Goal: Information Seeking & Learning: Learn about a topic

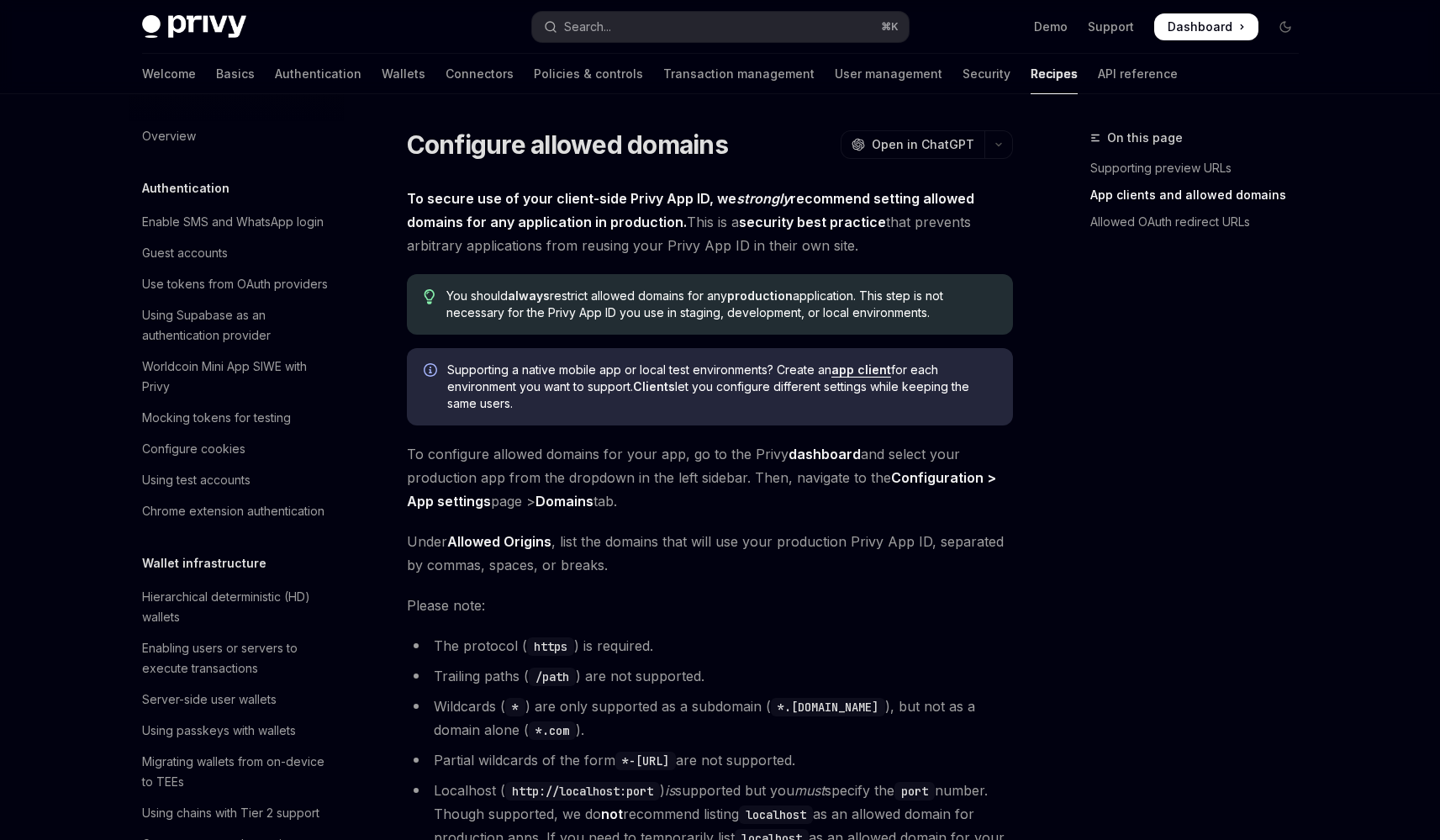
scroll to position [1848, 0]
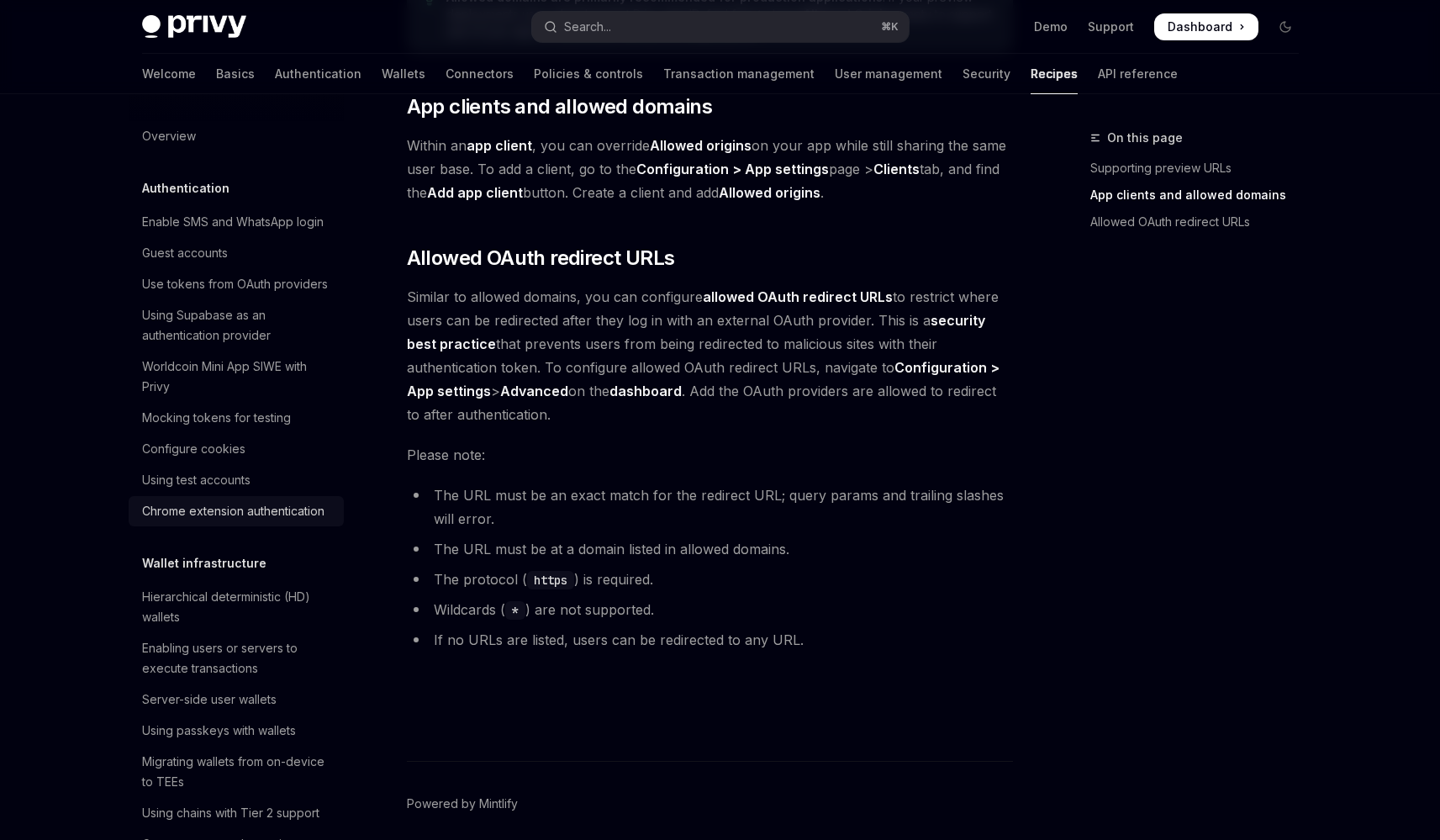
click at [237, 522] on div "Chrome extension authentication" at bounding box center [234, 511] width 183 height 20
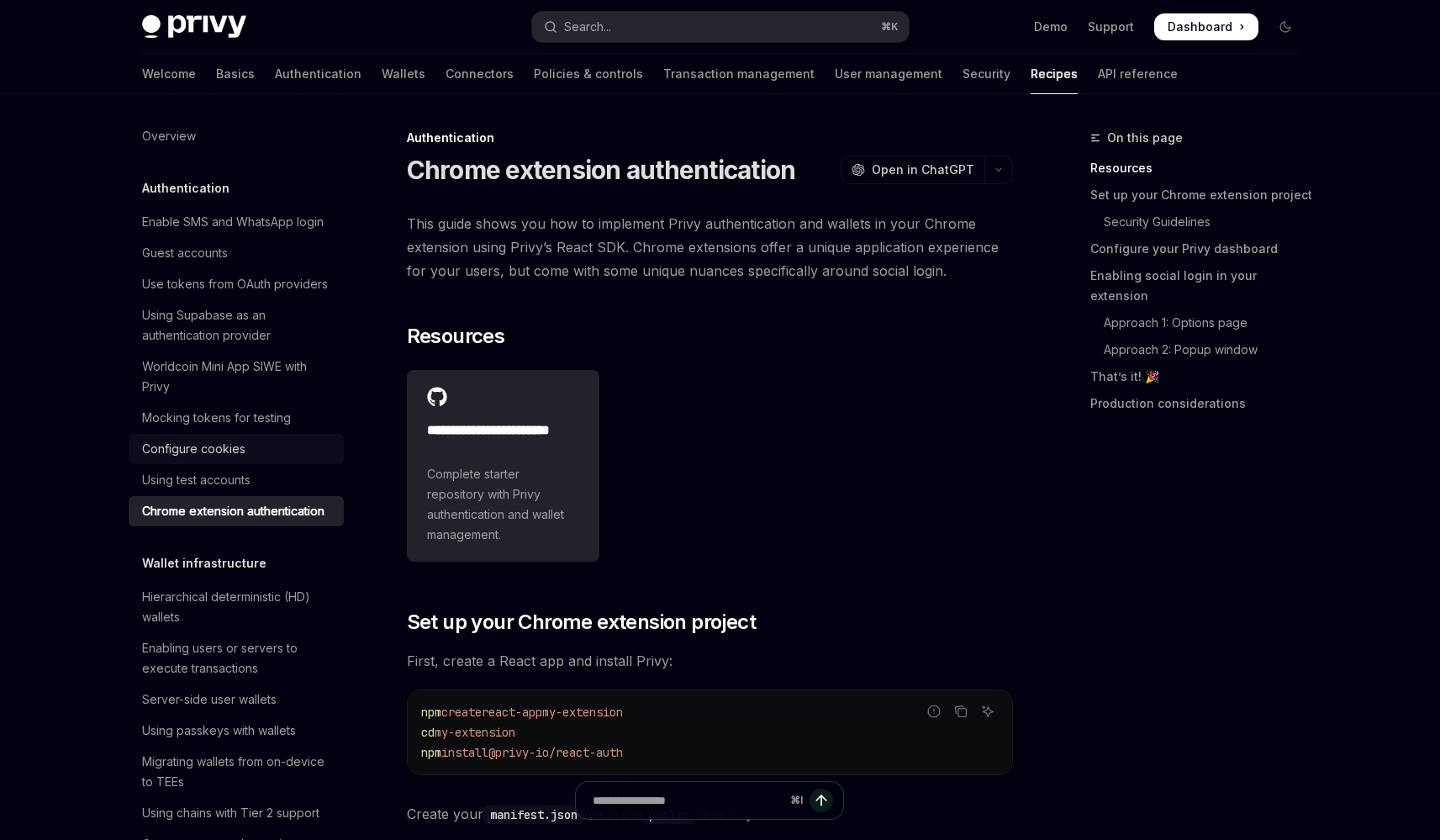
click at [246, 459] on div "Configure cookies" at bounding box center [238, 449] width 192 height 20
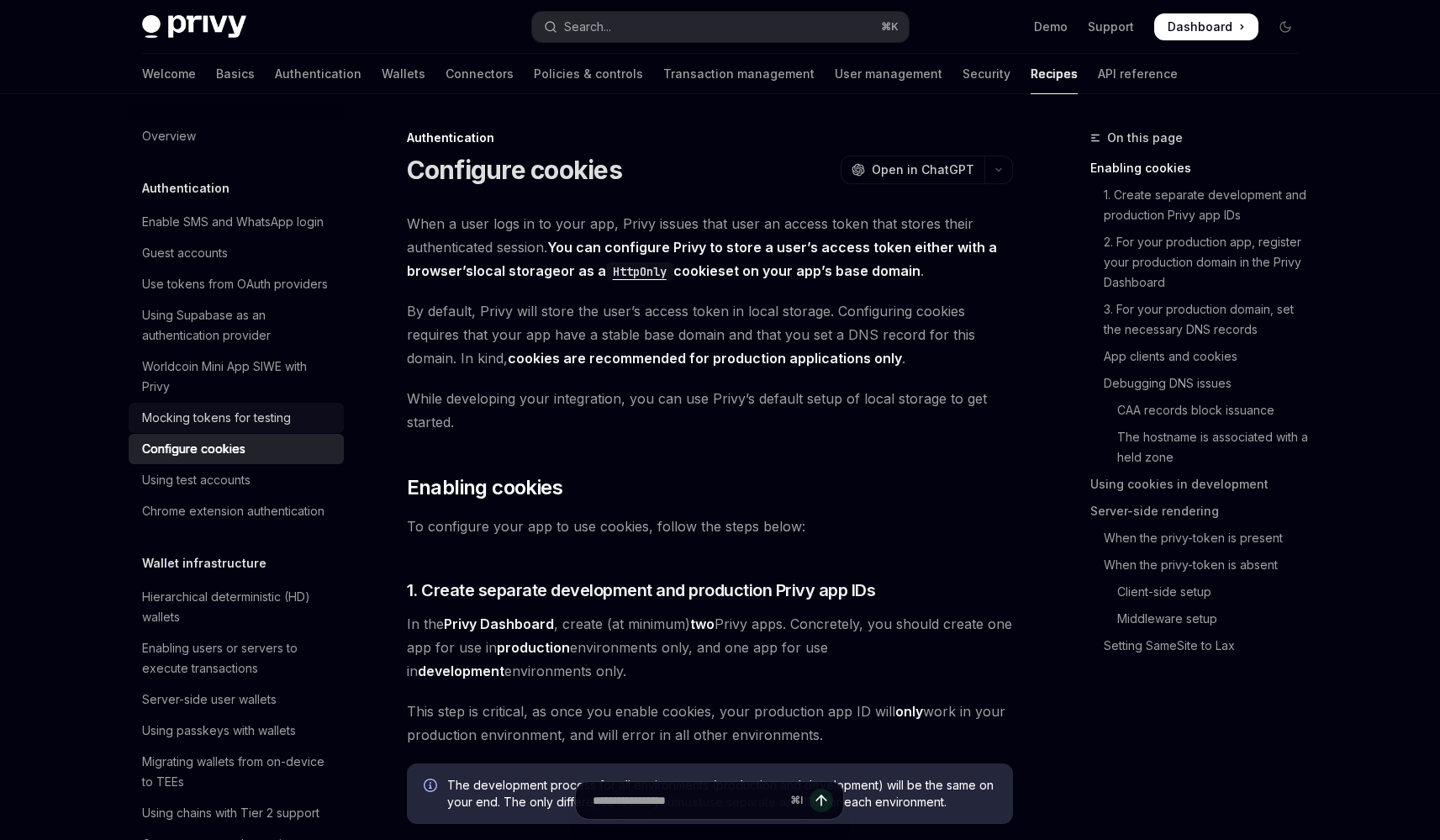
click at [304, 433] on link "Mocking tokens for testing" at bounding box center [236, 417] width 215 height 30
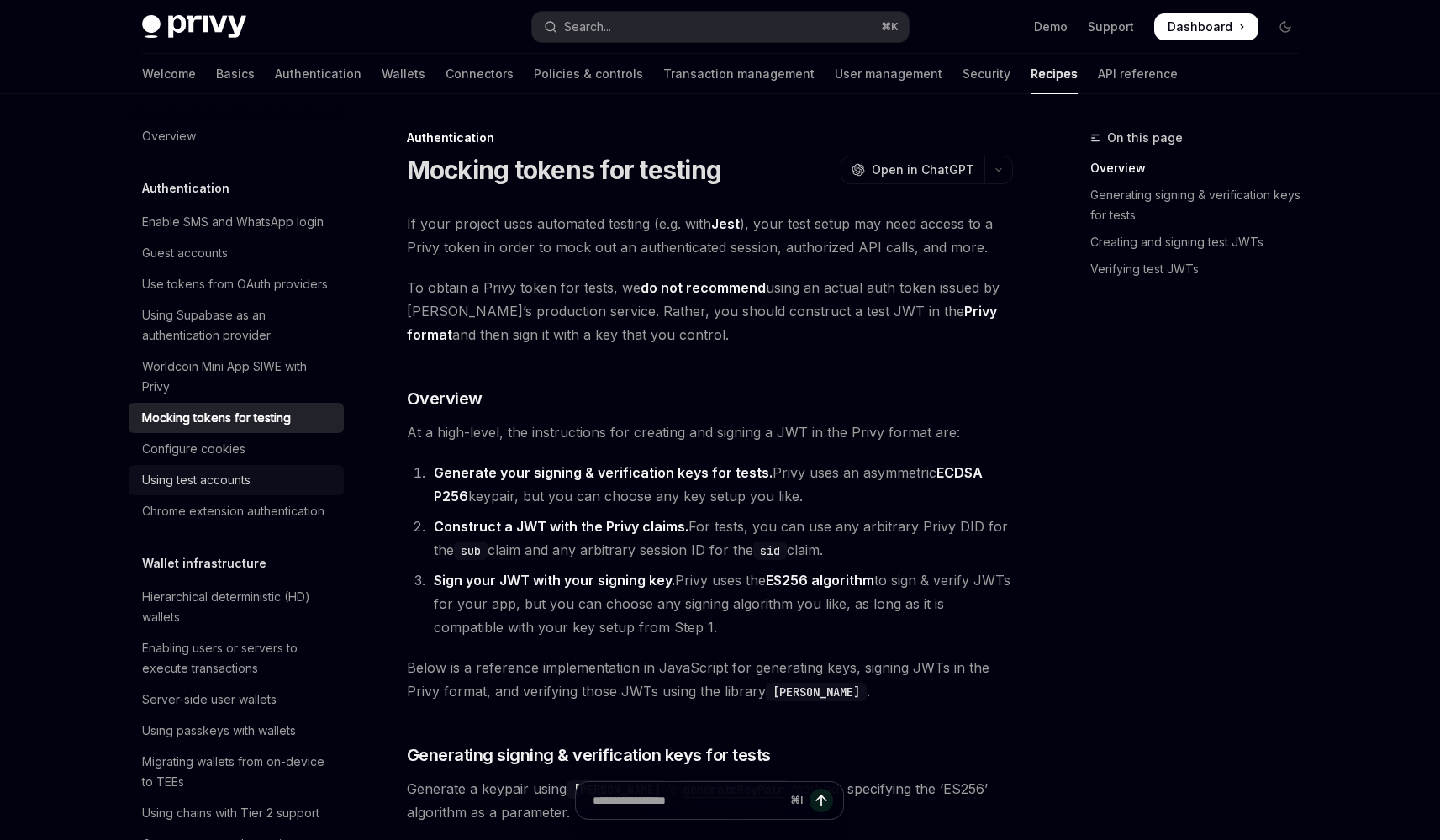
click at [279, 490] on div "Using test accounts" at bounding box center [238, 481] width 192 height 20
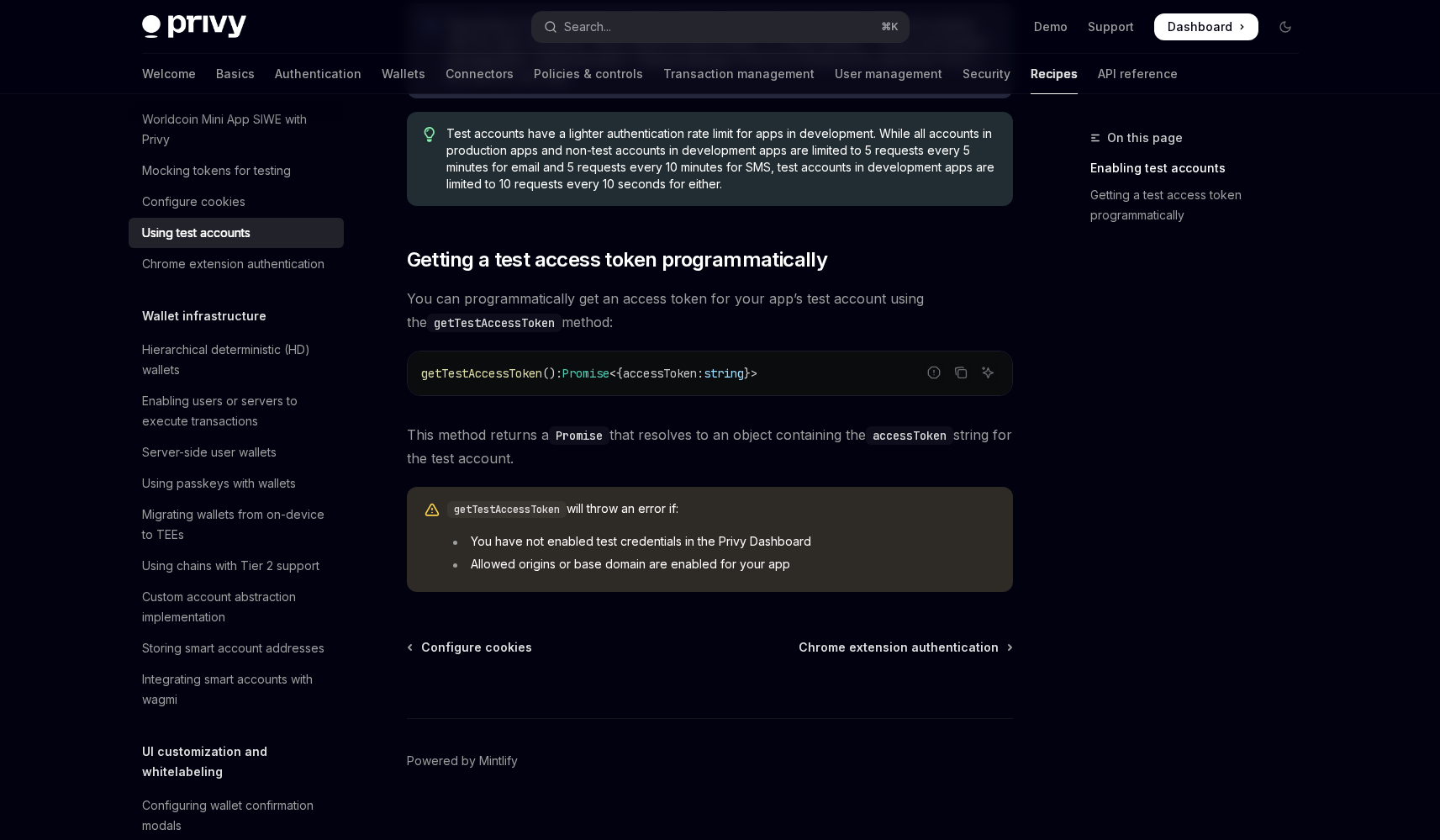
scroll to position [293, 0]
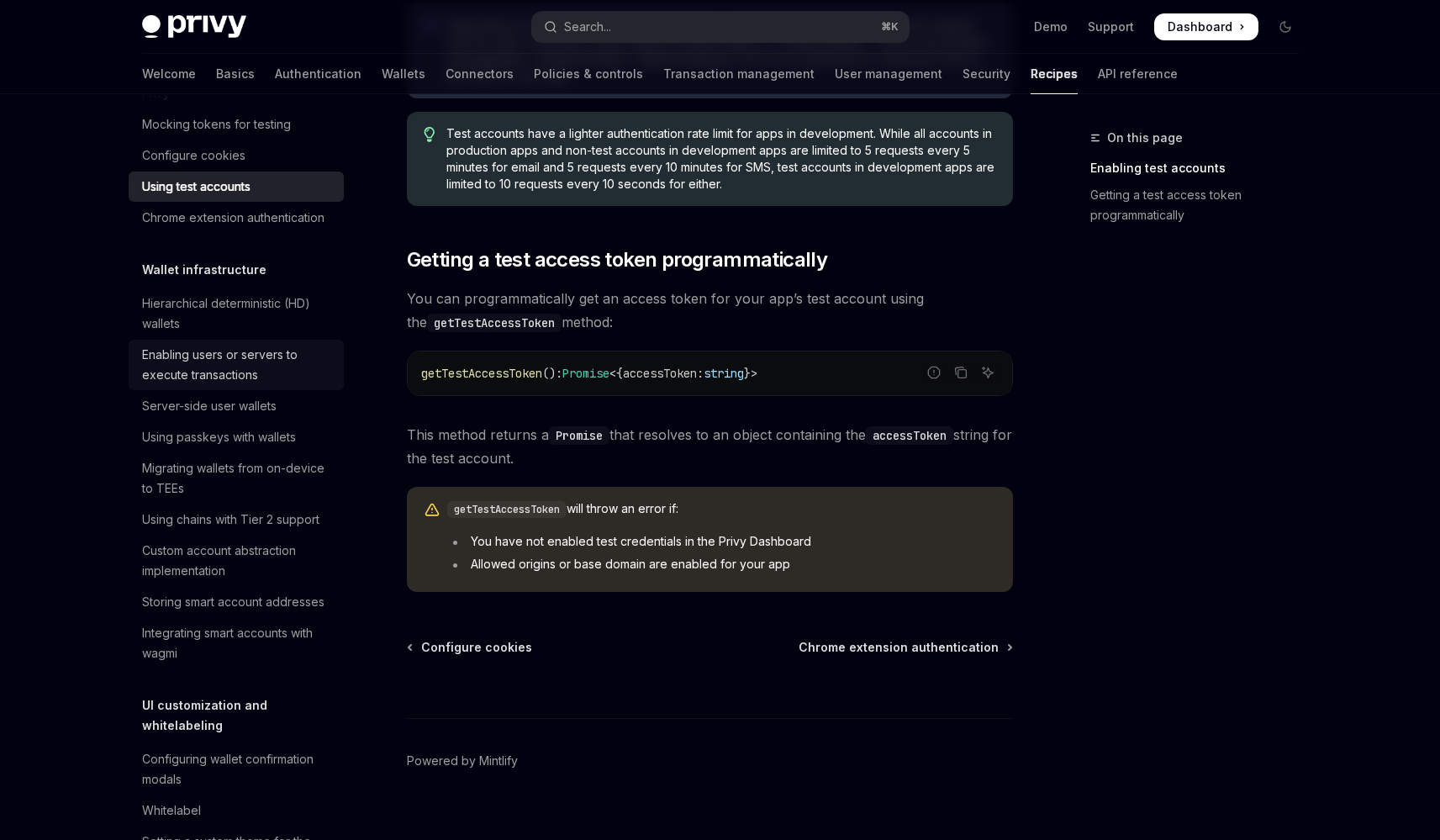
click at [280, 385] on div "Enabling users or servers to execute transactions" at bounding box center [238, 364] width 192 height 40
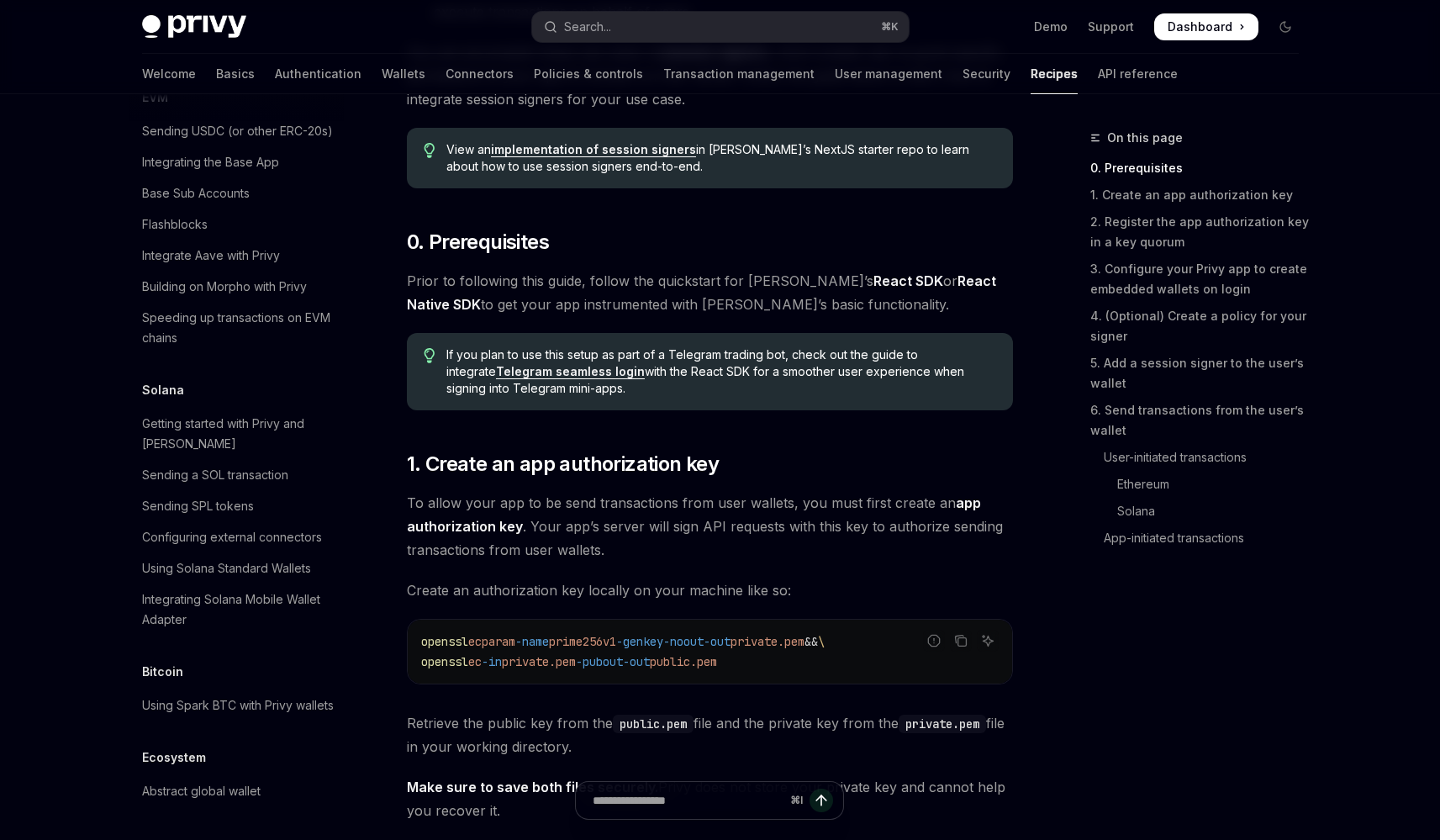
scroll to position [2642, 0]
click at [260, 527] on div "Configuring external connectors" at bounding box center [232, 537] width 180 height 20
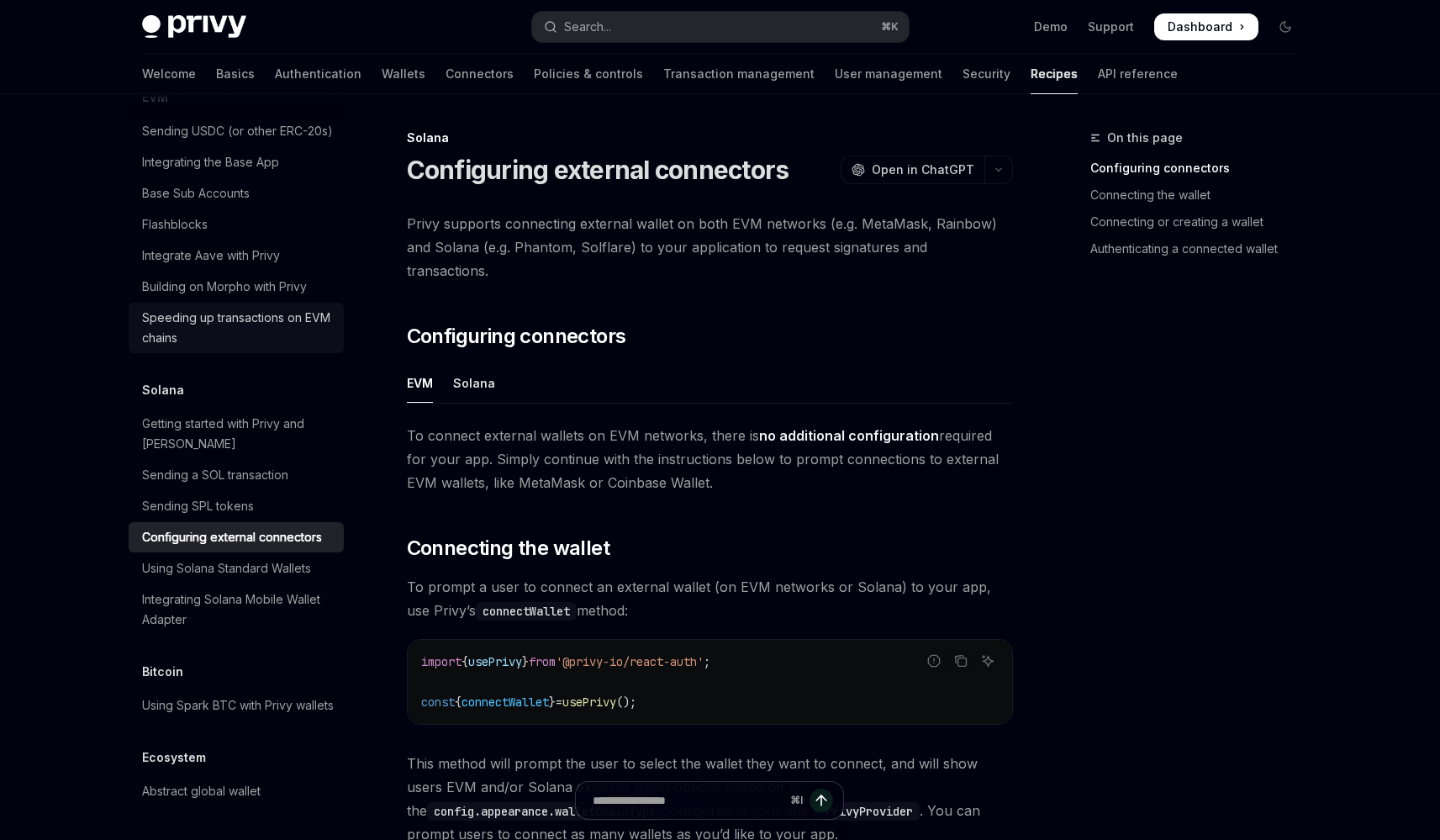
scroll to position [2399, 0]
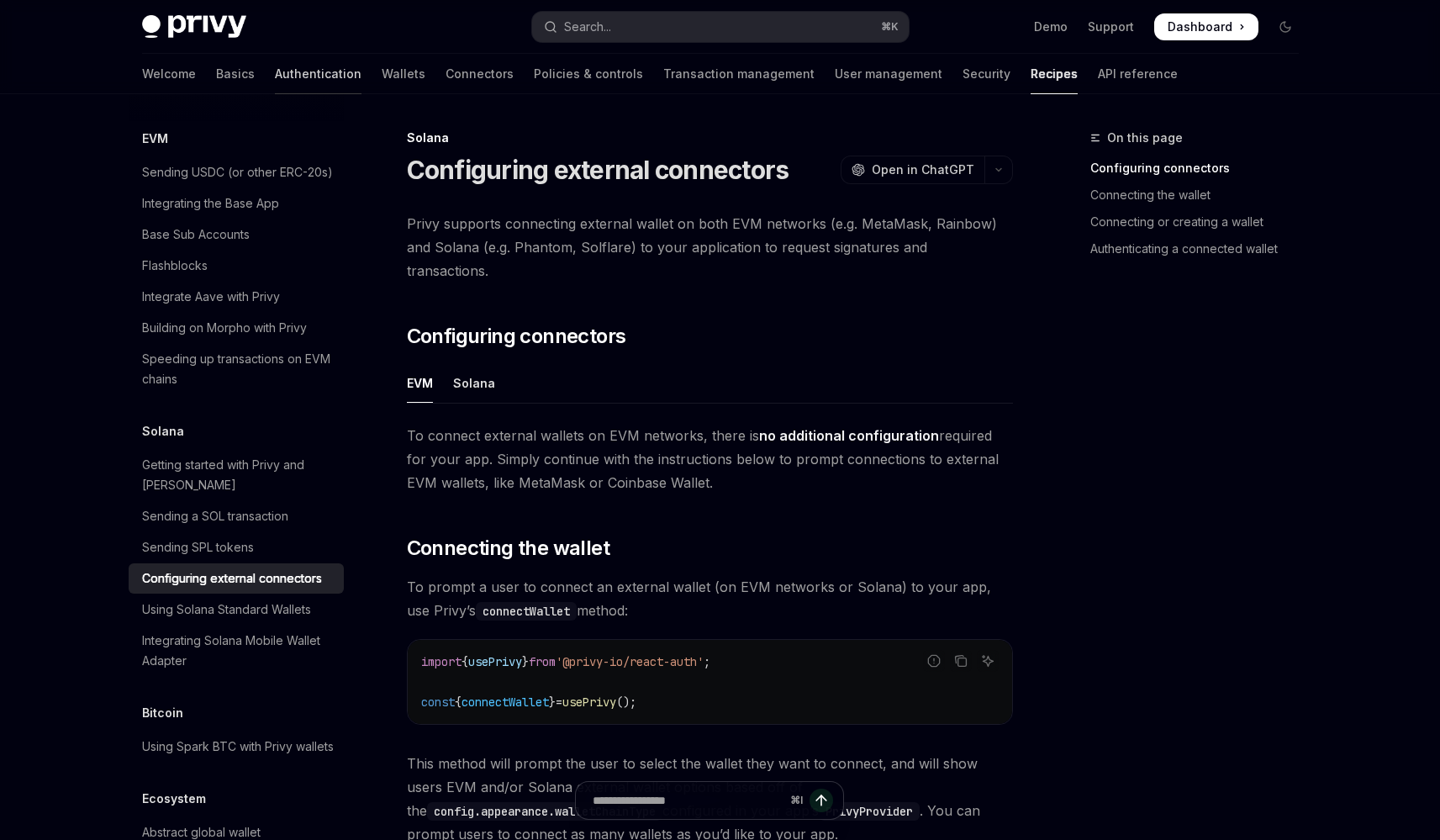
click at [275, 75] on link "Authentication" at bounding box center [318, 74] width 87 height 40
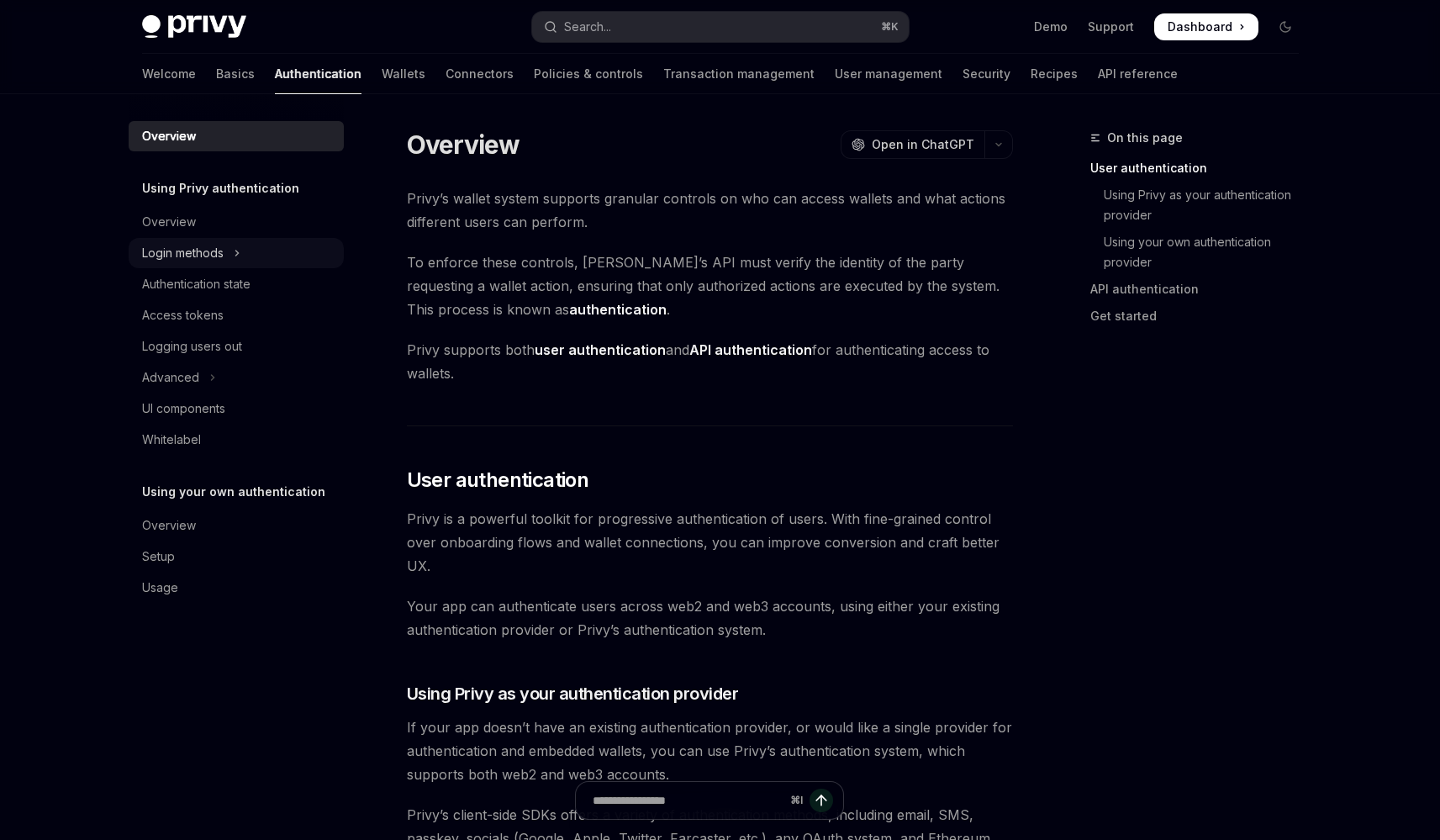
click at [209, 246] on div "Login methods" at bounding box center [183, 253] width 82 height 20
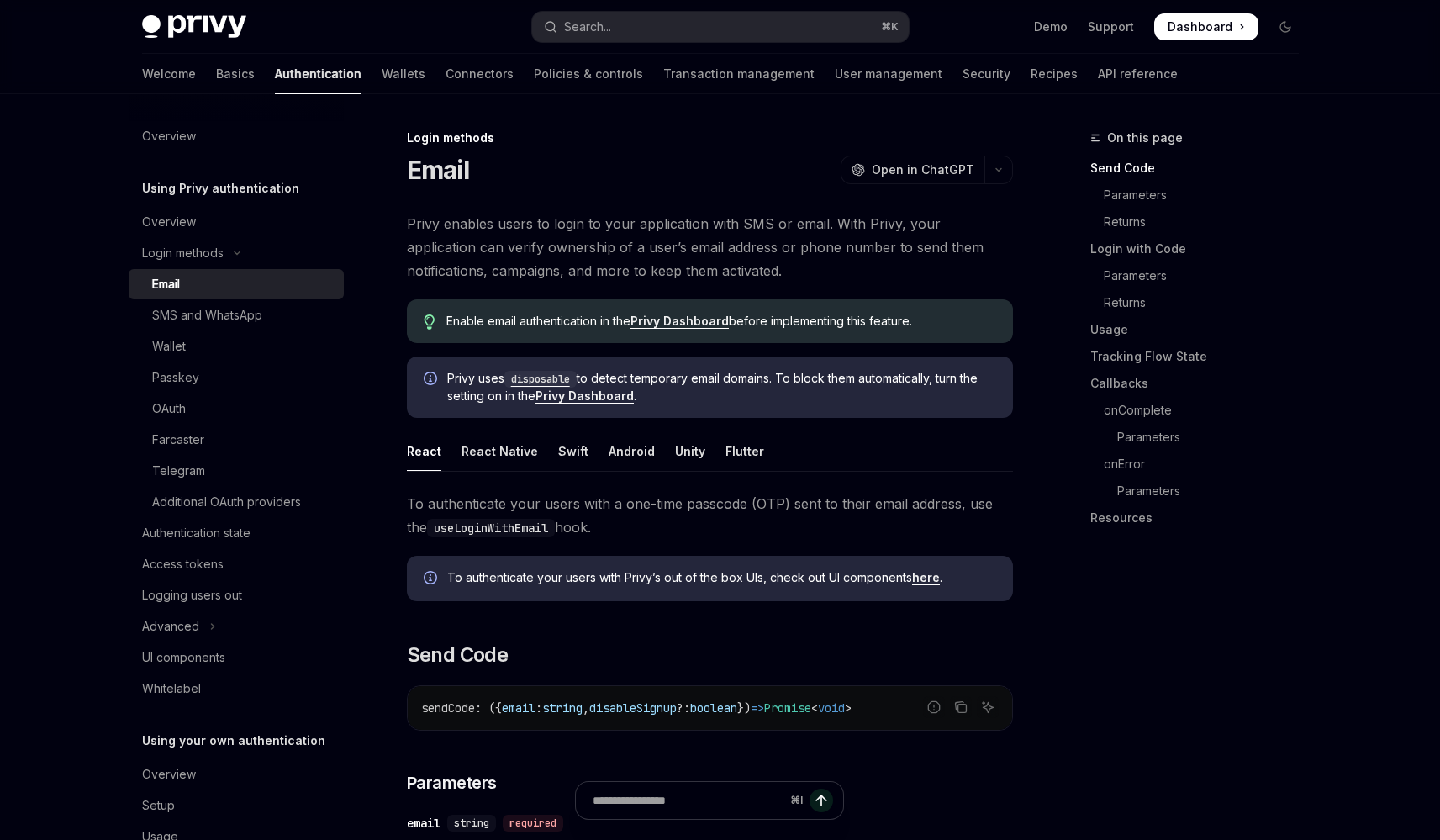
click at [197, 362] on ul "Email SMS and WhatsApp Wallet Passkey OAuth Farcaster Telegram Additional OAuth…" at bounding box center [236, 393] width 215 height 248
click at [263, 344] on div "Wallet" at bounding box center [242, 346] width 182 height 20
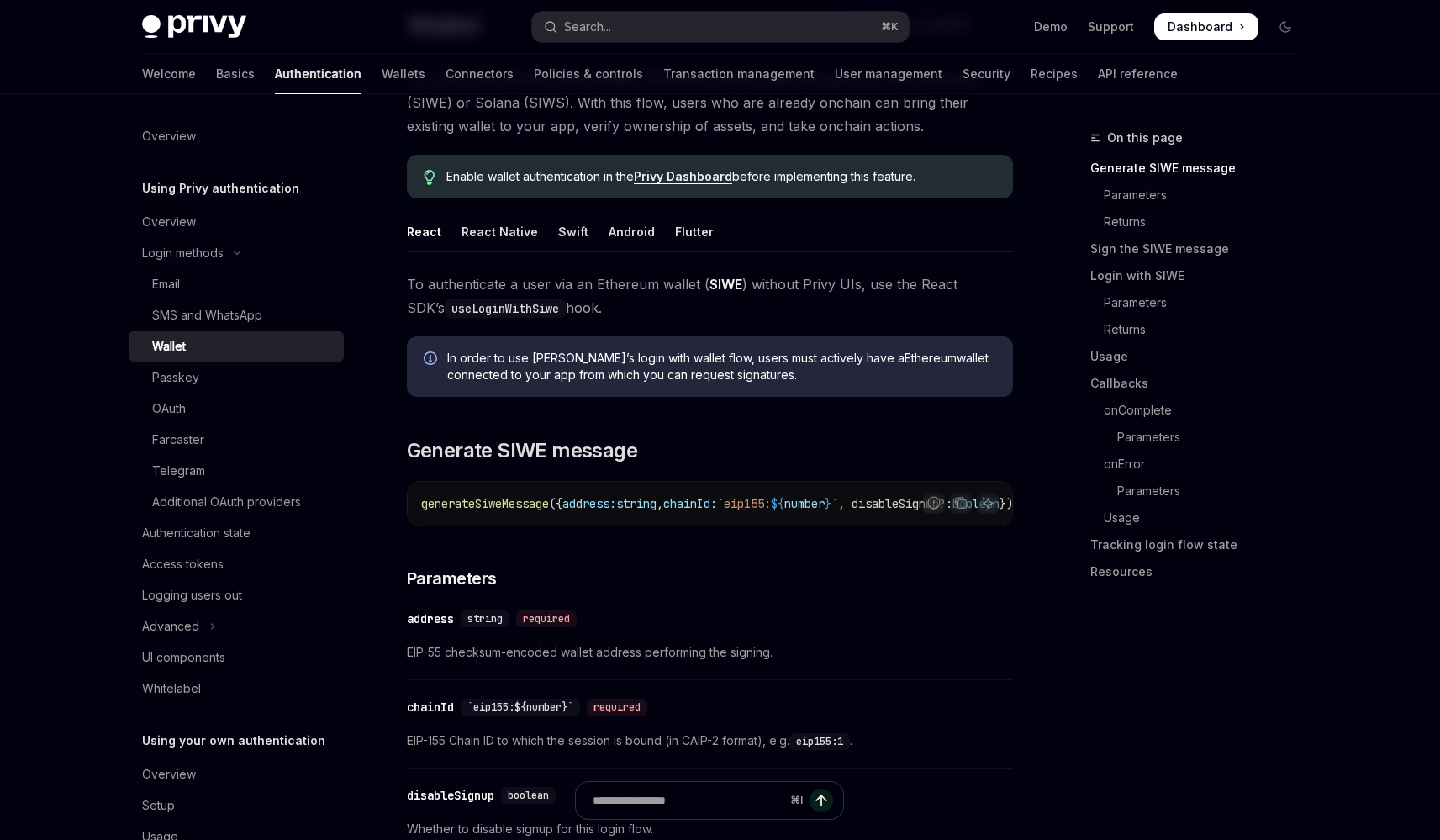
scroll to position [519, 0]
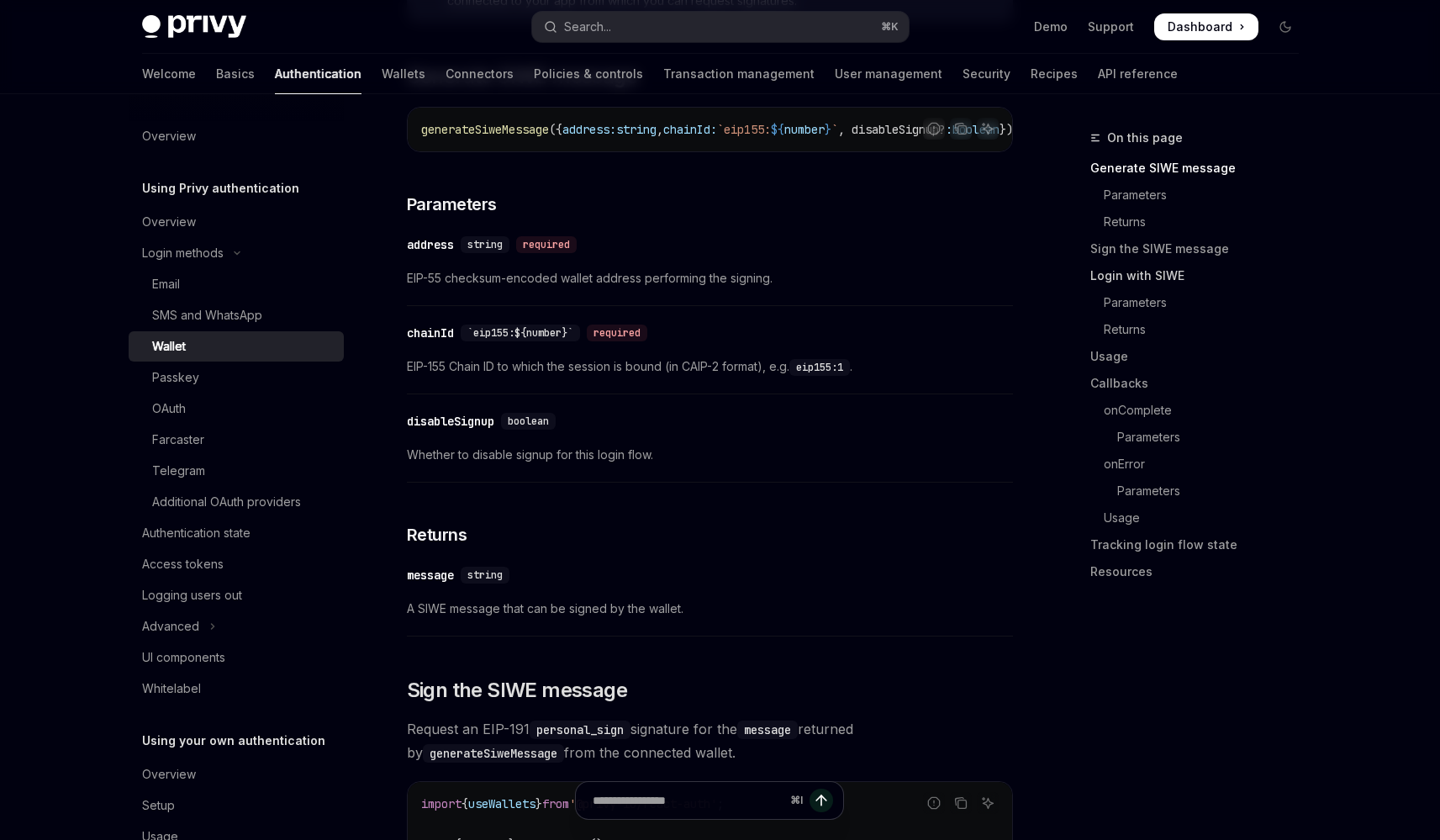
click at [1128, 280] on link "Login with SIWE" at bounding box center [1202, 276] width 222 height 27
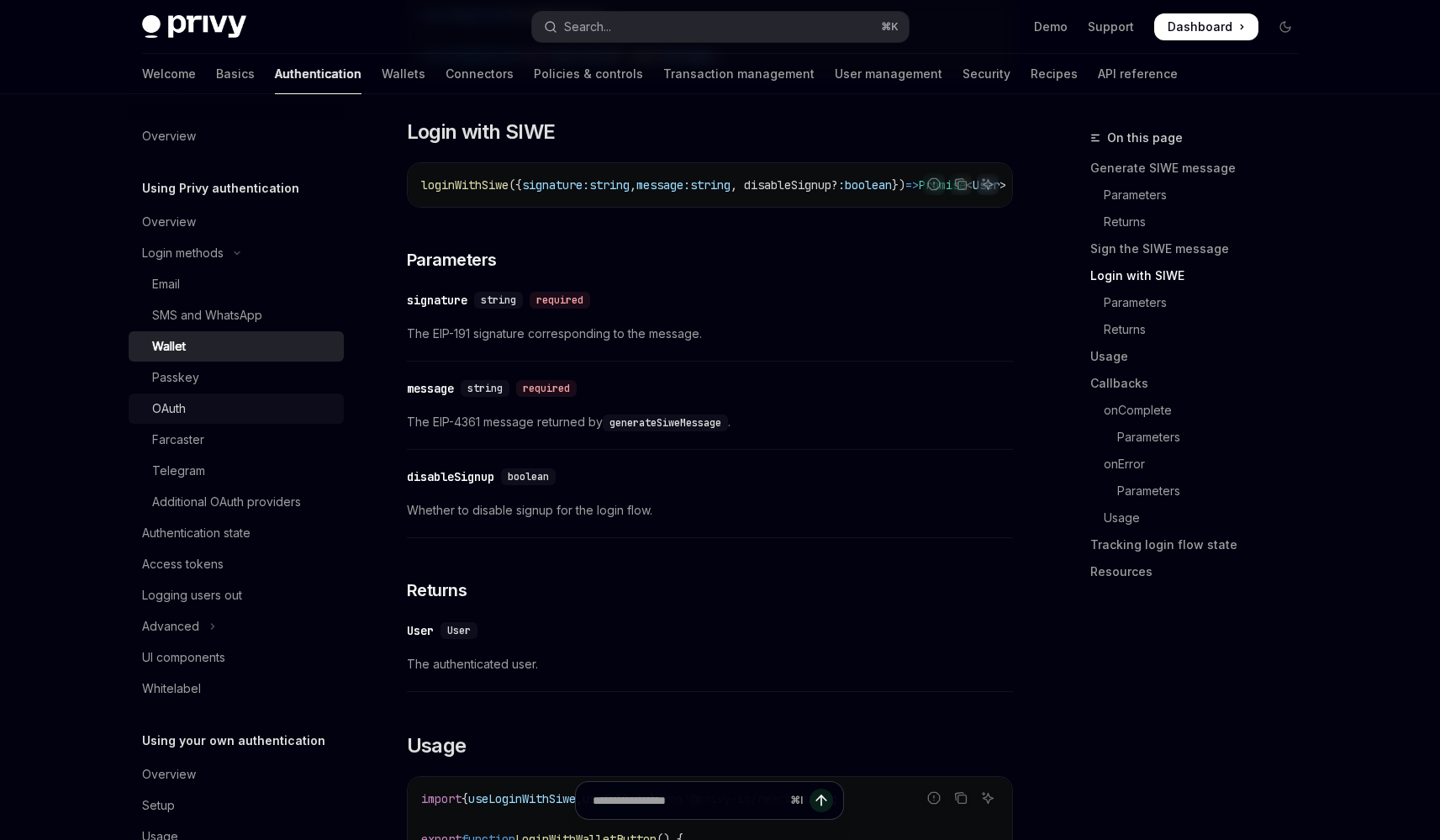
scroll to position [46, 0]
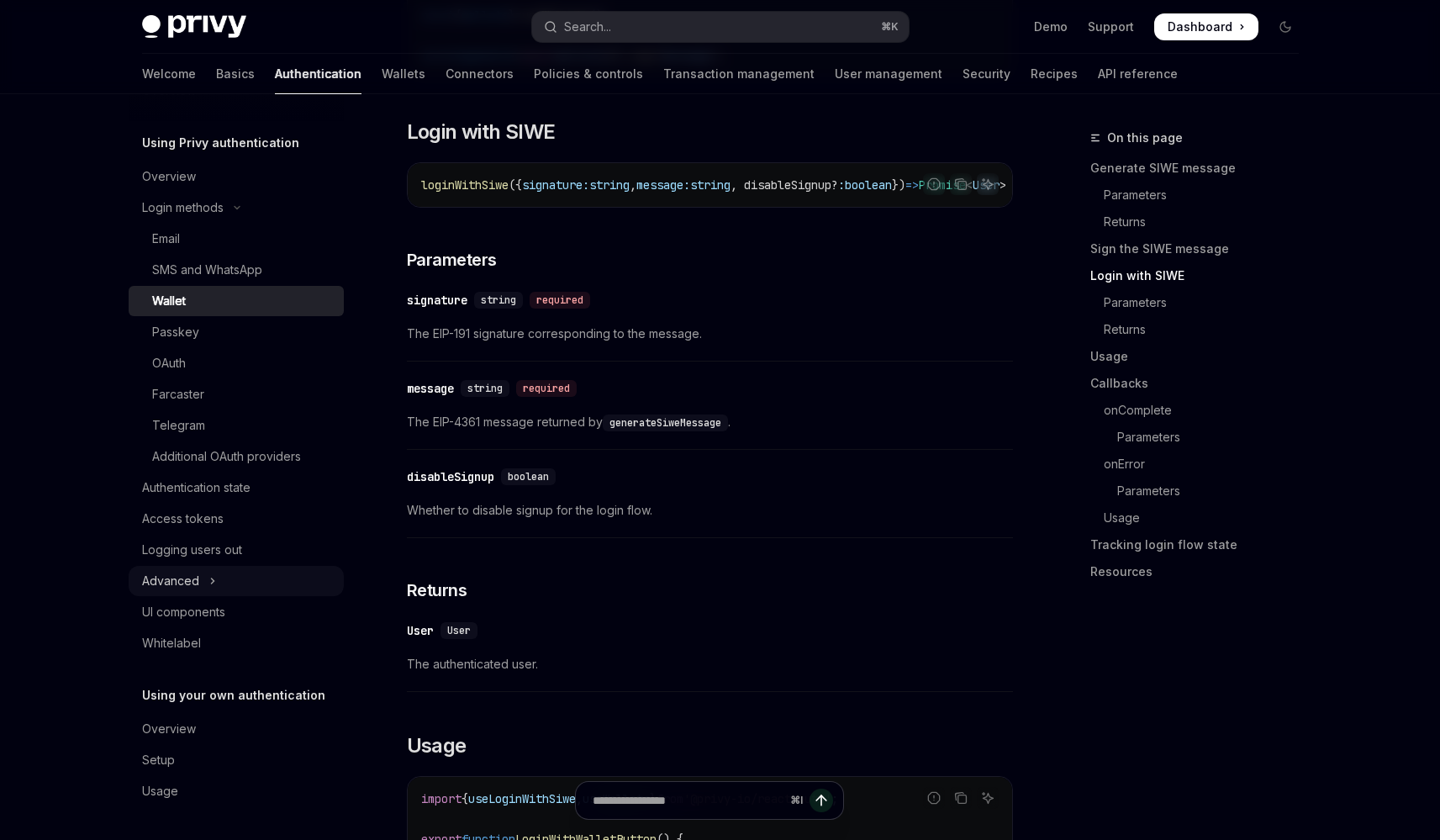
click at [214, 581] on icon "Toggle Advanced section" at bounding box center [212, 581] width 7 height 20
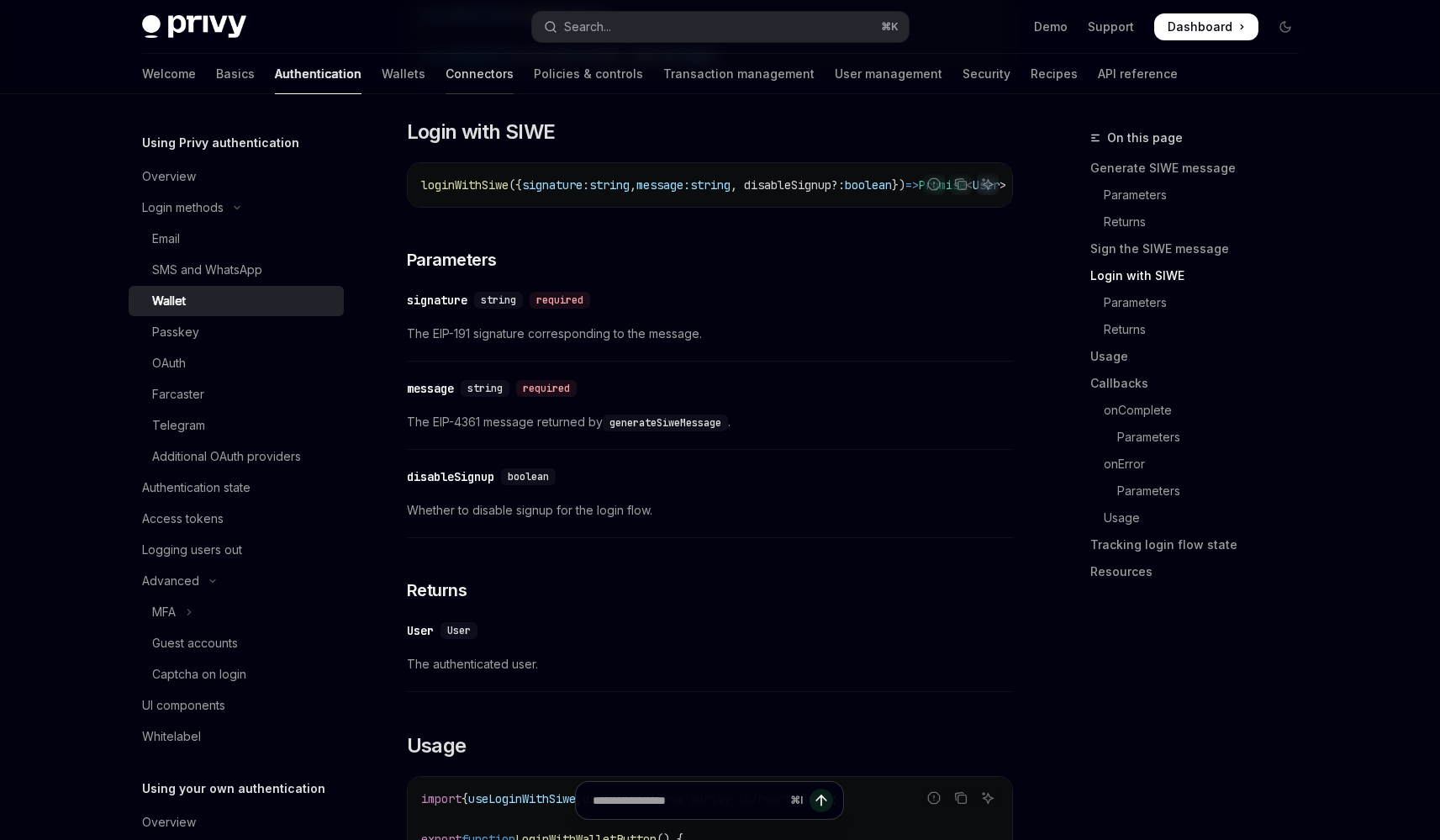
click at [445, 70] on link "Connectors" at bounding box center [479, 74] width 68 height 40
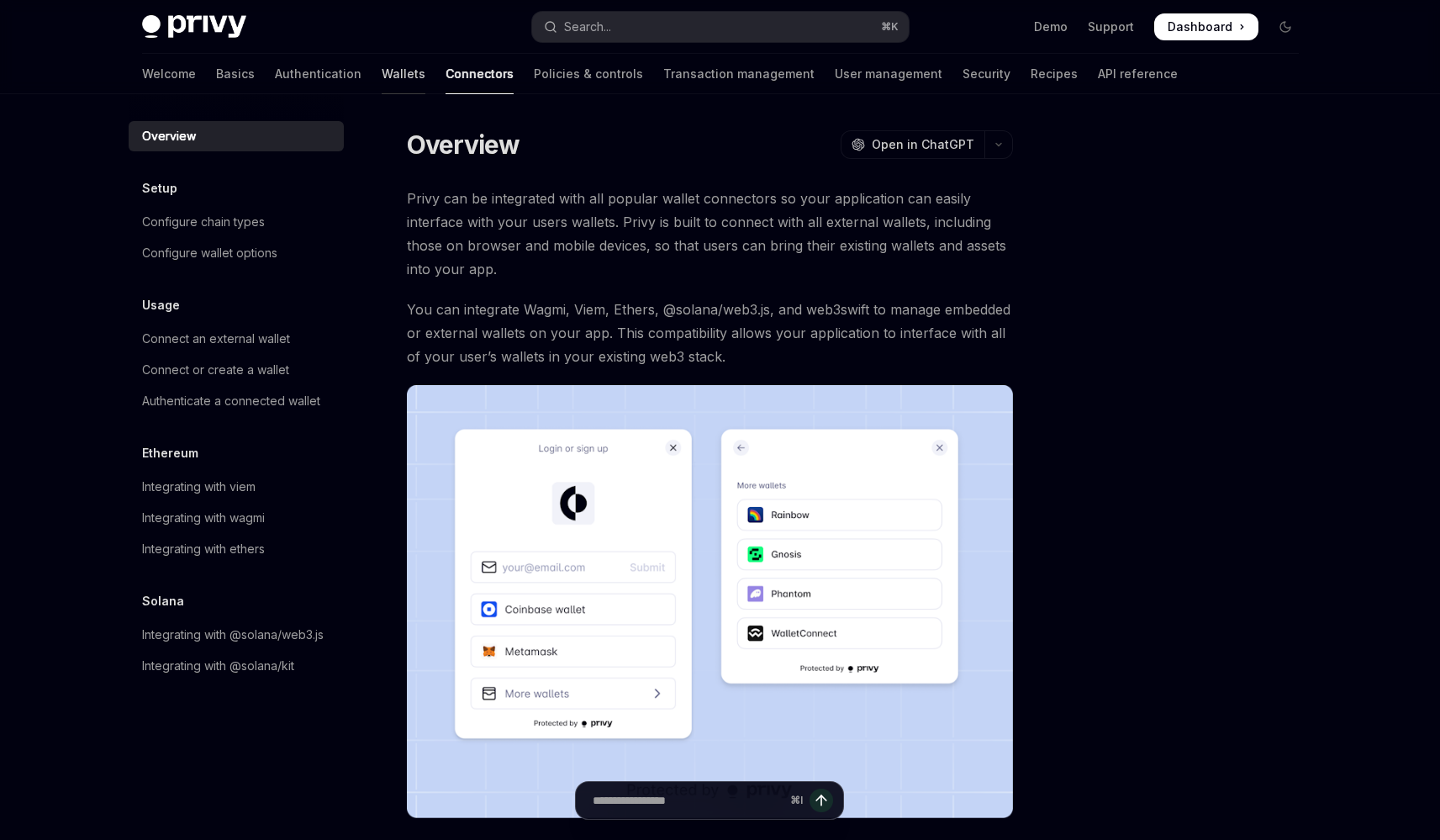
click at [382, 85] on link "Wallets" at bounding box center [403, 74] width 44 height 40
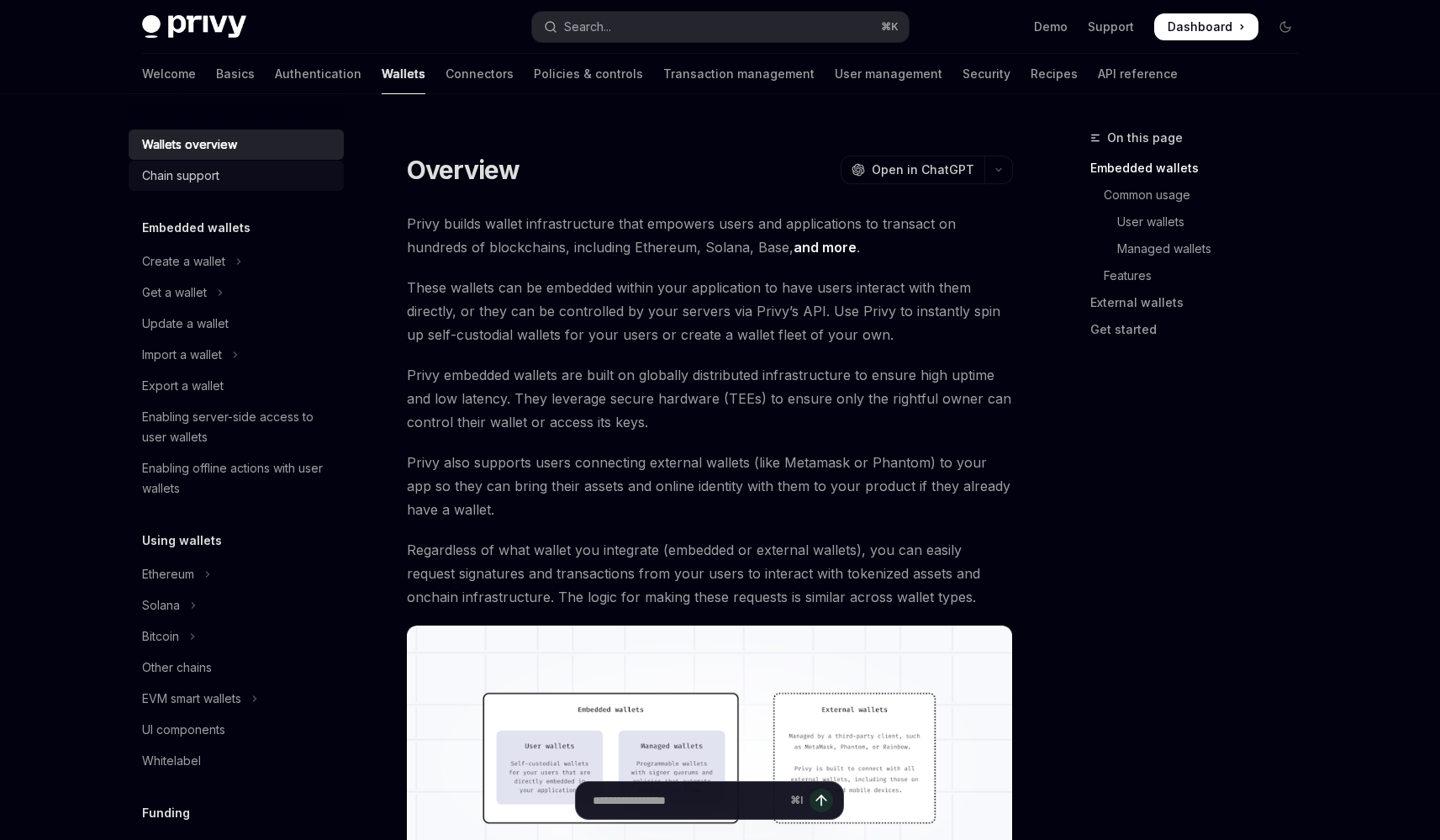
click at [215, 166] on link "Chain support" at bounding box center [236, 175] width 215 height 30
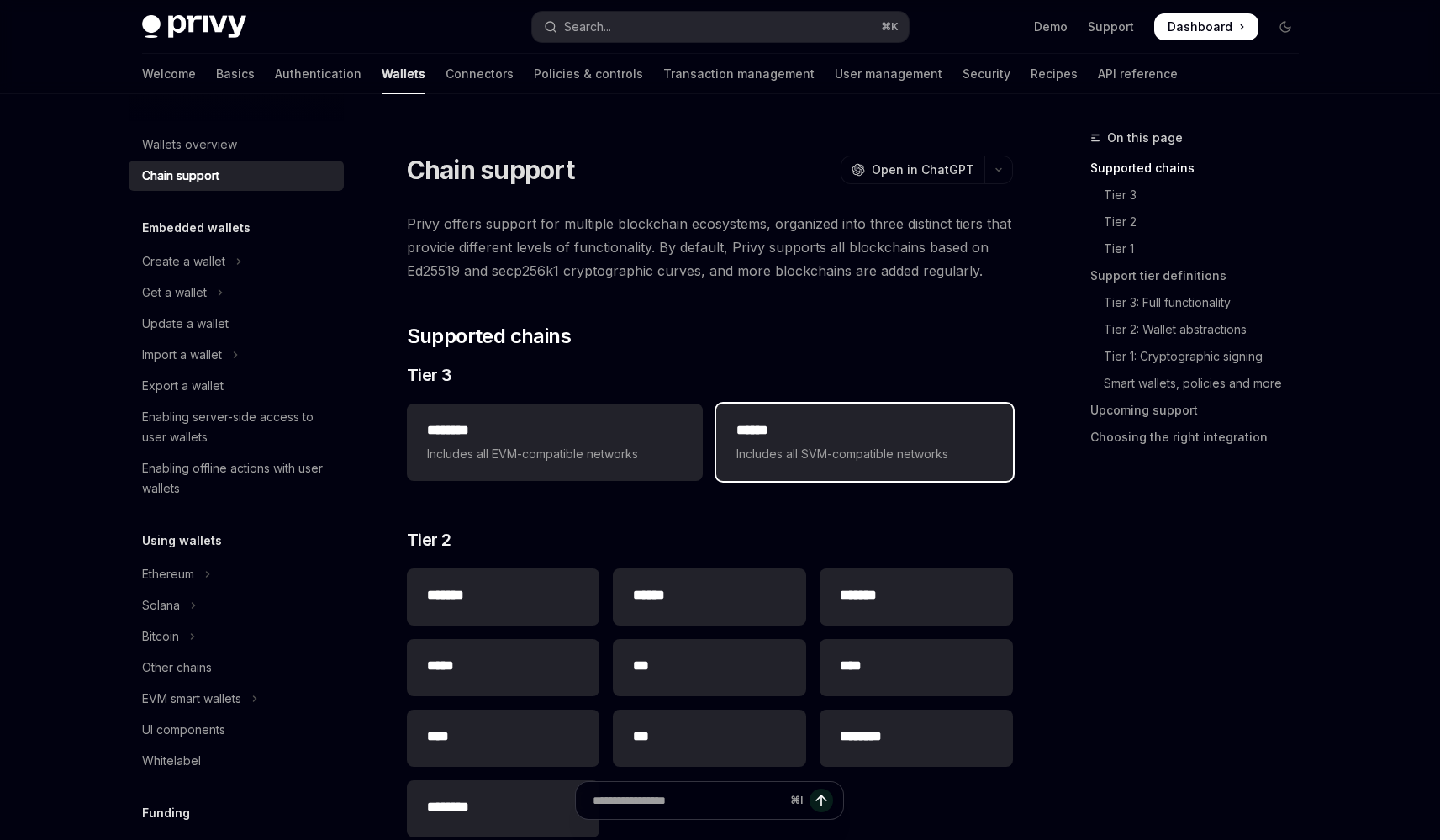
click at [751, 449] on span "Includes all SVM-compatible networks" at bounding box center [864, 454] width 255 height 20
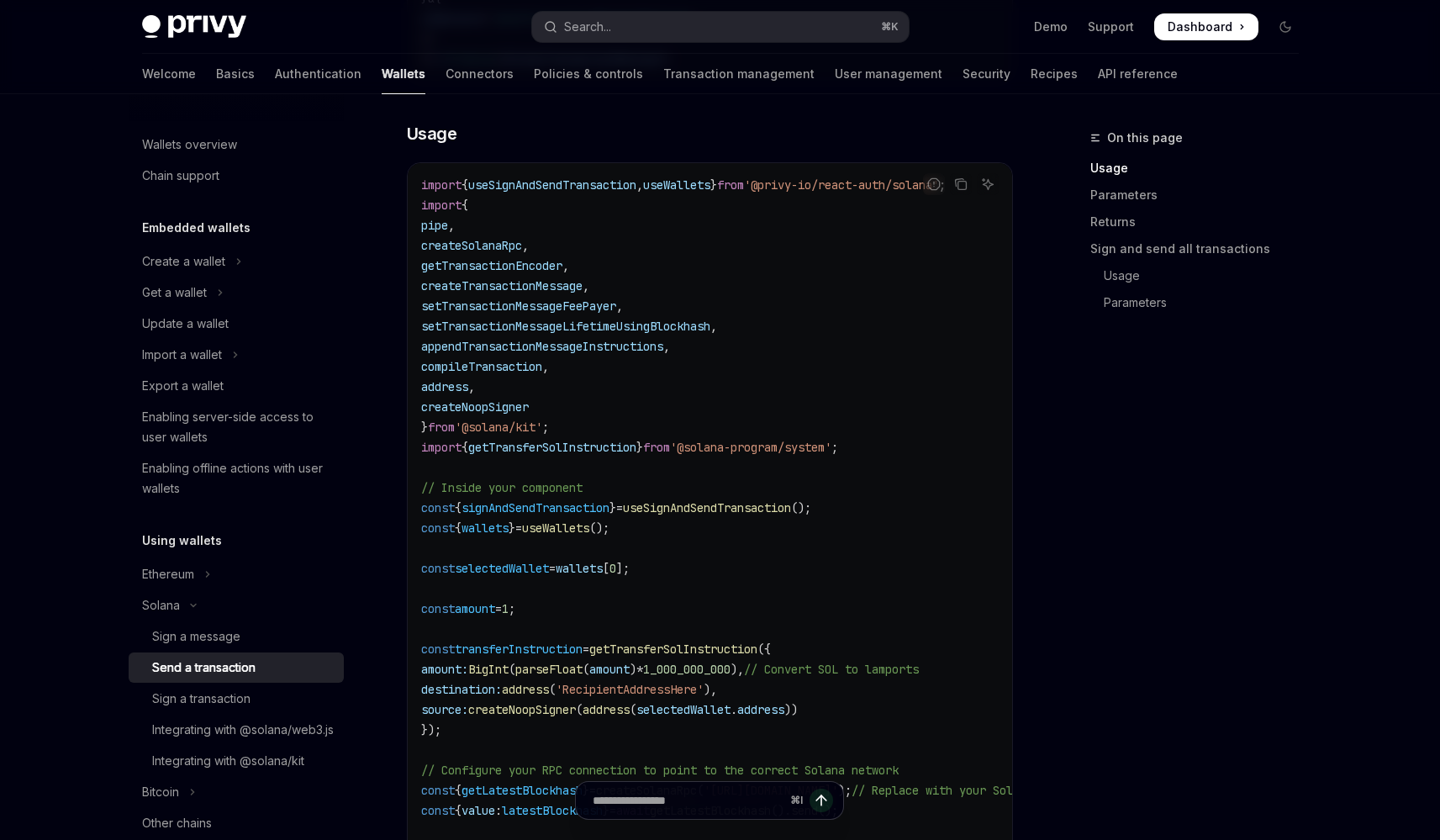
scroll to position [1015, 0]
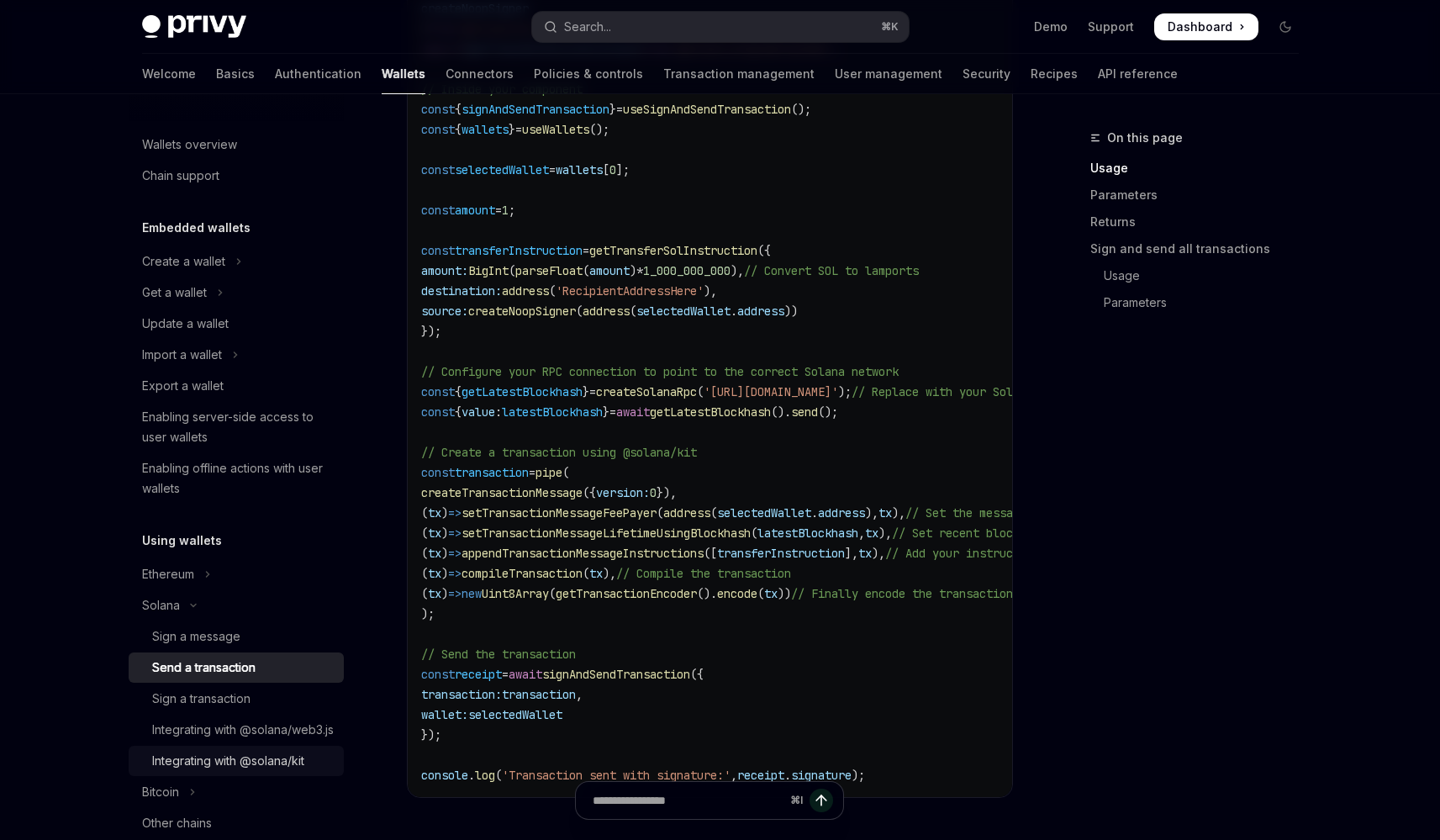
click at [252, 771] on div "Integrating with @solana/kit" at bounding box center [227, 761] width 152 height 20
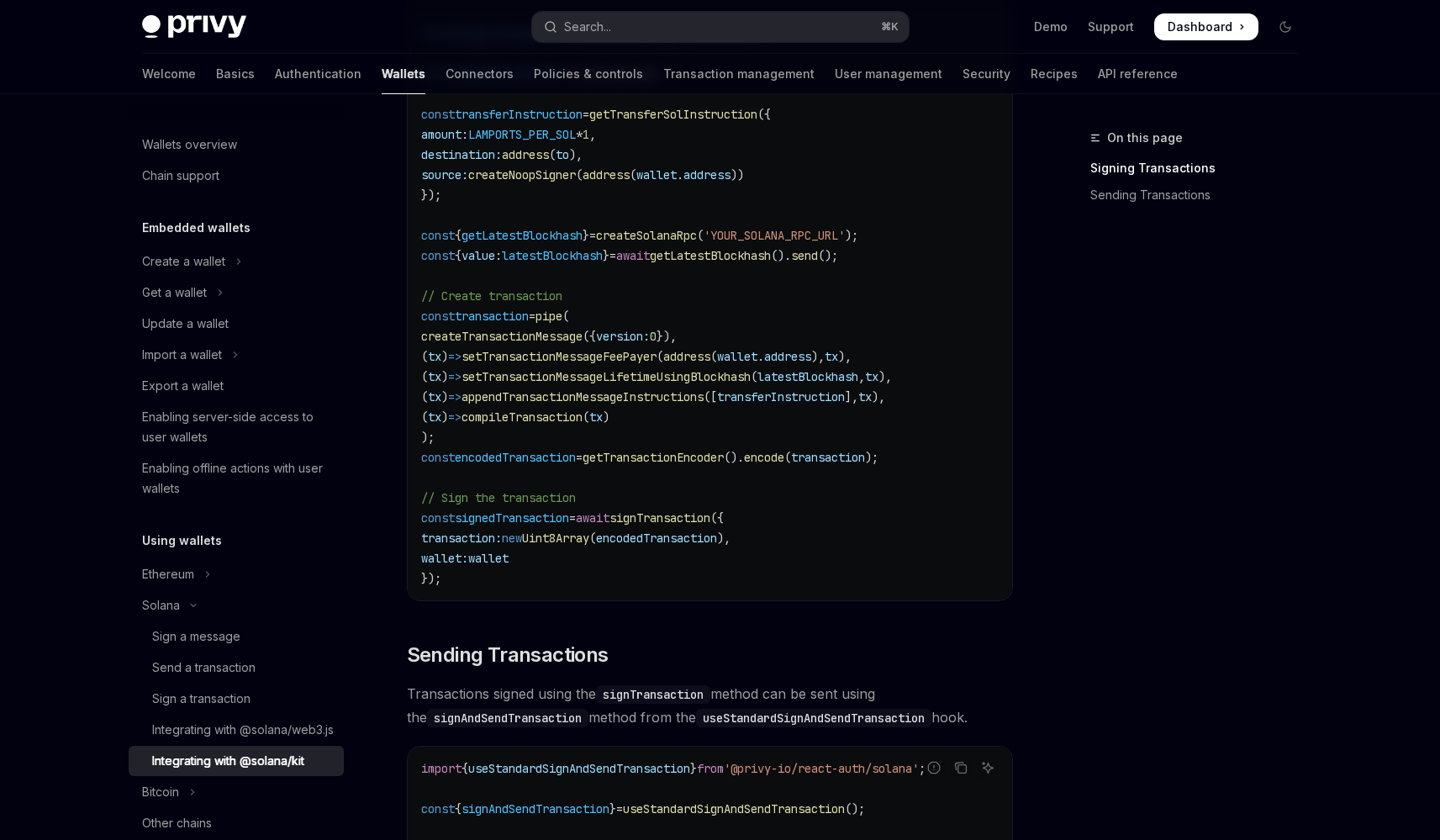
scroll to position [1339, 0]
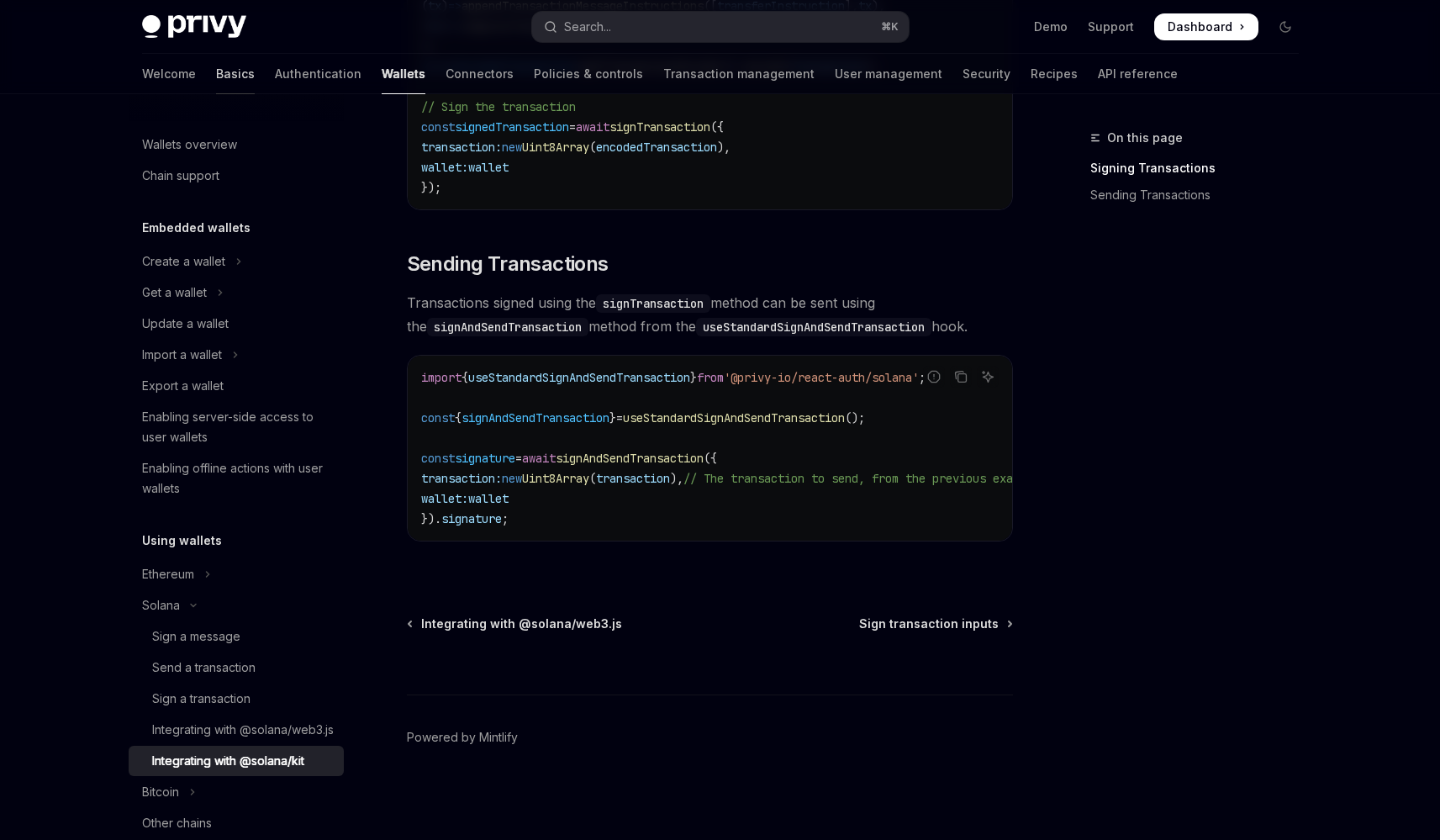
click at [216, 80] on link "Basics" at bounding box center [236, 74] width 39 height 40
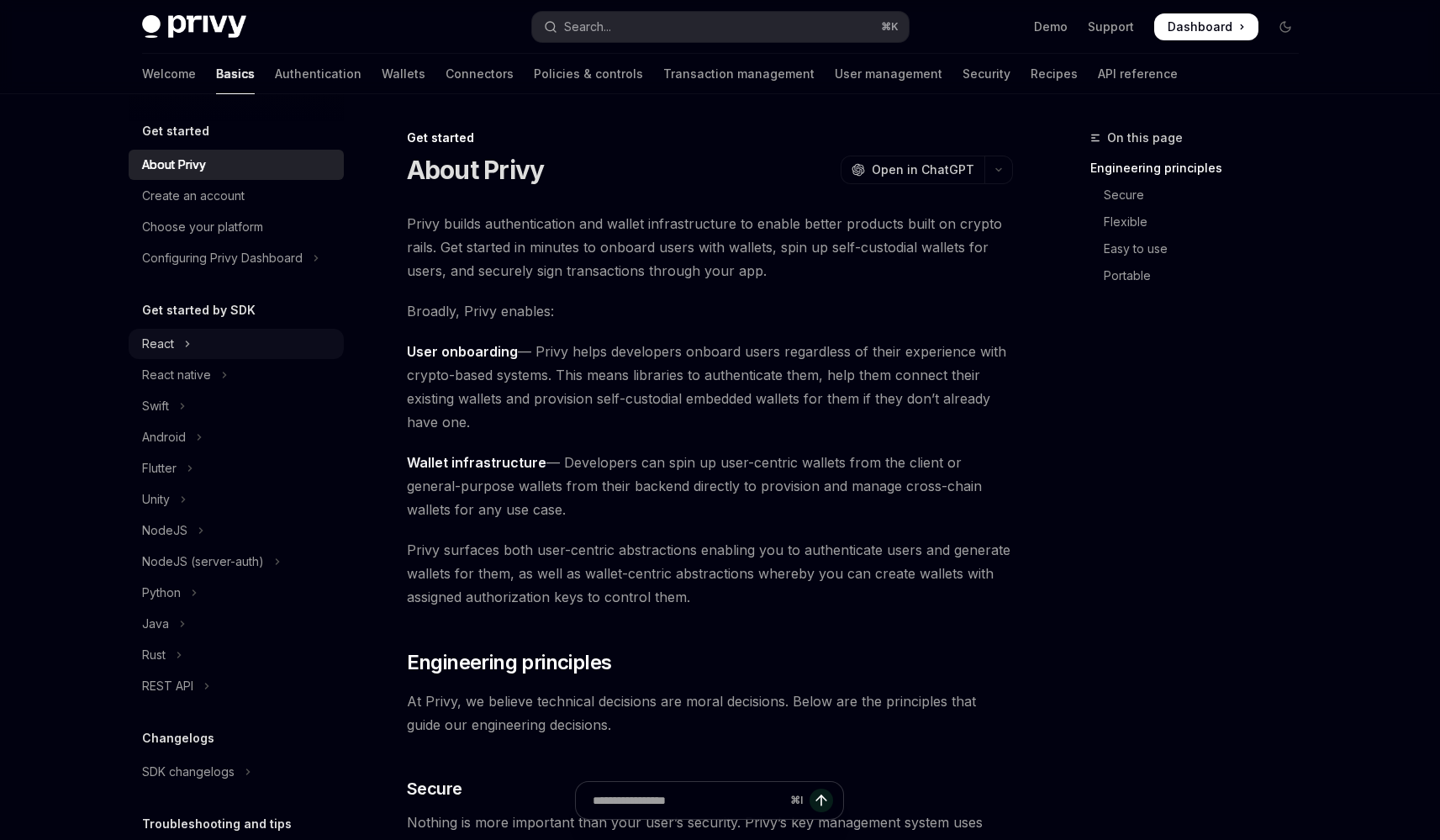
click at [215, 334] on button "React" at bounding box center [236, 344] width 215 height 30
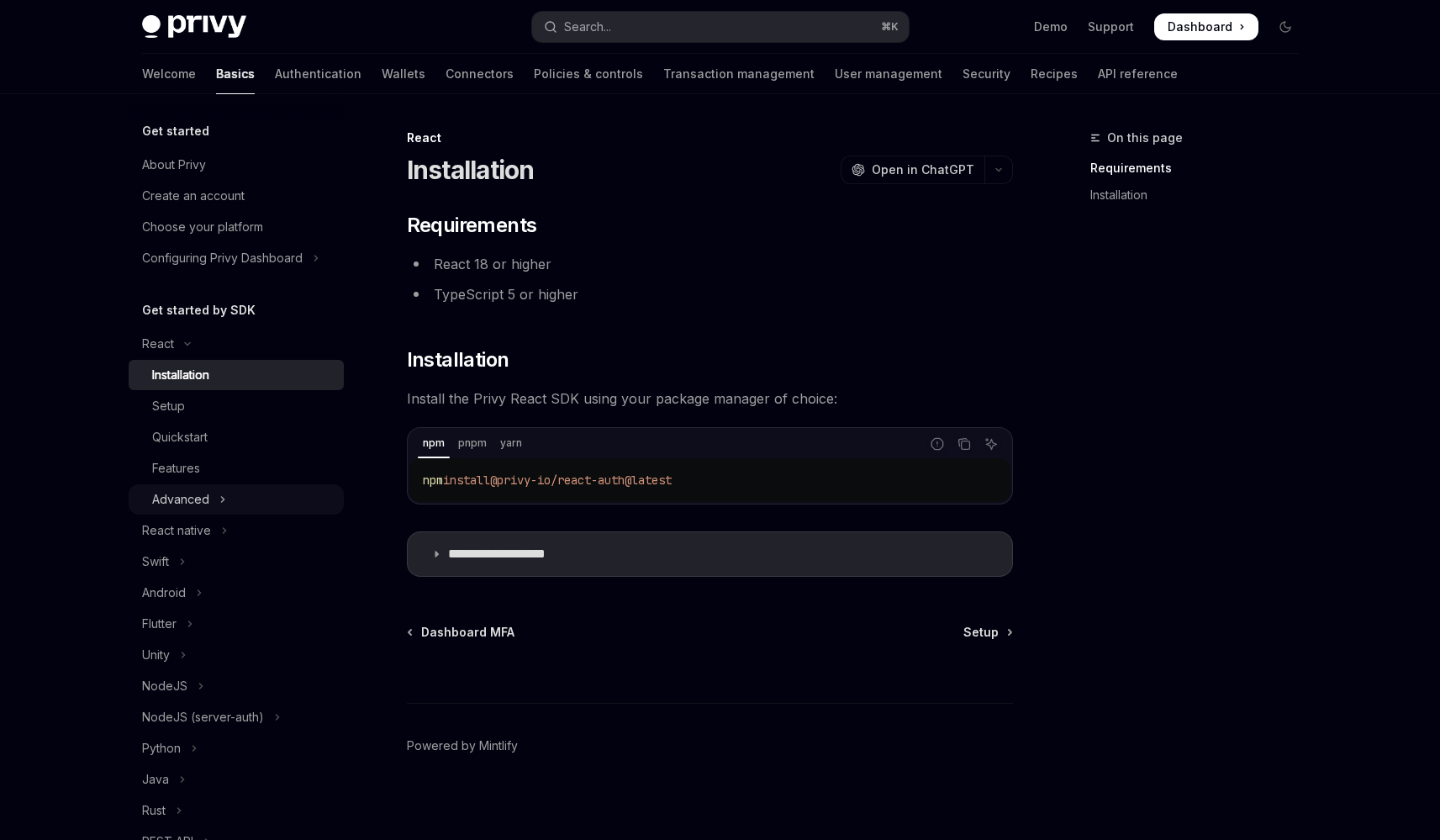
click at [231, 489] on button "Advanced" at bounding box center [236, 499] width 215 height 30
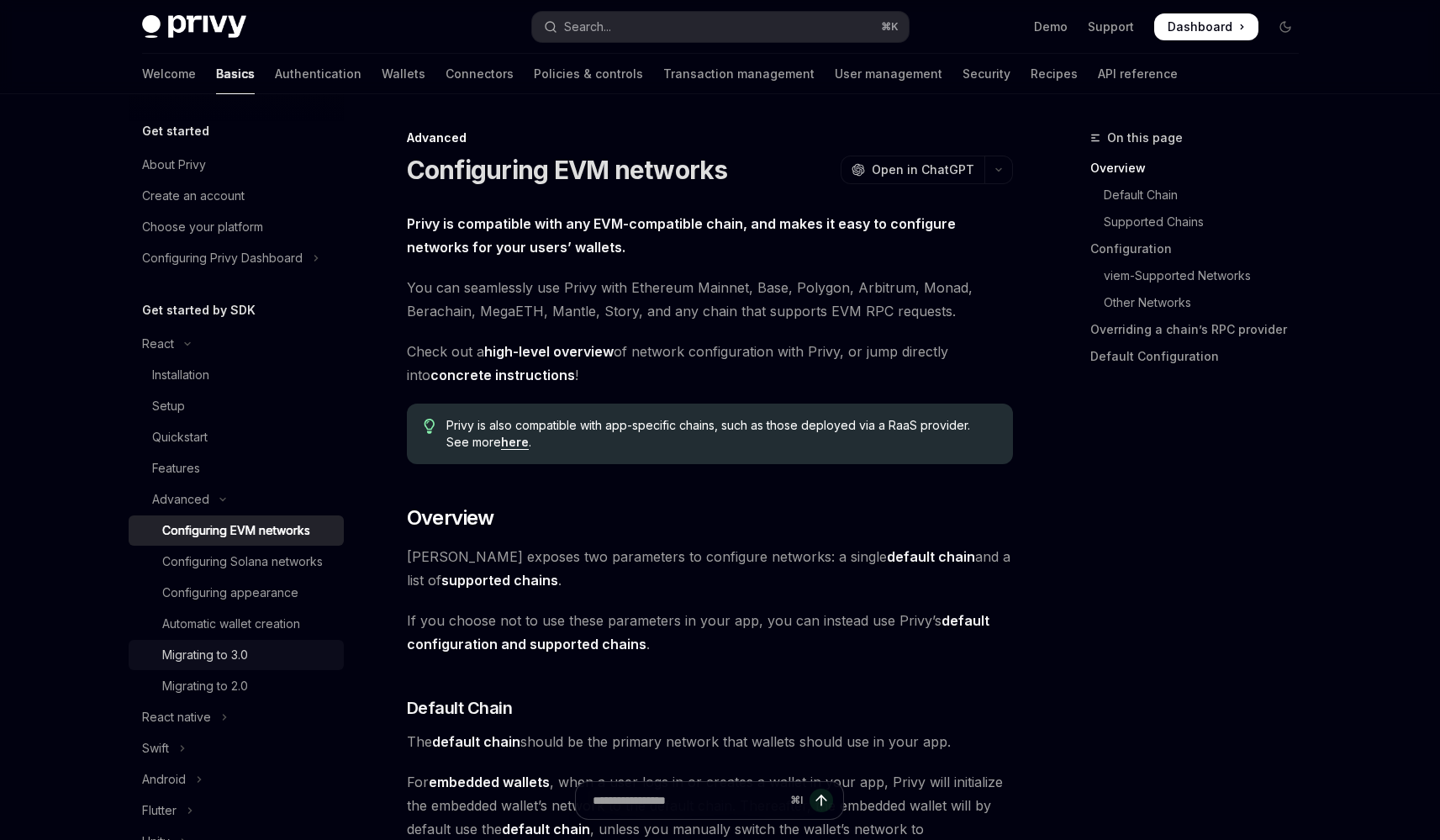
click at [228, 665] on div "Migrating to 3.0" at bounding box center [205, 655] width 86 height 20
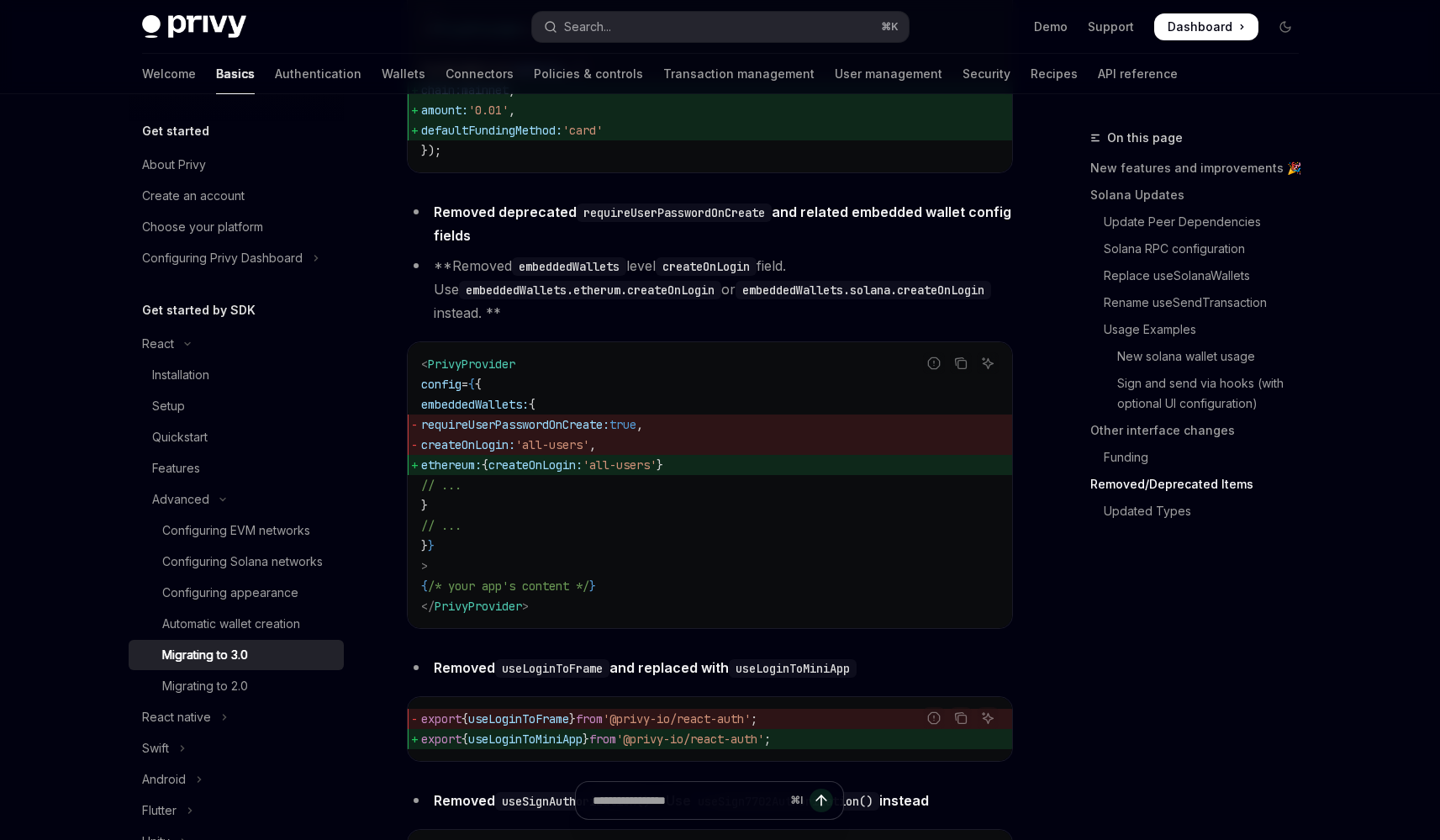
scroll to position [6946, 0]
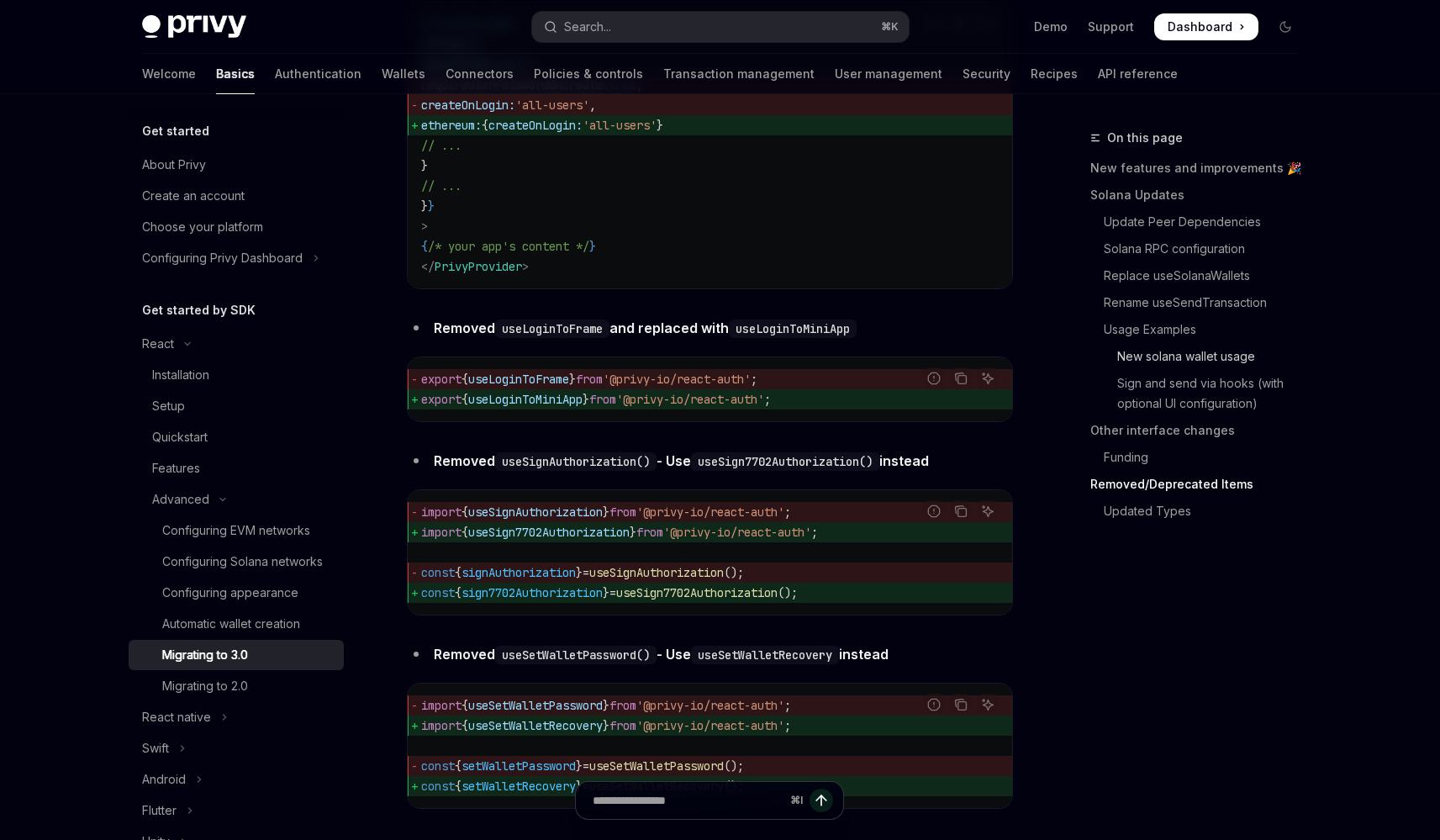
click at [1159, 354] on link "New solana wallet usage" at bounding box center [1202, 356] width 222 height 27
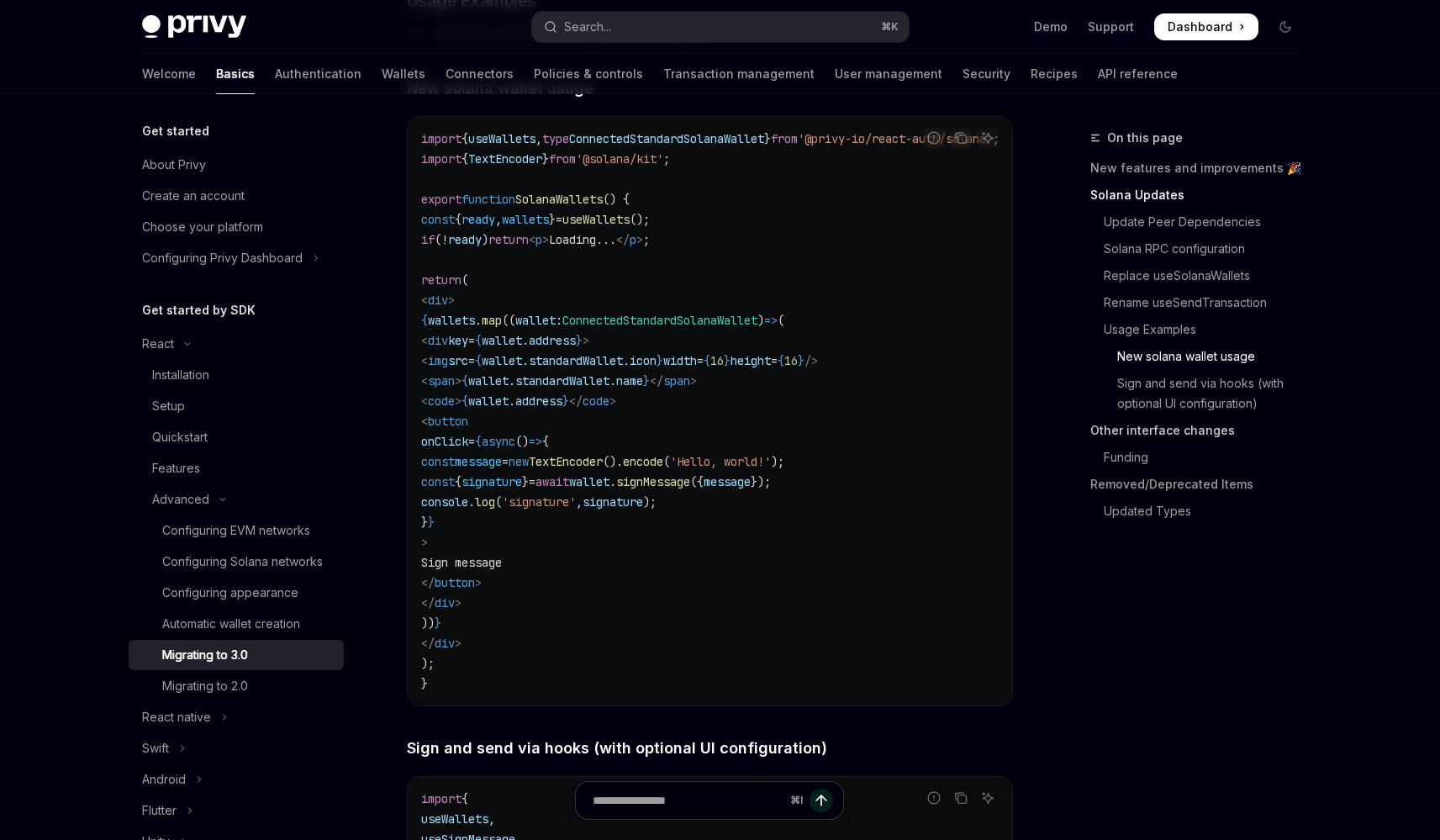
click at [1142, 440] on link "Other interface changes" at bounding box center [1202, 430] width 222 height 27
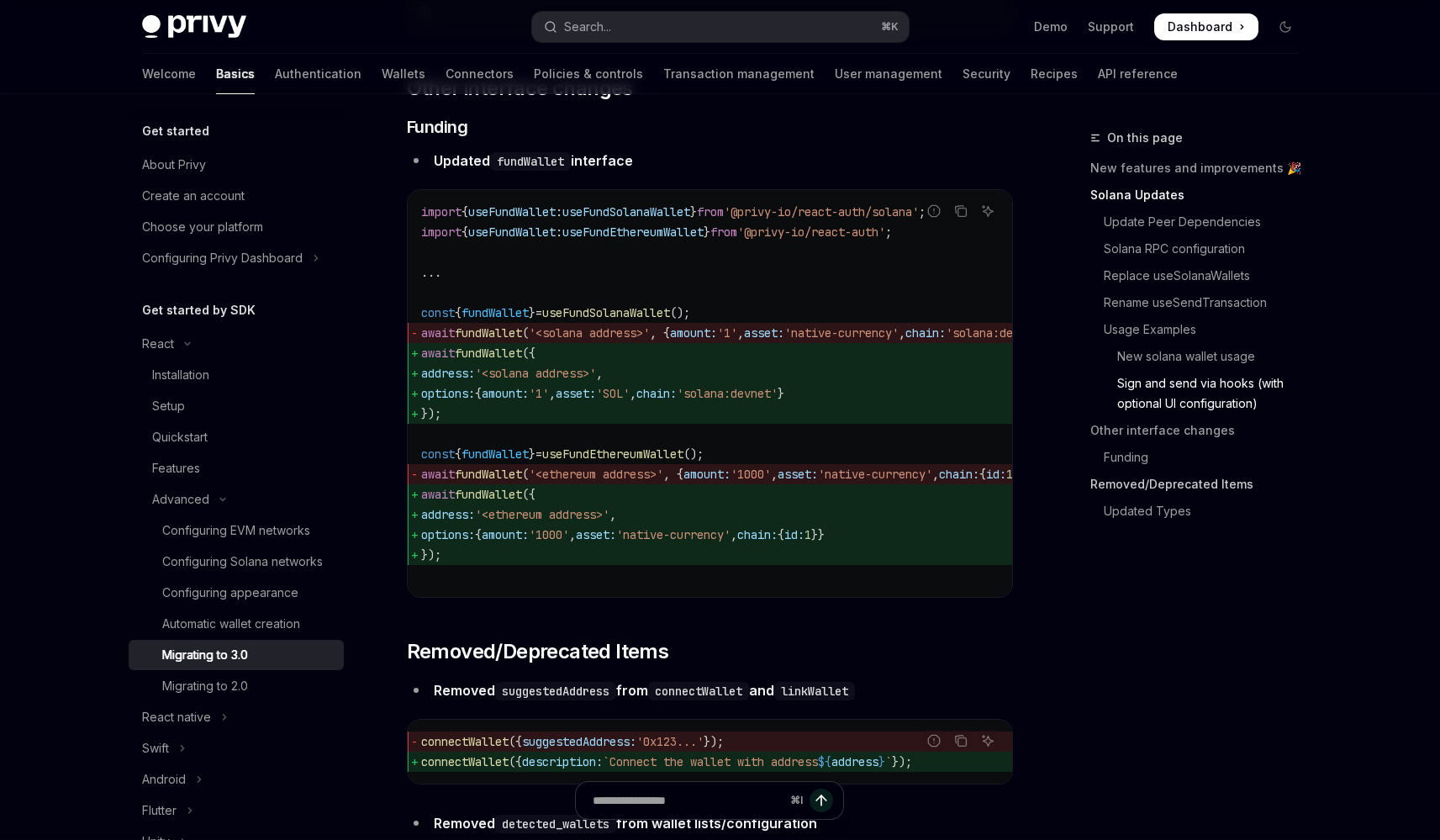
click at [1143, 494] on link "Removed/Deprecated Items" at bounding box center [1202, 483] width 222 height 27
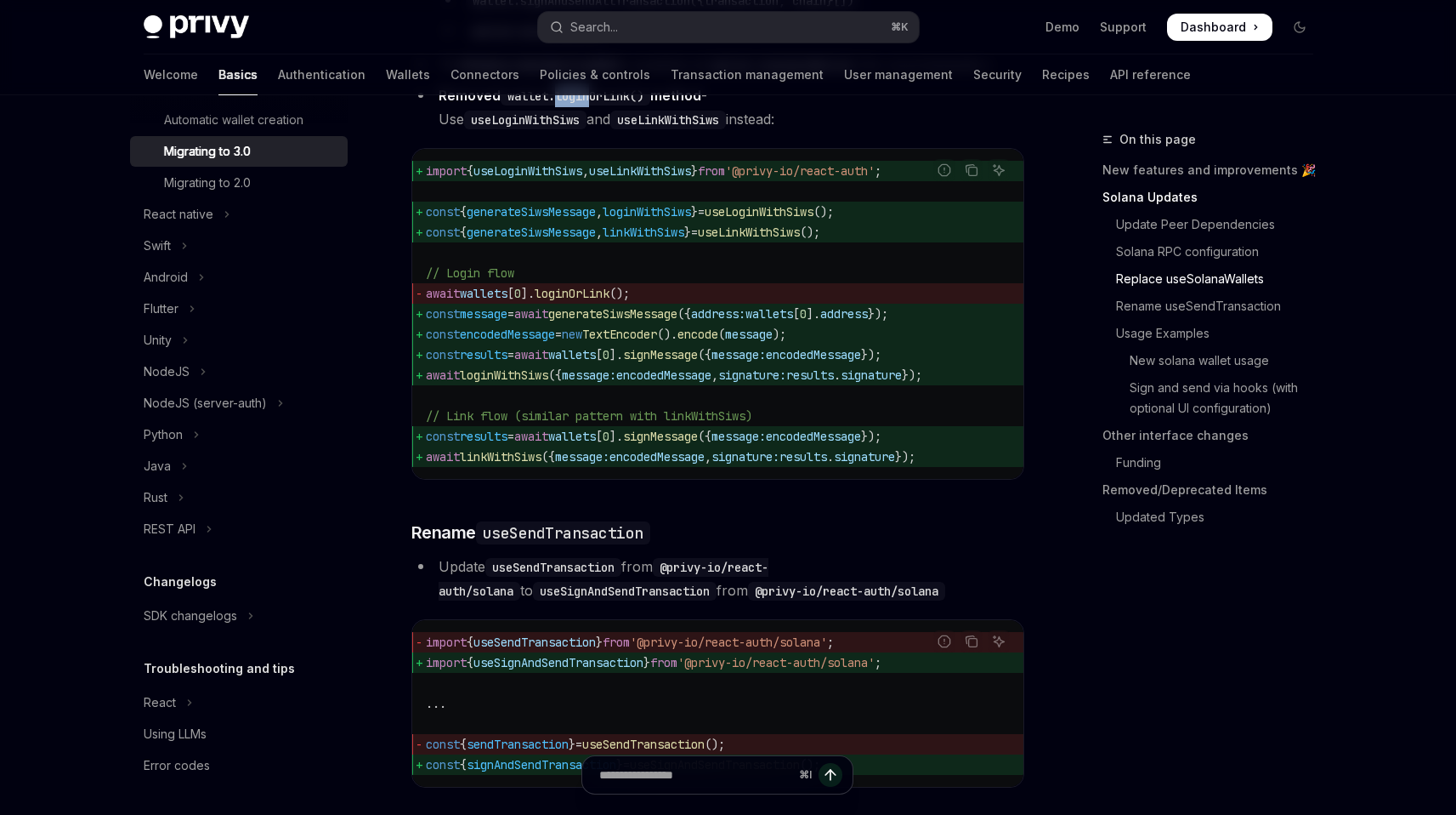
scroll to position [2157, 0]
click at [1184, 223] on link "Update Peer Dependencies" at bounding box center [1215, 224] width 224 height 27
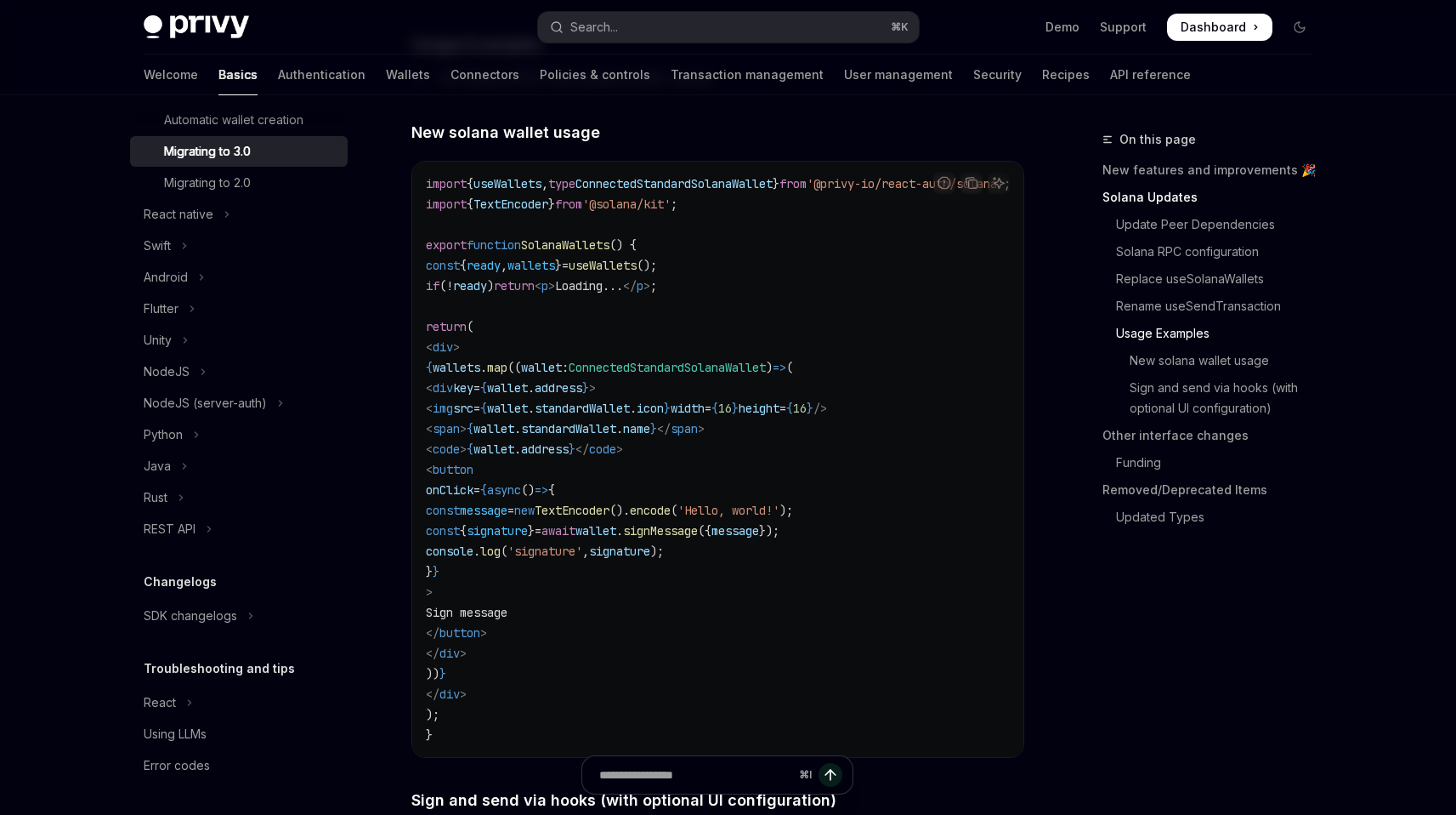
scroll to position [2968, 0]
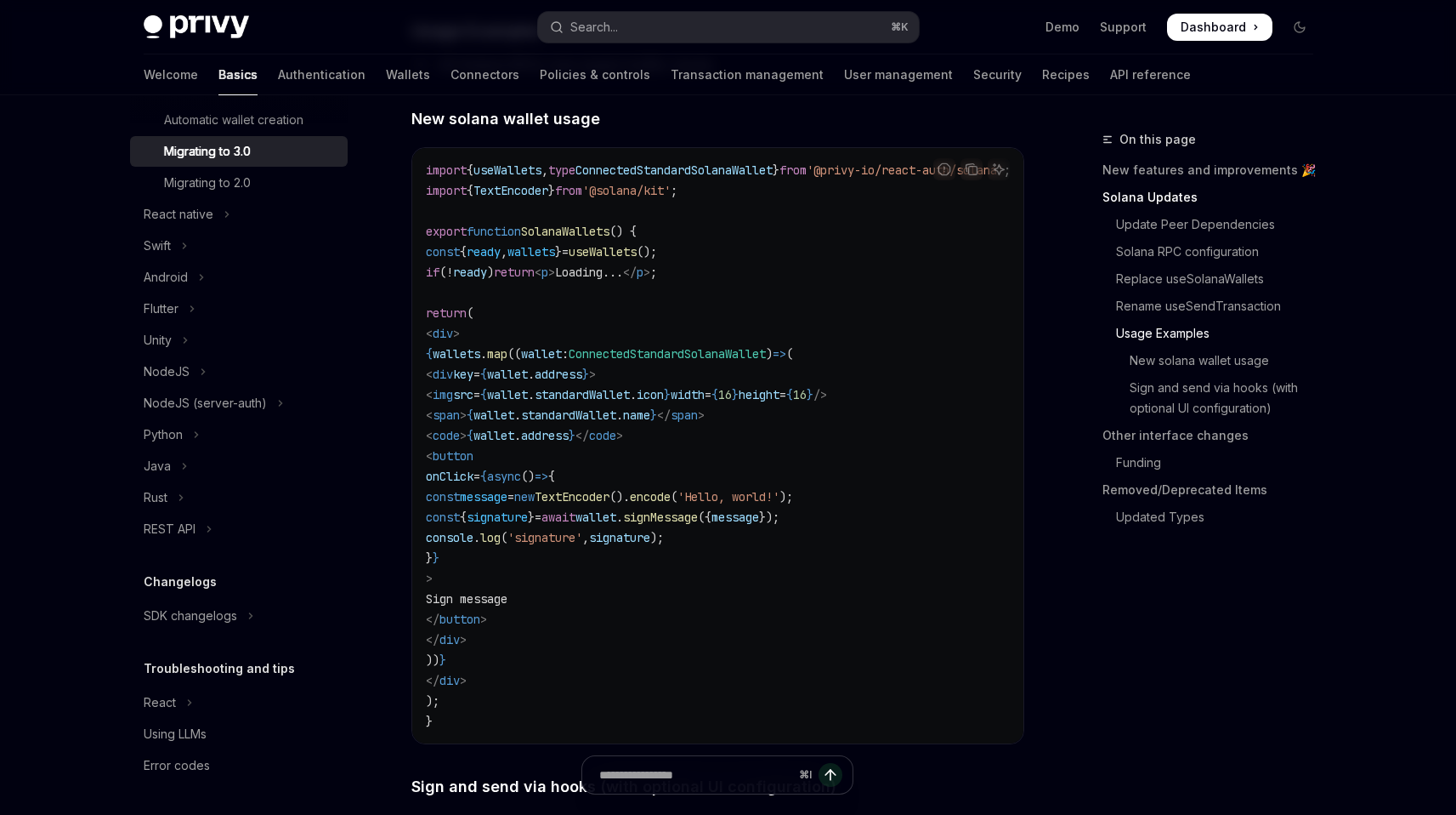
drag, startPoint x: 569, startPoint y: 224, endPoint x: 809, endPoint y: 224, distance: 240.0
click at [809, 178] on span "import { useWallets , type ConnectedStandardSolanaWallet } from '@privy-io/reac…" at bounding box center [718, 170] width 585 height 15
copy span "type ConnectedStandardSolanaWallet"
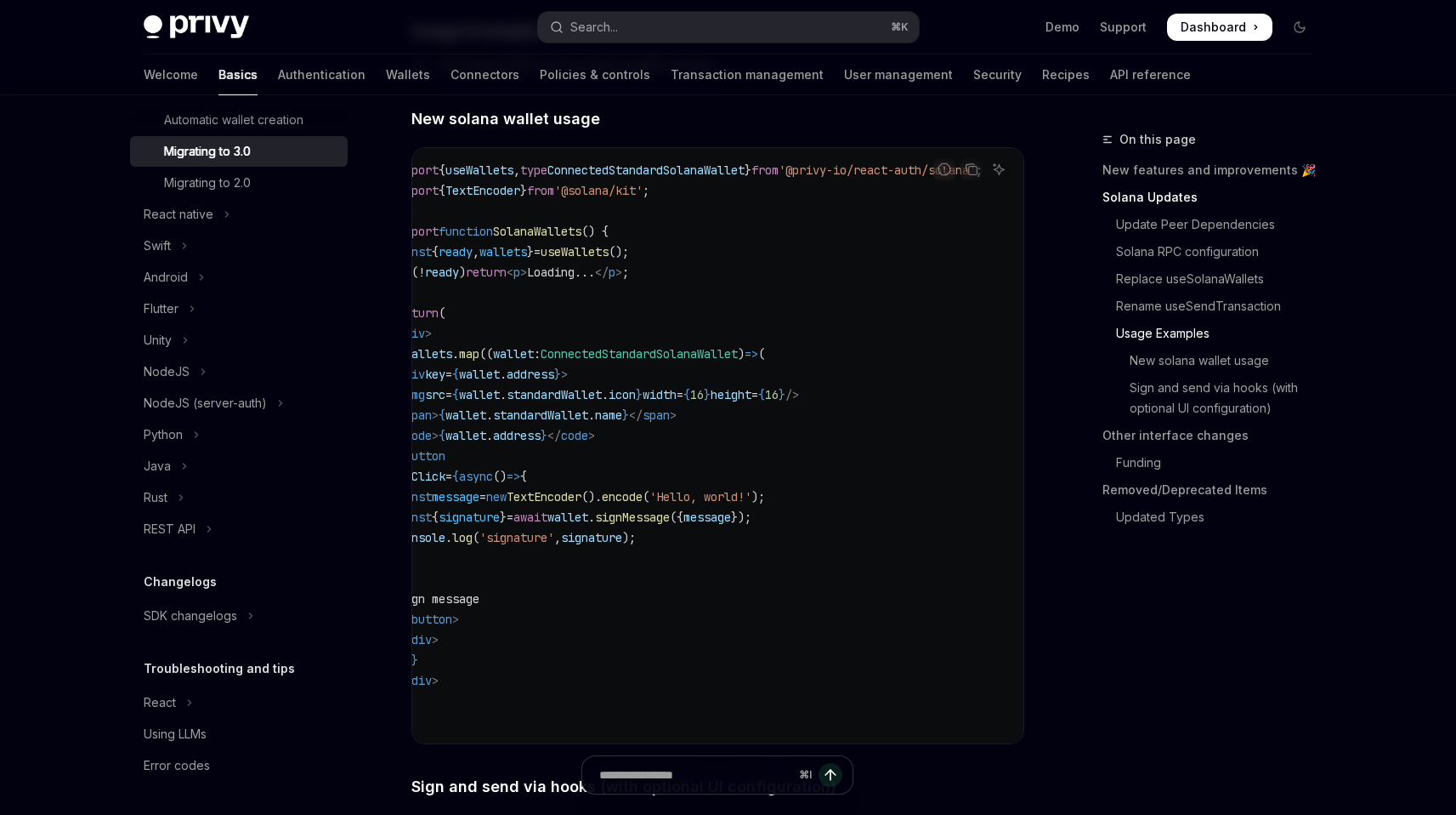
scroll to position [0, 0]
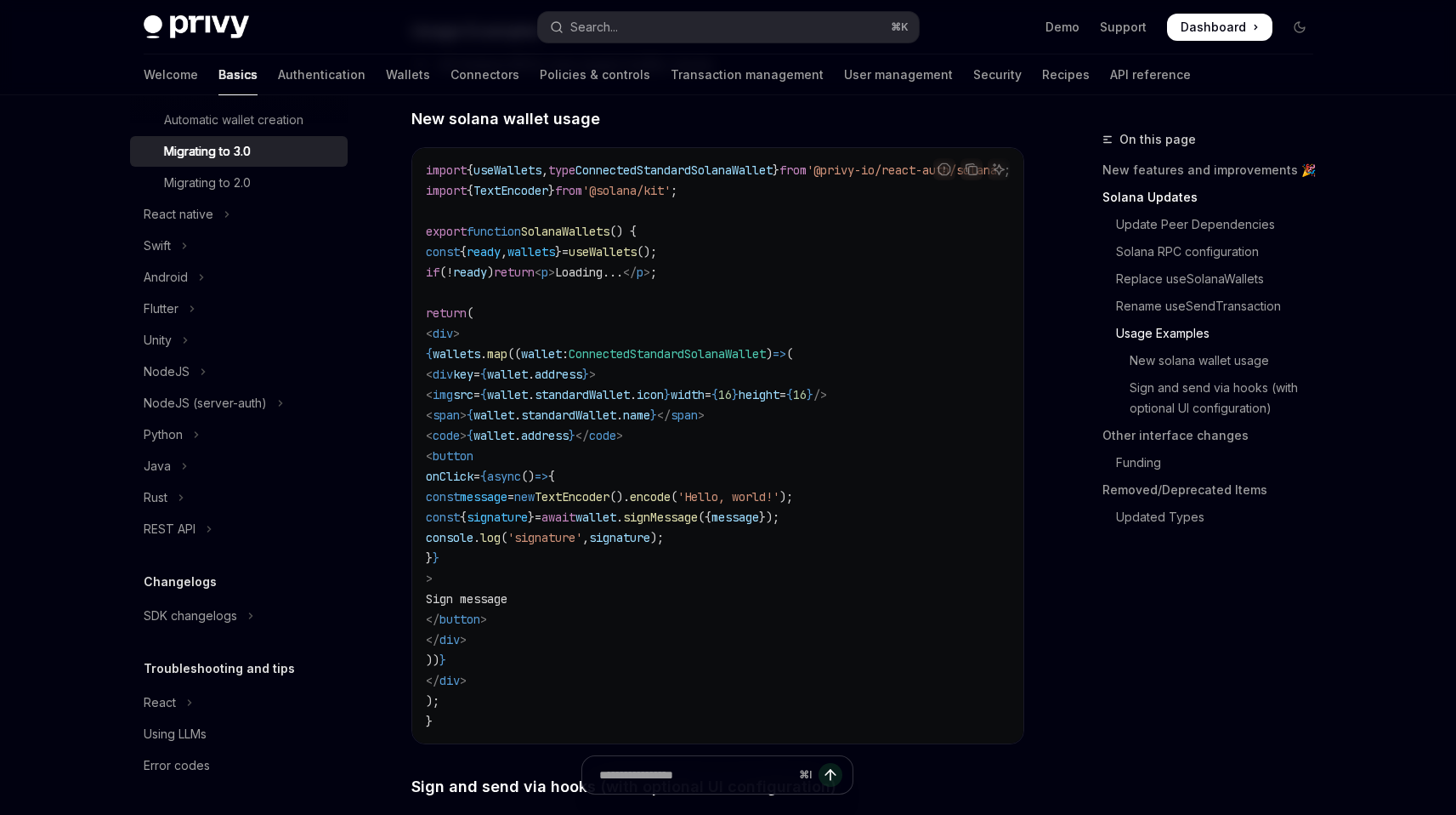
click at [643, 178] on span "ConnectedStandardSolanaWallet" at bounding box center [673, 170] width 197 height 15
copy span "ConnectedStandardSolanaWallet"
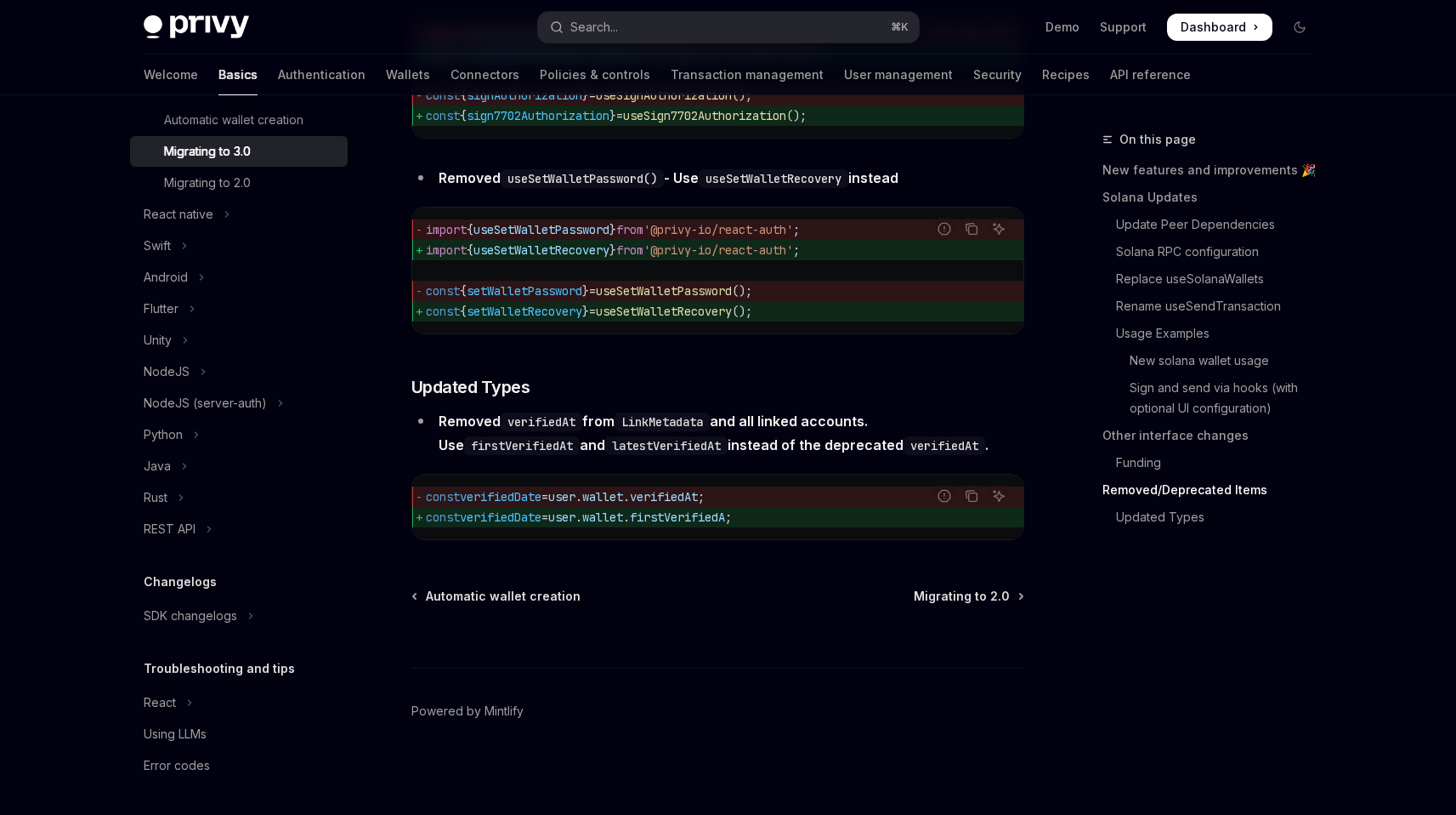
scroll to position [7582, 0]
click at [280, 74] on link "Authentication" at bounding box center [321, 74] width 88 height 41
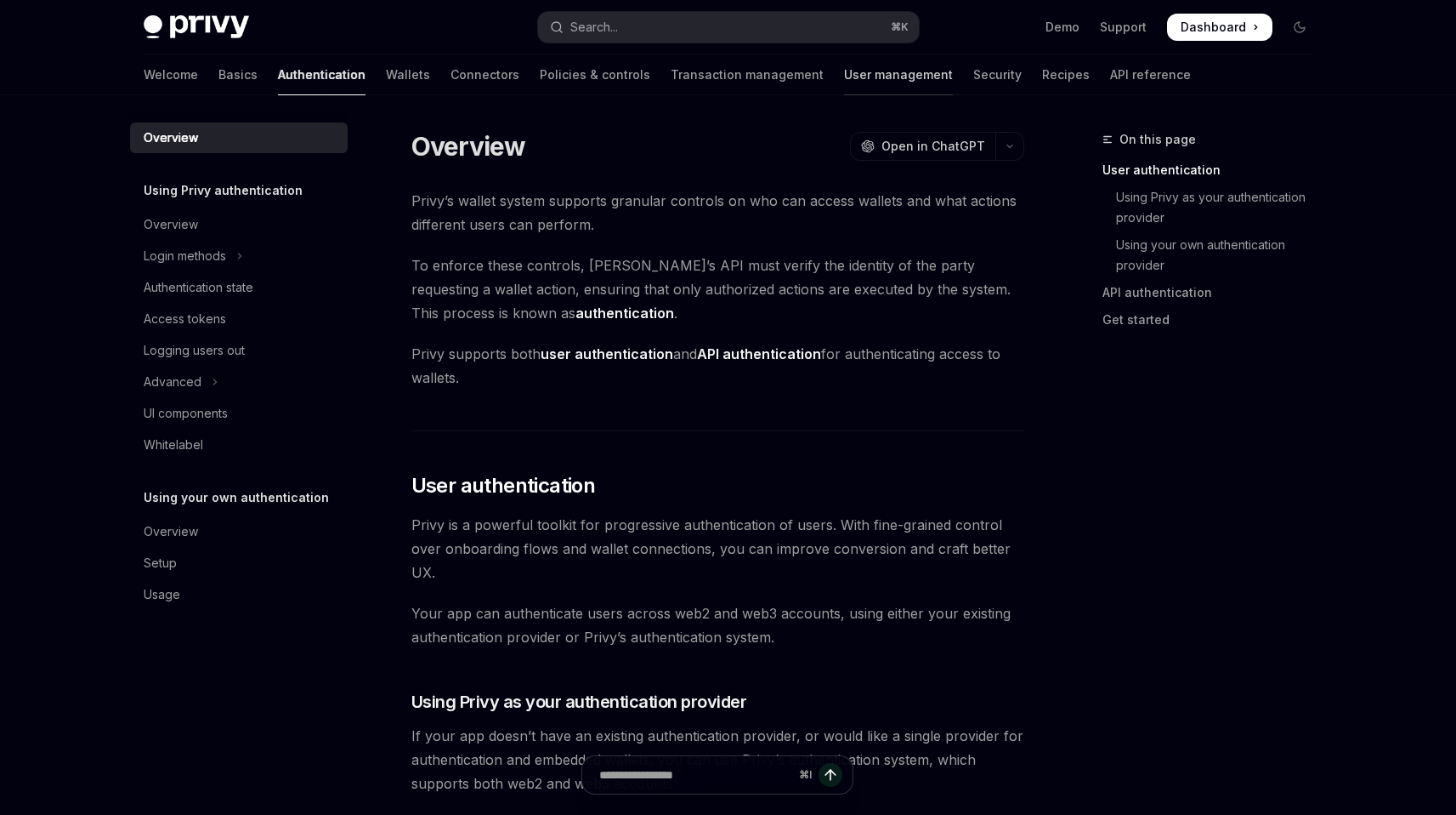
click at [844, 78] on link "User management" at bounding box center [898, 74] width 109 height 41
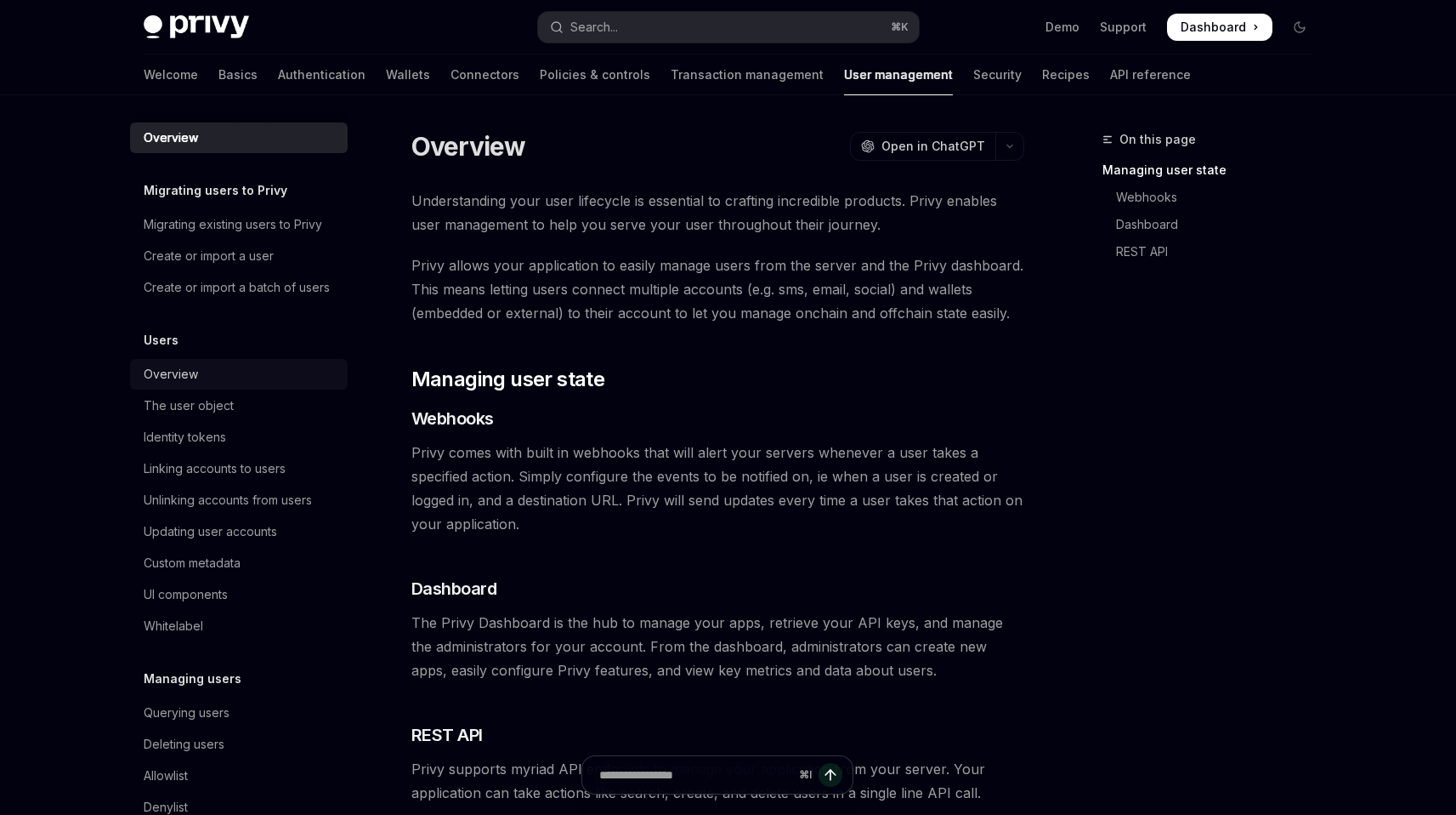
click at [178, 384] on div "Overview" at bounding box center [171, 374] width 55 height 21
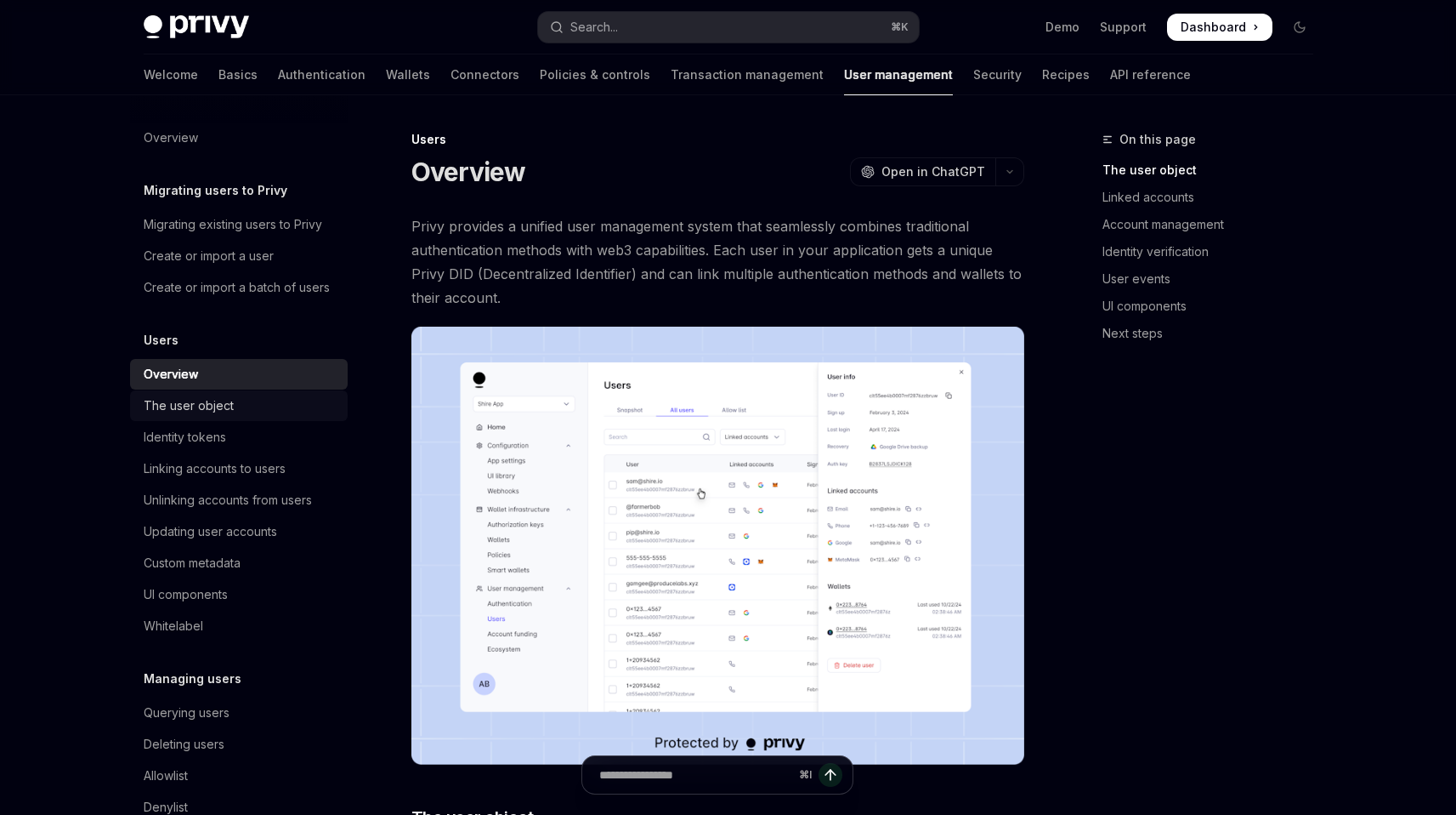
click at [195, 416] on div "The user object" at bounding box center [189, 406] width 90 height 21
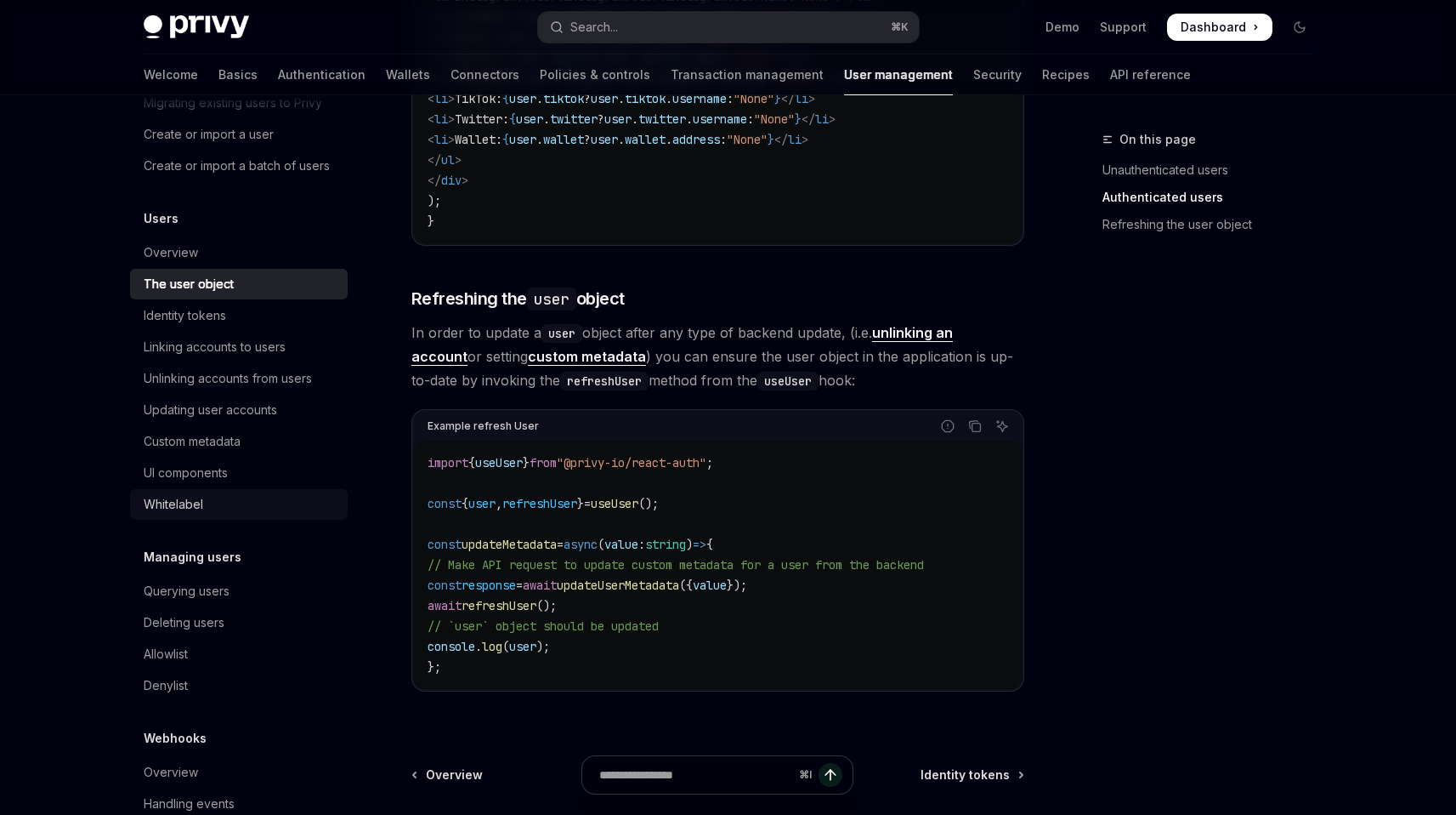
scroll to position [180, 0]
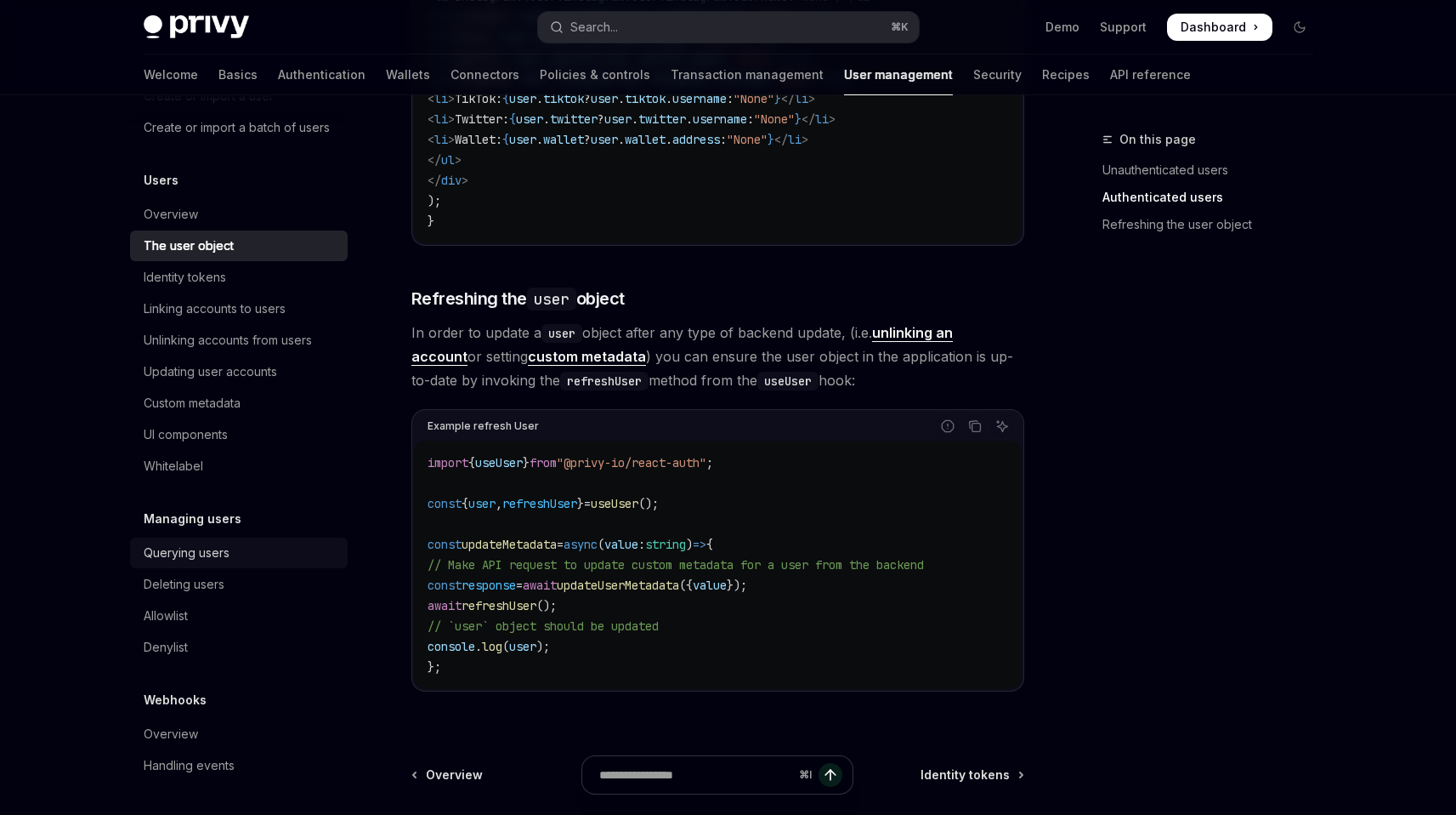
click at [230, 554] on div "Querying users" at bounding box center [186, 553] width 86 height 21
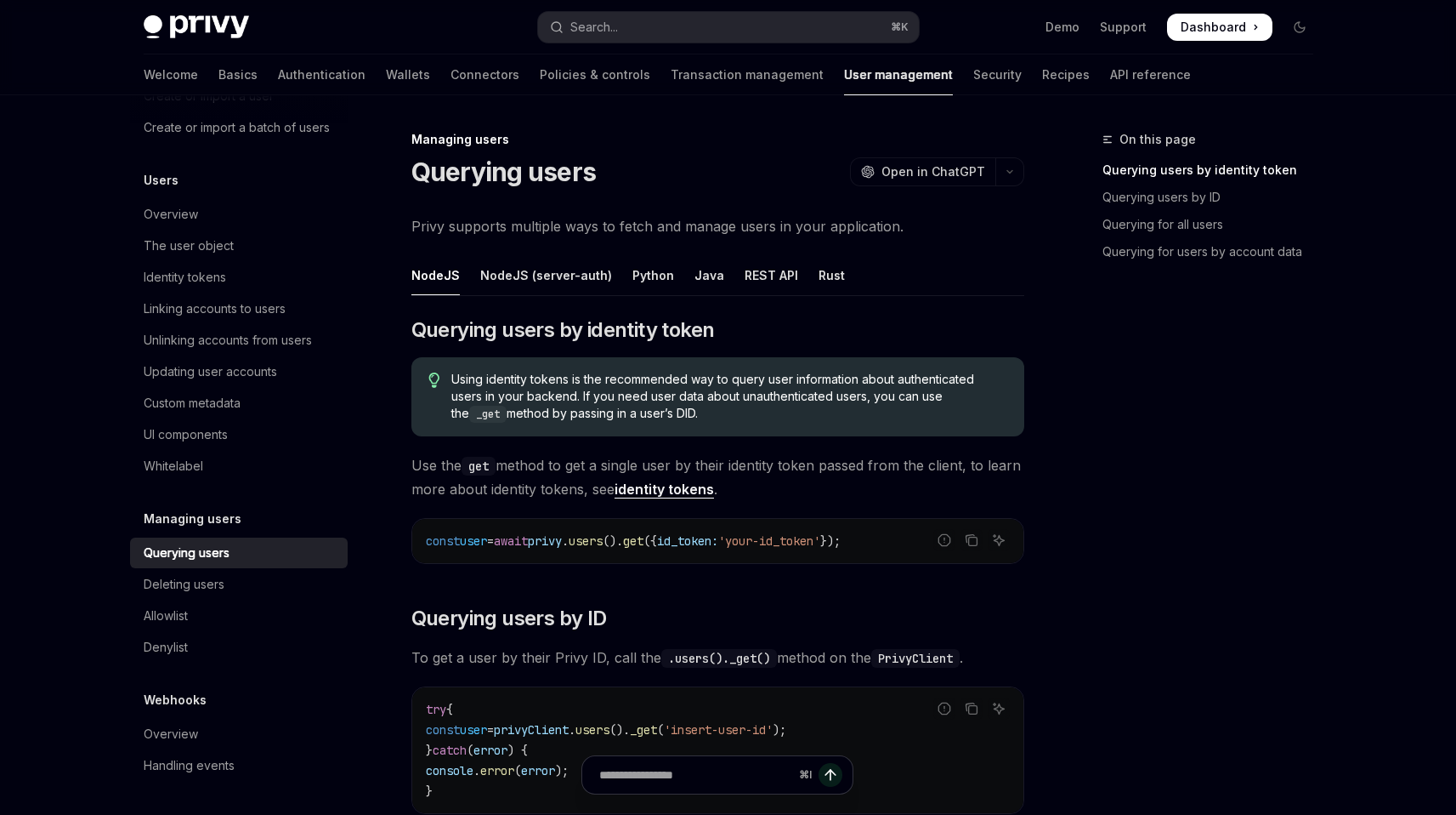
click at [693, 495] on link "identity tokens" at bounding box center [665, 489] width 100 height 18
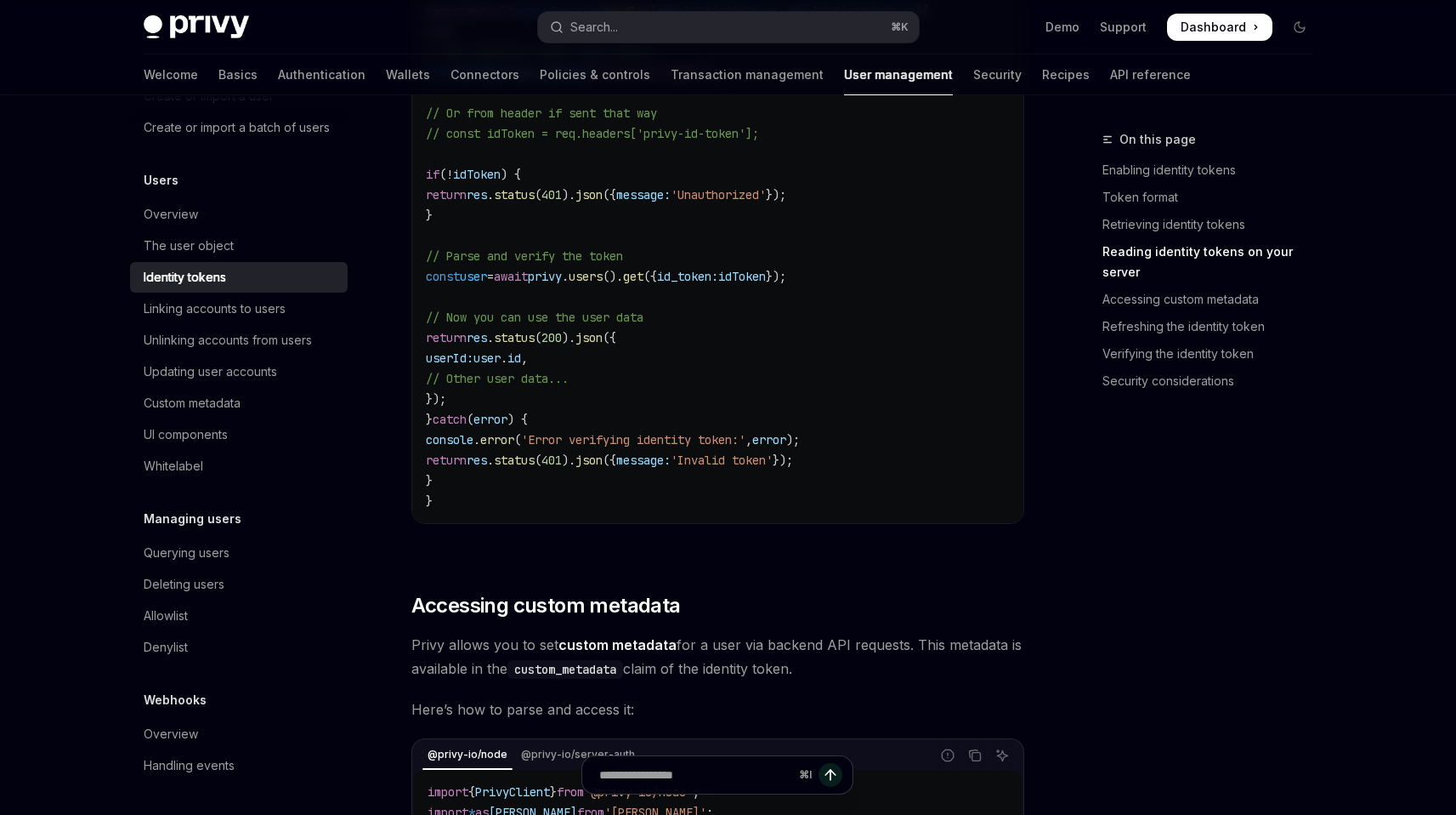
scroll to position [2766, 0]
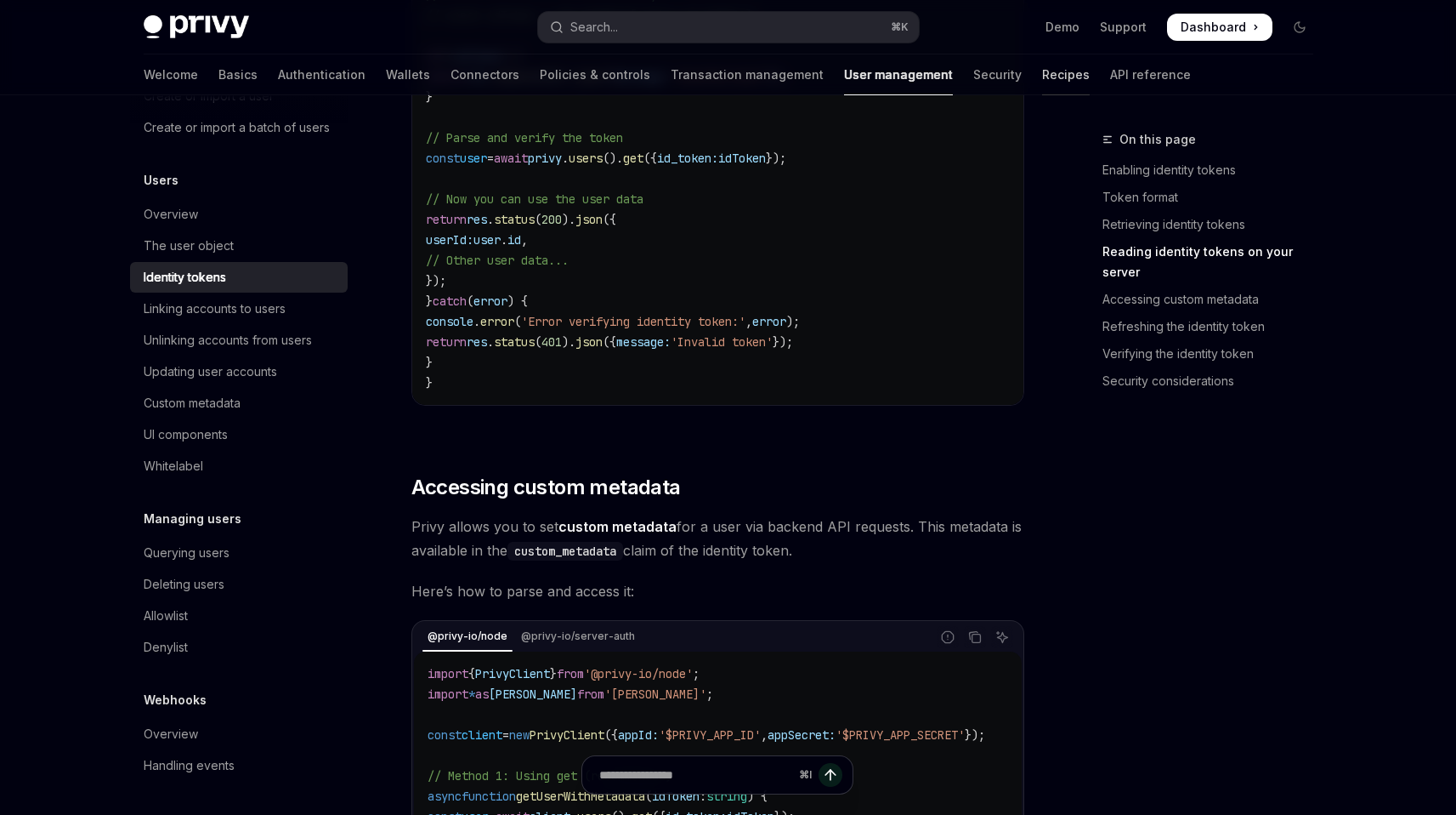
click at [1043, 74] on link "Recipes" at bounding box center [1066, 74] width 48 height 41
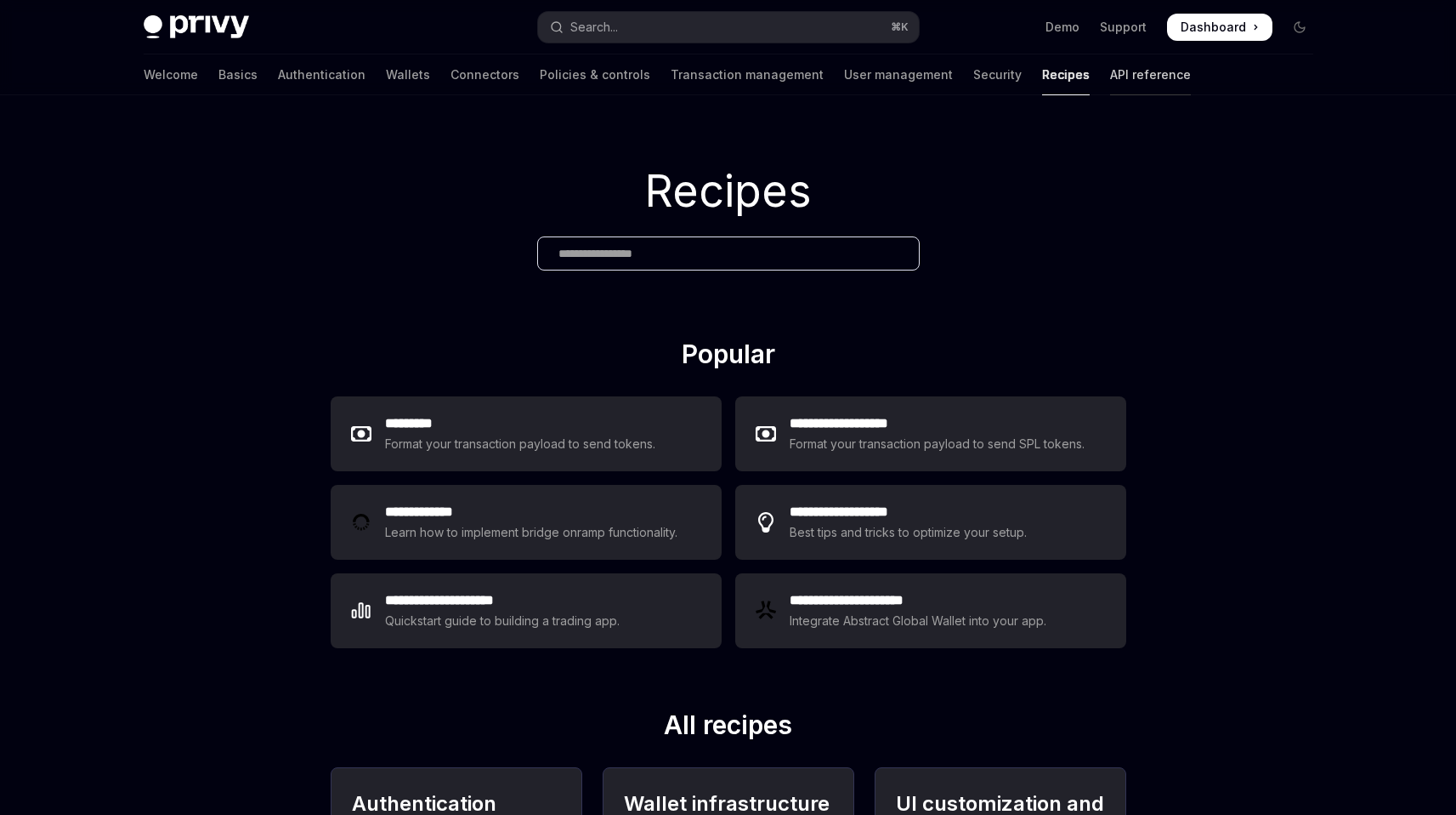
click at [1110, 69] on link "API reference" at bounding box center [1151, 74] width 81 height 41
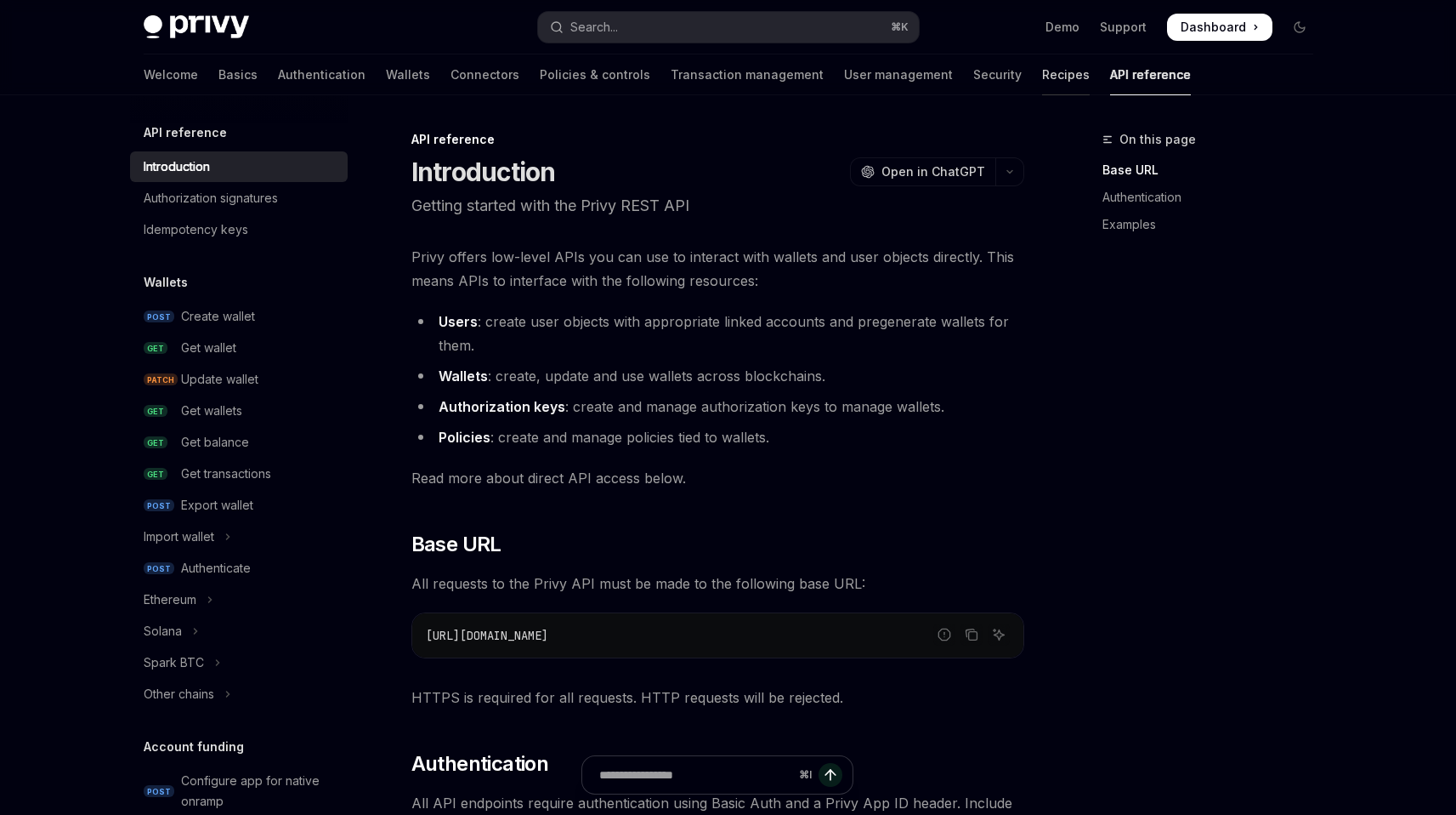
click at [1043, 86] on link "Recipes" at bounding box center [1066, 74] width 48 height 41
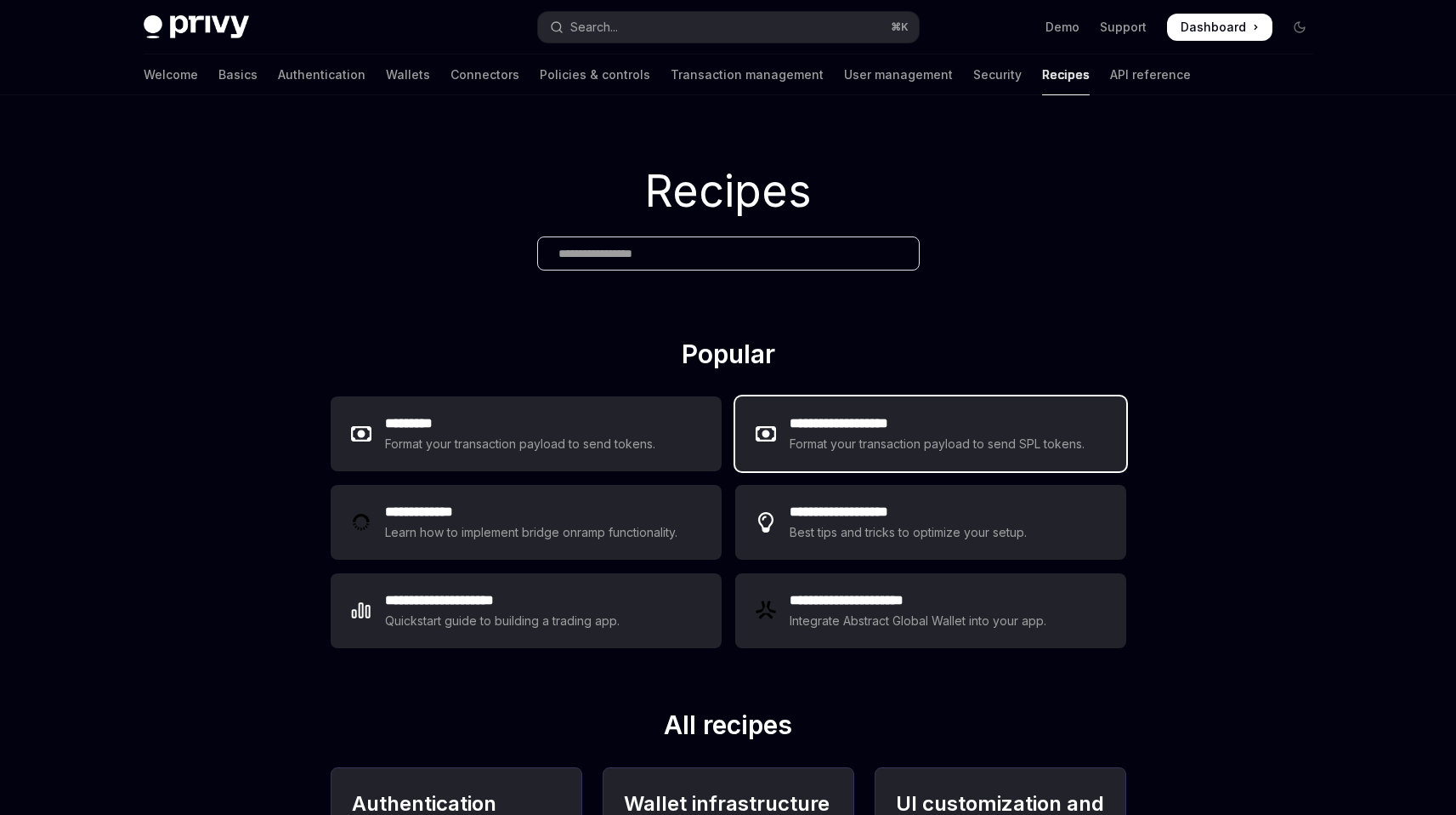
click at [815, 435] on div "Format your transaction payload to send SPL tokens." at bounding box center [937, 444] width 297 height 21
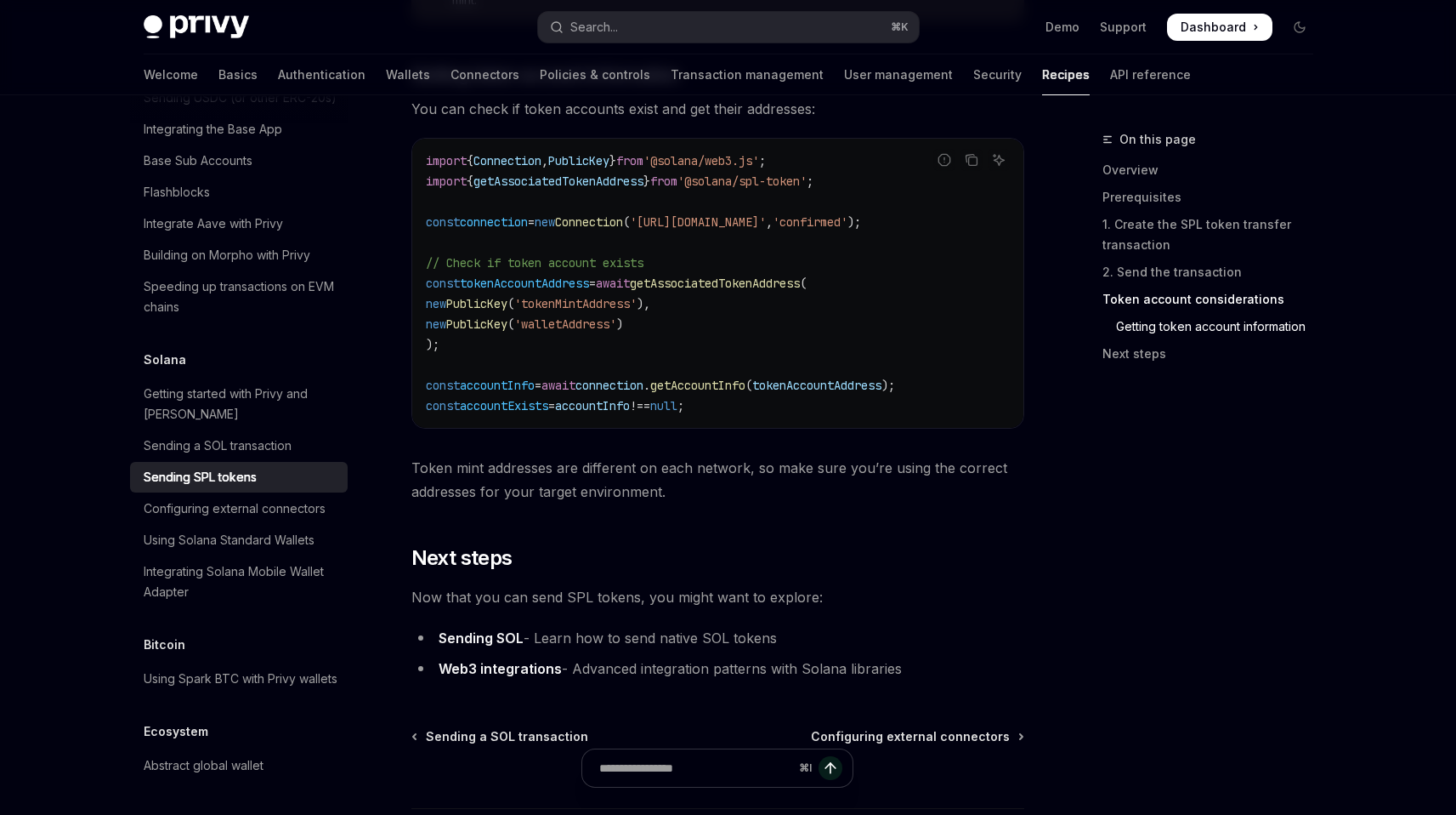
scroll to position [2848, 0]
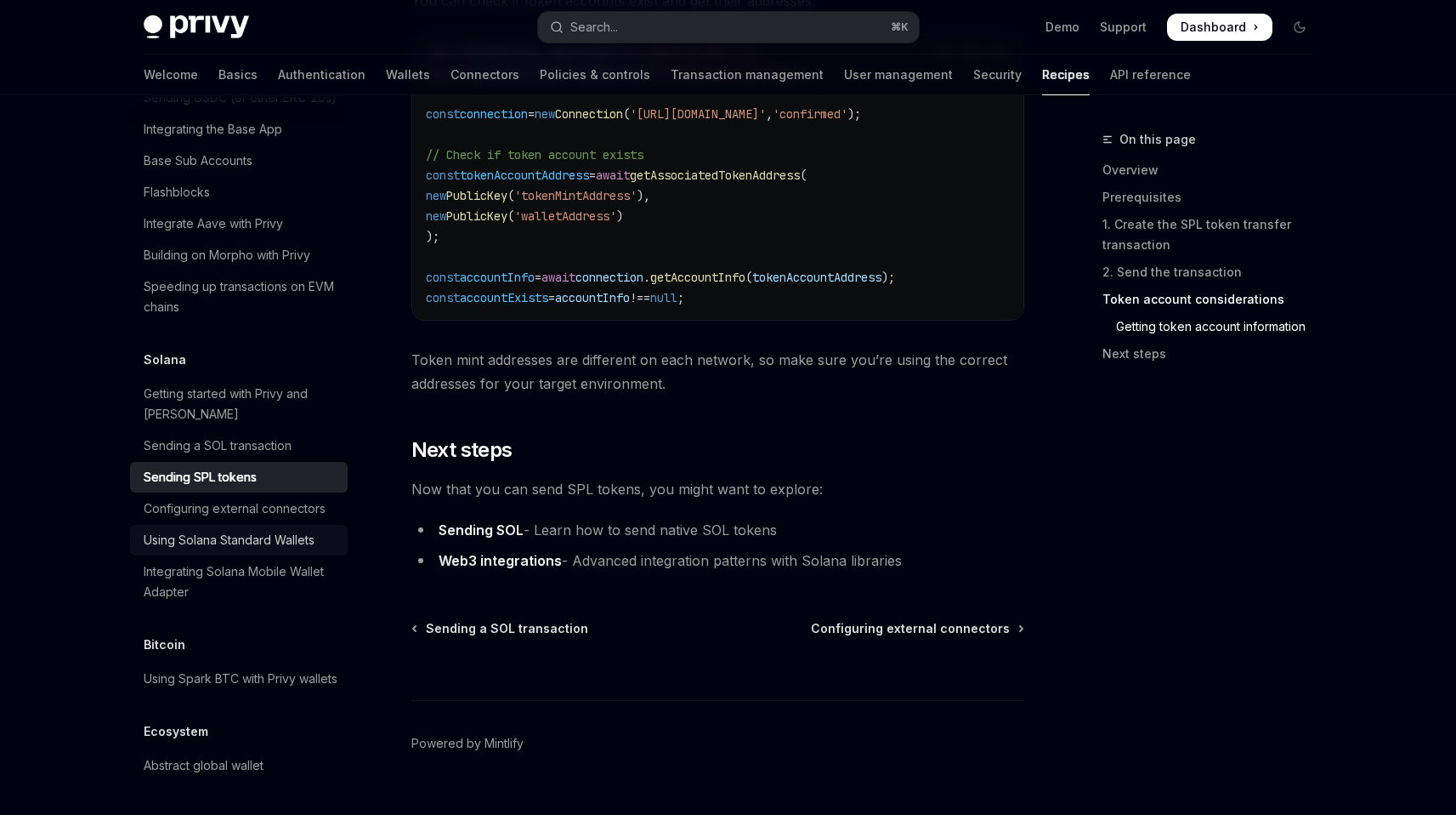
click at [284, 546] on div "Using Solana Standard Wallets" at bounding box center [229, 540] width 170 height 21
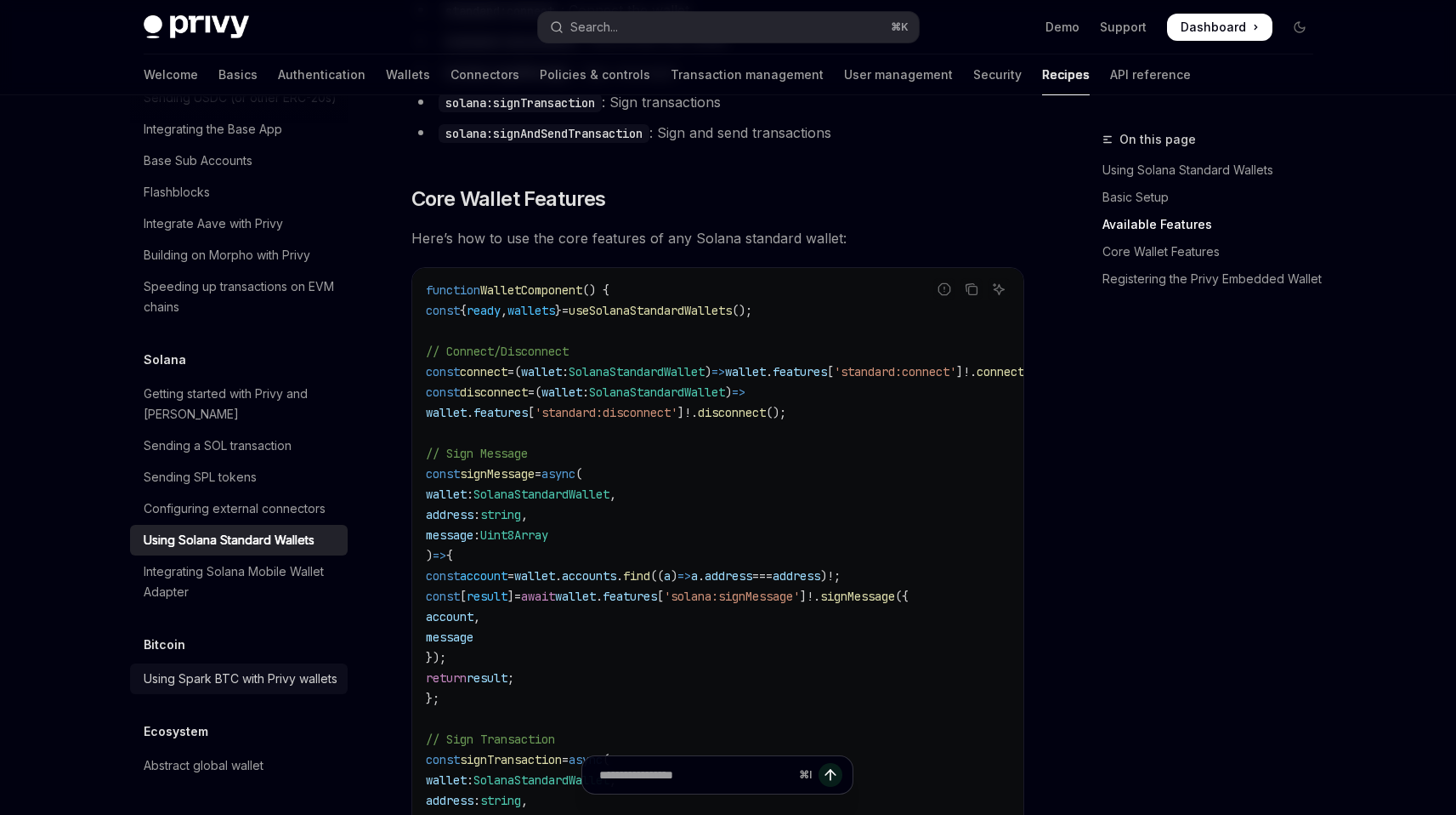
scroll to position [2708, 0]
click at [297, 570] on div "Integrating Solana Mobile Wallet Adapter" at bounding box center [241, 581] width 194 height 41
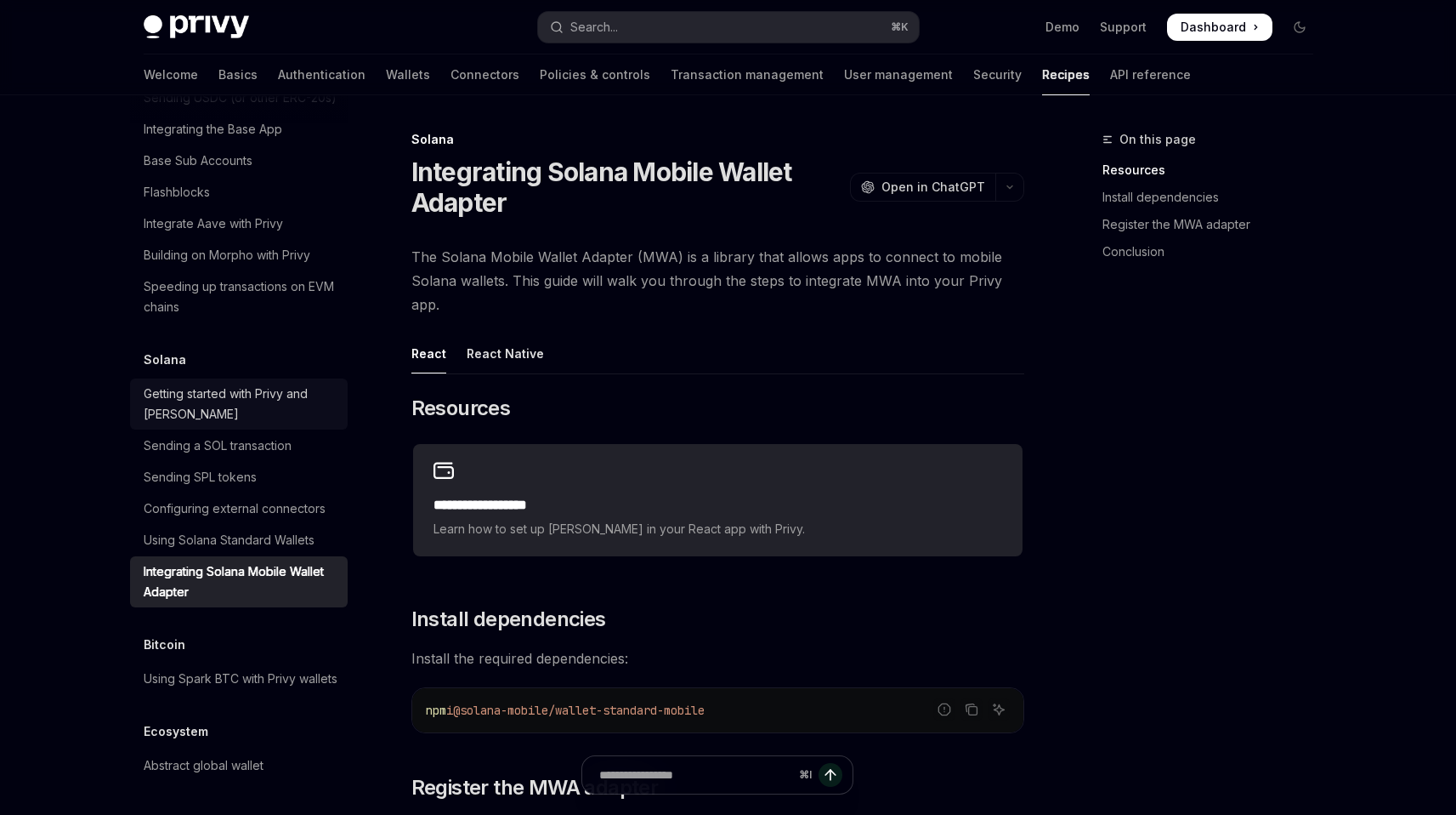
click at [257, 383] on div "Getting started with Privy and Solana" at bounding box center [241, 403] width 194 height 41
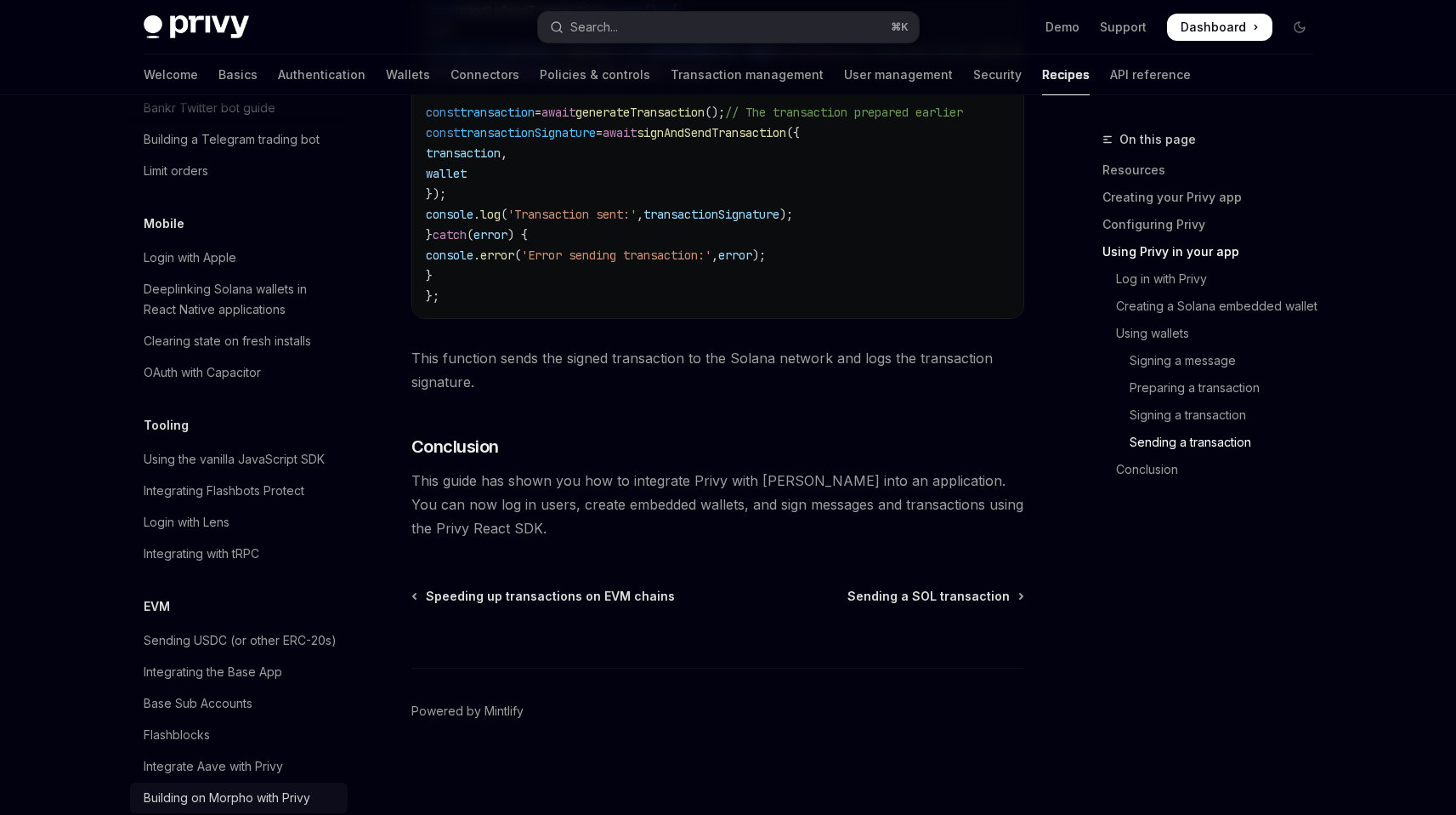
scroll to position [1796, 0]
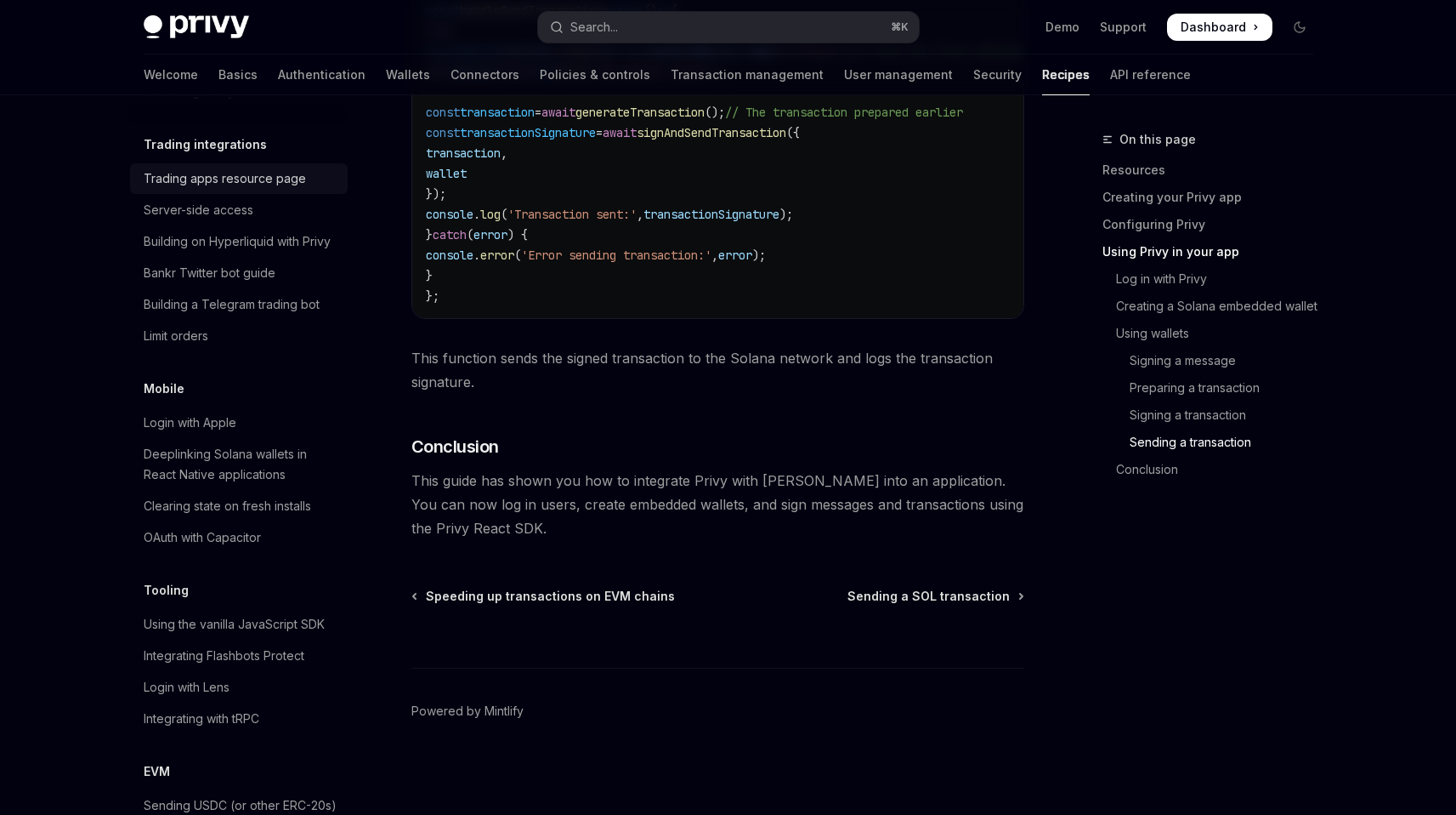
click at [267, 188] on div "Trading apps resource page" at bounding box center [225, 179] width 162 height 21
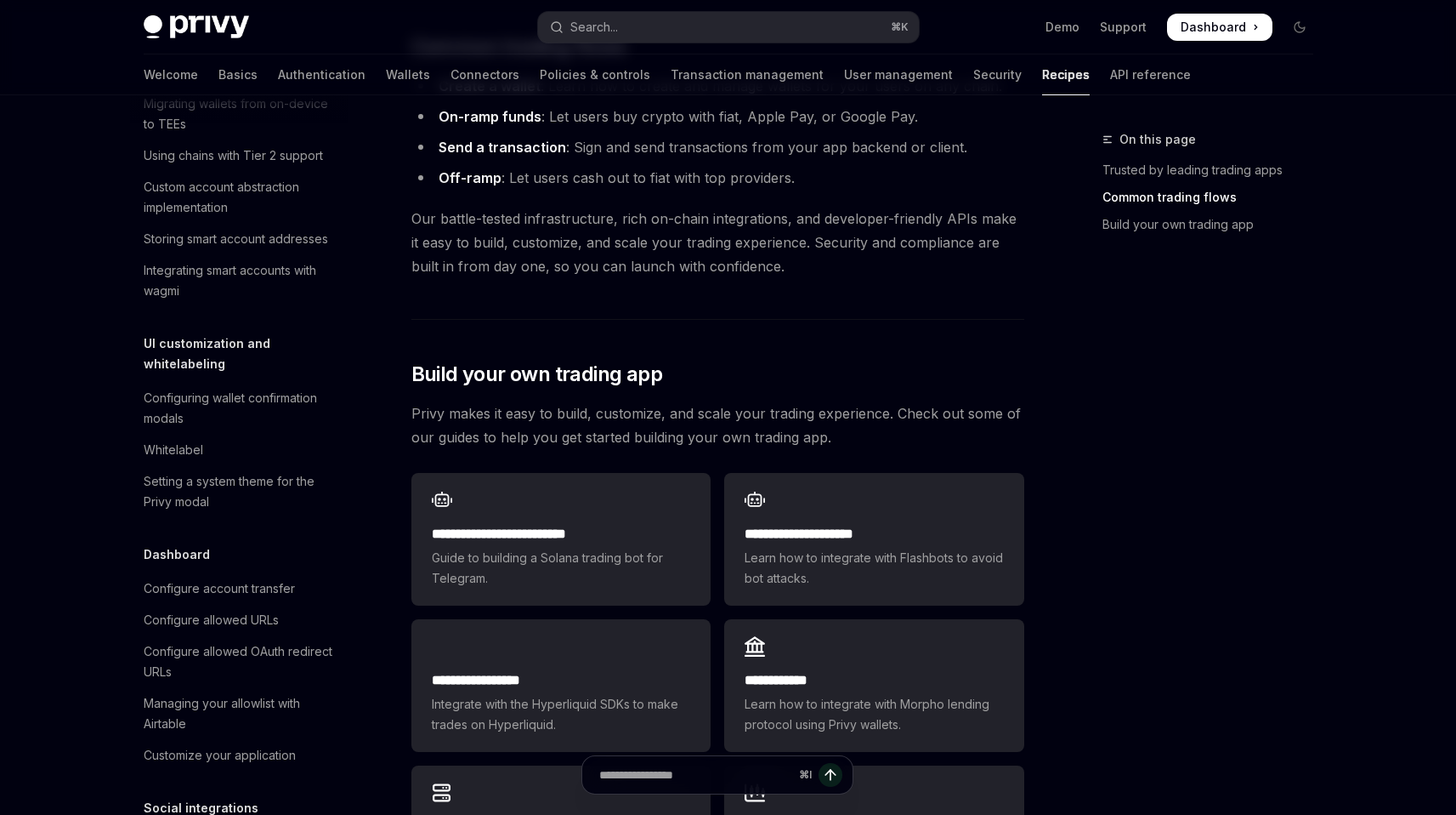
scroll to position [571, 0]
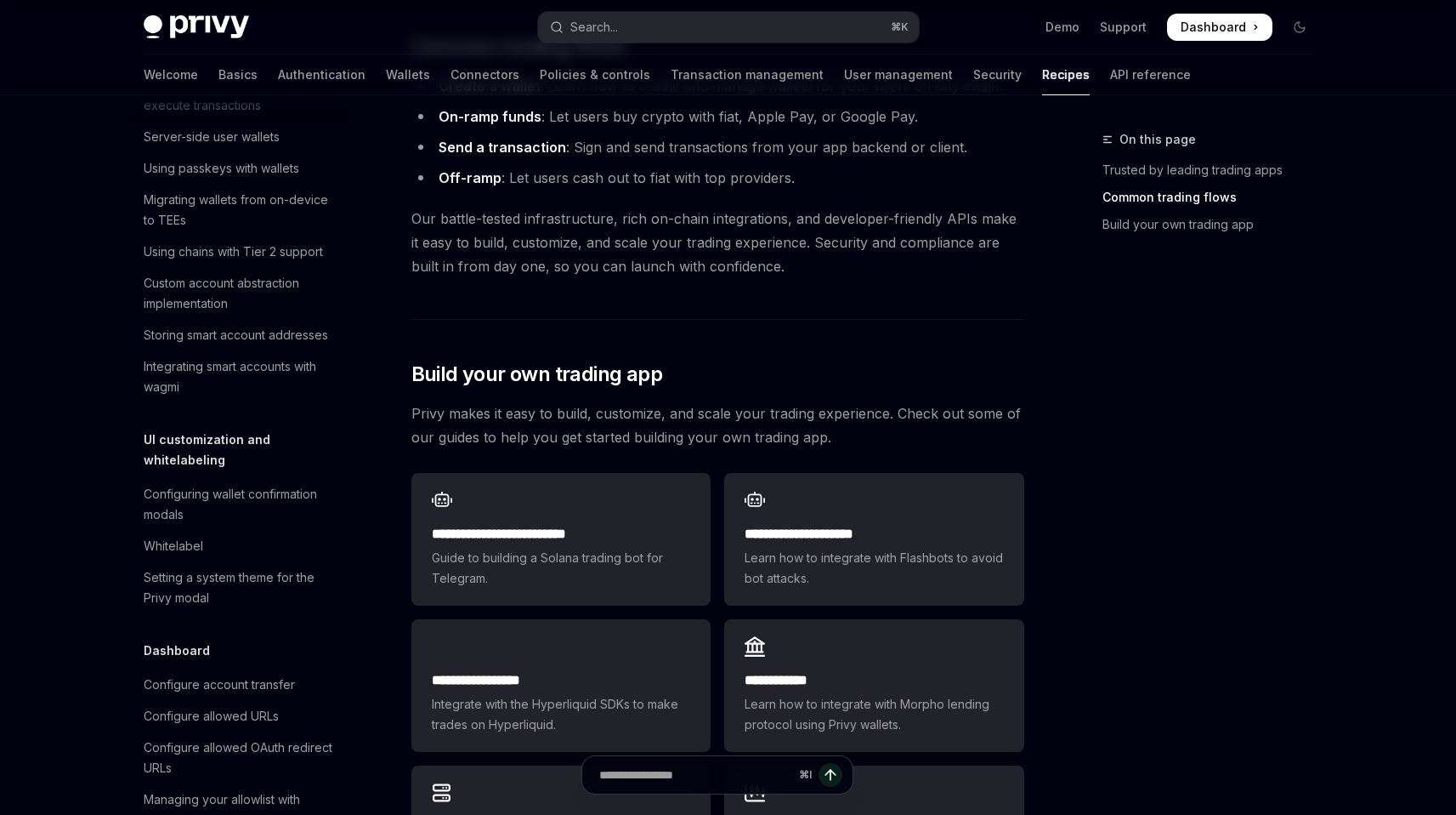
click at [295, 314] on div "Custom account abstraction implementation" at bounding box center [241, 293] width 194 height 41
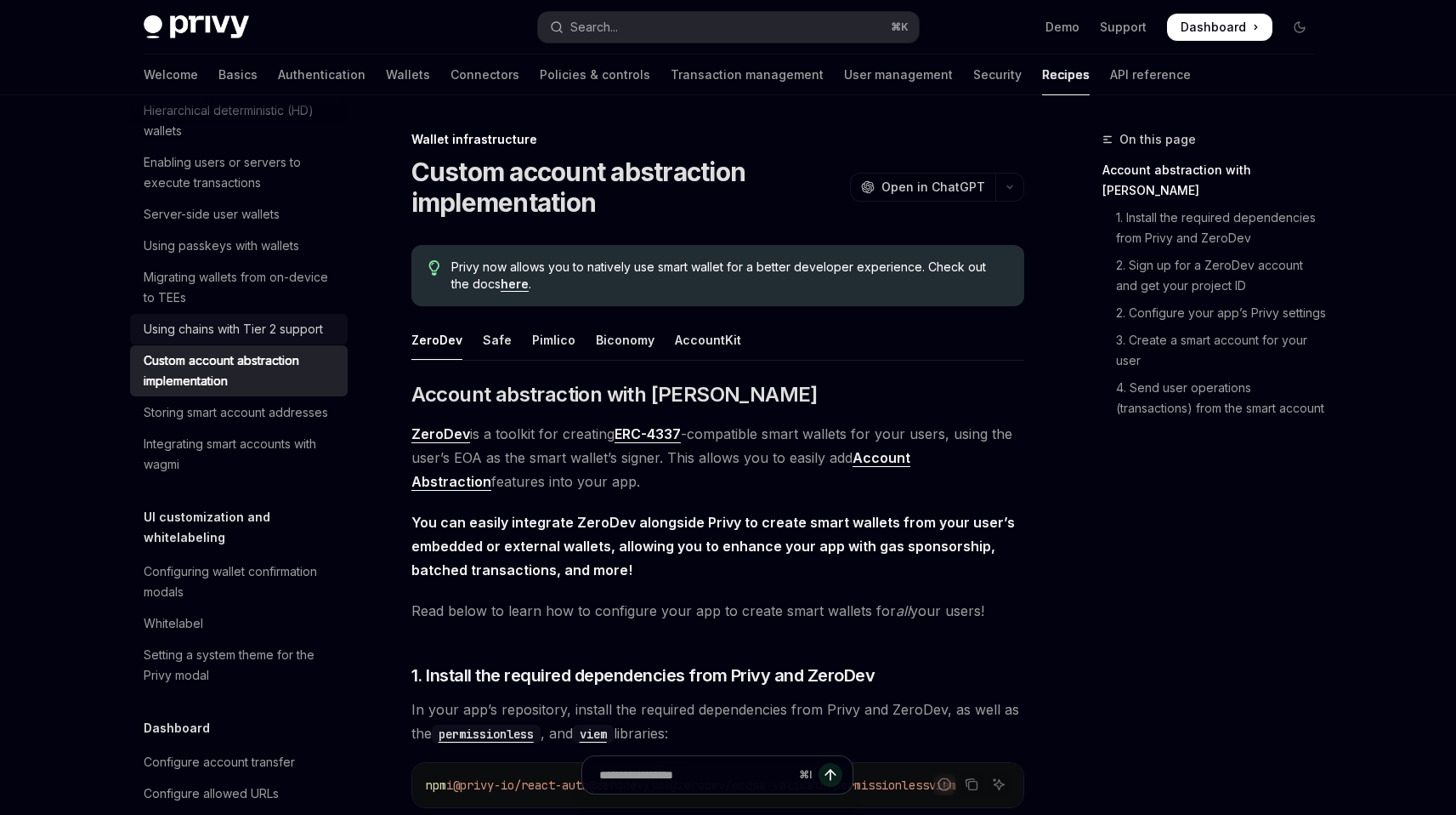
scroll to position [492, 0]
click at [251, 200] on link "Enabling users or servers to execute transactions" at bounding box center [238, 174] width 218 height 51
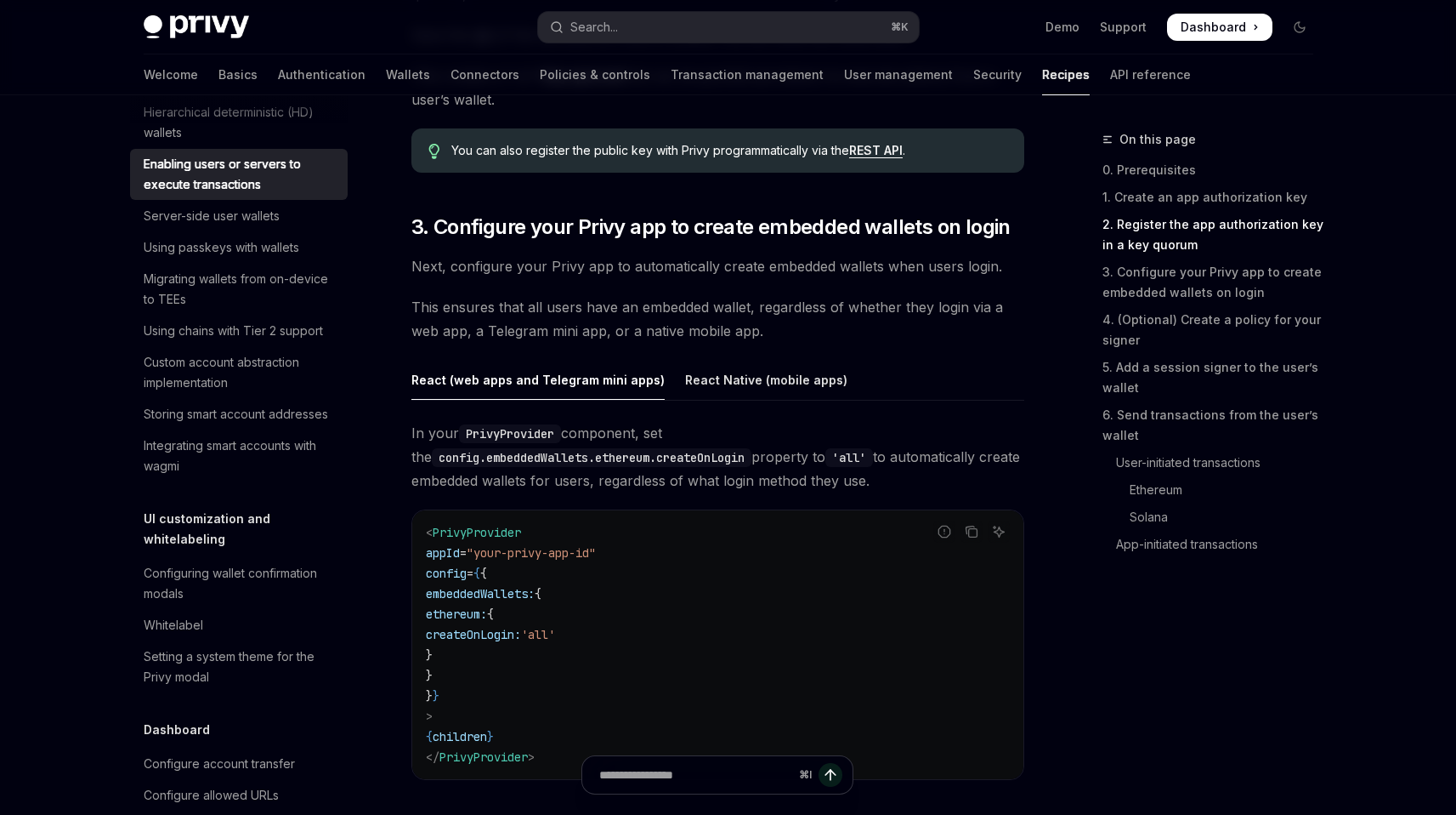
scroll to position [1603, 0]
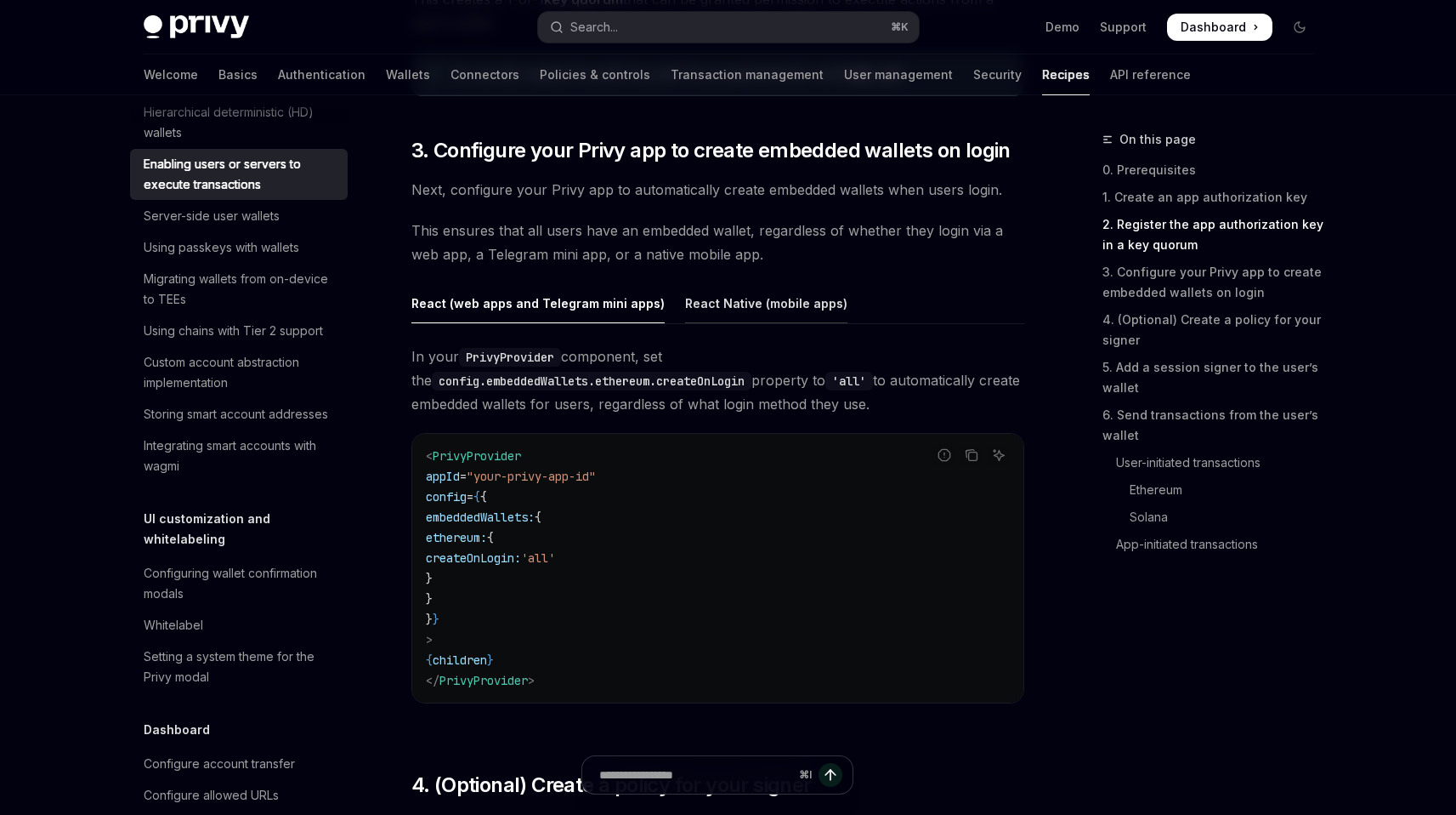
click at [745, 321] on div "React Native (mobile apps)" at bounding box center [766, 303] width 162 height 40
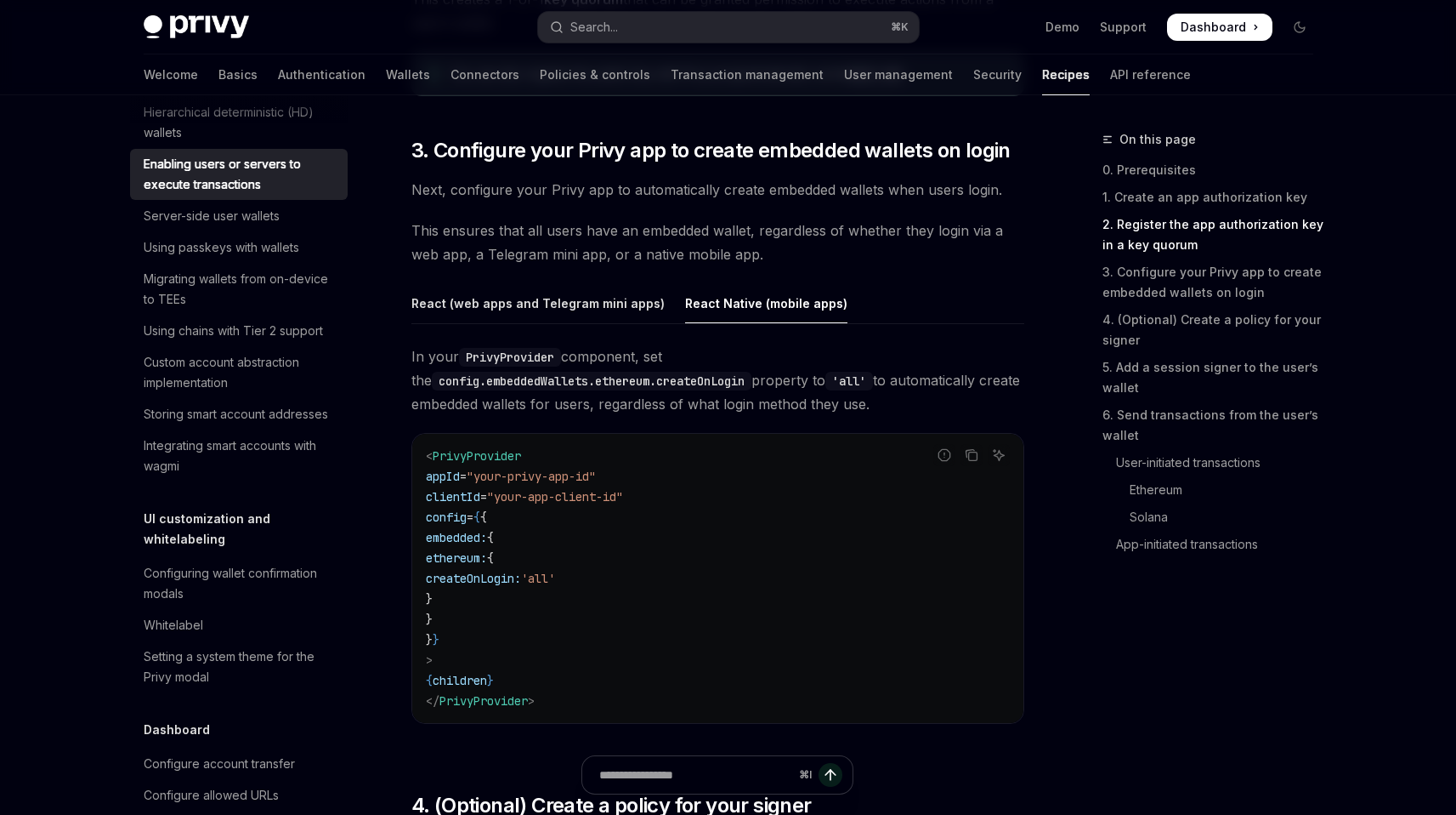
click at [597, 328] on div "React (web apps and Telegram mini apps) React Native (mobile apps) In your Priv…" at bounding box center [718, 517] width 613 height 467
click at [590, 324] on ul "React (web apps and Telegram mini apps) React Native (mobile apps)" at bounding box center [718, 303] width 613 height 41
click at [579, 301] on div "React (web apps and Telegram mini apps)" at bounding box center [538, 303] width 253 height 40
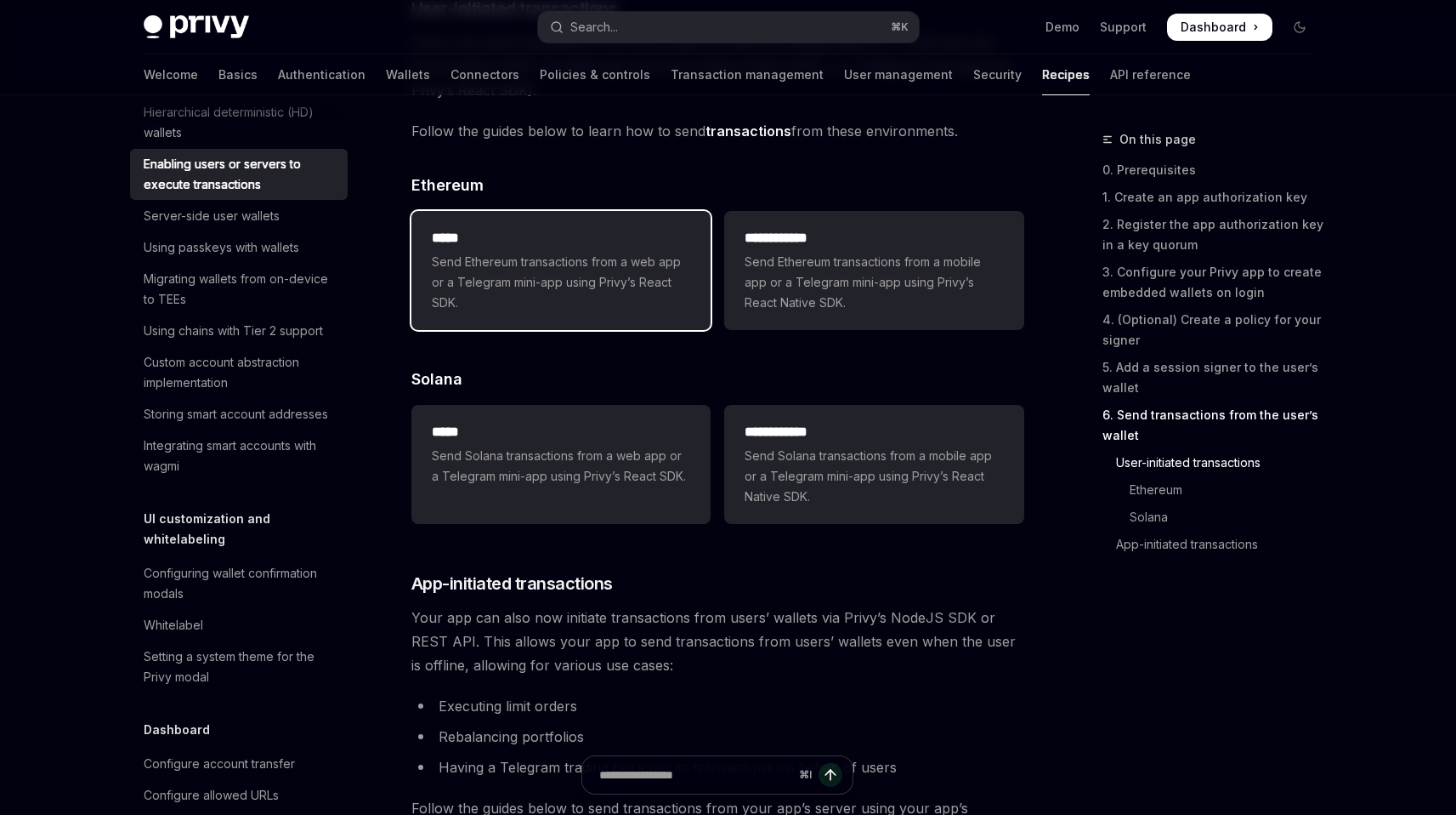
scroll to position [3631, 0]
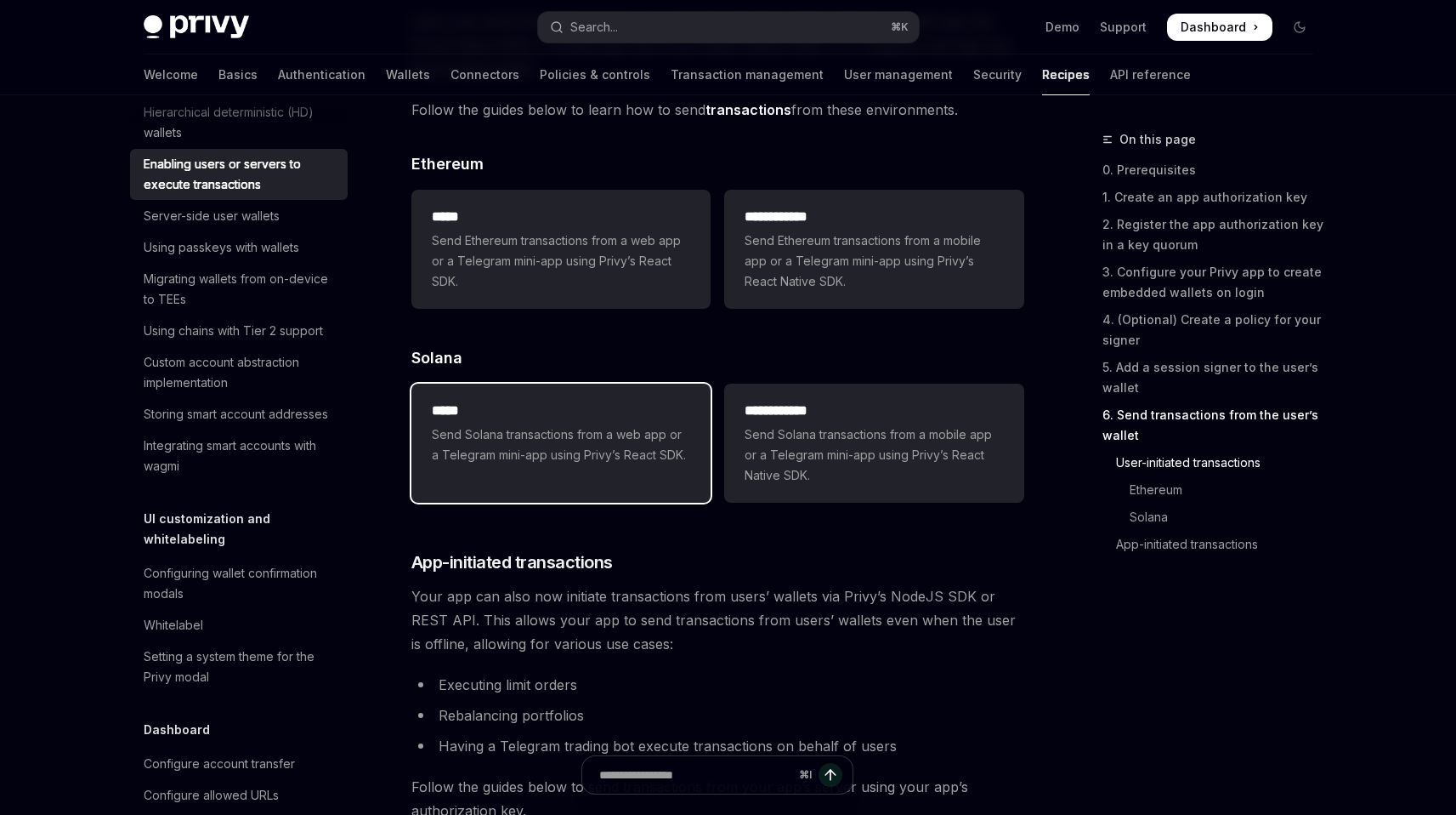
click at [646, 482] on div "***** Send Solana transactions from a web app or a Telegram mini-app using Priv…" at bounding box center [561, 432] width 299 height 99
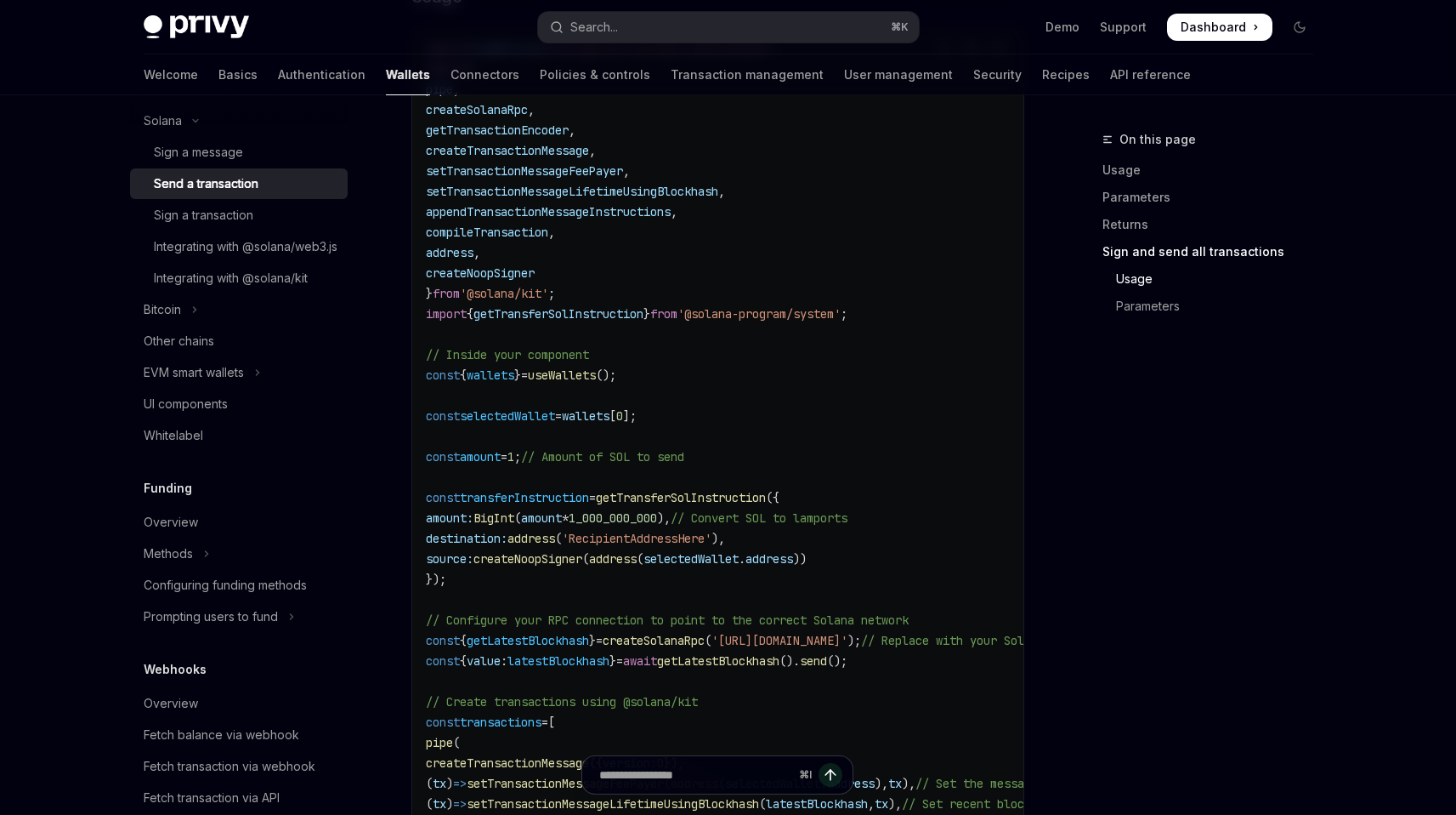
scroll to position [2840, 0]
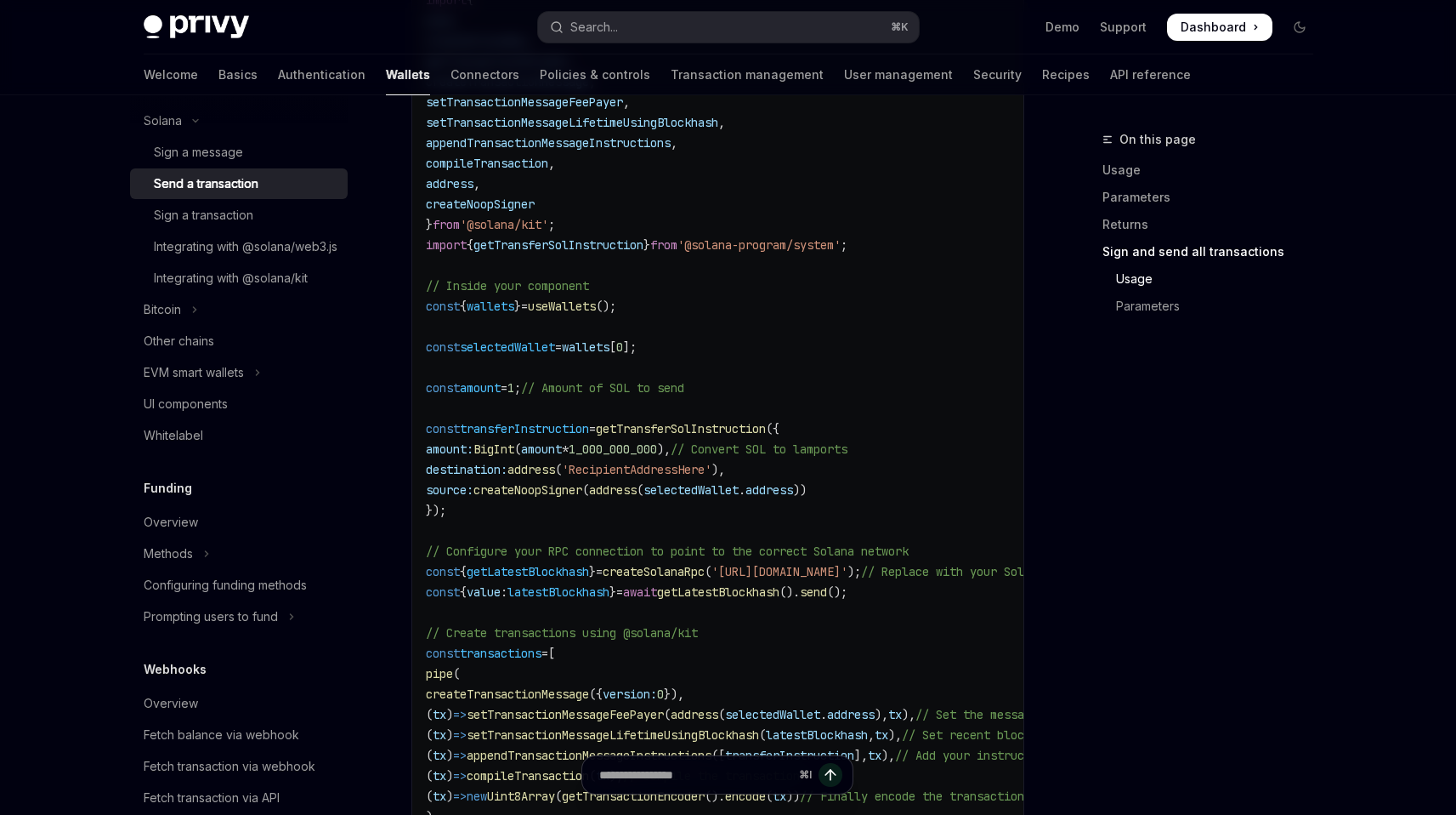
click at [181, 80] on div "Welcome Basics Authentication Wallets Connectors Policies & controls Transactio…" at bounding box center [668, 74] width 1047 height 41
click at [218, 75] on link "Basics" at bounding box center [238, 74] width 40 height 41
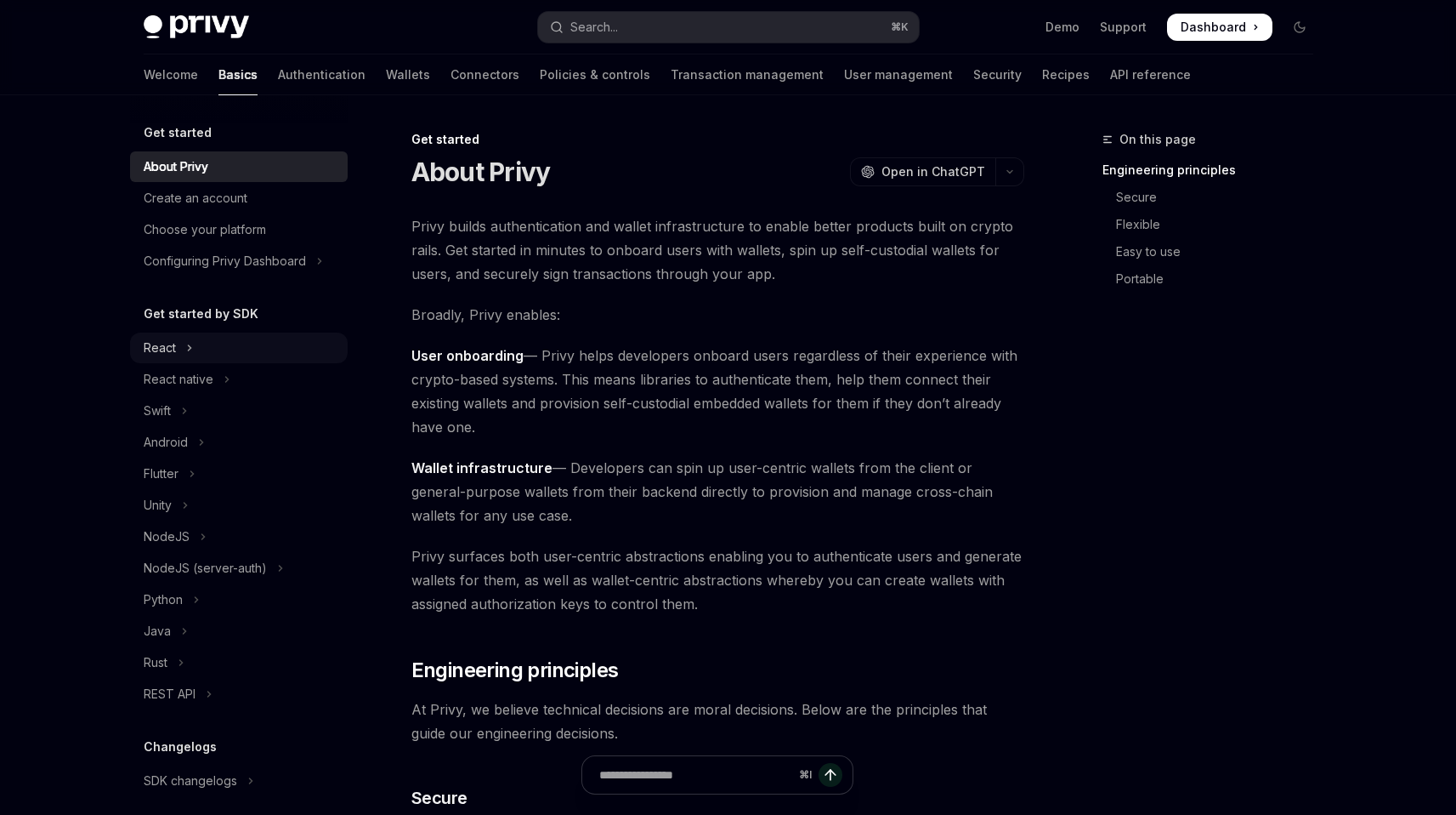
click at [167, 342] on div "React" at bounding box center [160, 348] width 32 height 21
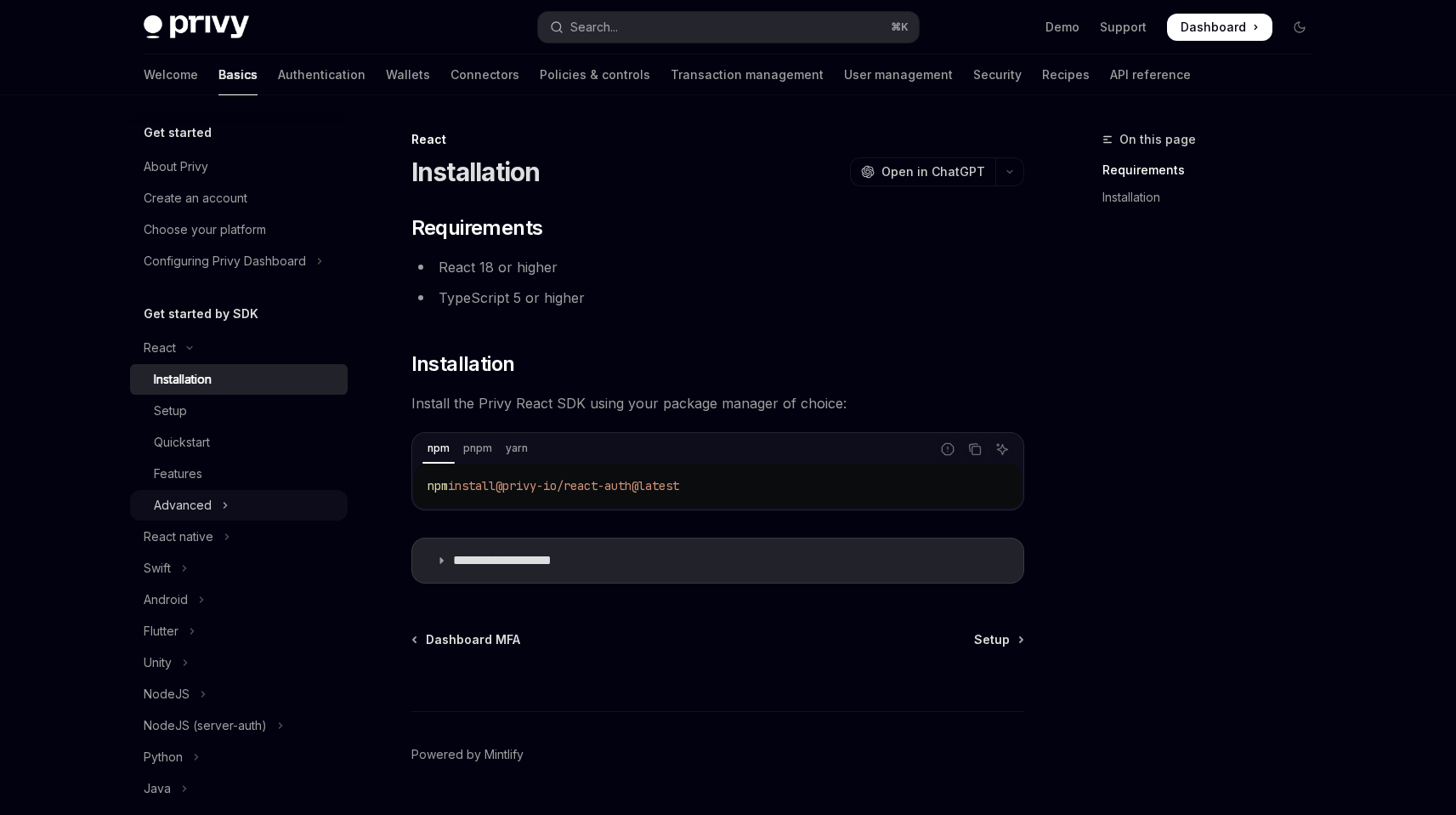
click at [214, 505] on button "Advanced" at bounding box center [238, 505] width 218 height 30
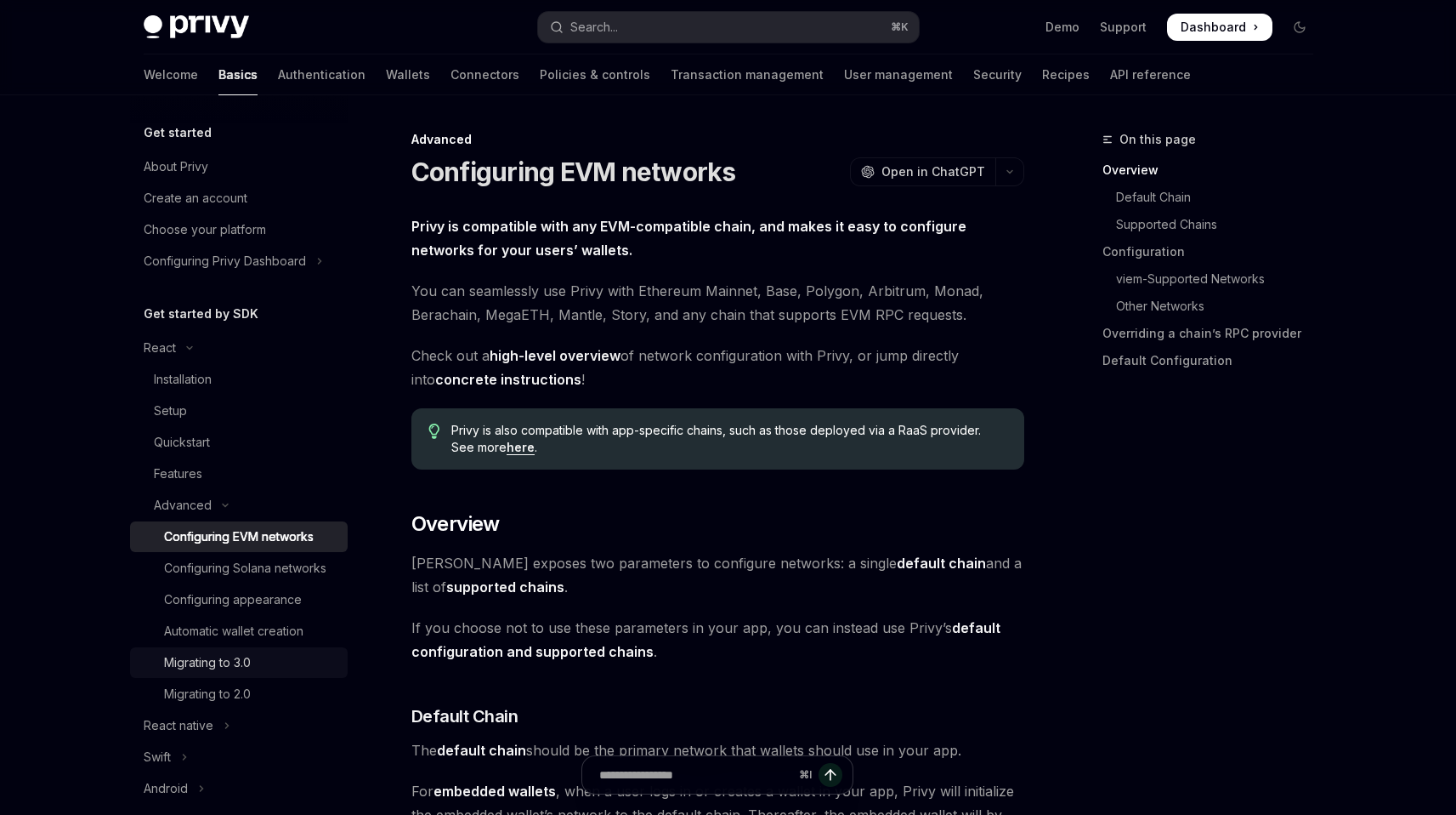
click at [249, 673] on div "Migrating to 3.0" at bounding box center [207, 662] width 87 height 21
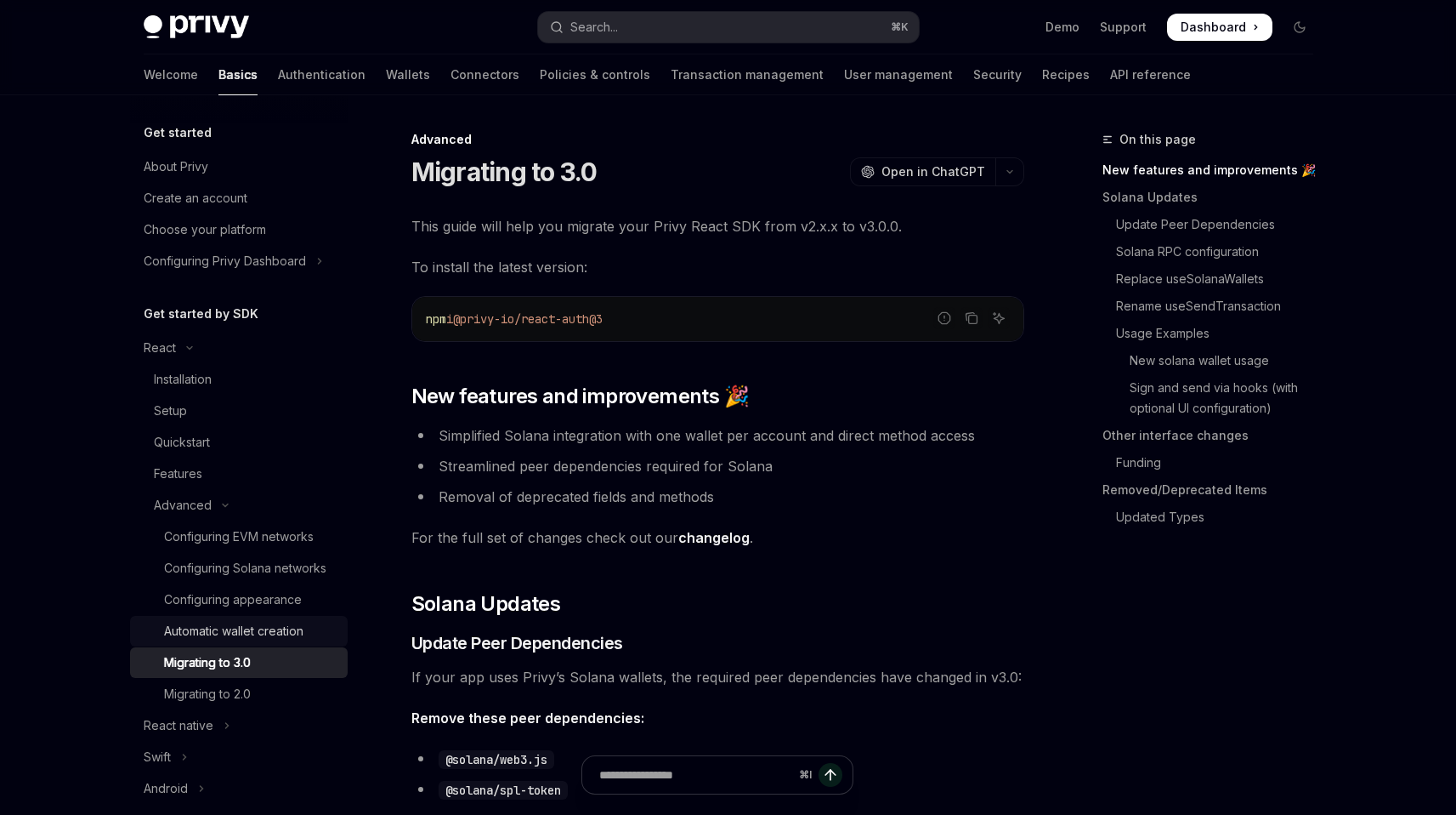
click at [241, 642] on div "Automatic wallet creation" at bounding box center [234, 631] width 139 height 21
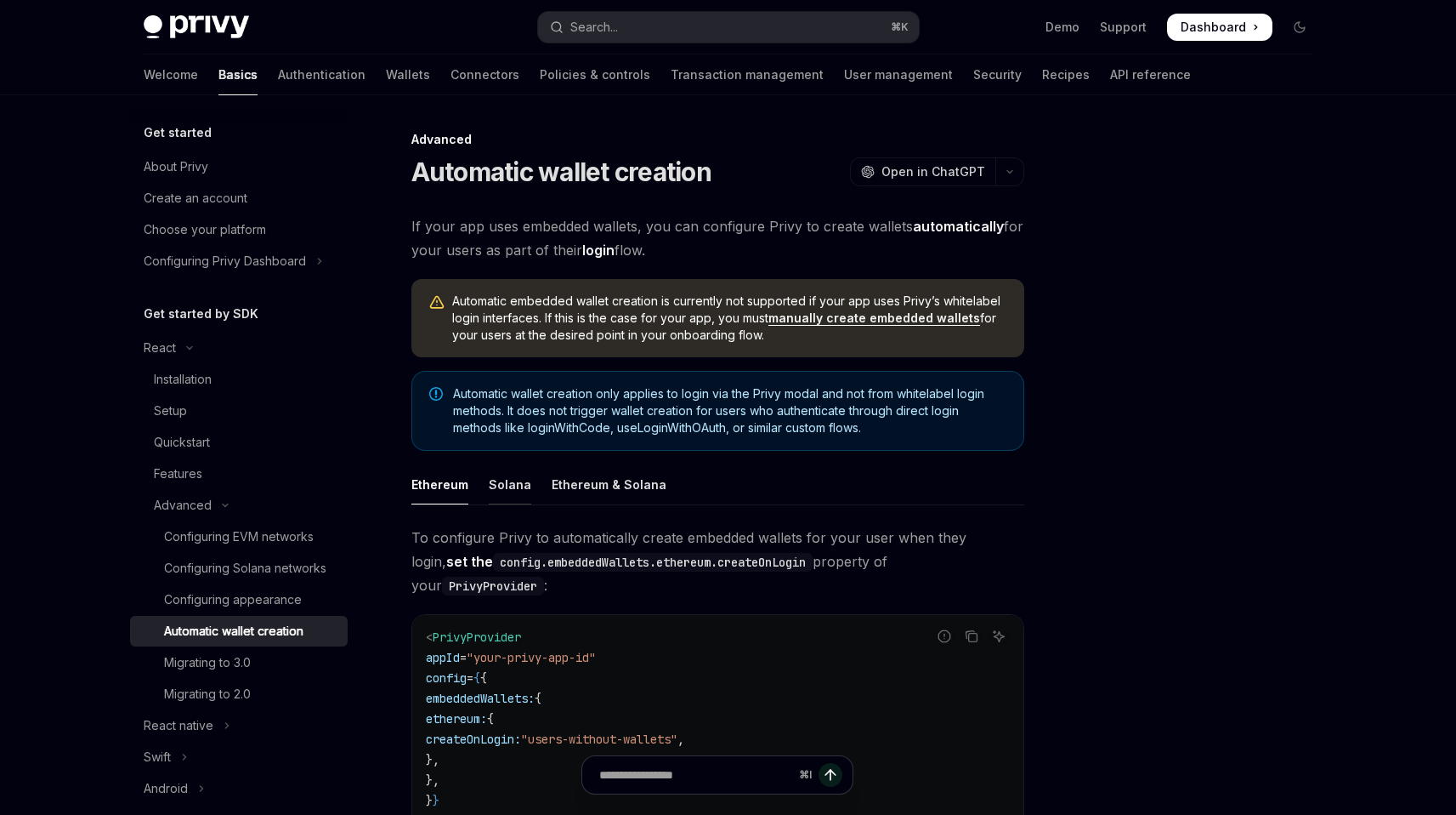
click at [512, 480] on div "Solana" at bounding box center [510, 484] width 42 height 40
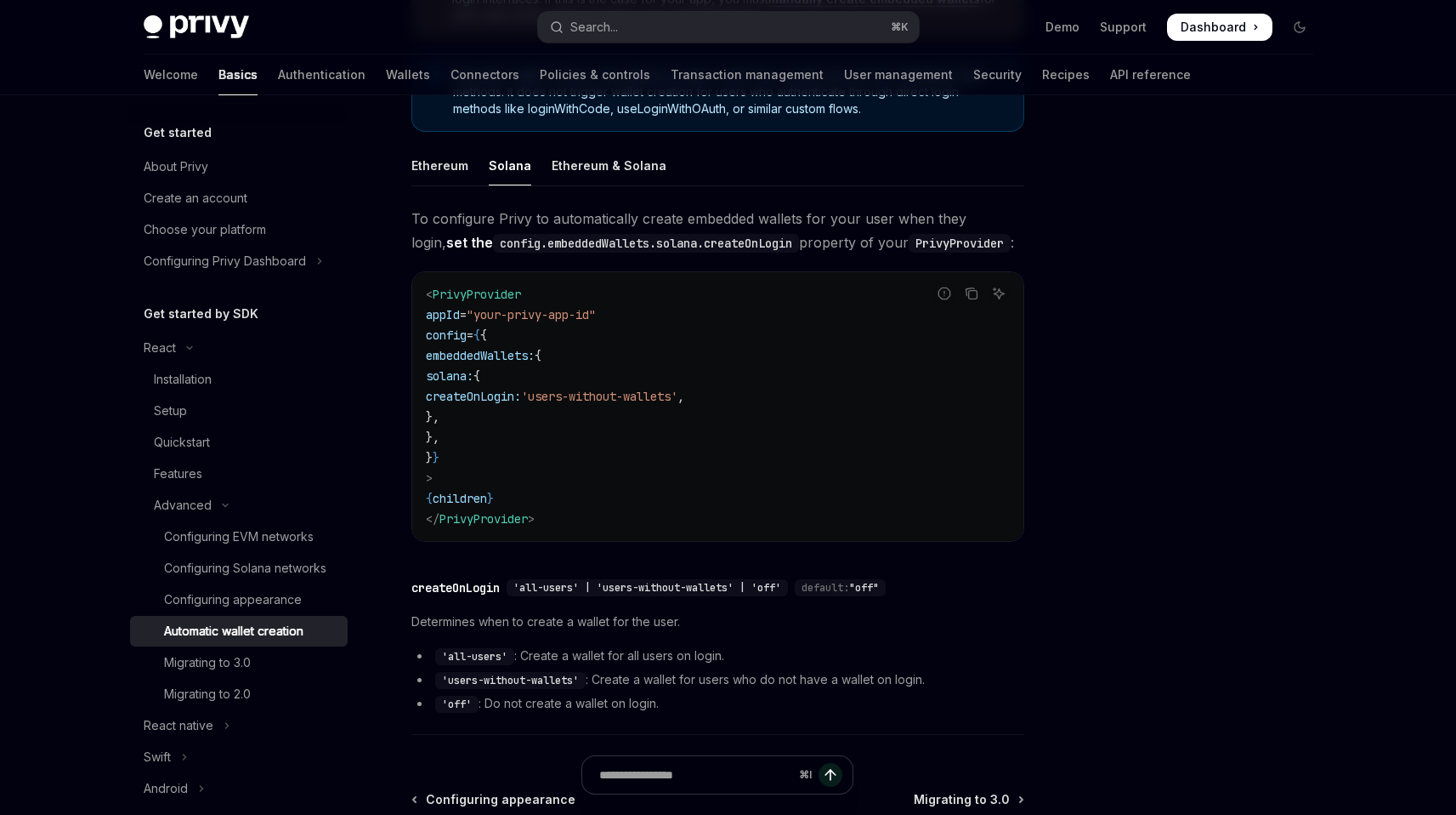
scroll to position [13, 0]
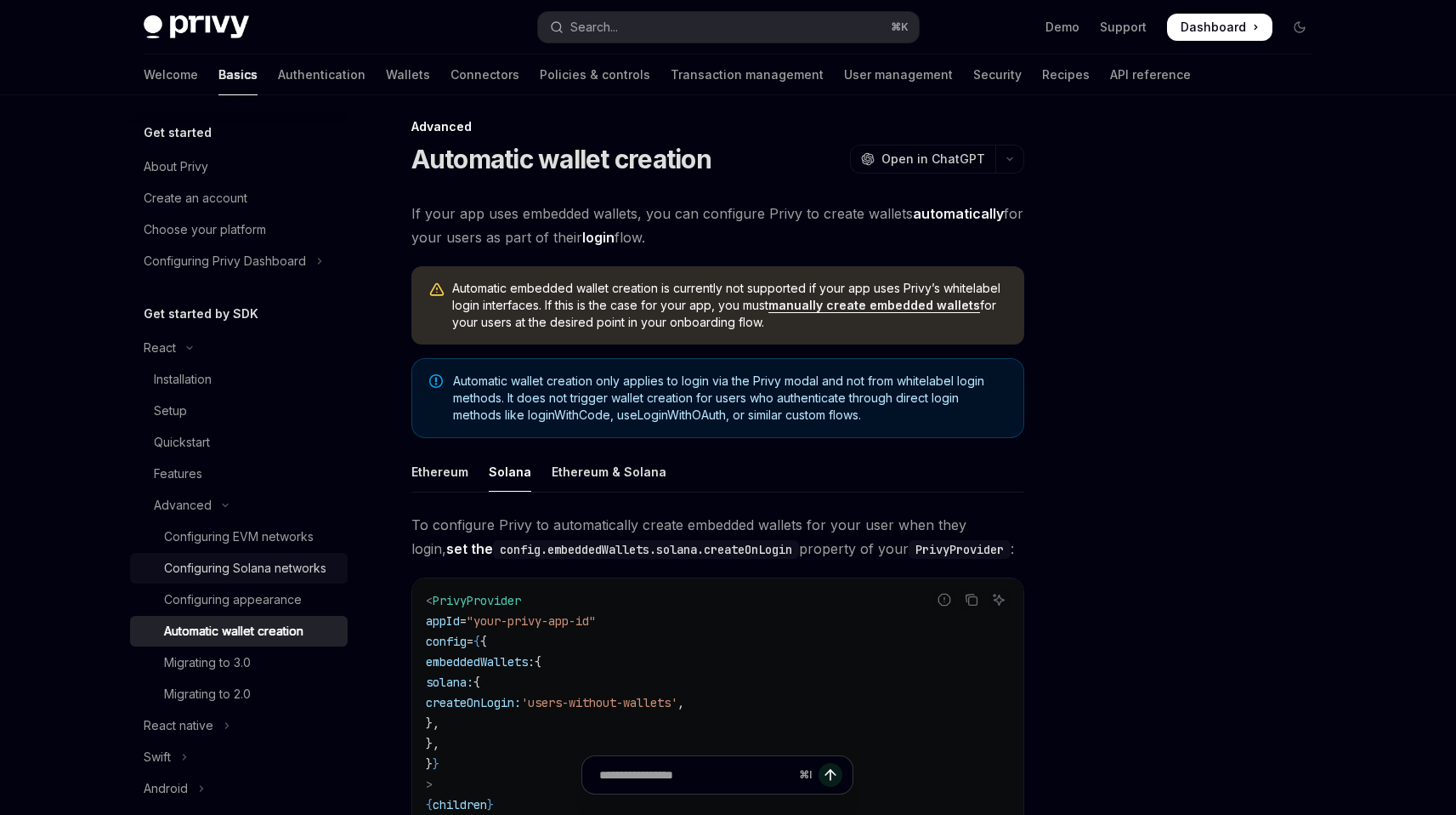
click at [290, 562] on div "Configuring Solana networks" at bounding box center [245, 568] width 162 height 21
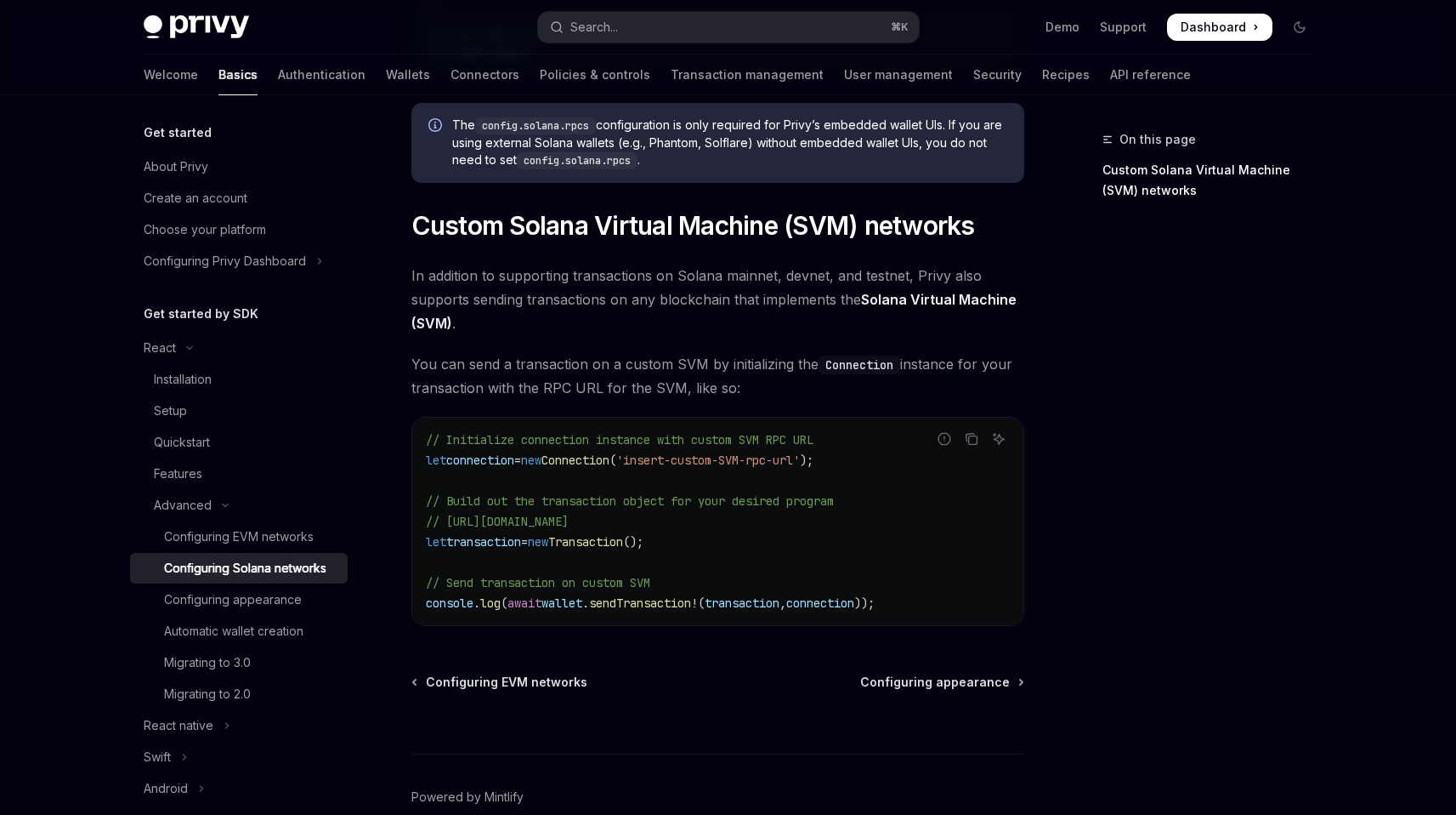
scroll to position [705, 0]
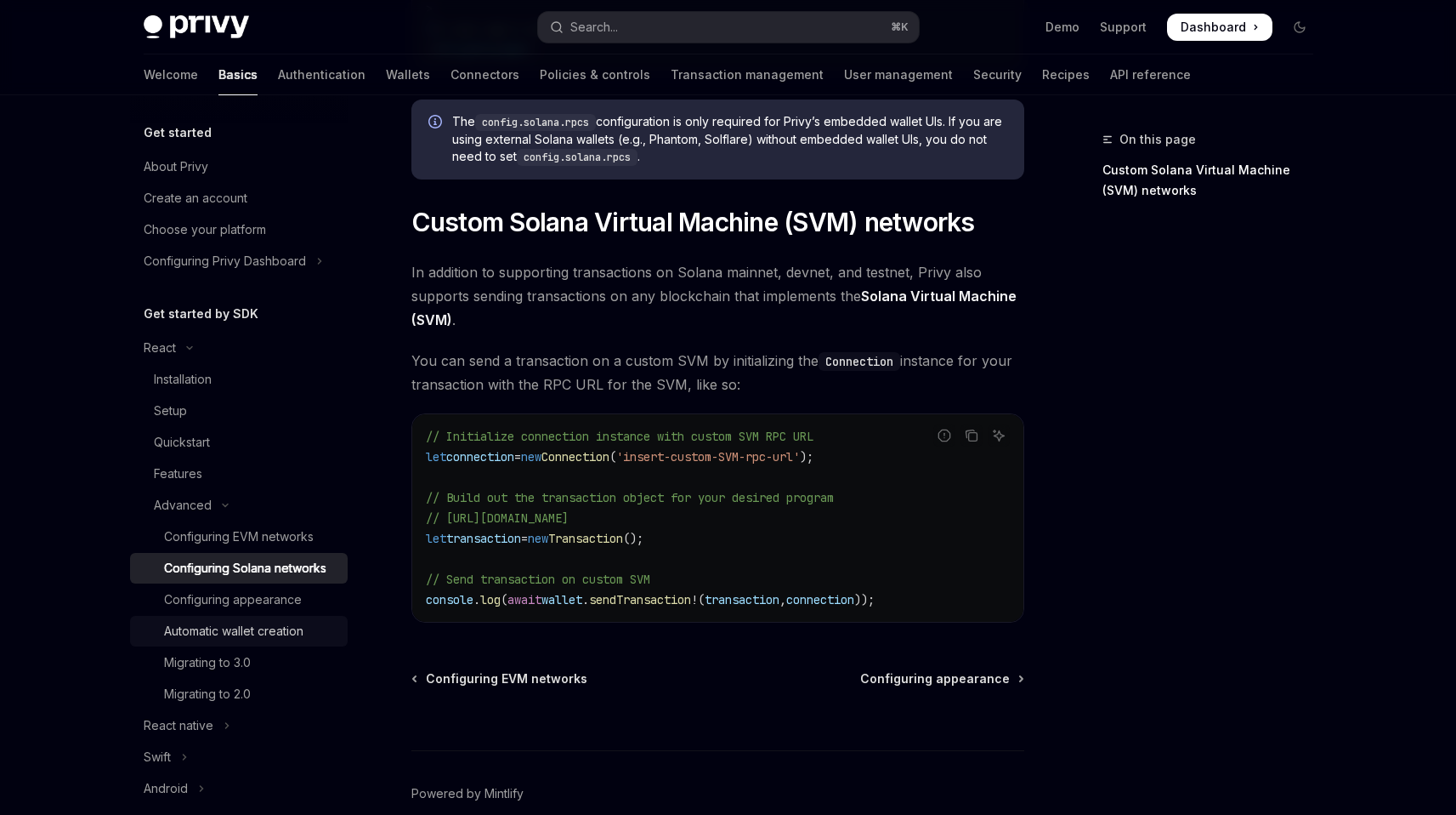
click at [242, 646] on link "Automatic wallet creation" at bounding box center [238, 630] width 218 height 30
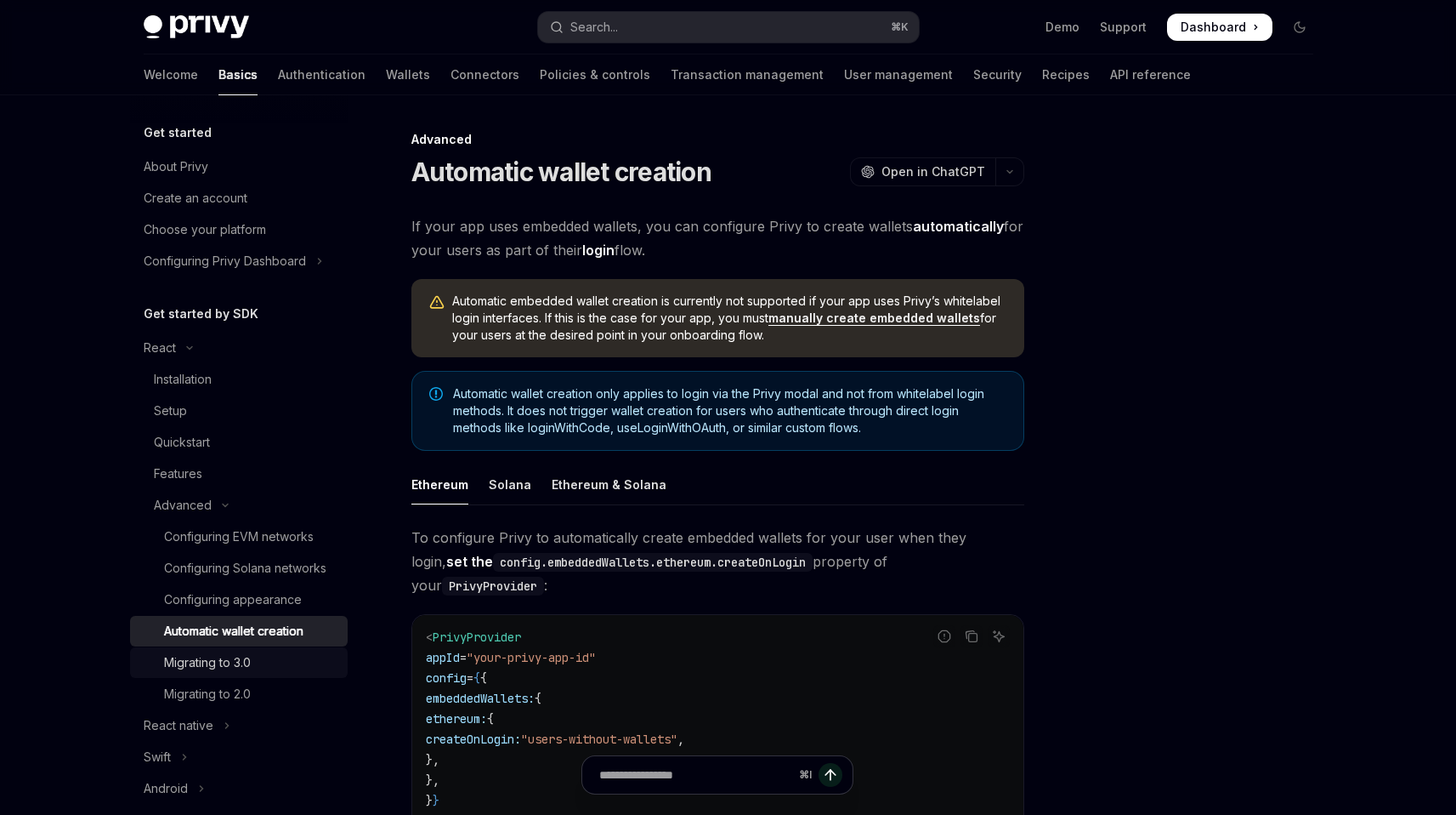
click at [295, 673] on div "Migrating to 3.0" at bounding box center [251, 662] width 173 height 21
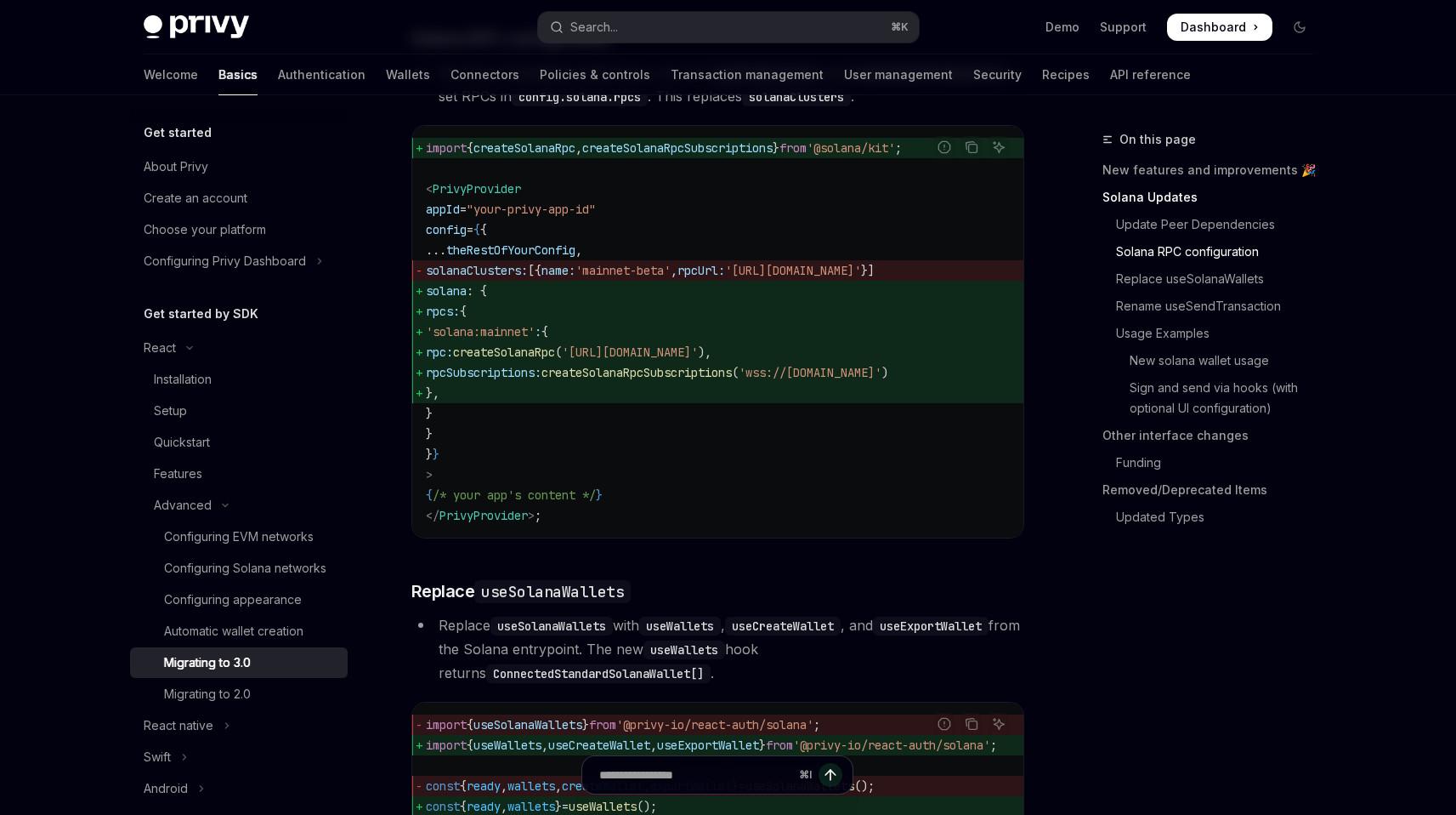
scroll to position [1317, 0]
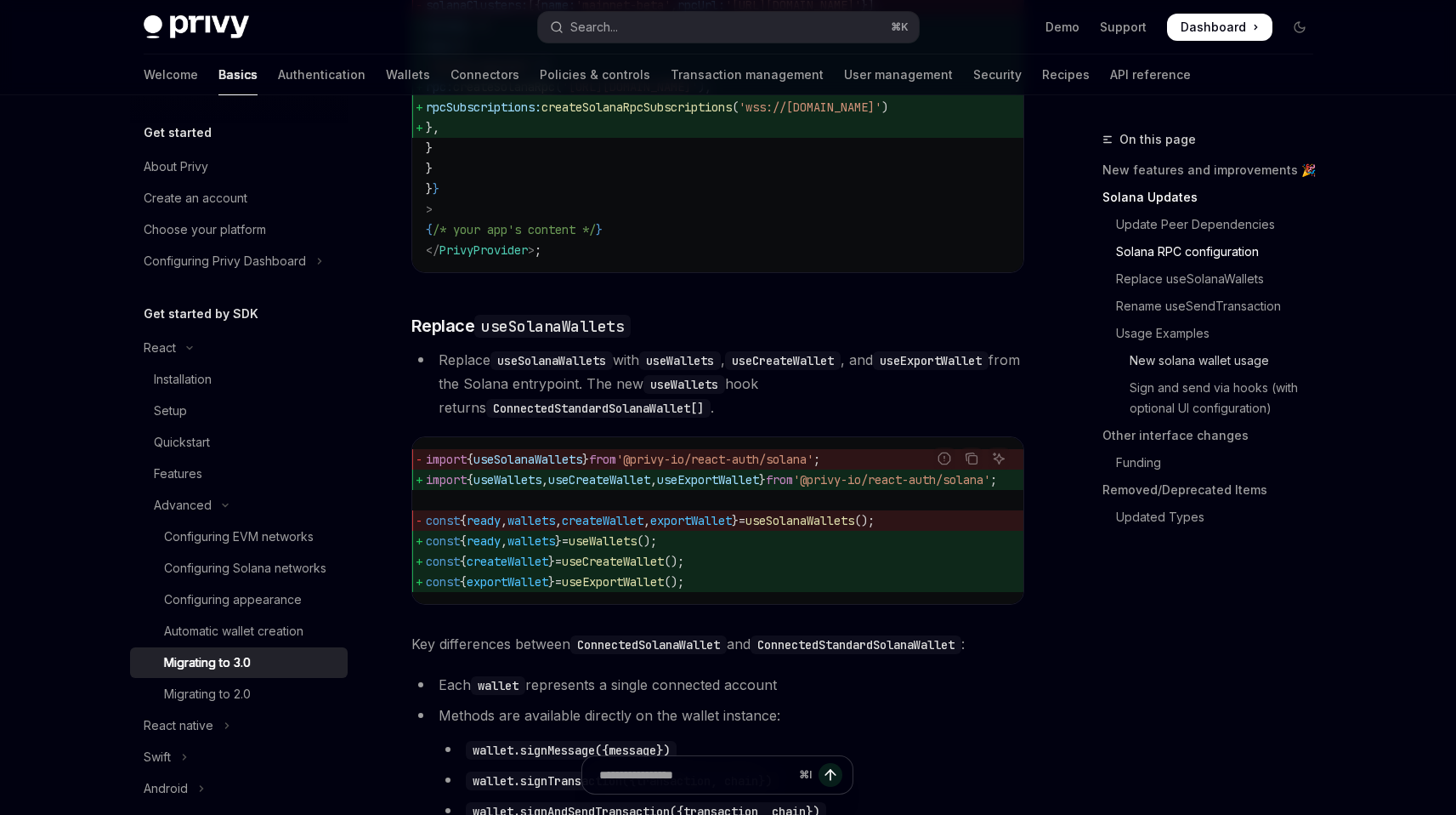
click at [1164, 354] on link "New solana wallet usage" at bounding box center [1215, 360] width 224 height 27
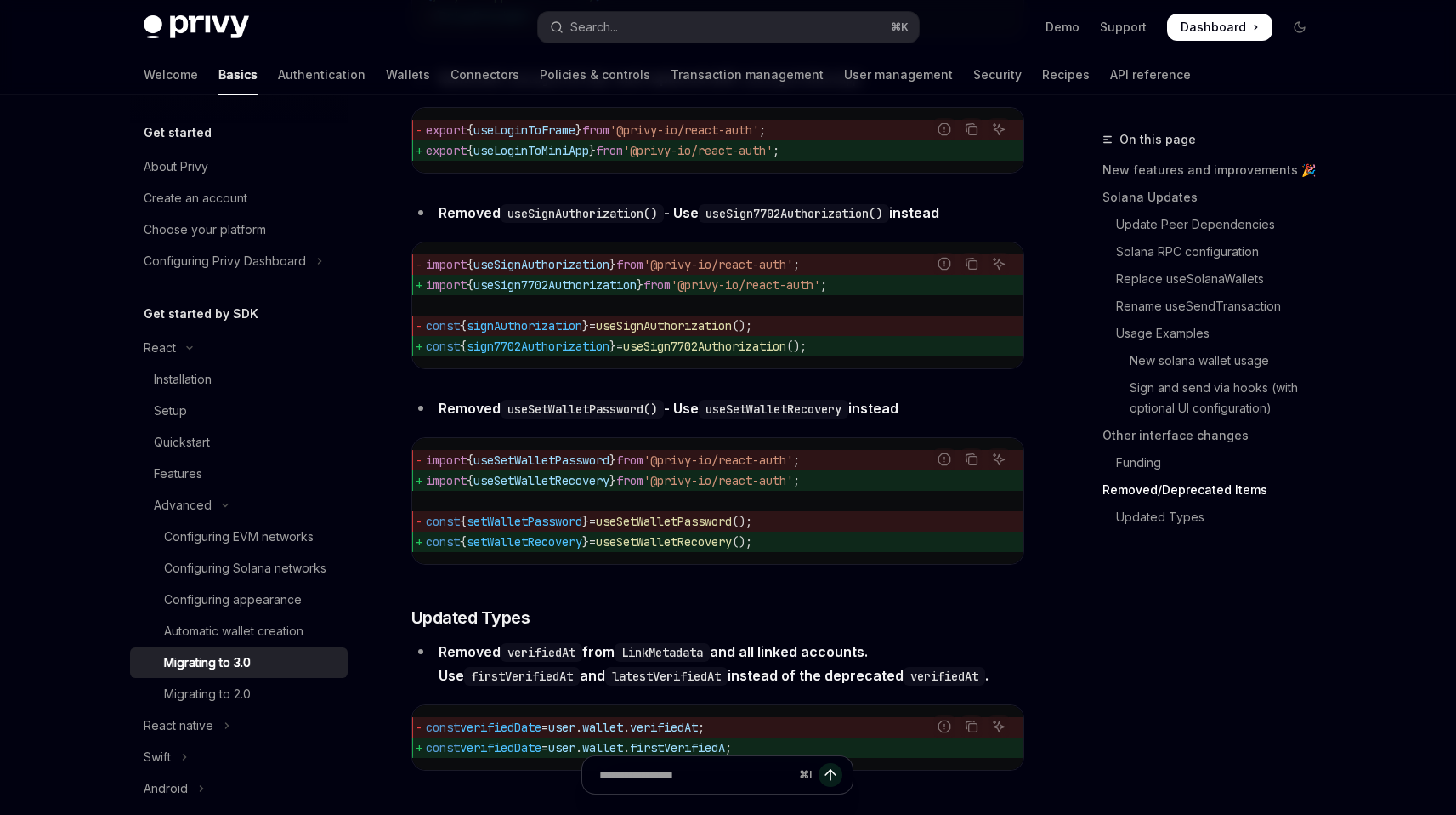
scroll to position [7426, 0]
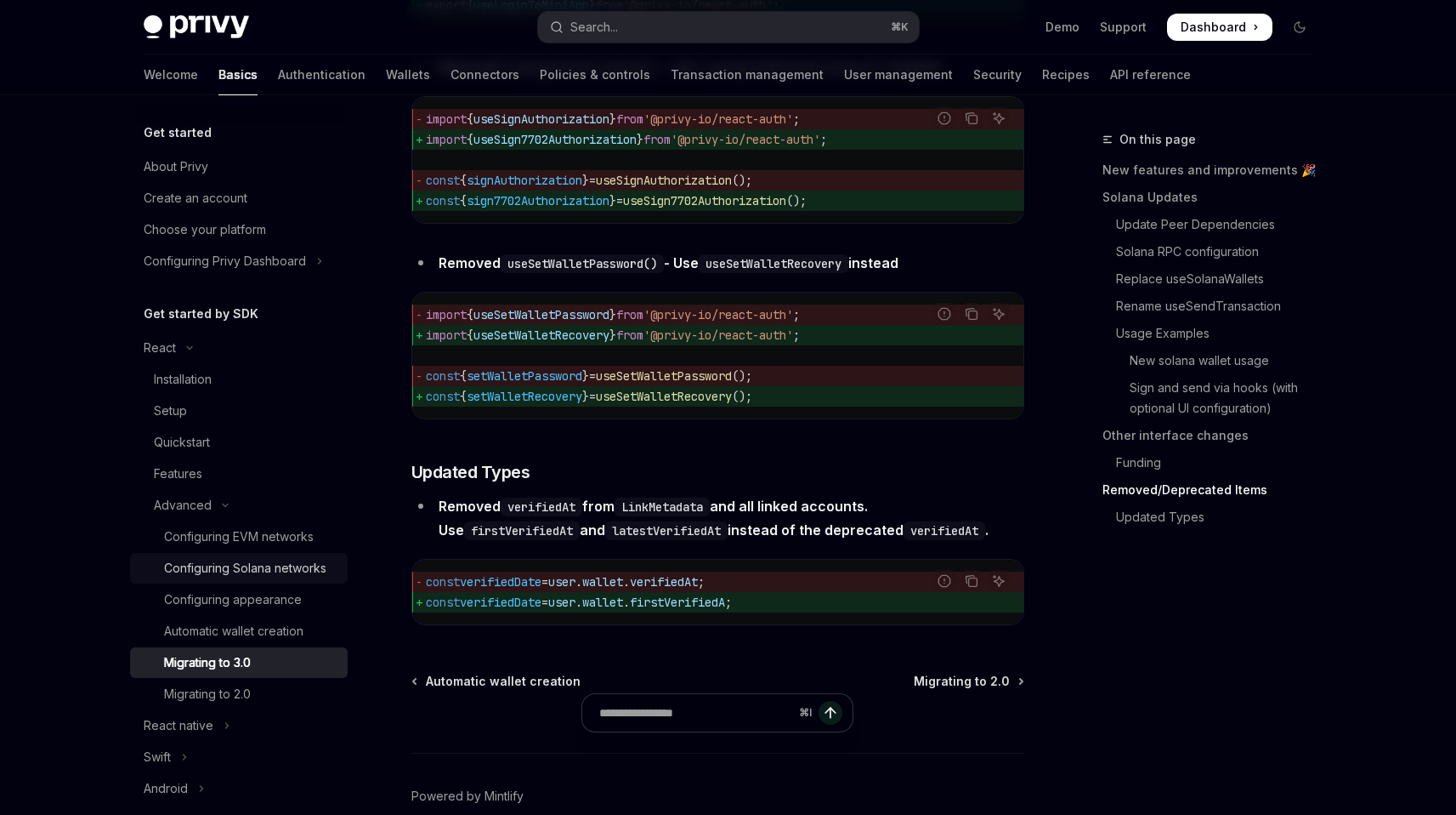
click at [300, 573] on div "Configuring Solana networks" at bounding box center [245, 568] width 162 height 21
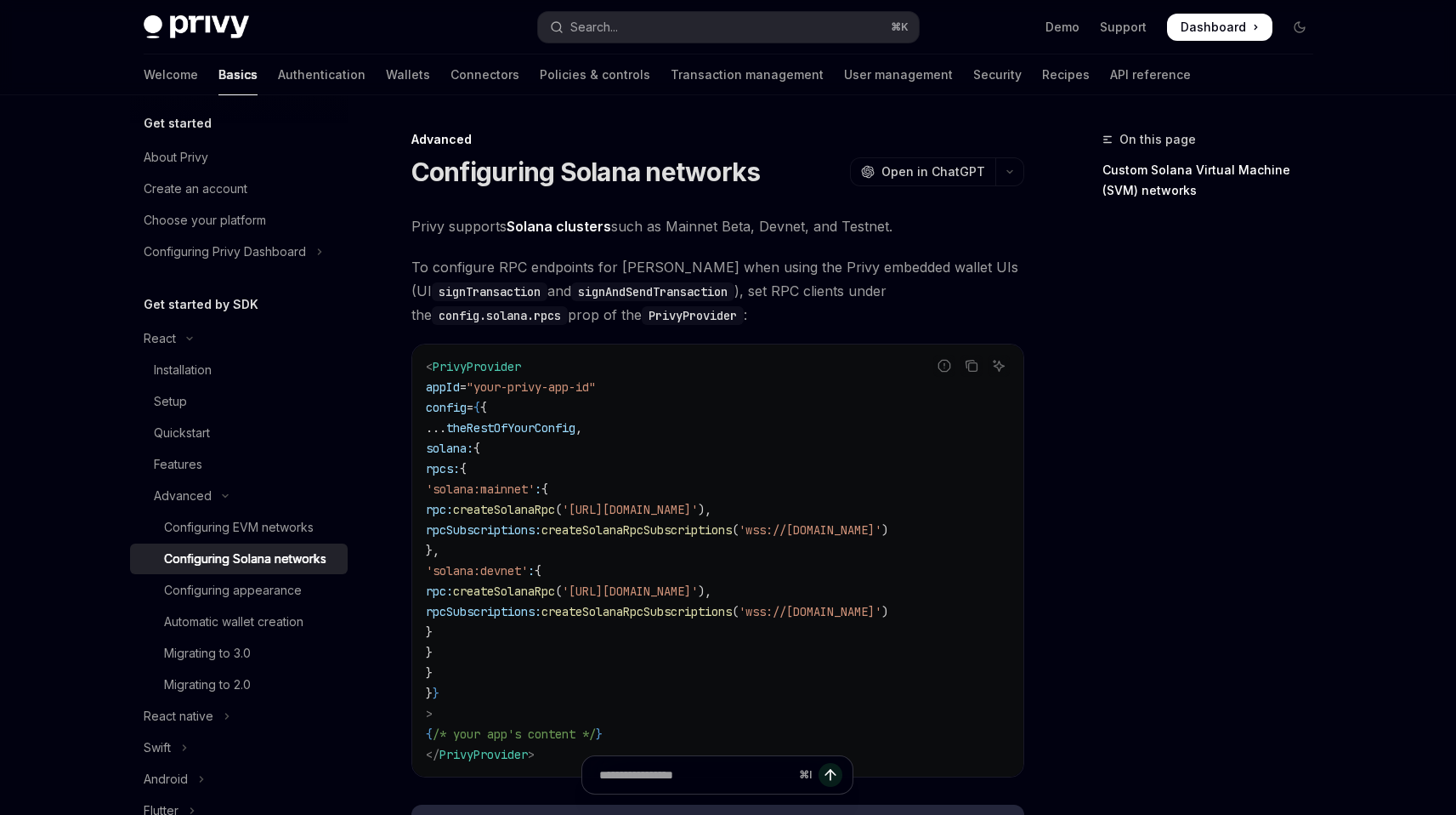
scroll to position [13, 0]
click at [280, 628] on div "Automatic wallet creation" at bounding box center [234, 617] width 139 height 21
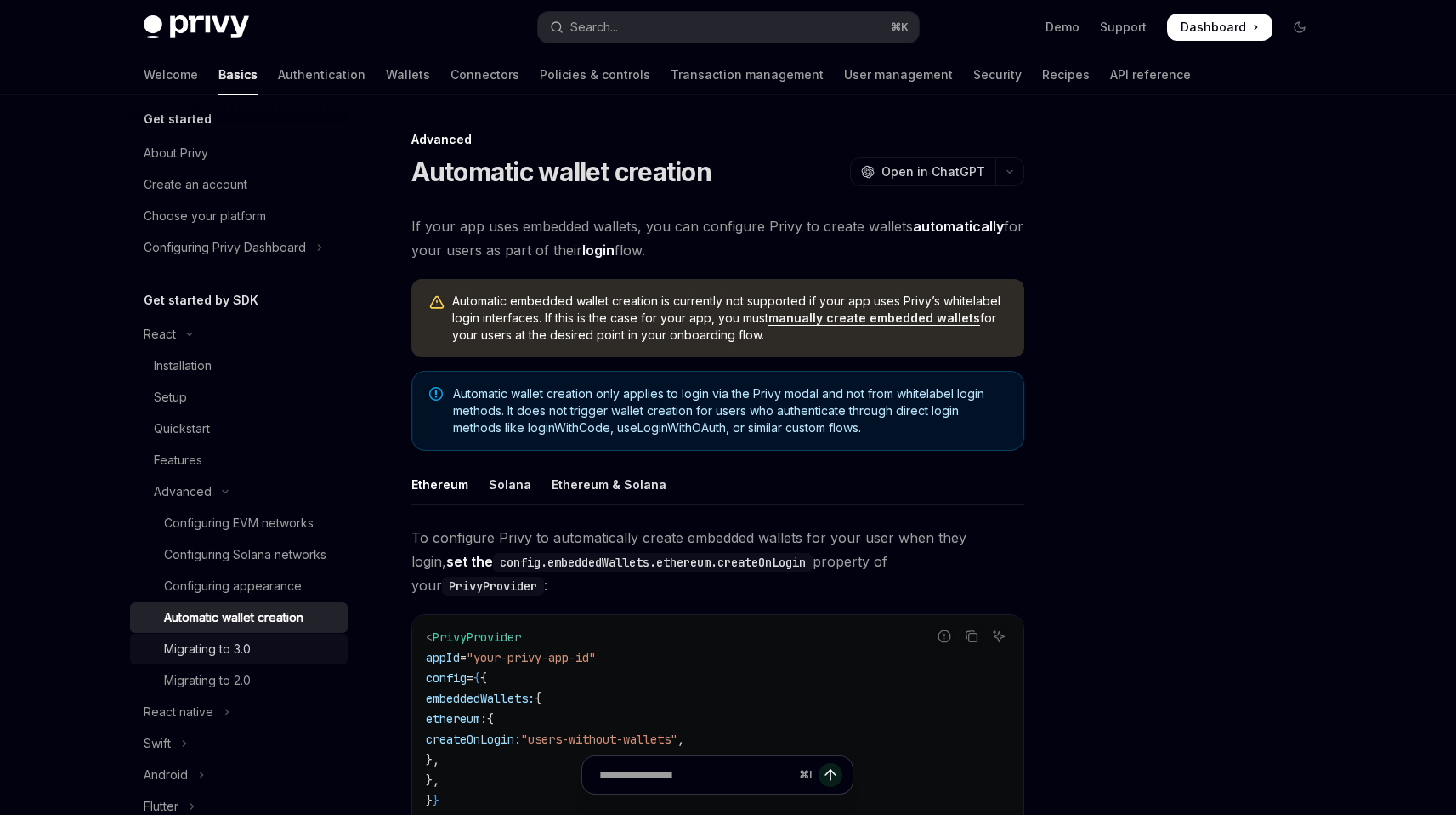
click at [280, 657] on link "Migrating to 3.0" at bounding box center [238, 648] width 218 height 30
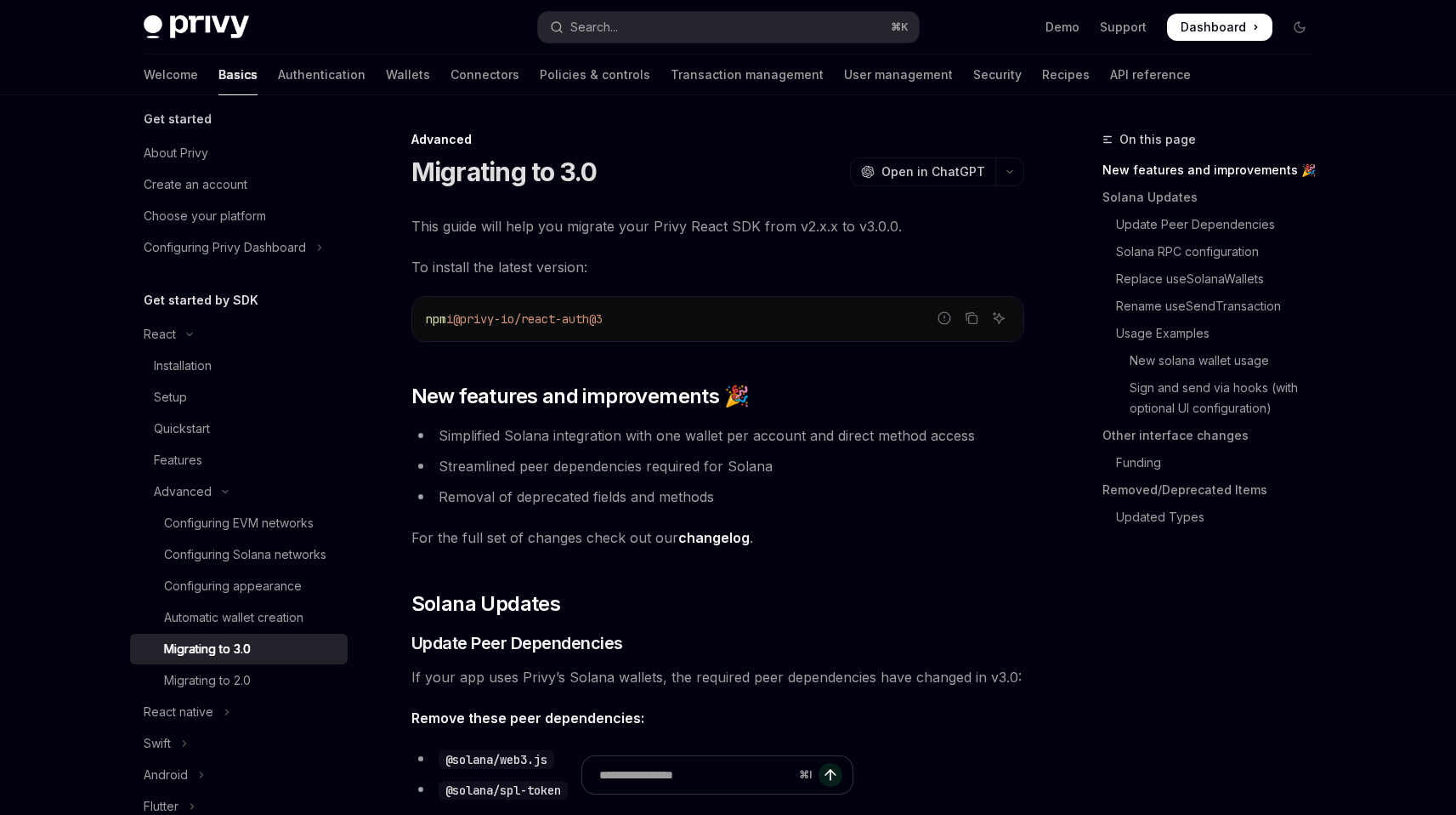
click at [713, 536] on link "changelog" at bounding box center [714, 537] width 72 height 18
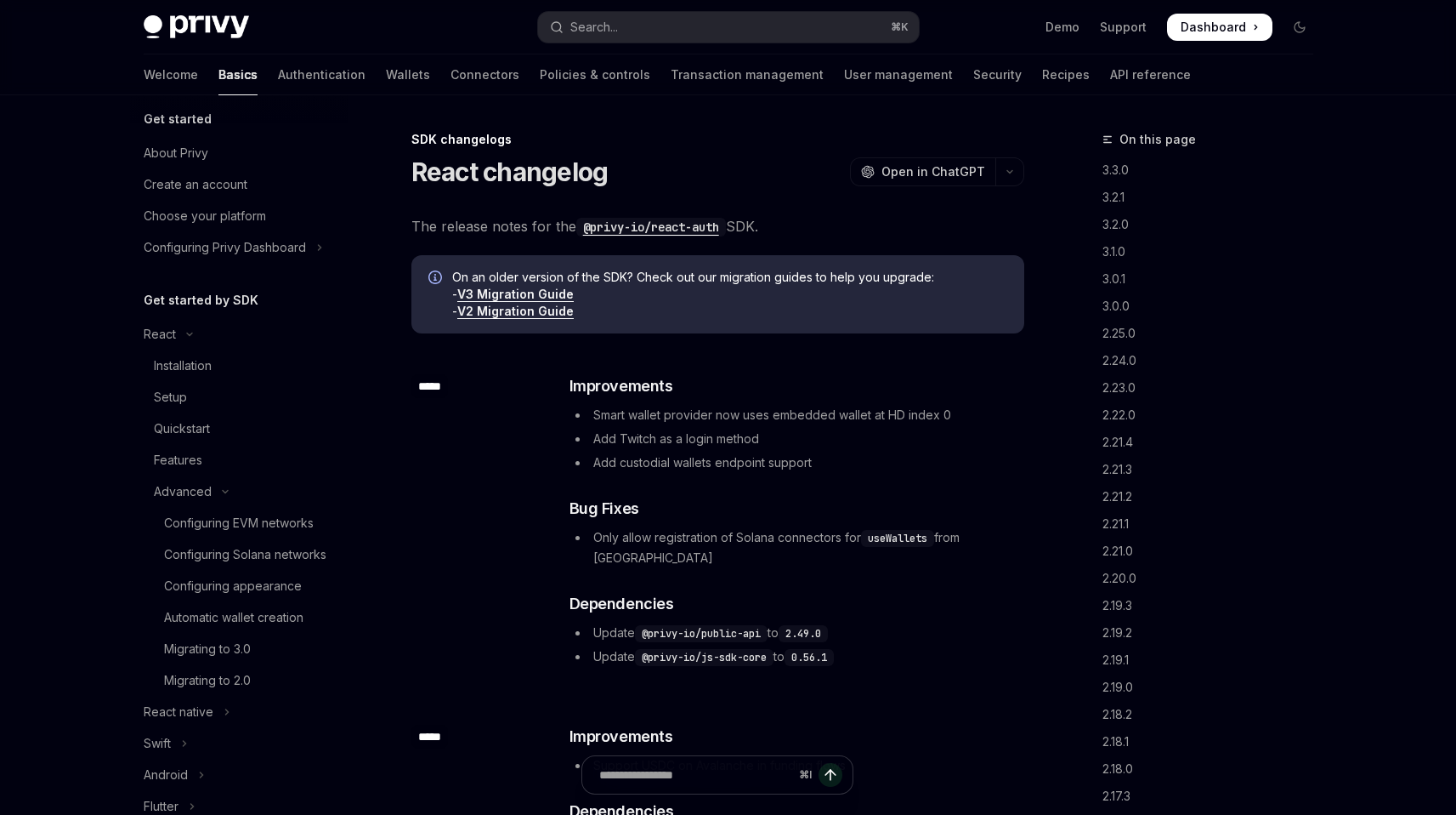
type textarea "*"
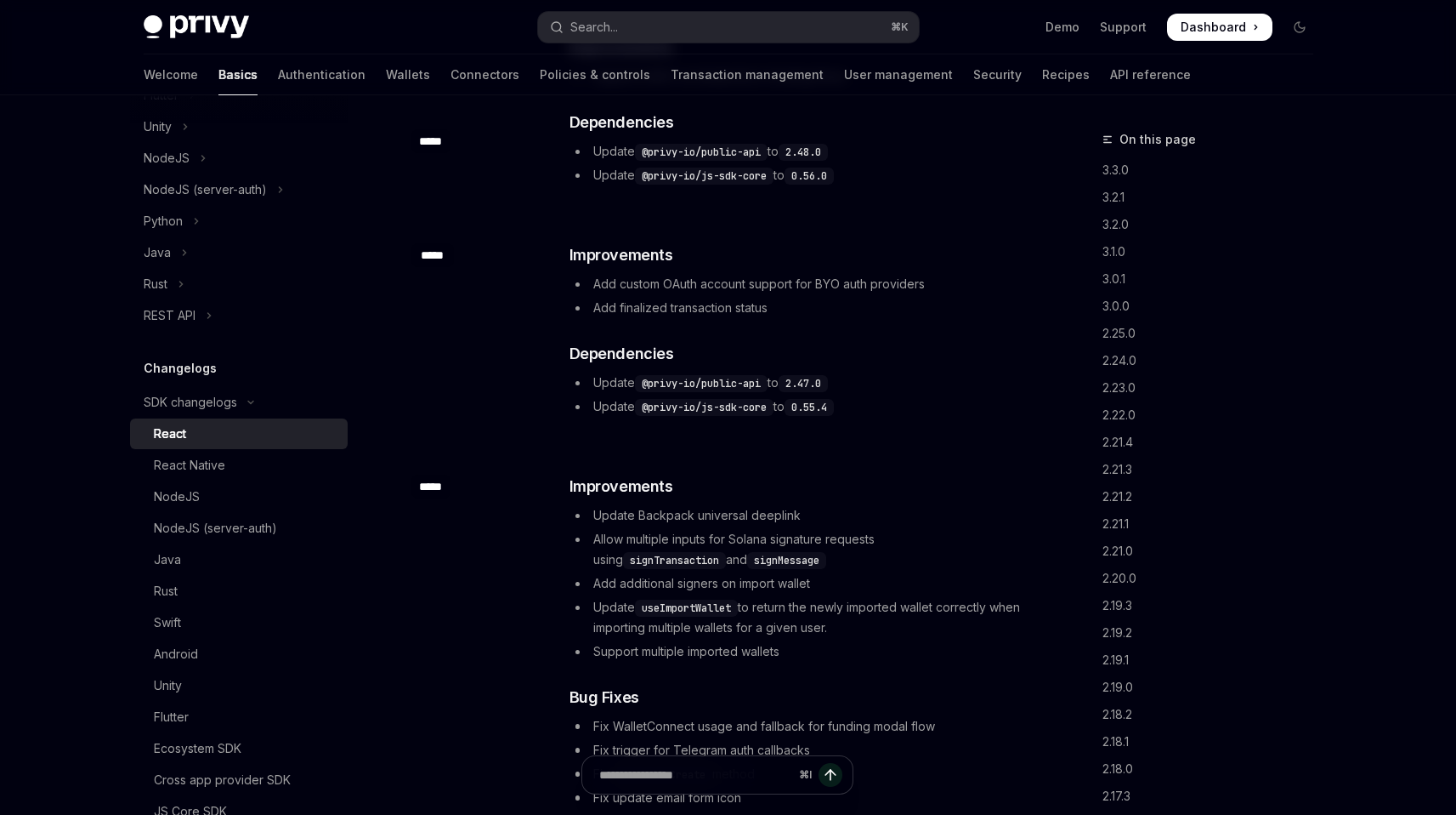
scroll to position [745, 0]
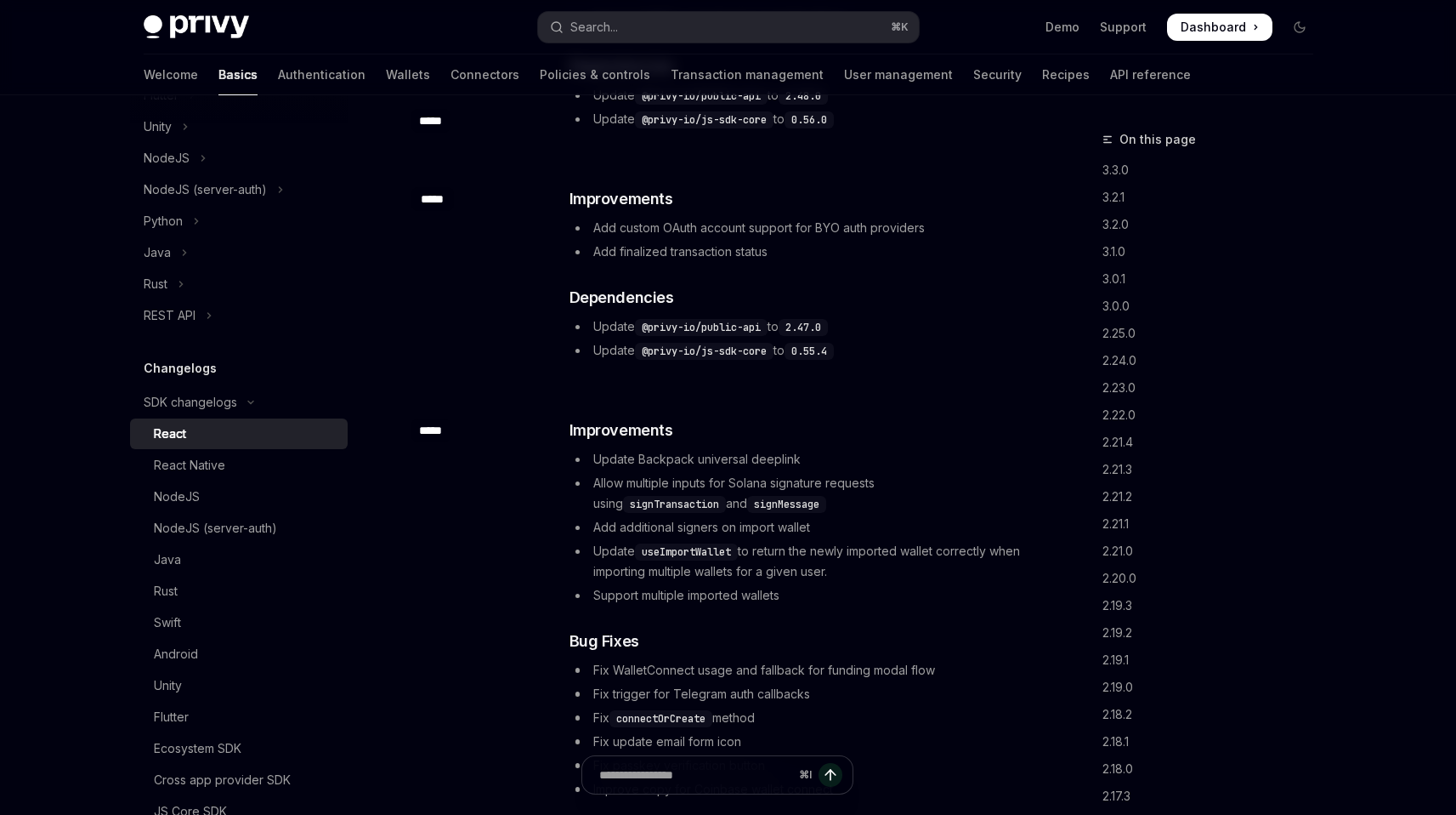
click at [679, 473] on li "Allow multiple inputs for Solana signature requests using signTransaction and s…" at bounding box center [796, 493] width 453 height 41
click at [686, 473] on li "Allow multiple inputs for Solana signature requests using signTransaction and s…" at bounding box center [796, 493] width 453 height 41
click at [1195, 34] on span "Dashboard" at bounding box center [1213, 27] width 65 height 17
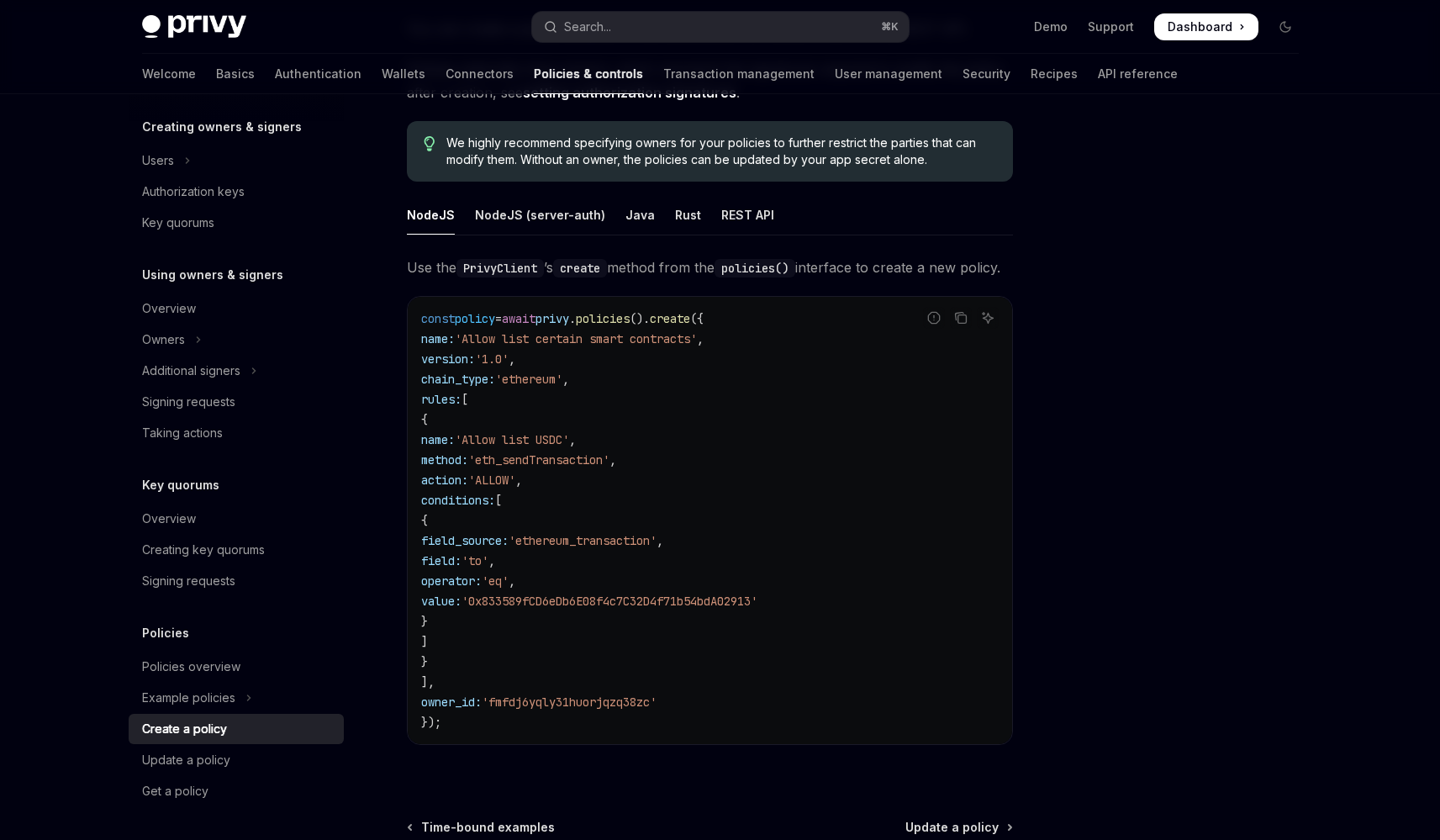
scroll to position [413, 0]
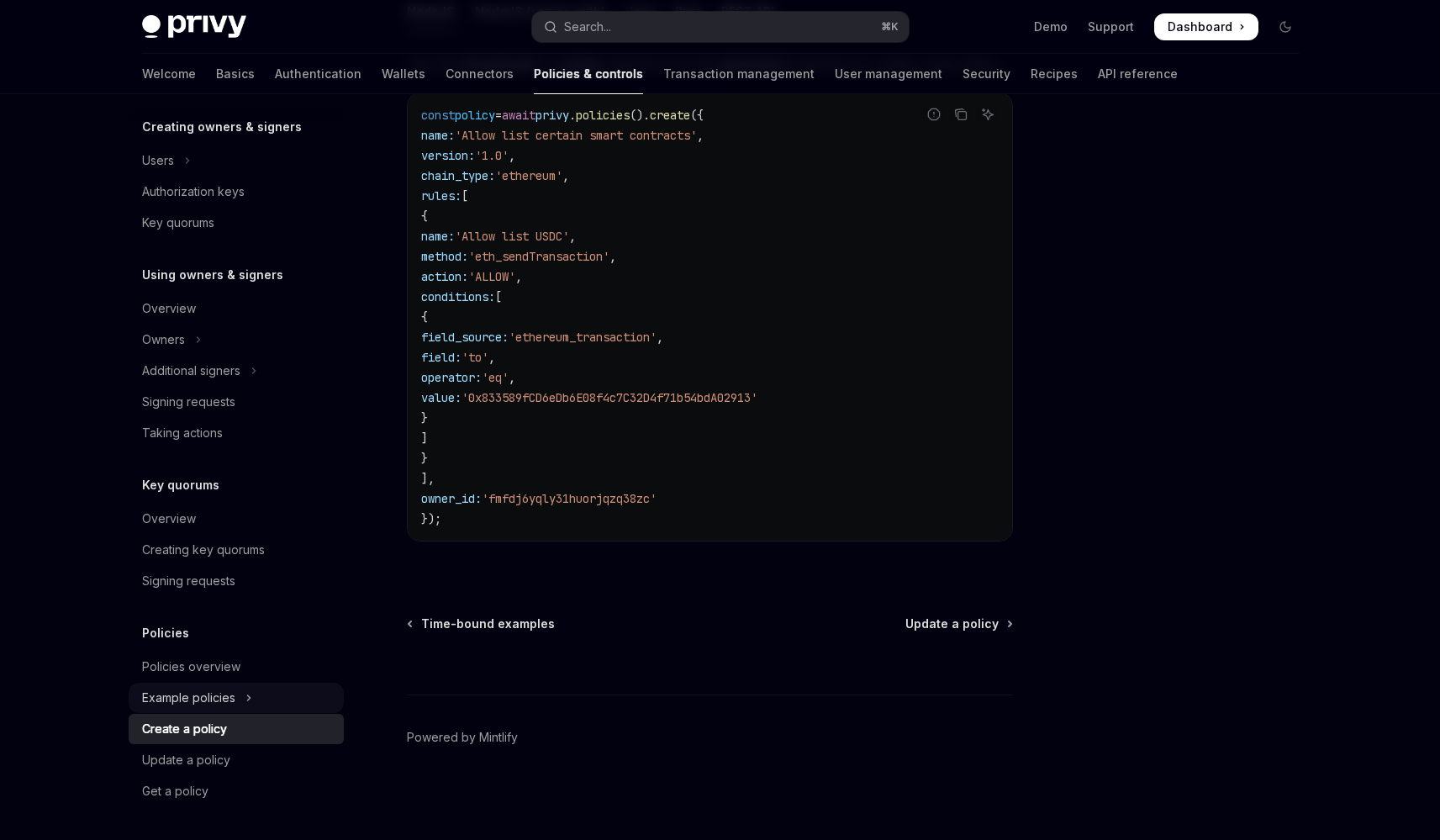
click at [298, 708] on button "Example policies" at bounding box center [236, 698] width 215 height 30
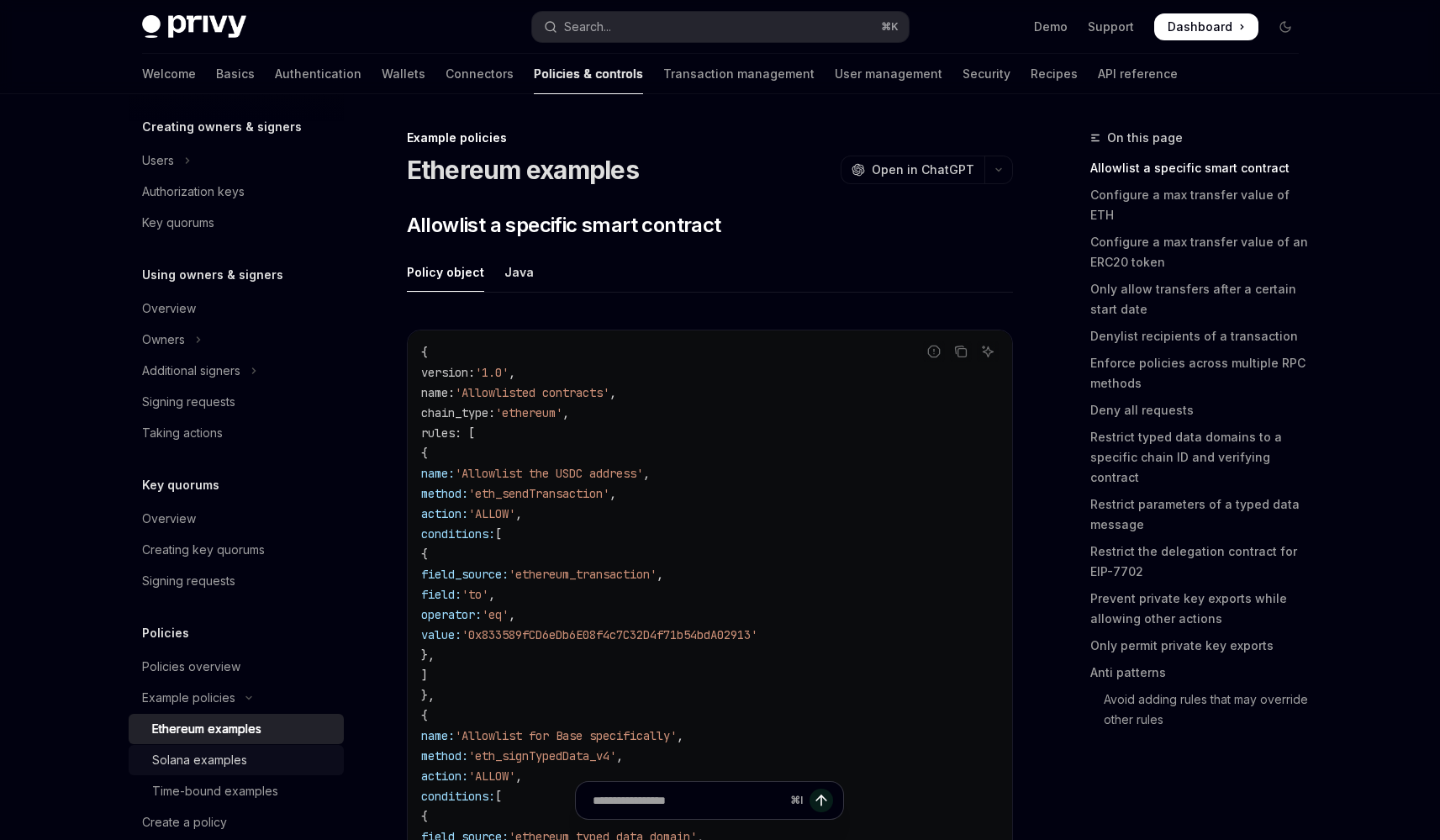
click at [309, 749] on link "Solana examples" at bounding box center [236, 760] width 215 height 30
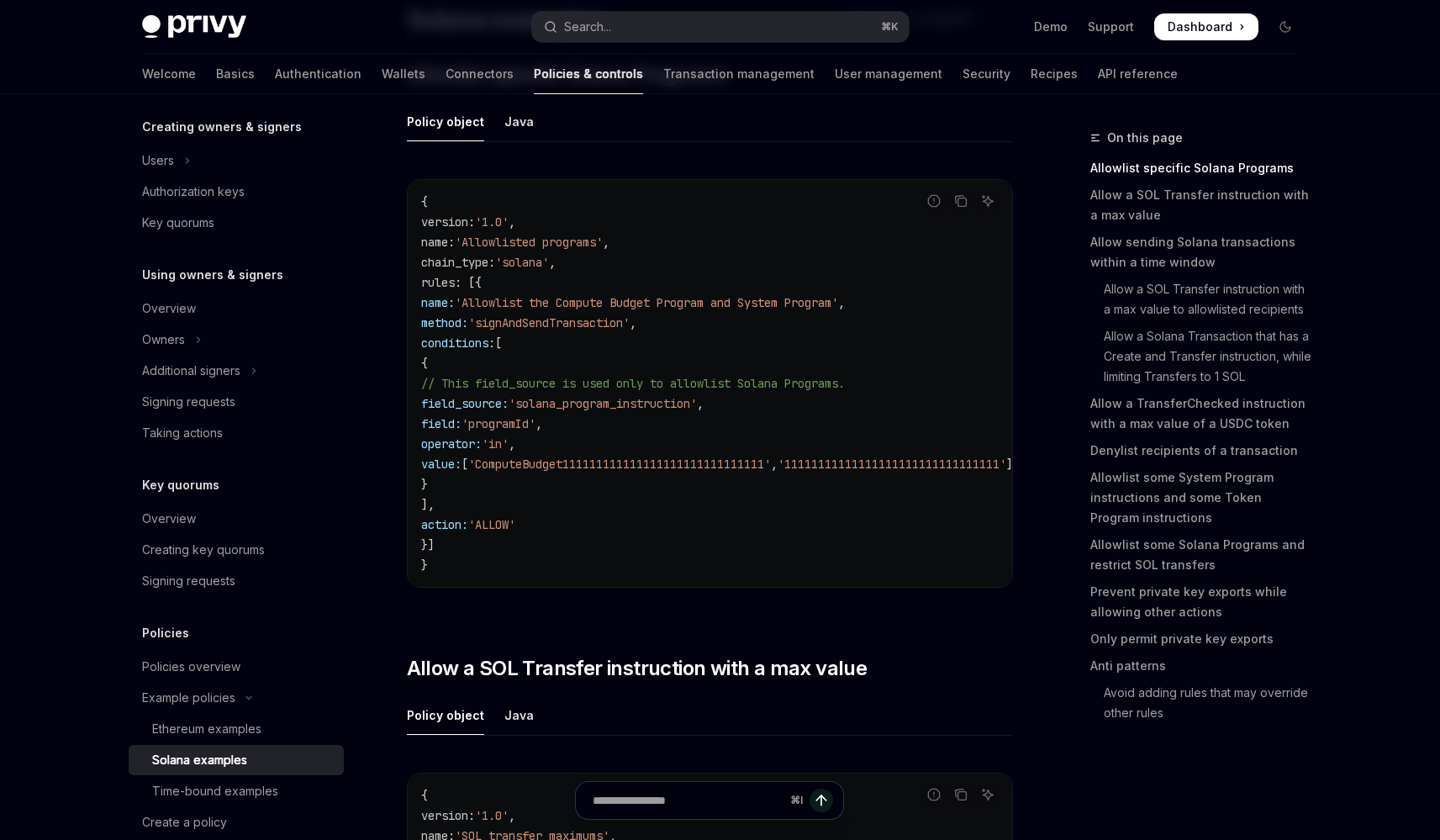
scroll to position [295, 0]
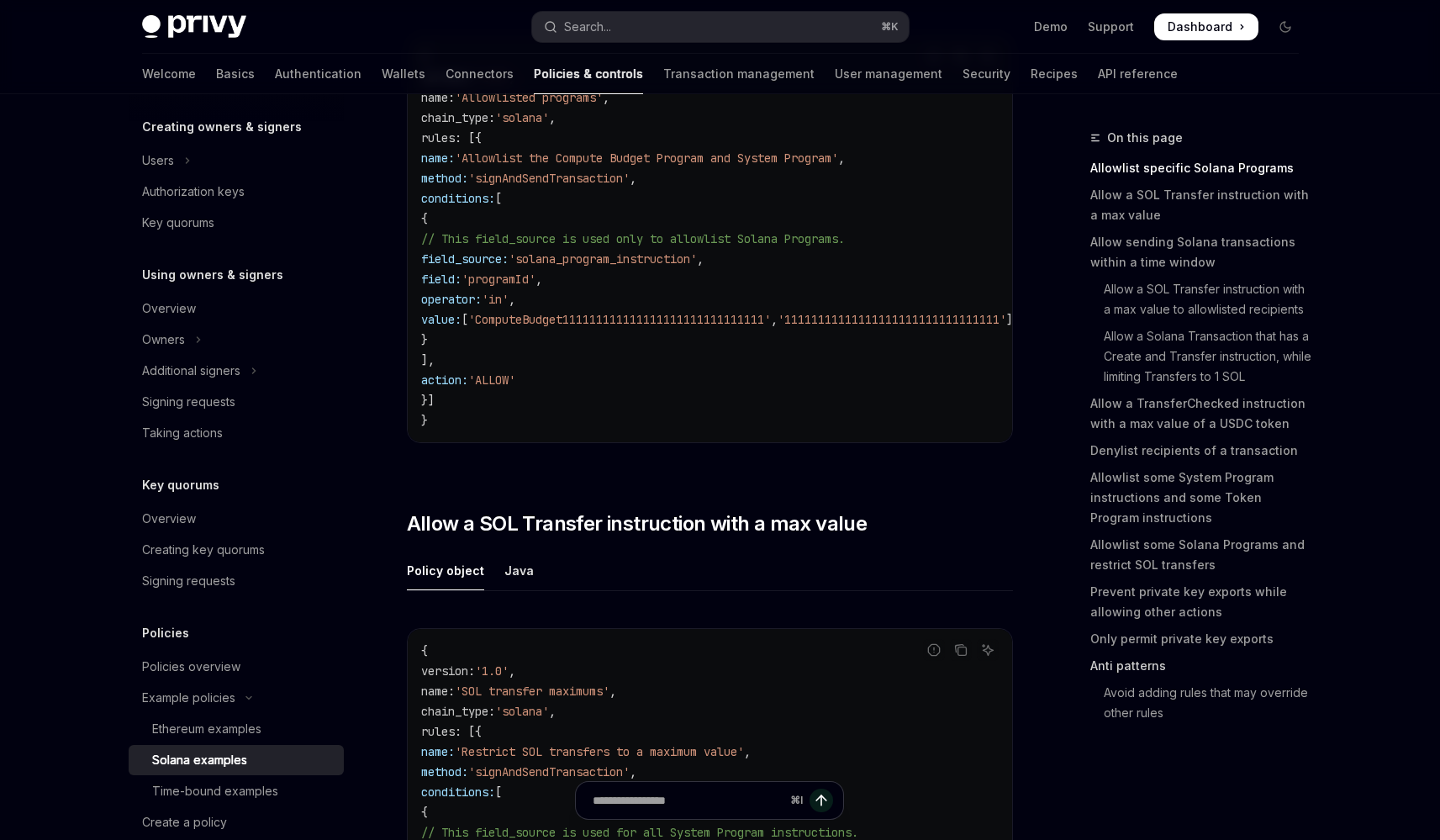
click at [1113, 668] on link "Anti patterns" at bounding box center [1202, 665] width 222 height 27
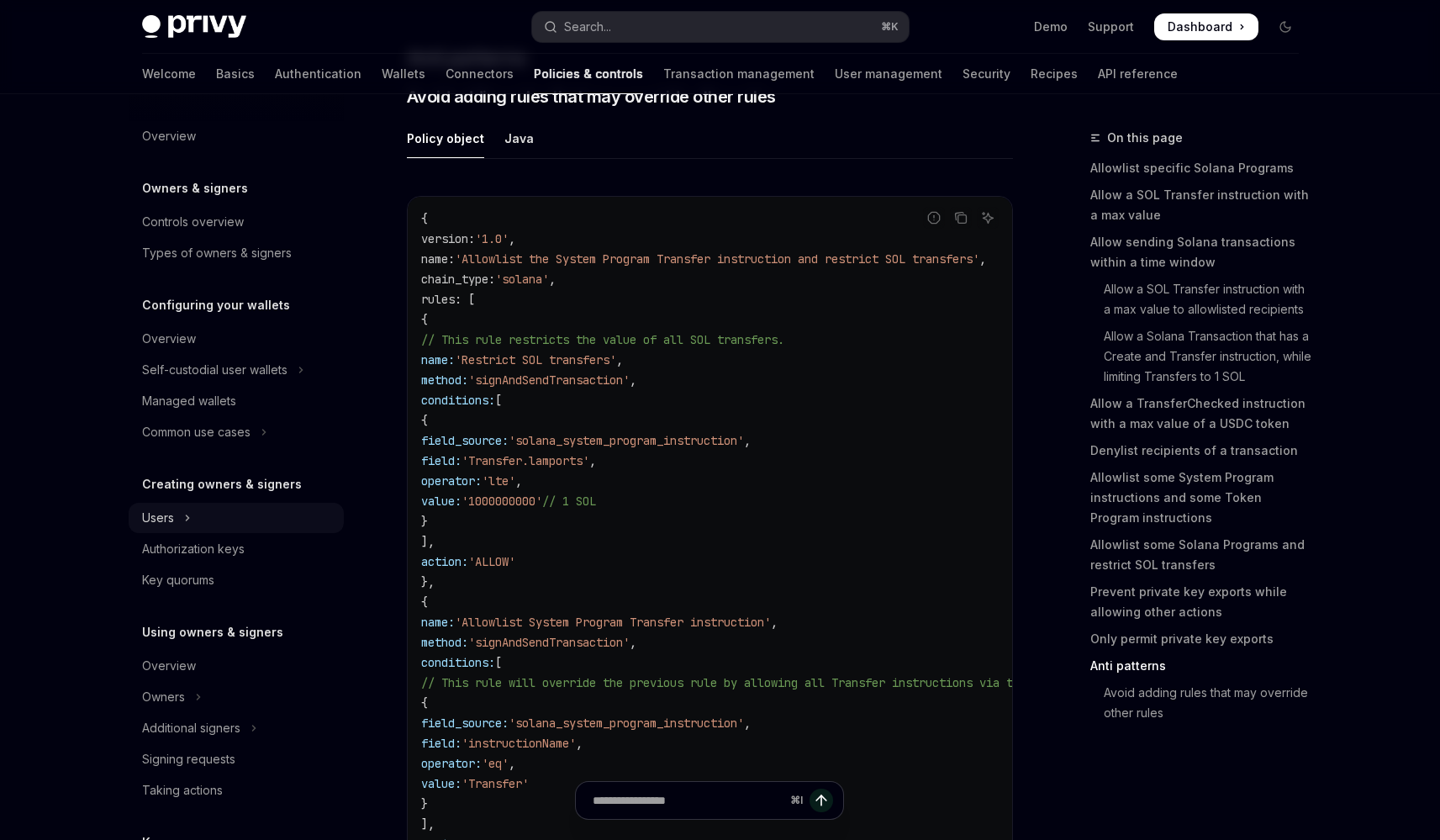
click at [211, 524] on button "Users" at bounding box center [236, 518] width 215 height 30
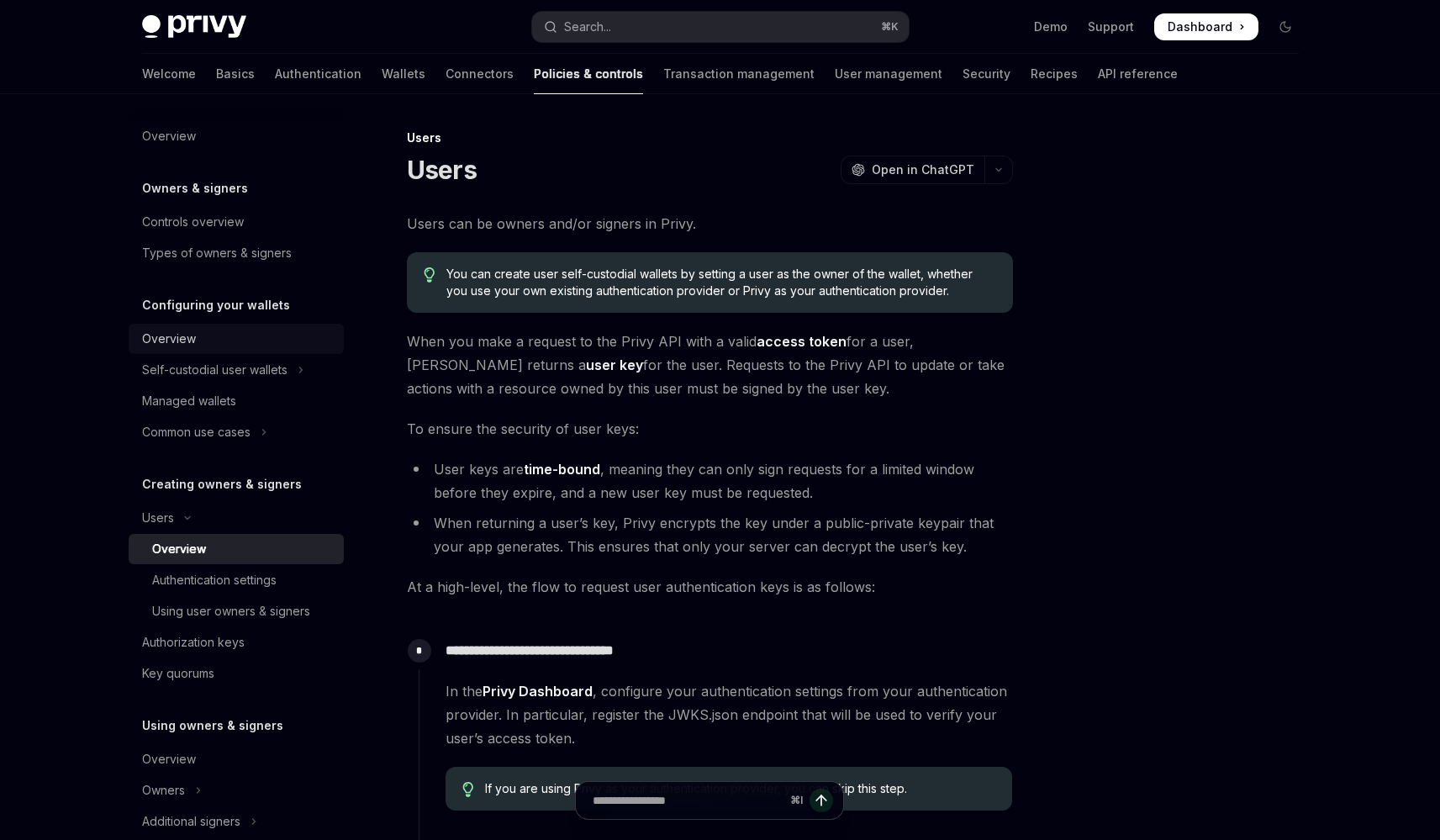
click at [189, 343] on div "Overview" at bounding box center [170, 339] width 54 height 20
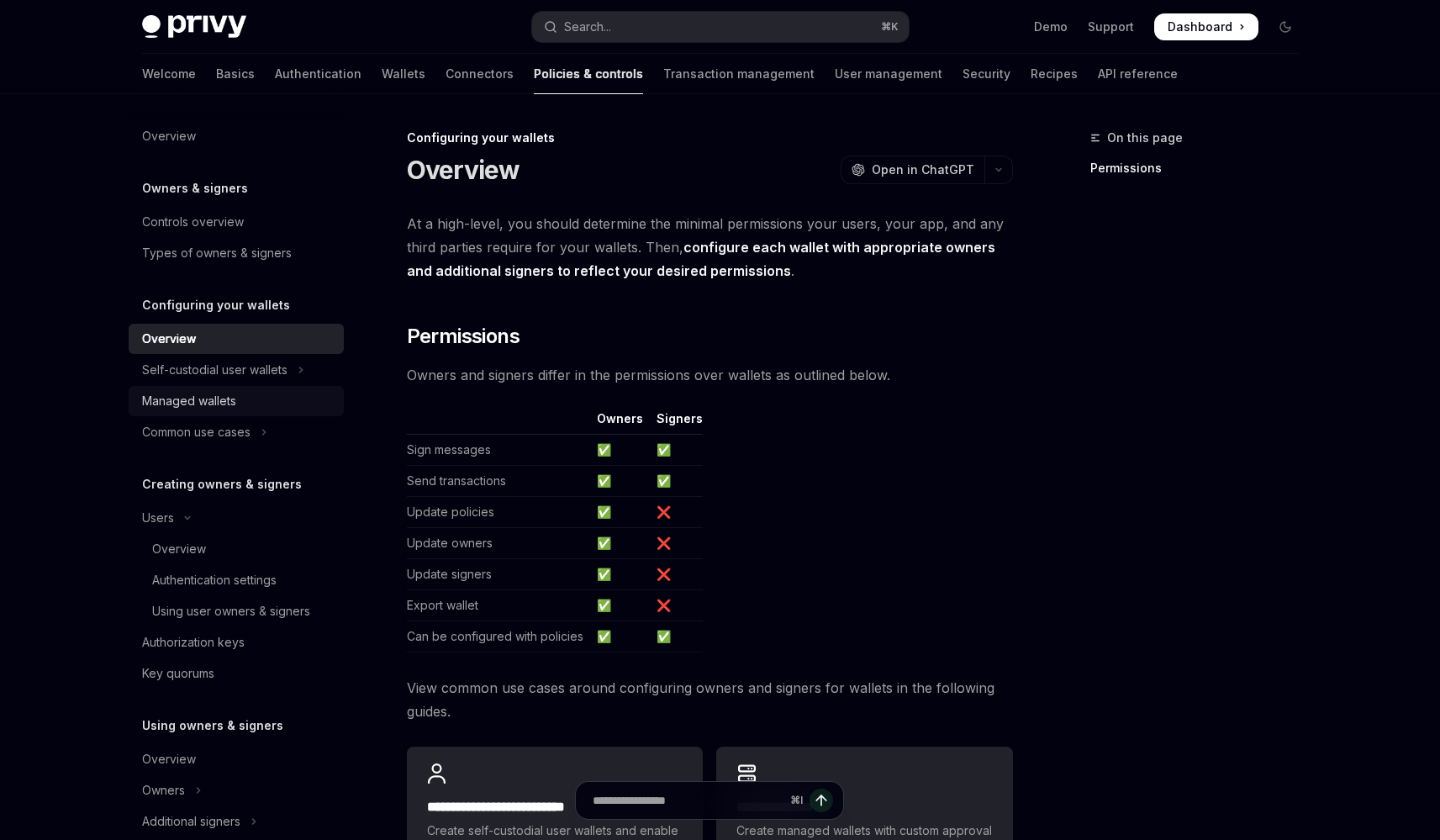
click at [238, 390] on link "Managed wallets" at bounding box center [236, 400] width 215 height 30
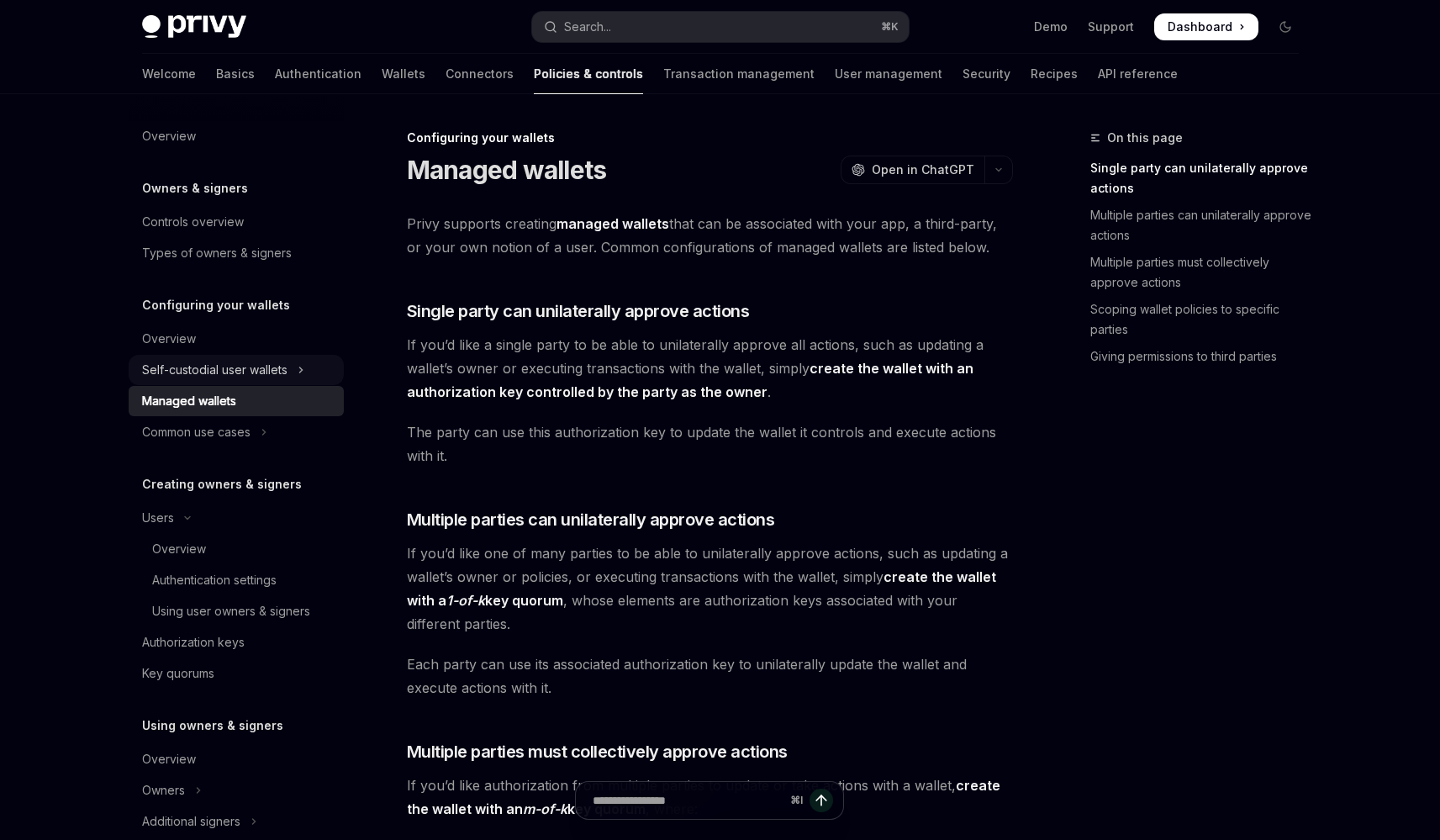
click at [235, 372] on div "Self-custodial user wallets" at bounding box center [215, 370] width 145 height 20
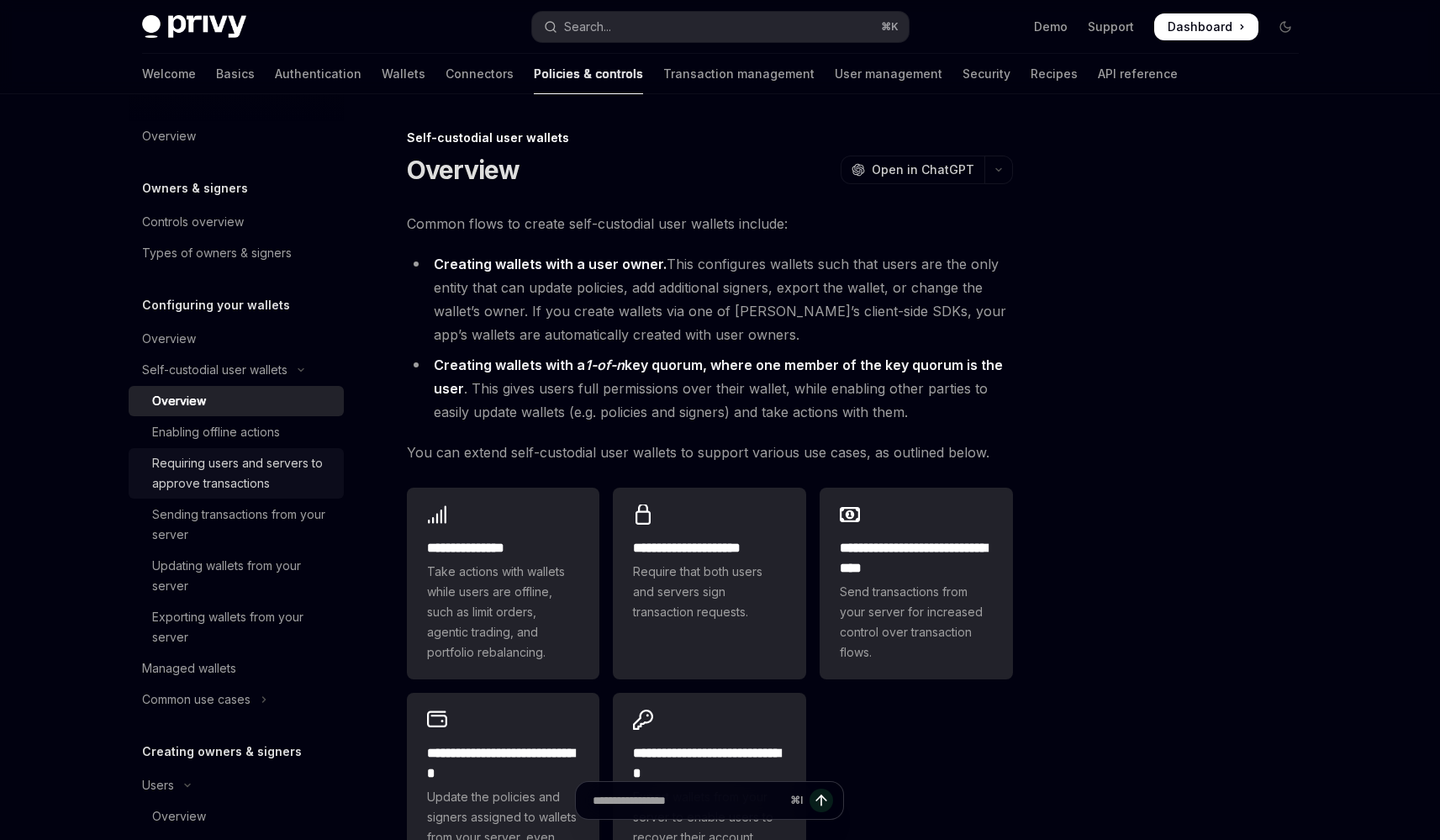
click at [297, 494] on div "Requiring users and servers to approve transactions" at bounding box center [242, 472] width 182 height 40
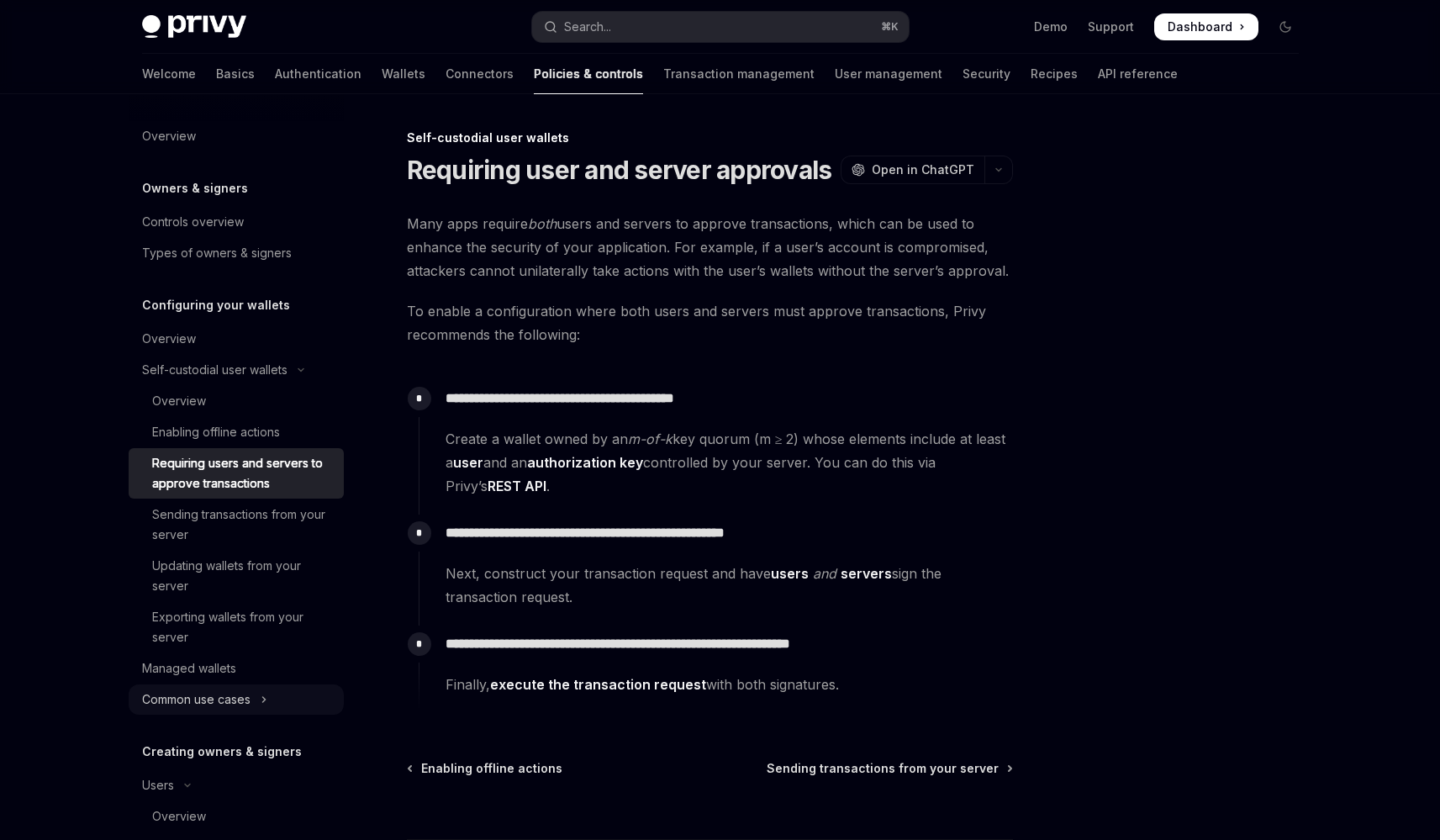
click at [312, 705] on button "Common use cases" at bounding box center [236, 699] width 215 height 30
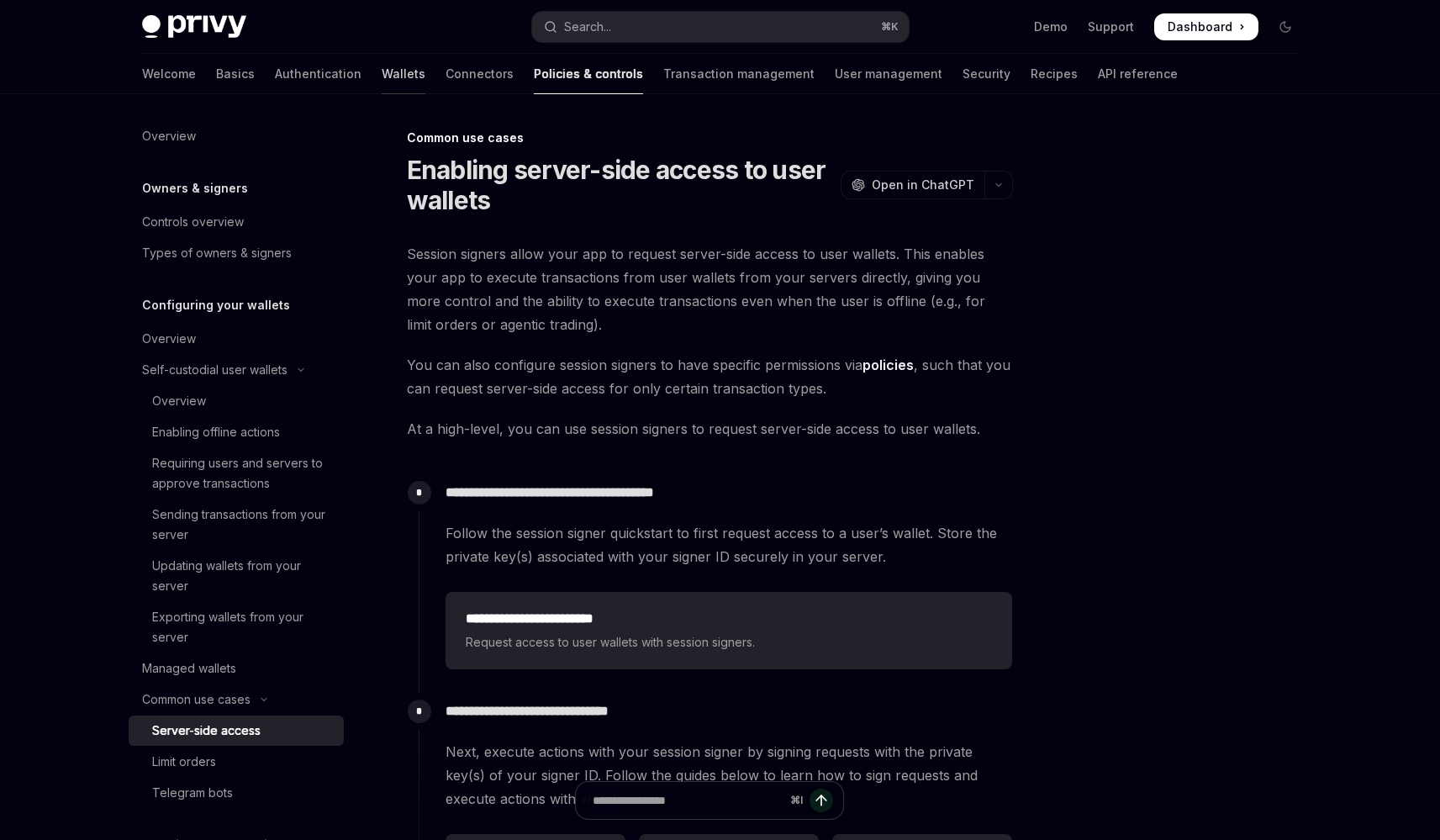
click at [382, 71] on link "Wallets" at bounding box center [403, 74] width 44 height 40
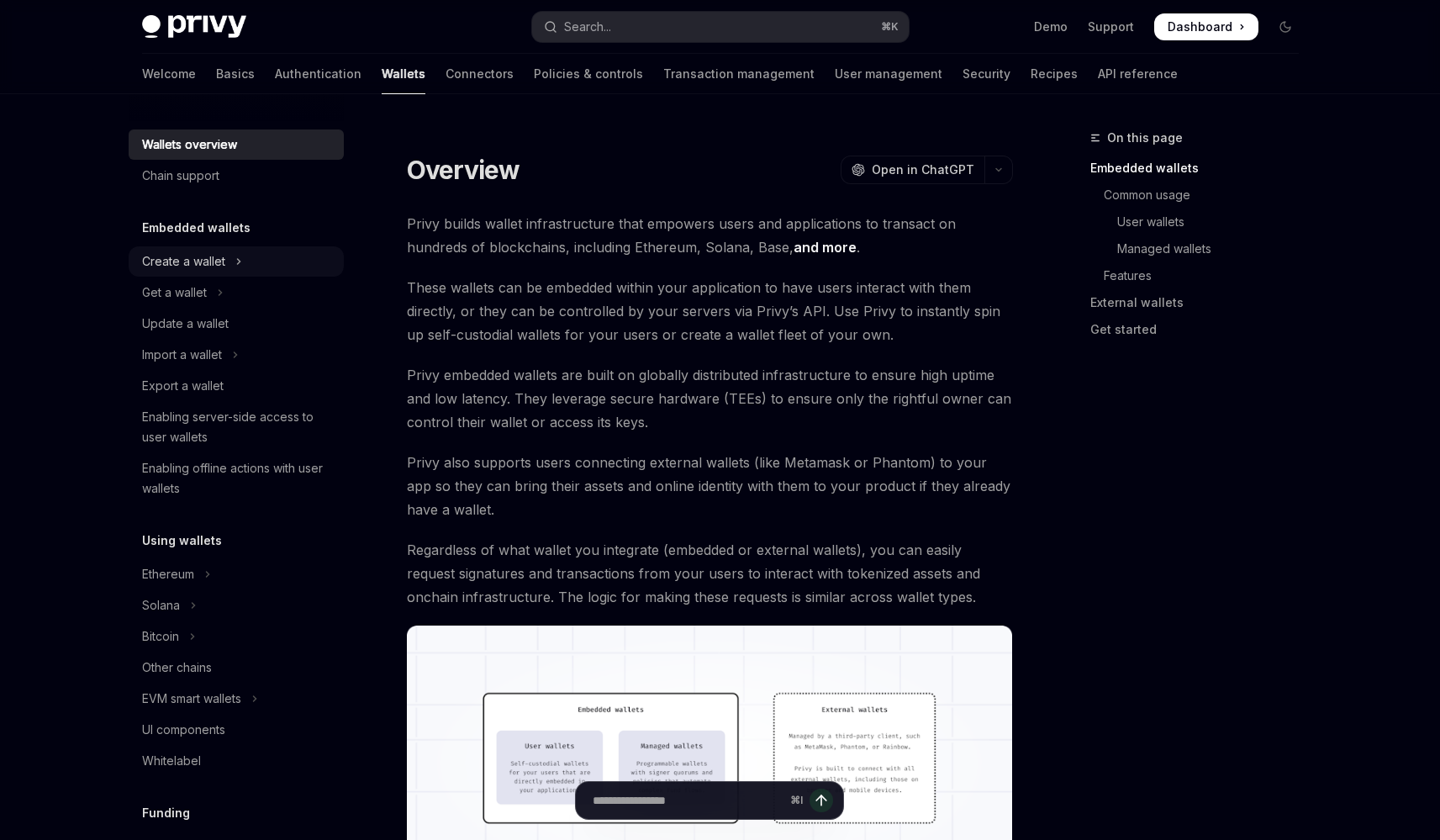
scroll to position [3, 0]
click at [247, 301] on button "Get a wallet" at bounding box center [236, 290] width 215 height 30
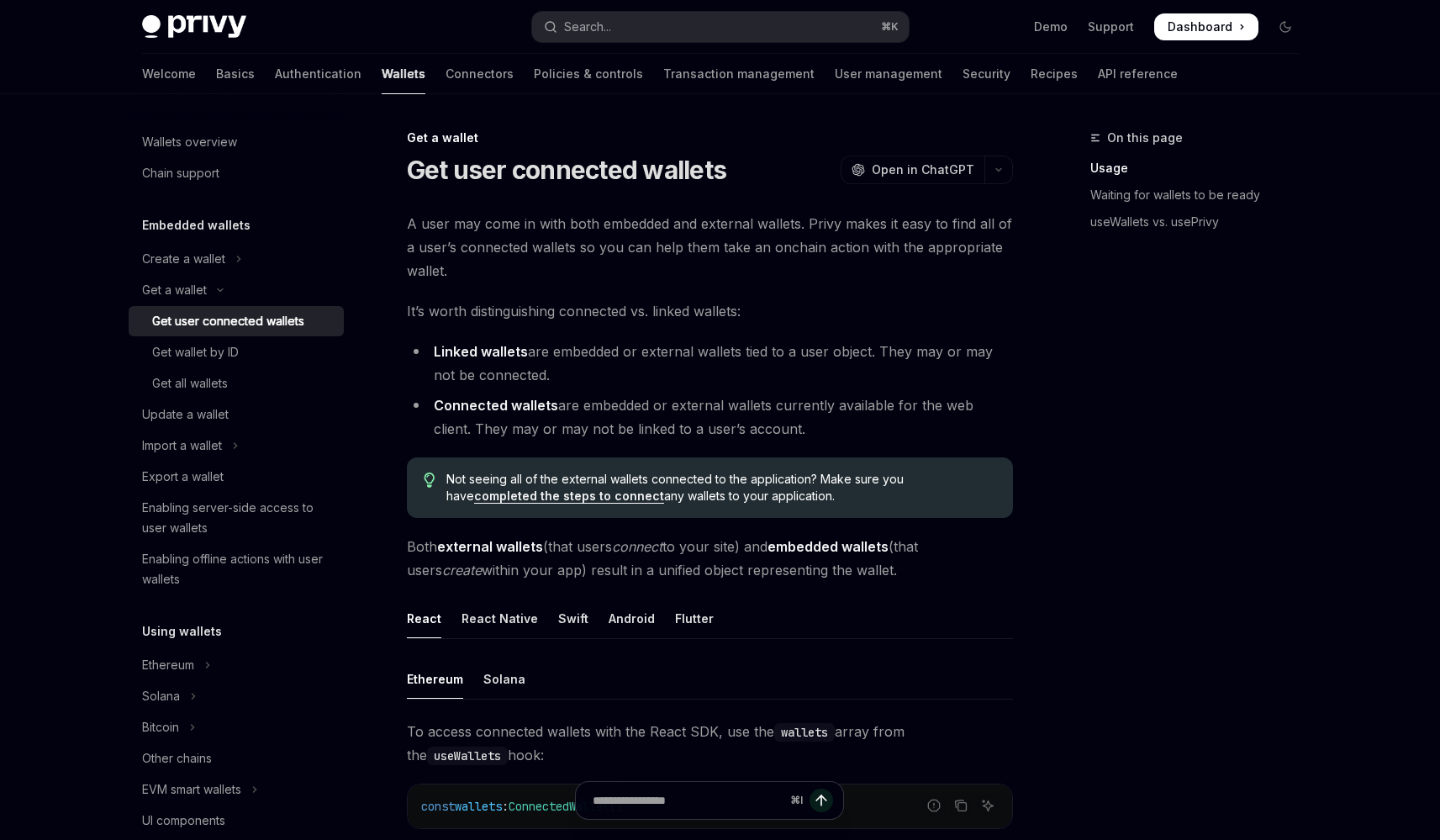
click at [567, 356] on li "Linked wallets are embedded or external wallets tied to a user object. They may…" at bounding box center [710, 363] width 606 height 47
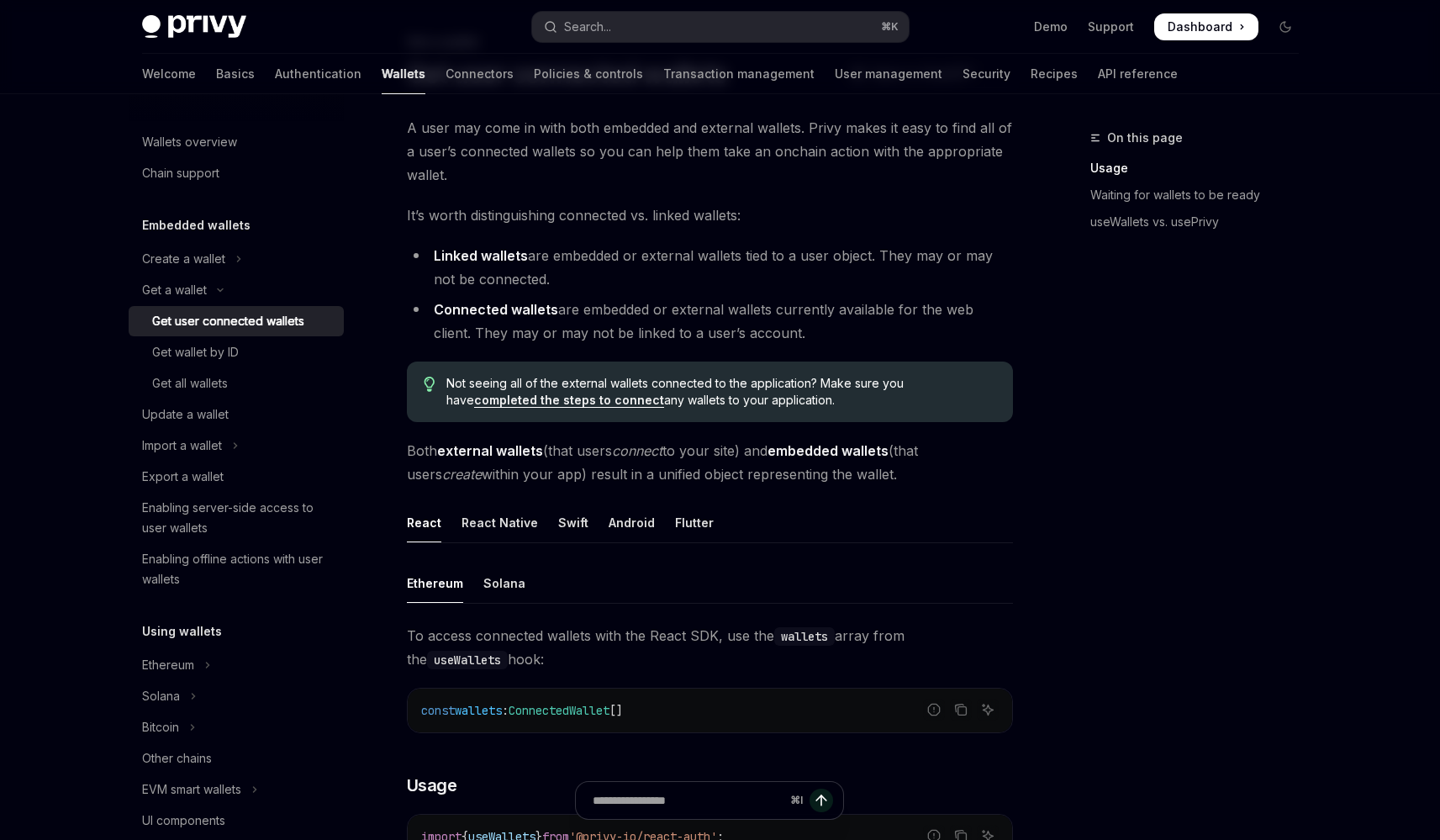
scroll to position [94, 0]
click at [514, 595] on div "Solana" at bounding box center [504, 585] width 42 height 39
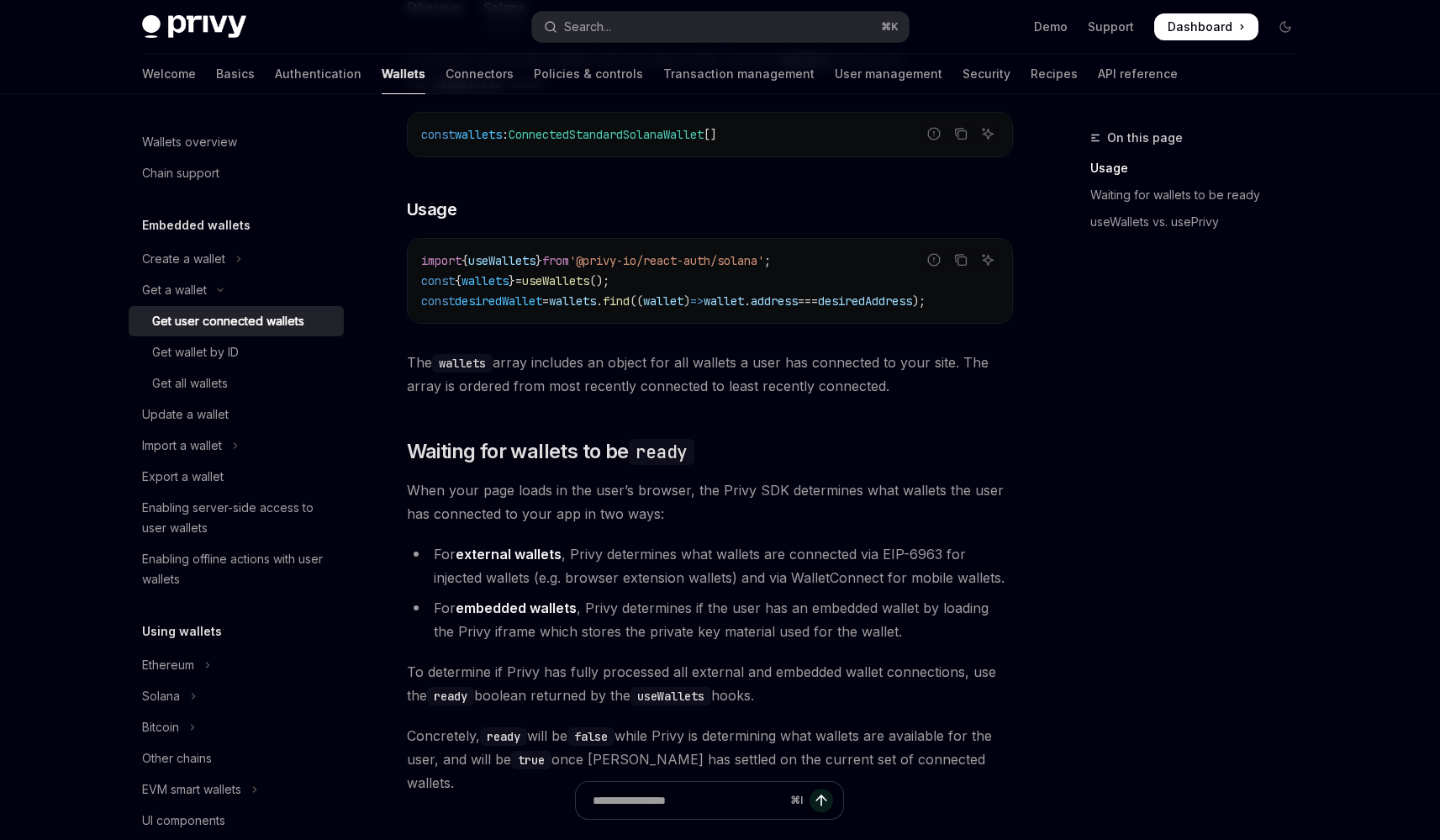
scroll to position [670, 0]
click at [1135, 231] on link "useWallets vs. usePrivy" at bounding box center [1202, 222] width 222 height 27
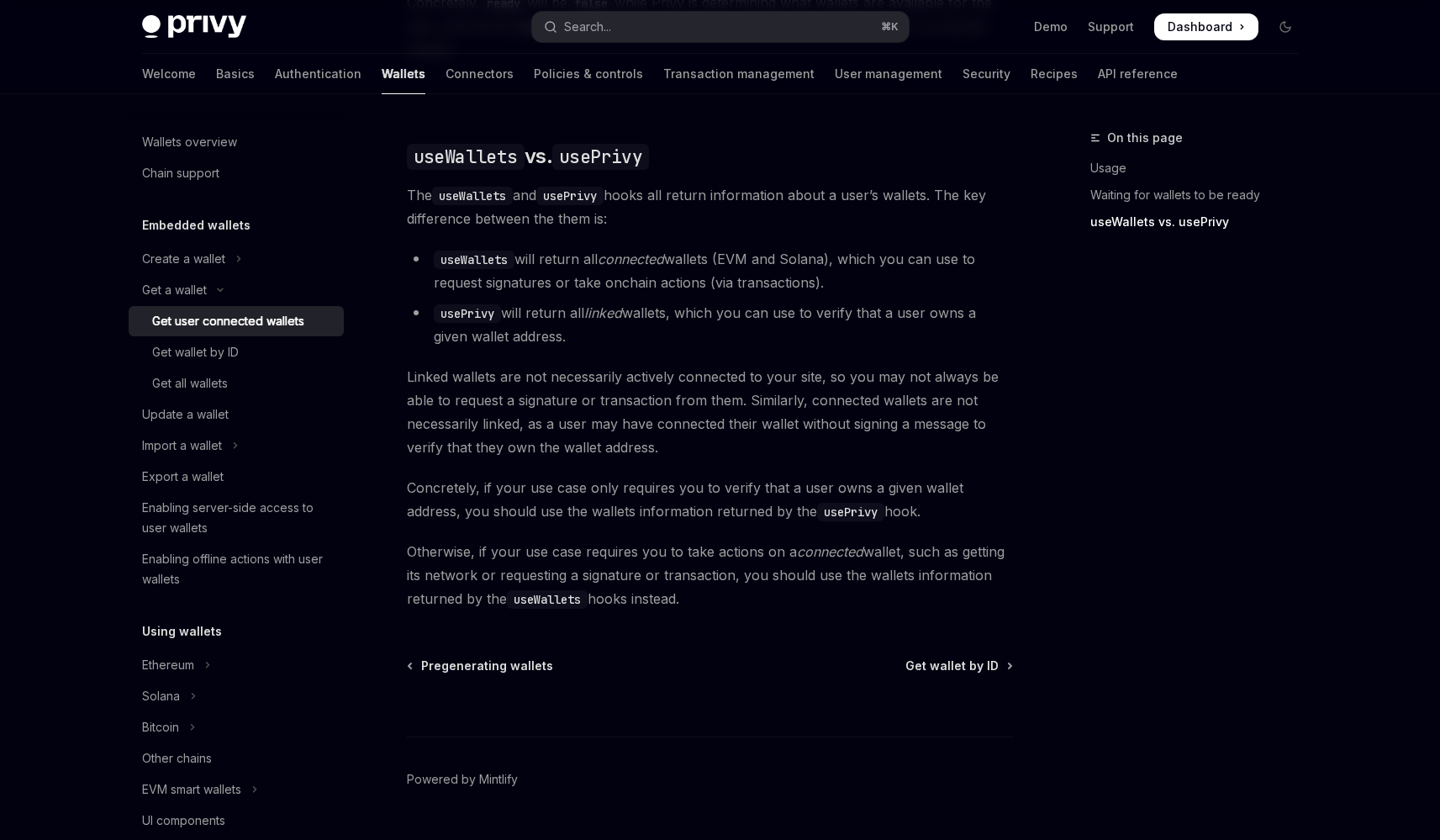
scroll to position [1405, 0]
click at [216, 93] on div at bounding box center [236, 94] width 39 height 2
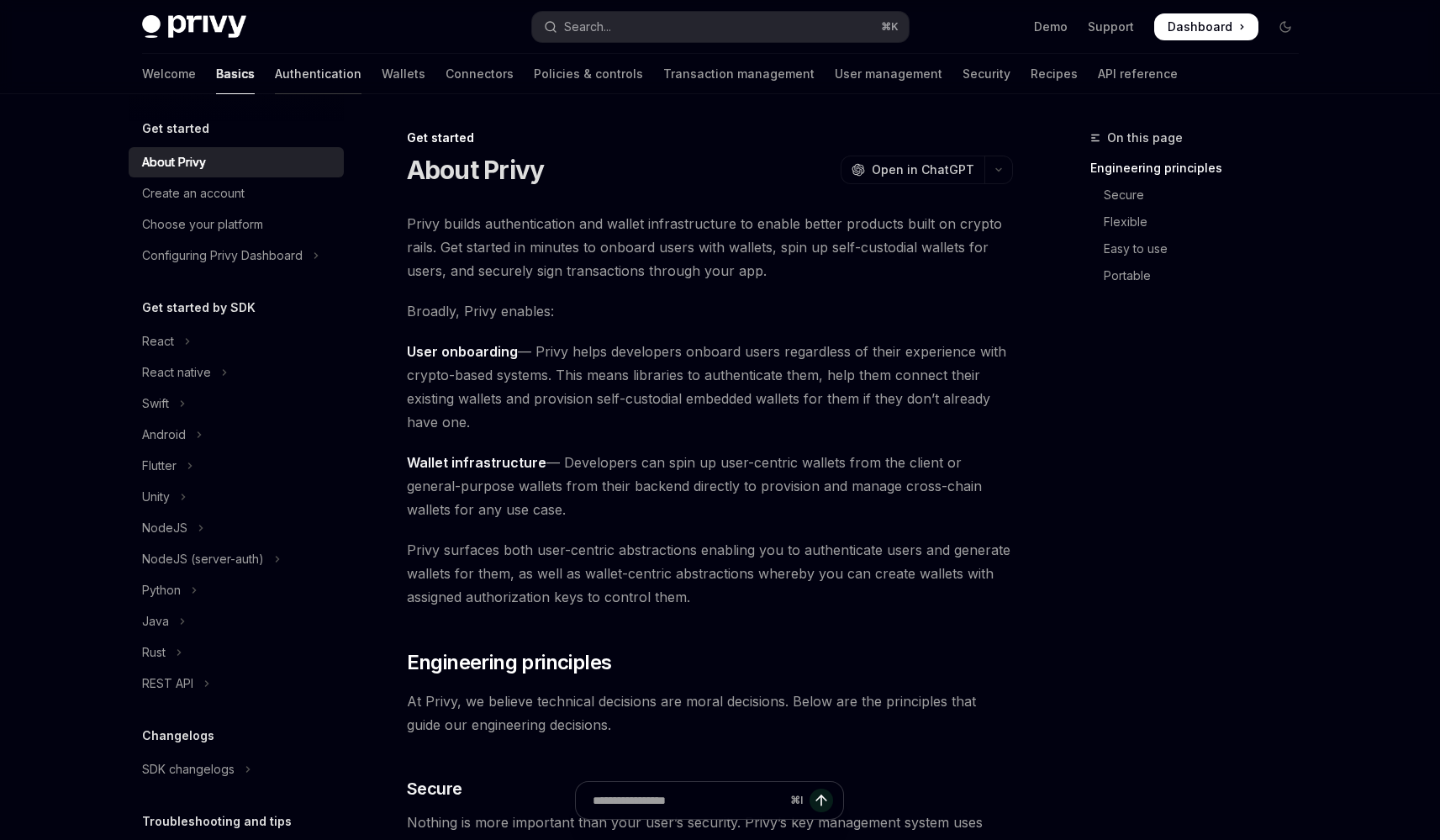
click at [275, 90] on link "Authentication" at bounding box center [318, 74] width 87 height 40
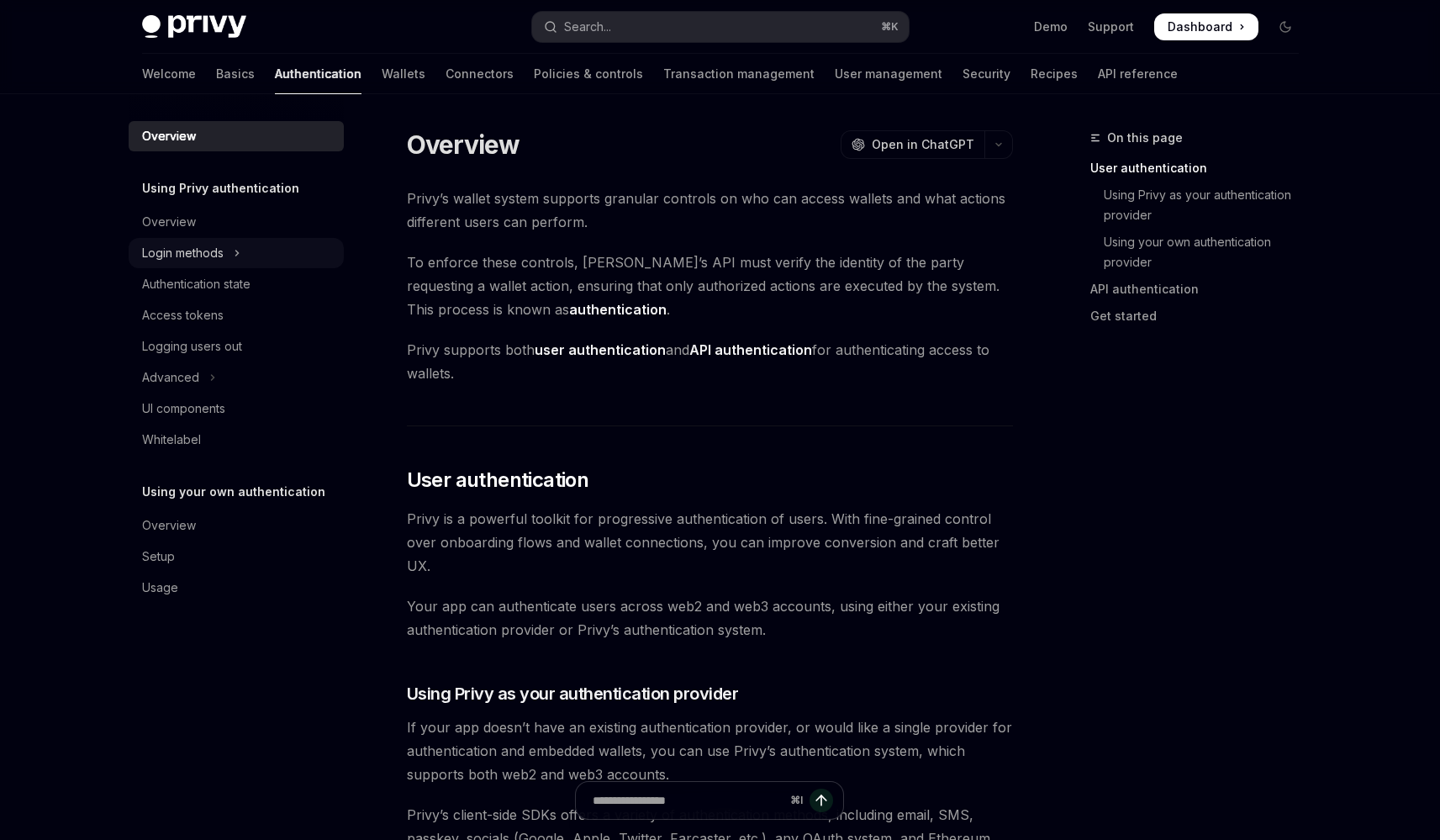
click at [235, 254] on icon "Toggle Login methods section" at bounding box center [237, 253] width 7 height 20
type textarea "*"
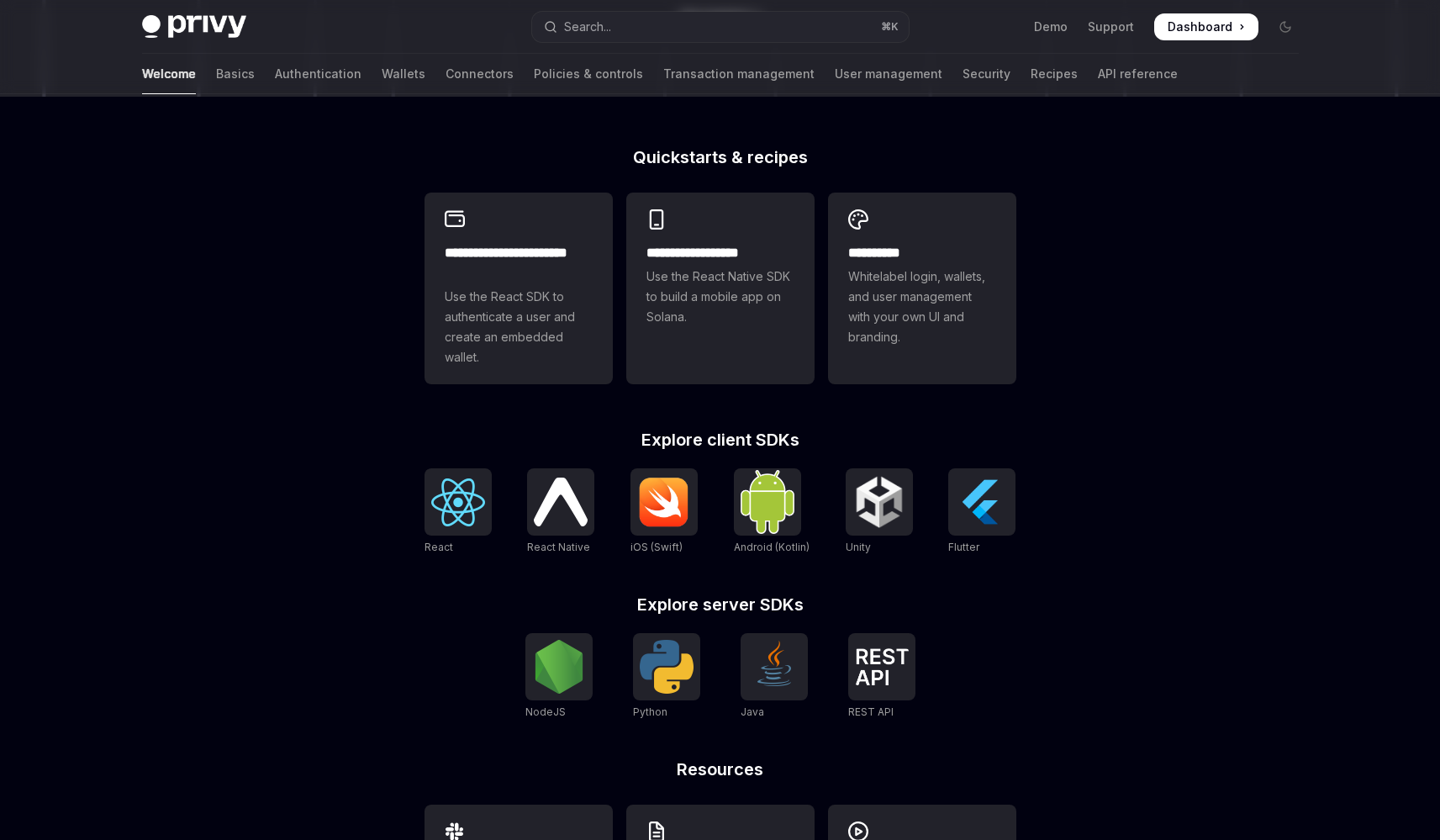
scroll to position [517, 0]
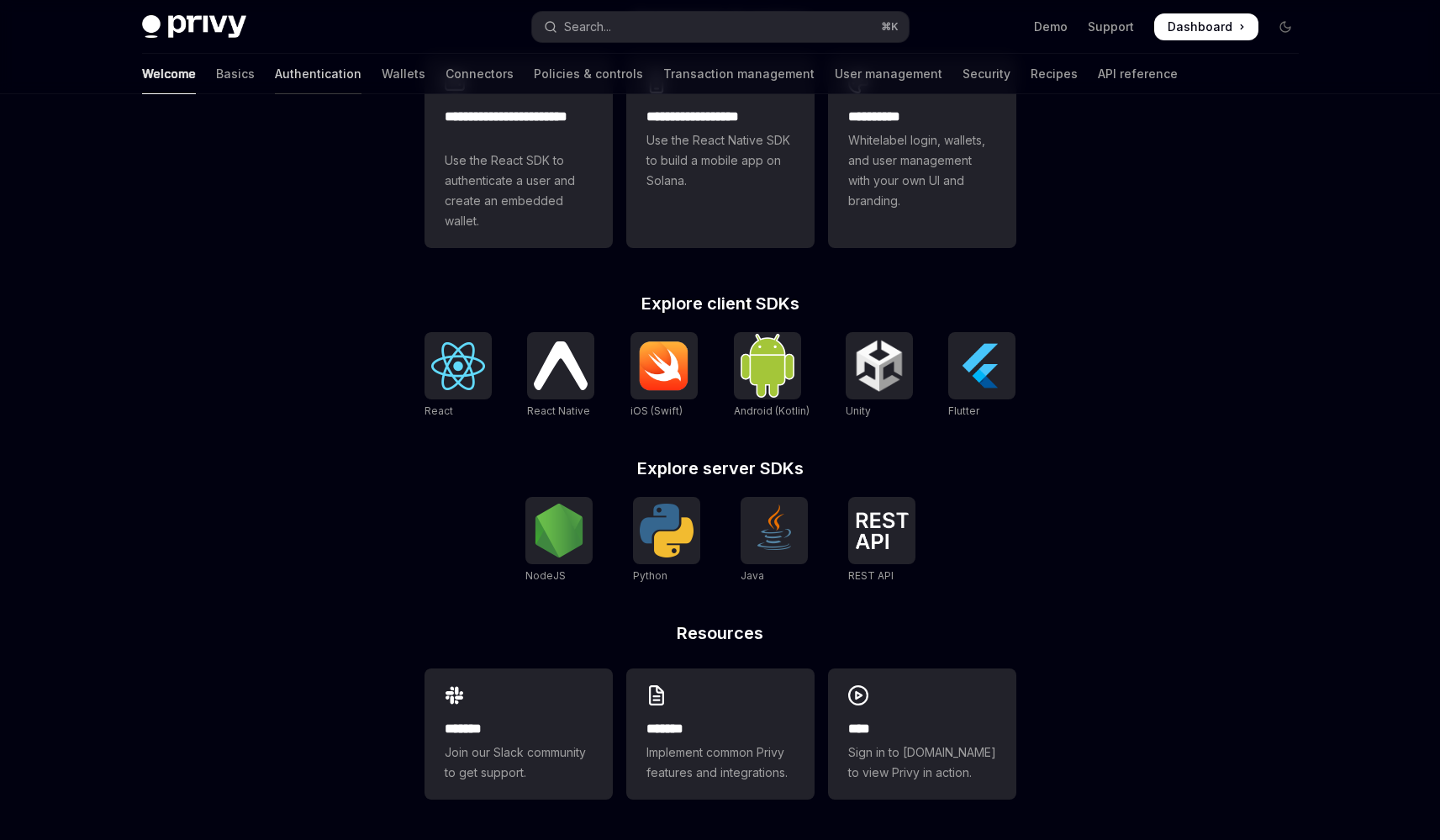
click at [275, 80] on link "Authentication" at bounding box center [318, 74] width 87 height 40
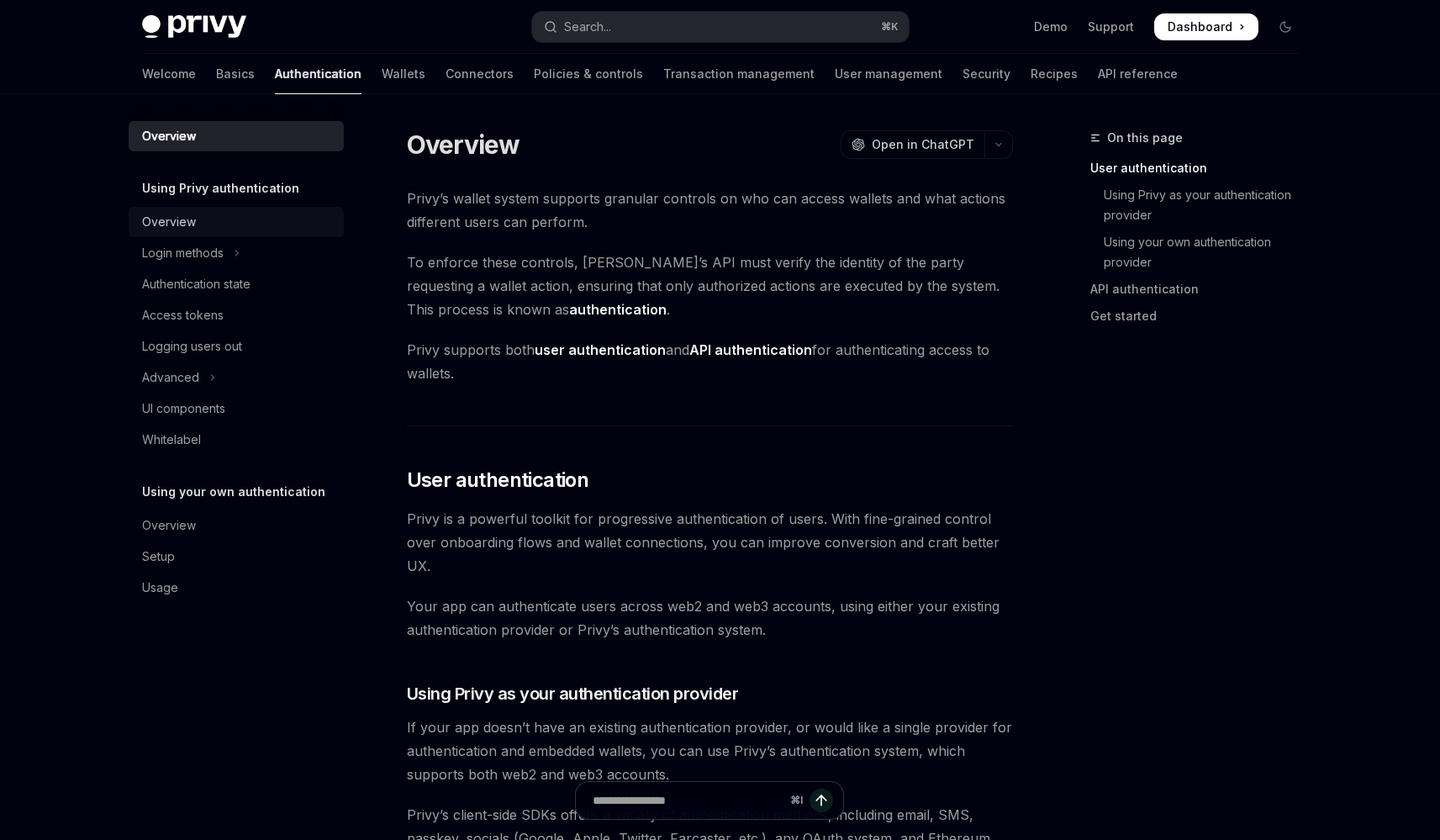
click at [261, 216] on div "Overview" at bounding box center [238, 222] width 192 height 20
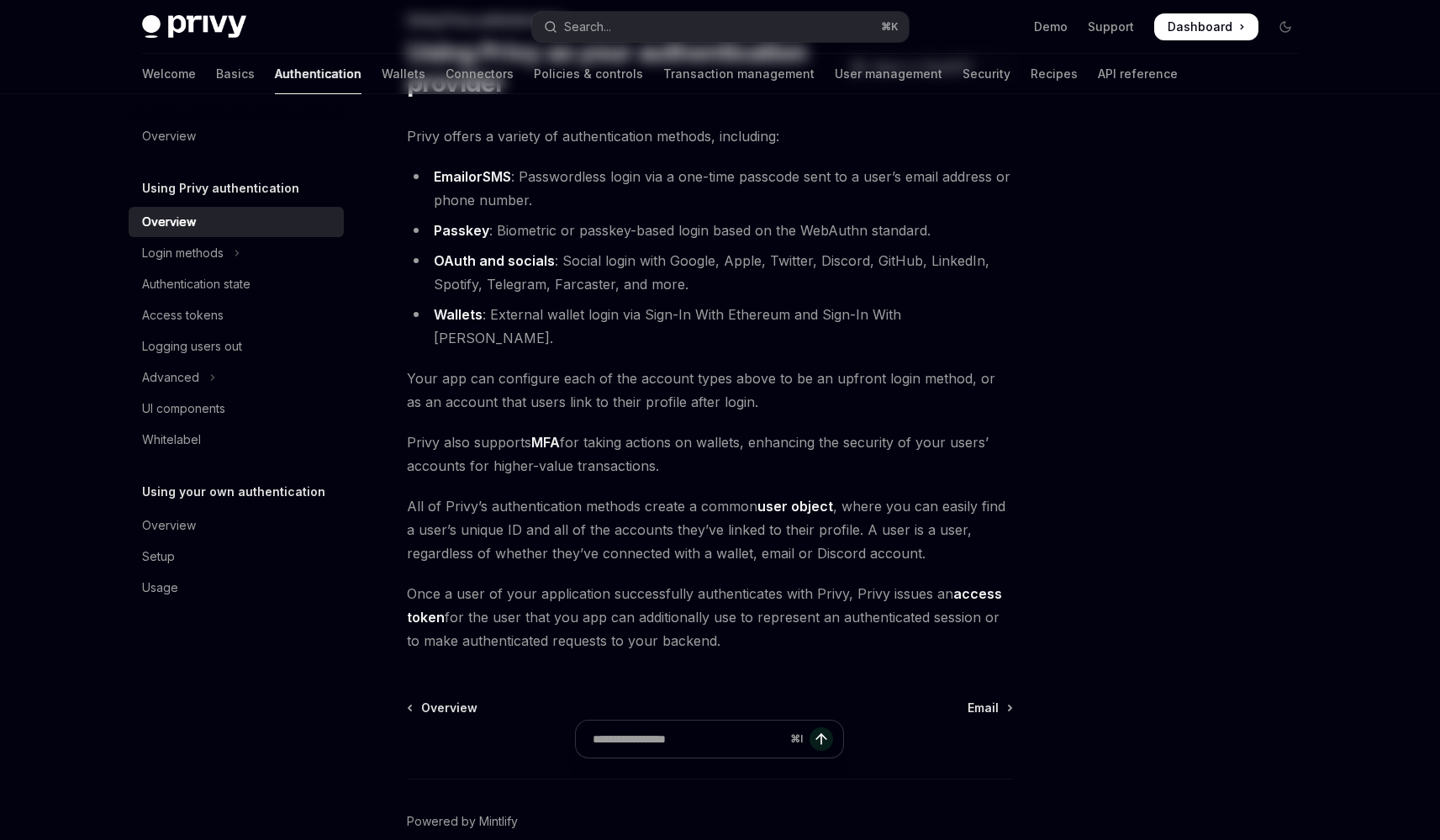
scroll to position [178, 0]
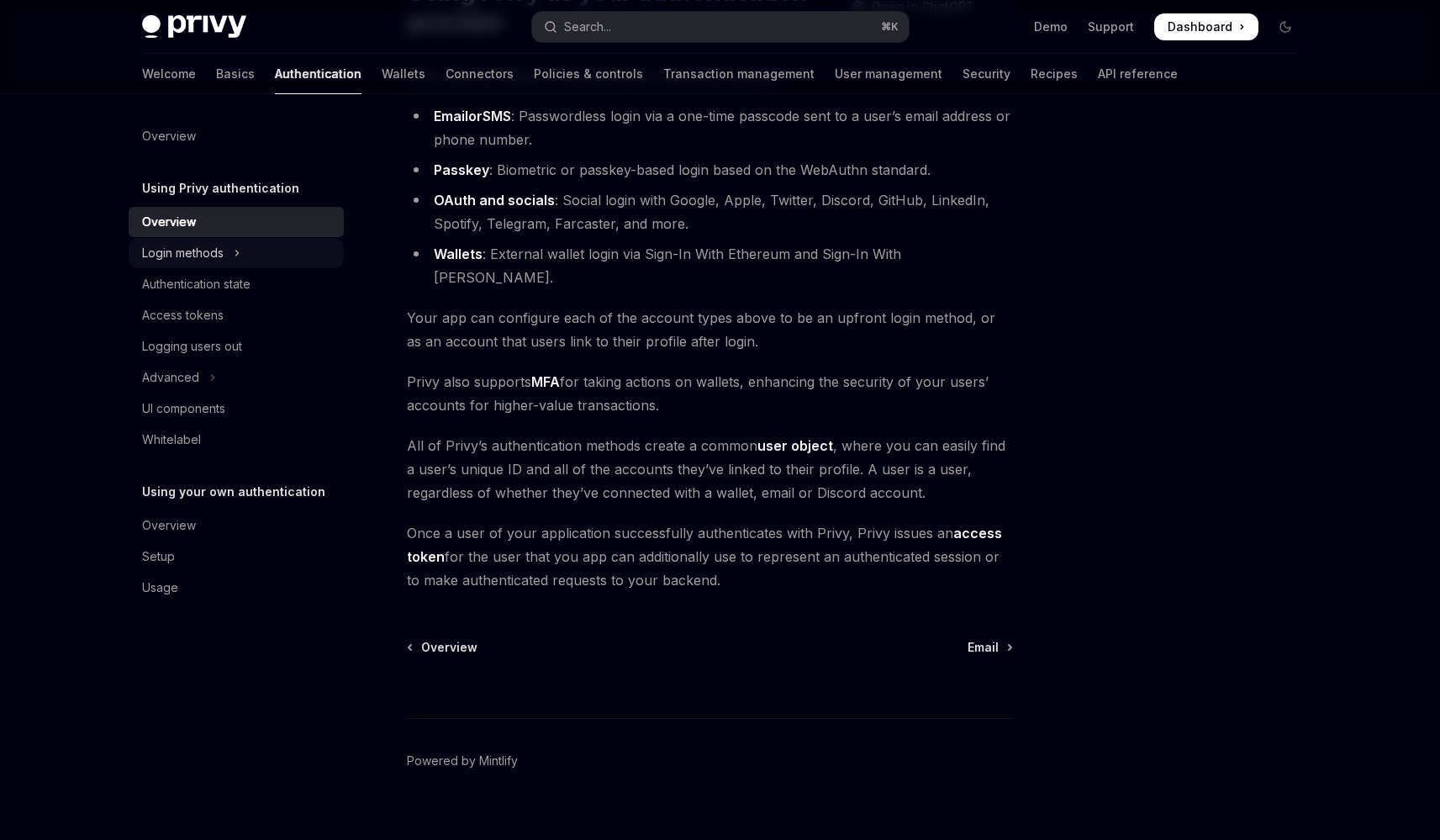
click at [237, 257] on icon "Toggle Login methods section" at bounding box center [237, 253] width 7 height 20
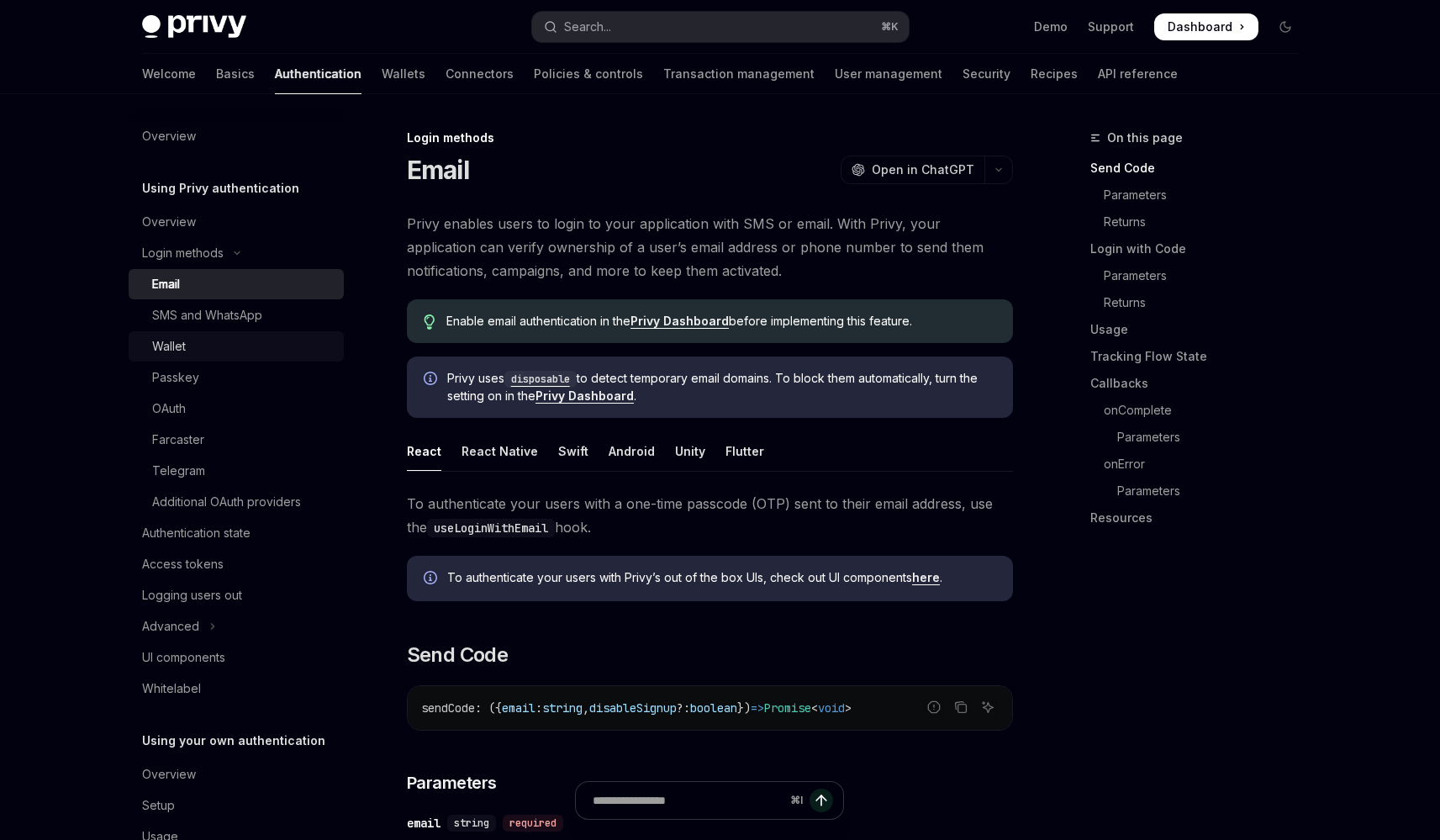
click at [245, 352] on div "Wallet" at bounding box center [242, 346] width 182 height 20
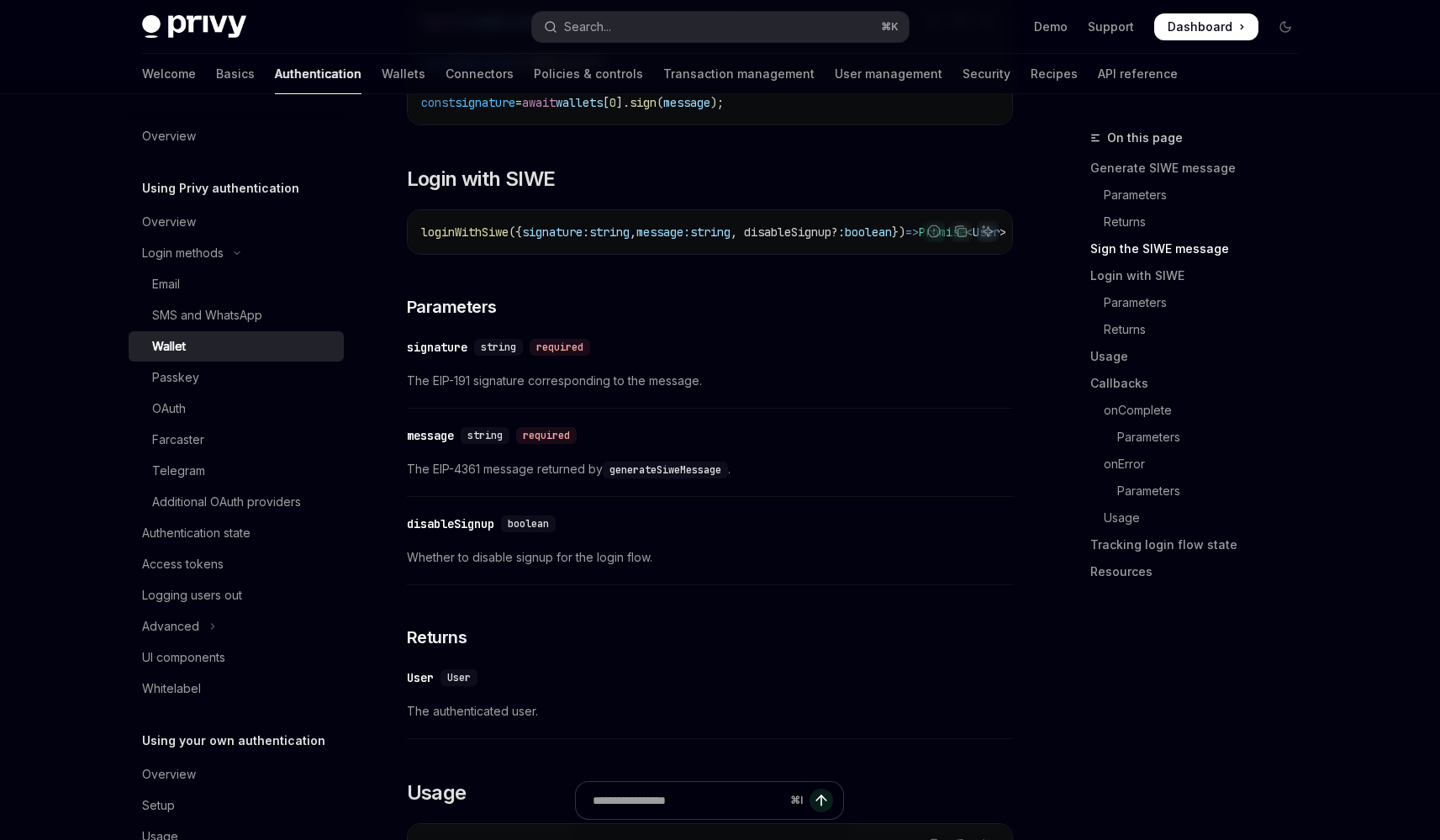
click at [129, 332] on link "Wallet" at bounding box center [236, 346] width 215 height 30
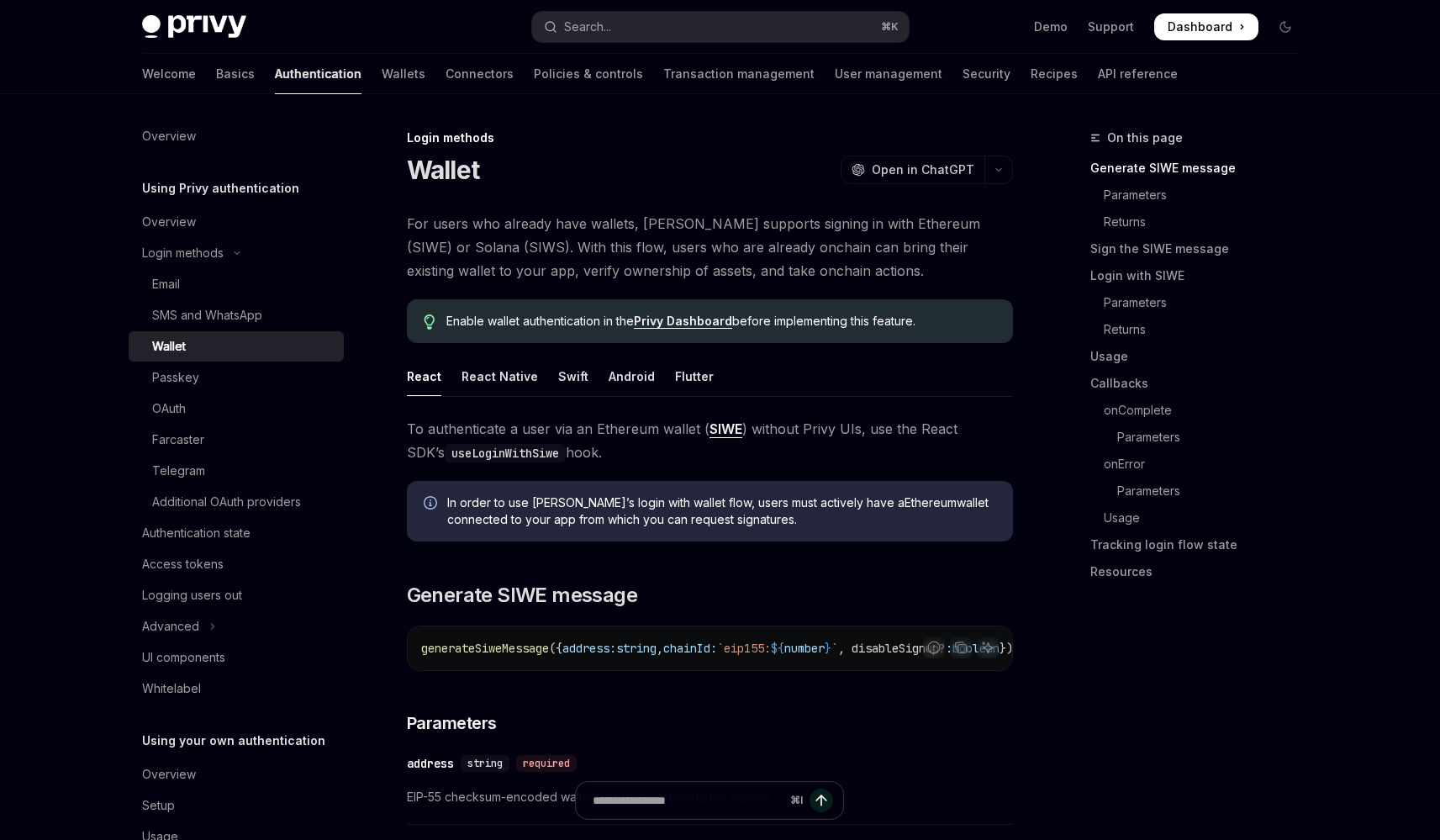
click at [129, 332] on link "Wallet" at bounding box center [236, 346] width 215 height 30
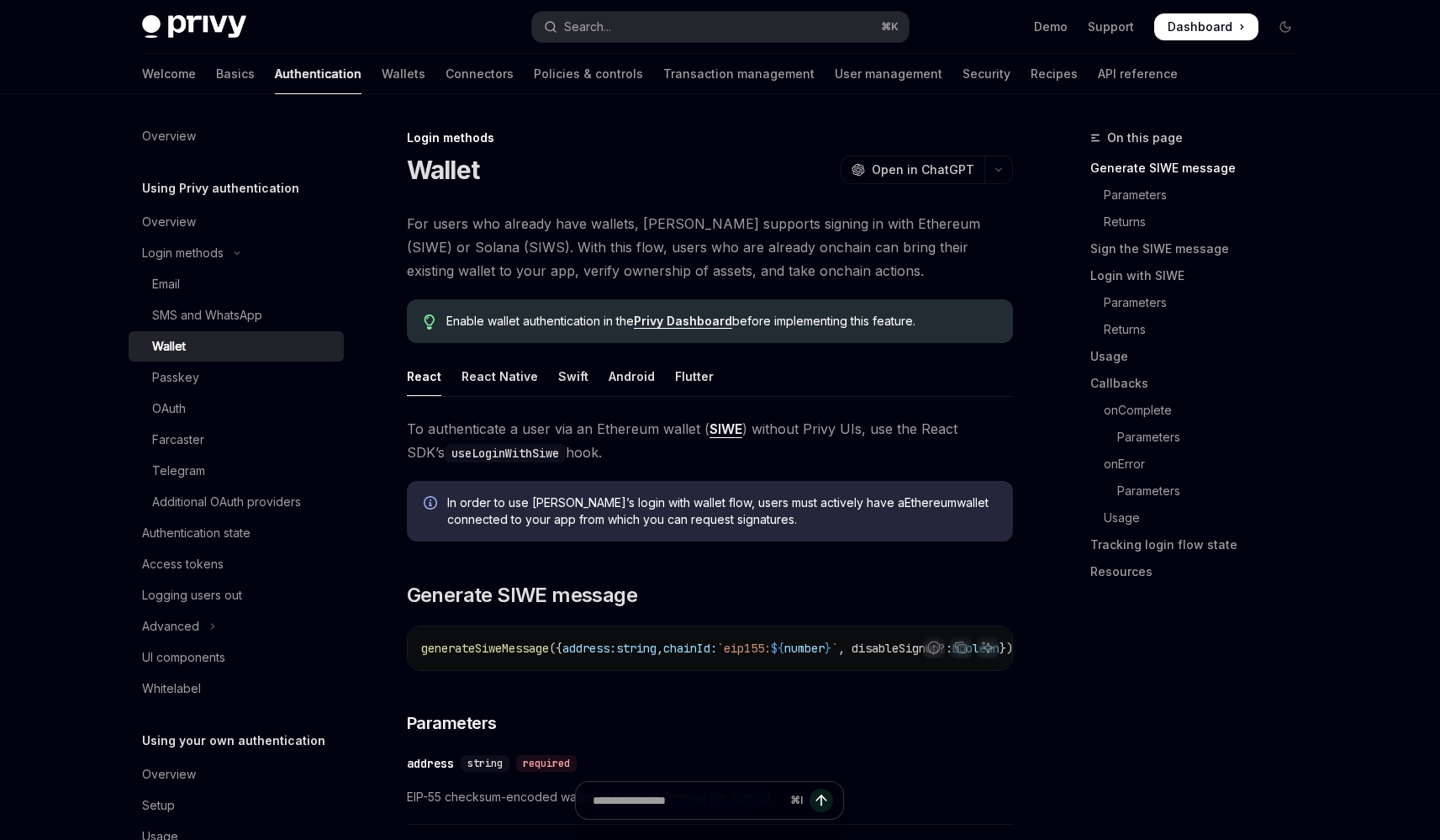
click at [129, 332] on link "Wallet" at bounding box center [236, 346] width 215 height 30
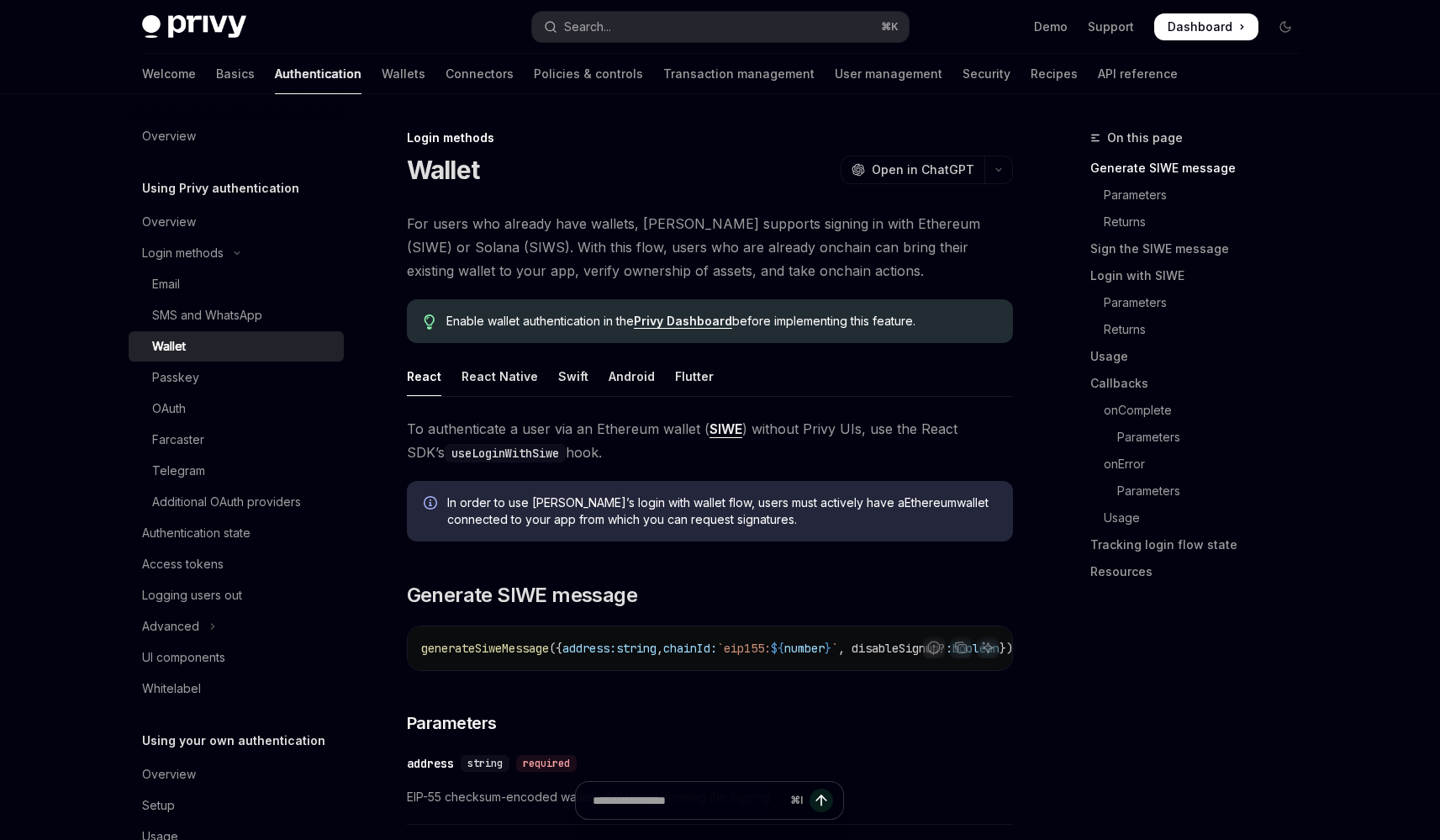
click at [129, 332] on link "Wallet" at bounding box center [236, 346] width 215 height 30
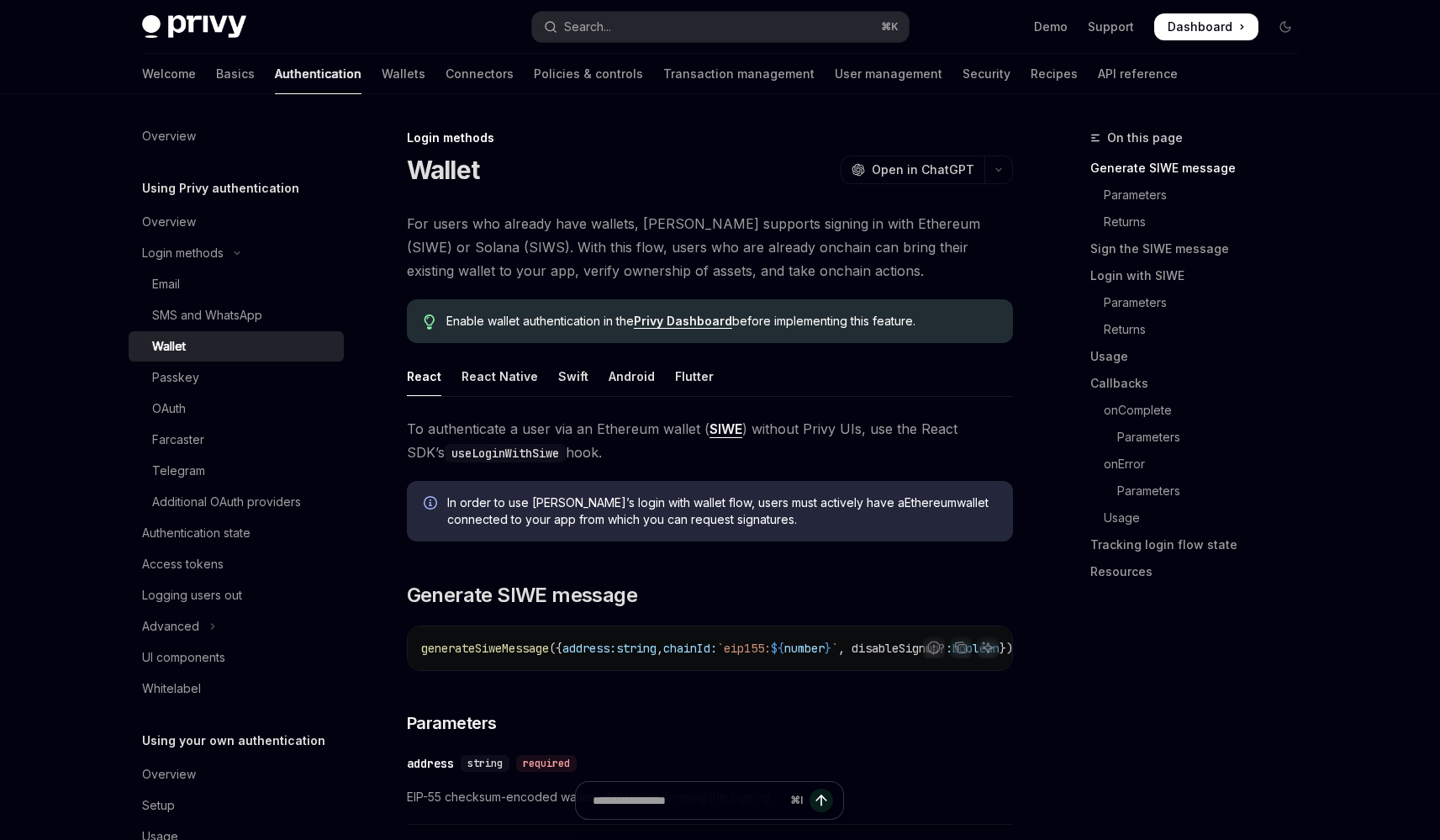
click at [129, 332] on link "Wallet" at bounding box center [236, 346] width 215 height 30
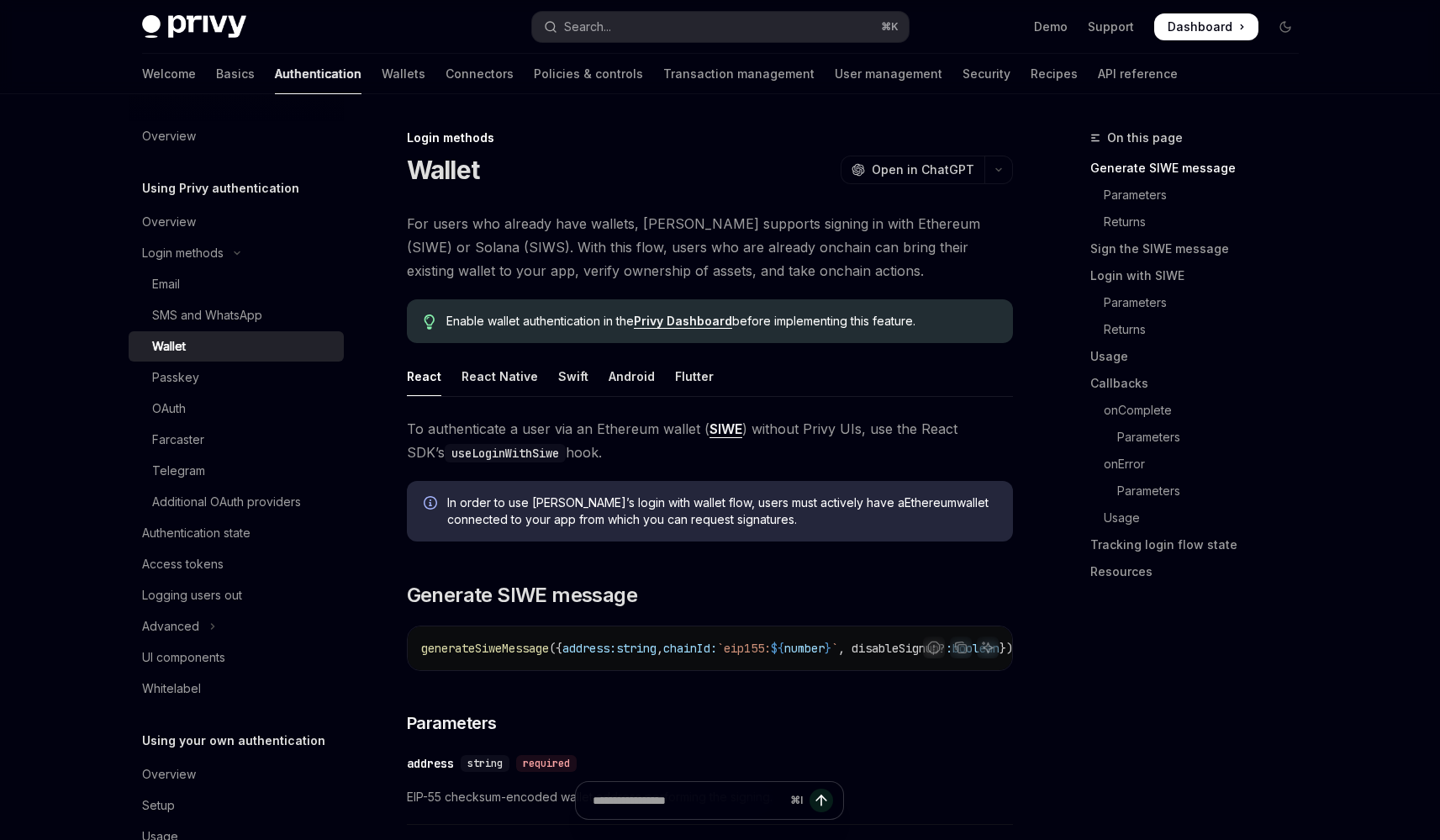
click at [129, 332] on link "Wallet" at bounding box center [236, 346] width 215 height 30
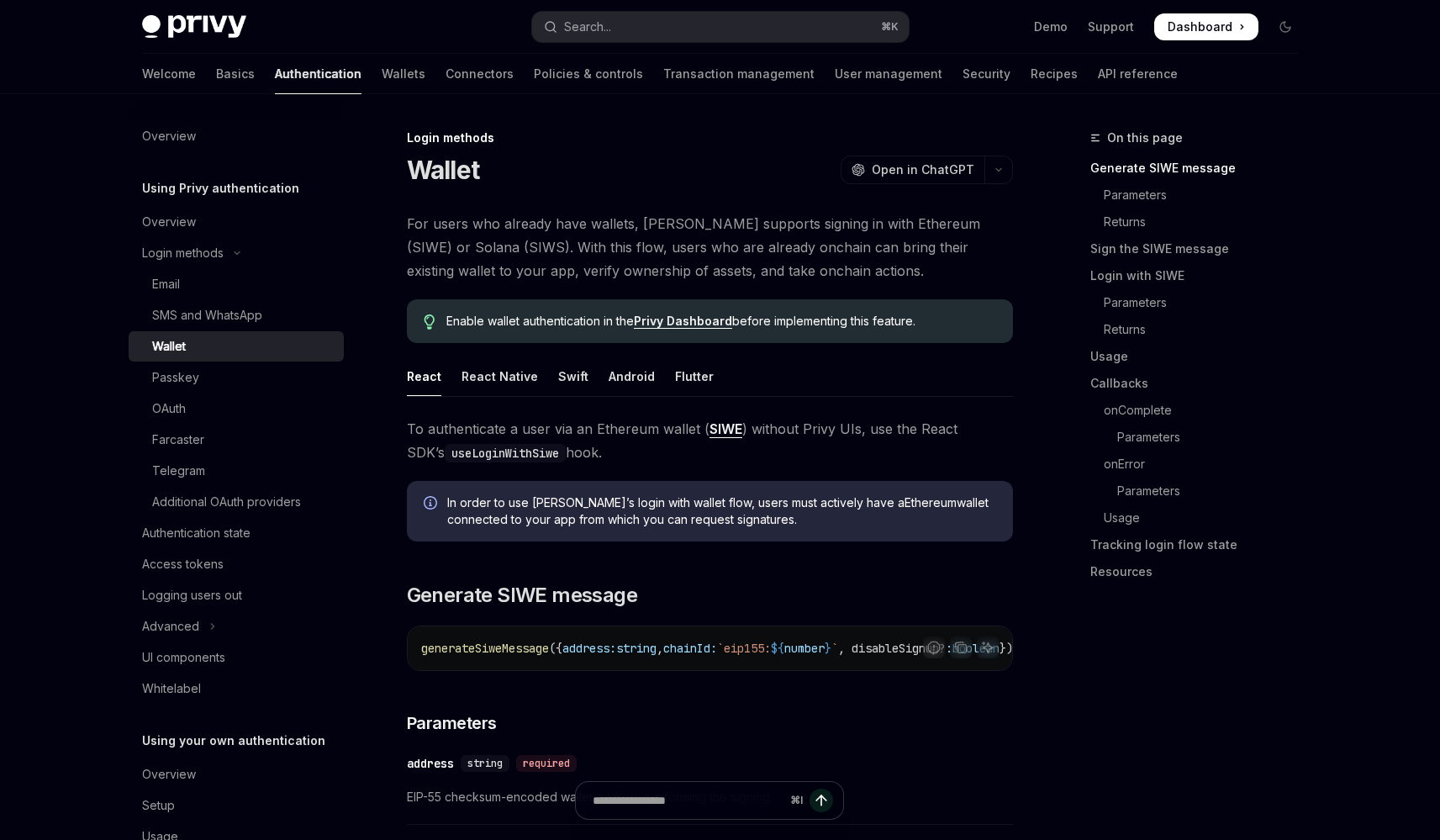
click at [129, 332] on link "Wallet" at bounding box center [236, 346] width 215 height 30
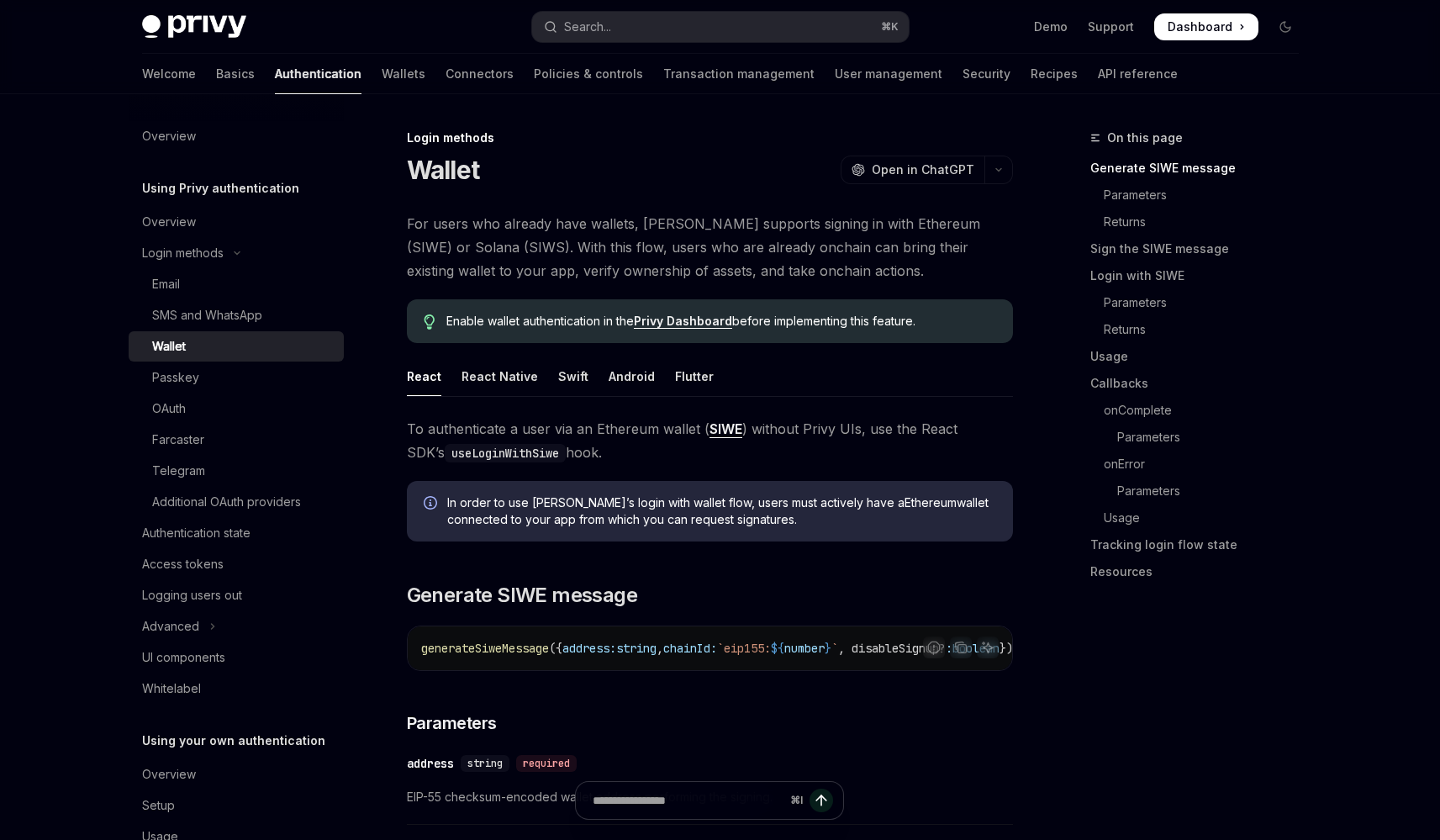
click at [129, 332] on link "Wallet" at bounding box center [236, 346] width 215 height 30
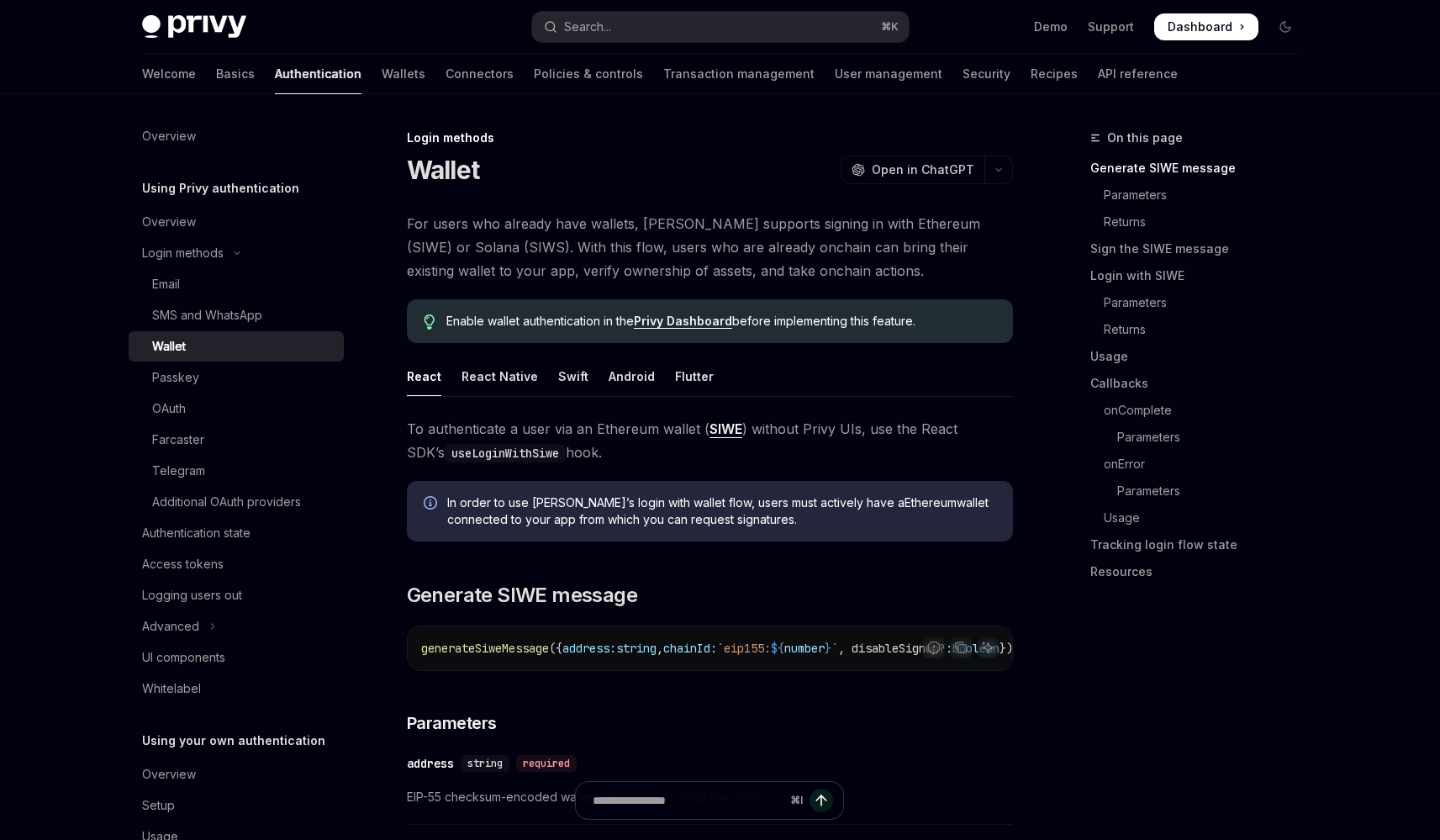
click at [129, 332] on link "Wallet" at bounding box center [236, 346] width 215 height 30
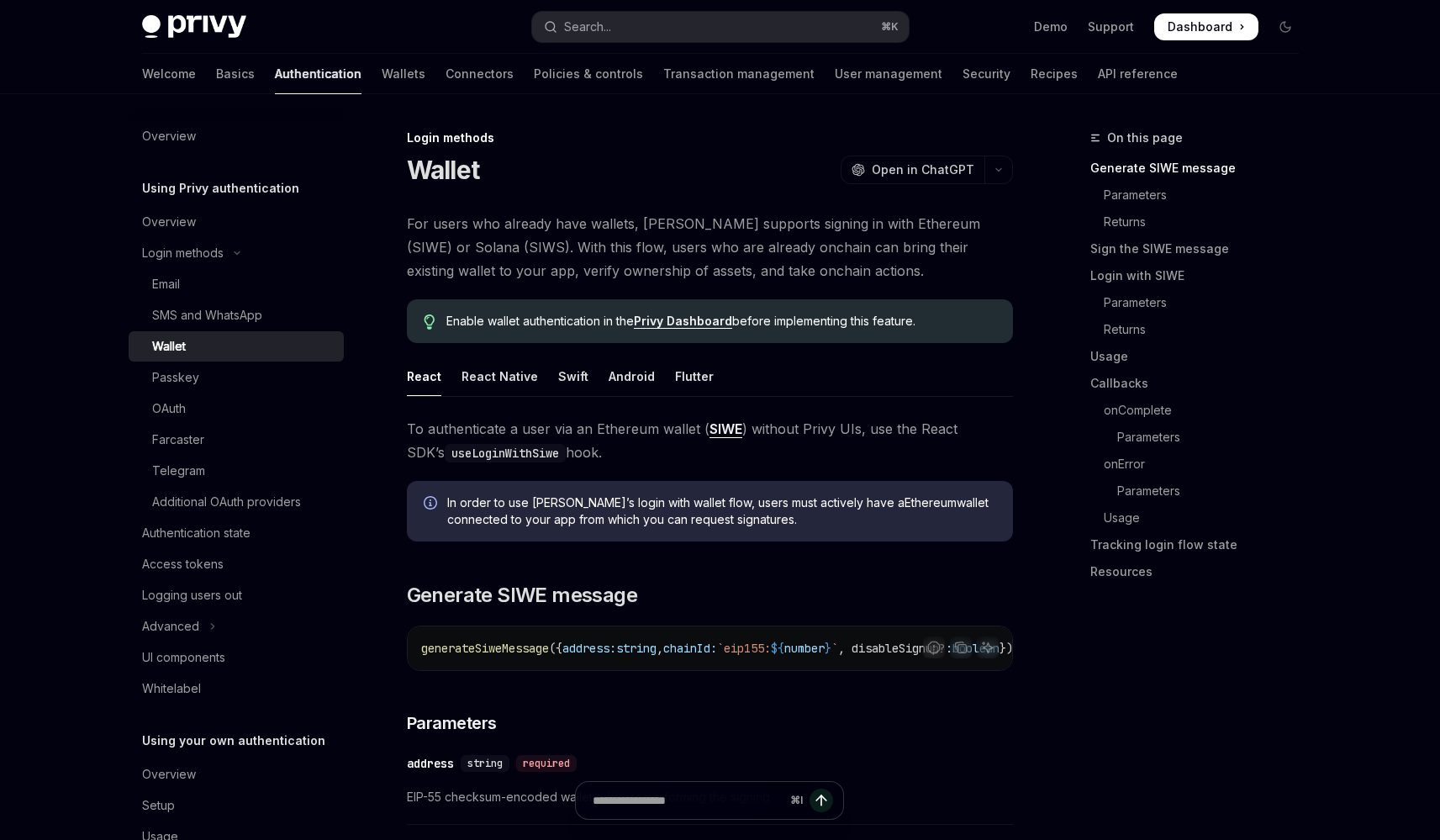
click at [129, 332] on link "Wallet" at bounding box center [236, 346] width 215 height 30
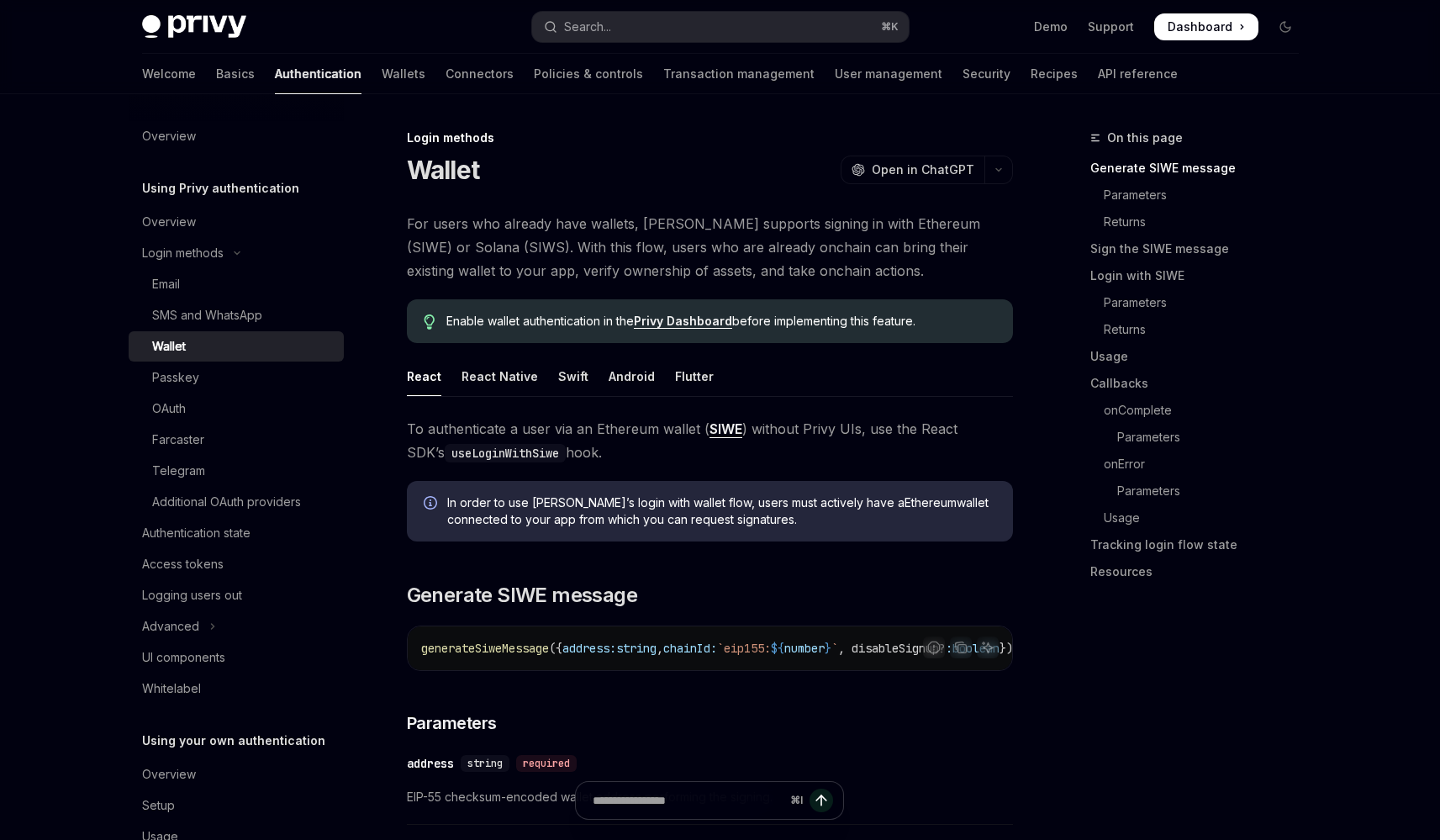
click at [129, 332] on link "Wallet" at bounding box center [236, 346] width 215 height 30
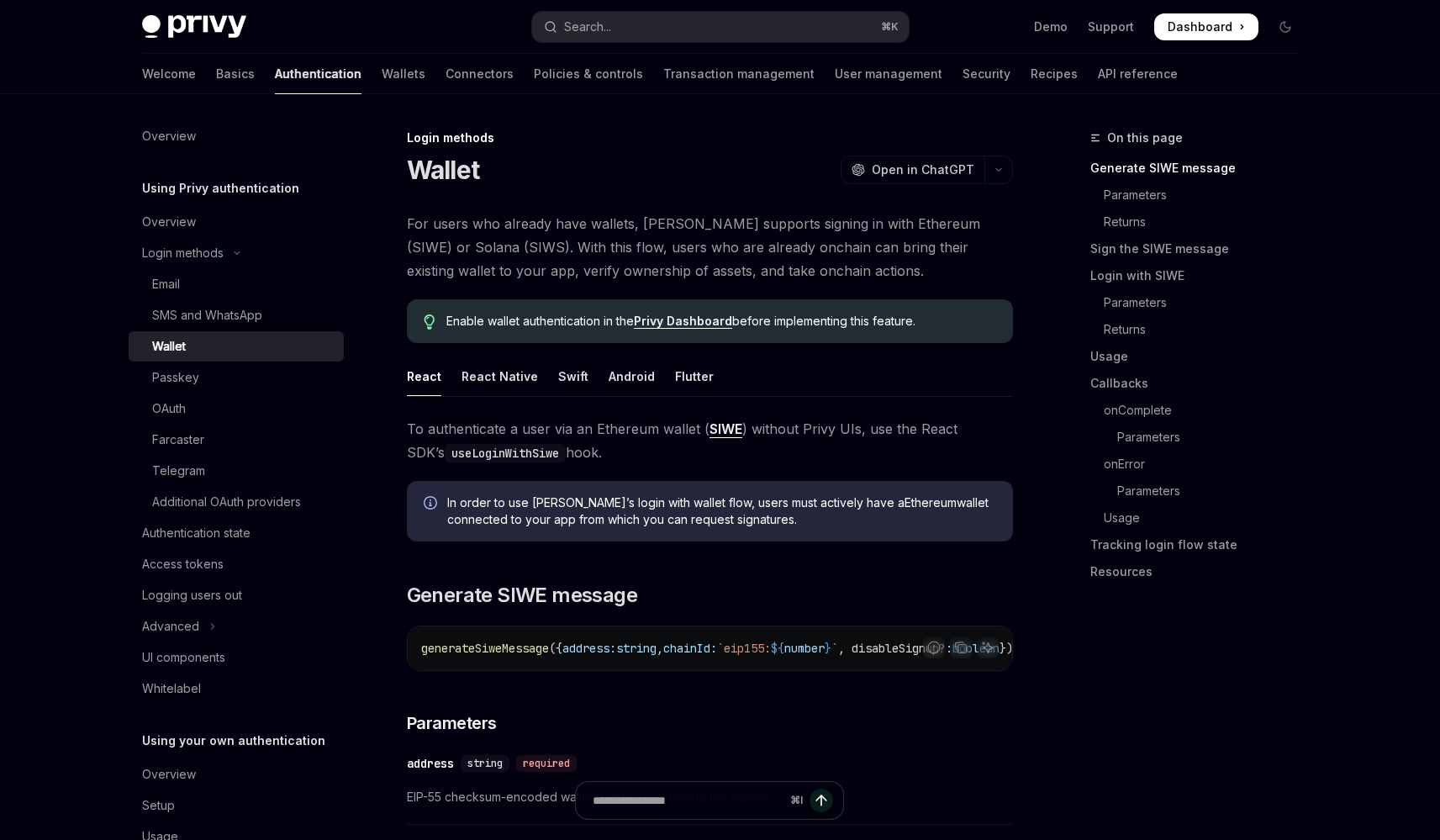
click at [129, 332] on link "Wallet" at bounding box center [236, 346] width 215 height 30
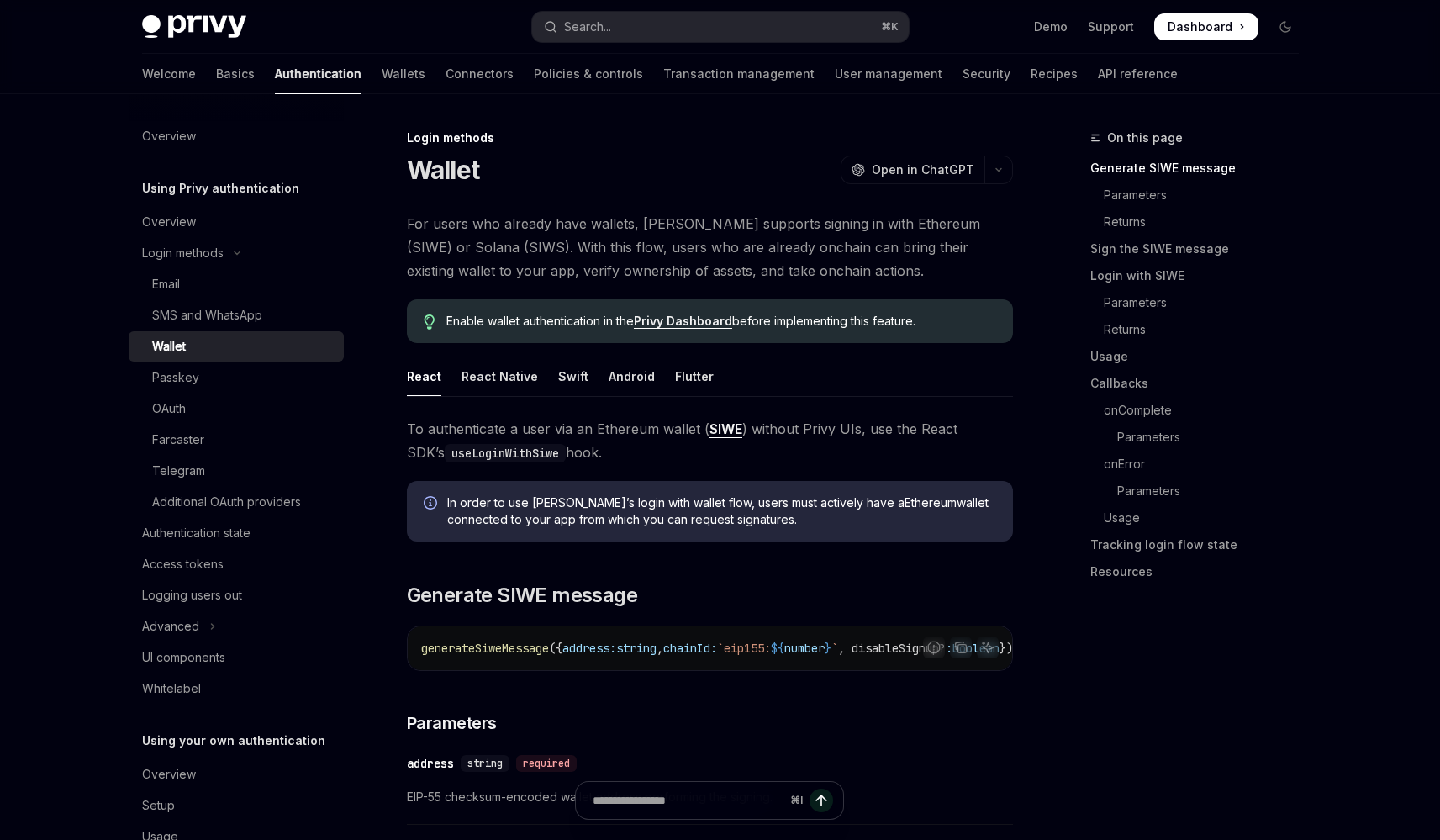
click at [129, 332] on link "Wallet" at bounding box center [236, 346] width 215 height 30
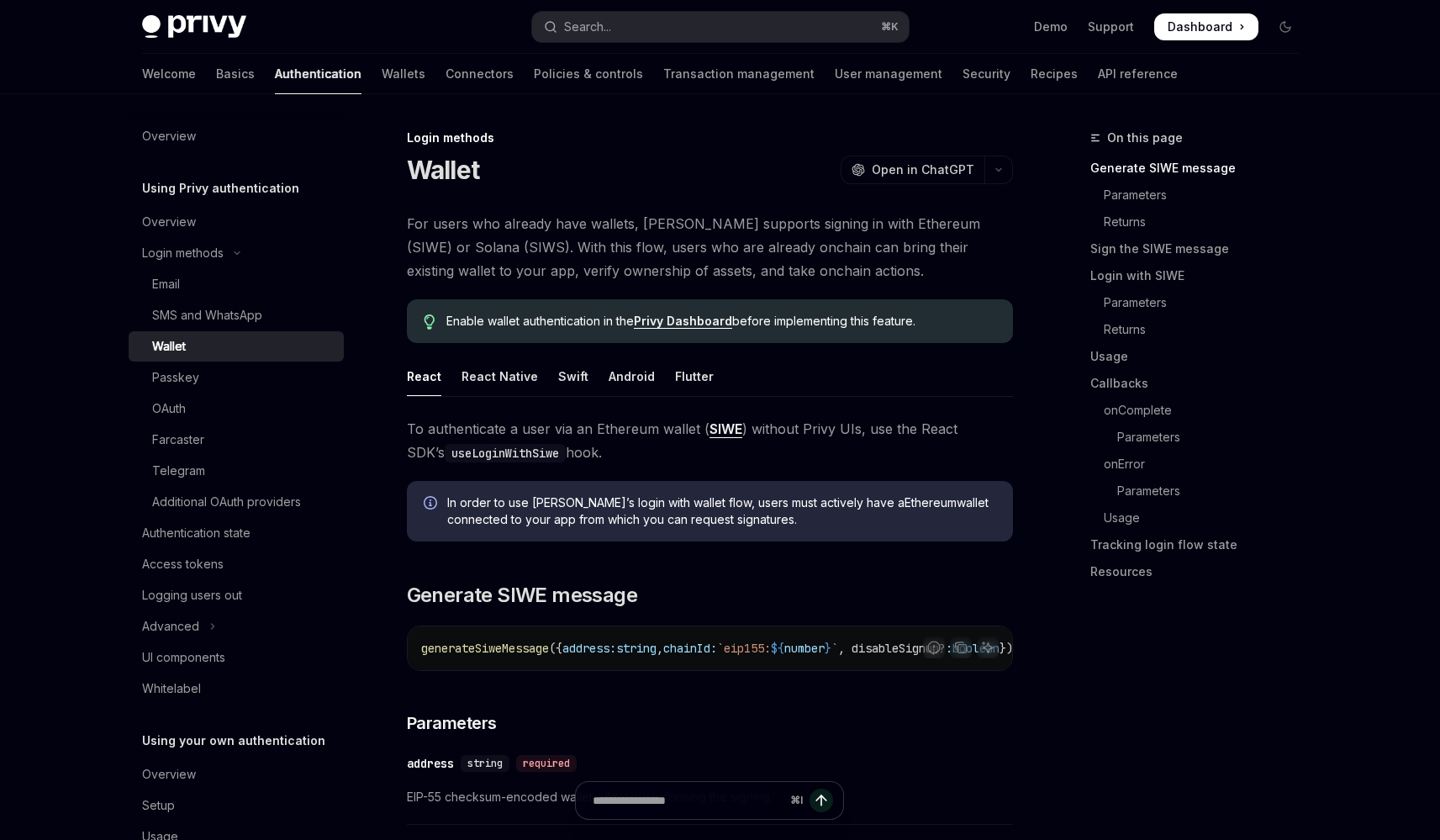
click at [129, 332] on link "Wallet" at bounding box center [236, 346] width 215 height 30
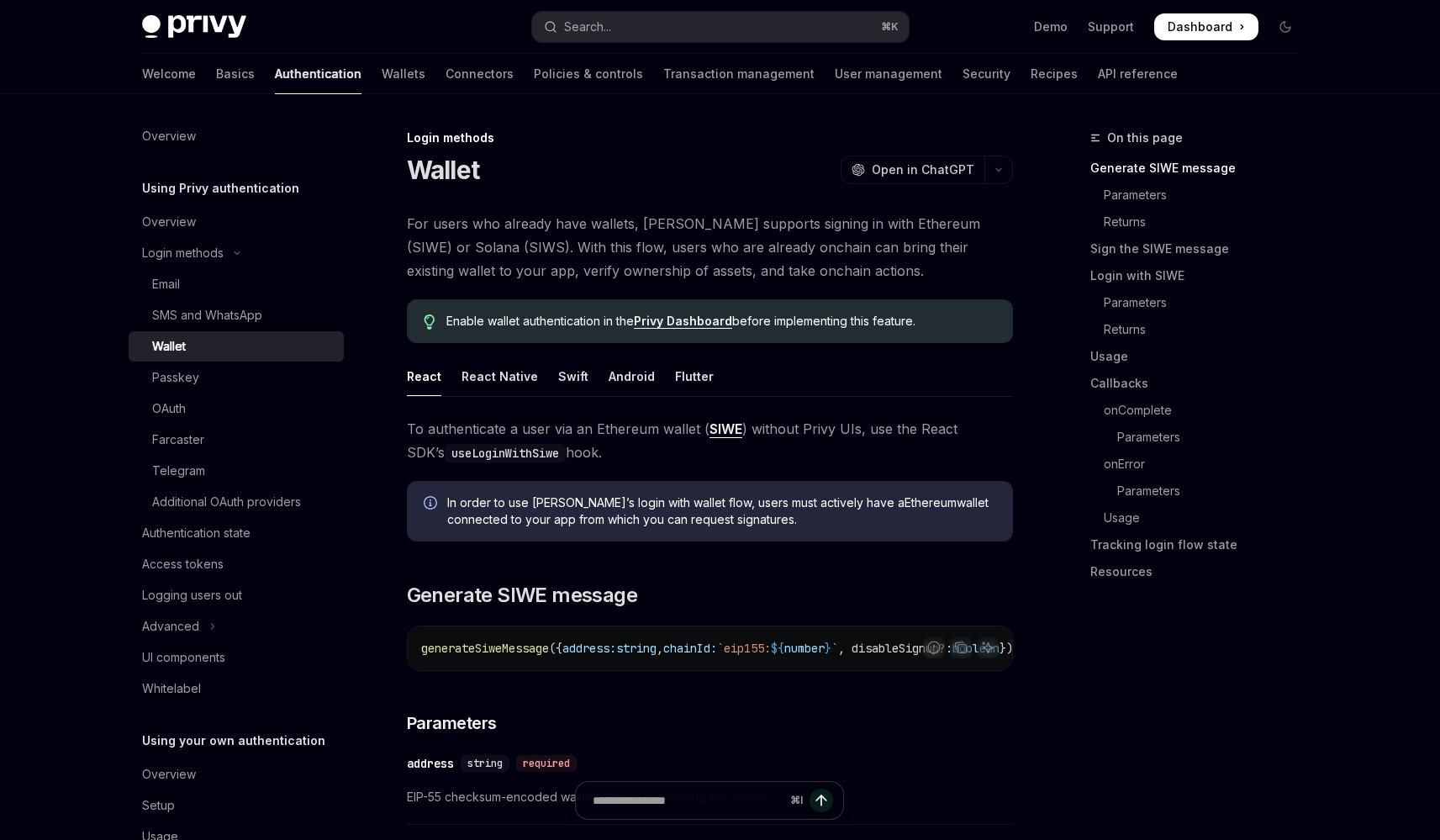
click at [129, 332] on link "Wallet" at bounding box center [236, 346] width 215 height 30
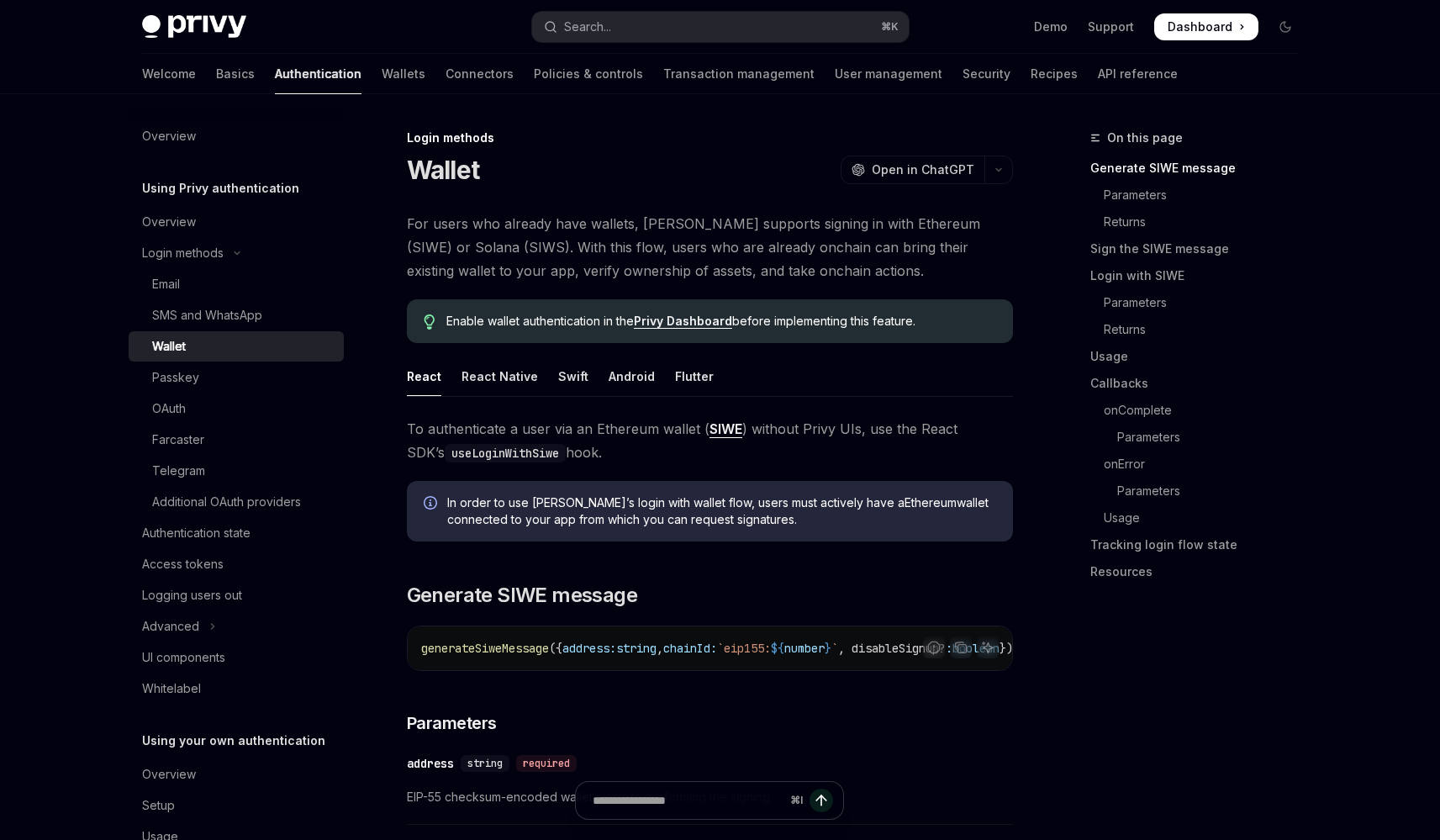
click at [129, 332] on link "Wallet" at bounding box center [236, 346] width 215 height 30
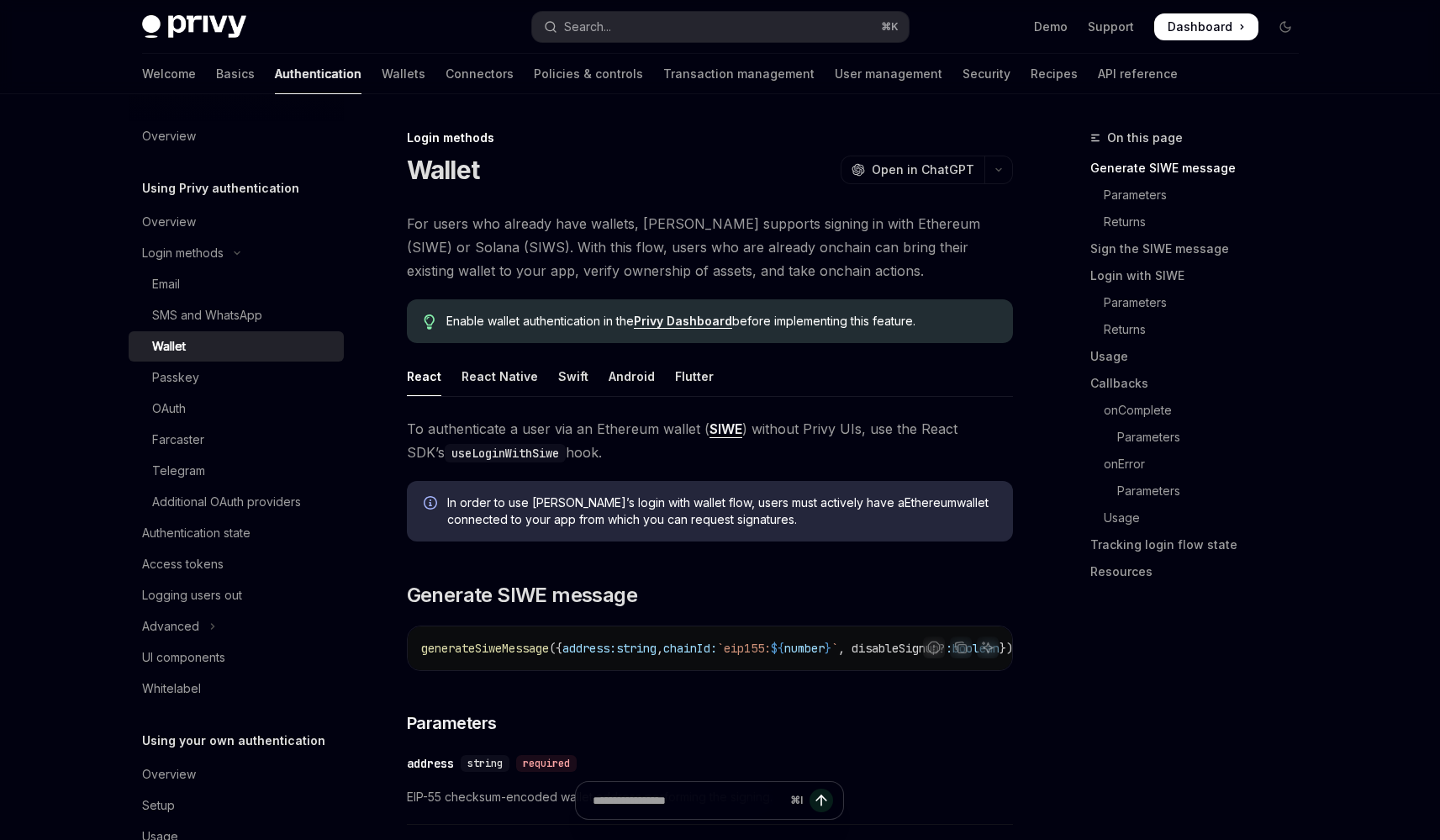
click at [129, 332] on link "Wallet" at bounding box center [236, 346] width 215 height 30
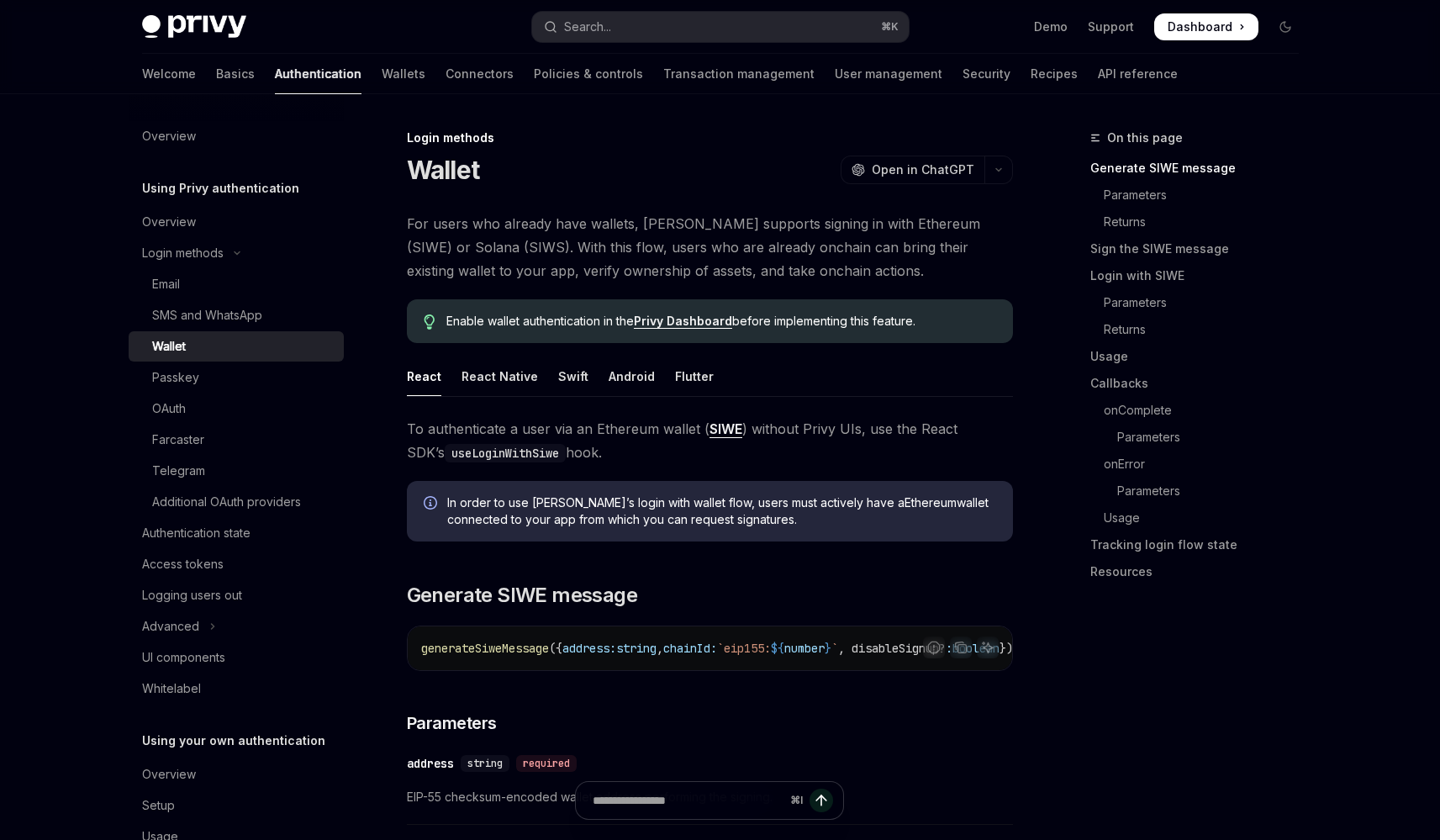
click at [129, 332] on link "Wallet" at bounding box center [236, 346] width 215 height 30
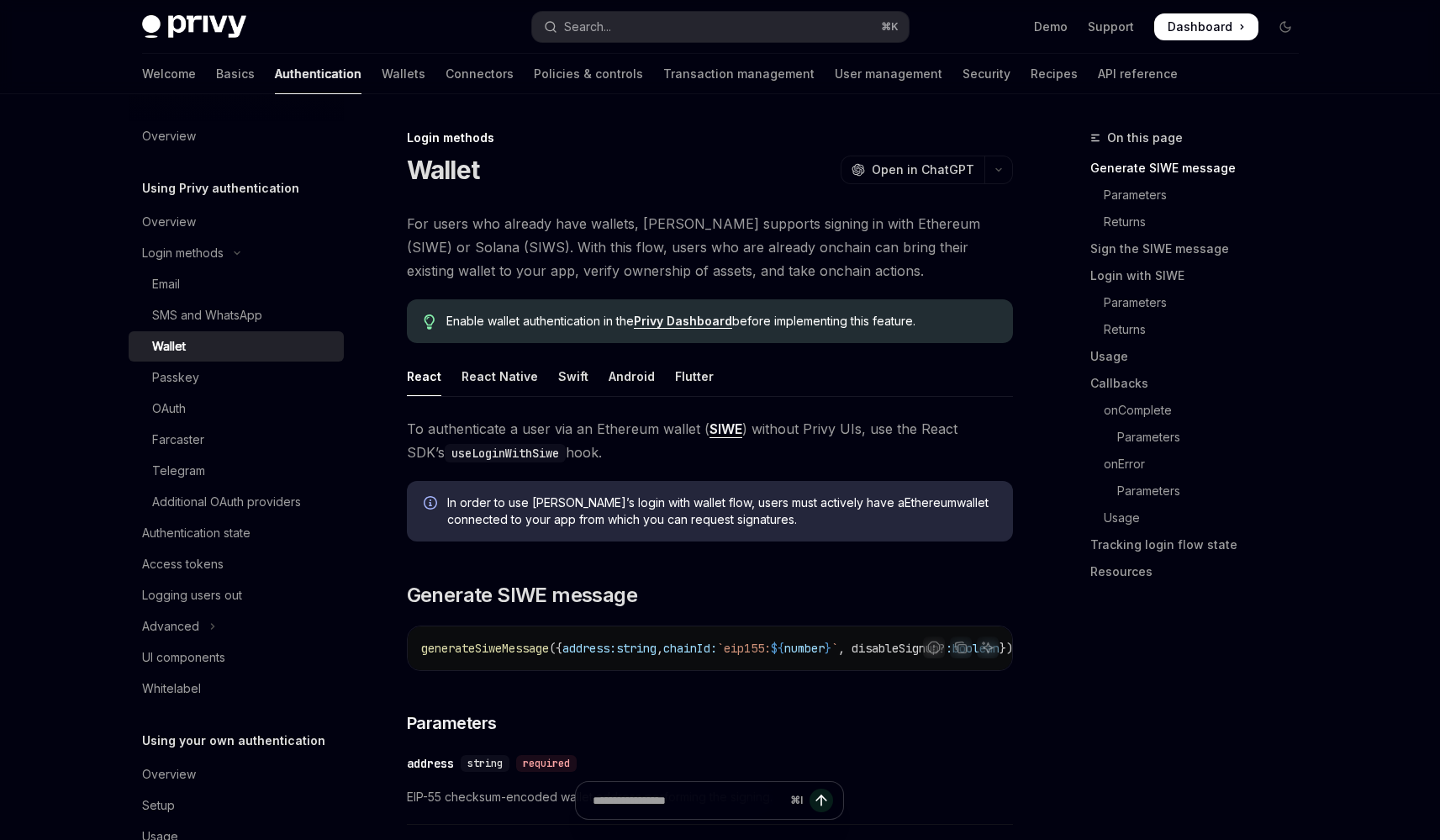
click at [129, 332] on link "Wallet" at bounding box center [236, 346] width 215 height 30
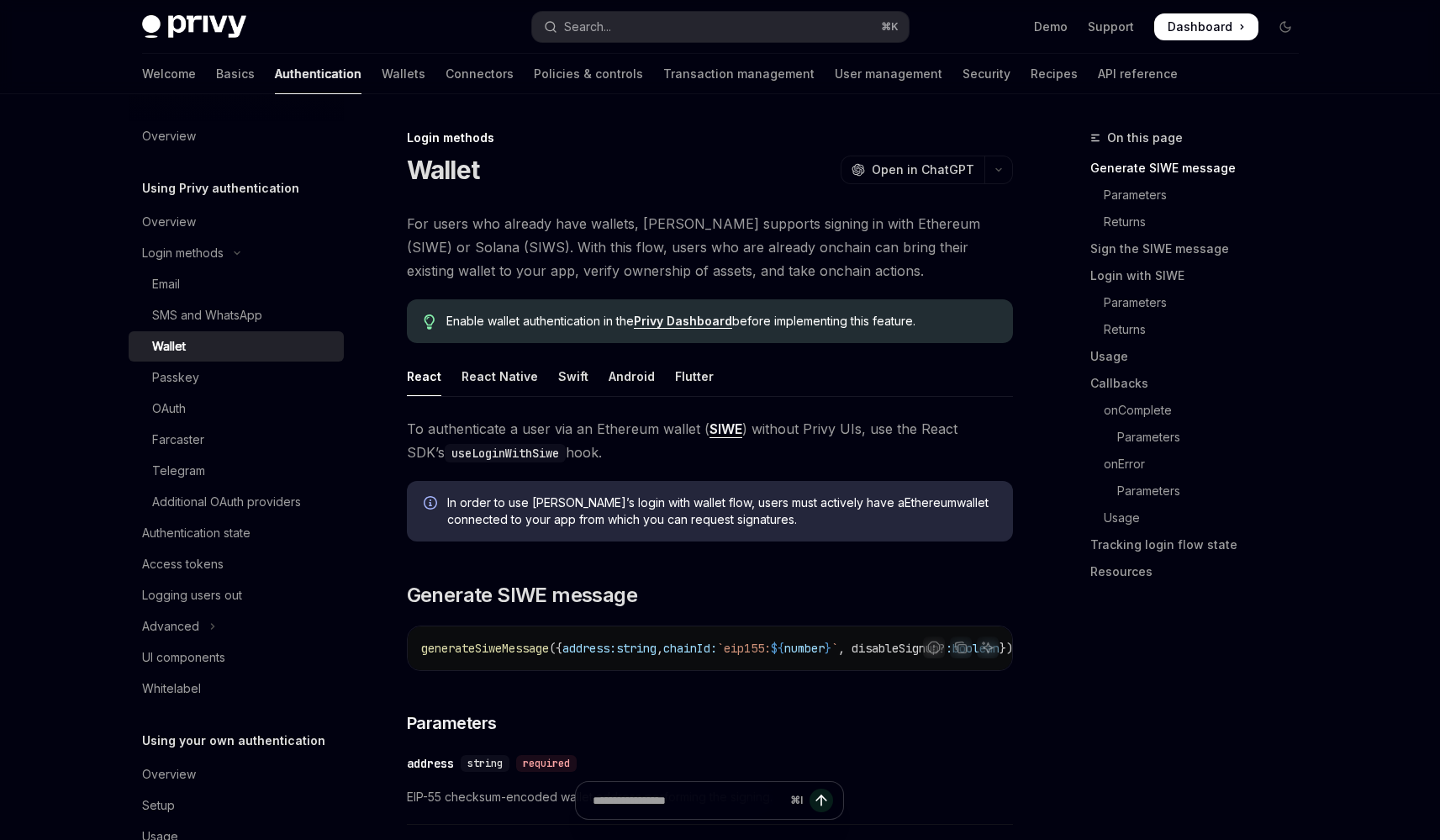
click at [129, 332] on link "Wallet" at bounding box center [236, 346] width 215 height 30
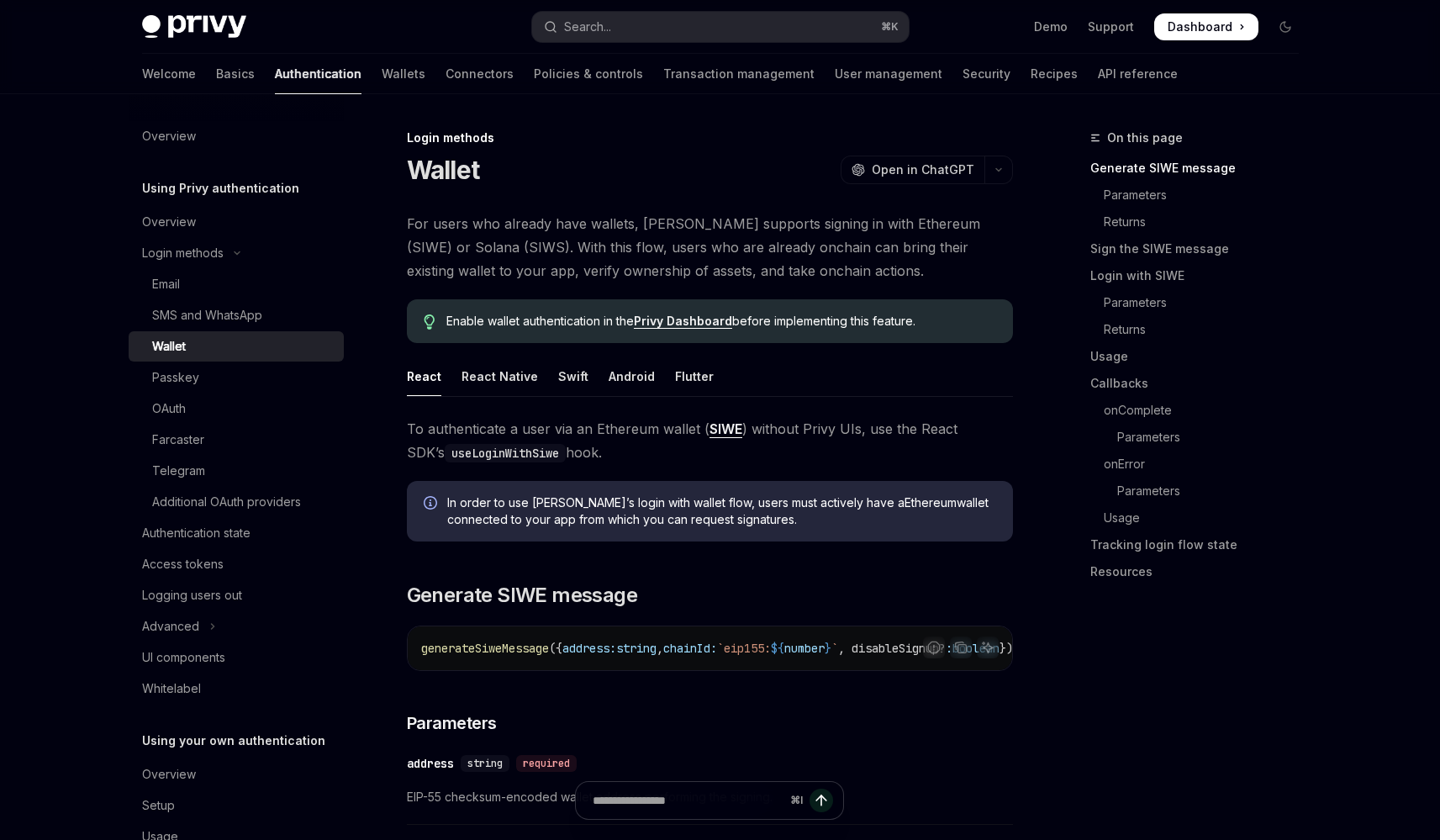
click at [129, 332] on link "Wallet" at bounding box center [236, 346] width 215 height 30
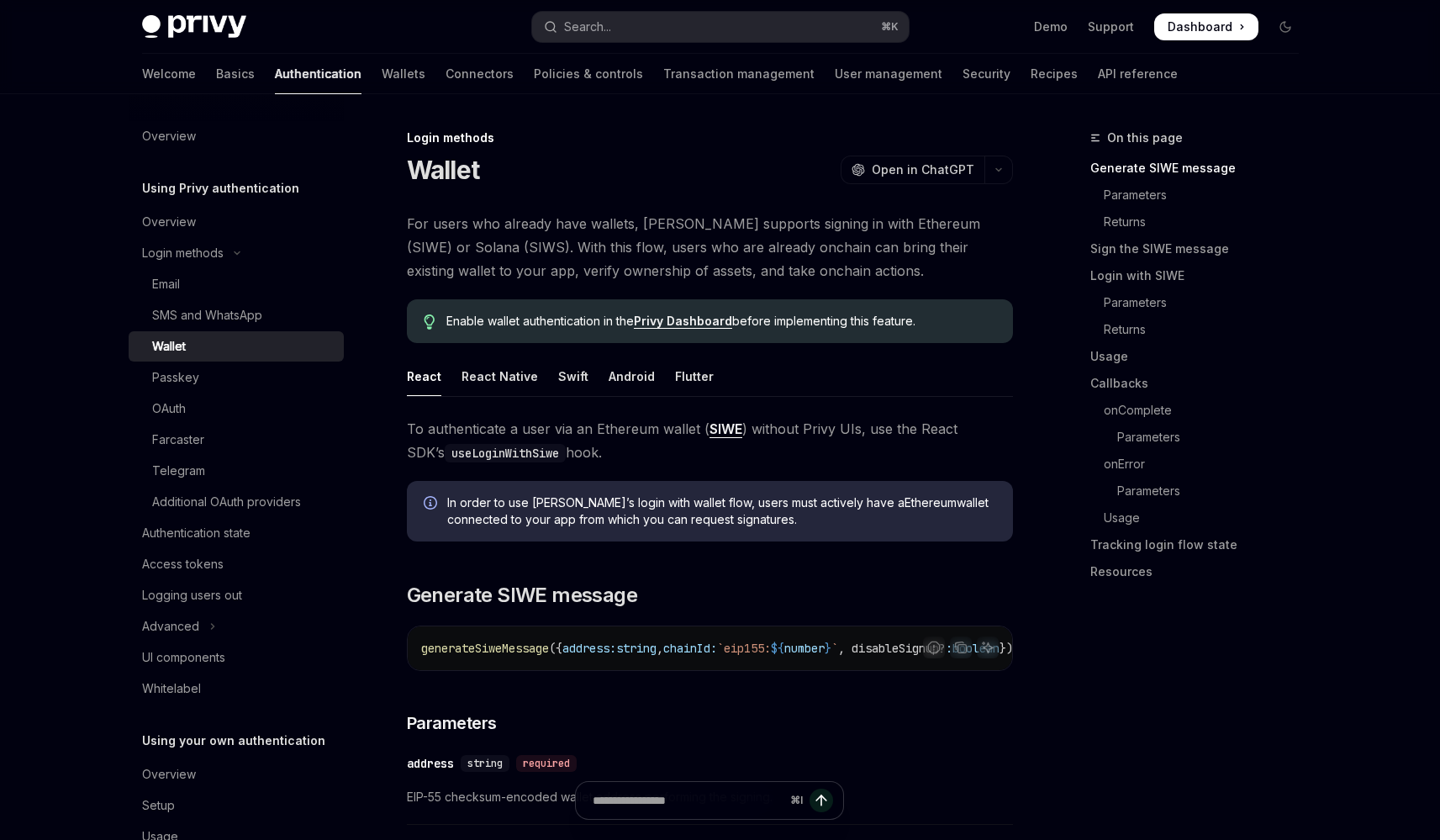
click at [129, 332] on link "Wallet" at bounding box center [236, 346] width 215 height 30
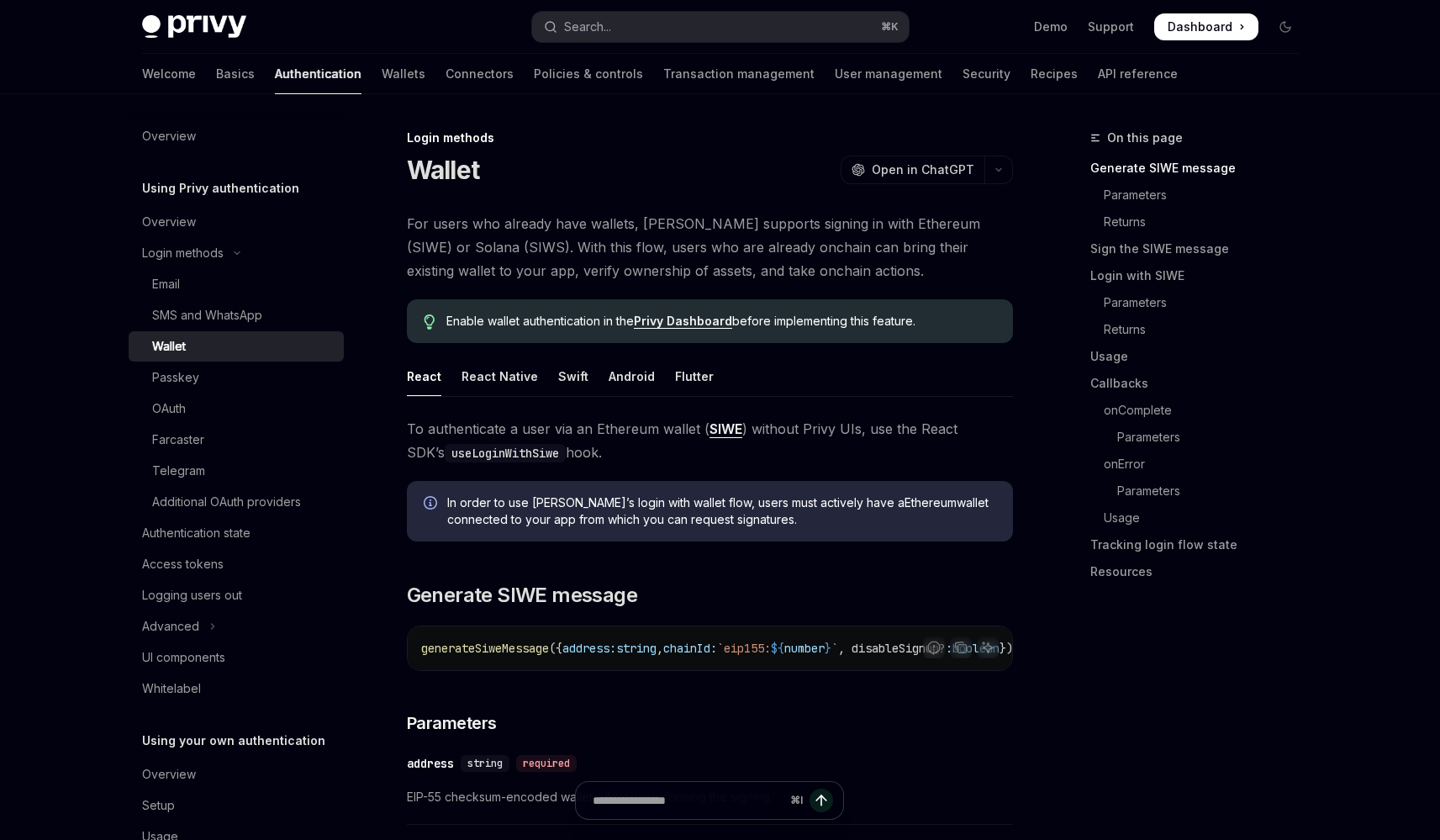
click at [129, 332] on link "Wallet" at bounding box center [236, 346] width 215 height 30
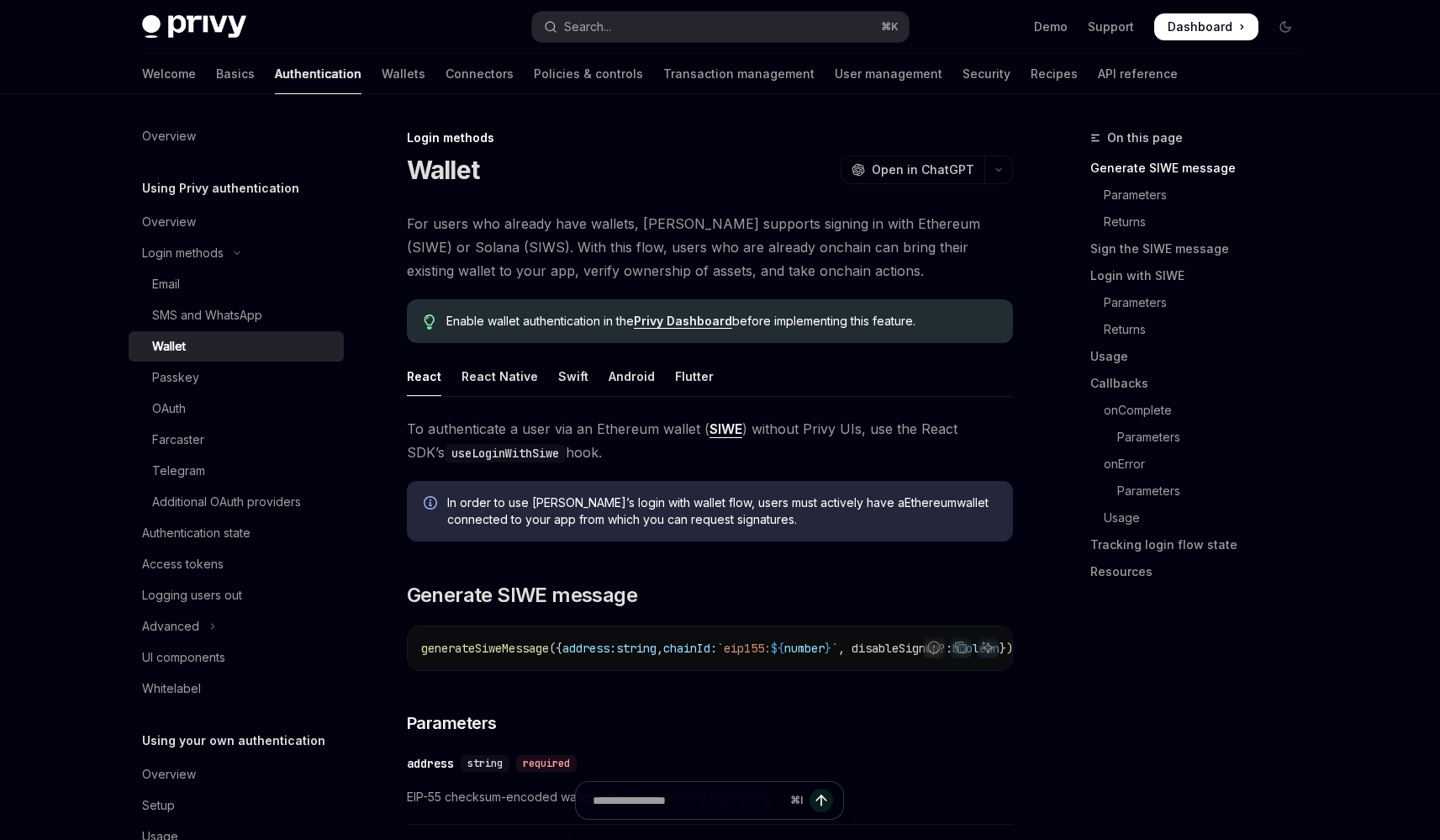
click at [129, 332] on link "Wallet" at bounding box center [236, 346] width 215 height 30
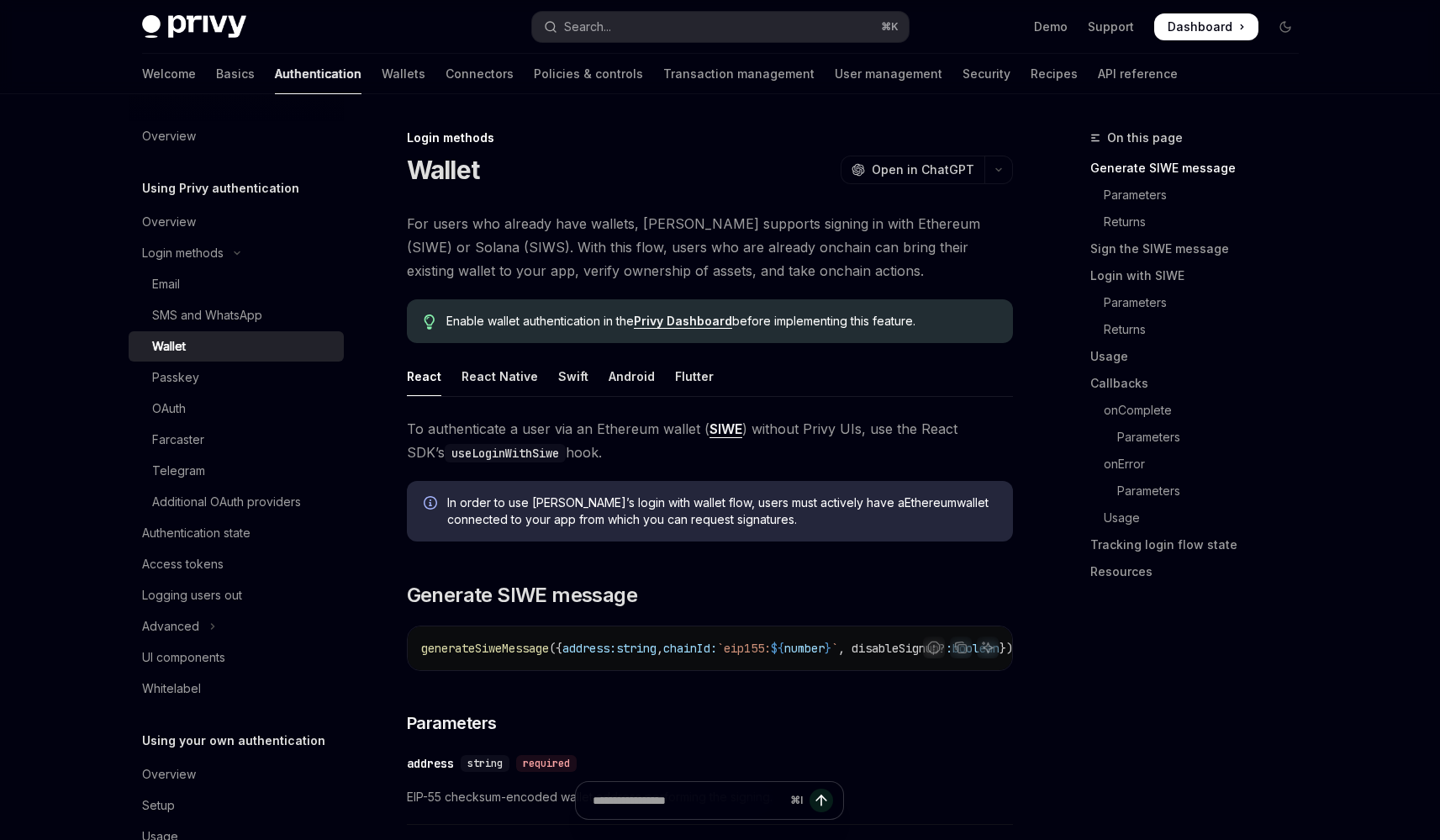
click at [129, 332] on link "Wallet" at bounding box center [236, 346] width 215 height 30
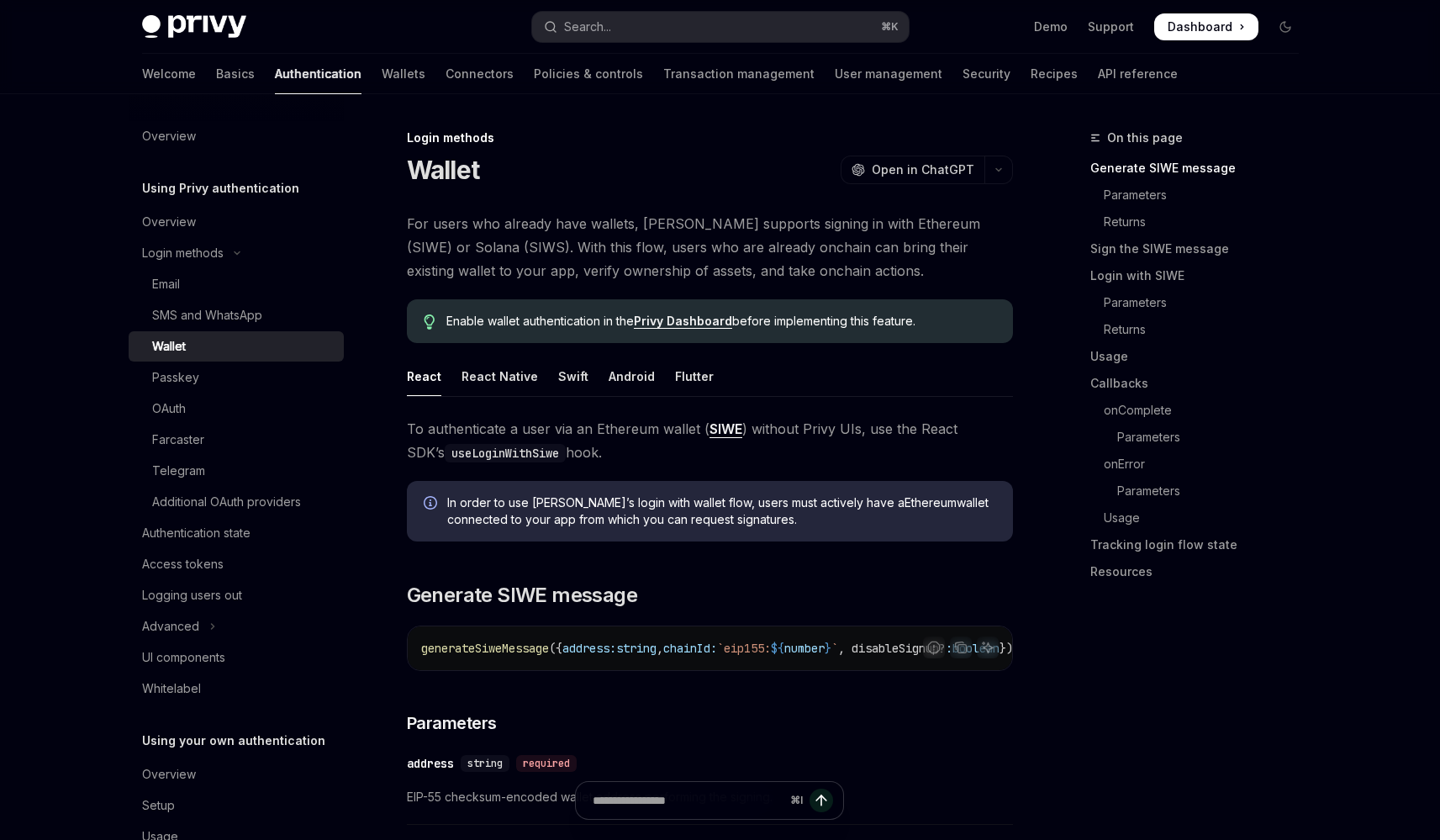
click at [129, 332] on link "Wallet" at bounding box center [236, 346] width 215 height 30
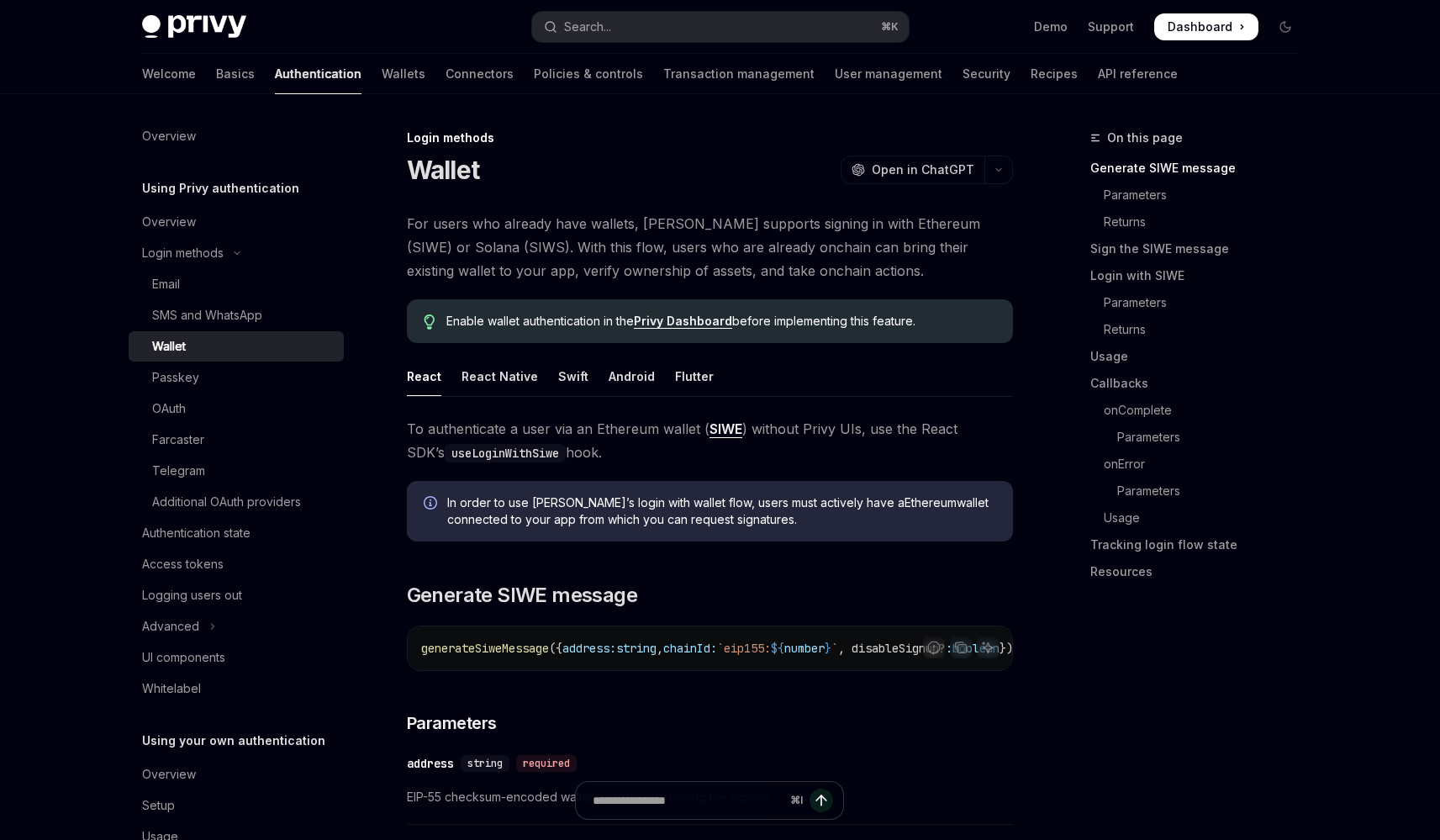
click at [129, 332] on link "Wallet" at bounding box center [236, 346] width 215 height 30
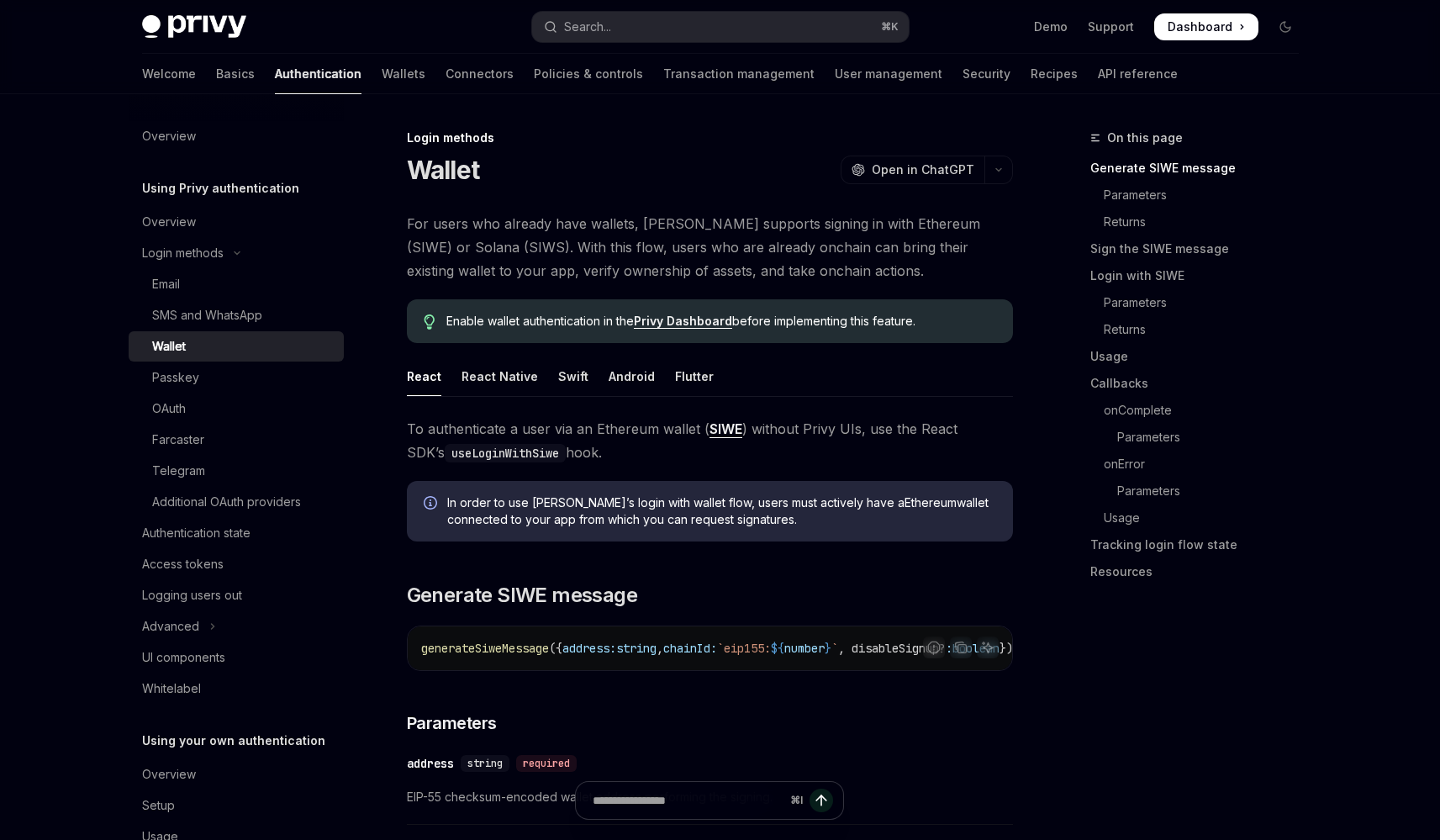
click at [129, 332] on link "Wallet" at bounding box center [236, 346] width 215 height 30
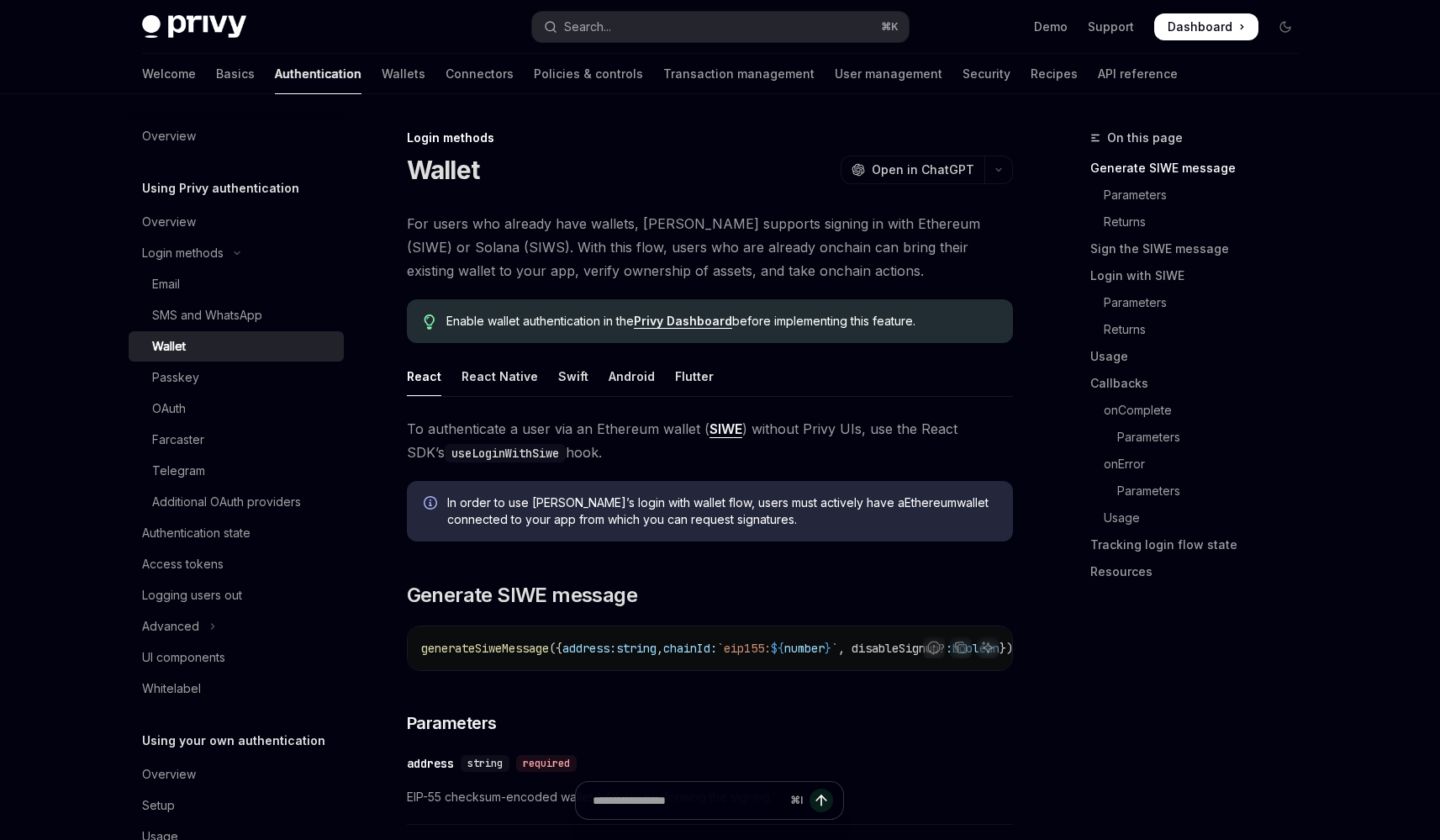
click at [129, 332] on link "Wallet" at bounding box center [236, 346] width 215 height 30
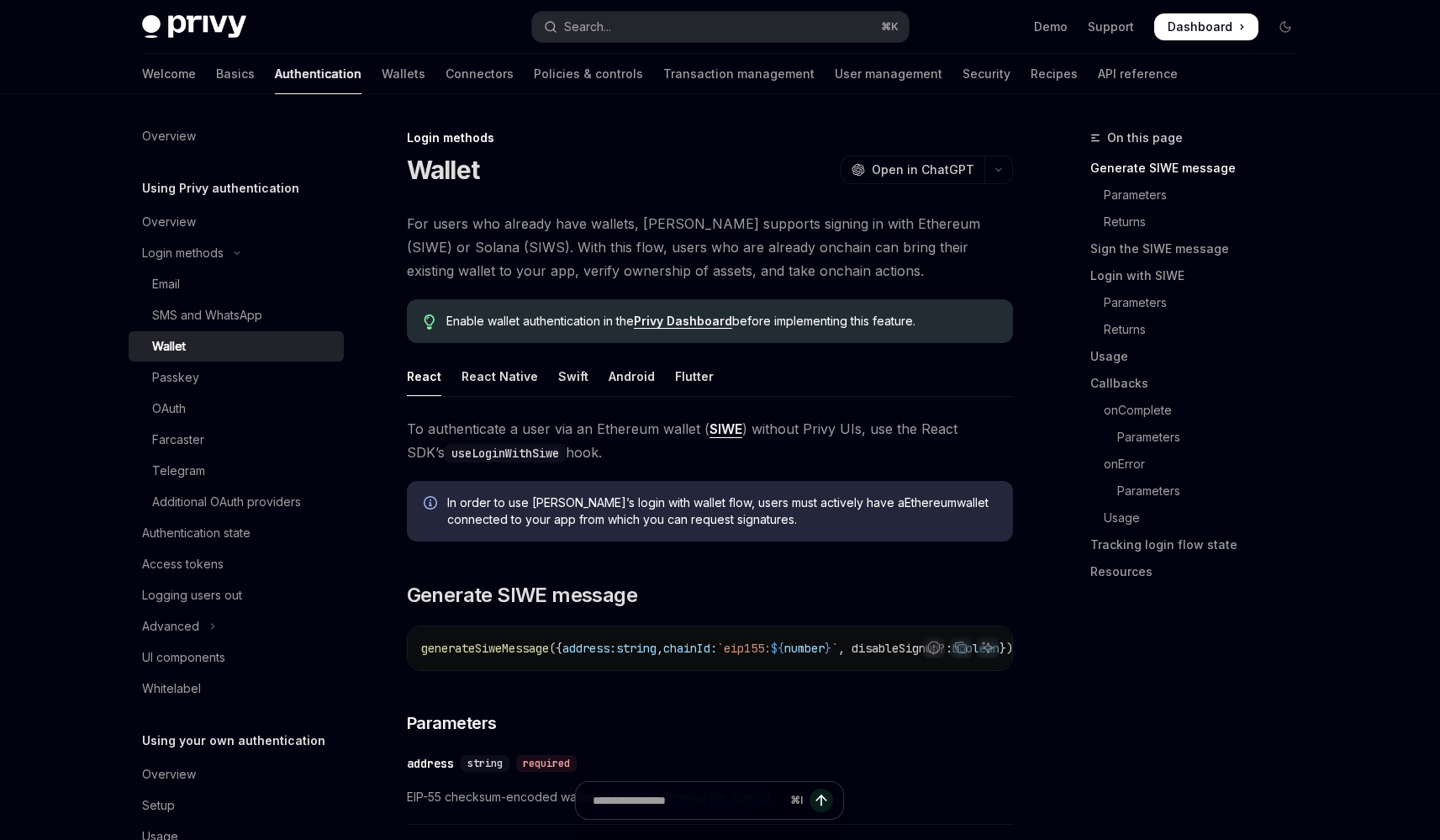
click at [129, 332] on link "Wallet" at bounding box center [236, 346] width 215 height 30
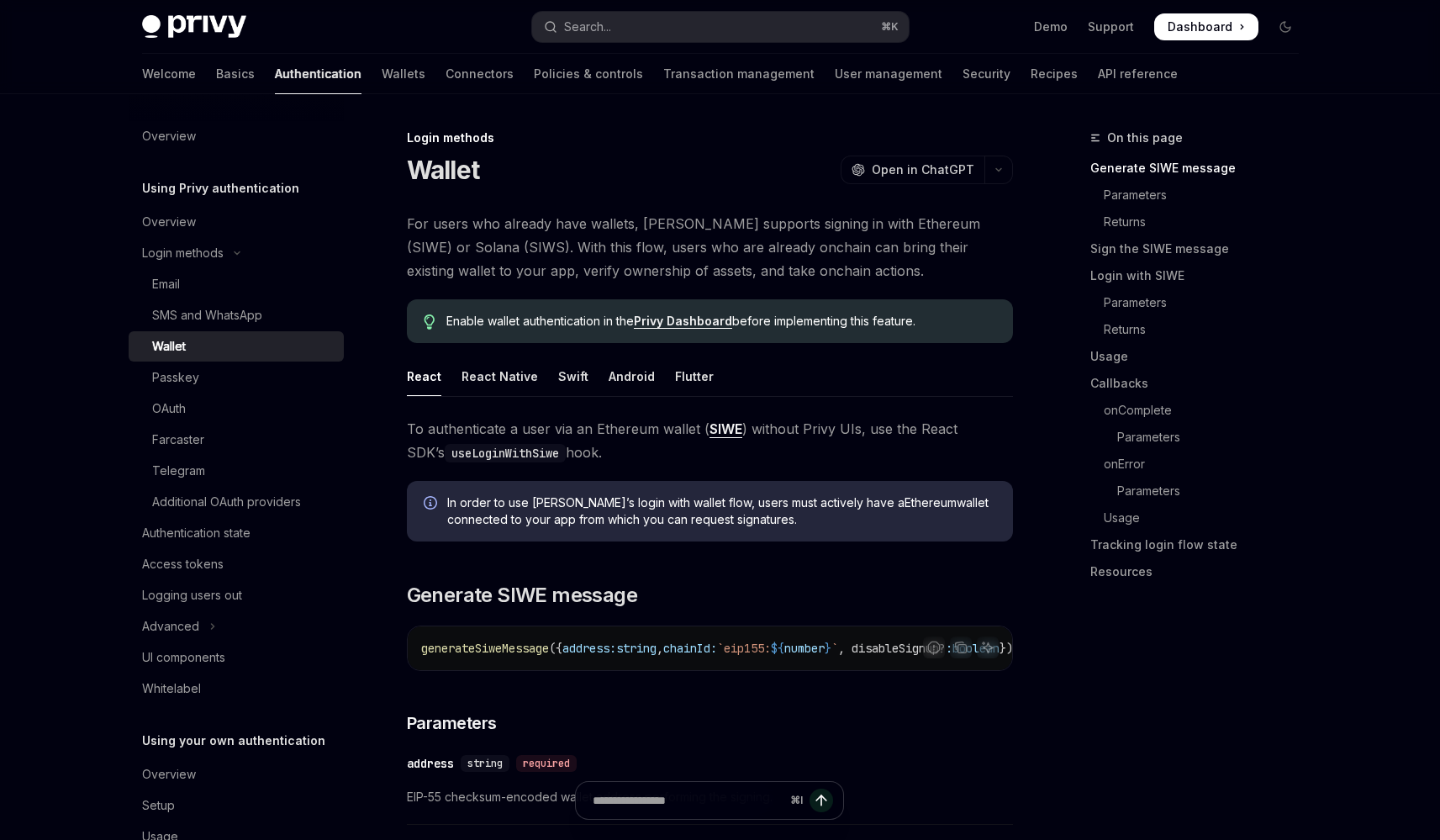
click at [129, 332] on link "Wallet" at bounding box center [236, 346] width 215 height 30
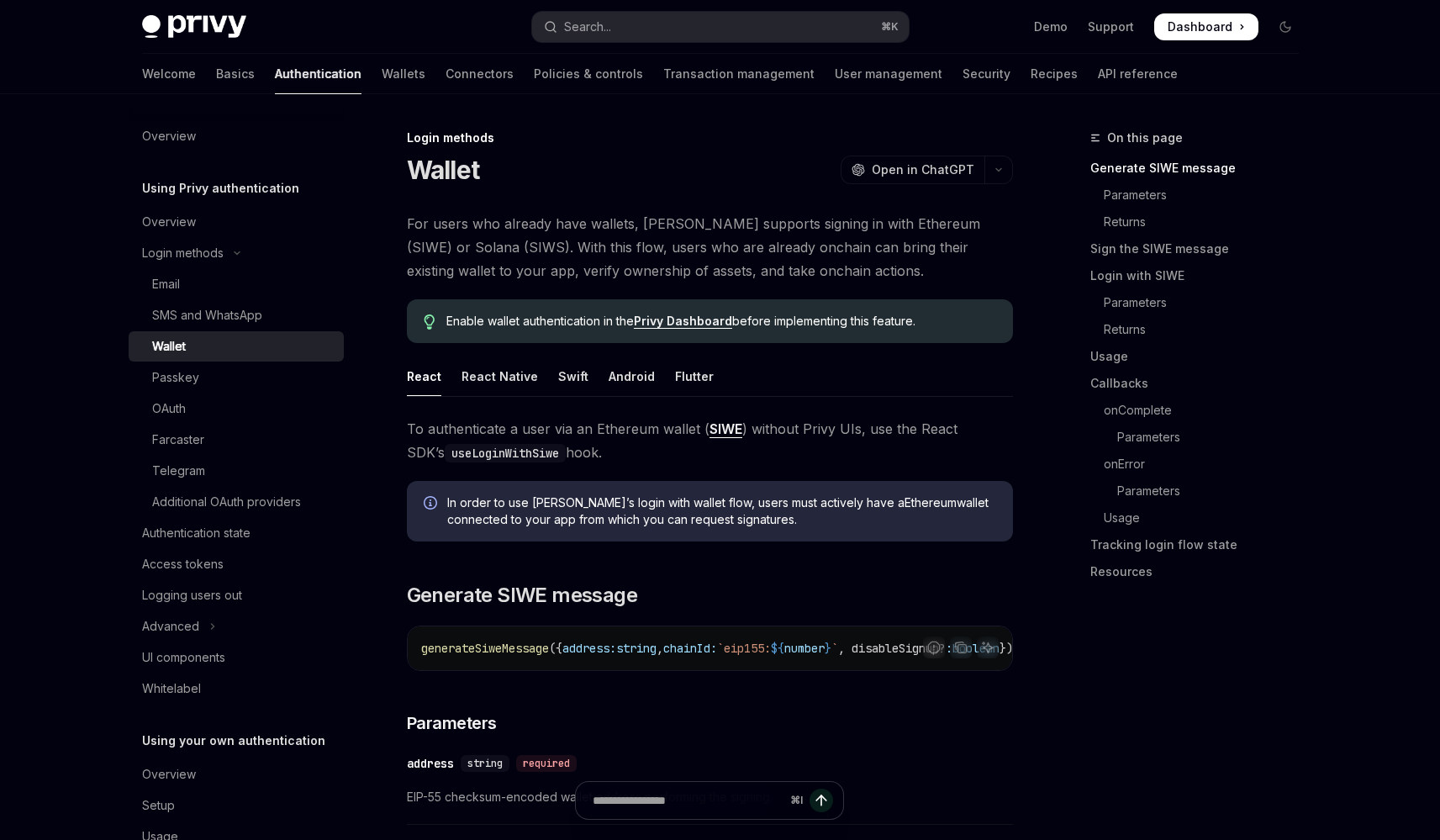
click at [129, 332] on link "Wallet" at bounding box center [236, 346] width 215 height 30
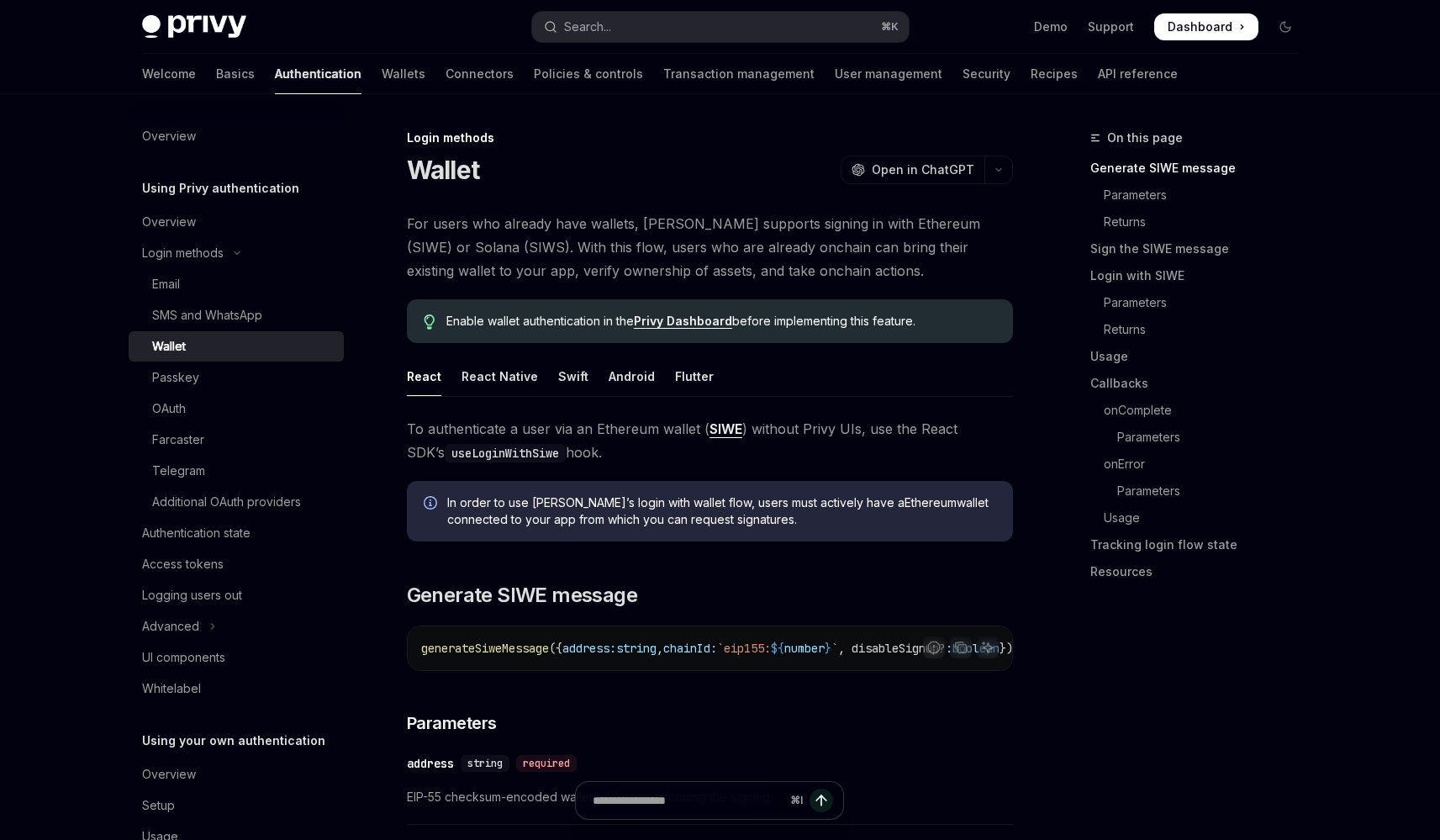
click at [129, 332] on link "Wallet" at bounding box center [236, 346] width 215 height 30
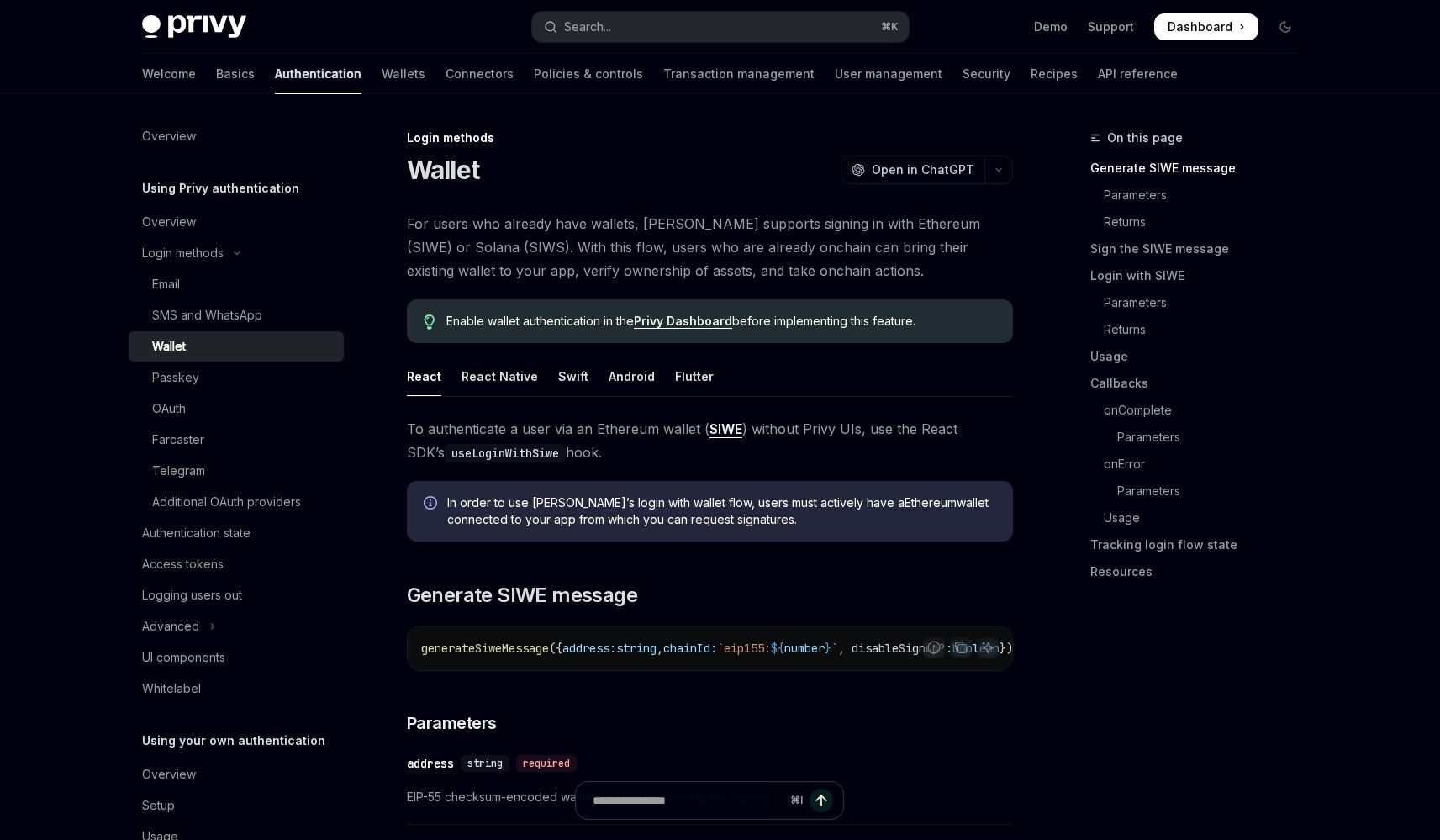
click at [129, 332] on link "Wallet" at bounding box center [236, 346] width 215 height 30
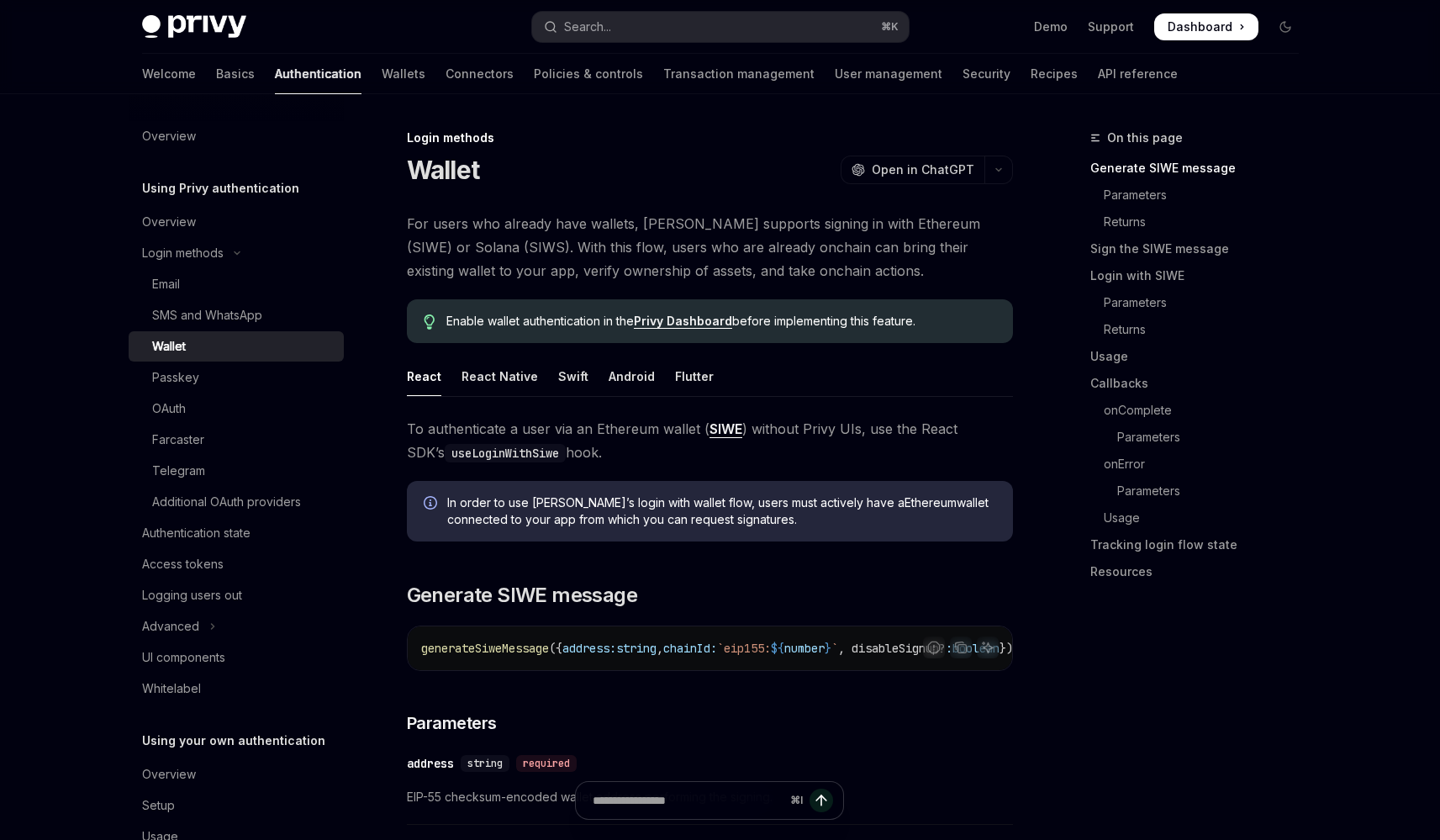
click at [129, 332] on link "Wallet" at bounding box center [236, 346] width 215 height 30
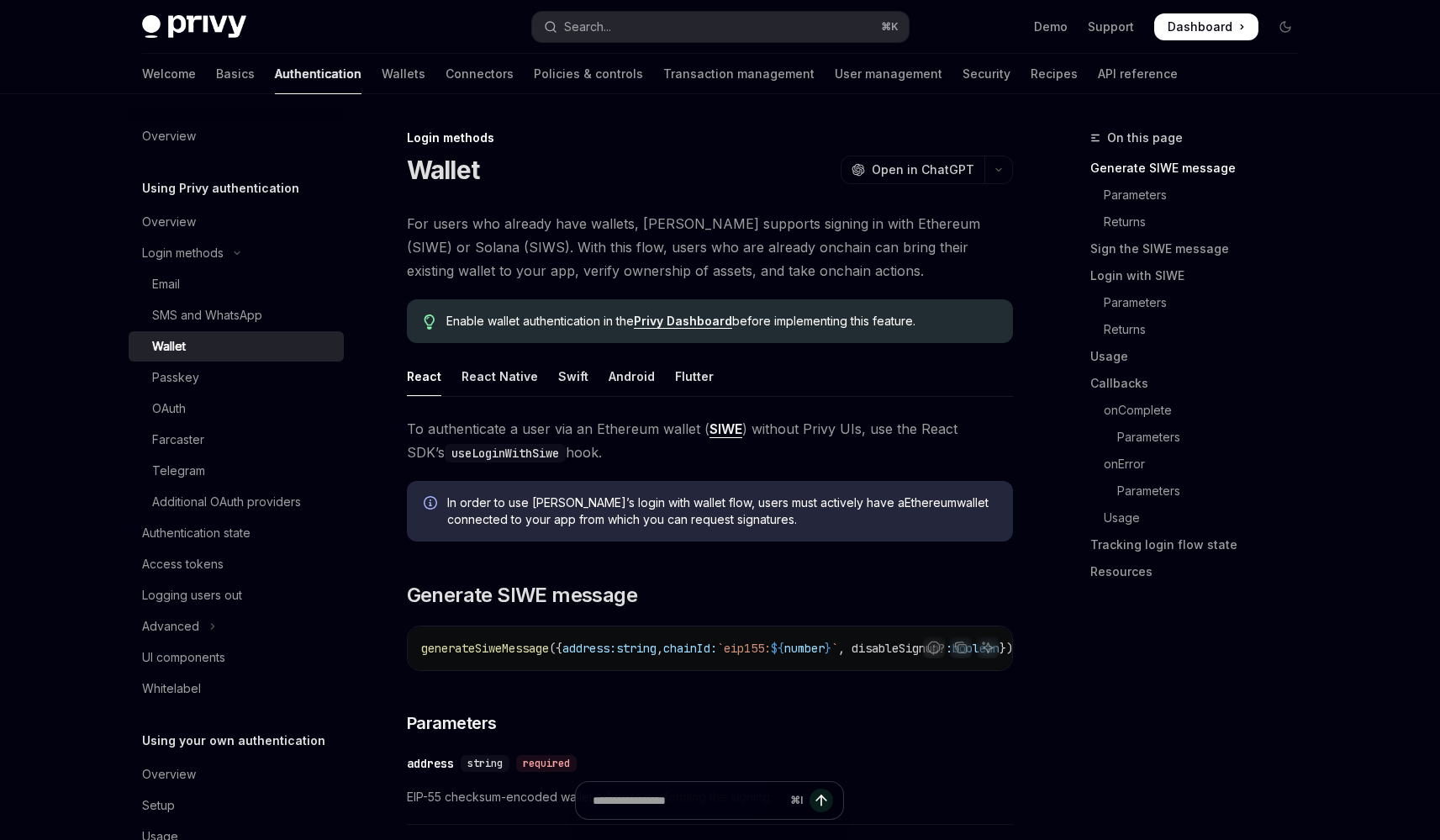
click at [129, 332] on link "Wallet" at bounding box center [236, 346] width 215 height 30
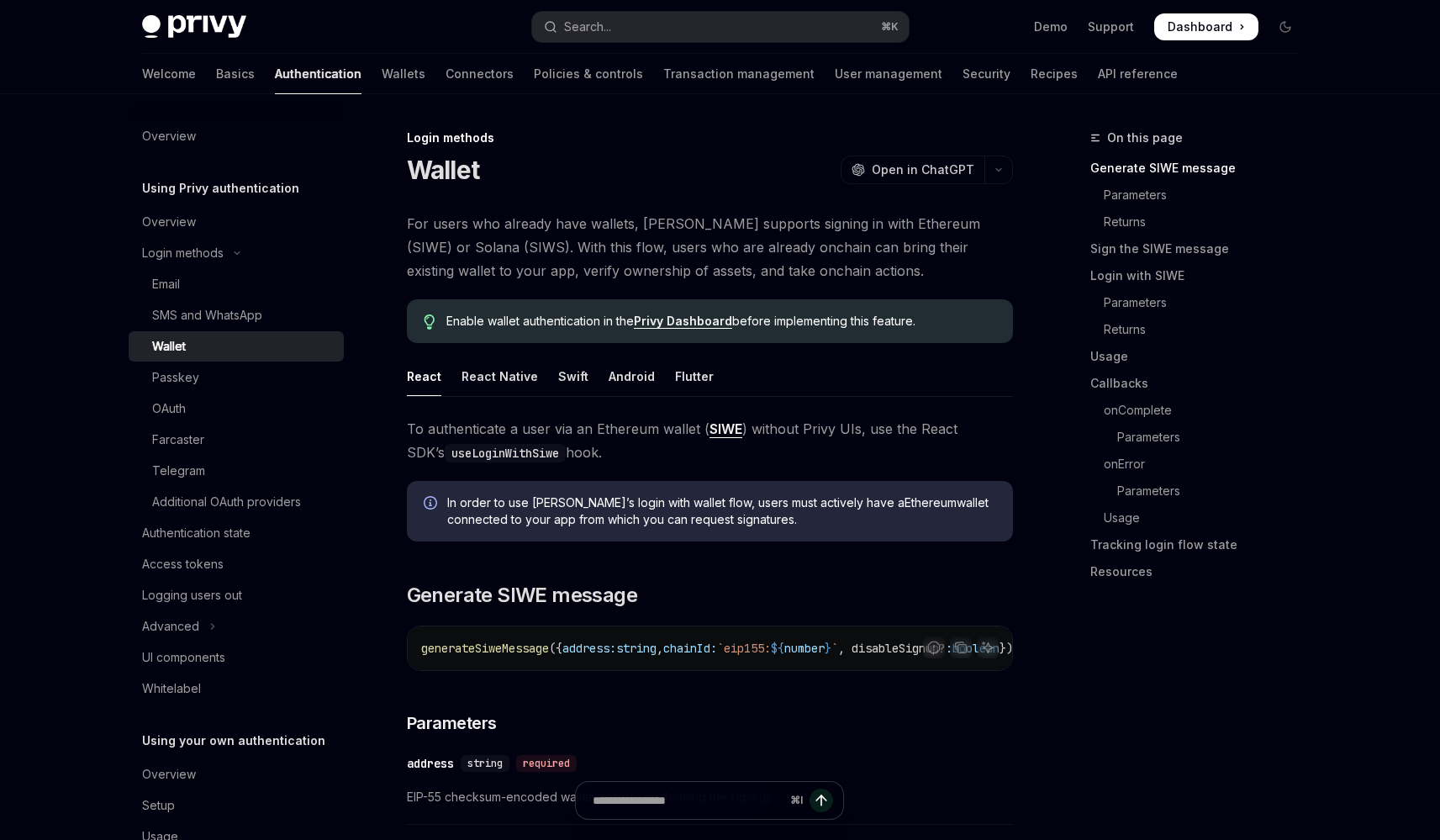
click at [129, 332] on link "Wallet" at bounding box center [236, 346] width 215 height 30
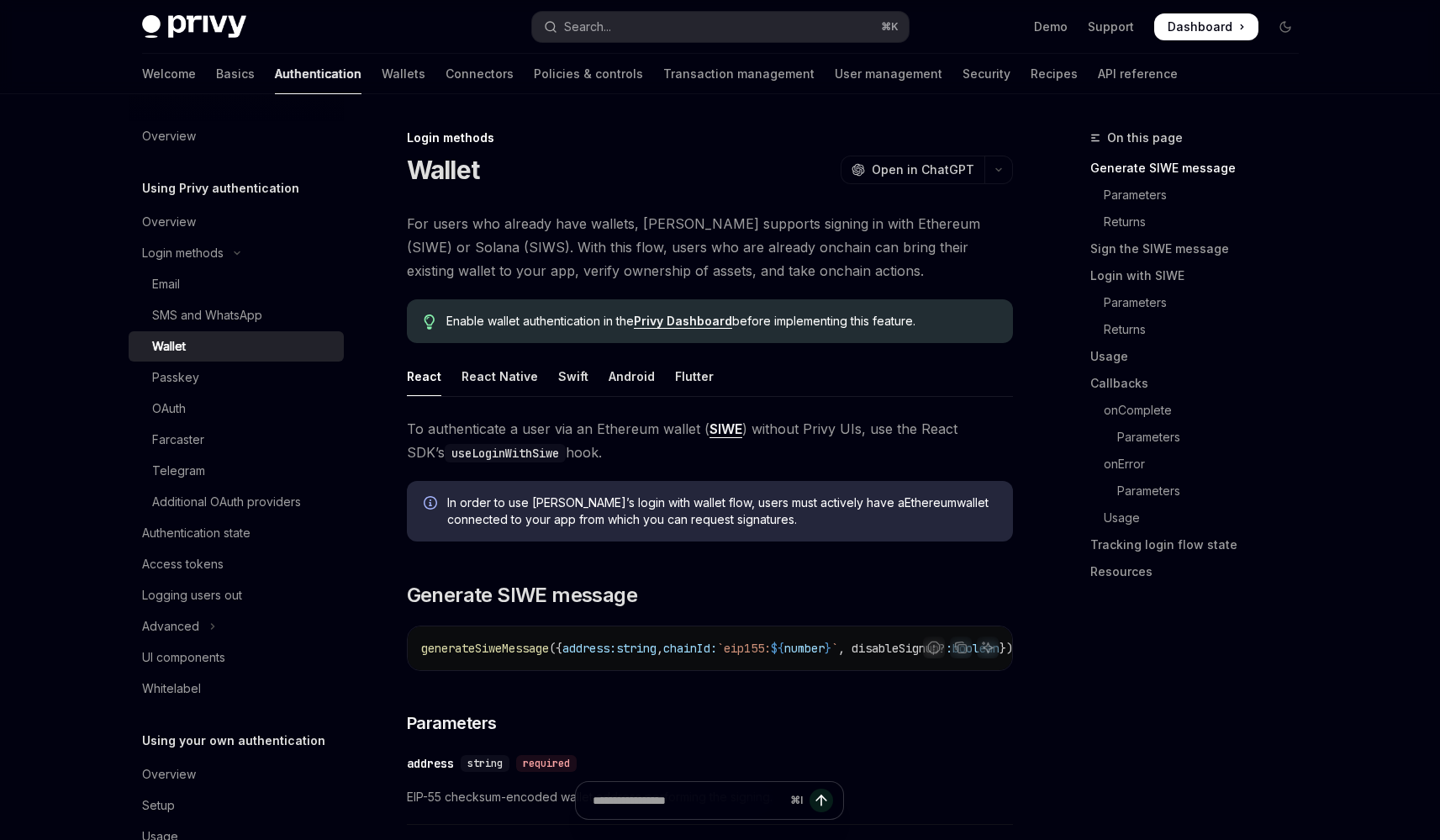
click at [129, 332] on link "Wallet" at bounding box center [236, 346] width 215 height 30
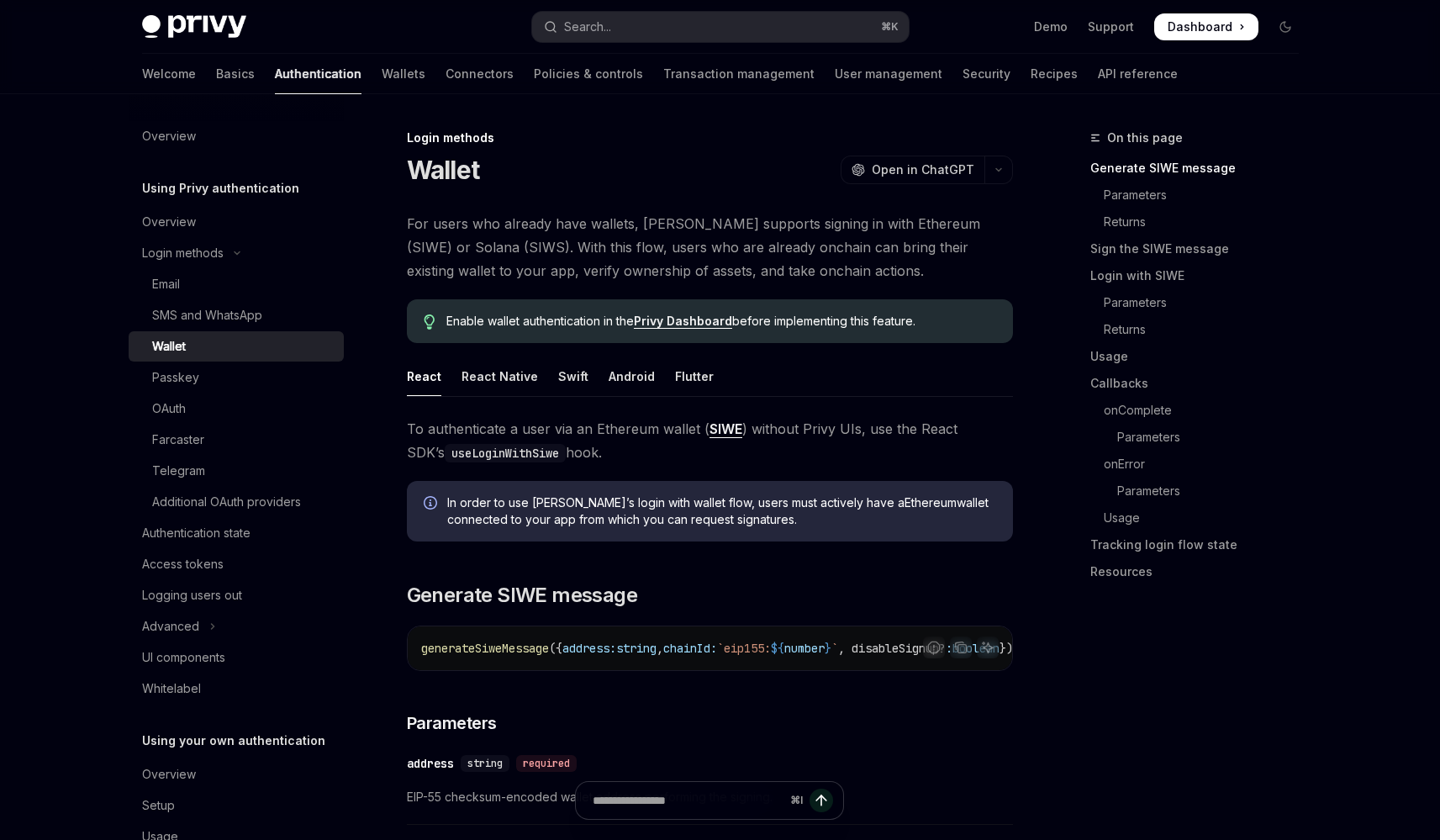
click at [129, 332] on link "Wallet" at bounding box center [236, 346] width 215 height 30
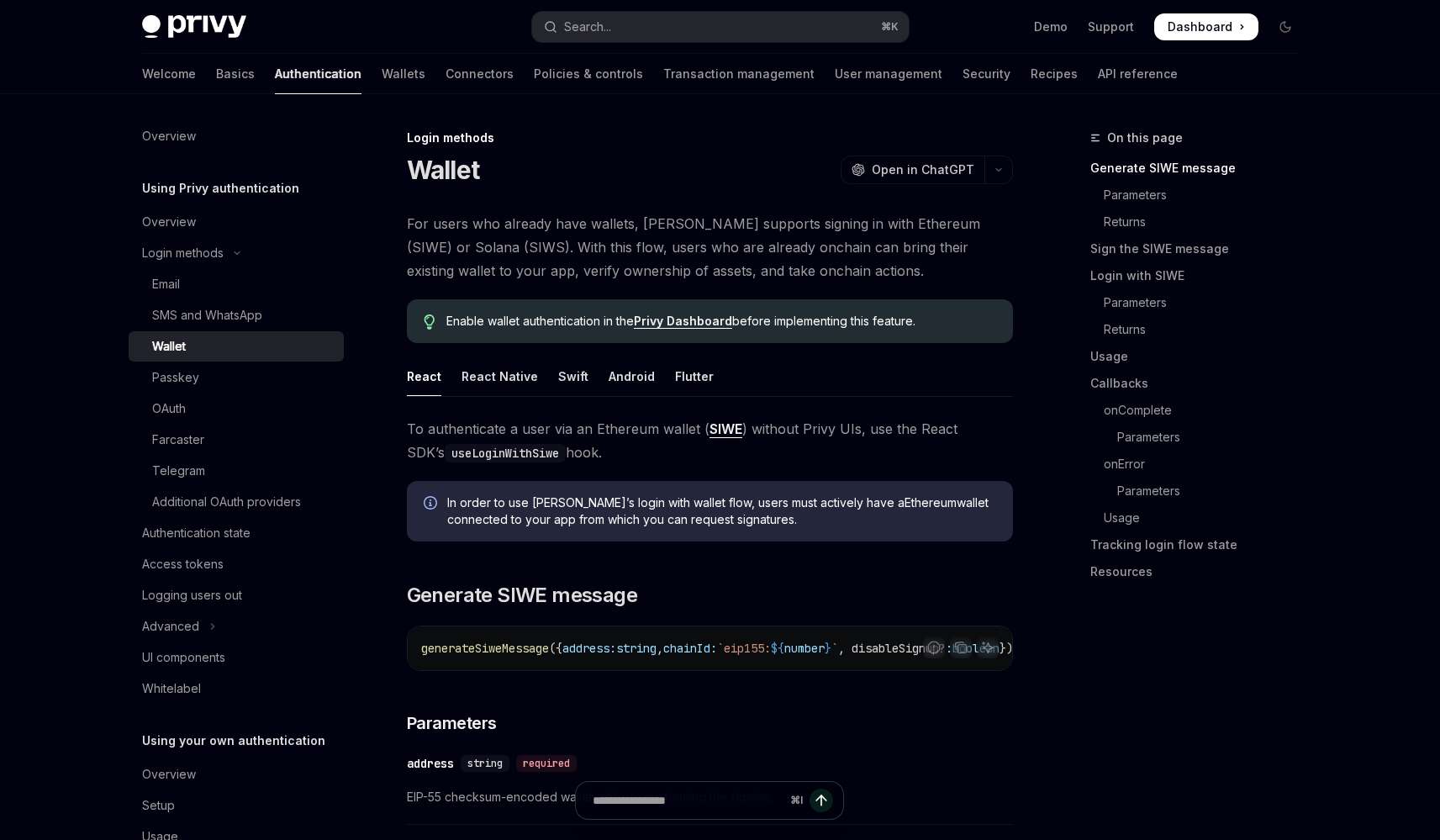
click at [129, 332] on link "Wallet" at bounding box center [236, 346] width 215 height 30
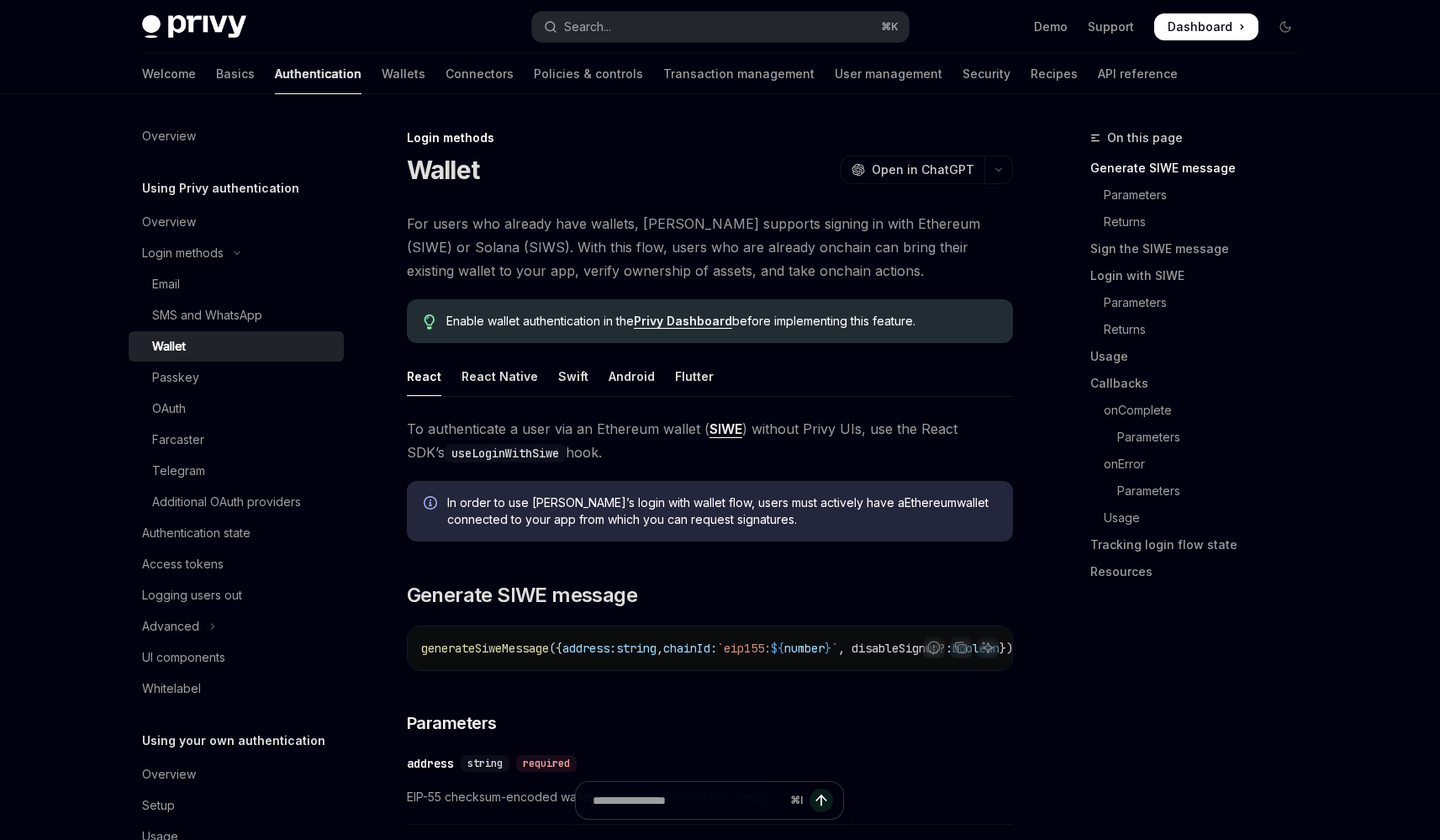
click at [129, 332] on link "Wallet" at bounding box center [236, 346] width 215 height 30
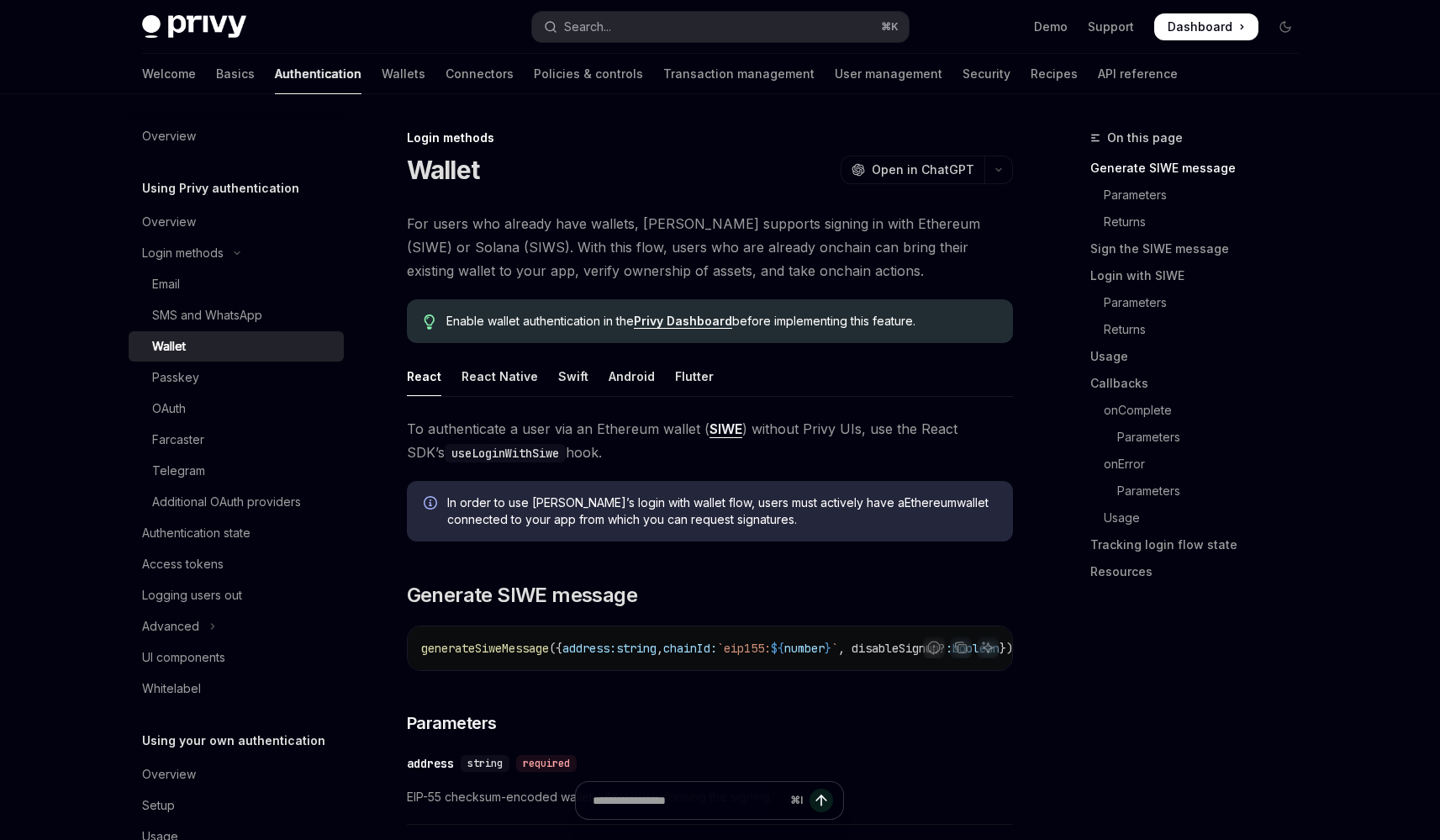
click at [129, 332] on link "Wallet" at bounding box center [236, 346] width 215 height 30
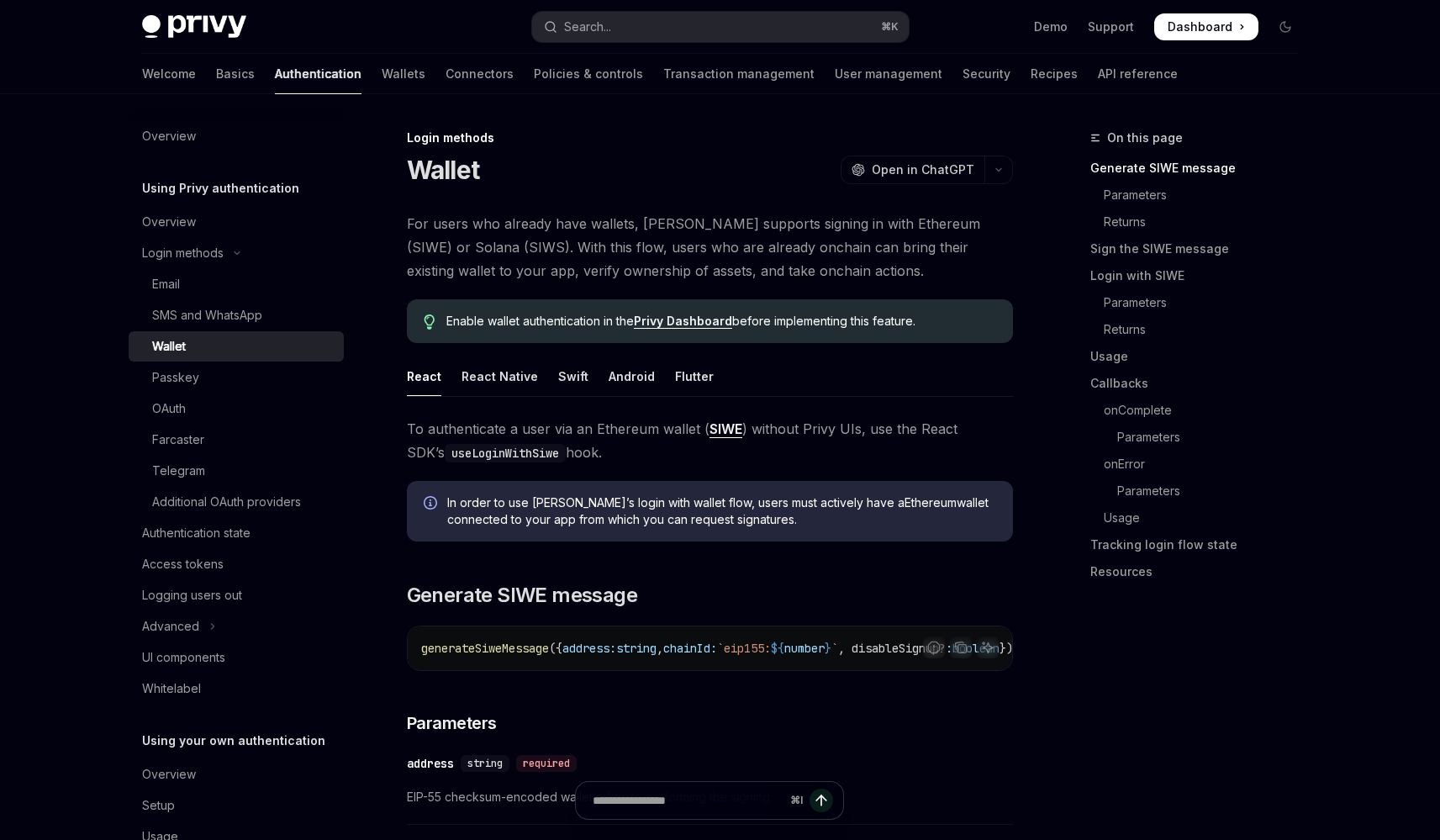
click at [129, 332] on link "Wallet" at bounding box center [236, 346] width 215 height 30
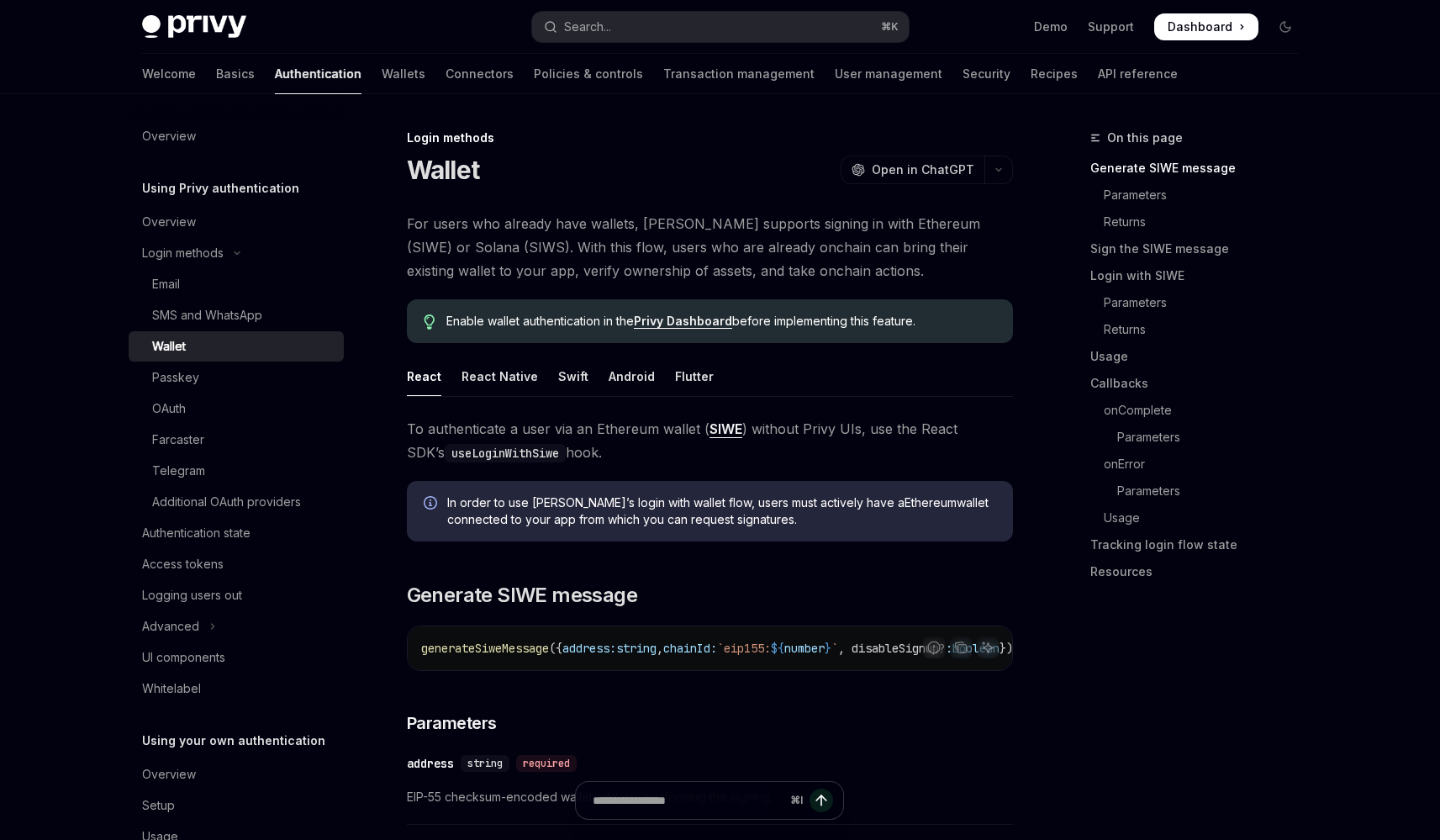
click at [129, 332] on link "Wallet" at bounding box center [236, 346] width 215 height 30
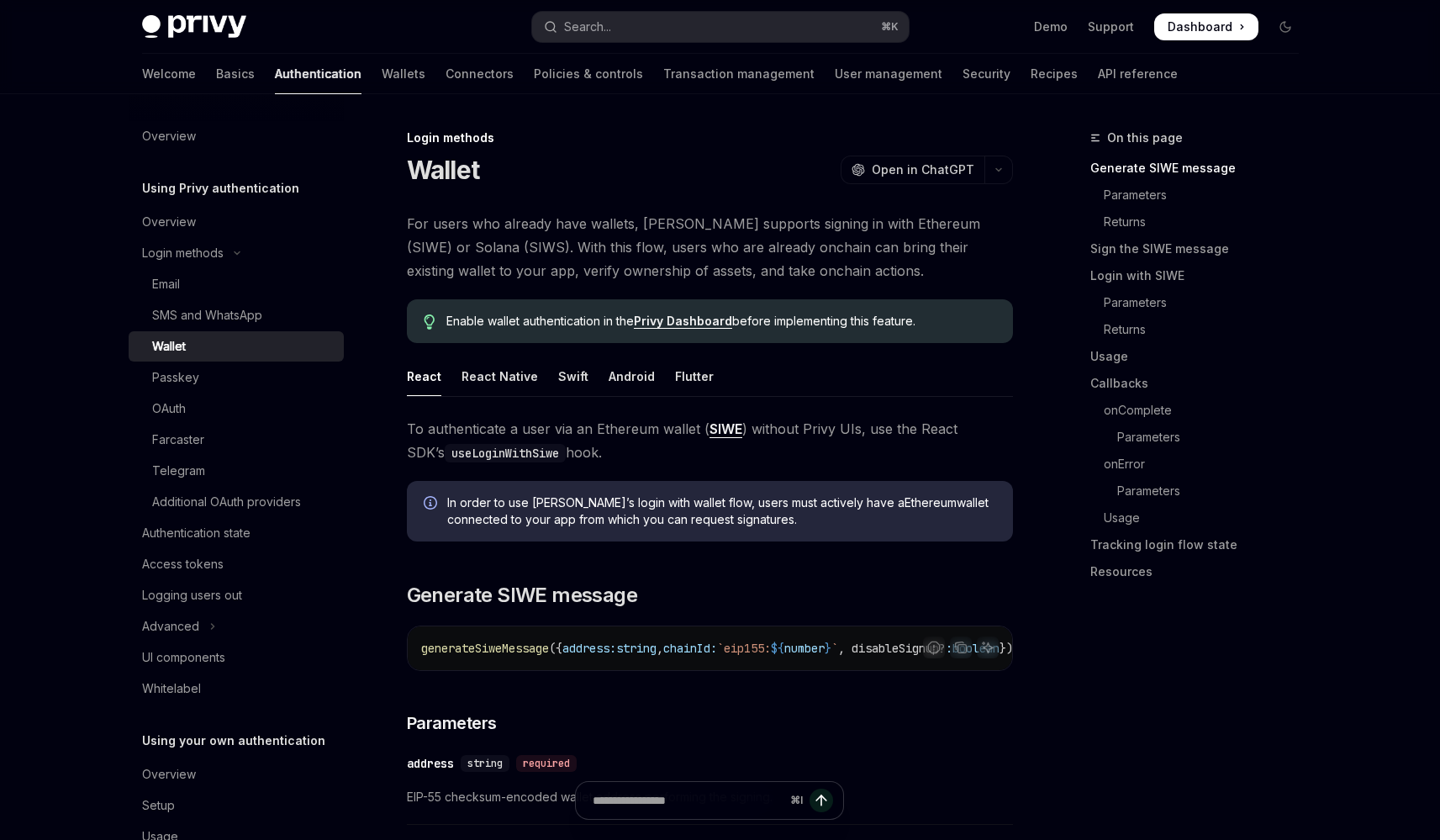
click at [129, 332] on link "Wallet" at bounding box center [236, 346] width 215 height 30
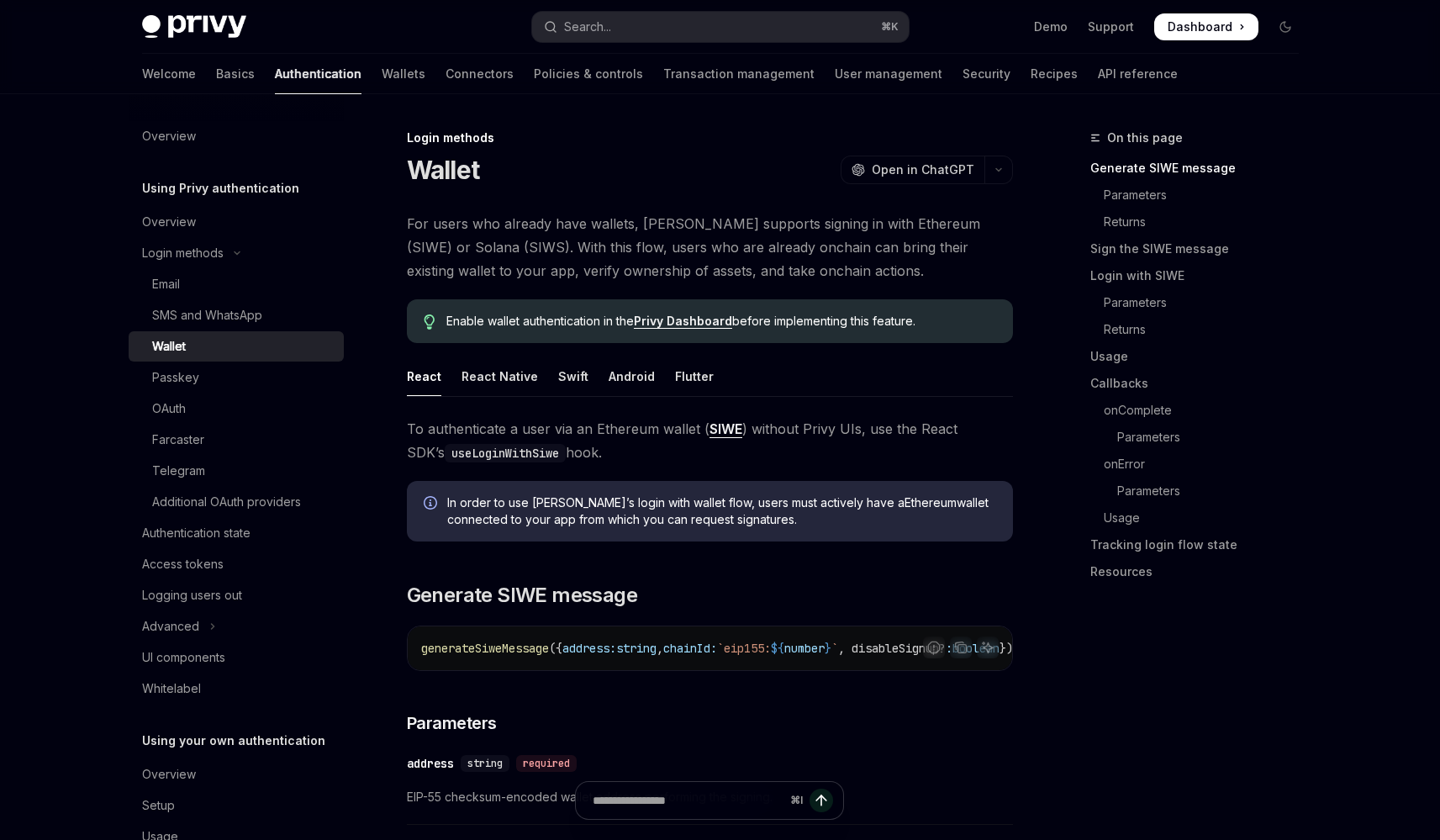
click at [129, 332] on link "Wallet" at bounding box center [236, 346] width 215 height 30
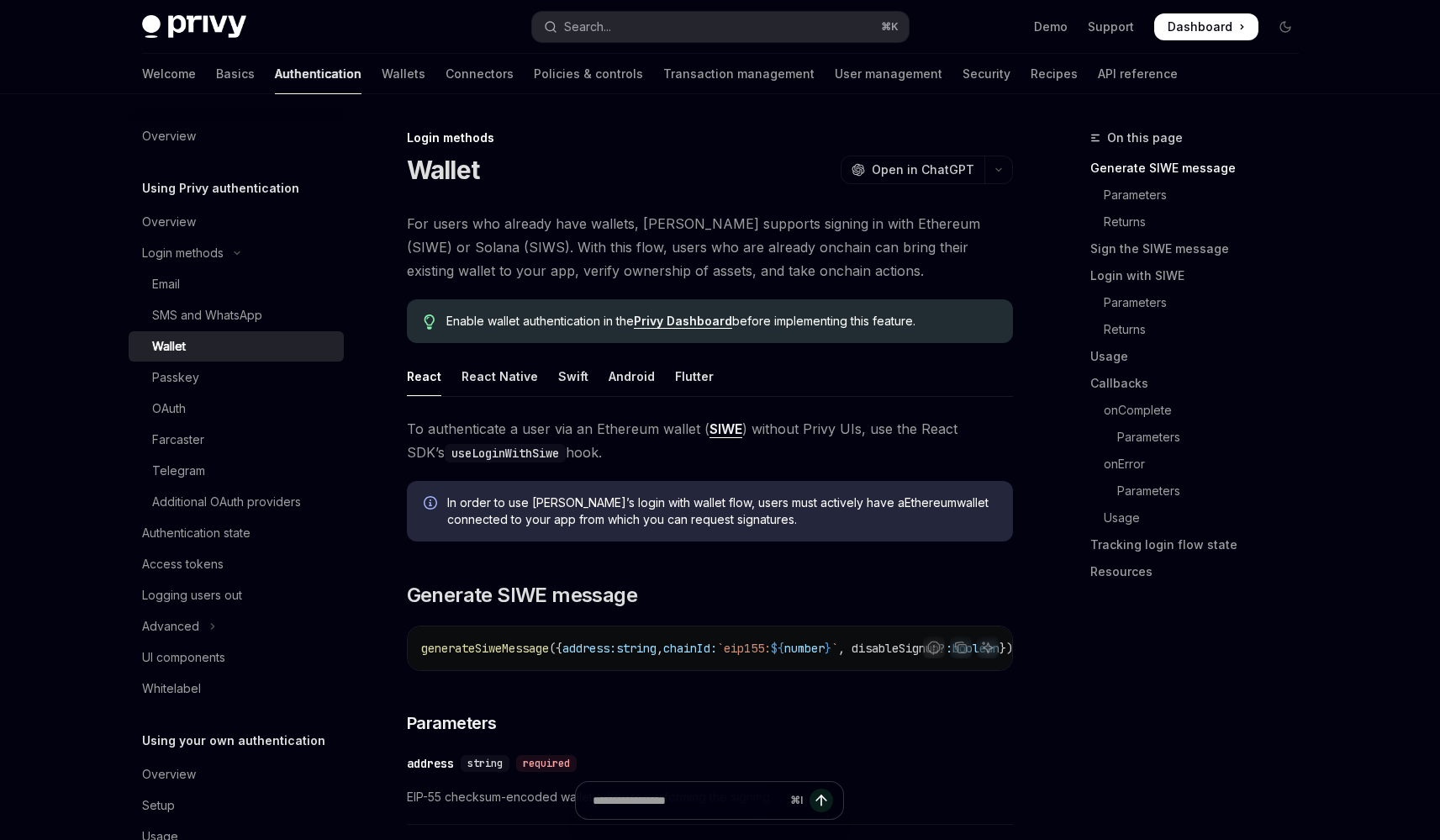
click at [129, 332] on link "Wallet" at bounding box center [236, 346] width 215 height 30
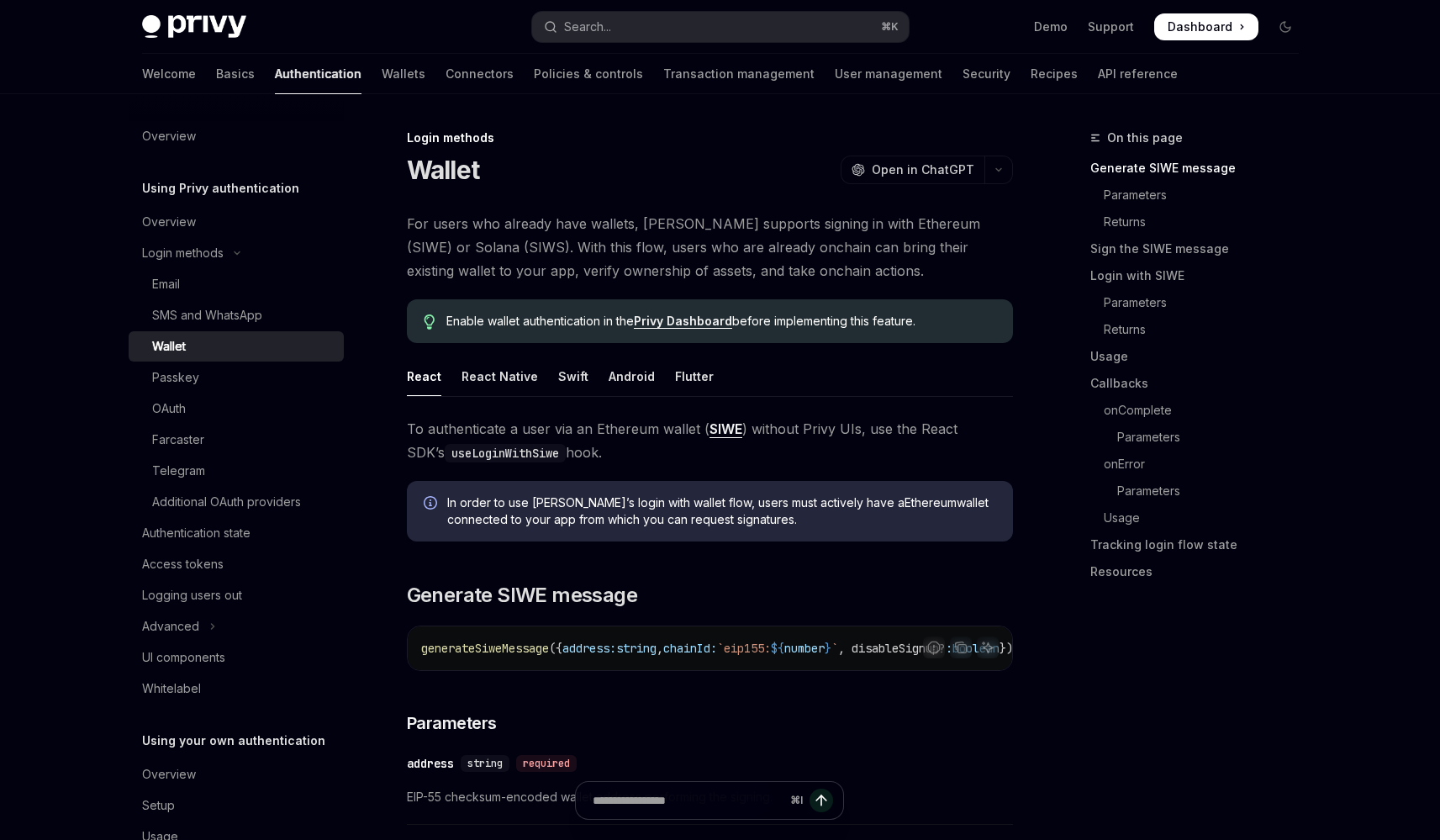
click at [129, 332] on link "Wallet" at bounding box center [236, 346] width 215 height 30
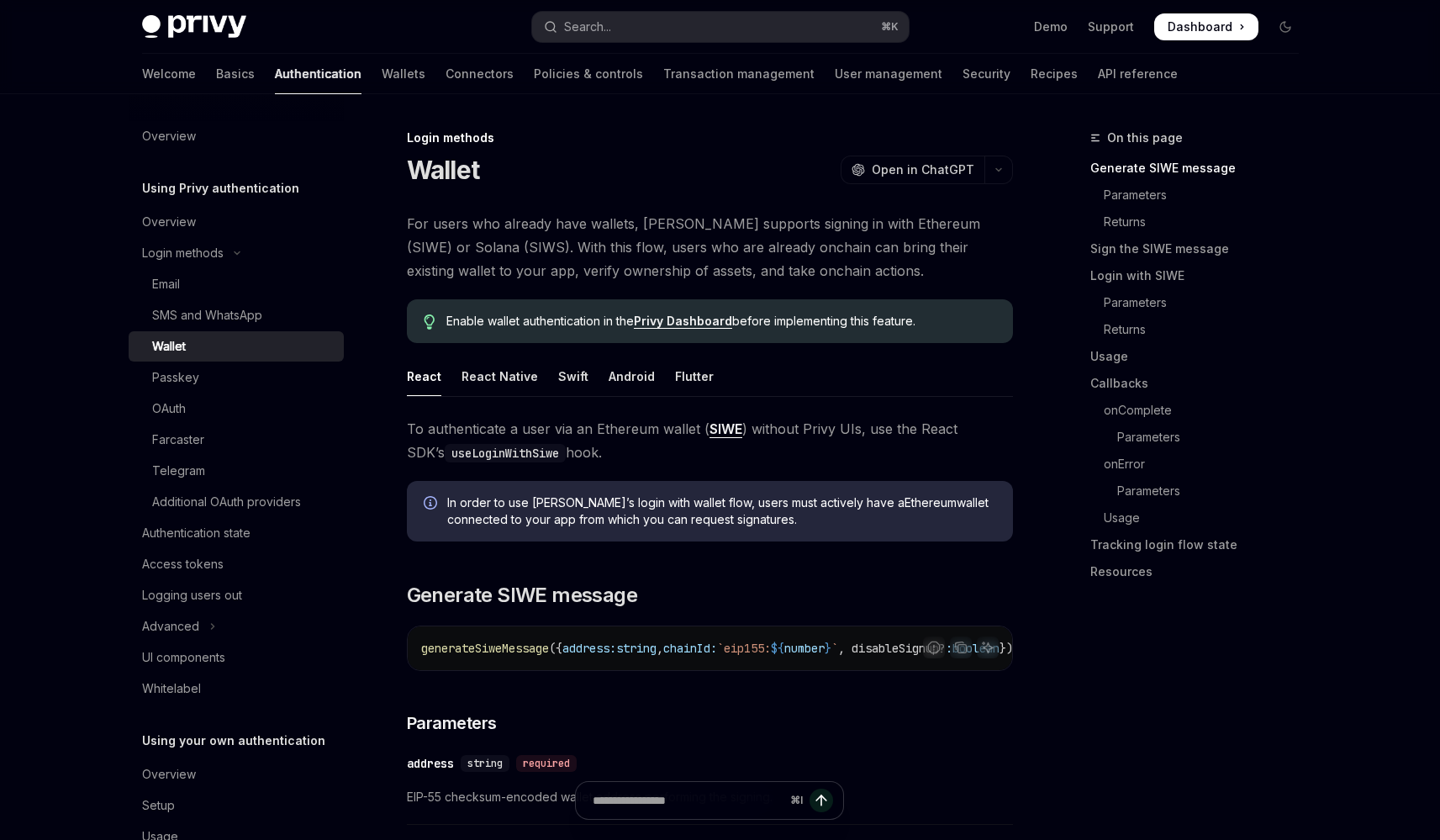
click at [129, 332] on link "Wallet" at bounding box center [236, 346] width 215 height 30
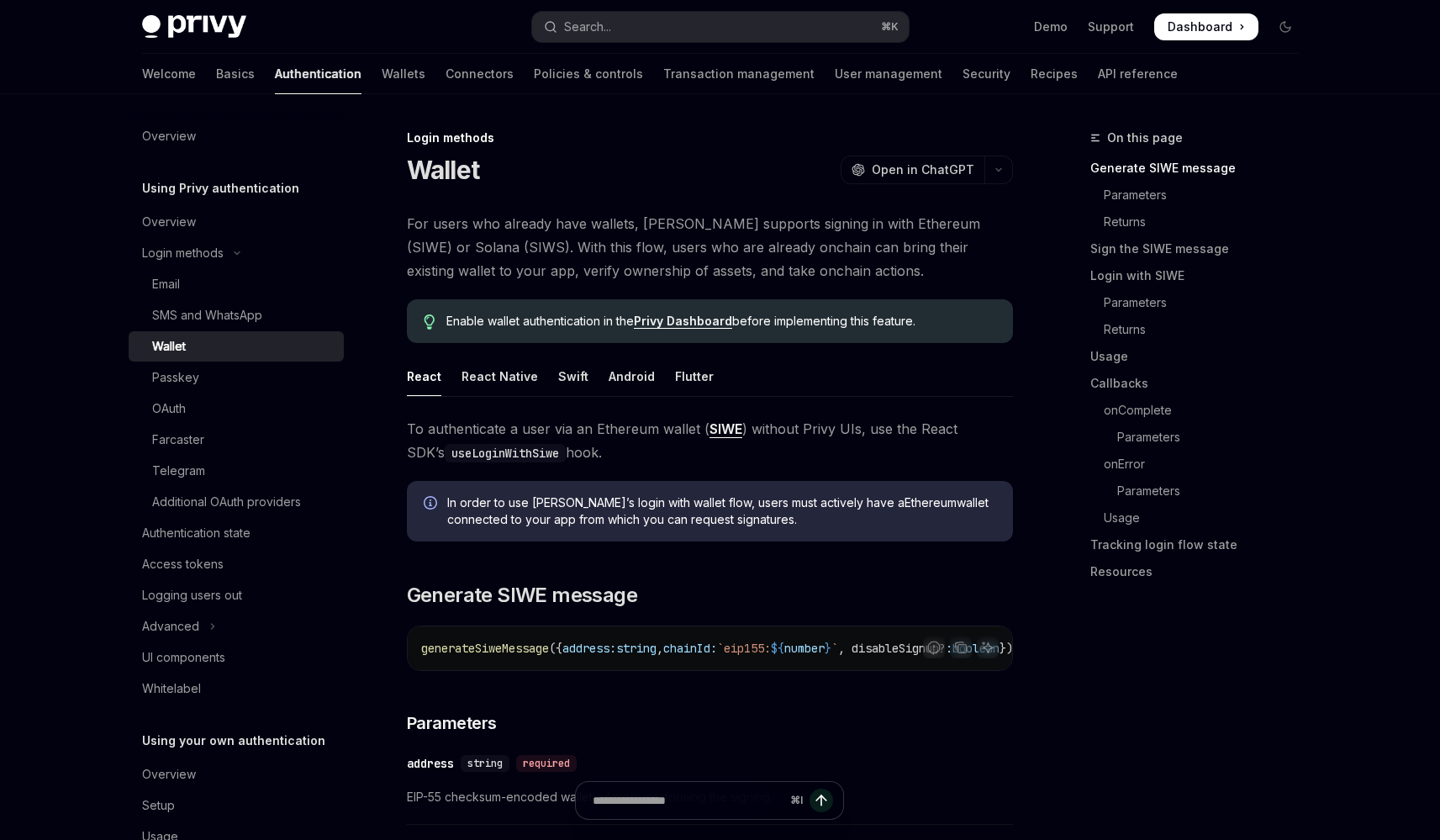
click at [129, 332] on link "Wallet" at bounding box center [236, 346] width 215 height 30
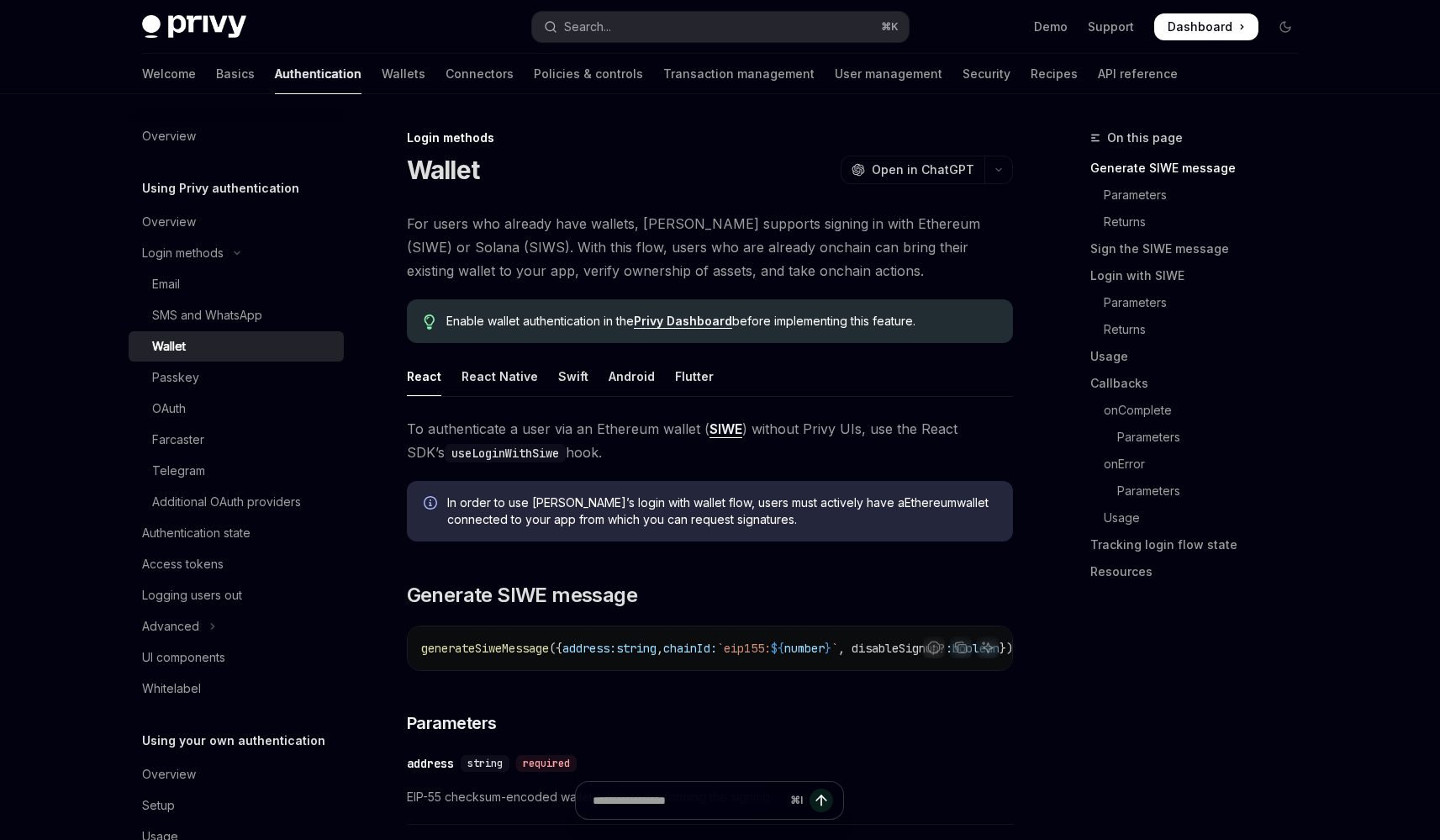
click at [129, 332] on link "Wallet" at bounding box center [236, 346] width 215 height 30
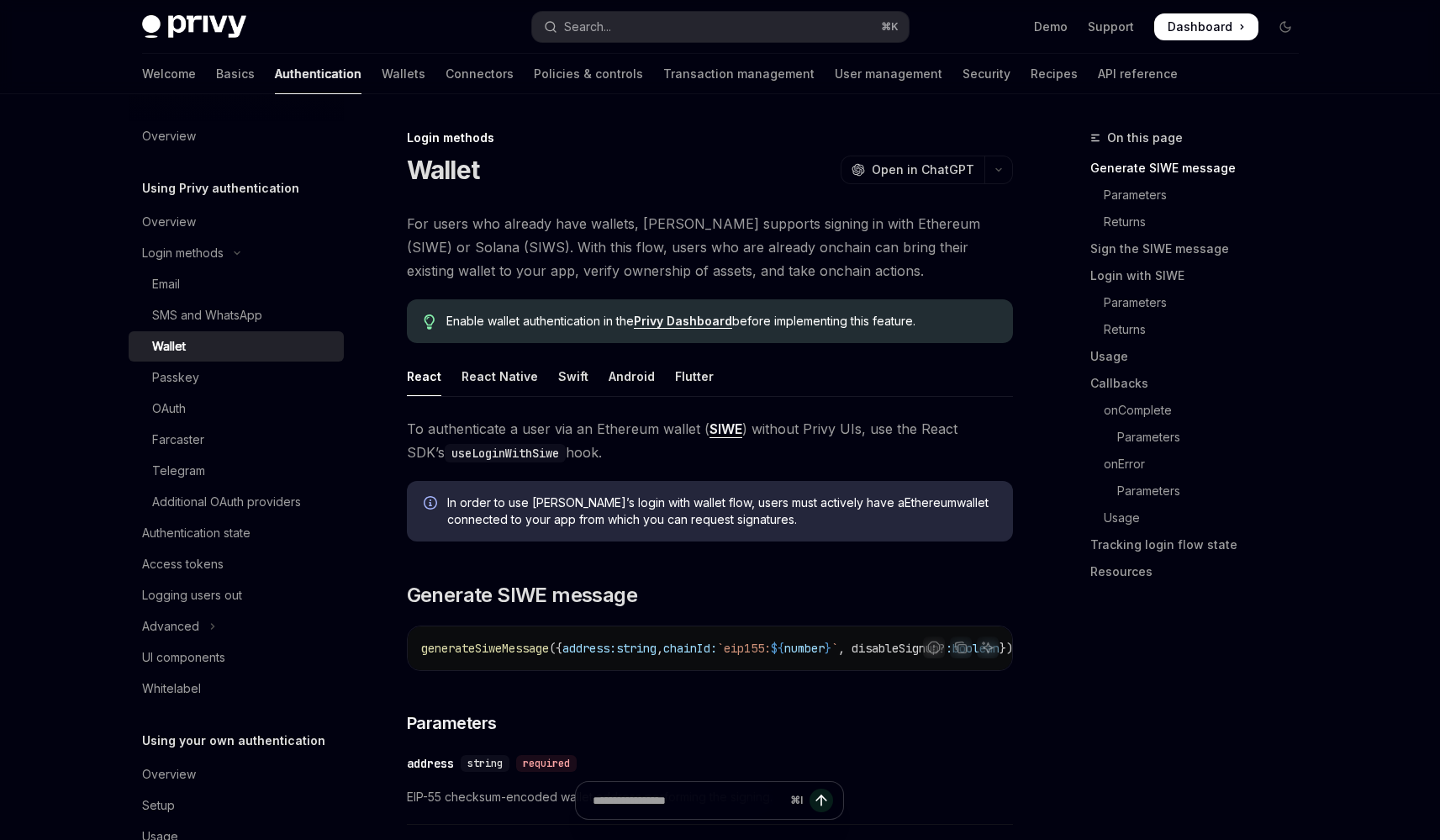
click at [129, 332] on link "Wallet" at bounding box center [236, 346] width 215 height 30
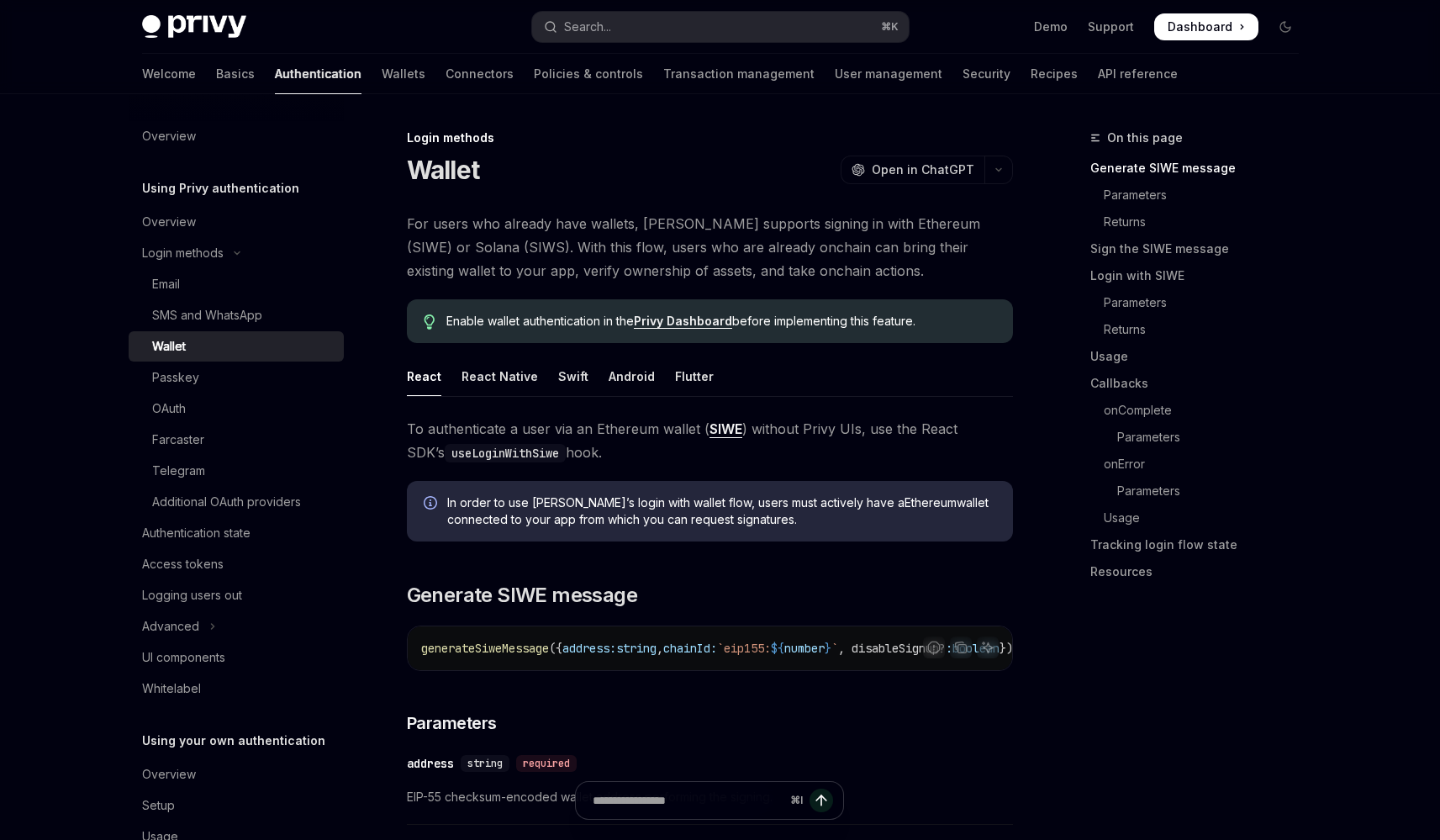
click at [129, 332] on link "Wallet" at bounding box center [236, 346] width 215 height 30
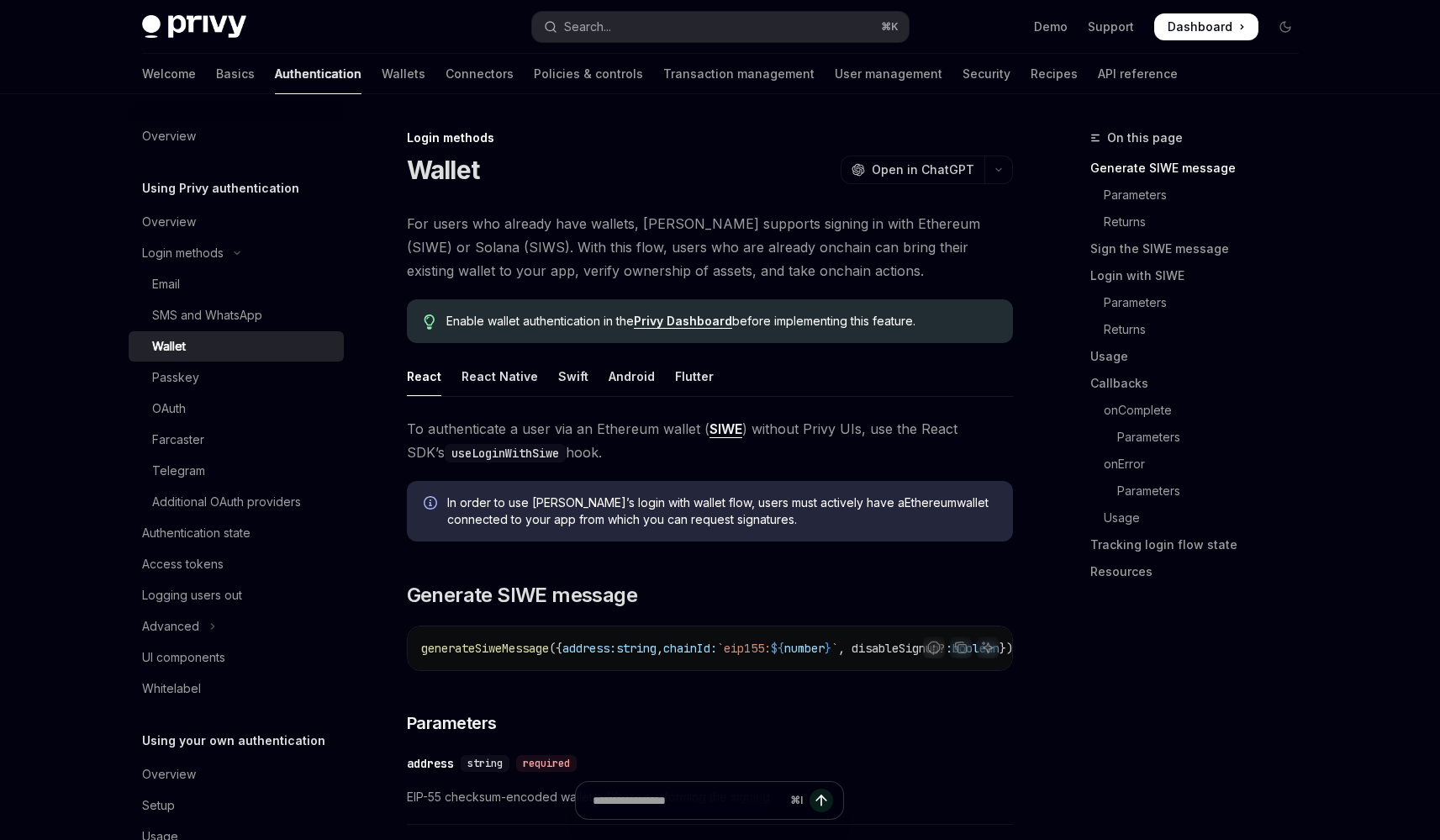
click at [129, 332] on link "Wallet" at bounding box center [236, 346] width 215 height 30
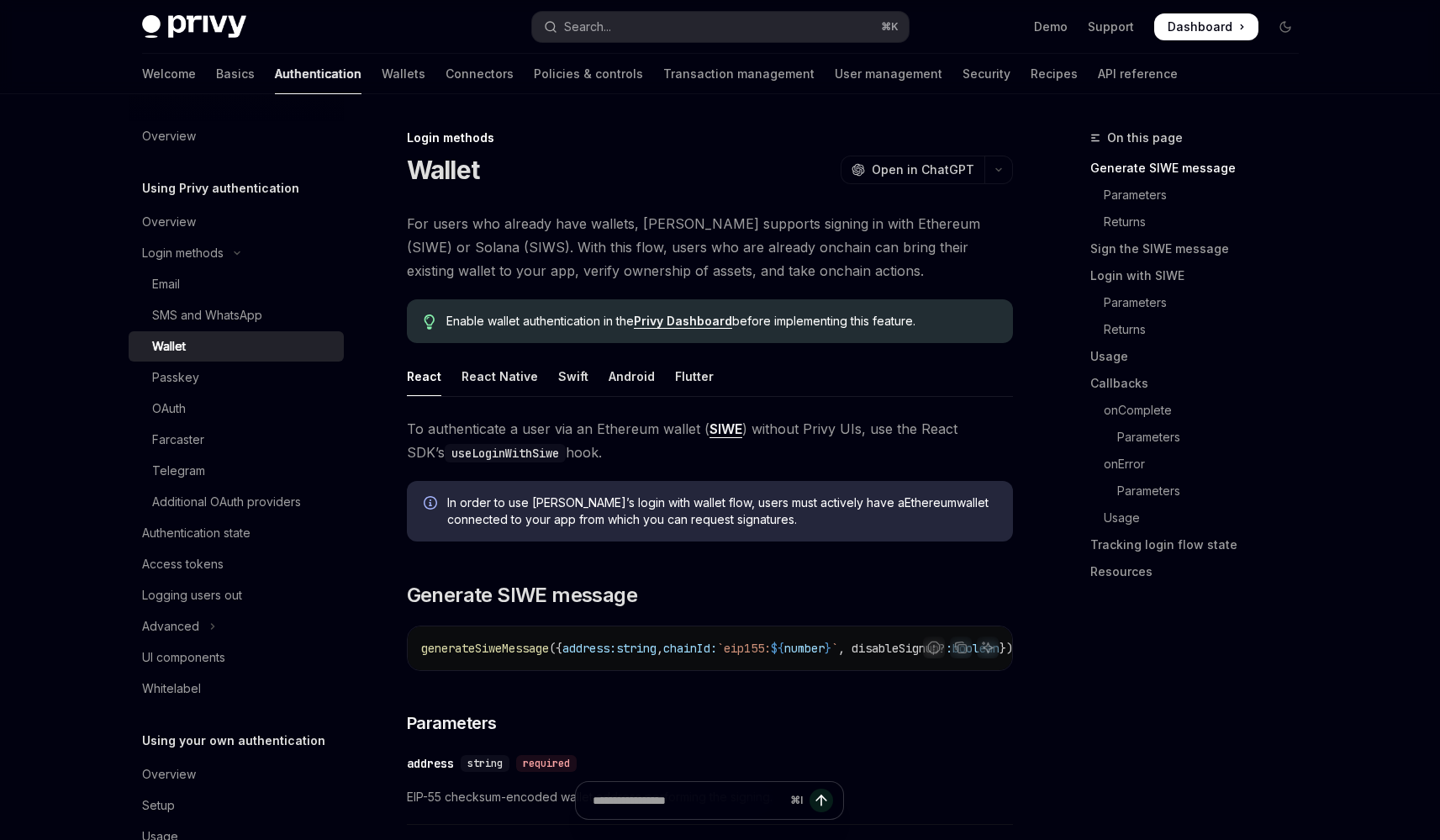
click at [129, 332] on link "Wallet" at bounding box center [236, 346] width 215 height 30
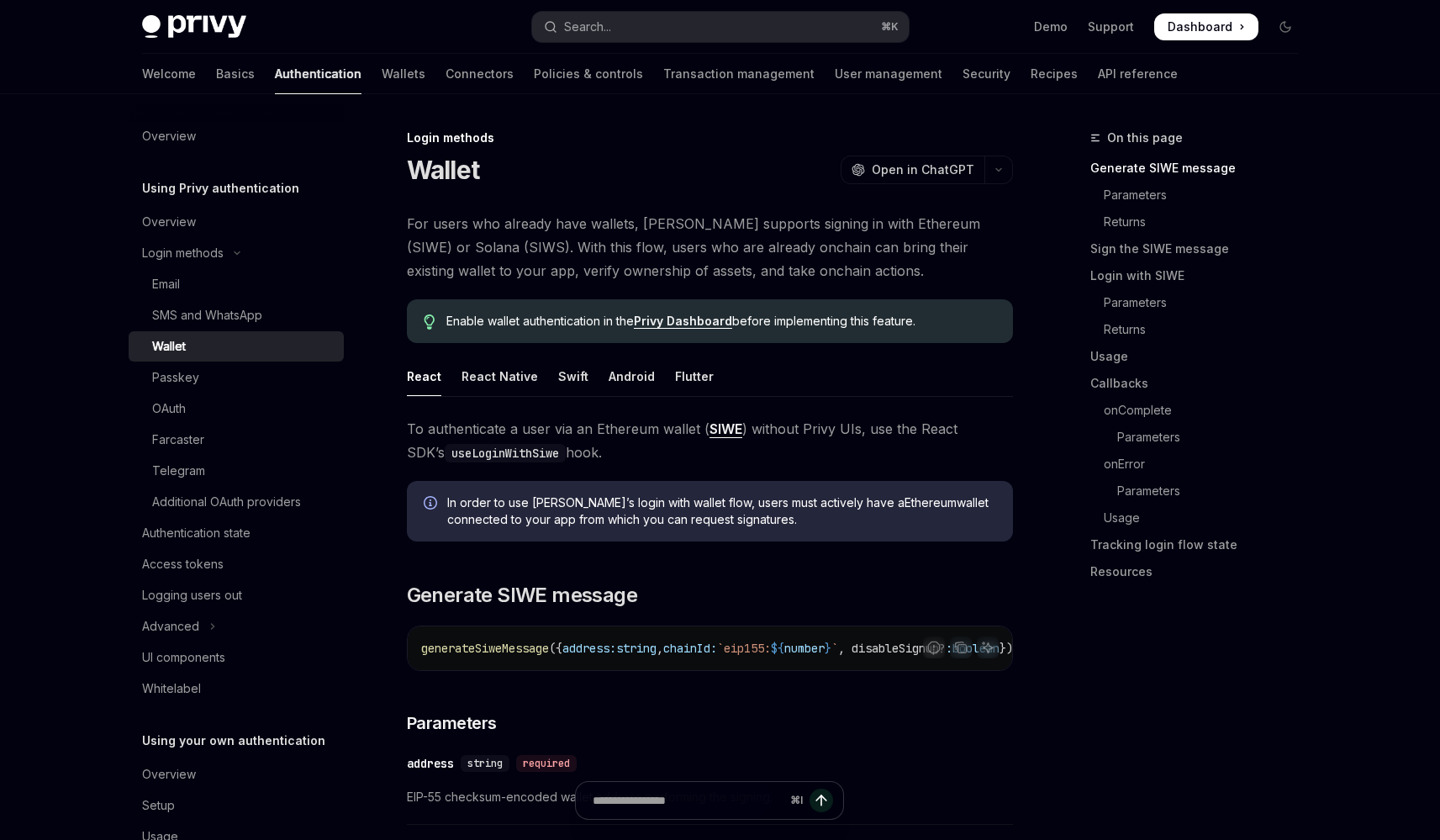
click at [129, 332] on link "Wallet" at bounding box center [236, 346] width 215 height 30
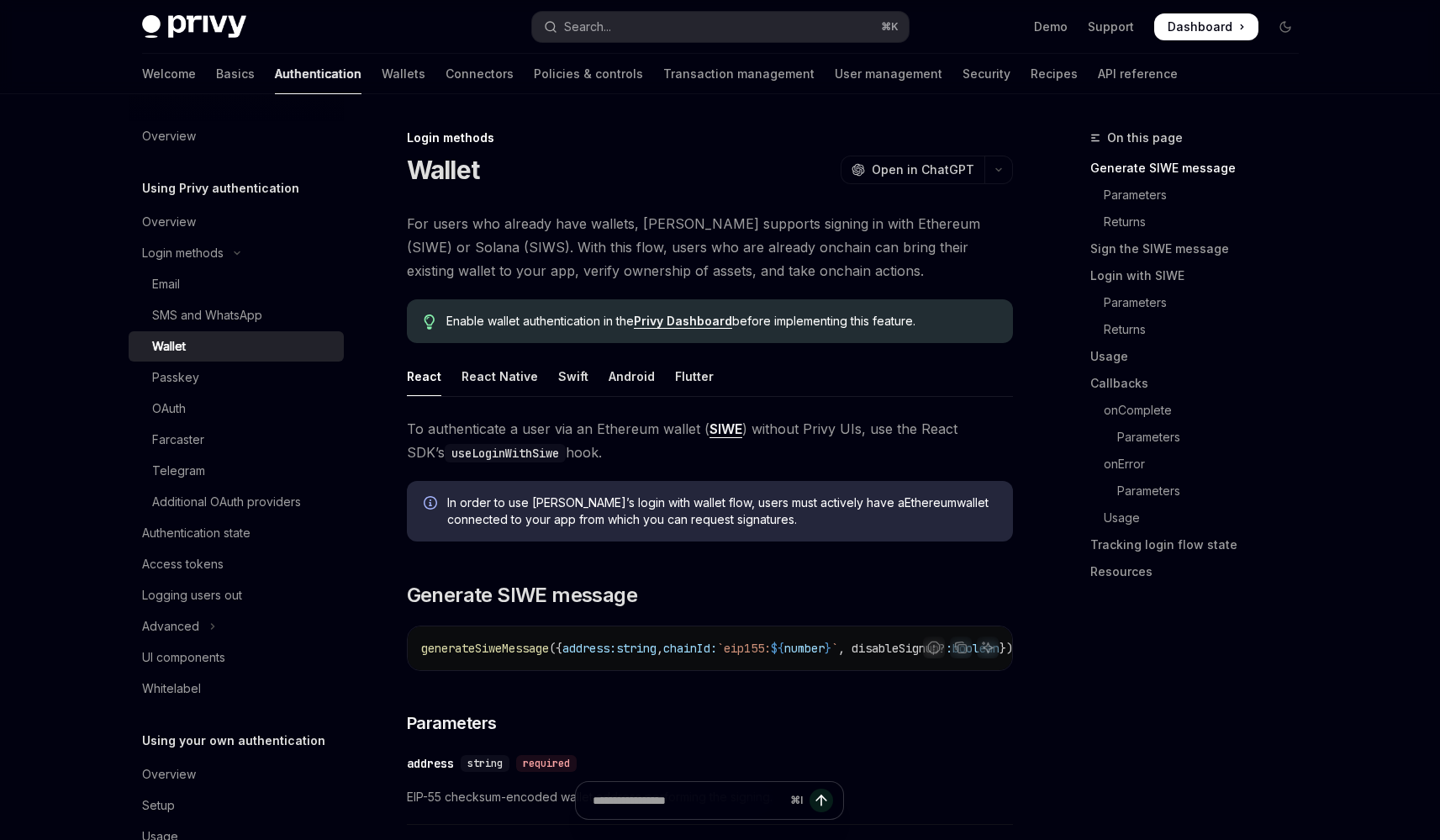
click at [129, 332] on link "Wallet" at bounding box center [236, 346] width 215 height 30
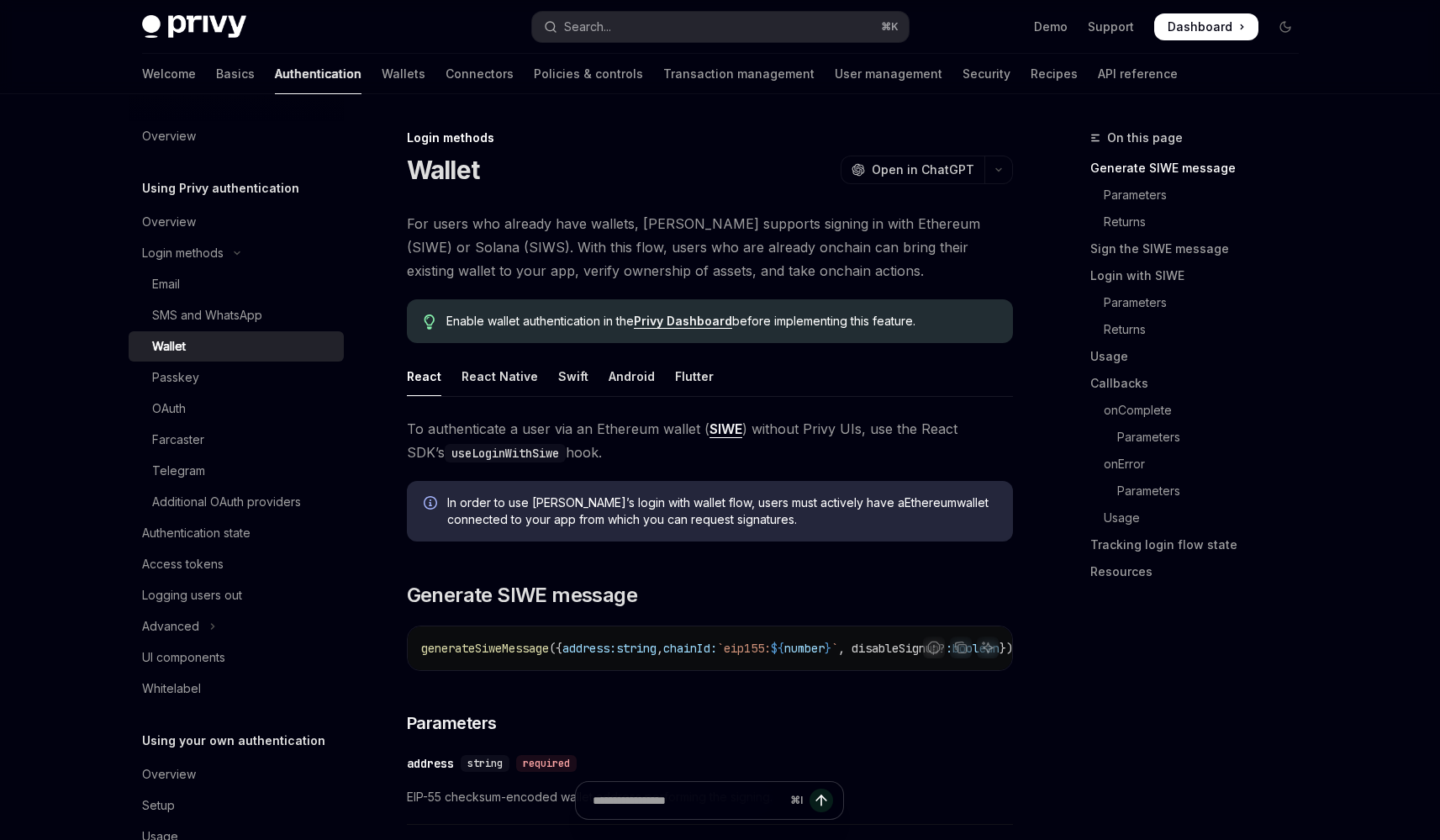
click at [129, 332] on link "Wallet" at bounding box center [236, 346] width 215 height 30
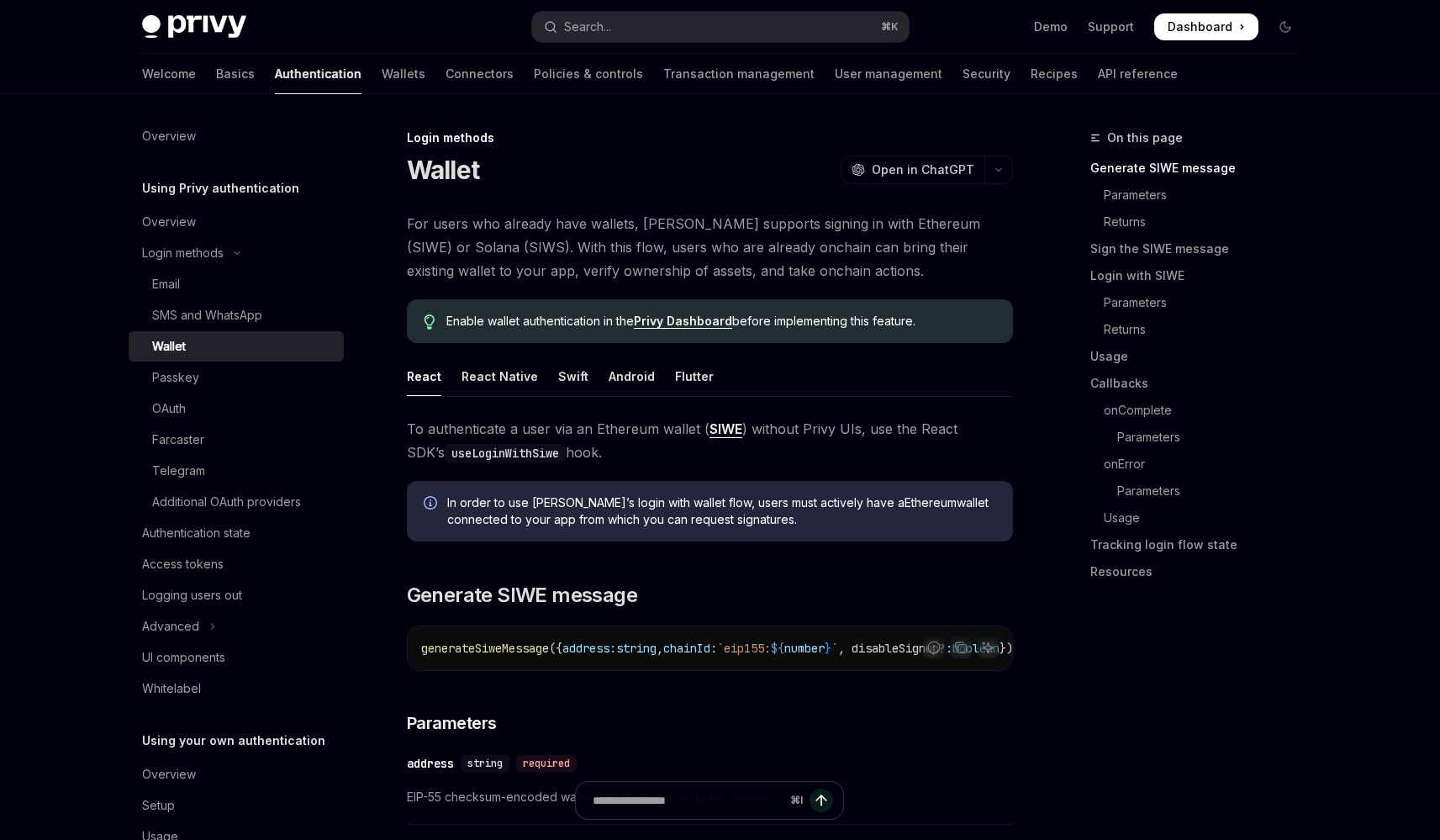
click at [129, 332] on link "Wallet" at bounding box center [236, 346] width 215 height 30
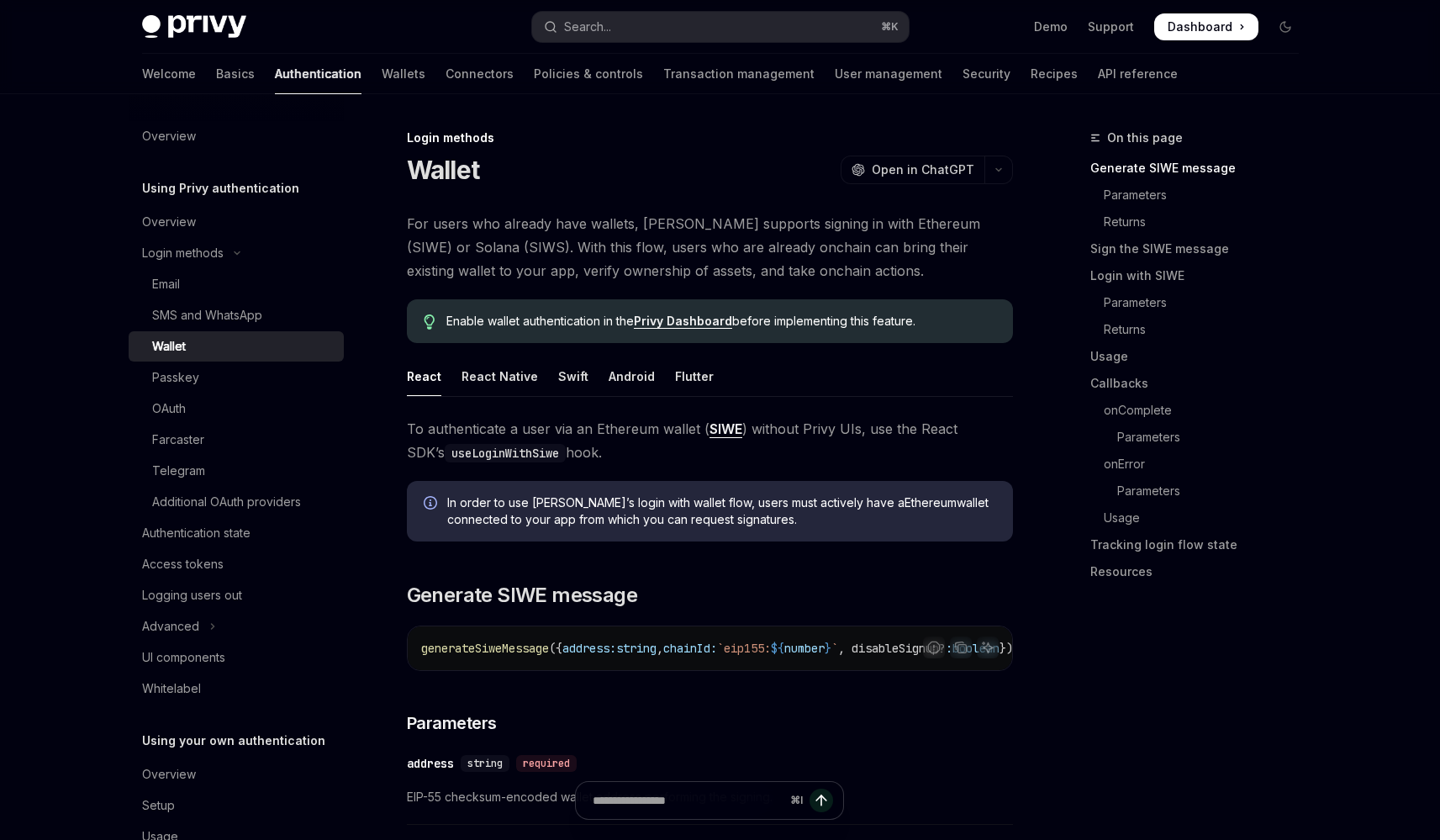
click at [129, 332] on link "Wallet" at bounding box center [236, 346] width 215 height 30
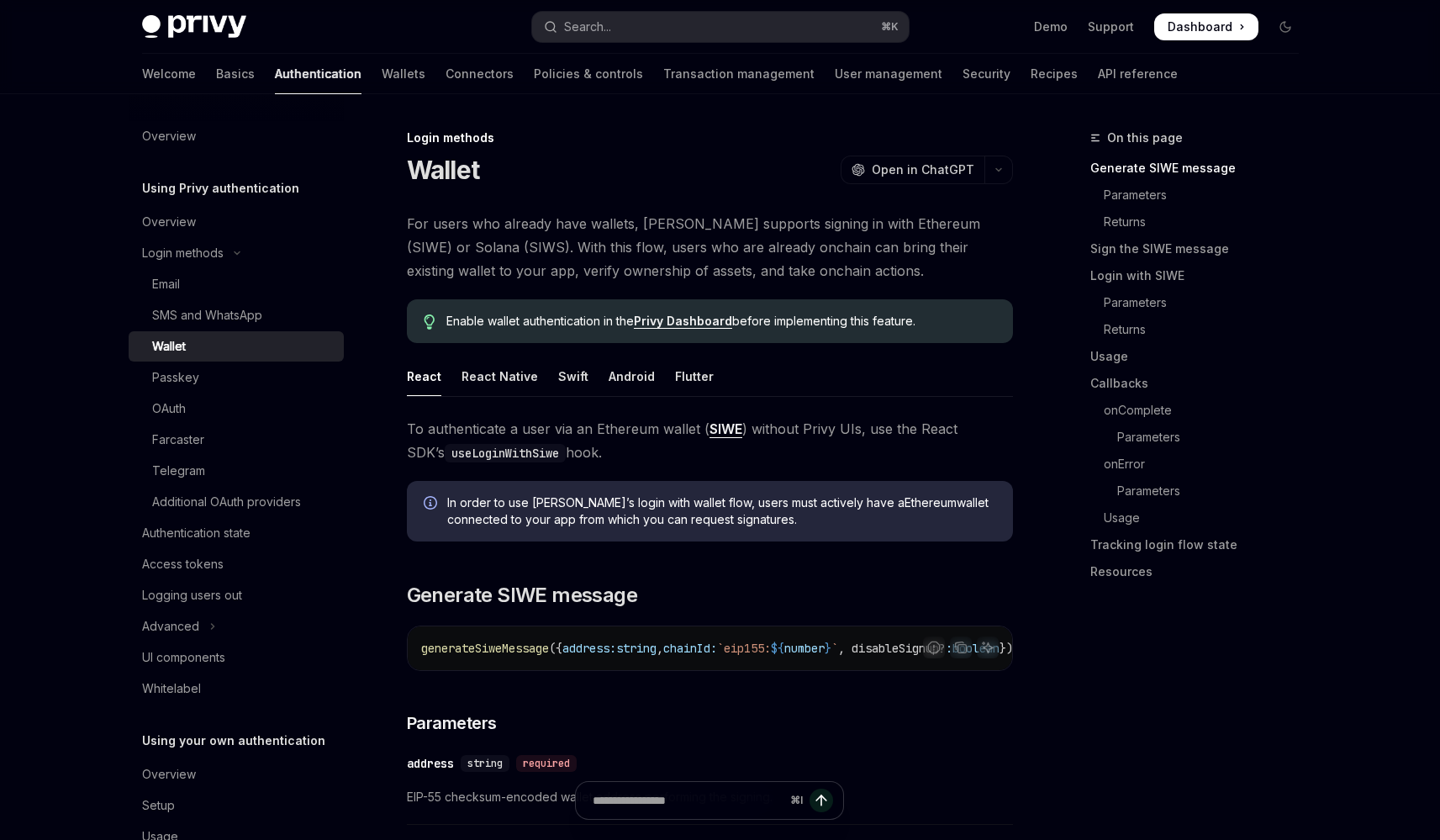
click at [129, 332] on link "Wallet" at bounding box center [236, 346] width 215 height 30
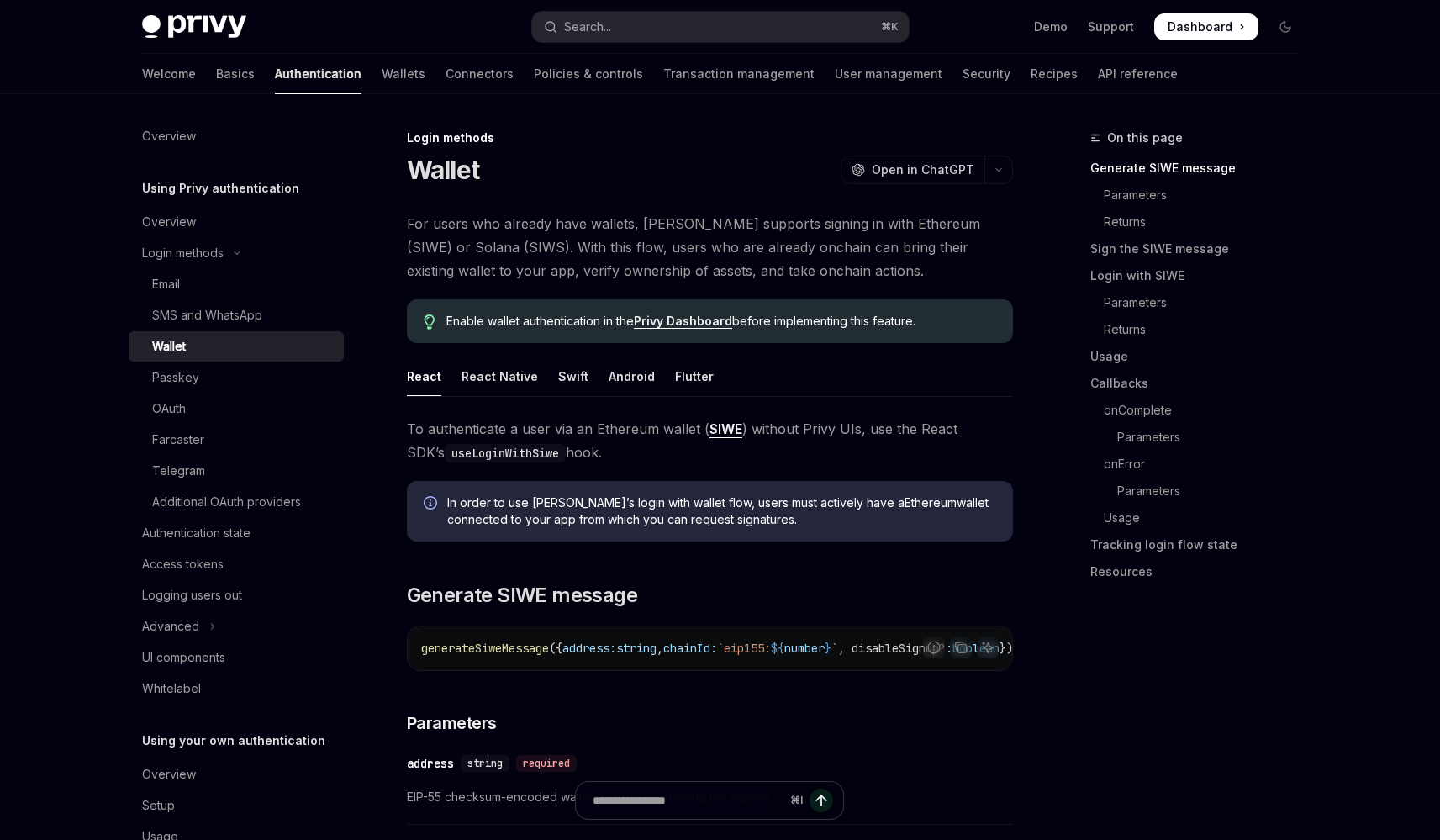
click at [129, 332] on link "Wallet" at bounding box center [236, 346] width 215 height 30
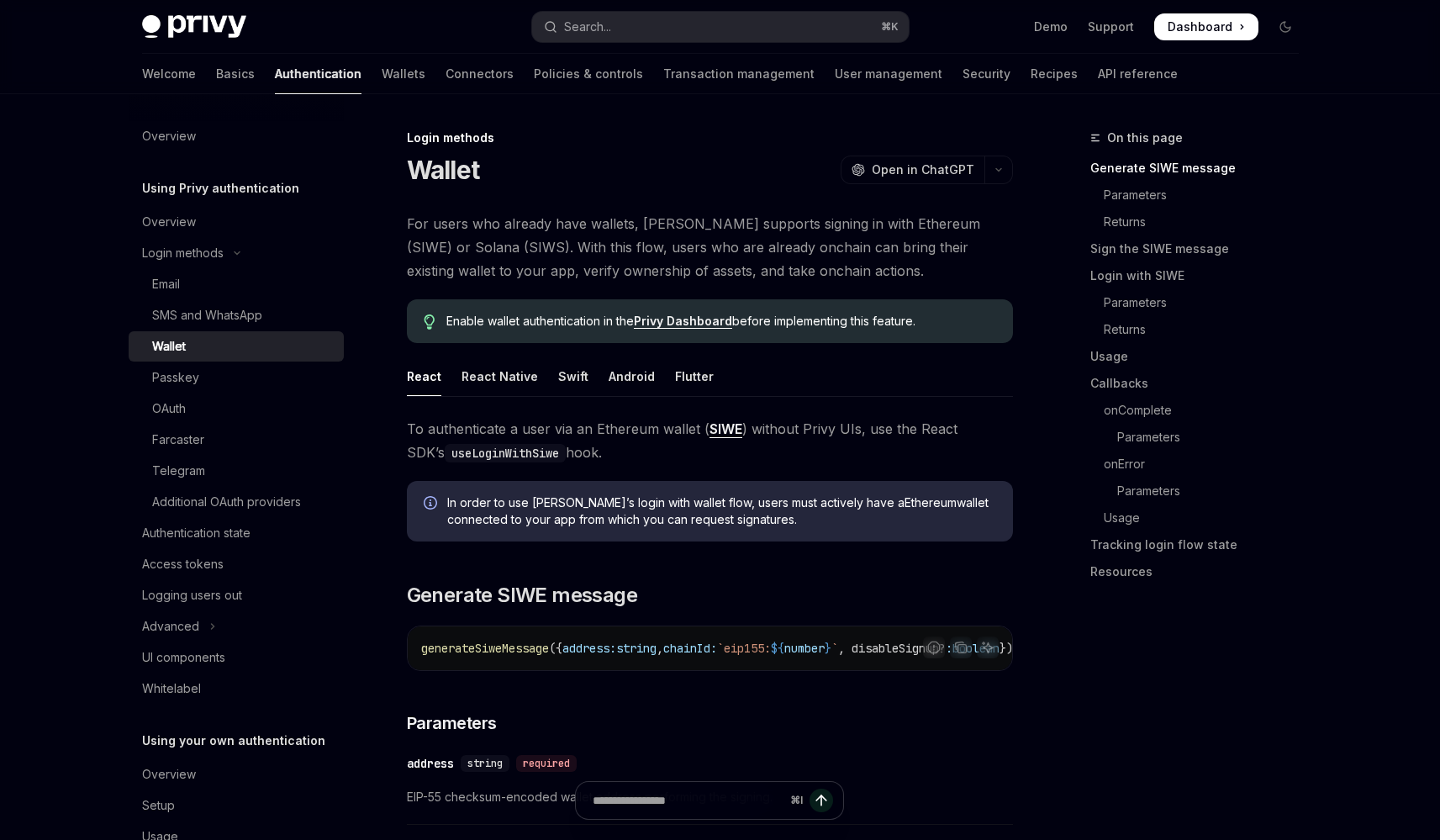
click at [129, 332] on link "Wallet" at bounding box center [236, 346] width 215 height 30
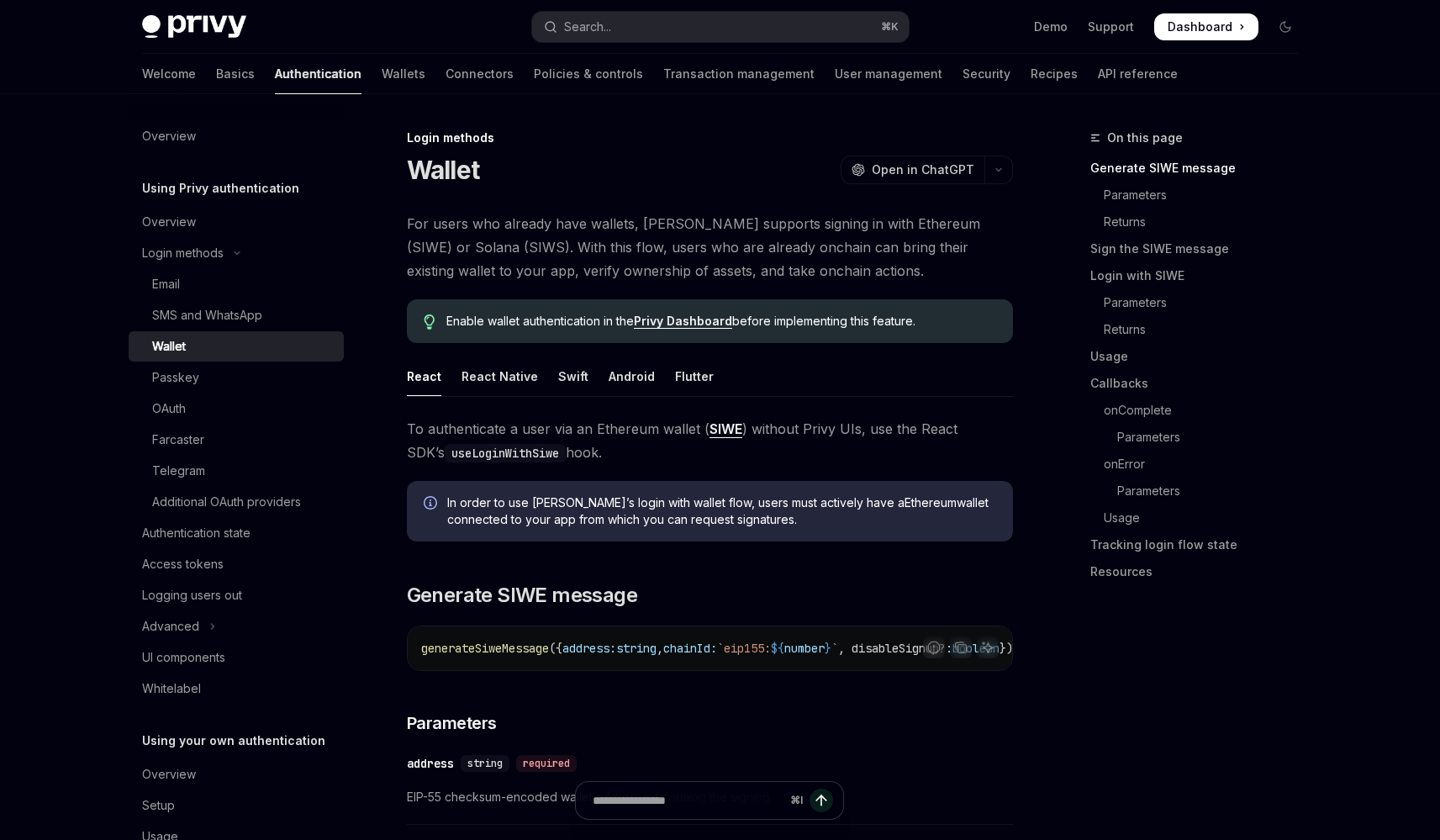
click at [129, 332] on link "Wallet" at bounding box center [236, 346] width 215 height 30
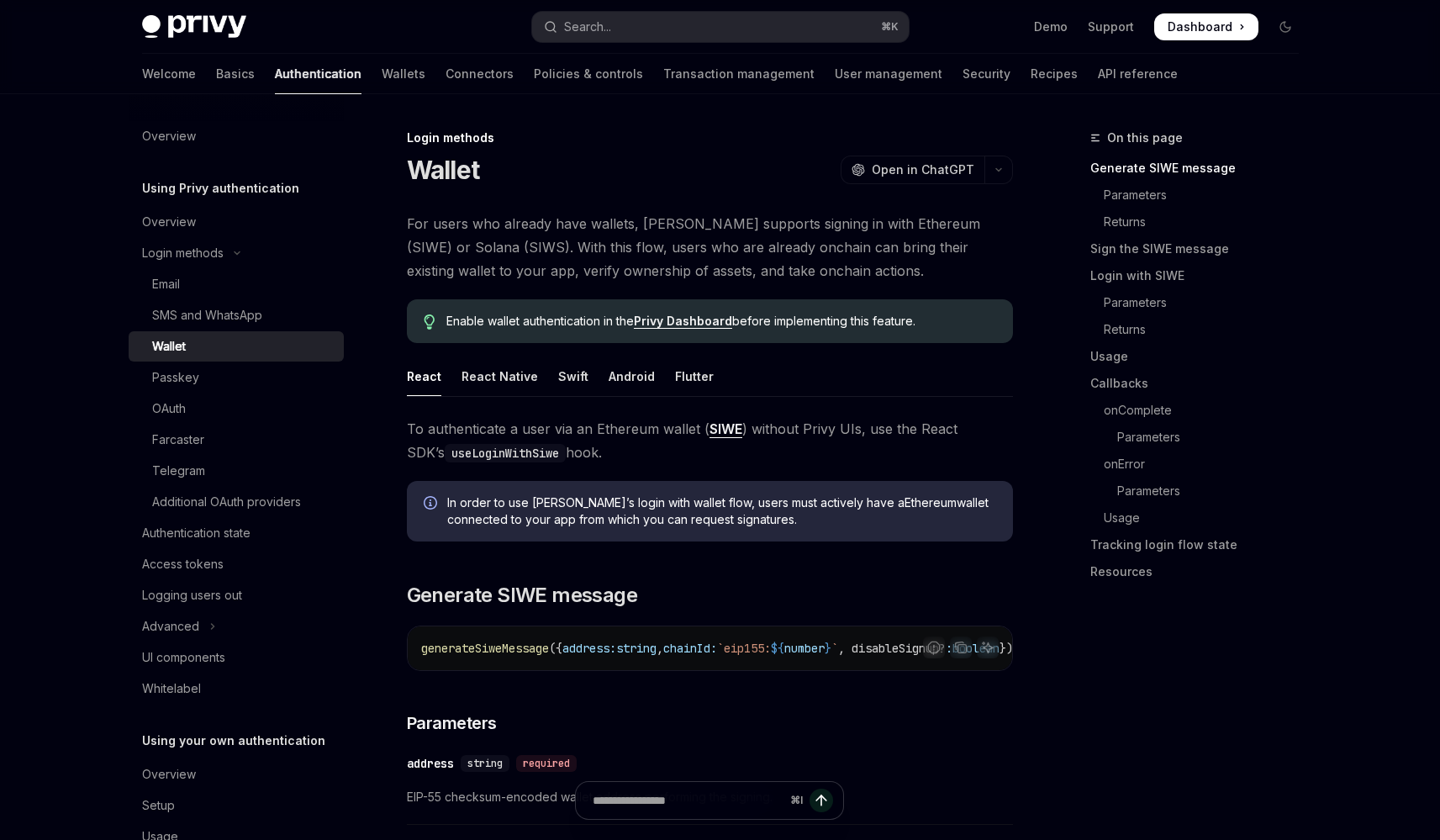
click at [129, 332] on link "Wallet" at bounding box center [236, 346] width 215 height 30
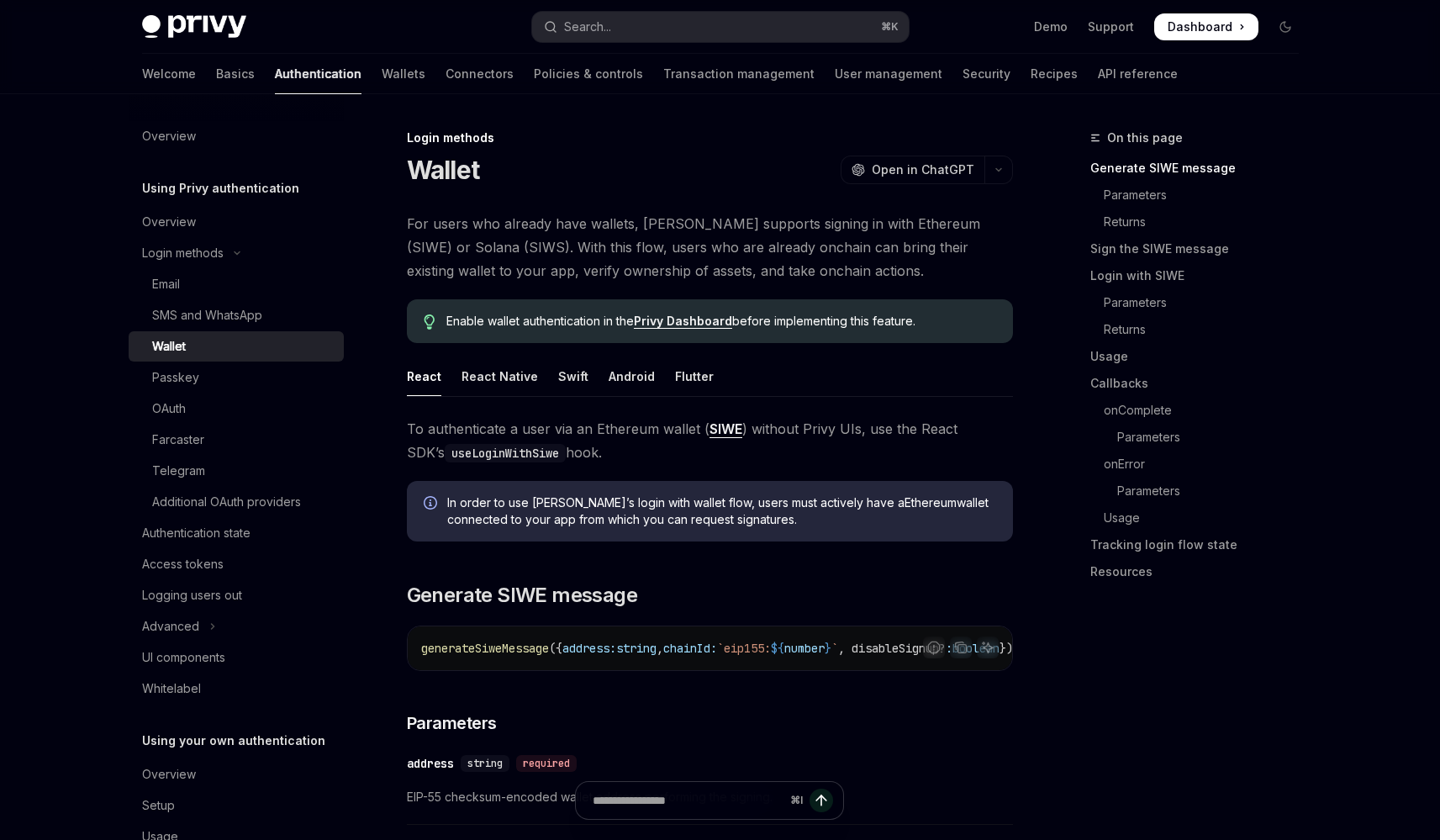
click at [129, 332] on link "Wallet" at bounding box center [236, 346] width 215 height 30
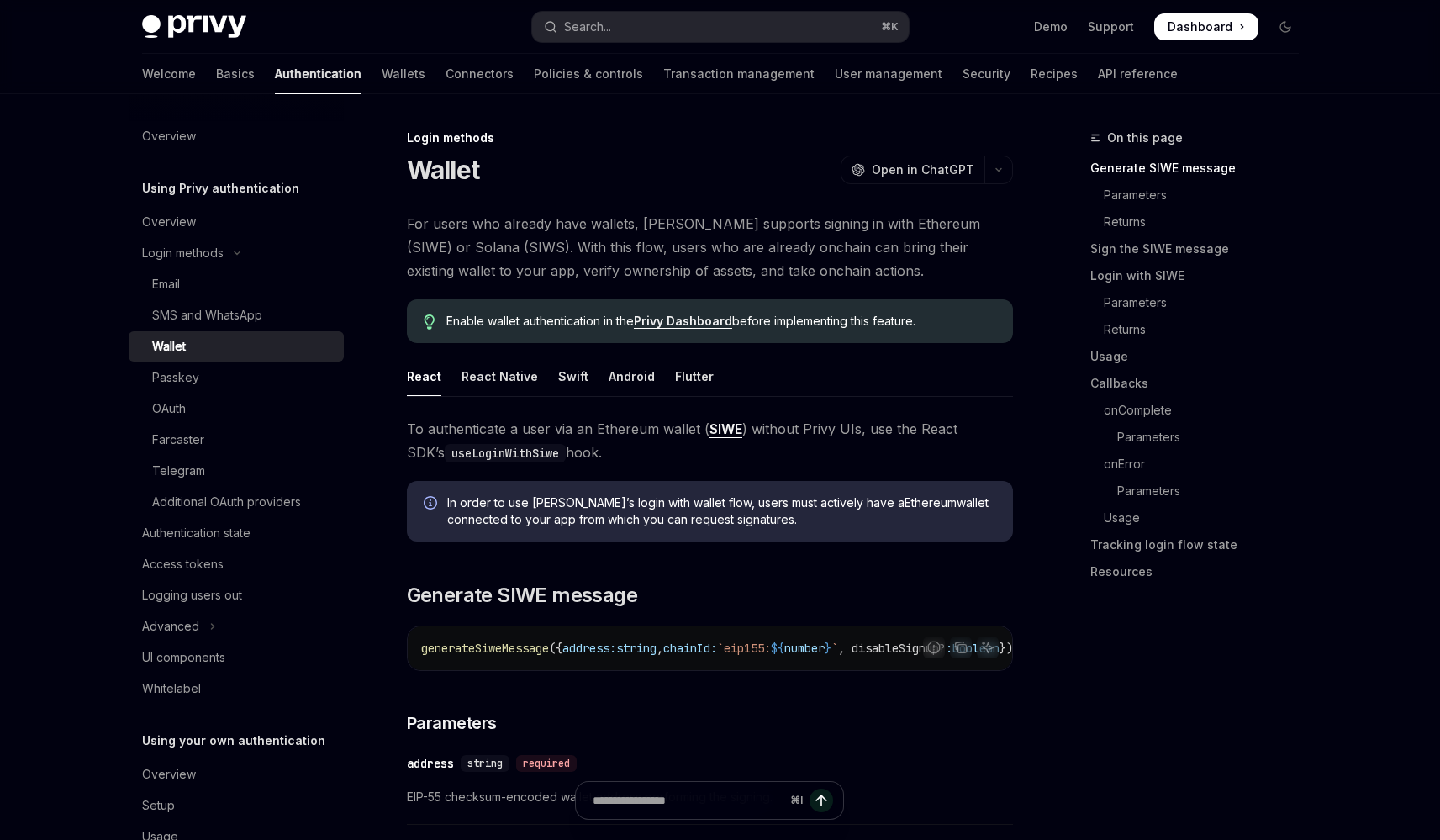
click at [129, 332] on link "Wallet" at bounding box center [236, 346] width 215 height 30
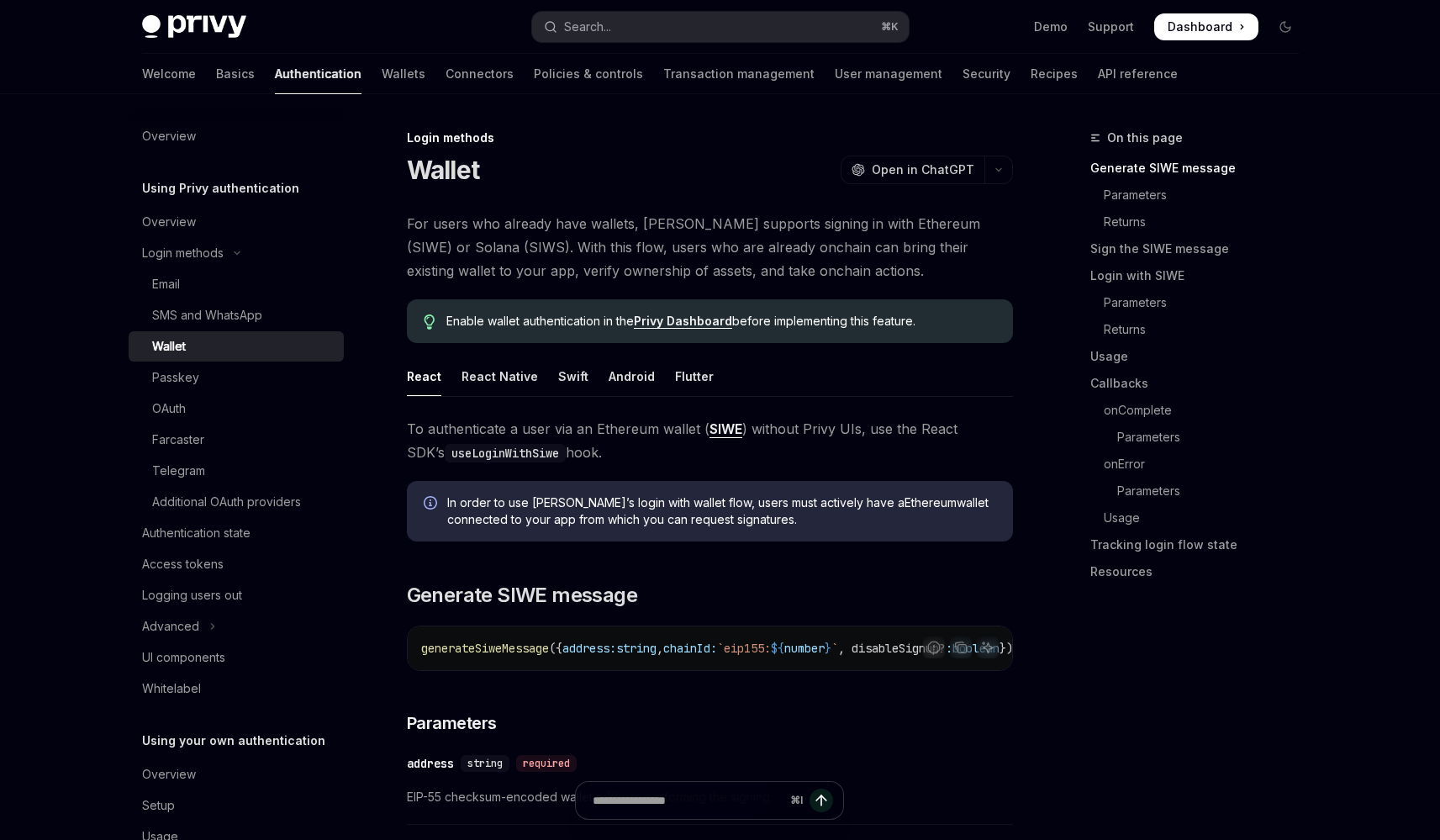
click at [129, 332] on link "Wallet" at bounding box center [236, 346] width 215 height 30
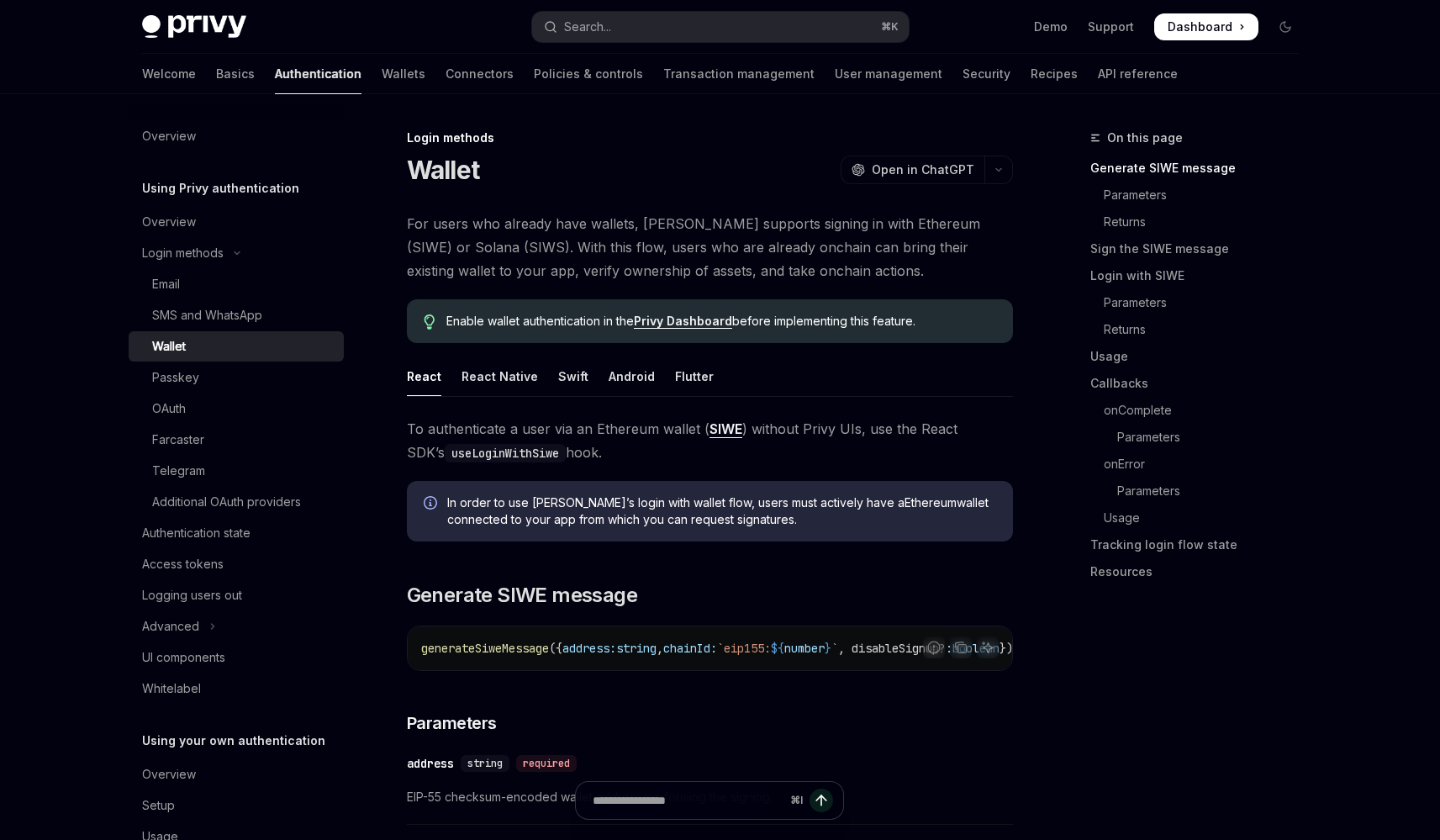
click at [129, 332] on link "Wallet" at bounding box center [236, 346] width 215 height 30
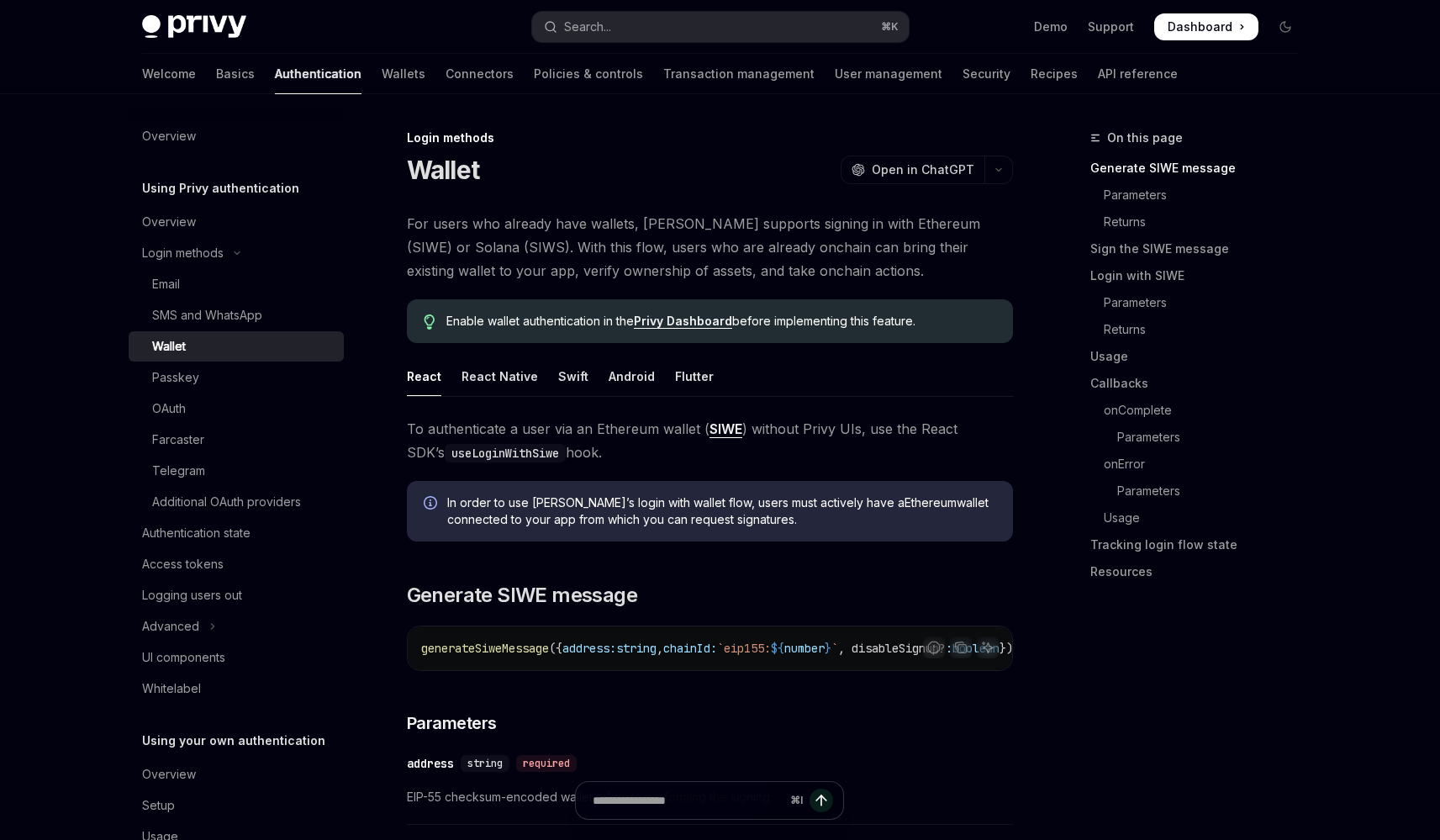
click at [129, 332] on link "Wallet" at bounding box center [236, 346] width 215 height 30
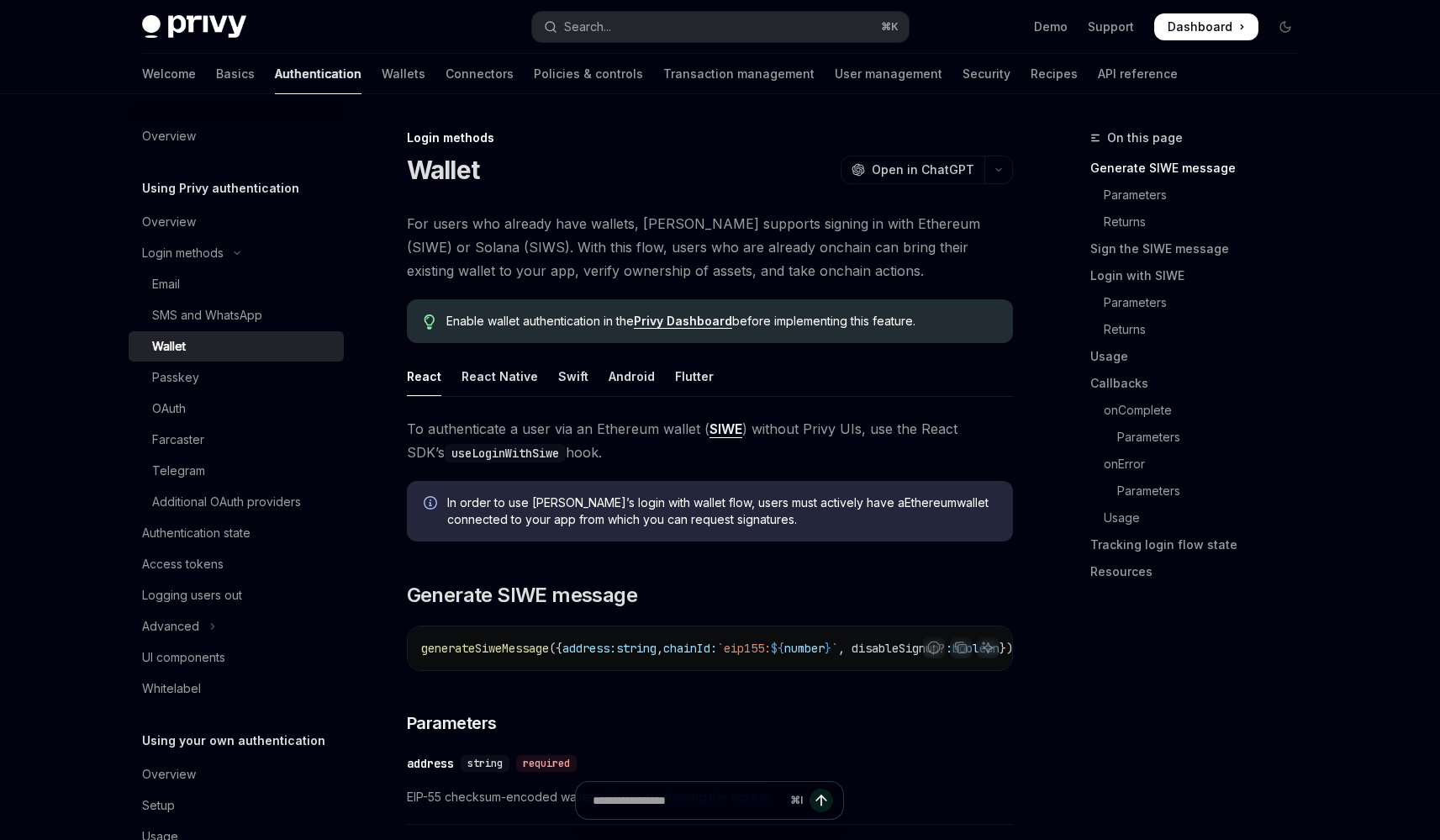
click at [129, 332] on link "Wallet" at bounding box center [236, 346] width 215 height 30
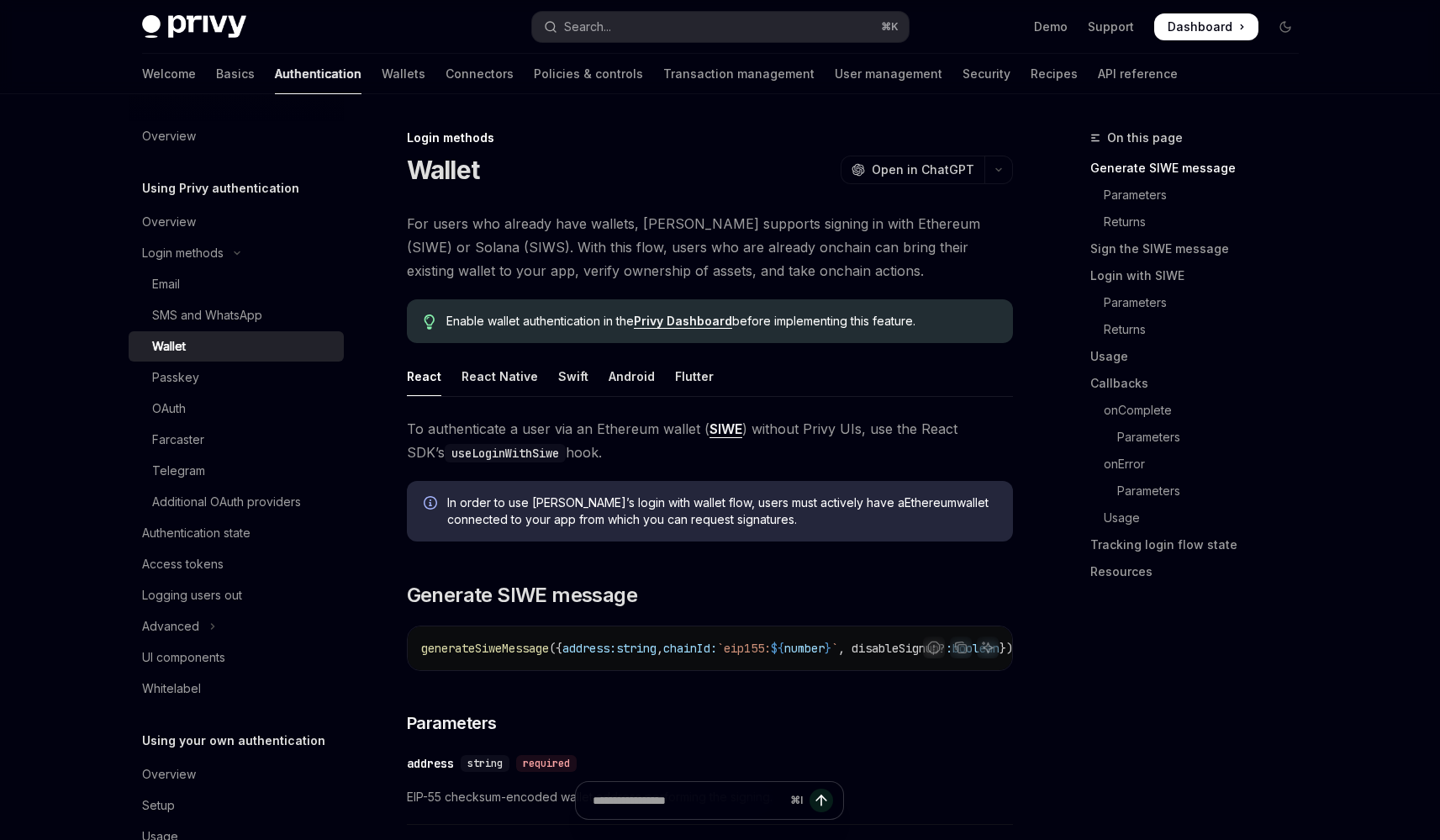
click at [129, 332] on link "Wallet" at bounding box center [236, 346] width 215 height 30
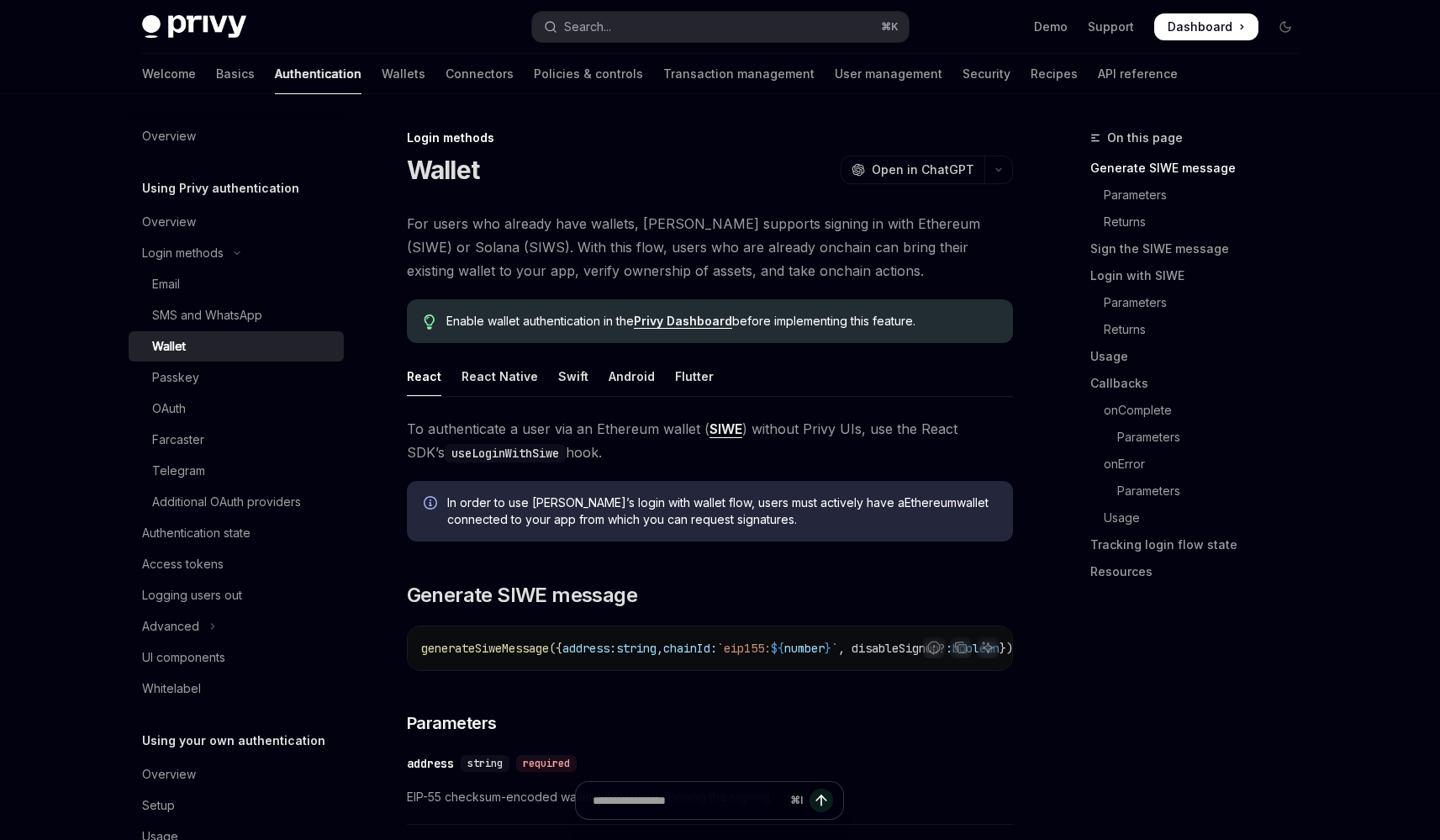
click at [129, 332] on link "Wallet" at bounding box center [236, 346] width 215 height 30
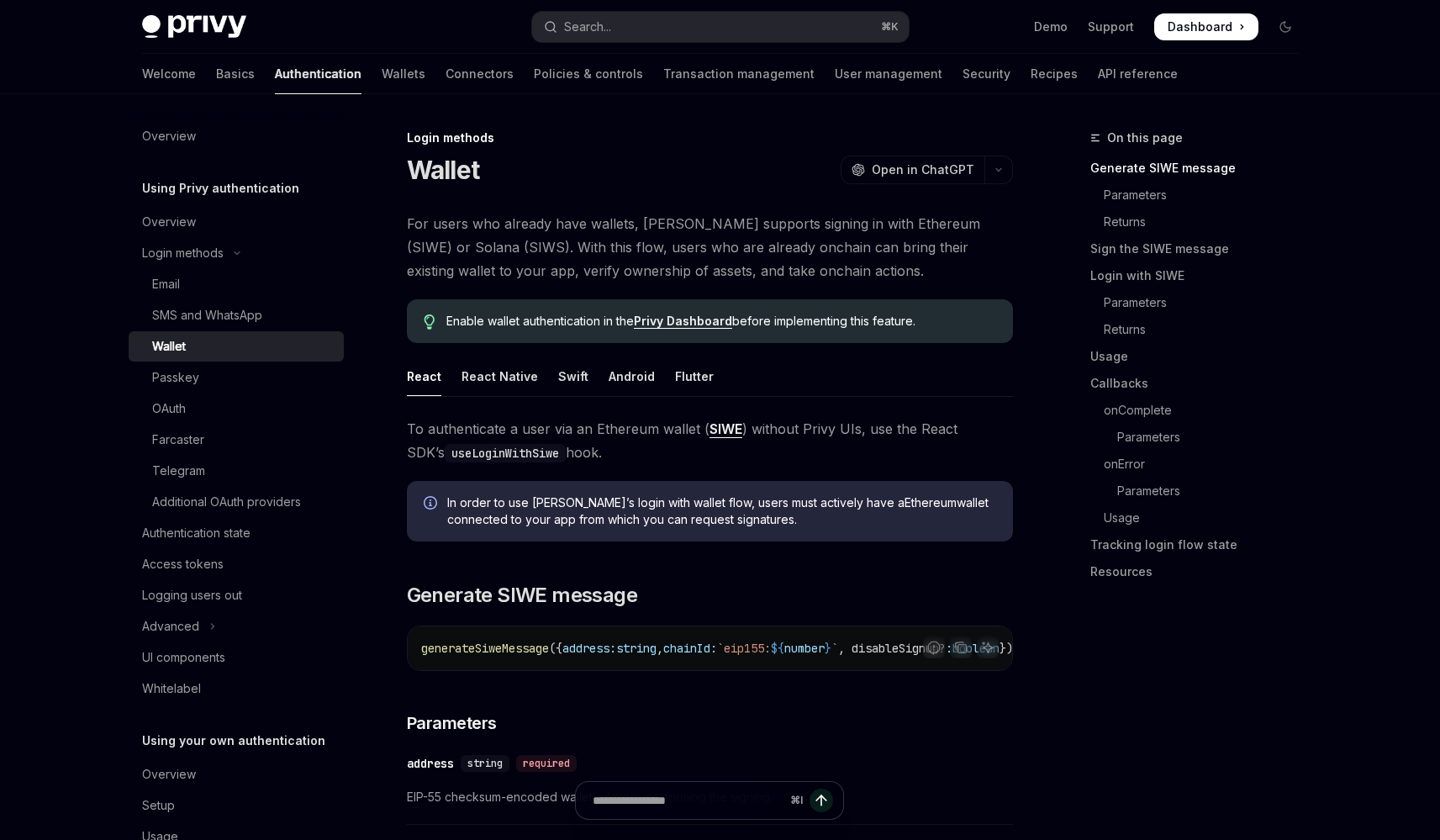
click at [129, 332] on link "Wallet" at bounding box center [236, 346] width 215 height 30
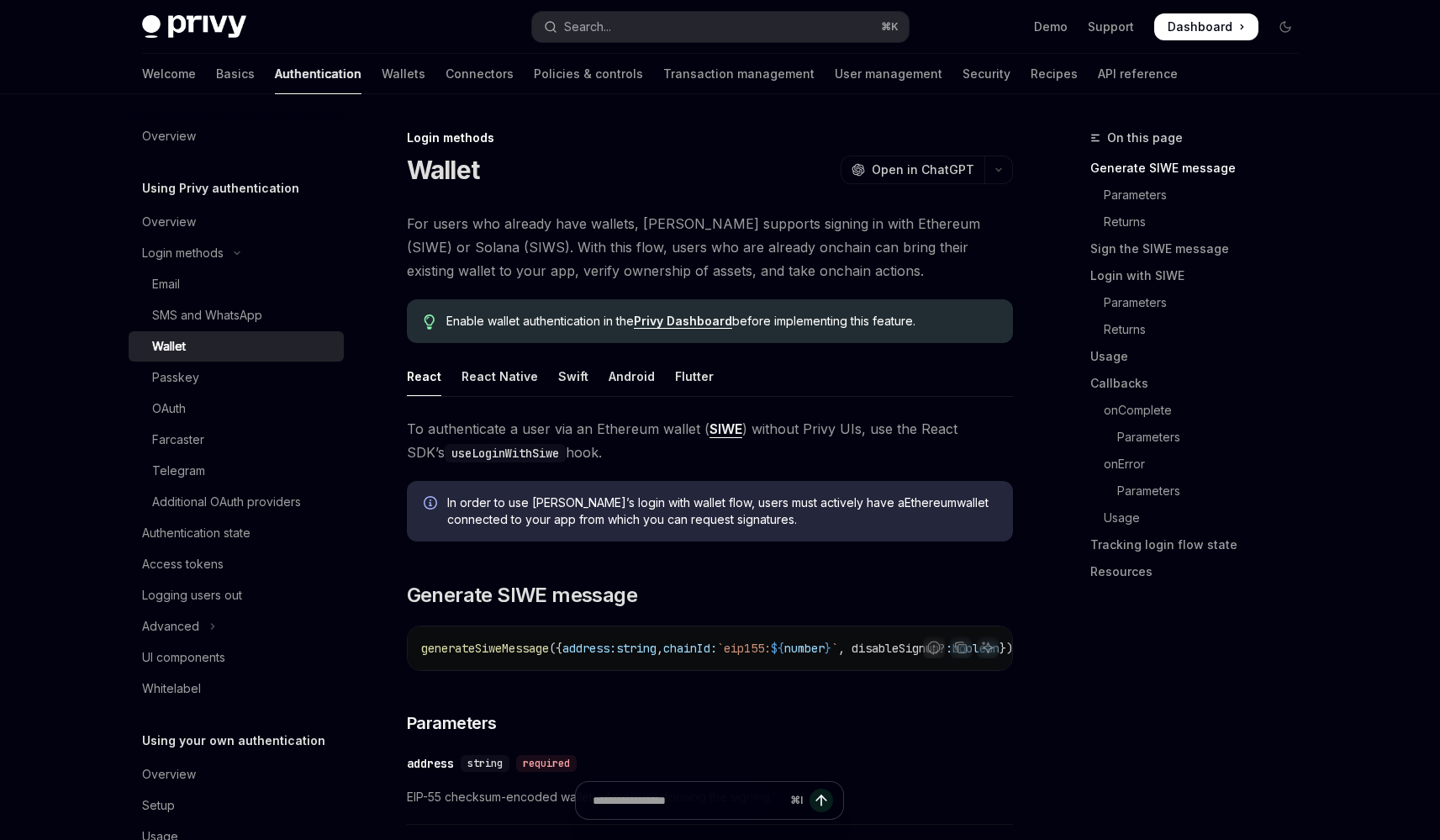
click at [129, 332] on link "Wallet" at bounding box center [236, 346] width 215 height 30
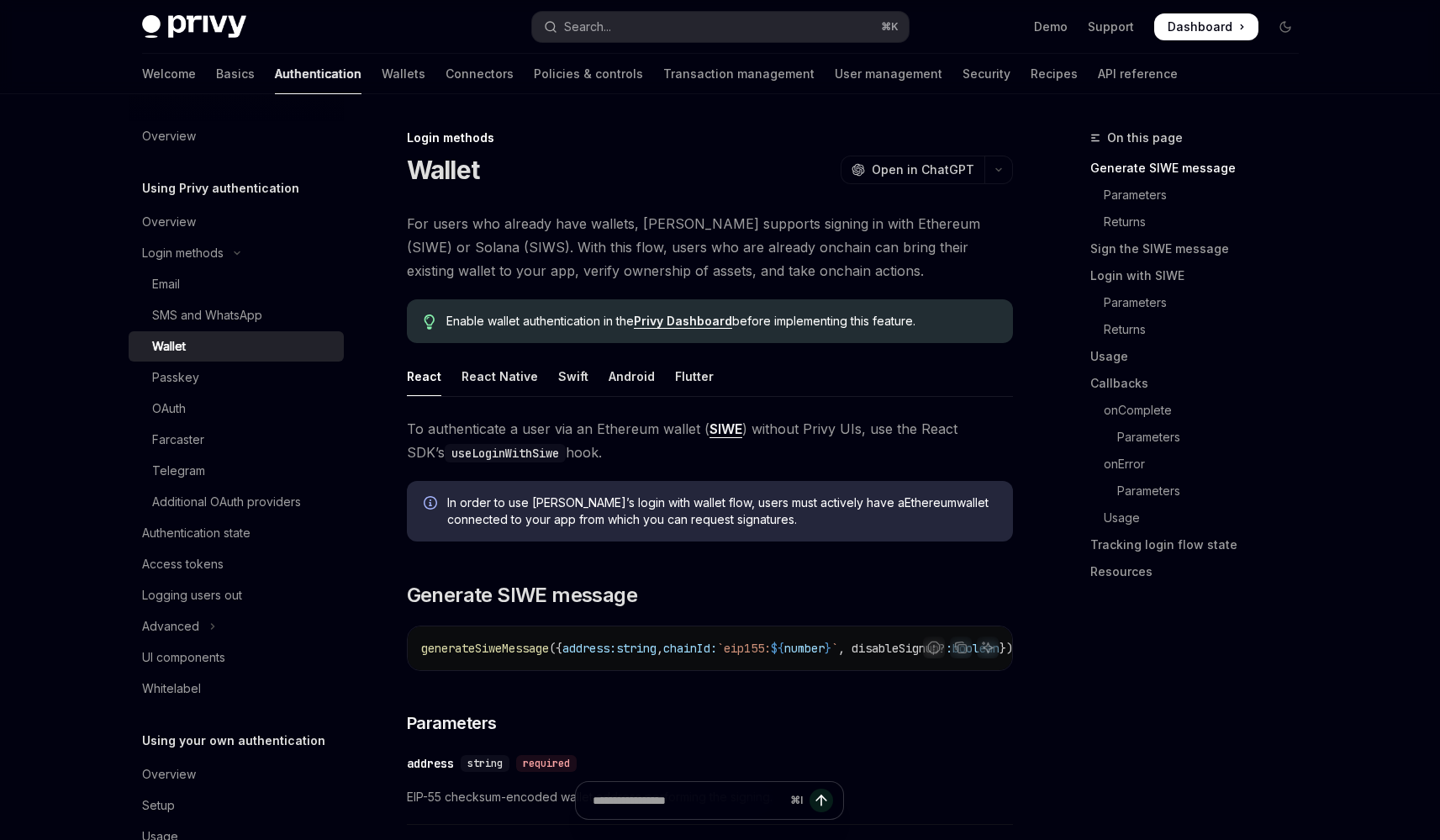
click at [129, 332] on link "Wallet" at bounding box center [236, 346] width 215 height 30
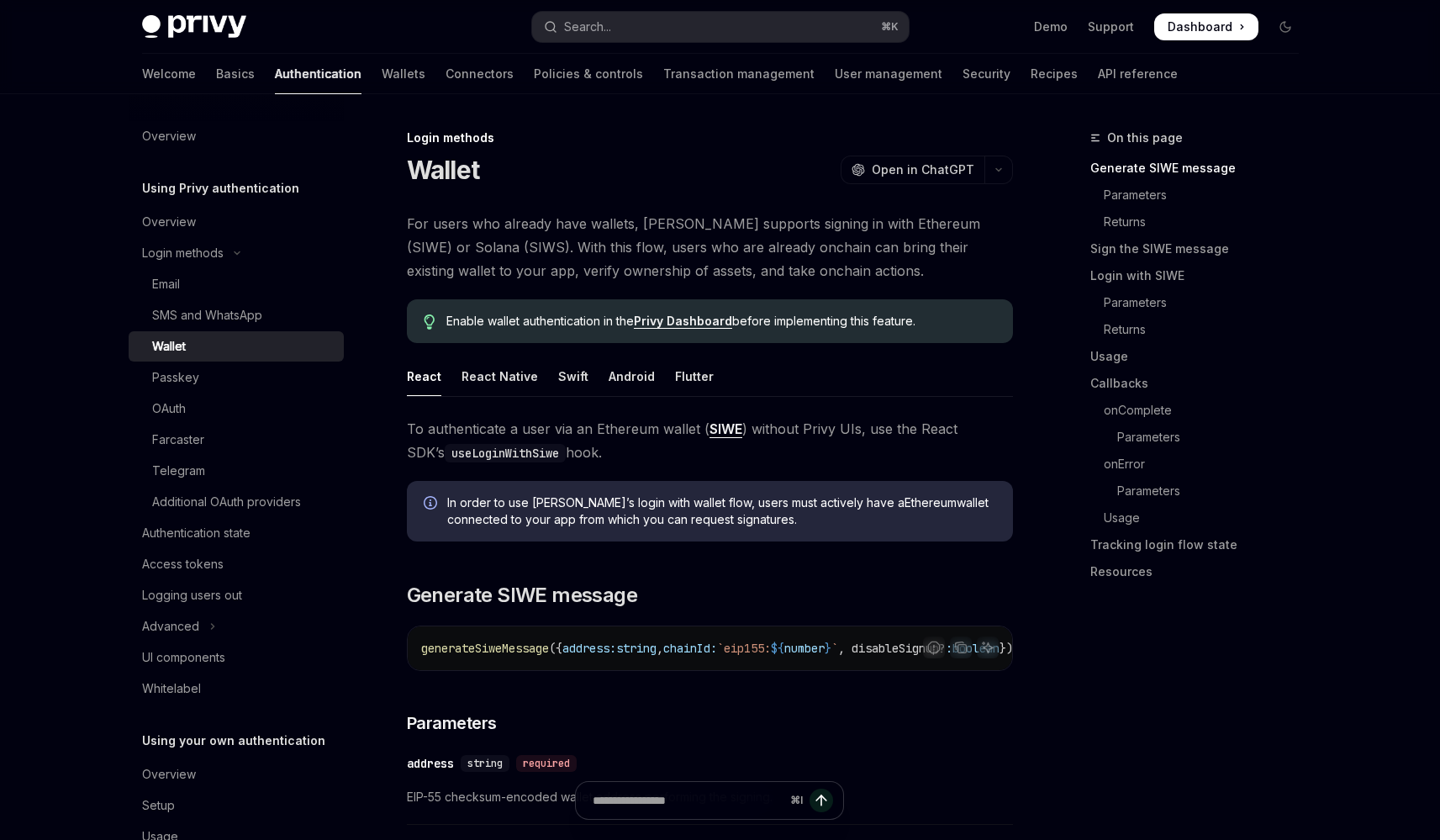
click at [129, 332] on link "Wallet" at bounding box center [236, 346] width 215 height 30
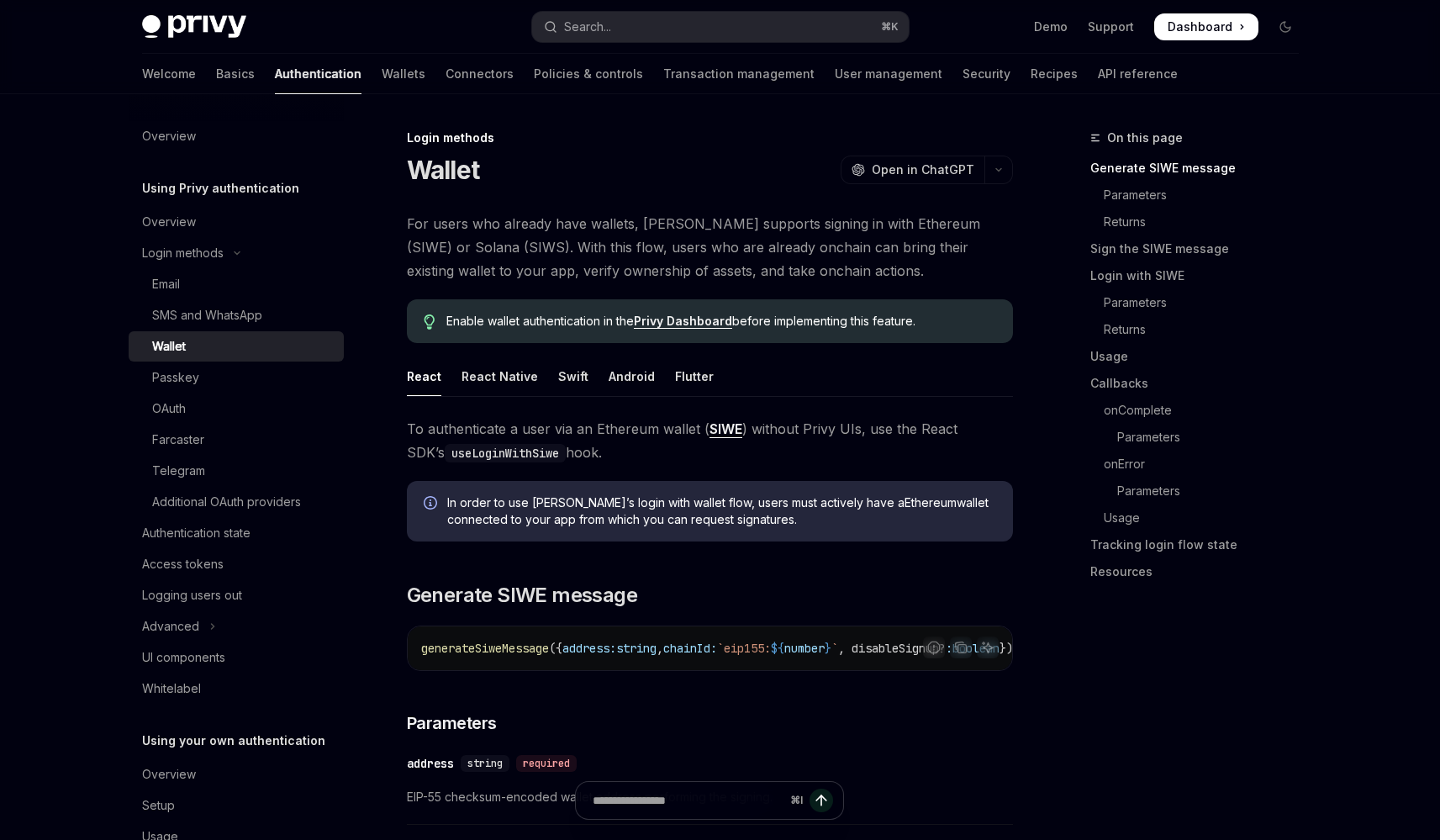
click at [129, 332] on link "Wallet" at bounding box center [236, 346] width 215 height 30
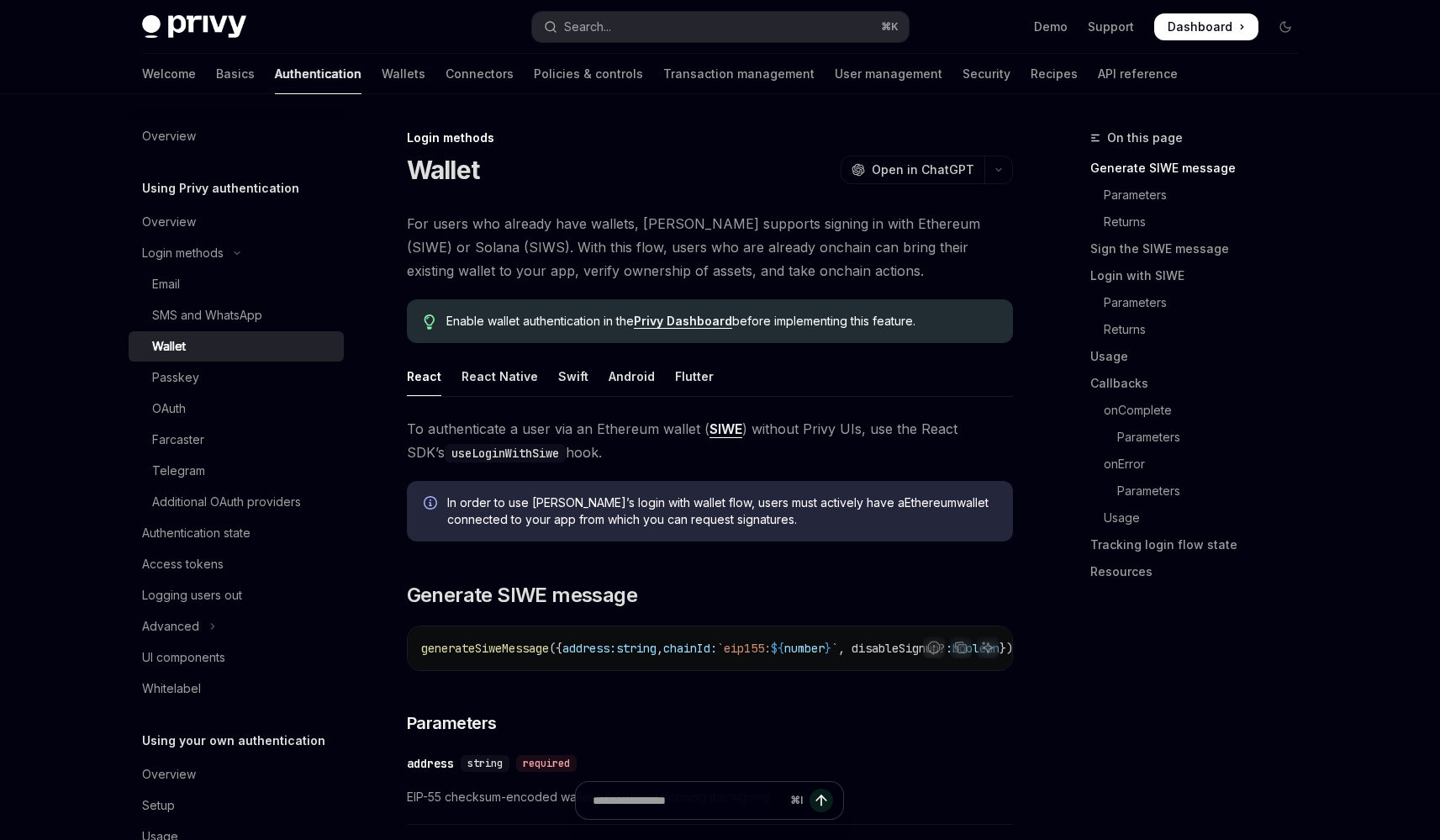
click at [129, 332] on link "Wallet" at bounding box center [236, 346] width 215 height 30
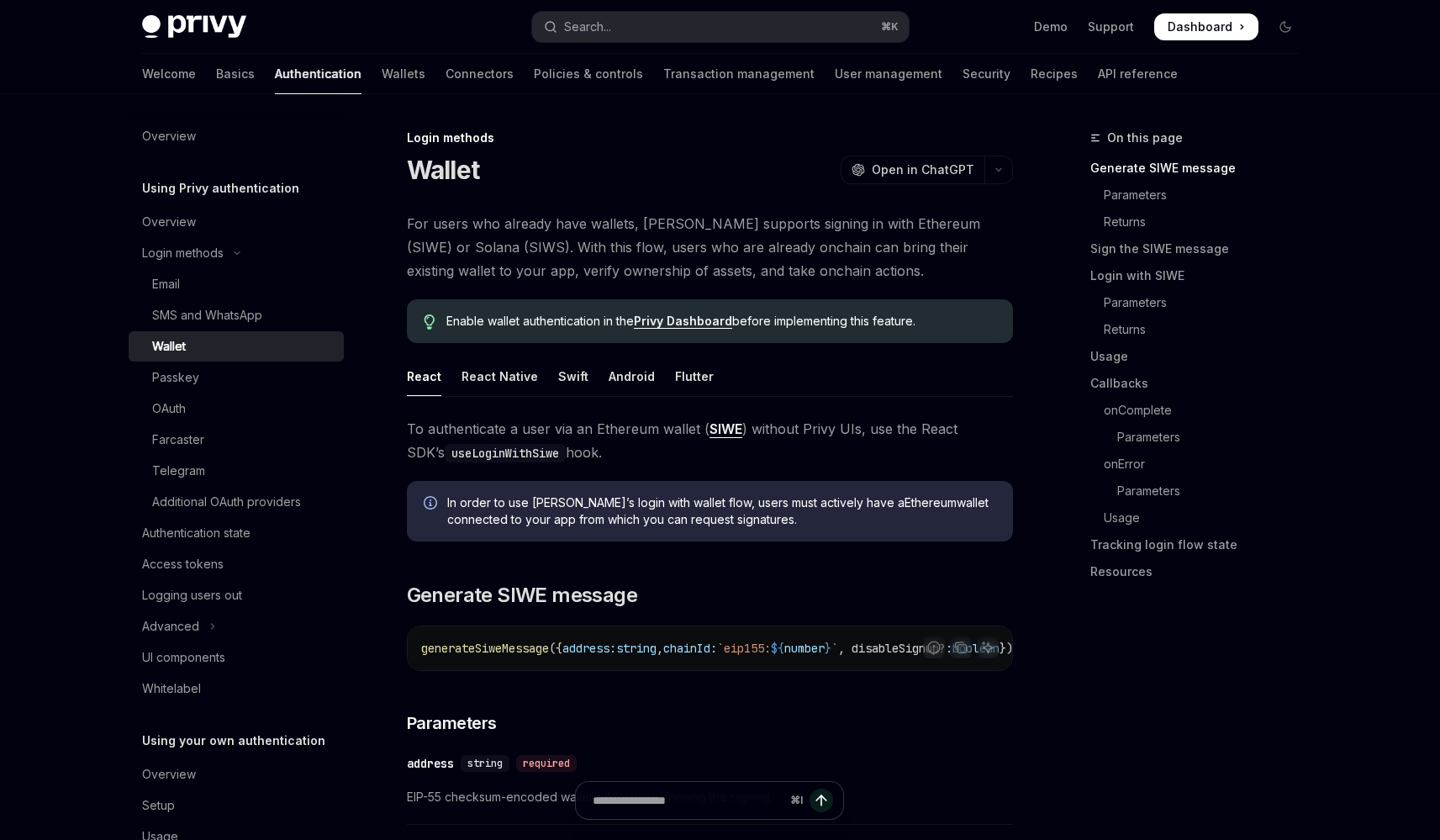
click at [129, 332] on link "Wallet" at bounding box center [236, 346] width 215 height 30
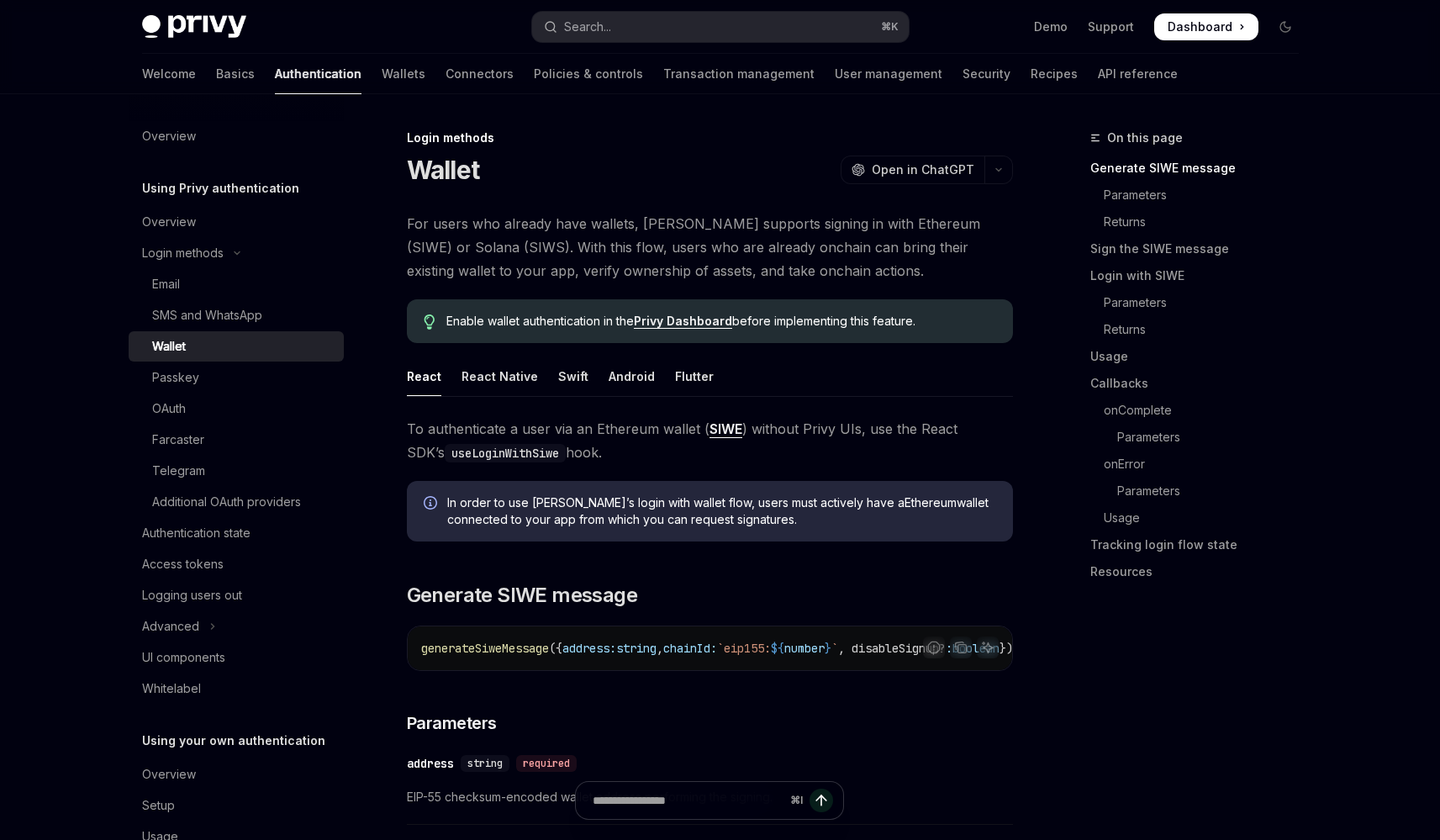
click at [129, 332] on link "Wallet" at bounding box center [236, 346] width 215 height 30
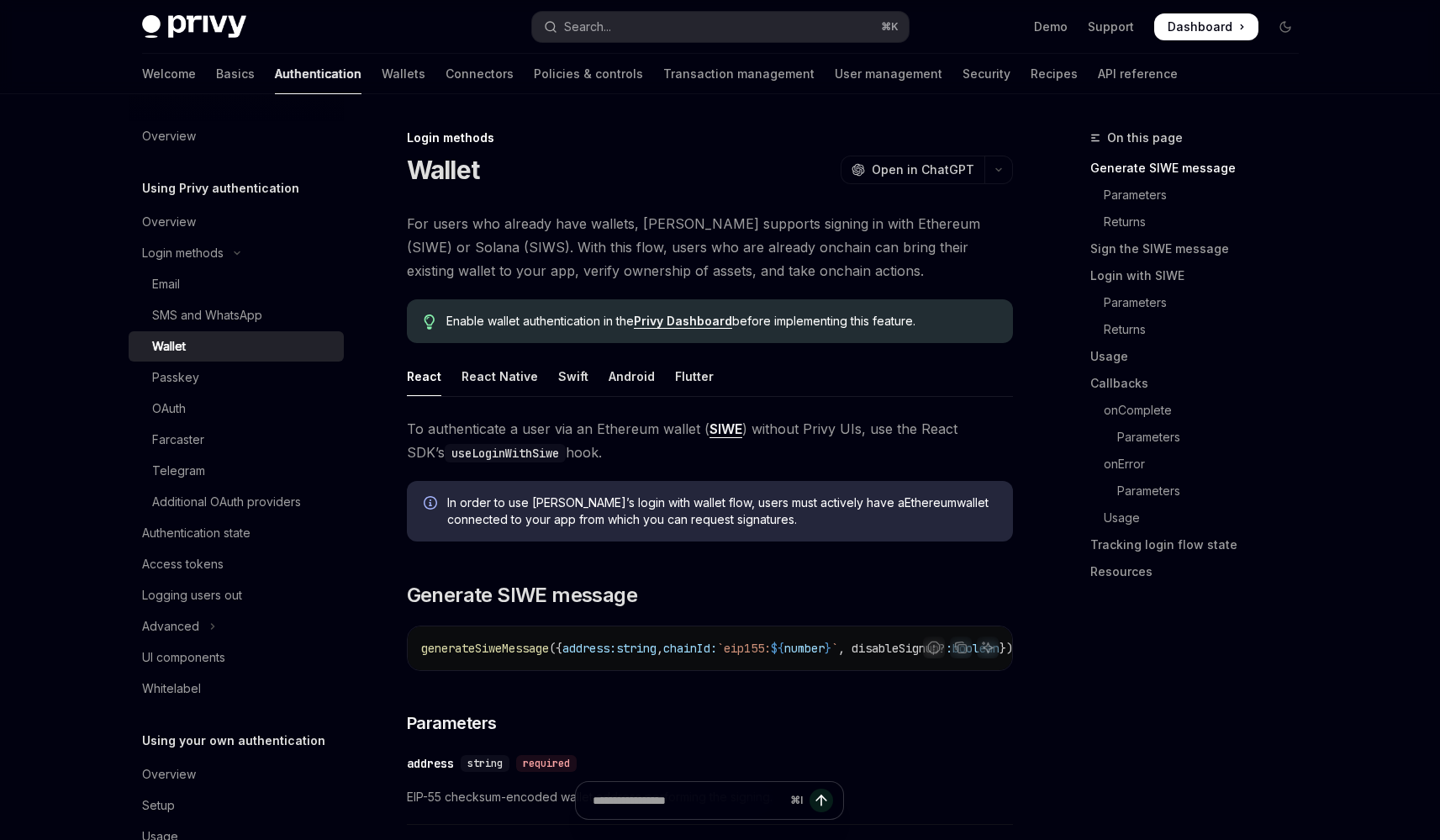
click at [129, 332] on link "Wallet" at bounding box center [236, 346] width 215 height 30
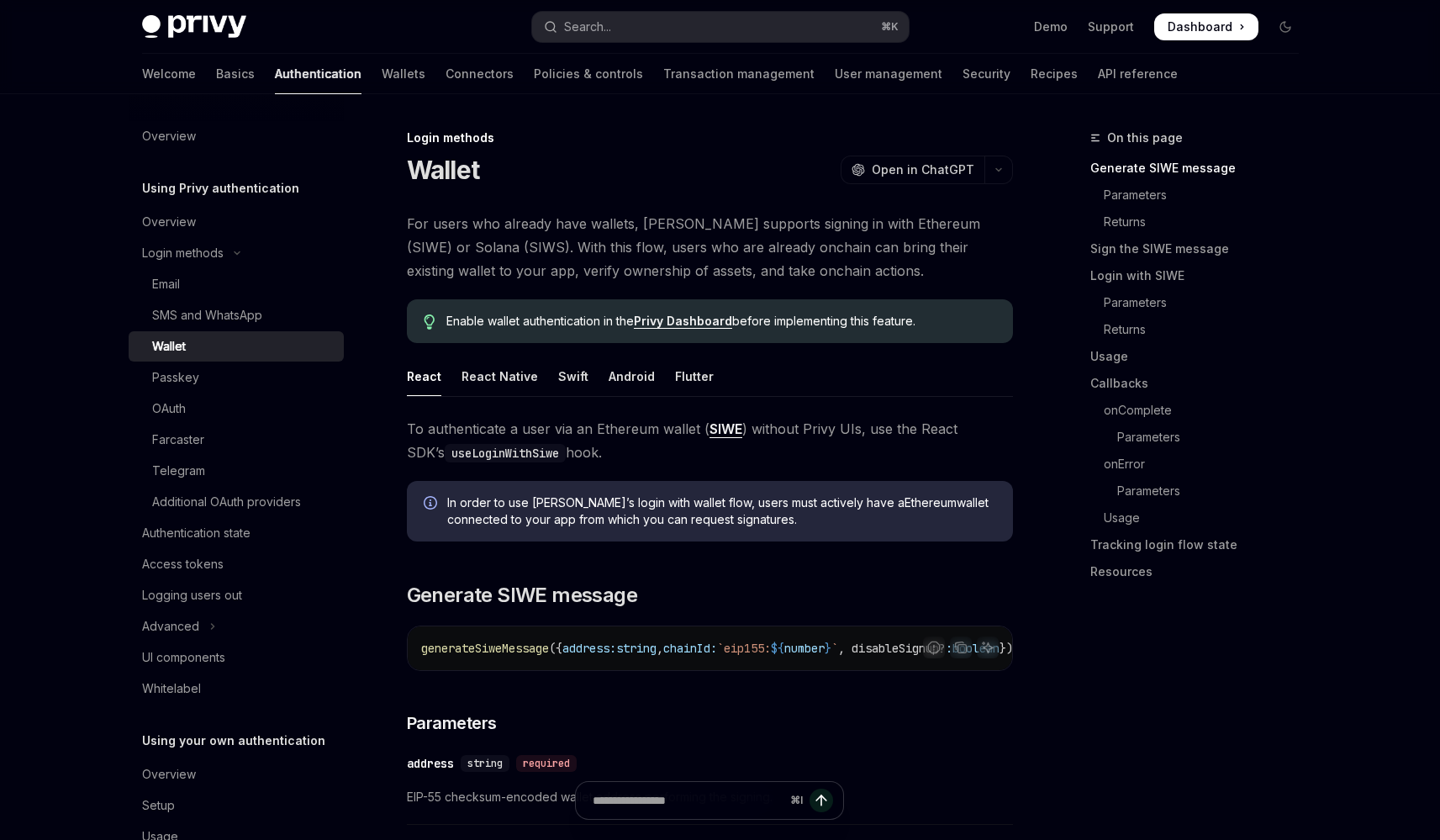
click at [129, 332] on link "Wallet" at bounding box center [236, 346] width 215 height 30
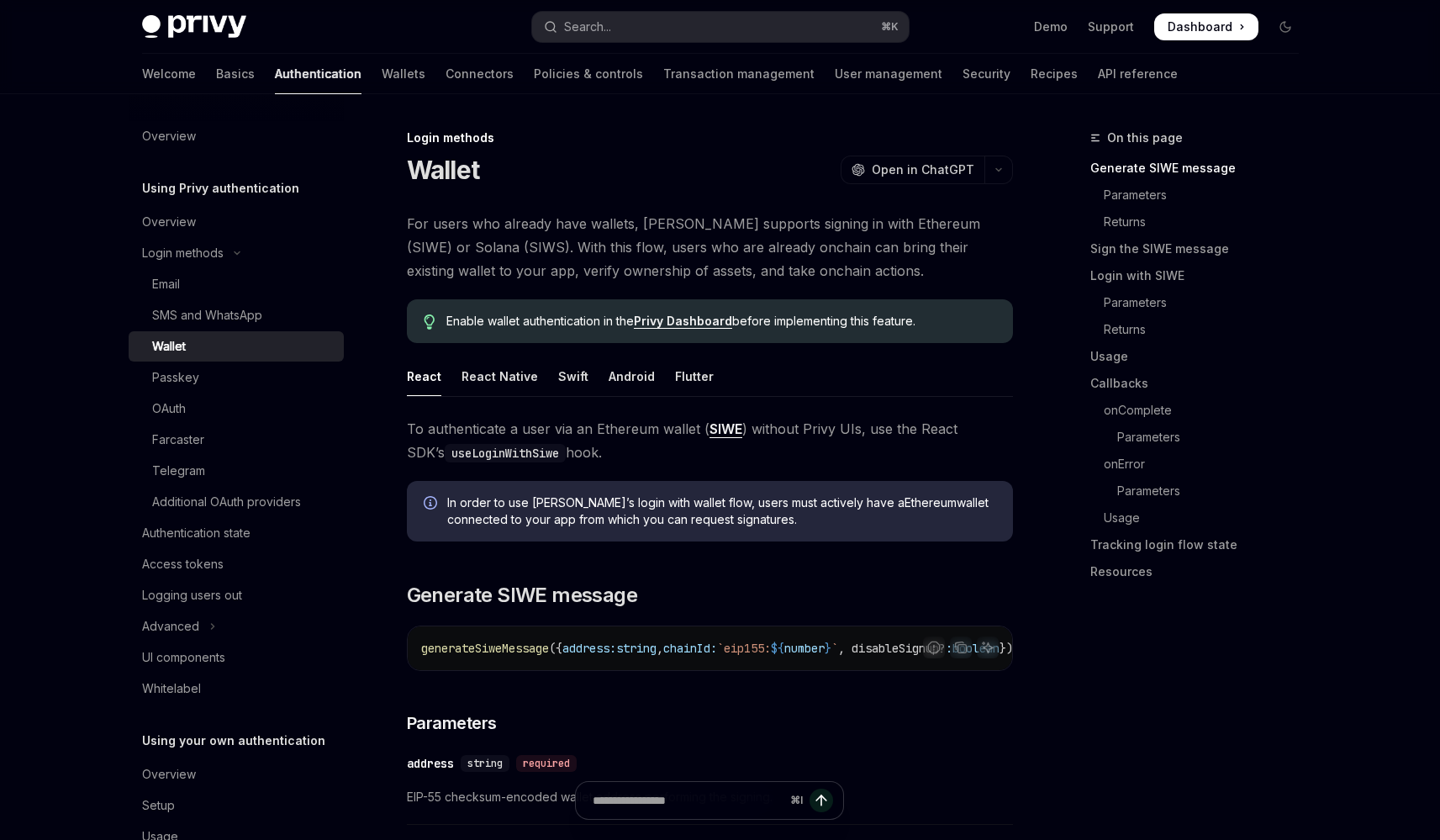
click at [129, 332] on link "Wallet" at bounding box center [236, 346] width 215 height 30
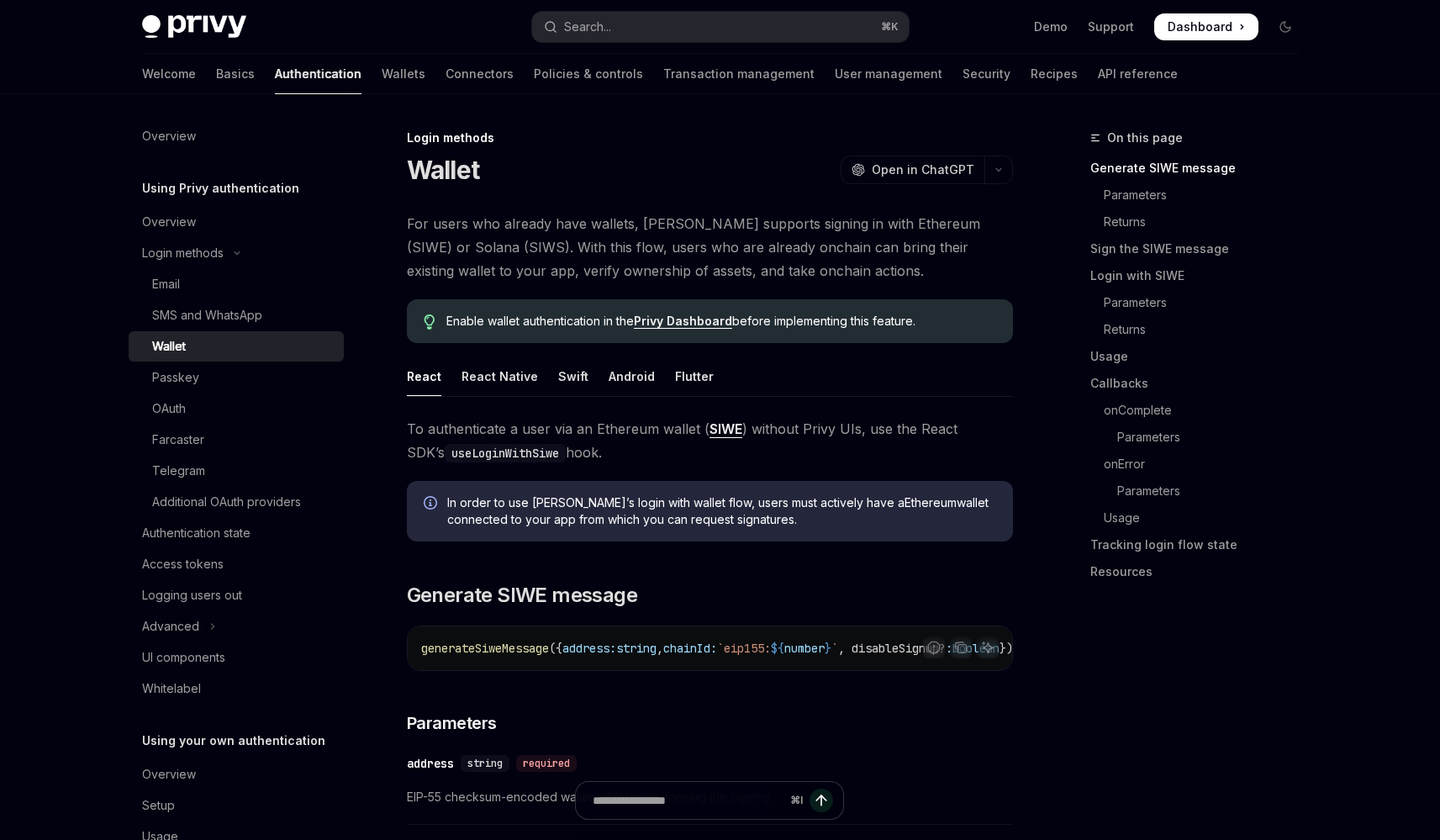
click at [129, 332] on link "Wallet" at bounding box center [236, 346] width 215 height 30
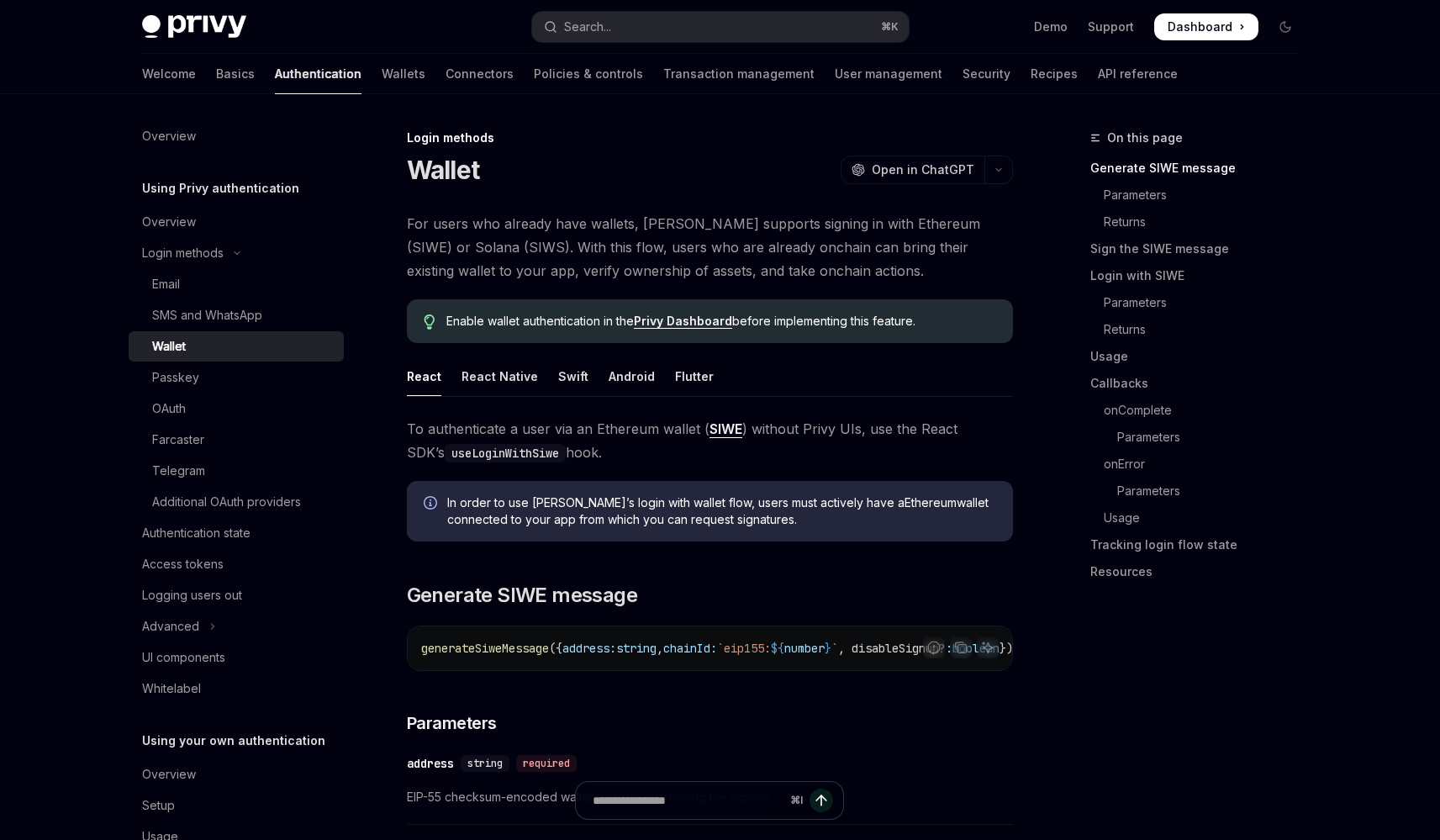
click at [129, 332] on link "Wallet" at bounding box center [236, 346] width 215 height 30
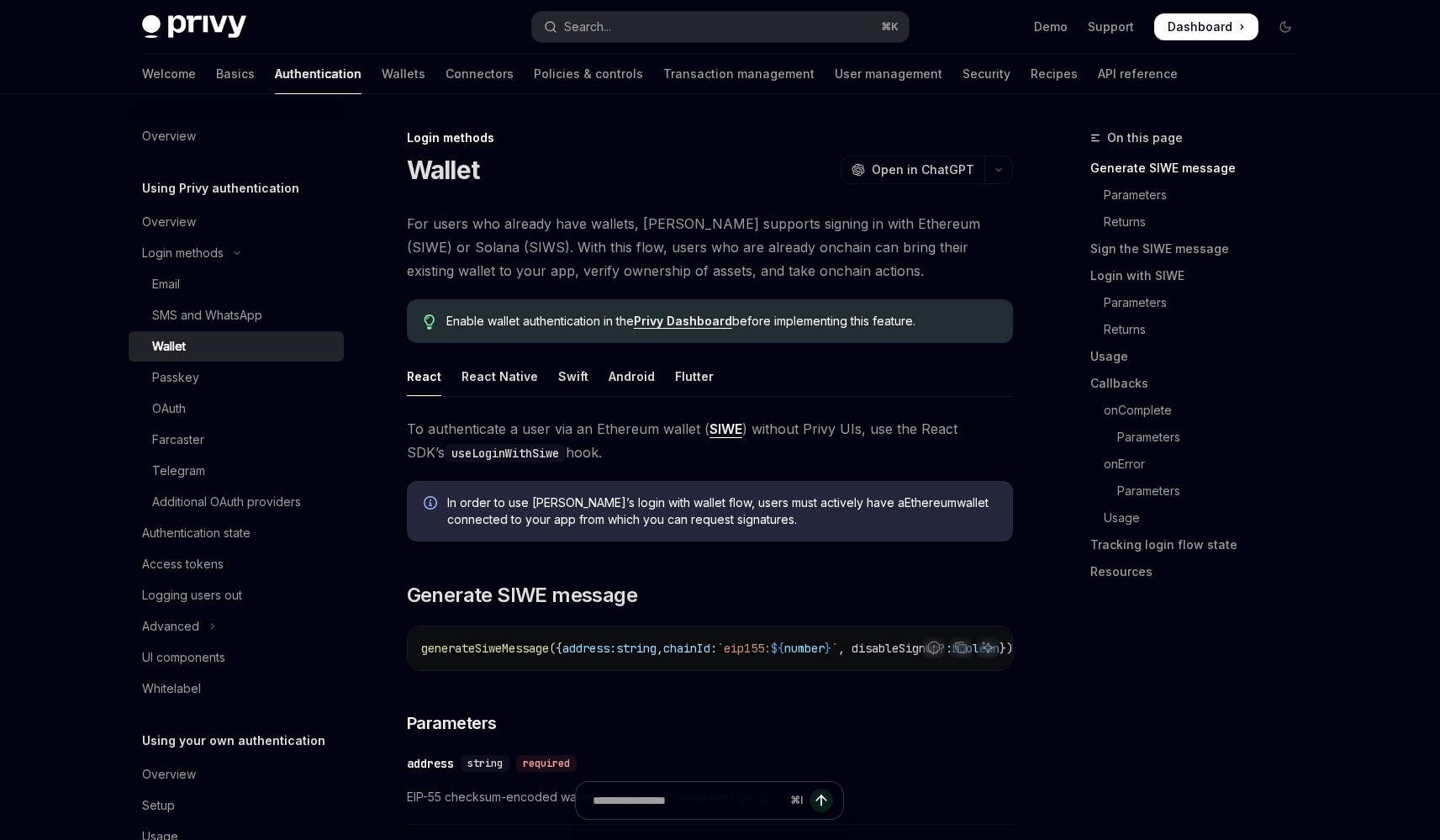
click at [129, 332] on link "Wallet" at bounding box center [236, 346] width 215 height 30
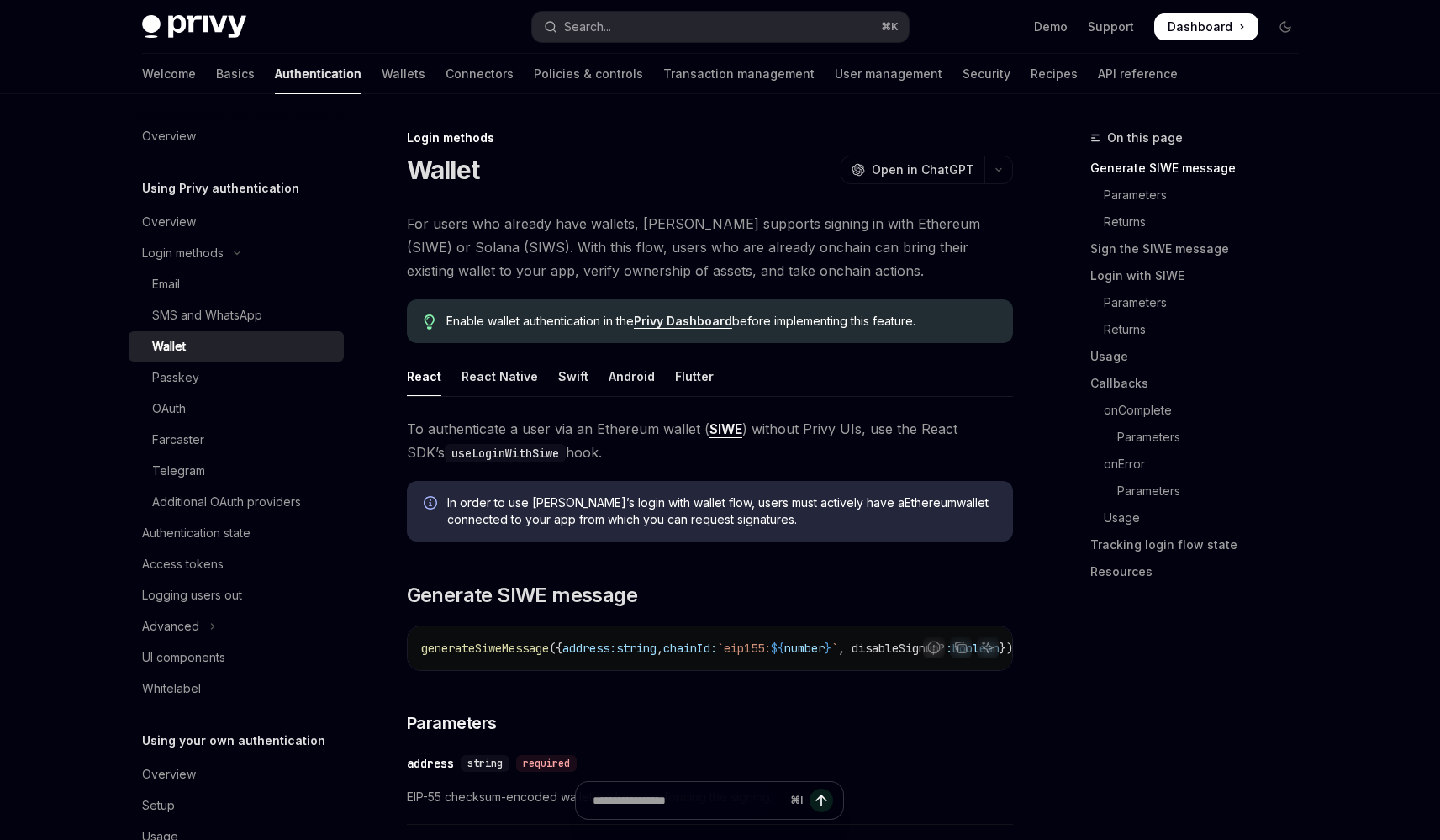
click at [129, 332] on link "Wallet" at bounding box center [236, 346] width 215 height 30
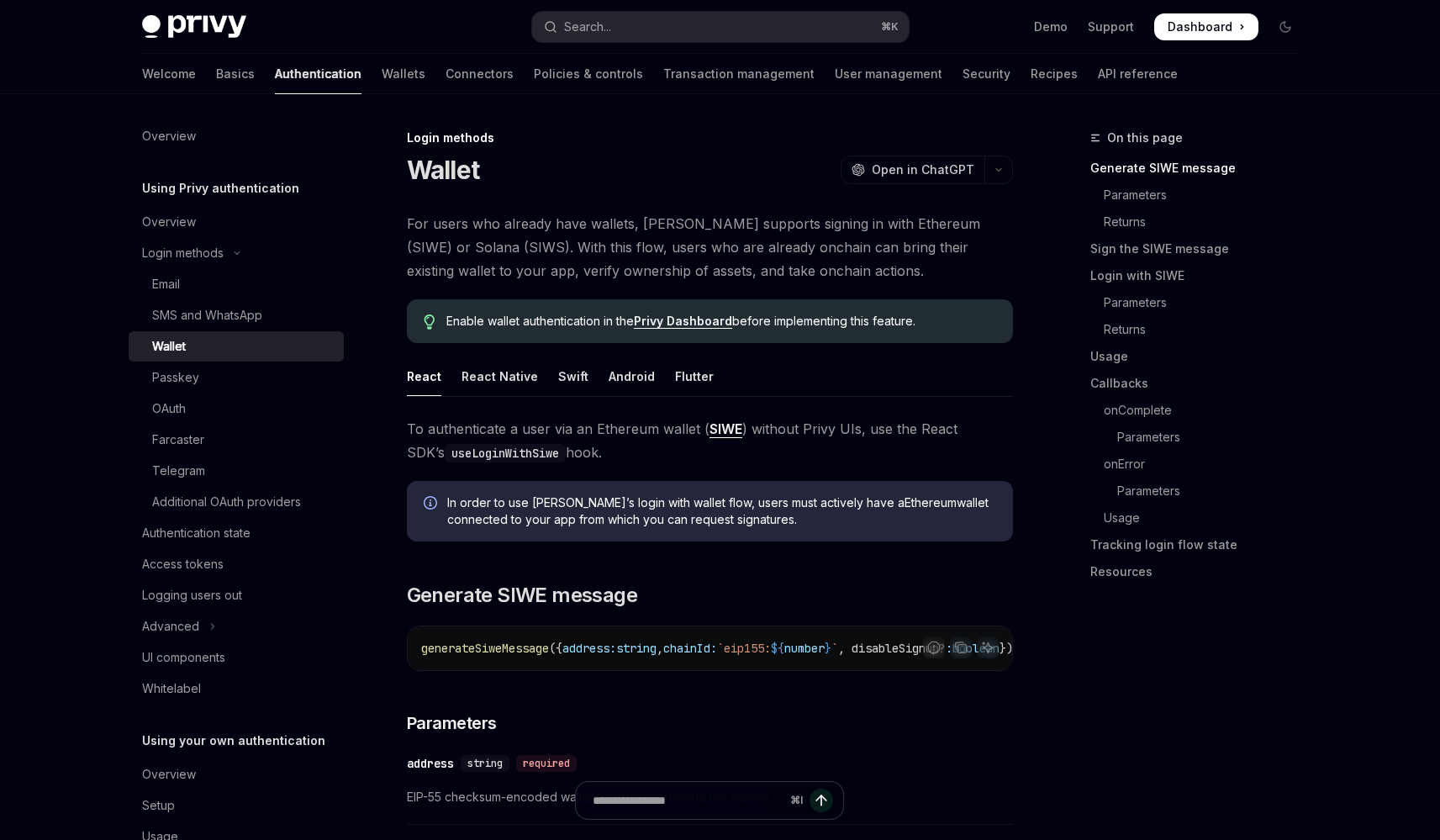
click at [129, 332] on link "Wallet" at bounding box center [236, 346] width 215 height 30
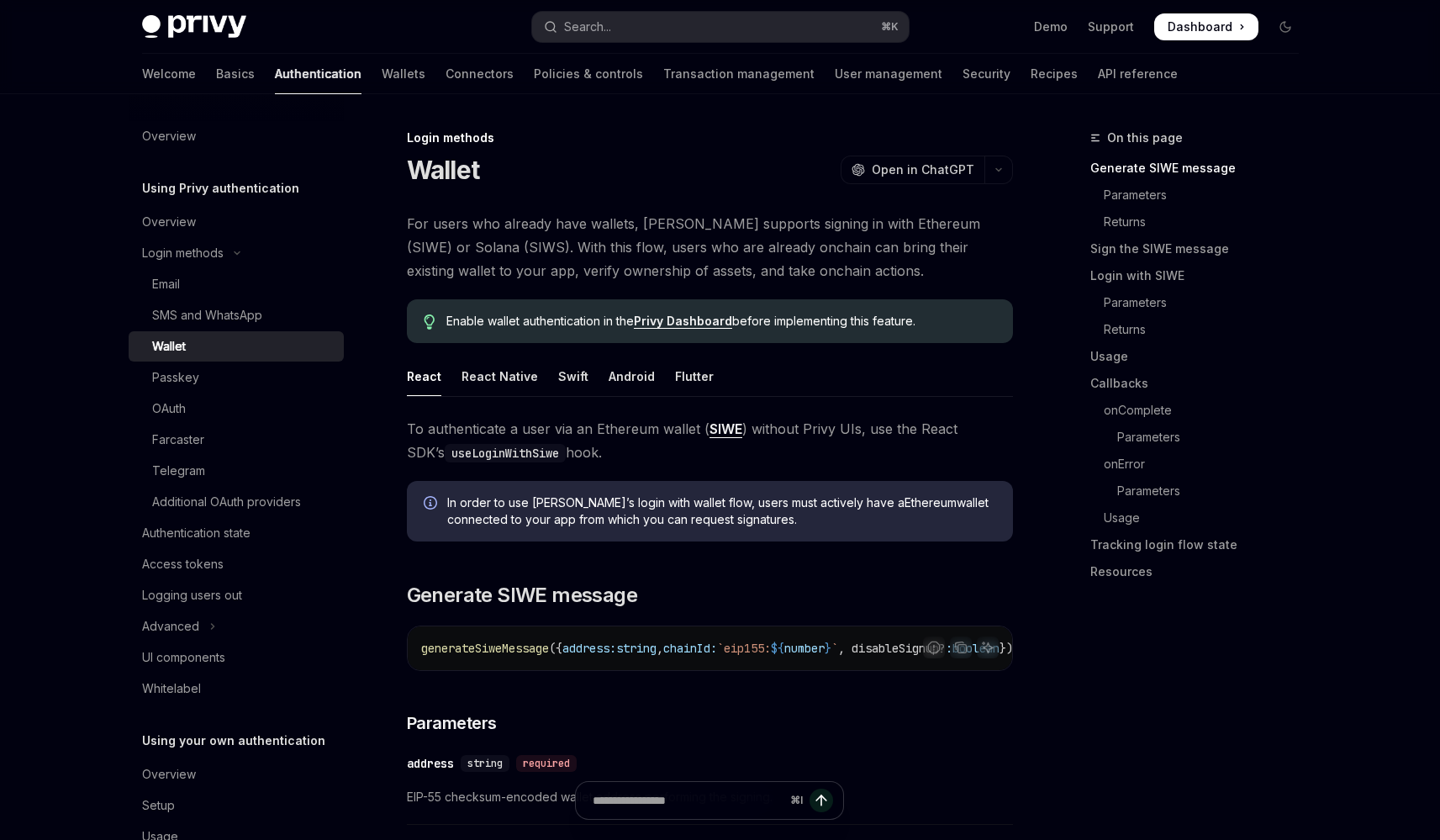
click at [129, 332] on link "Wallet" at bounding box center [236, 346] width 215 height 30
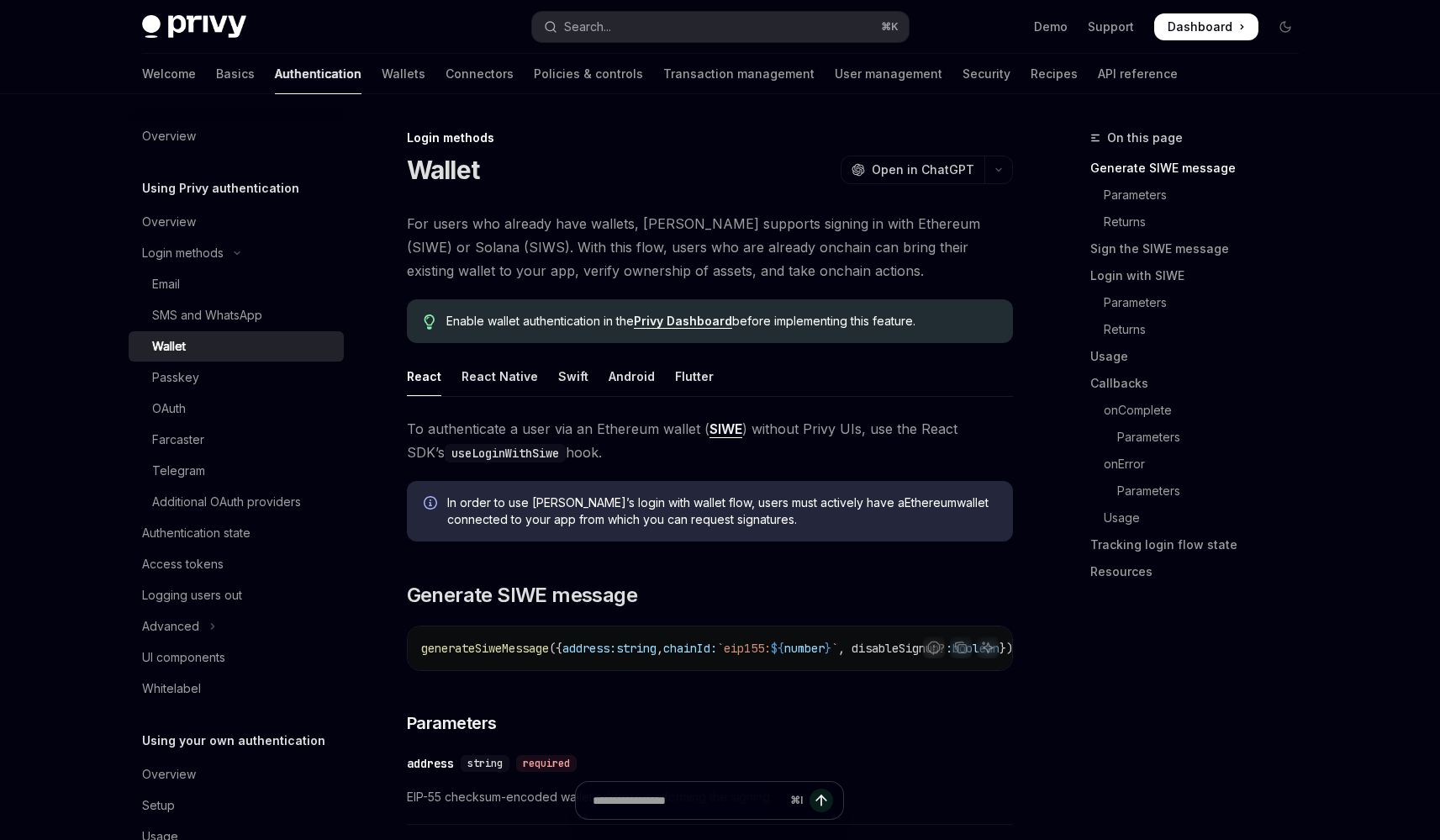
click at [129, 332] on link "Wallet" at bounding box center [236, 346] width 215 height 30
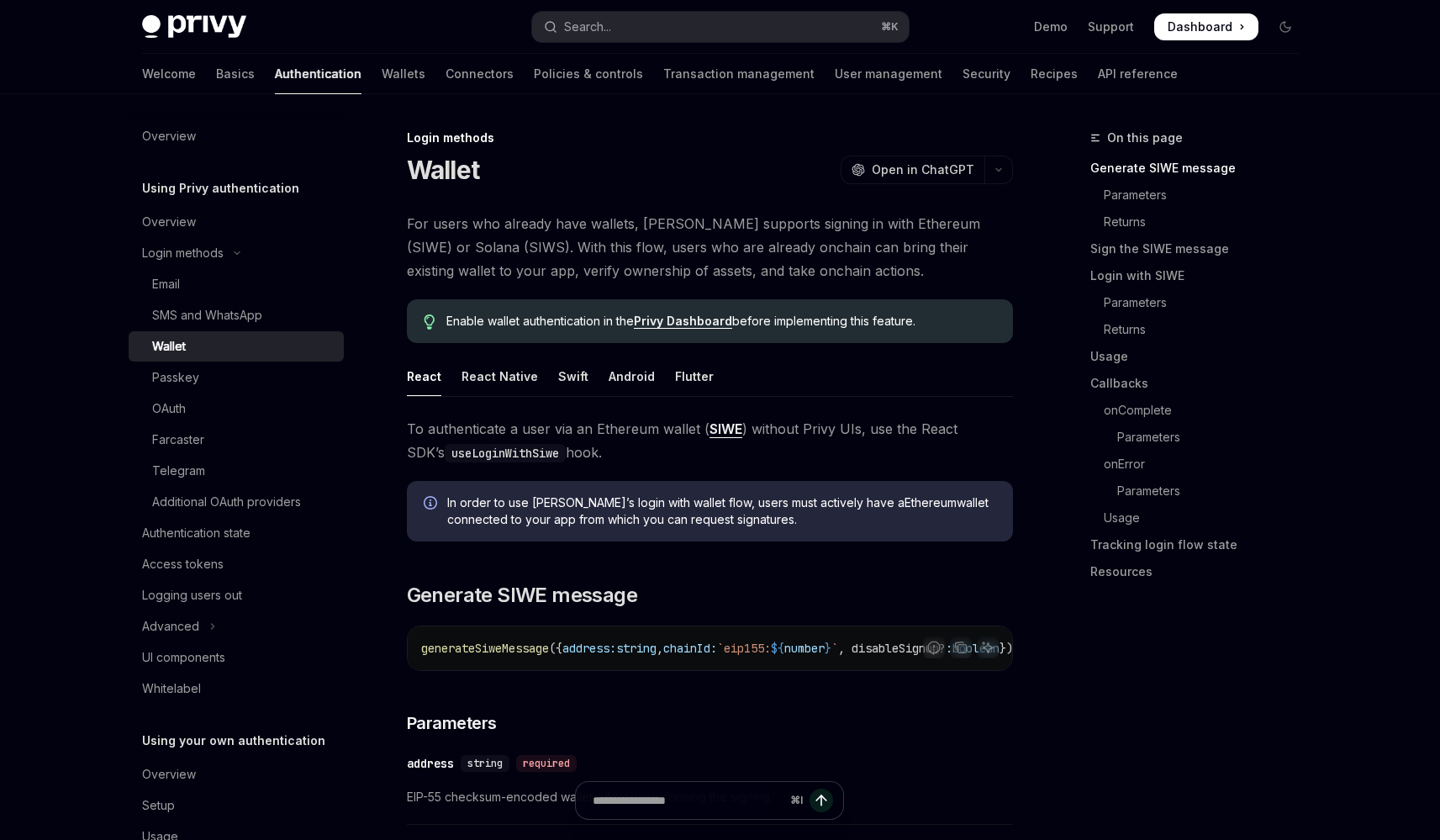
click at [129, 332] on link "Wallet" at bounding box center [236, 346] width 215 height 30
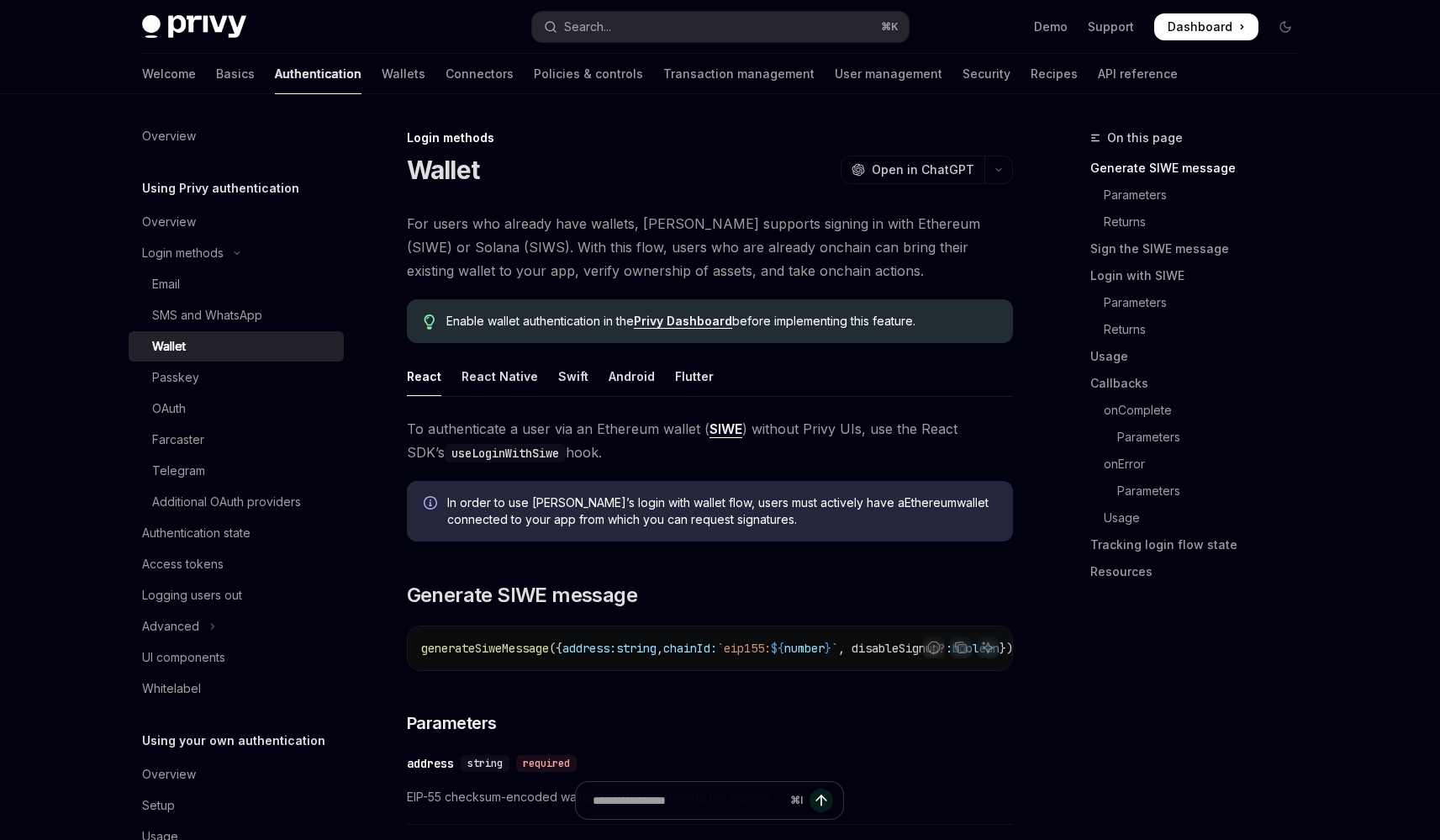
click at [129, 332] on link "Wallet" at bounding box center [236, 346] width 215 height 30
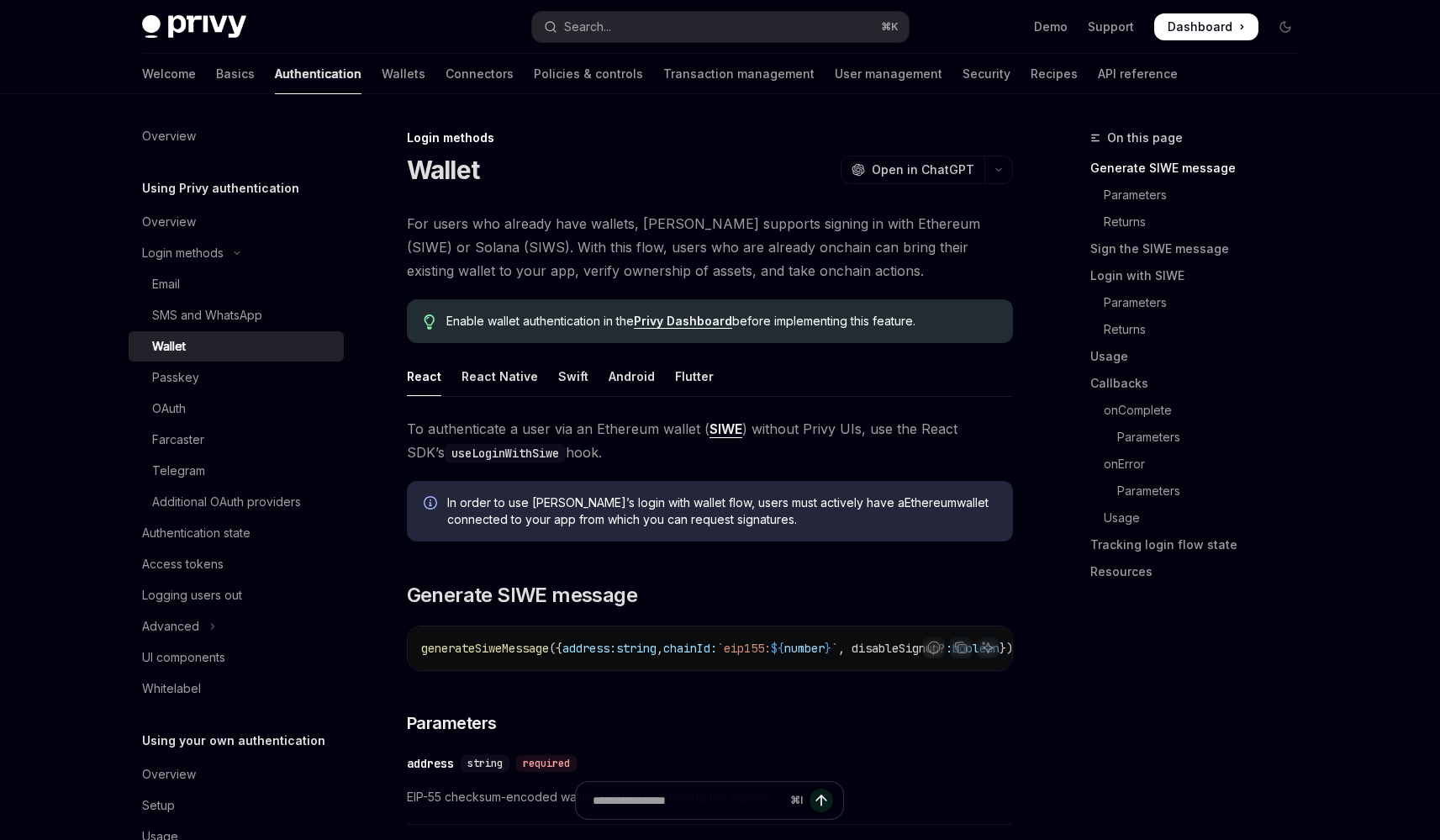
click at [129, 332] on link "Wallet" at bounding box center [236, 346] width 215 height 30
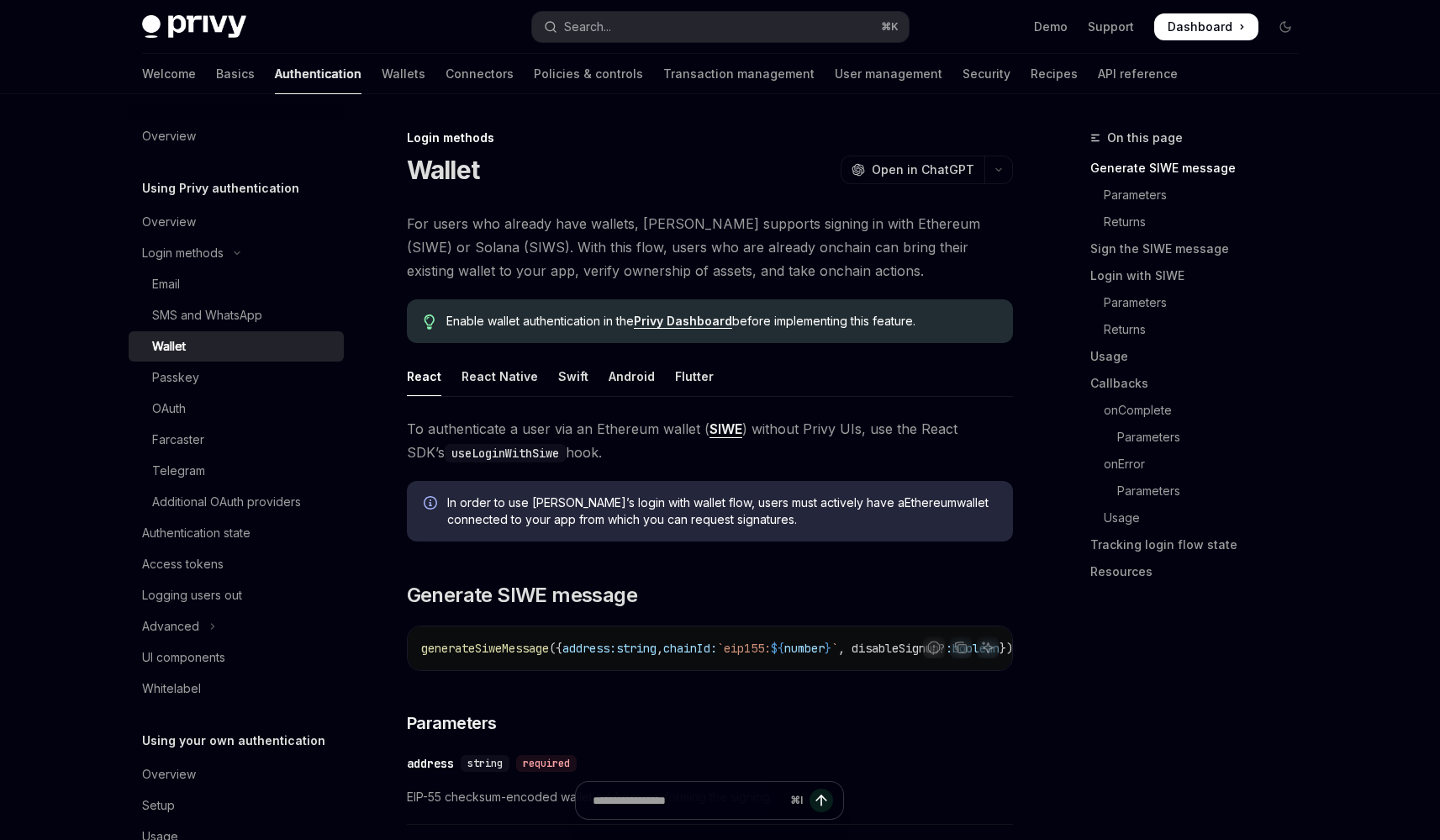
click at [129, 332] on link "Wallet" at bounding box center [236, 346] width 215 height 30
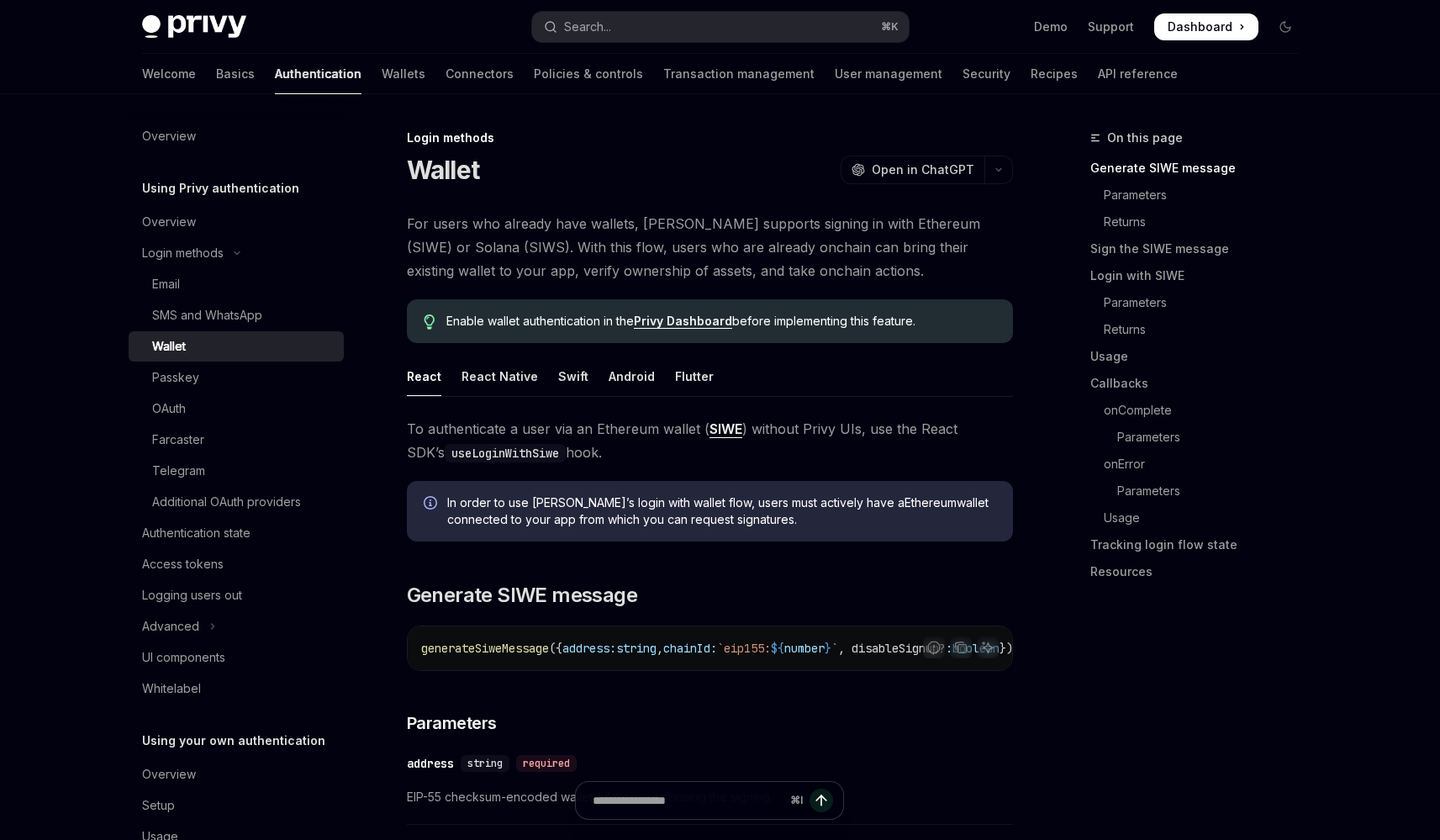
click at [129, 332] on link "Wallet" at bounding box center [236, 346] width 215 height 30
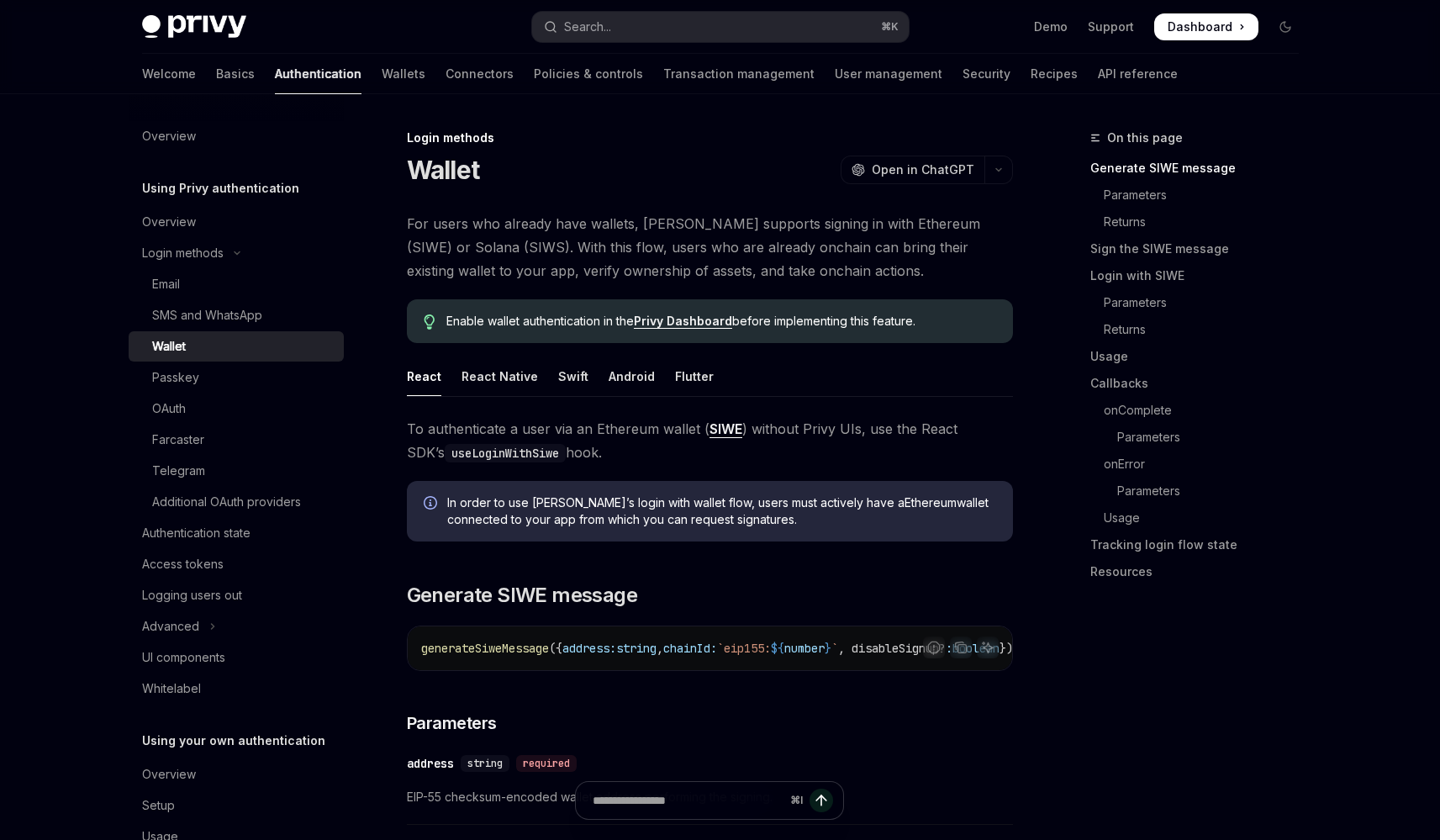
click at [129, 332] on link "Wallet" at bounding box center [236, 346] width 215 height 30
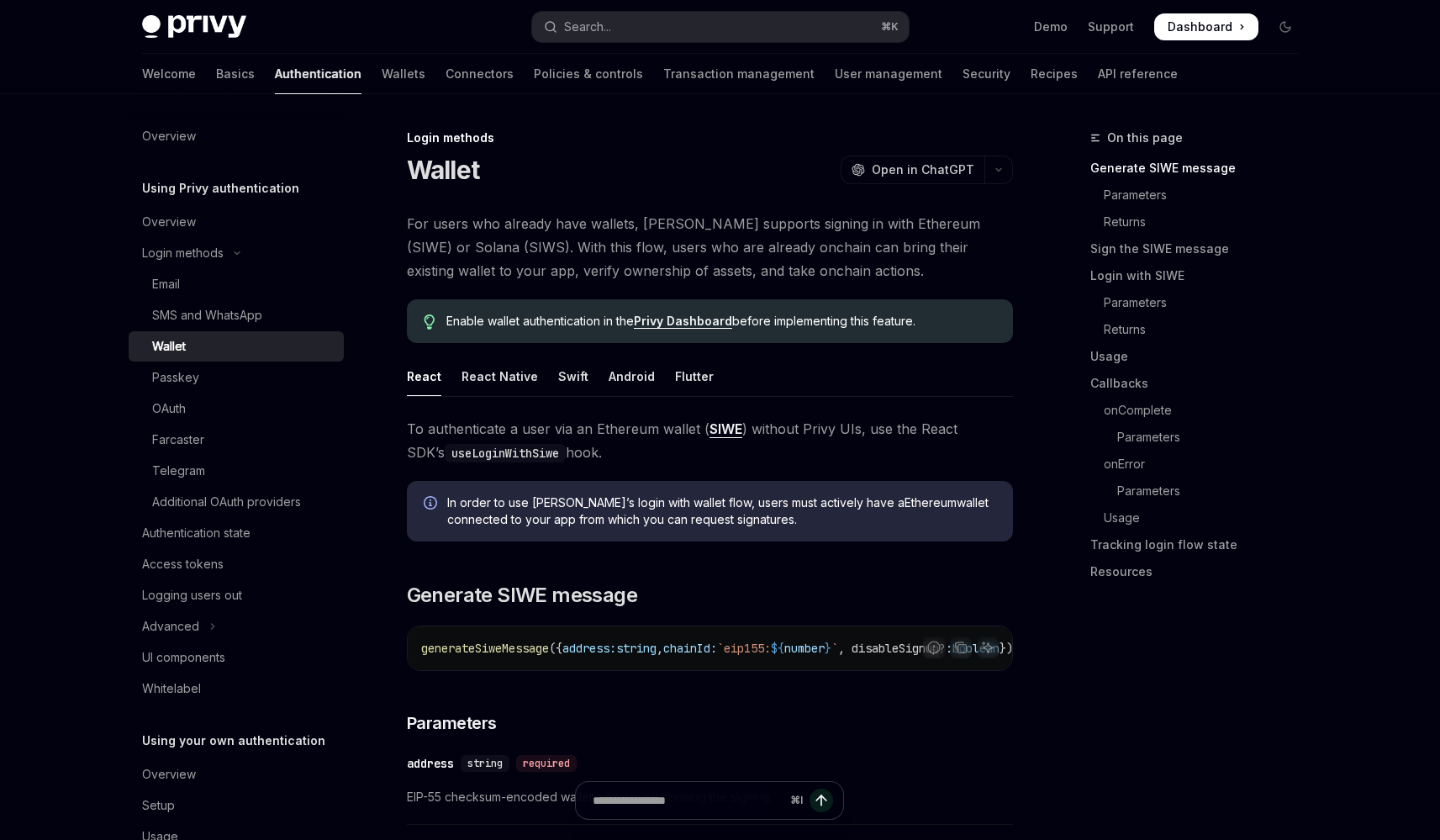
click at [129, 332] on link "Wallet" at bounding box center [236, 346] width 215 height 30
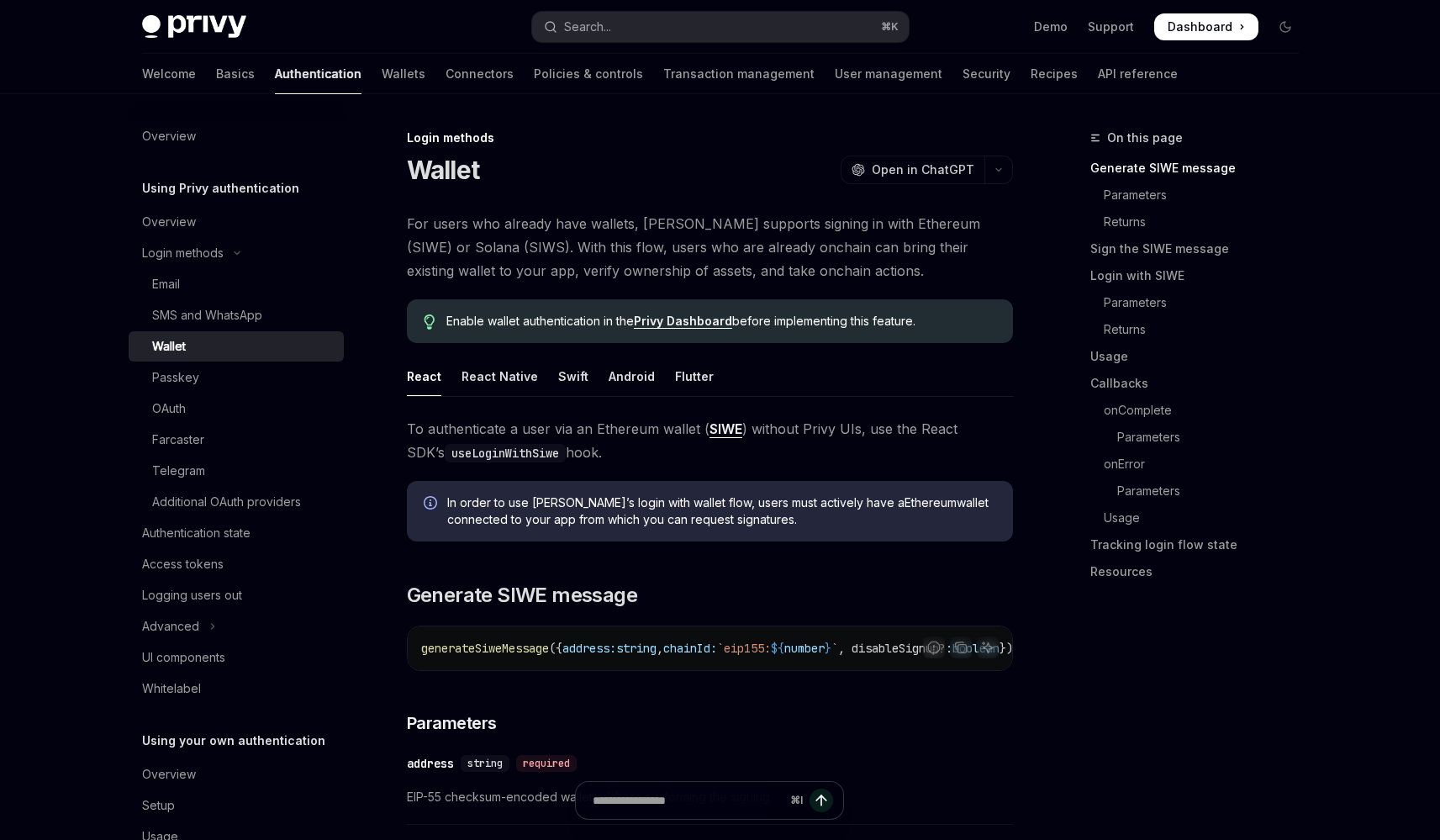
click at [129, 332] on link "Wallet" at bounding box center [236, 346] width 215 height 30
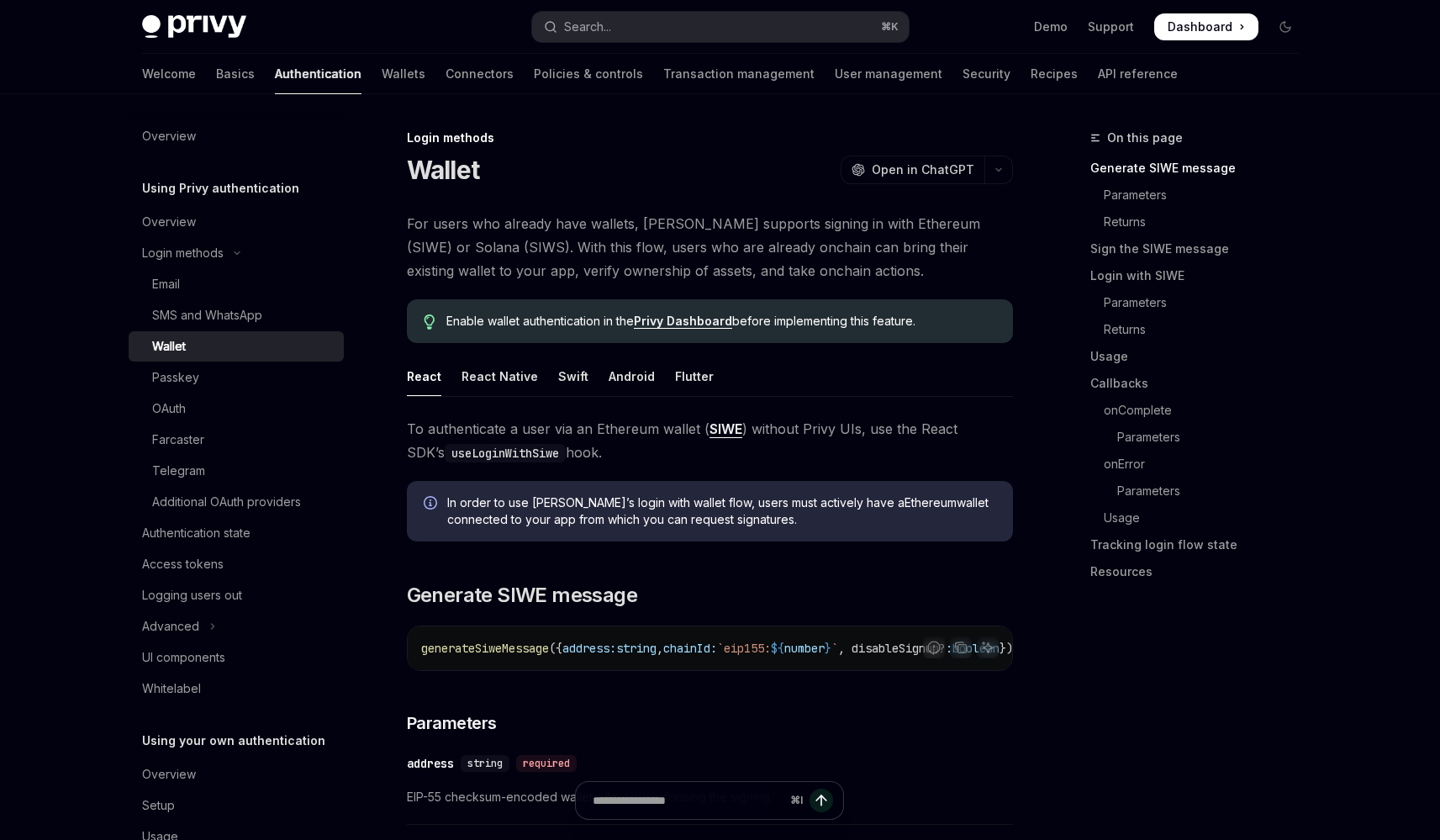
click at [129, 332] on link "Wallet" at bounding box center [236, 346] width 215 height 30
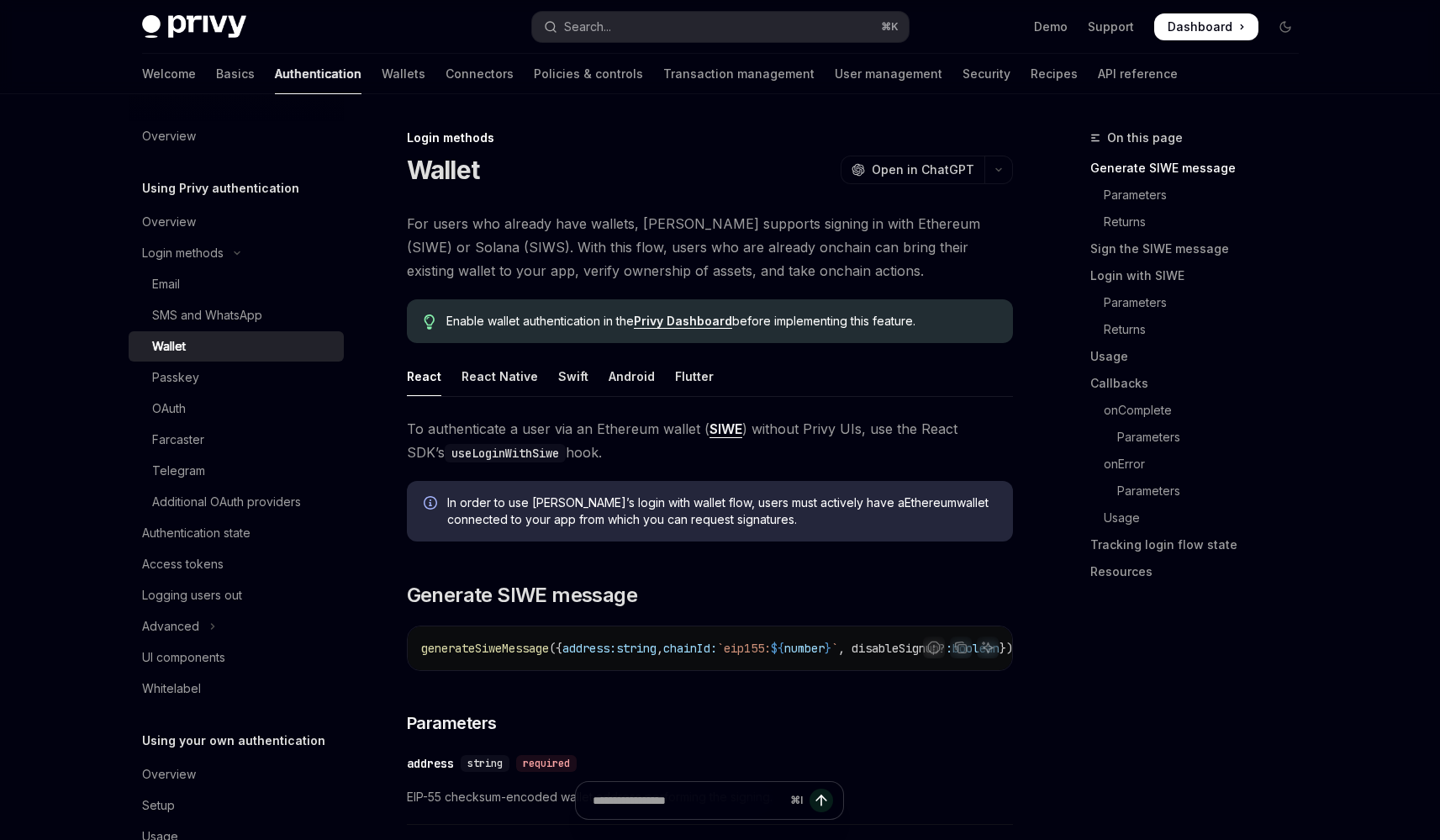
click at [129, 332] on link "Wallet" at bounding box center [236, 346] width 215 height 30
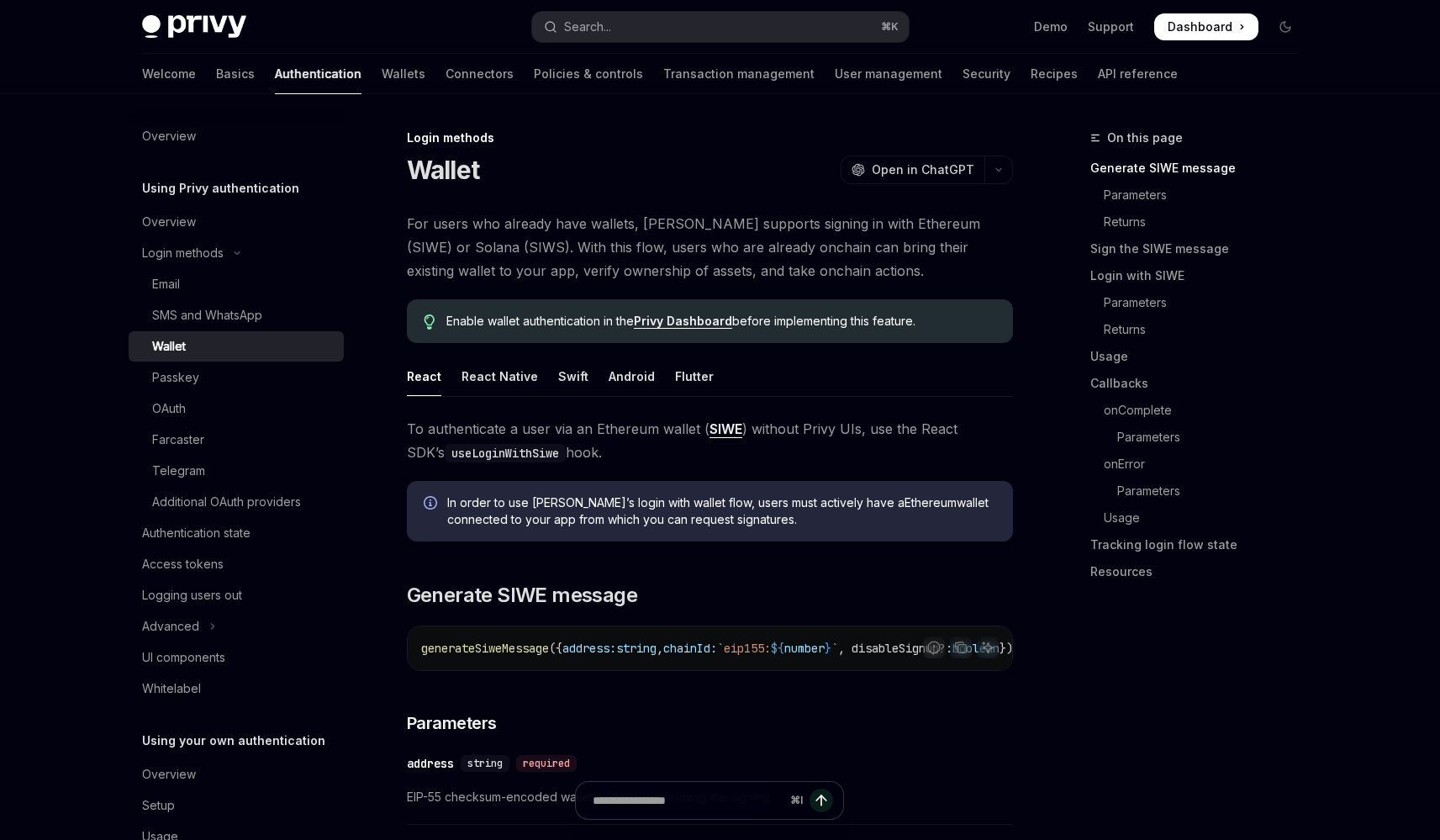
click at [129, 332] on link "Wallet" at bounding box center [236, 346] width 215 height 30
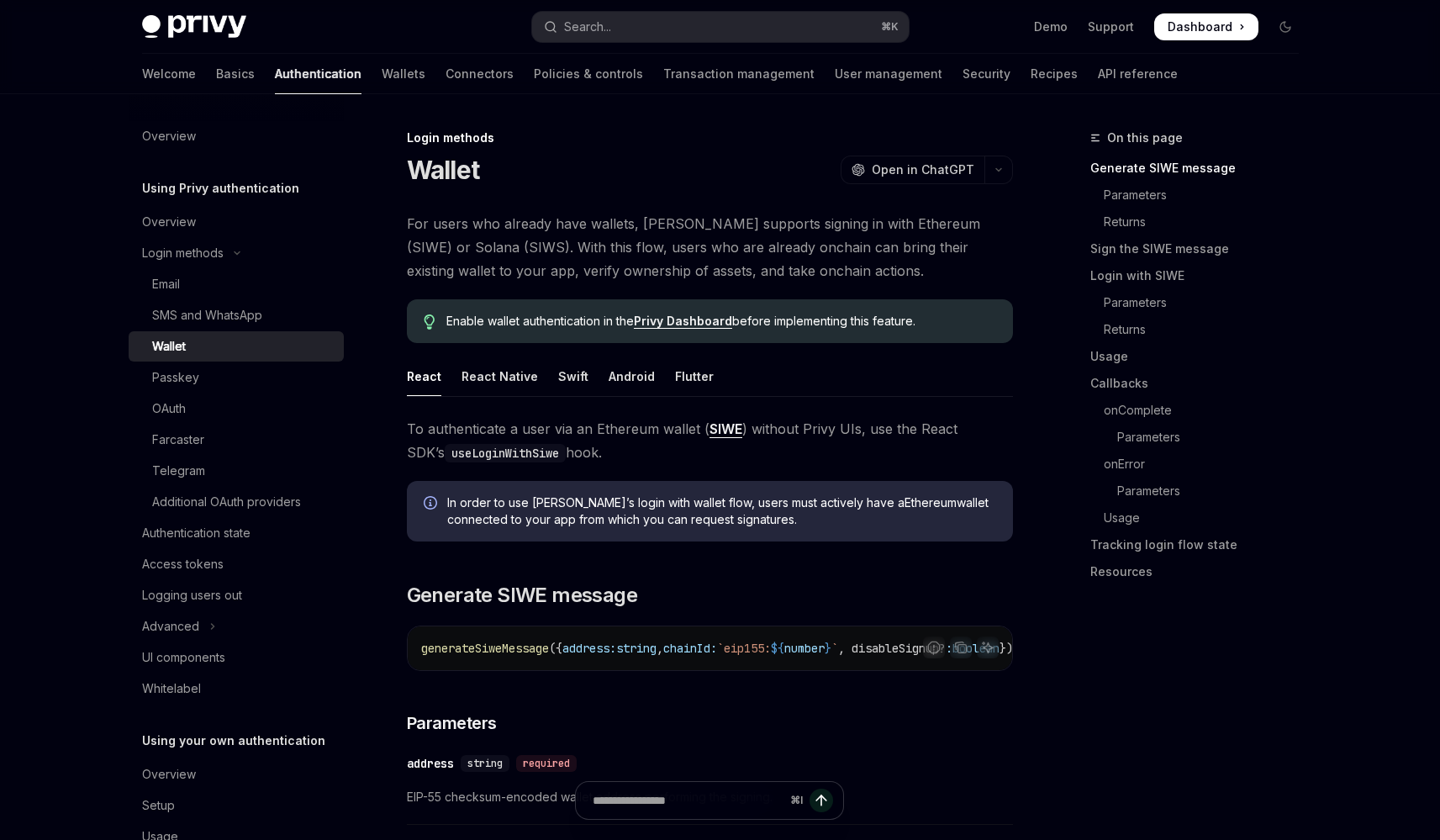
click at [129, 332] on link "Wallet" at bounding box center [236, 346] width 215 height 30
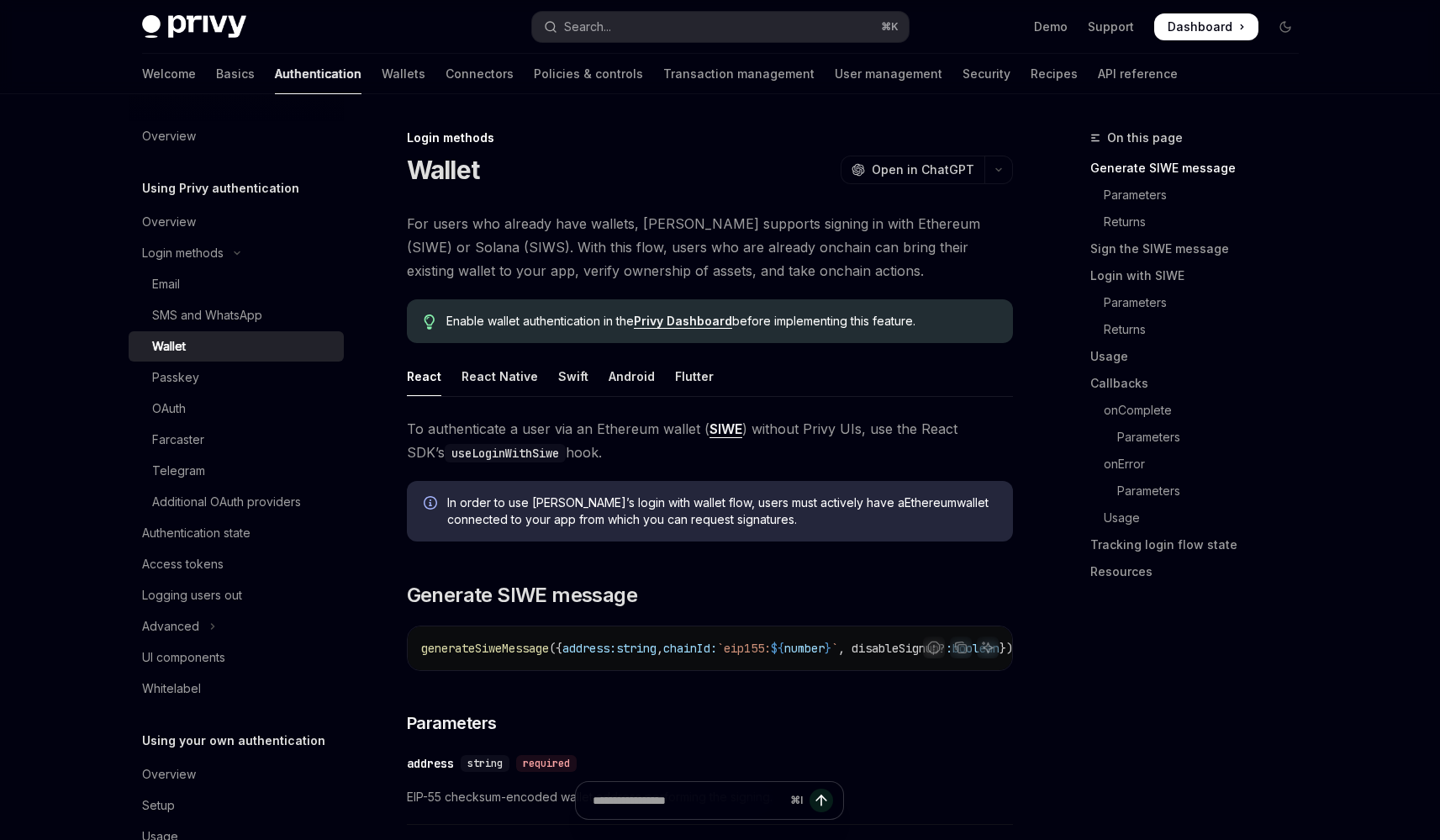
click at [129, 332] on link "Wallet" at bounding box center [236, 346] width 215 height 30
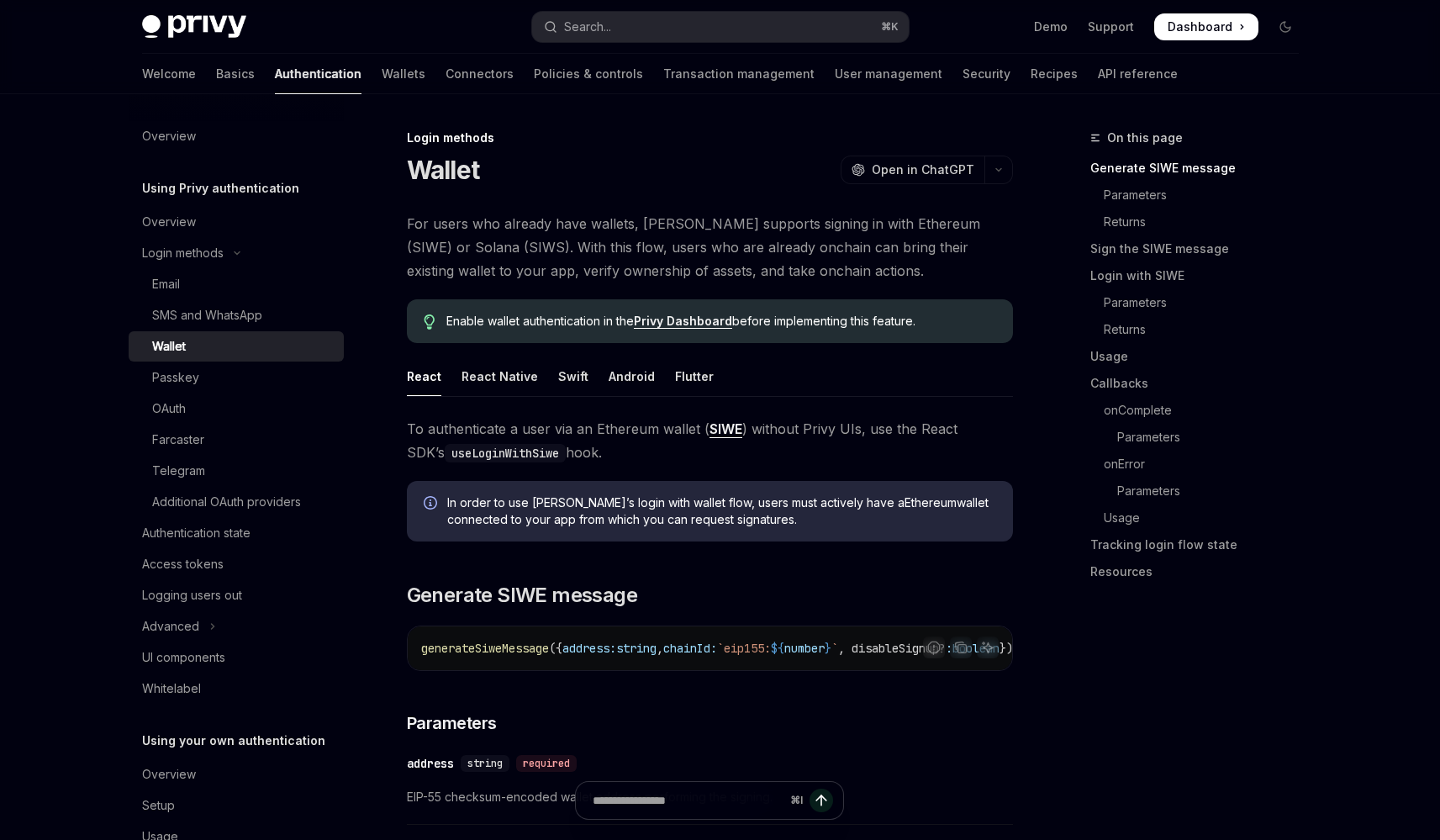
click at [129, 332] on link "Wallet" at bounding box center [236, 346] width 215 height 30
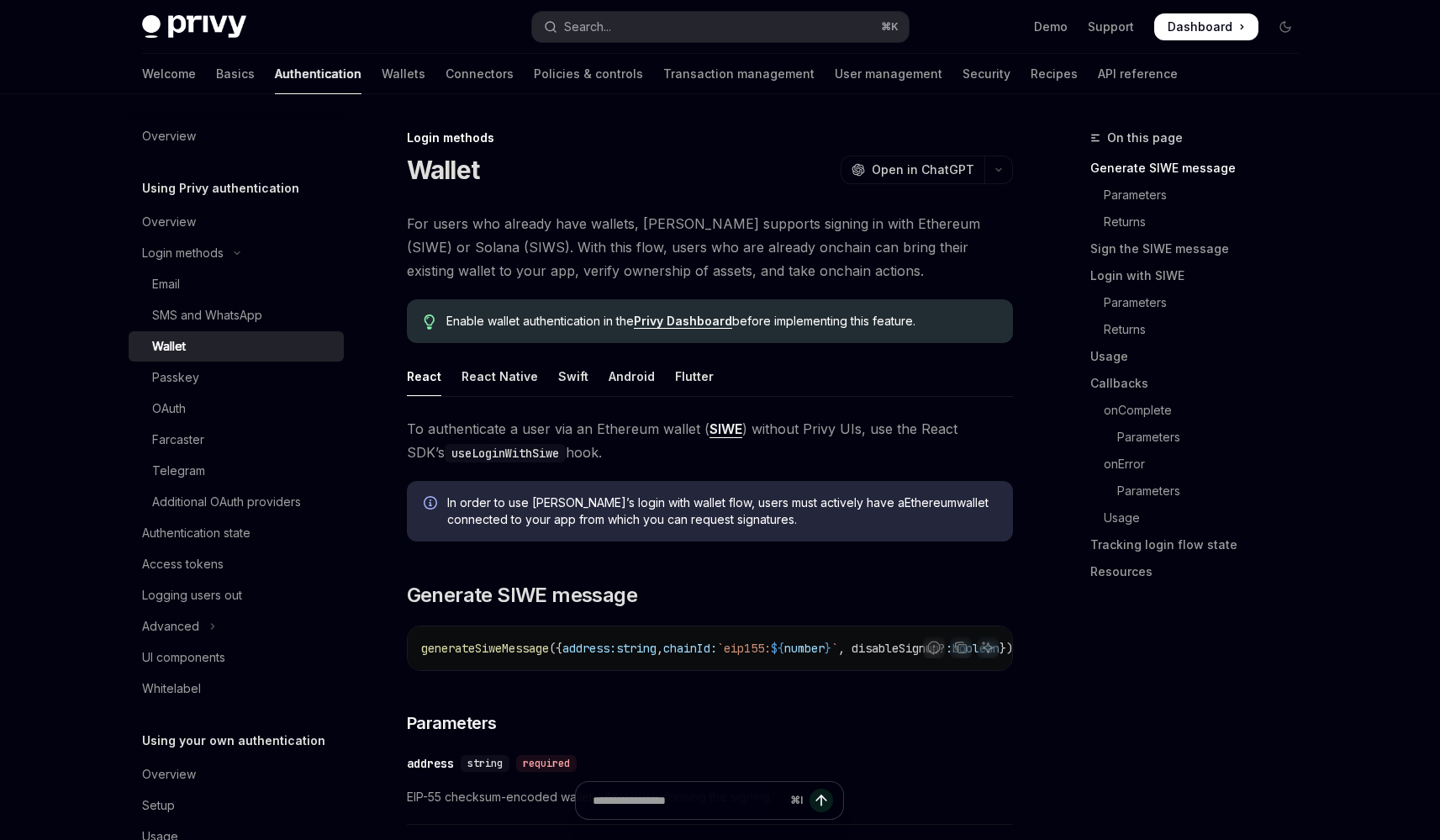
click at [129, 332] on link "Wallet" at bounding box center [236, 346] width 215 height 30
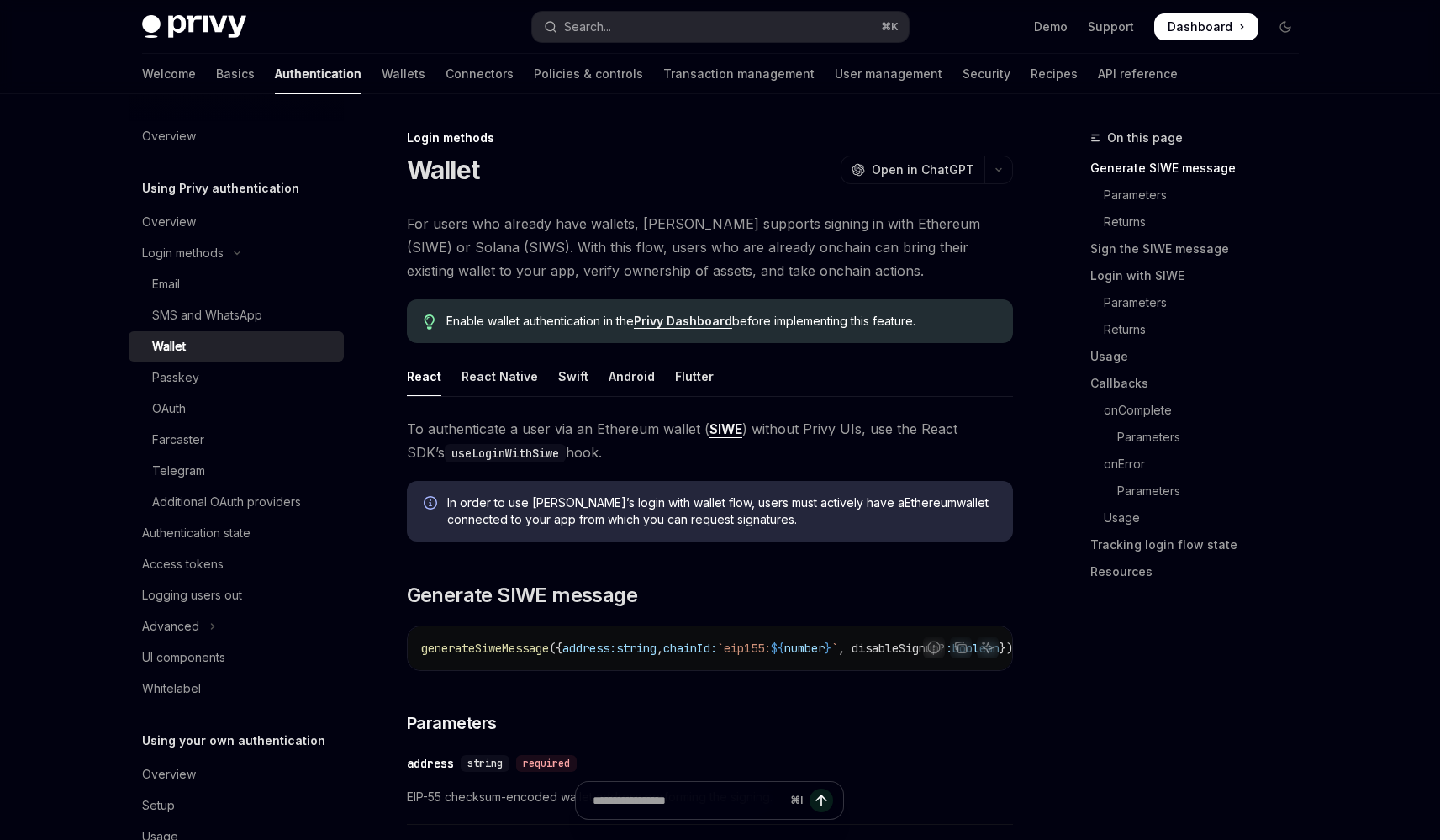
click at [129, 332] on link "Wallet" at bounding box center [236, 346] width 215 height 30
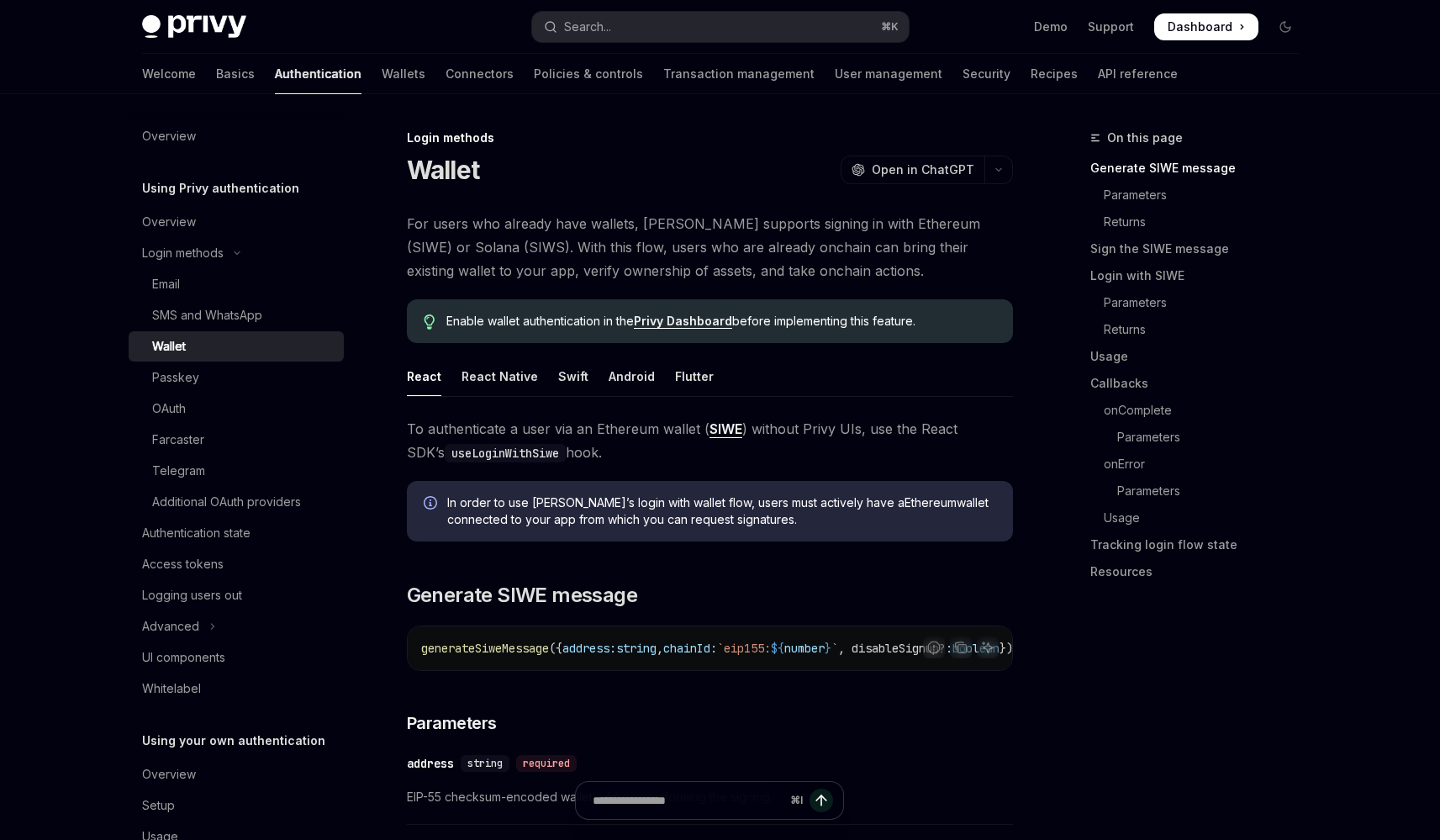
click at [129, 332] on link "Wallet" at bounding box center [236, 346] width 215 height 30
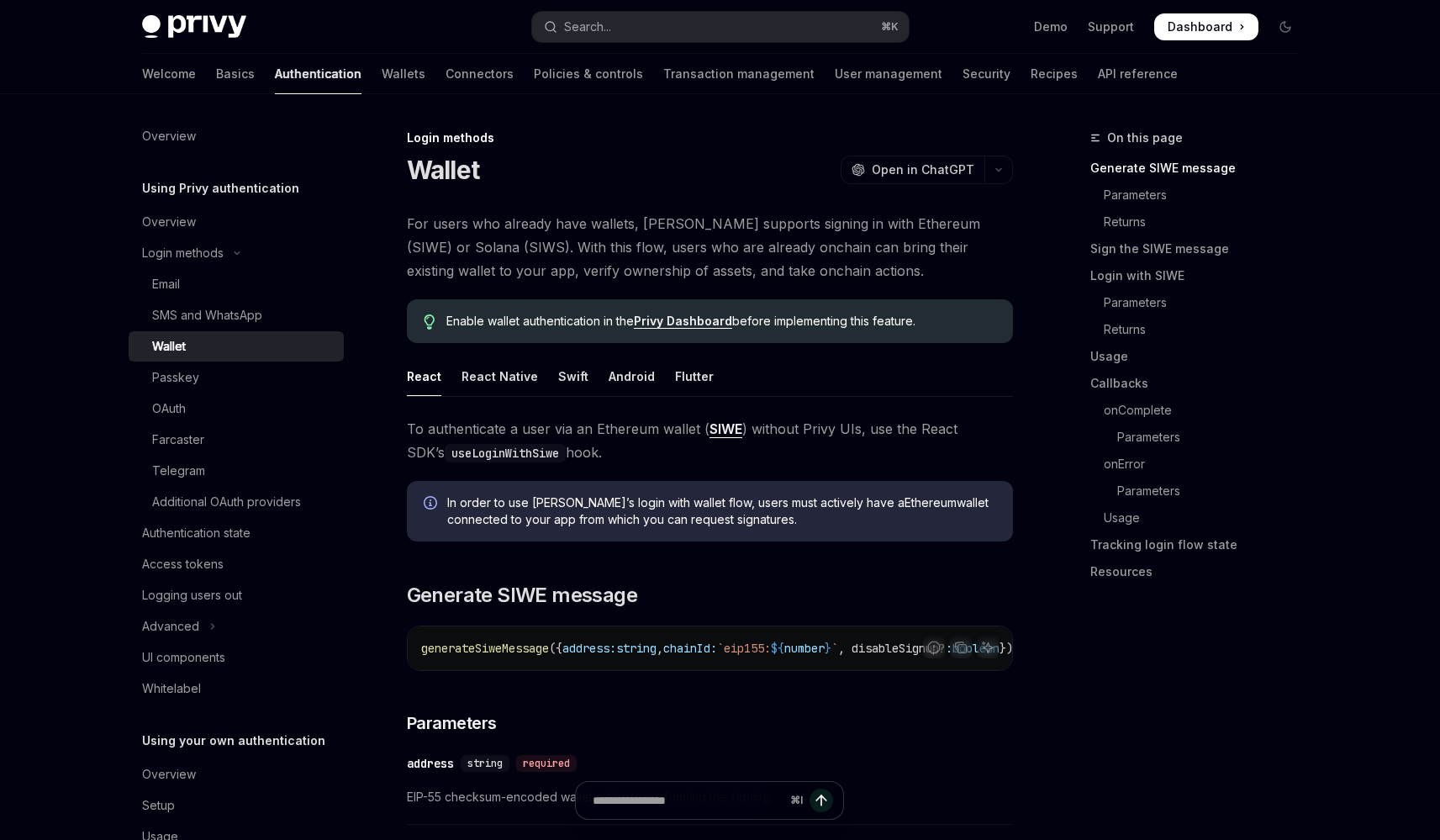
click at [129, 332] on link "Wallet" at bounding box center [236, 346] width 215 height 30
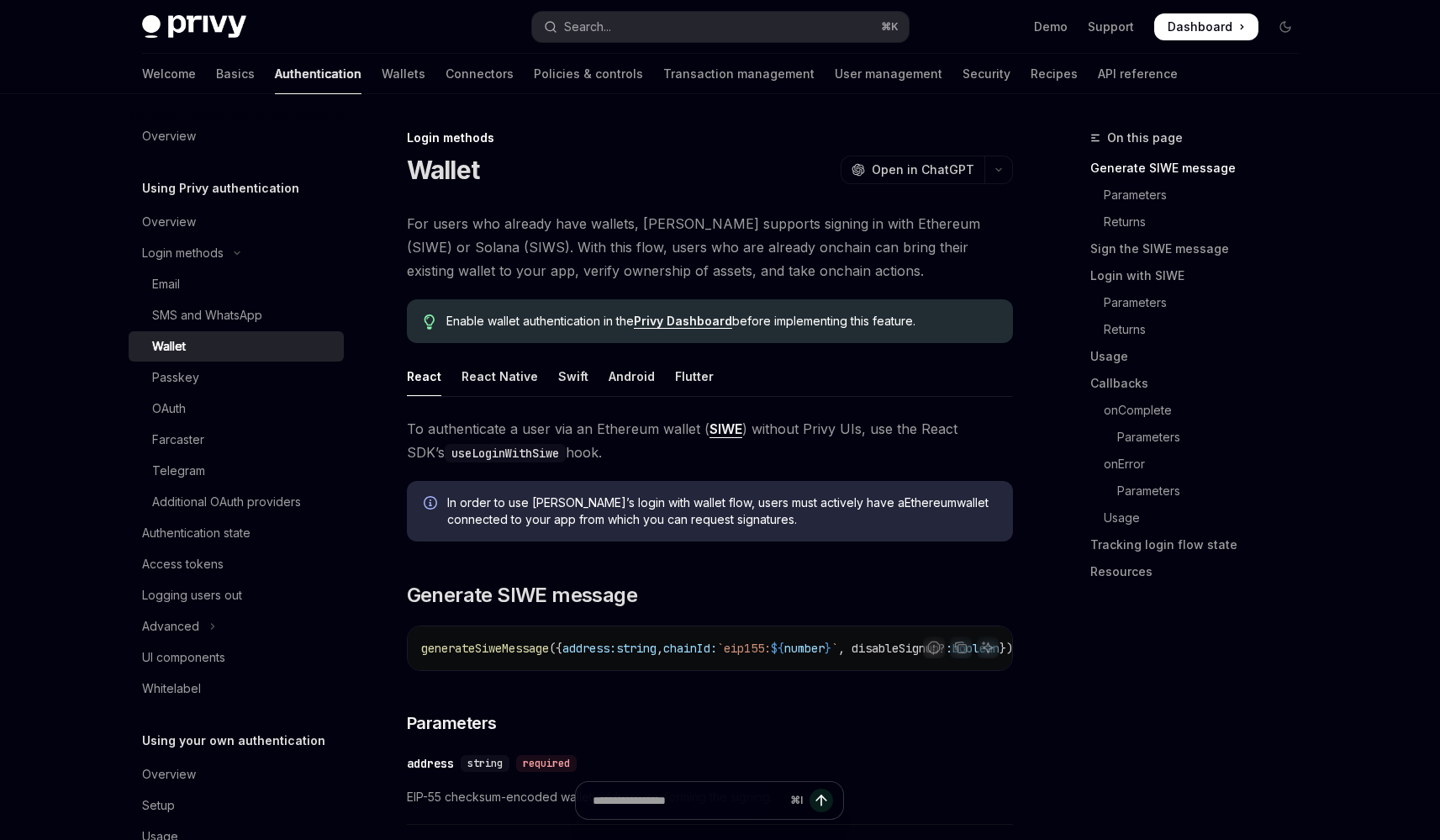
click at [129, 332] on link "Wallet" at bounding box center [236, 346] width 215 height 30
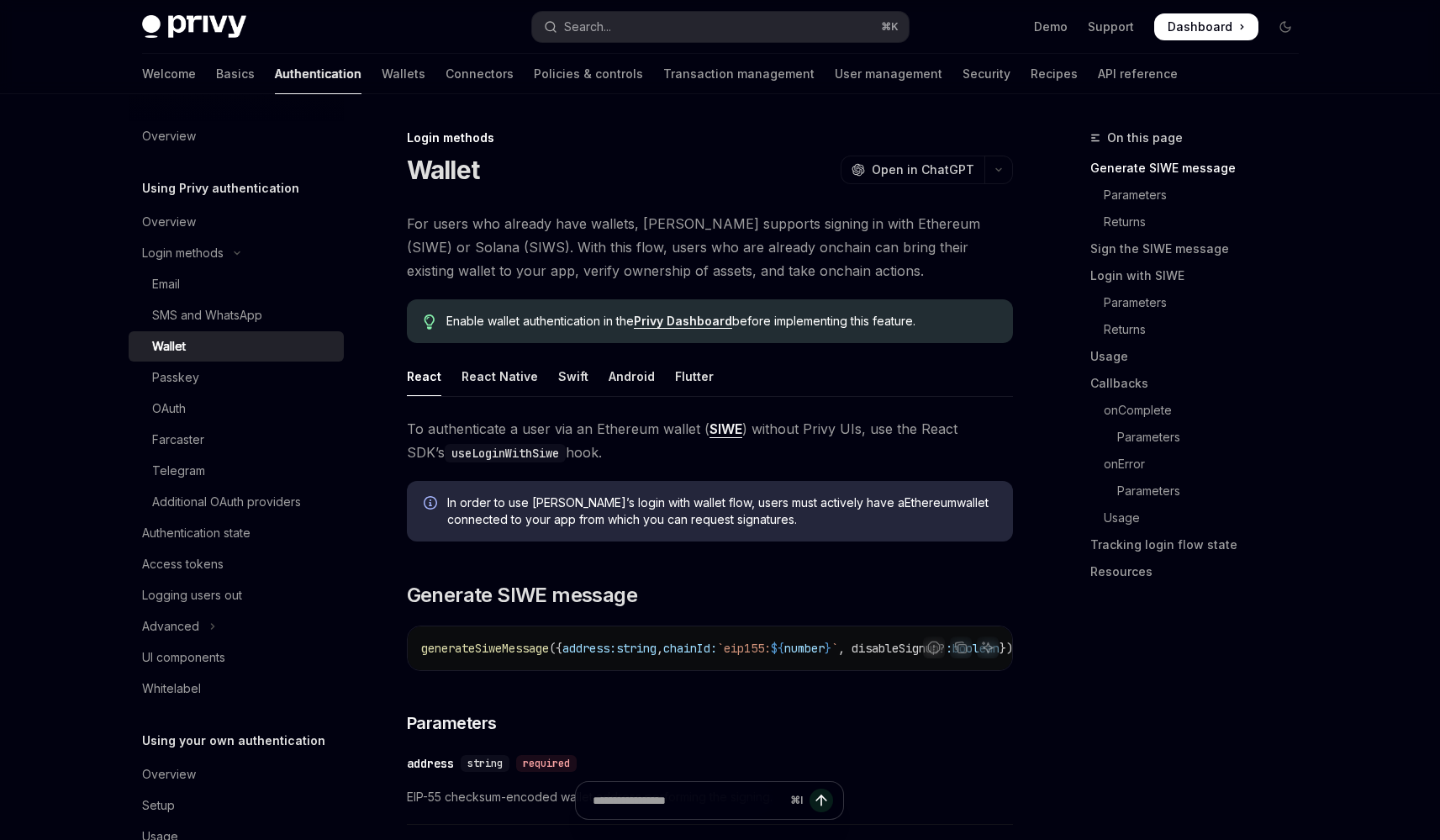
click at [129, 332] on link "Wallet" at bounding box center [236, 346] width 215 height 30
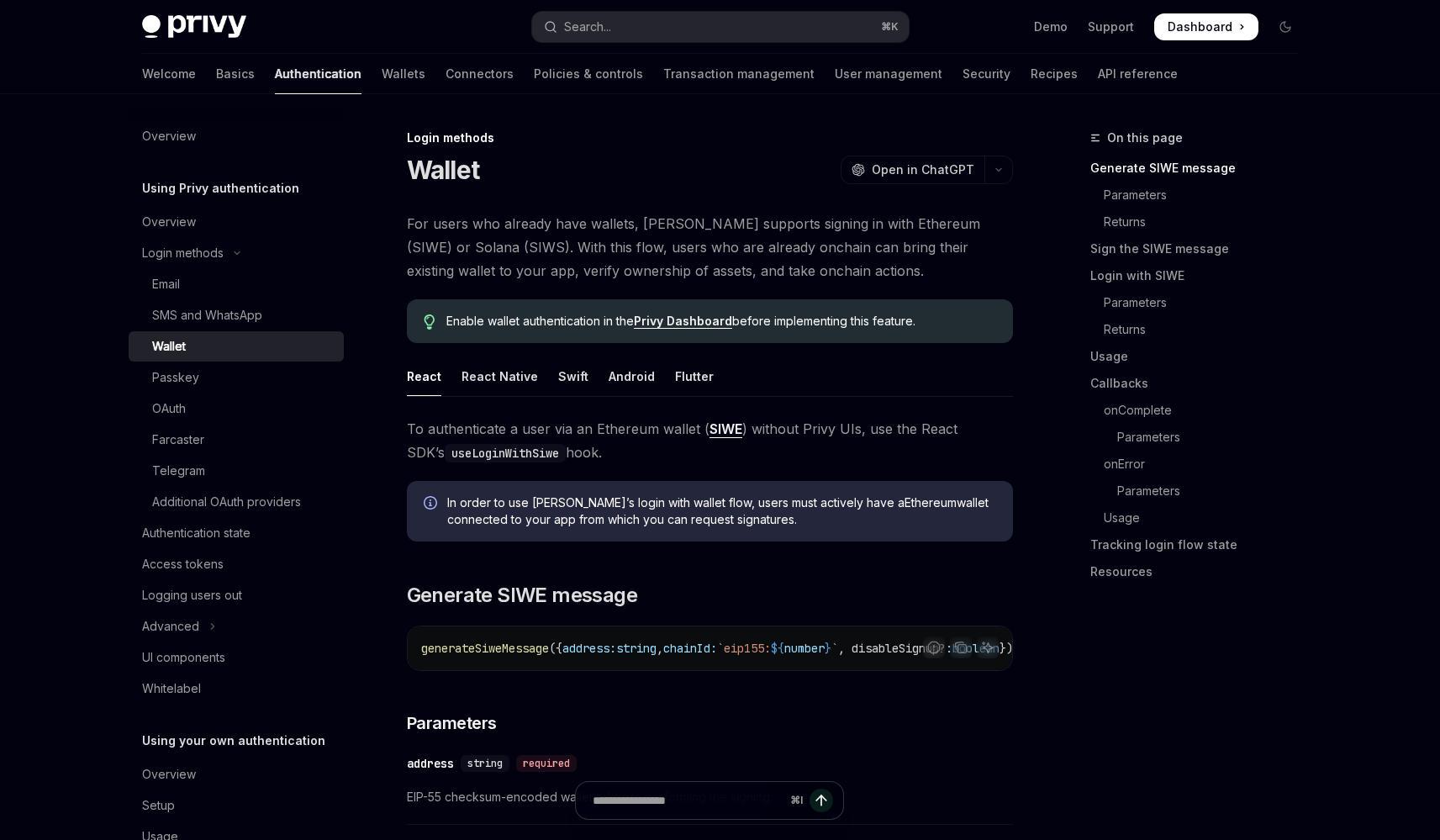
click at [129, 332] on link "Wallet" at bounding box center [236, 346] width 215 height 30
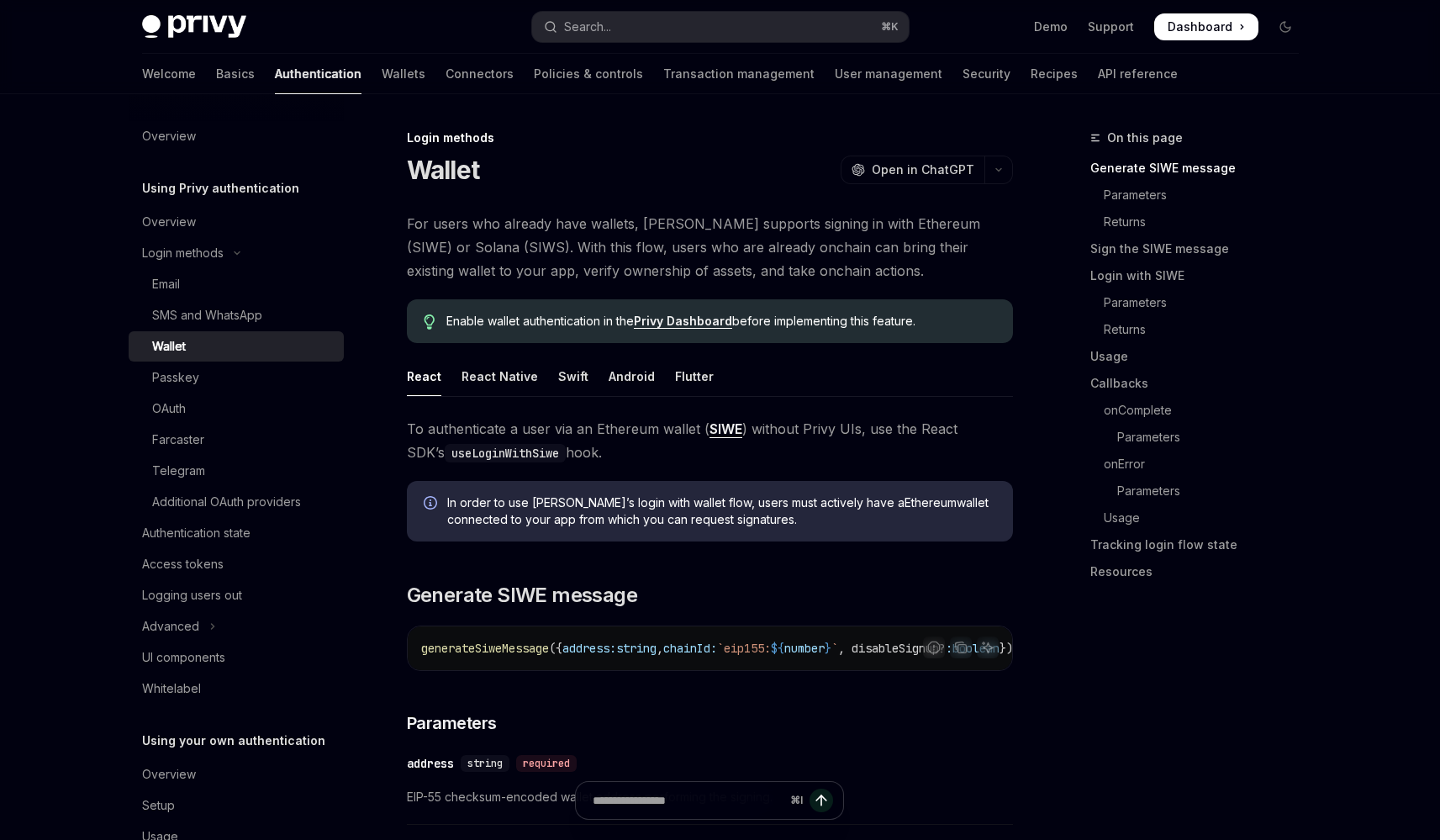
click at [129, 332] on link "Wallet" at bounding box center [236, 346] width 215 height 30
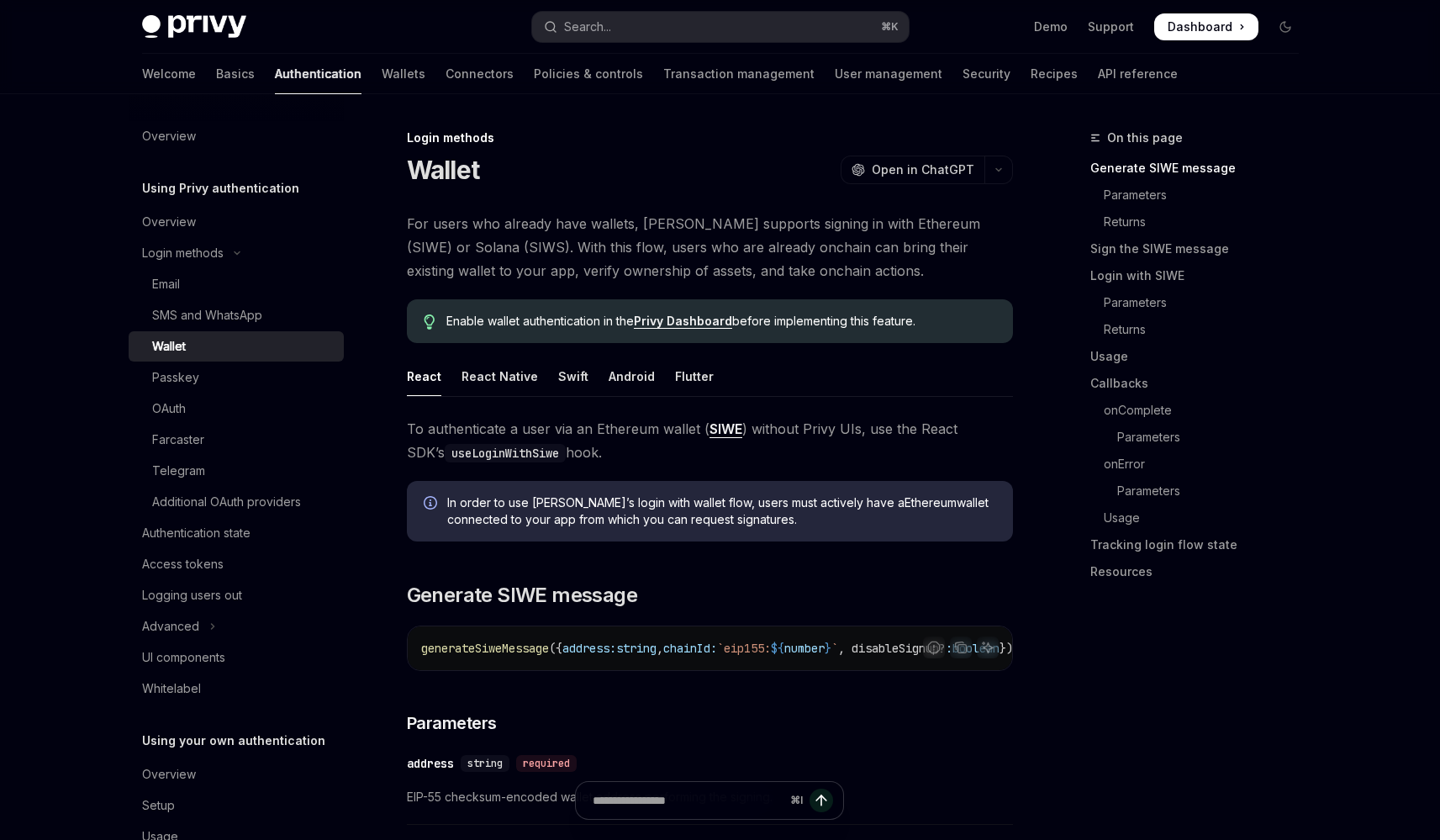
click at [129, 332] on link "Wallet" at bounding box center [236, 346] width 215 height 30
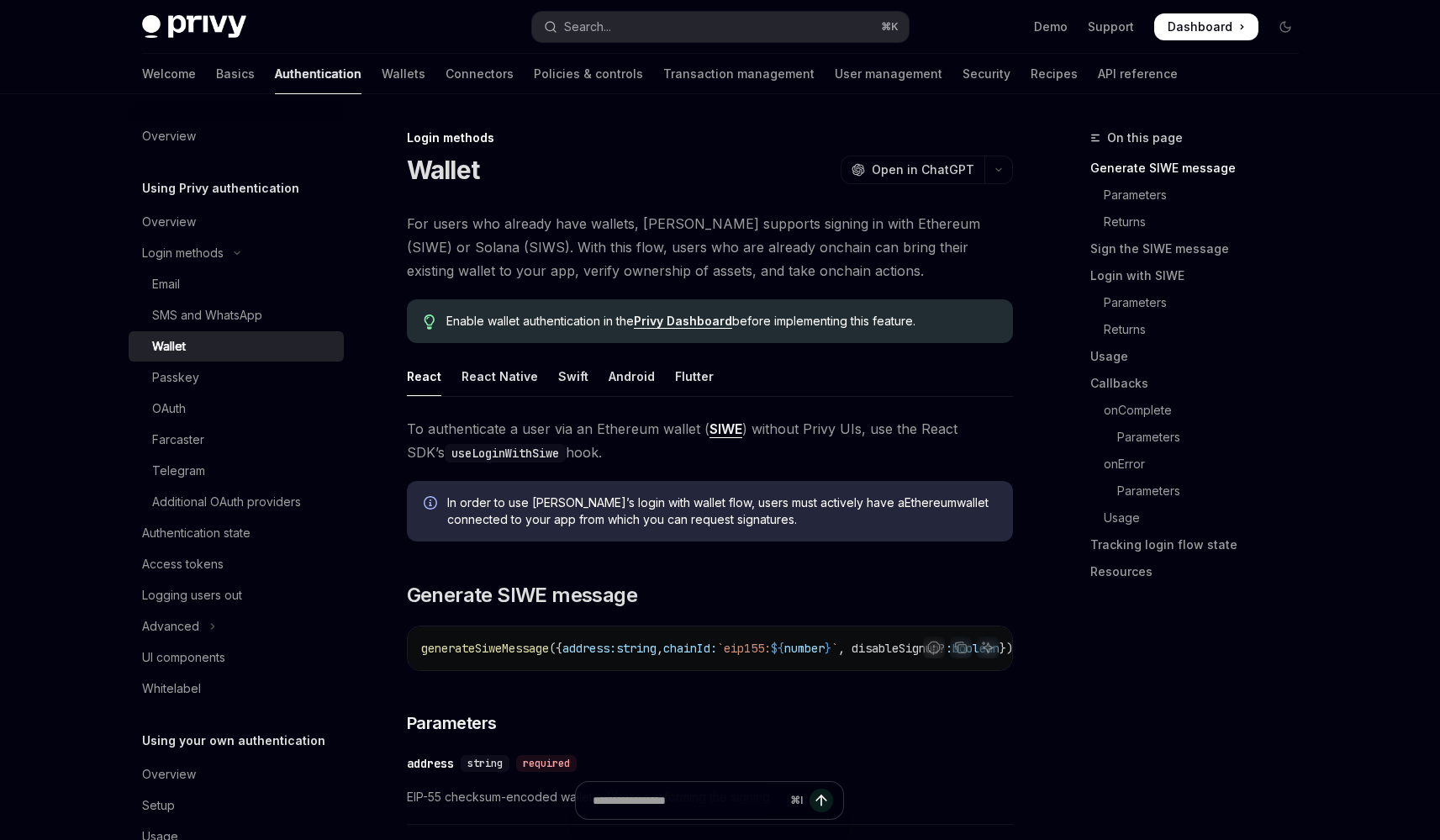
click at [129, 332] on link "Wallet" at bounding box center [236, 346] width 215 height 30
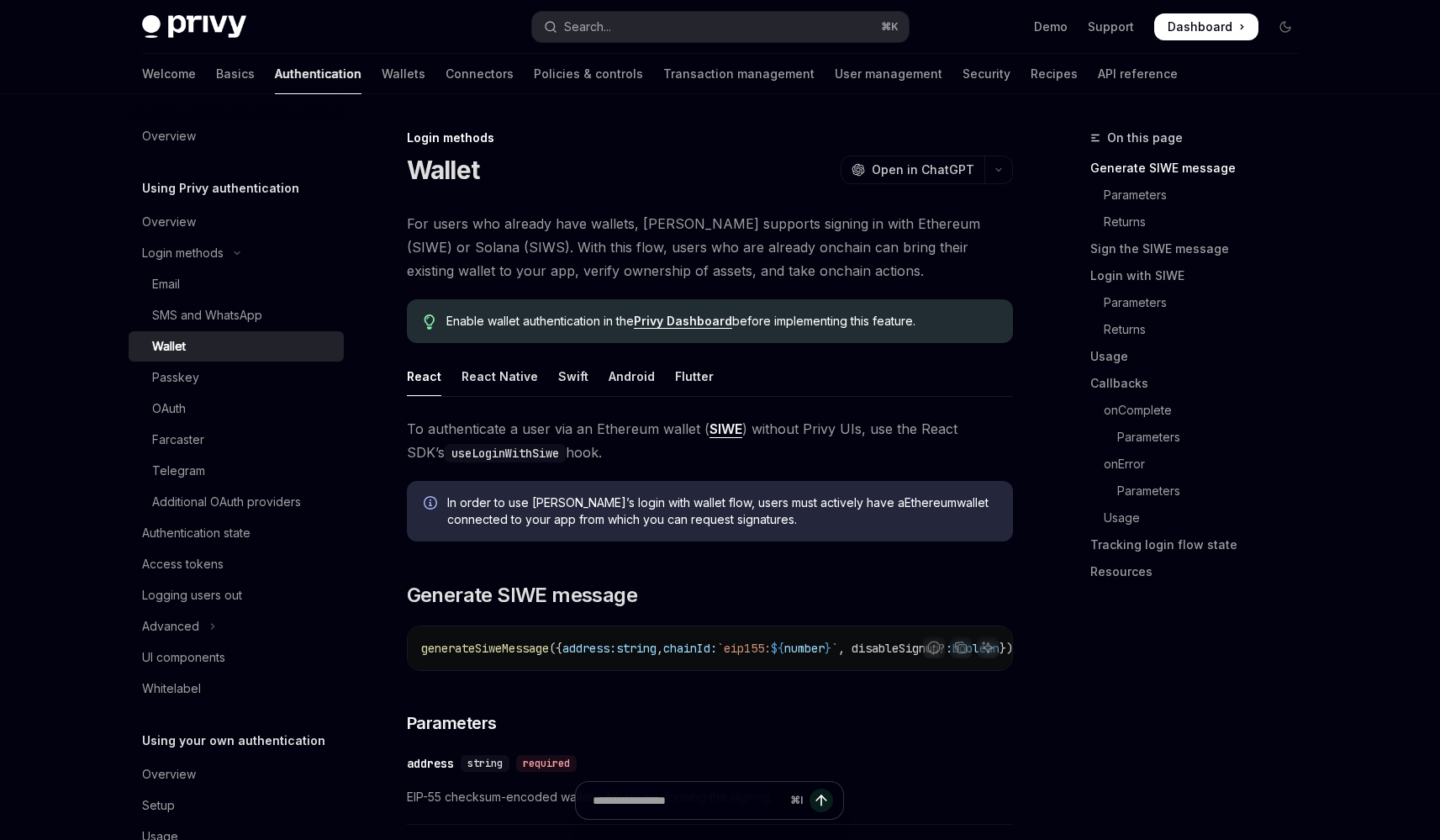
click at [129, 332] on link "Wallet" at bounding box center [236, 346] width 215 height 30
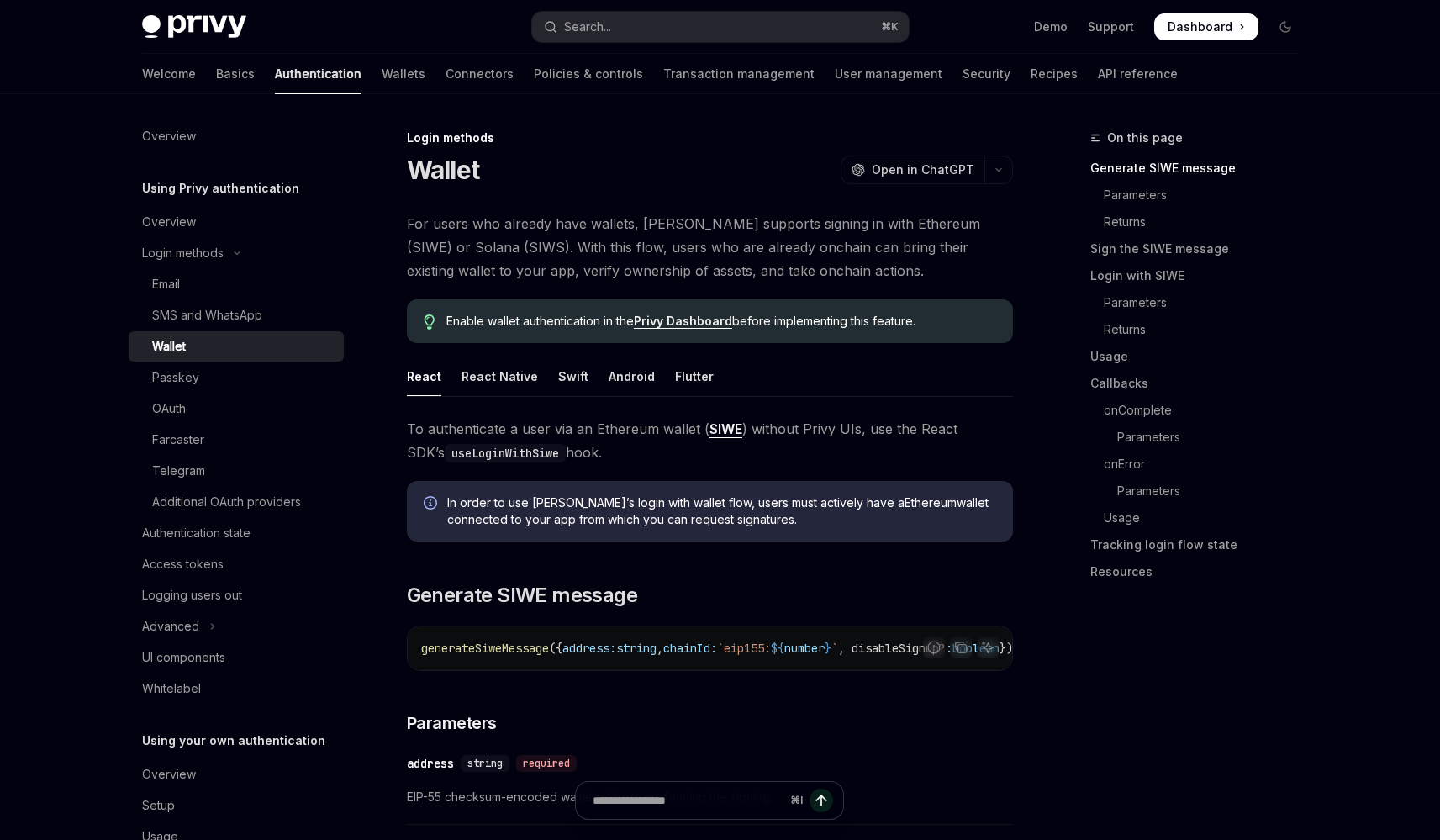
click at [129, 332] on link "Wallet" at bounding box center [236, 346] width 215 height 30
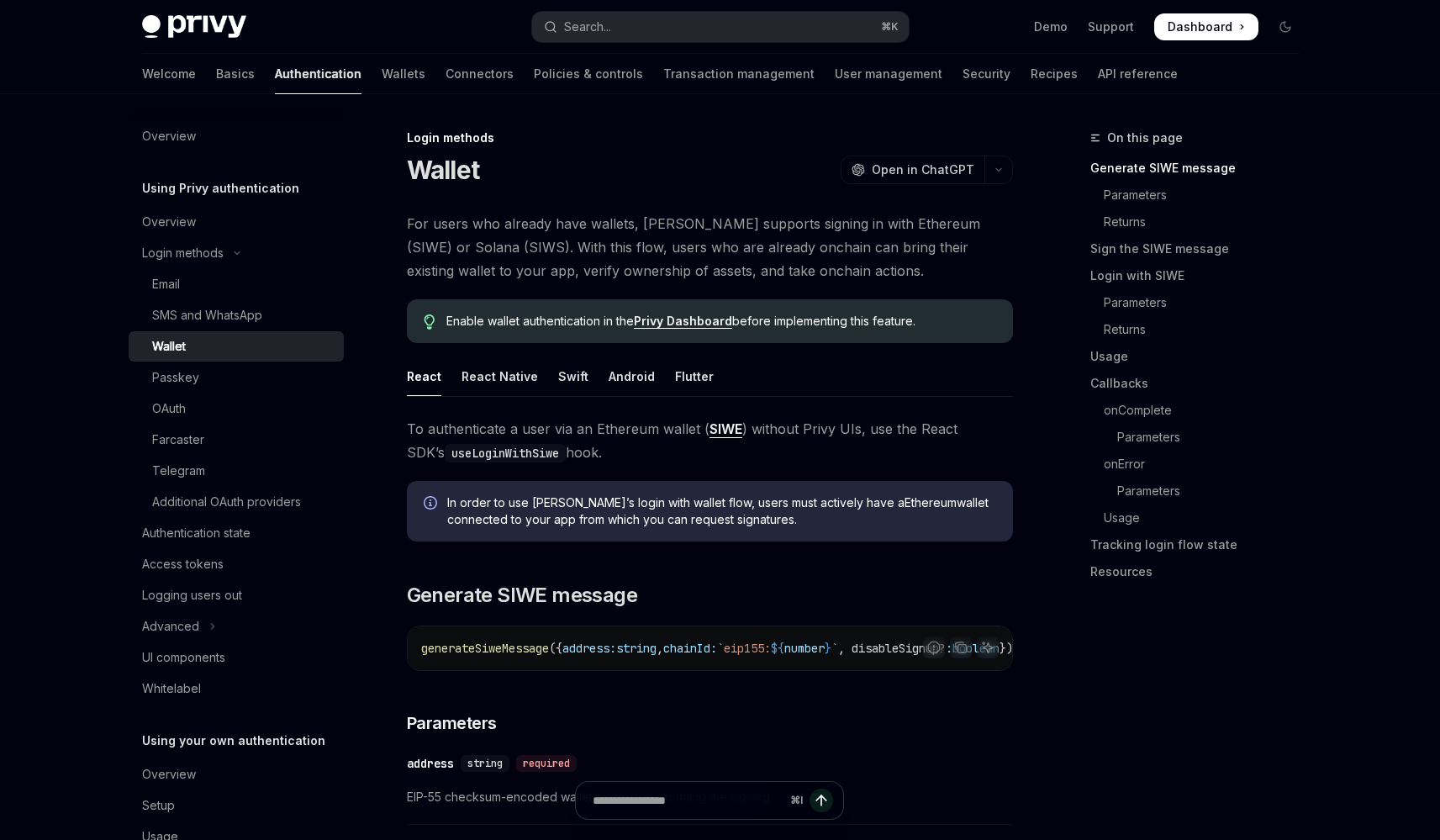
click at [129, 332] on link "Wallet" at bounding box center [236, 346] width 215 height 30
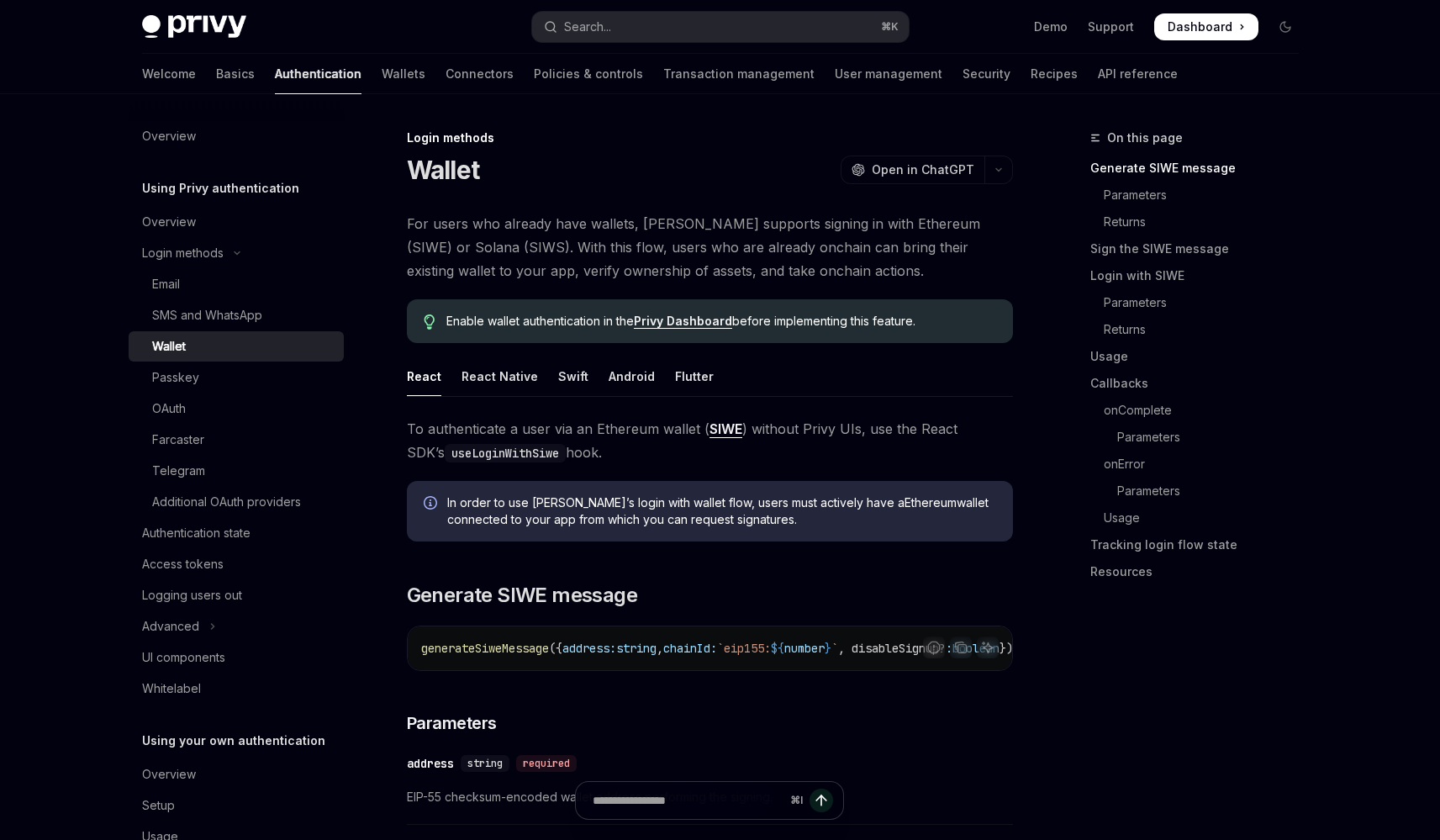
click at [129, 332] on link "Wallet" at bounding box center [236, 346] width 215 height 30
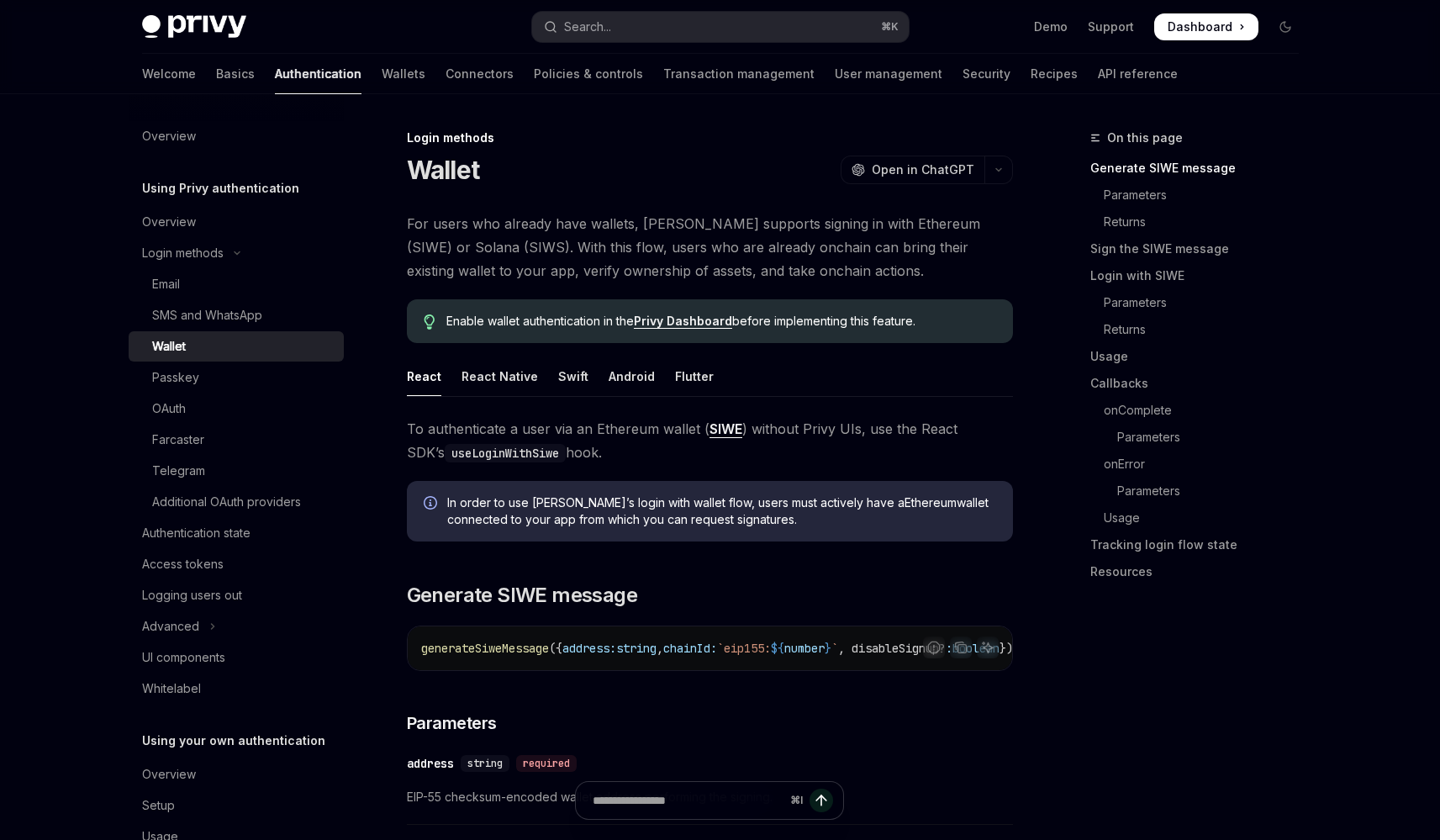
click at [129, 332] on link "Wallet" at bounding box center [236, 346] width 215 height 30
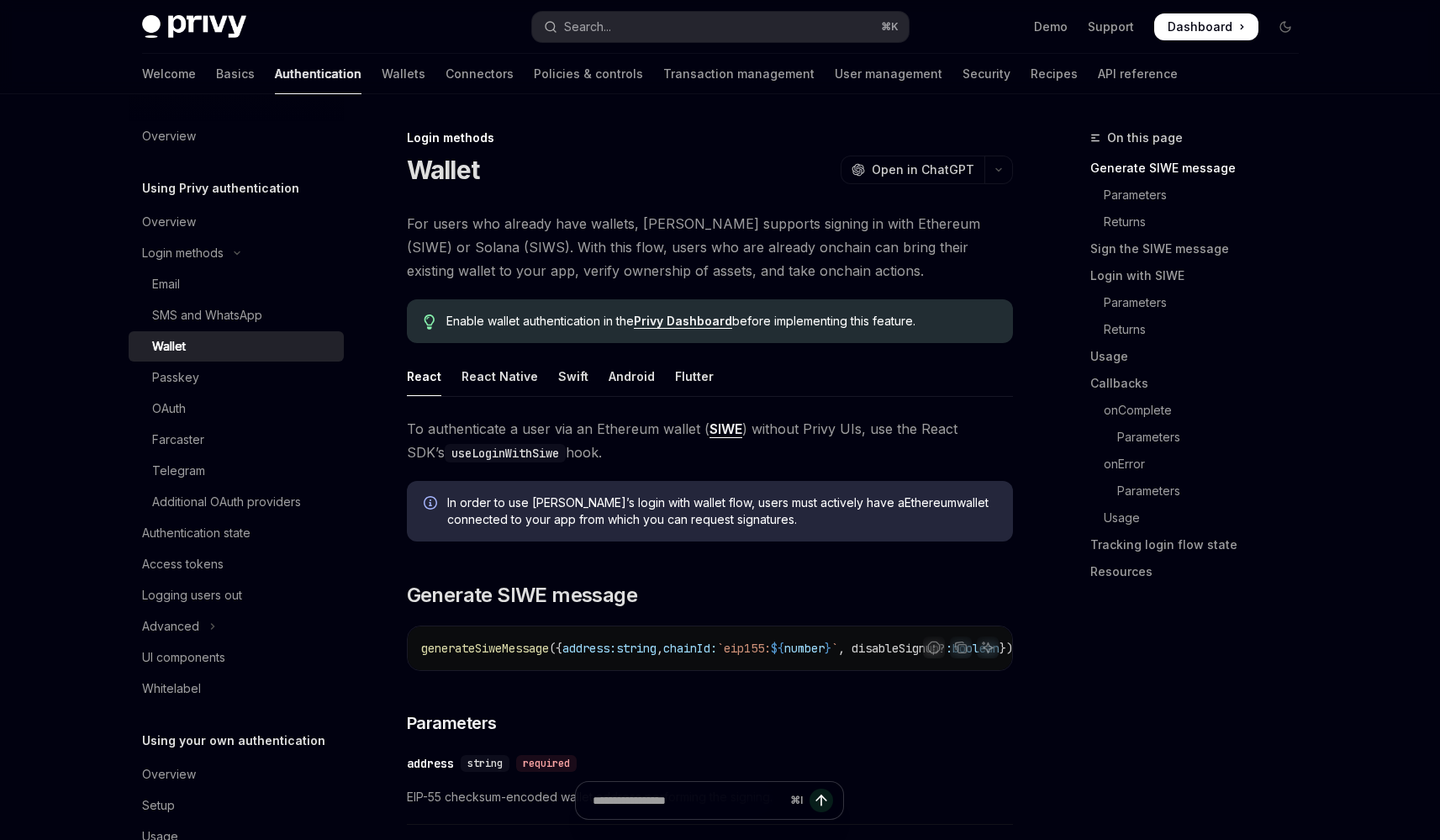
click at [129, 332] on link "Wallet" at bounding box center [236, 346] width 215 height 30
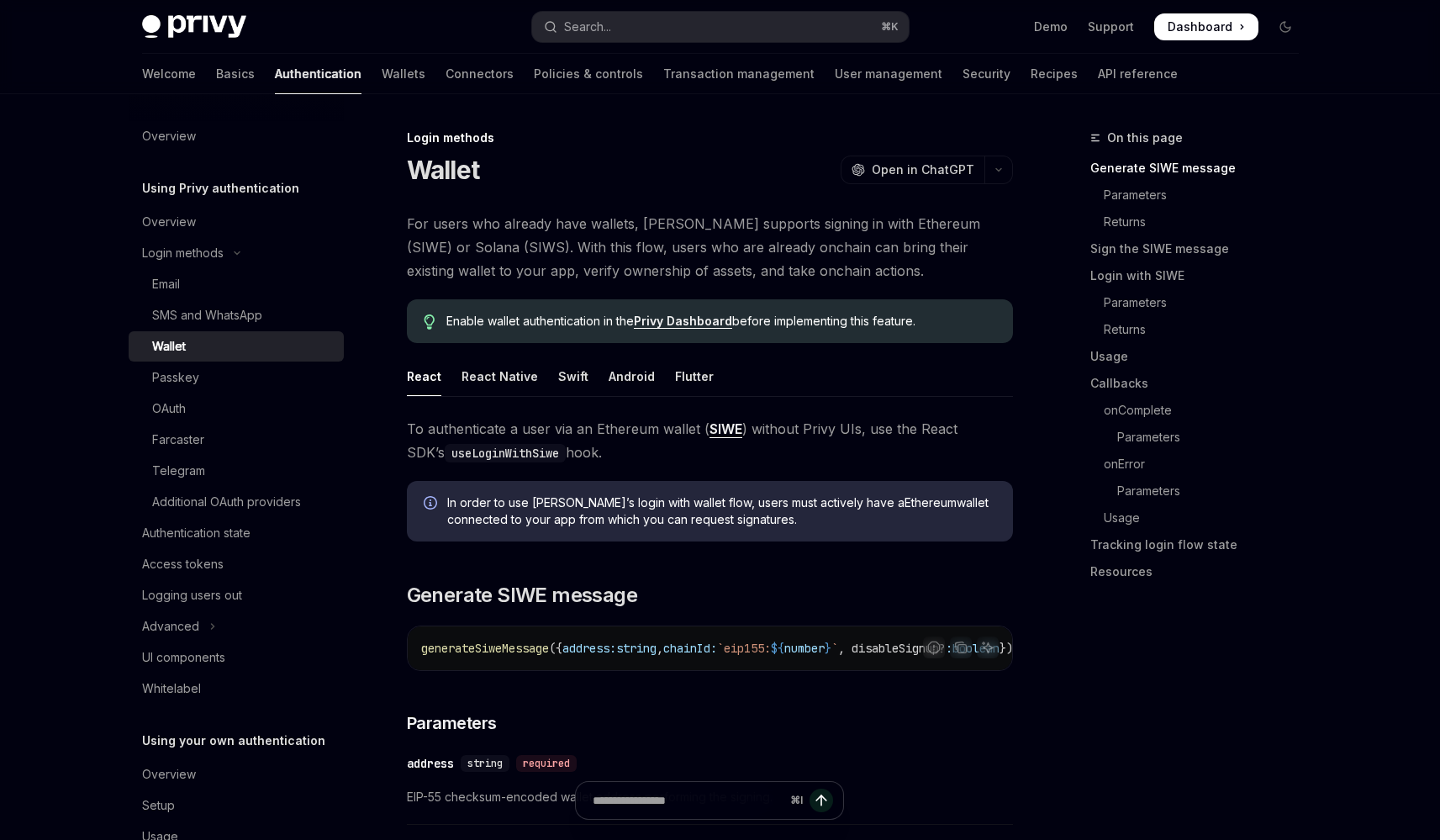
click at [129, 332] on link "Wallet" at bounding box center [236, 346] width 215 height 30
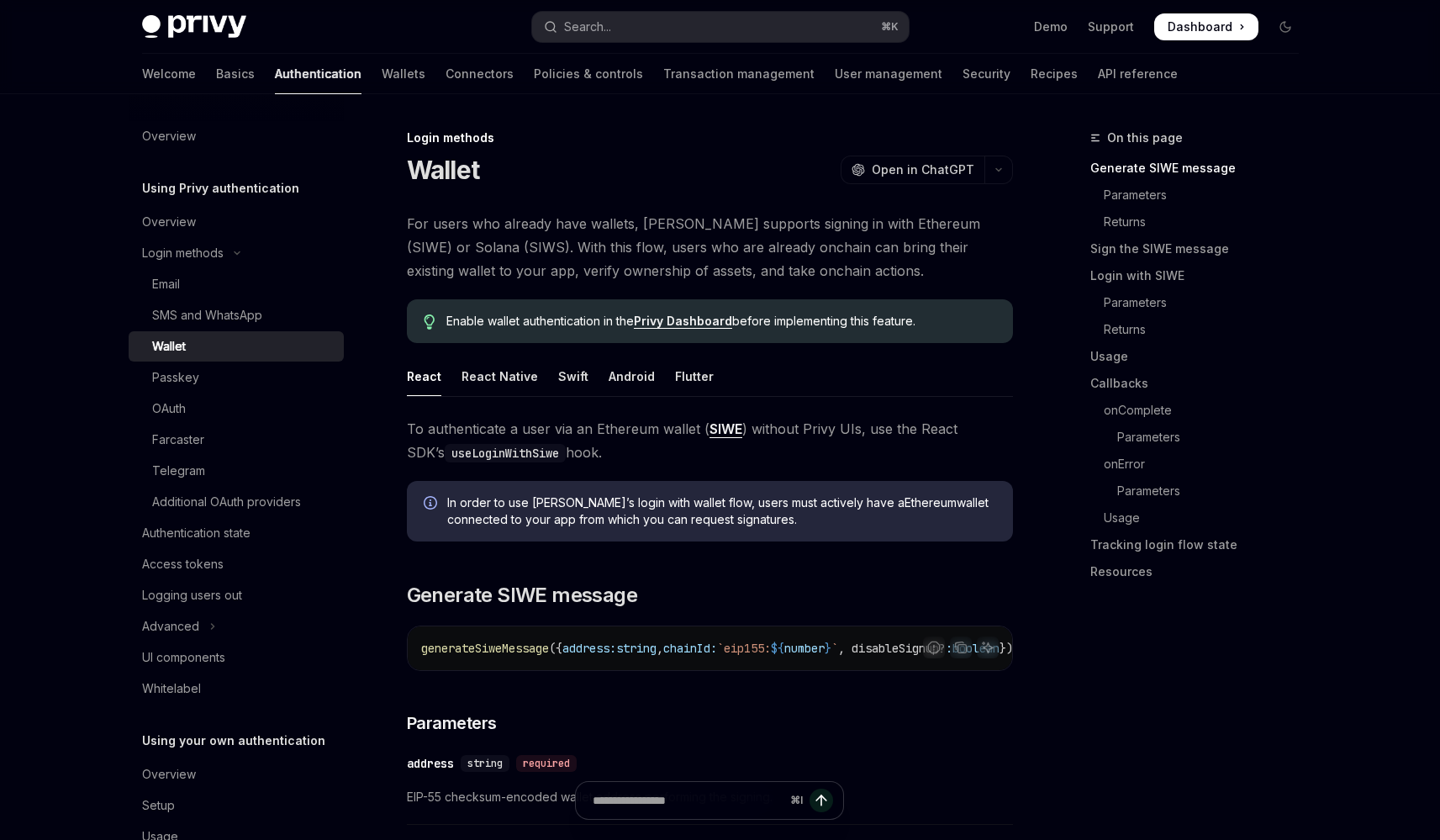
click at [129, 332] on link "Wallet" at bounding box center [236, 346] width 215 height 30
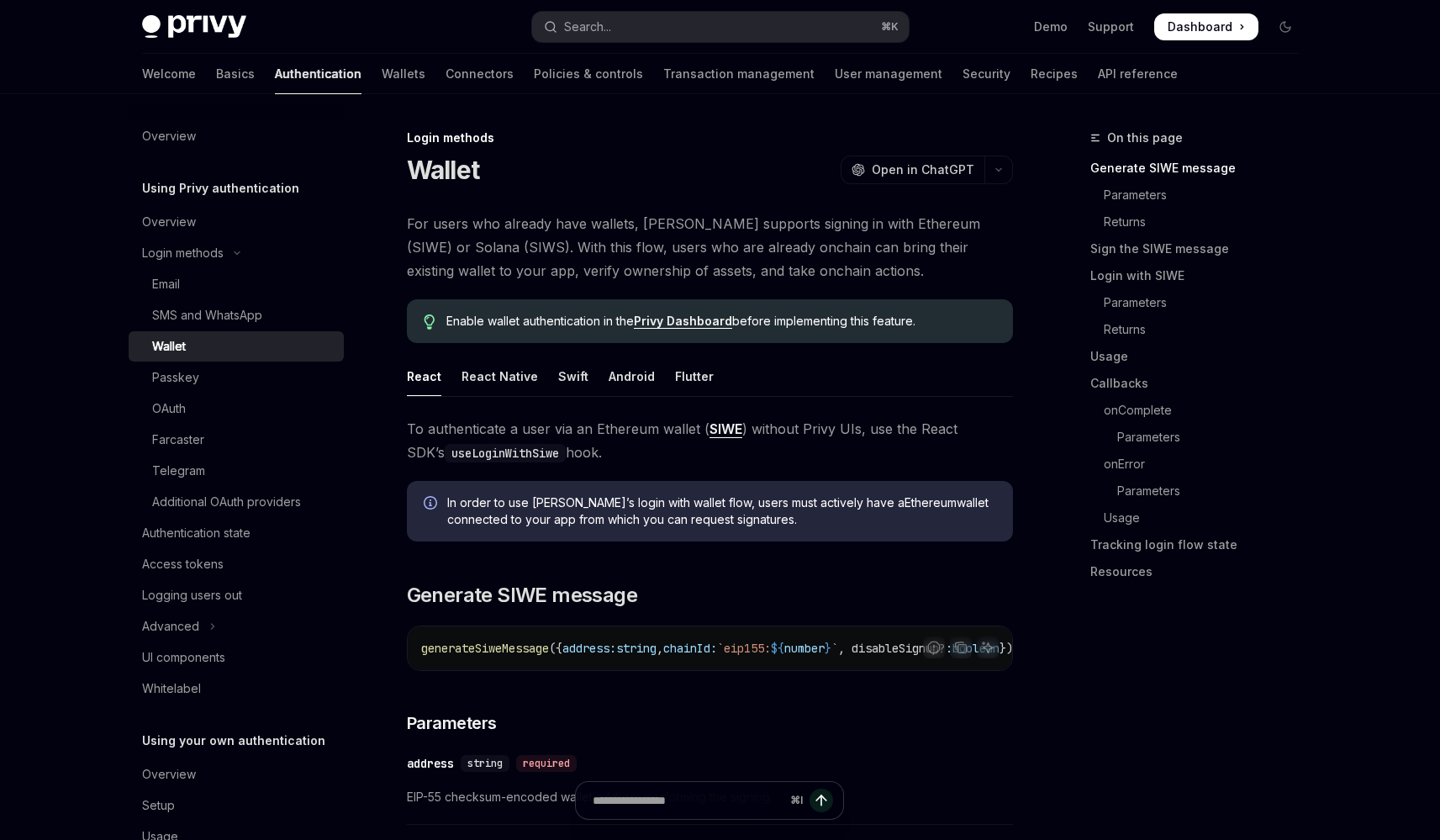
click at [129, 332] on link "Wallet" at bounding box center [236, 346] width 215 height 30
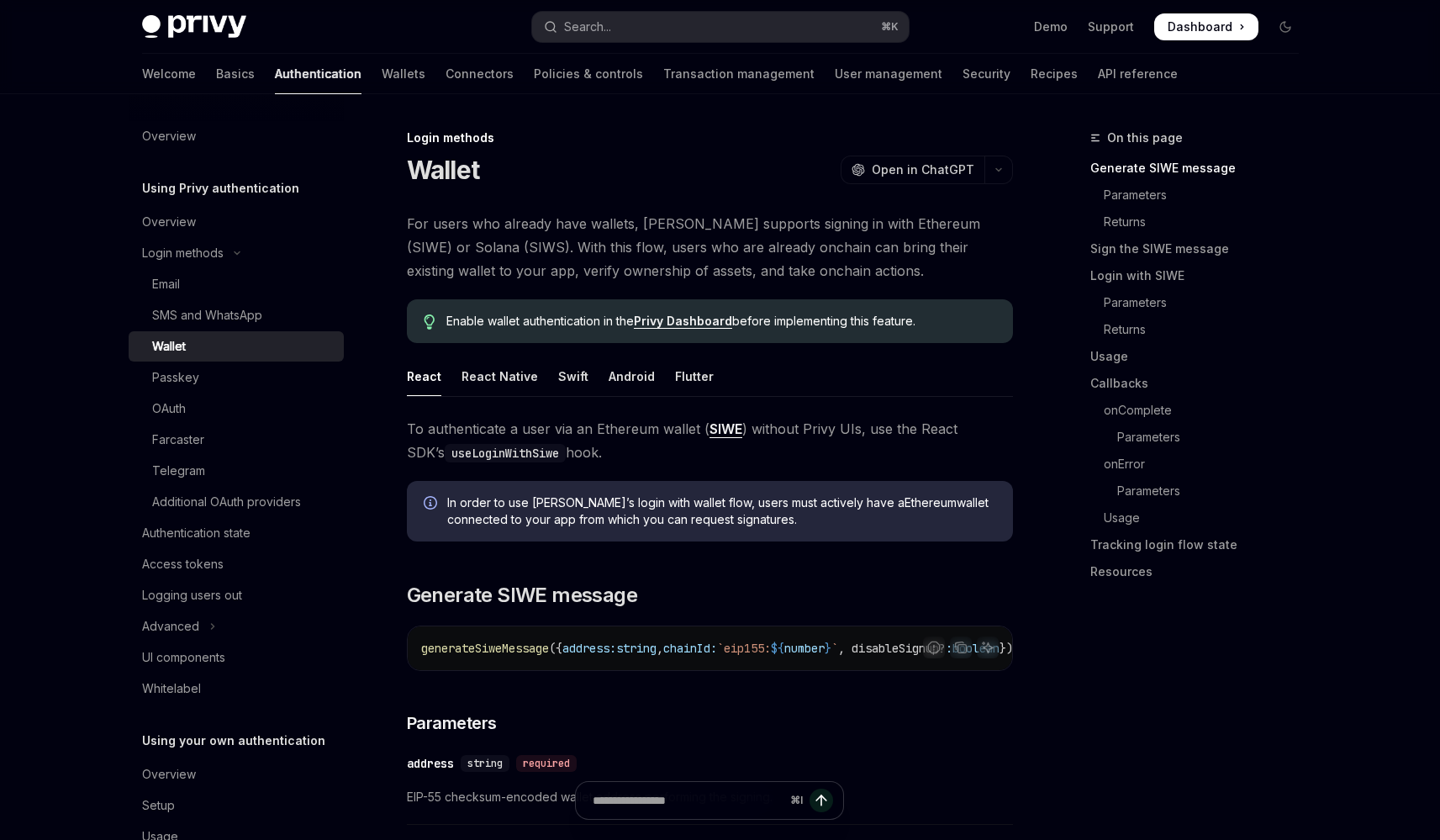
click at [129, 332] on link "Wallet" at bounding box center [236, 346] width 215 height 30
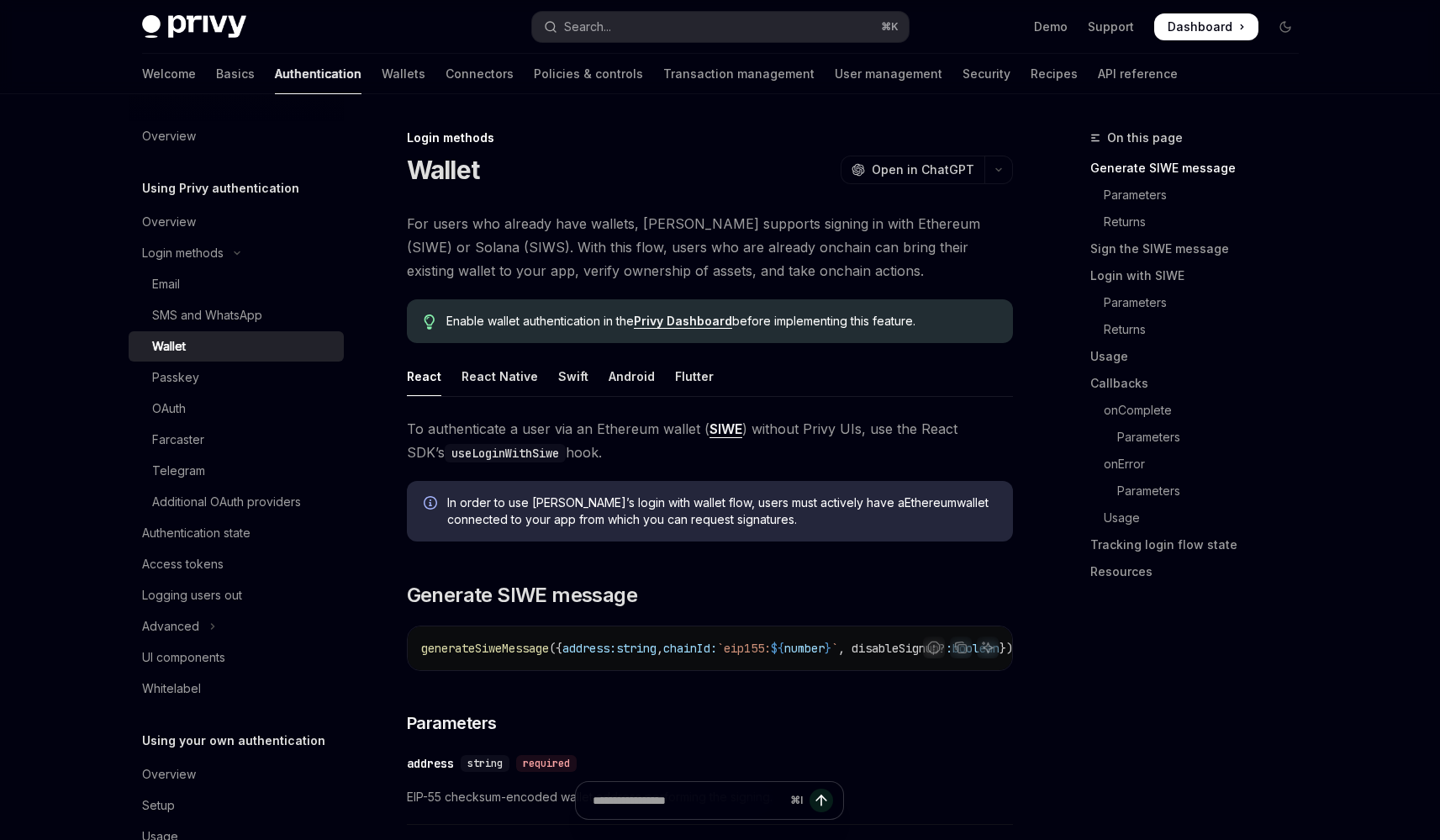
click at [129, 332] on link "Wallet" at bounding box center [236, 346] width 215 height 30
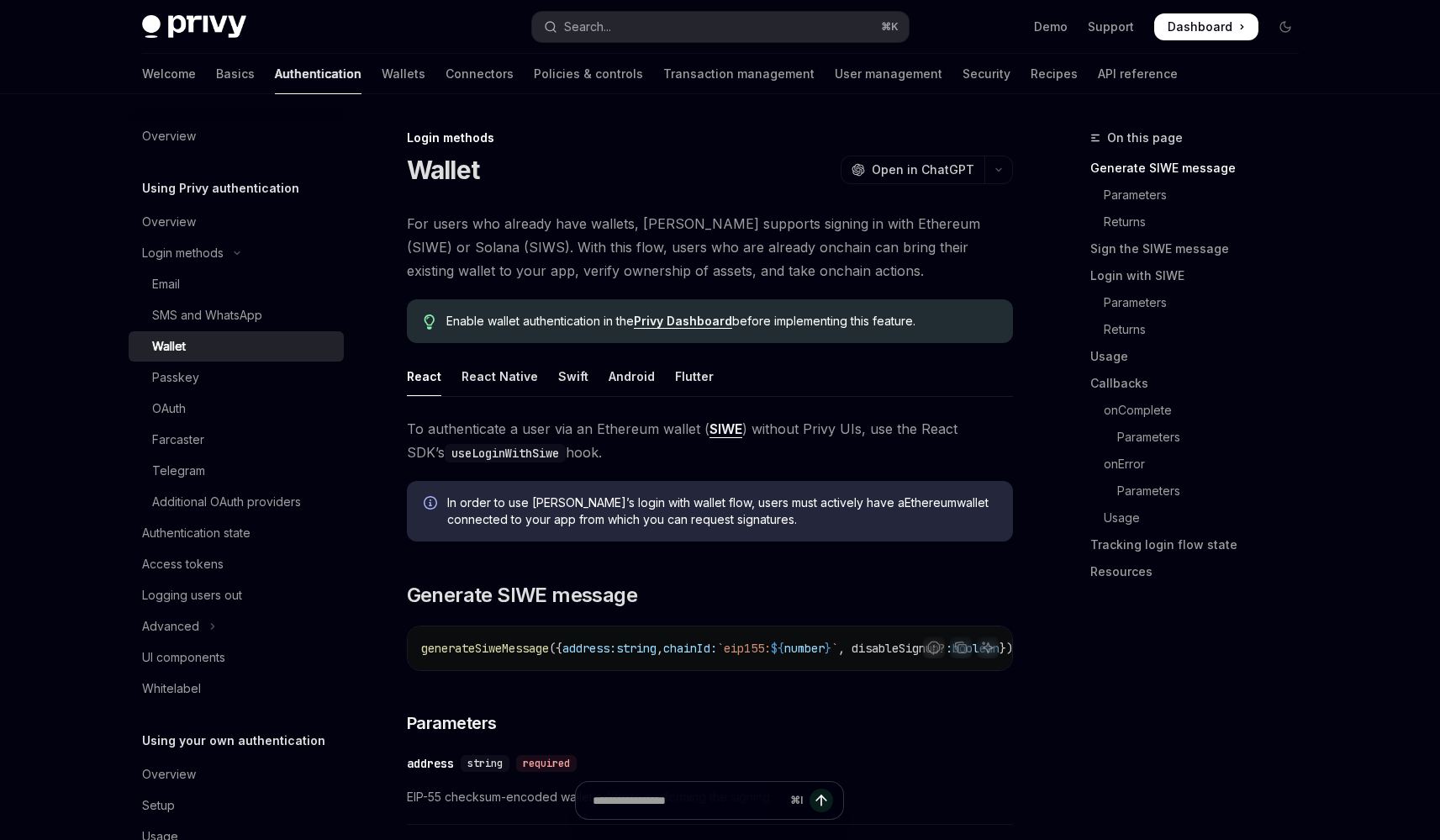
click at [129, 332] on link "Wallet" at bounding box center [236, 346] width 215 height 30
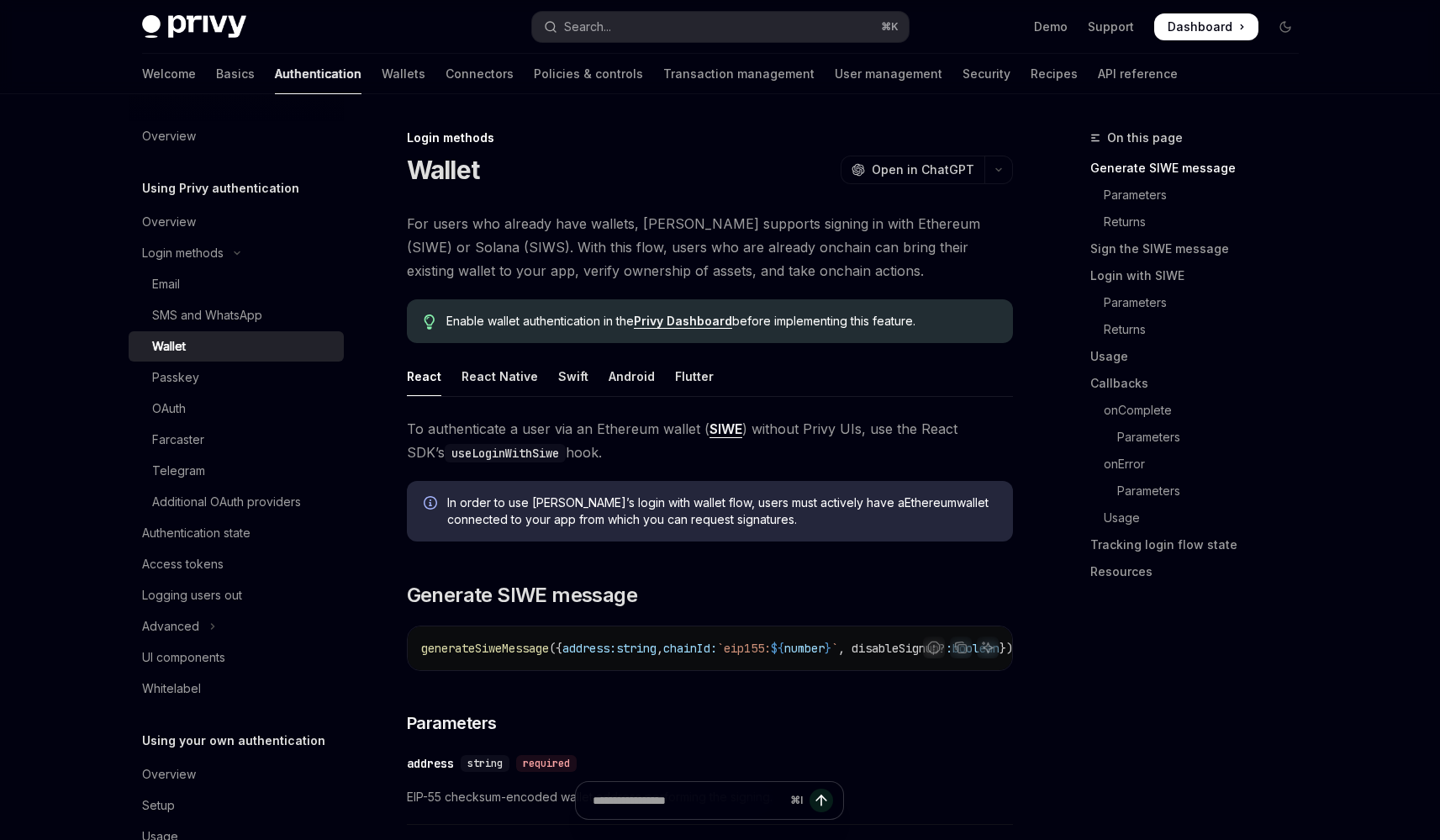
click at [129, 332] on link "Wallet" at bounding box center [236, 346] width 215 height 30
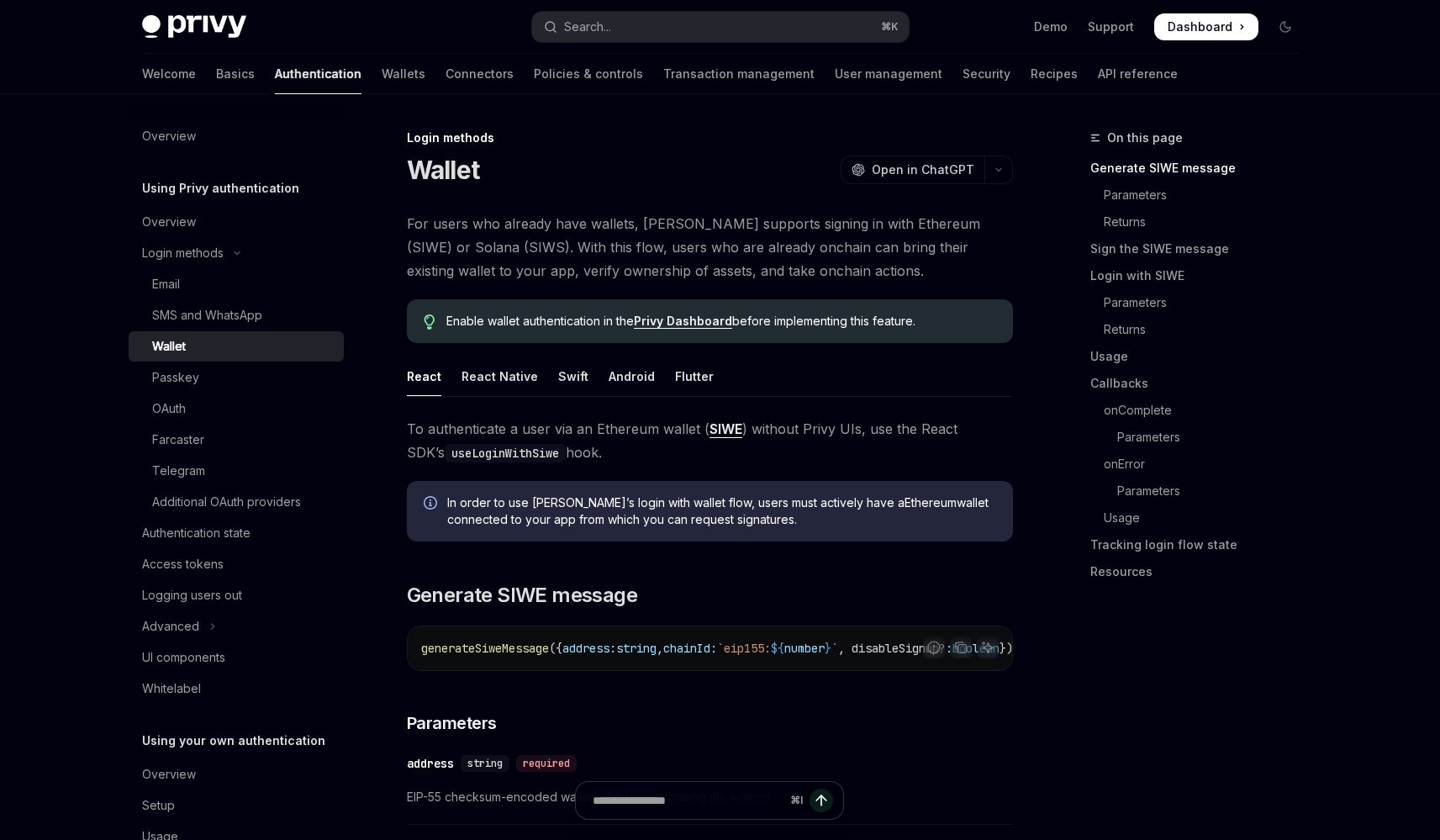
click at [129, 332] on link "Wallet" at bounding box center [236, 346] width 215 height 30
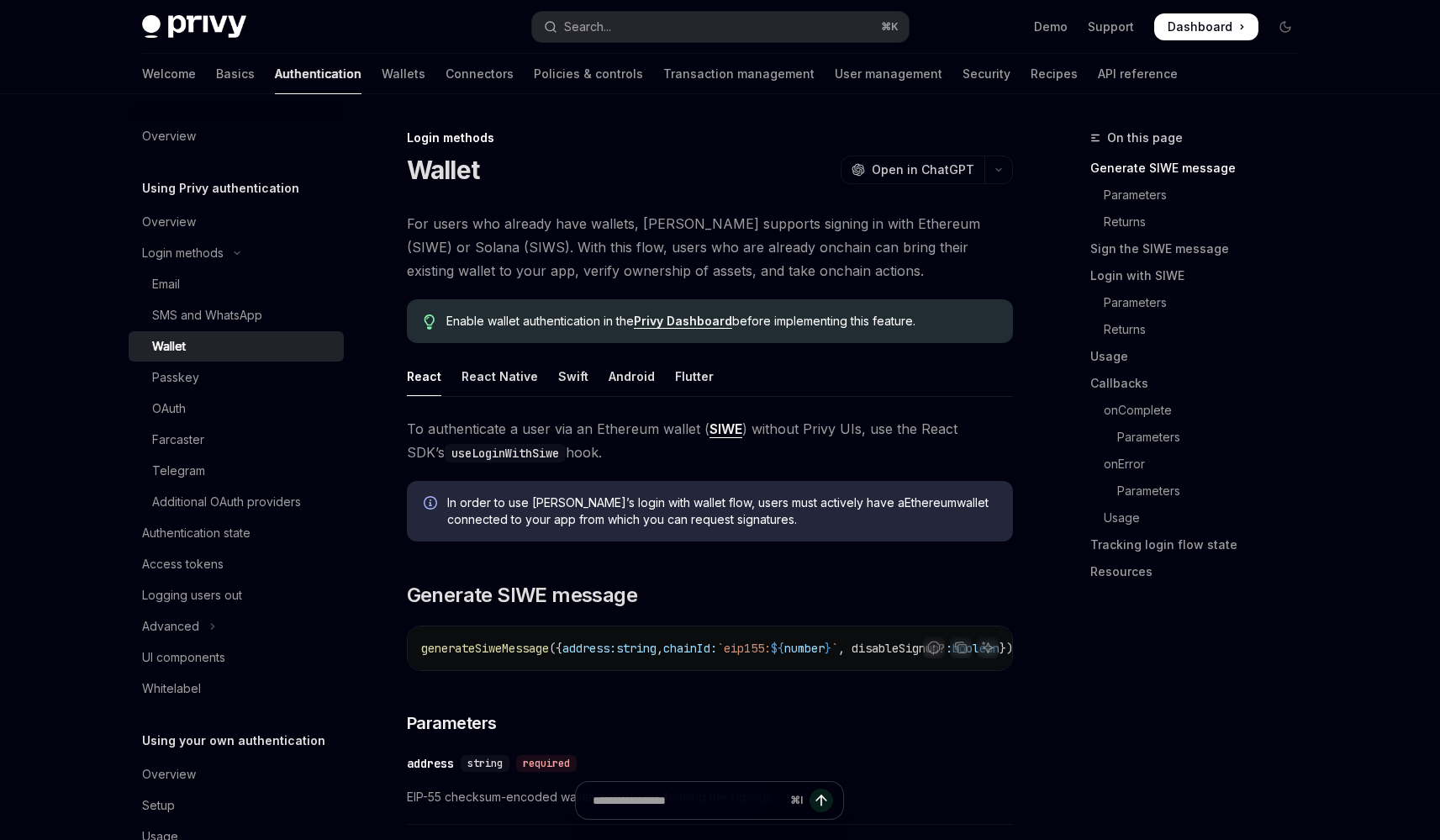
click at [129, 332] on link "Wallet" at bounding box center [236, 346] width 215 height 30
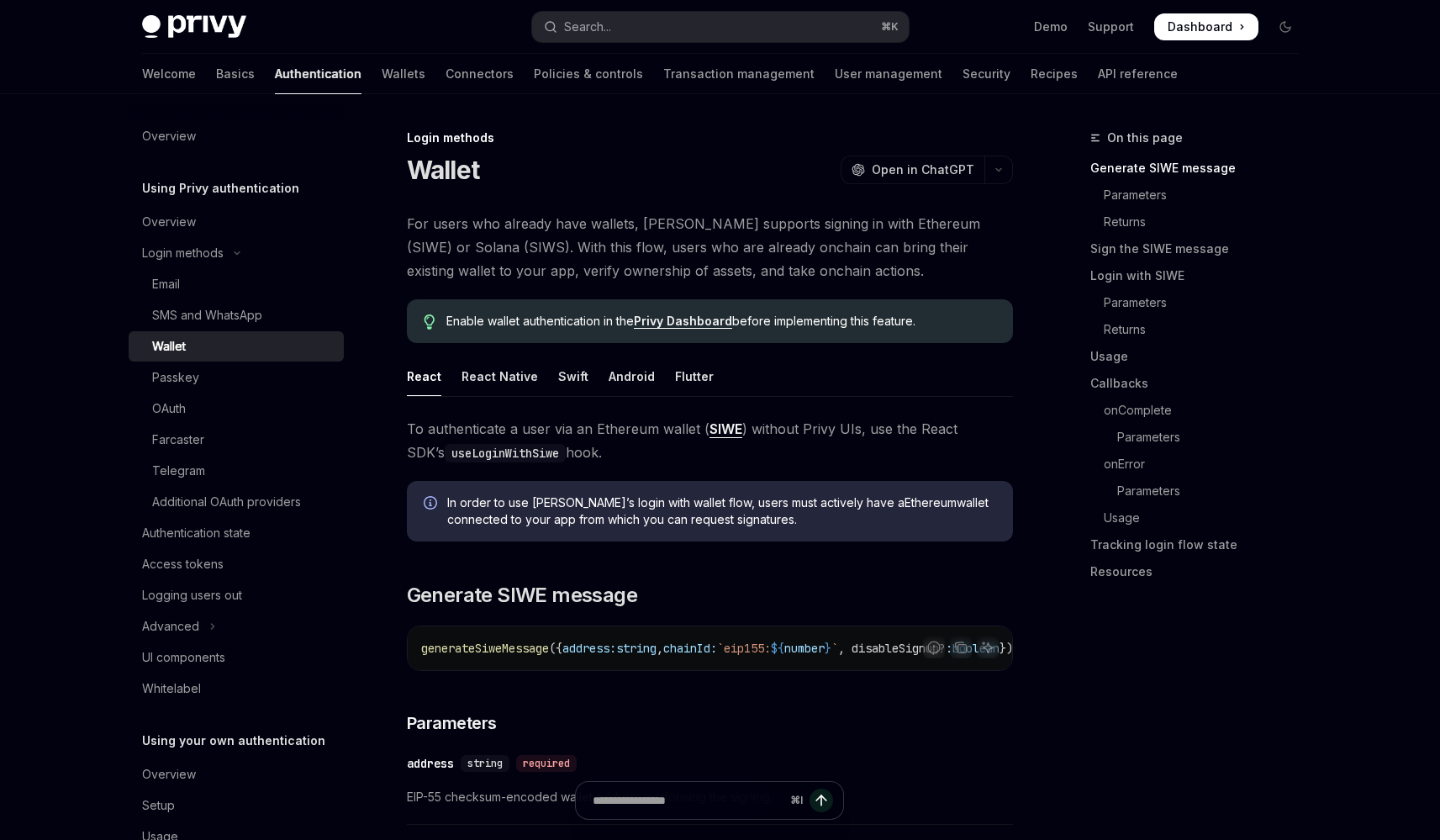
click at [129, 332] on link "Wallet" at bounding box center [236, 346] width 215 height 30
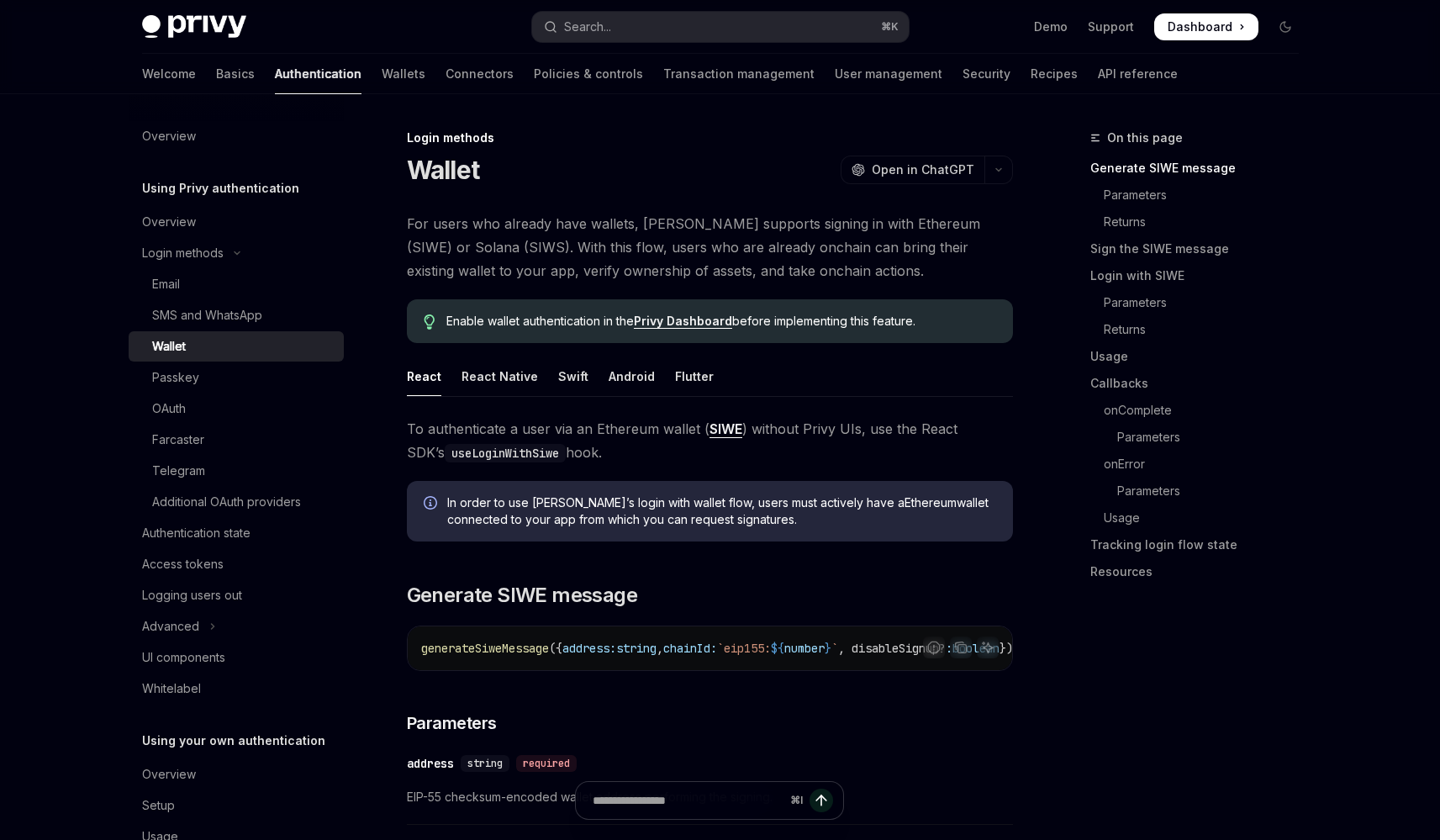
click at [129, 332] on link "Wallet" at bounding box center [236, 346] width 215 height 30
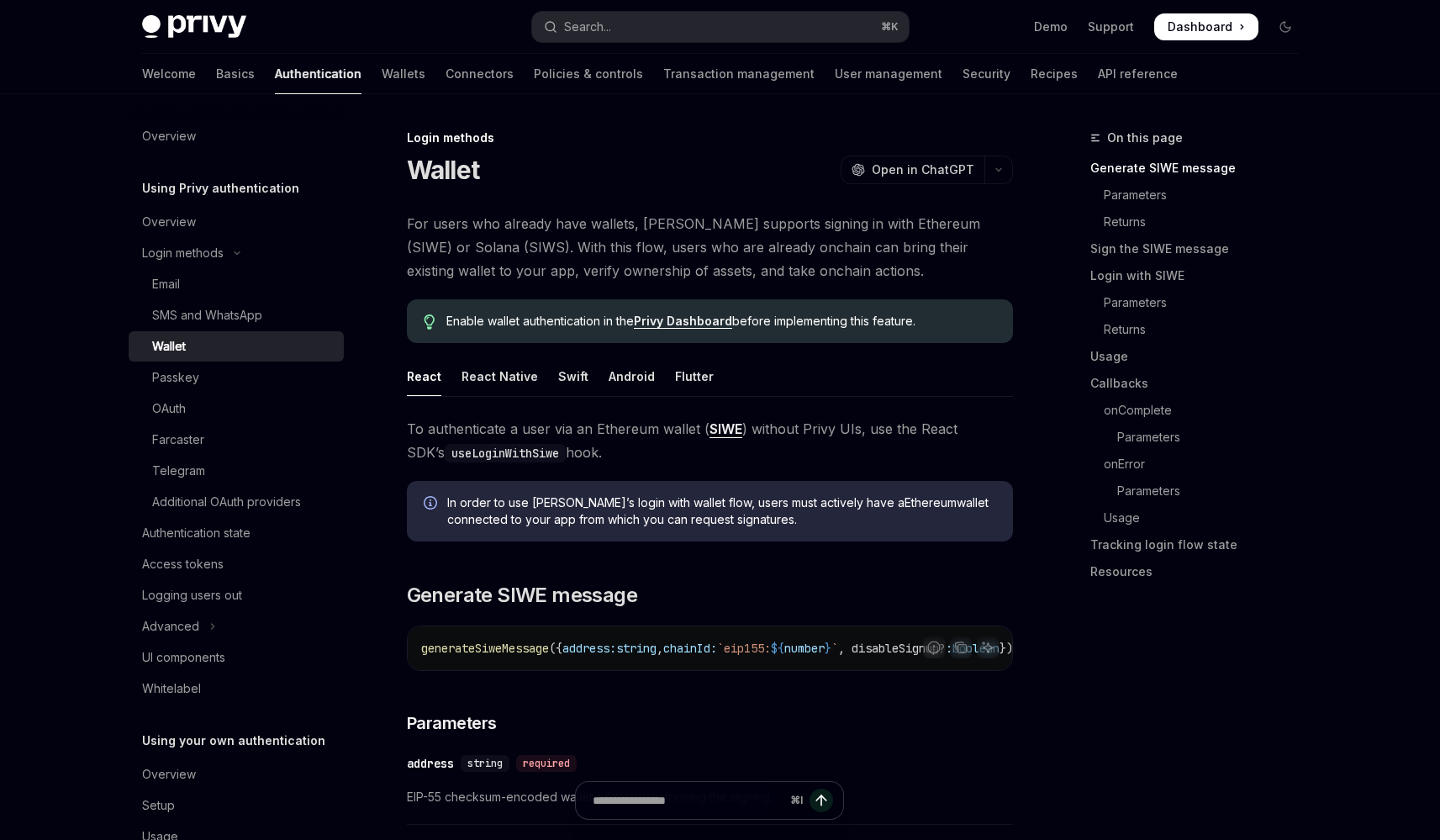
click at [129, 332] on link "Wallet" at bounding box center [236, 346] width 215 height 30
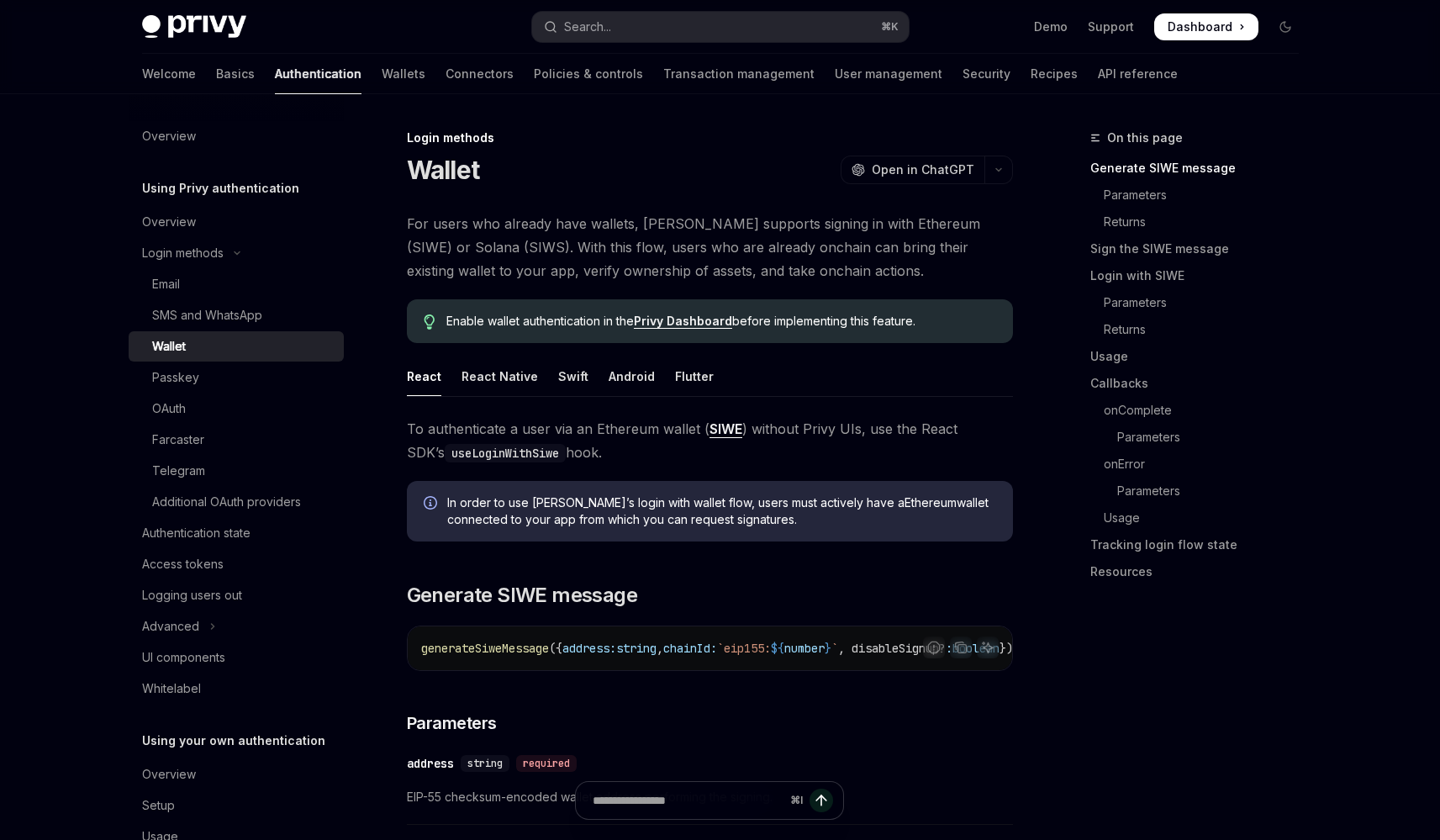
click at [129, 332] on link "Wallet" at bounding box center [236, 346] width 215 height 30
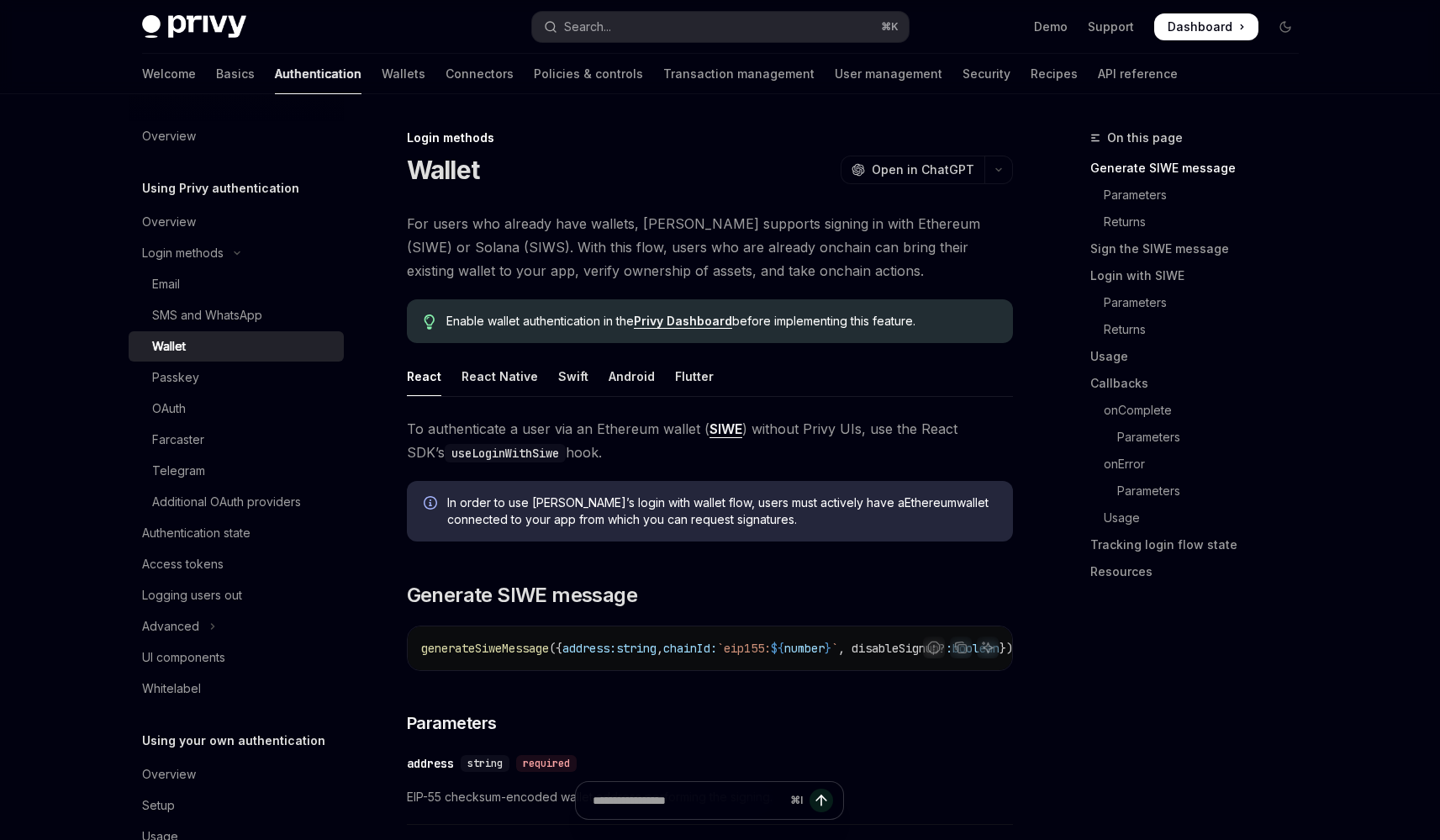
click at [129, 332] on link "Wallet" at bounding box center [236, 346] width 215 height 30
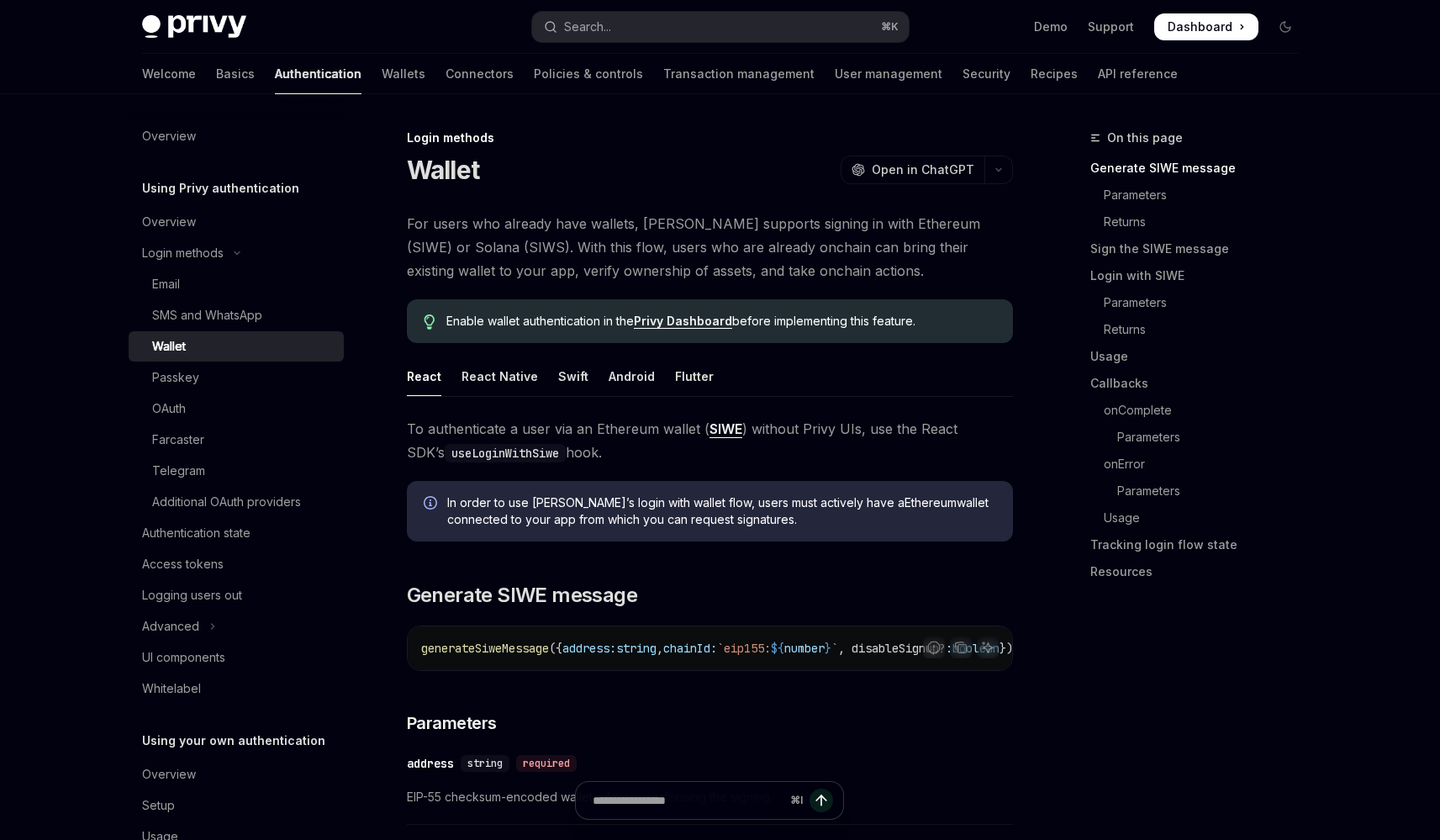
click at [129, 332] on link "Wallet" at bounding box center [236, 346] width 215 height 30
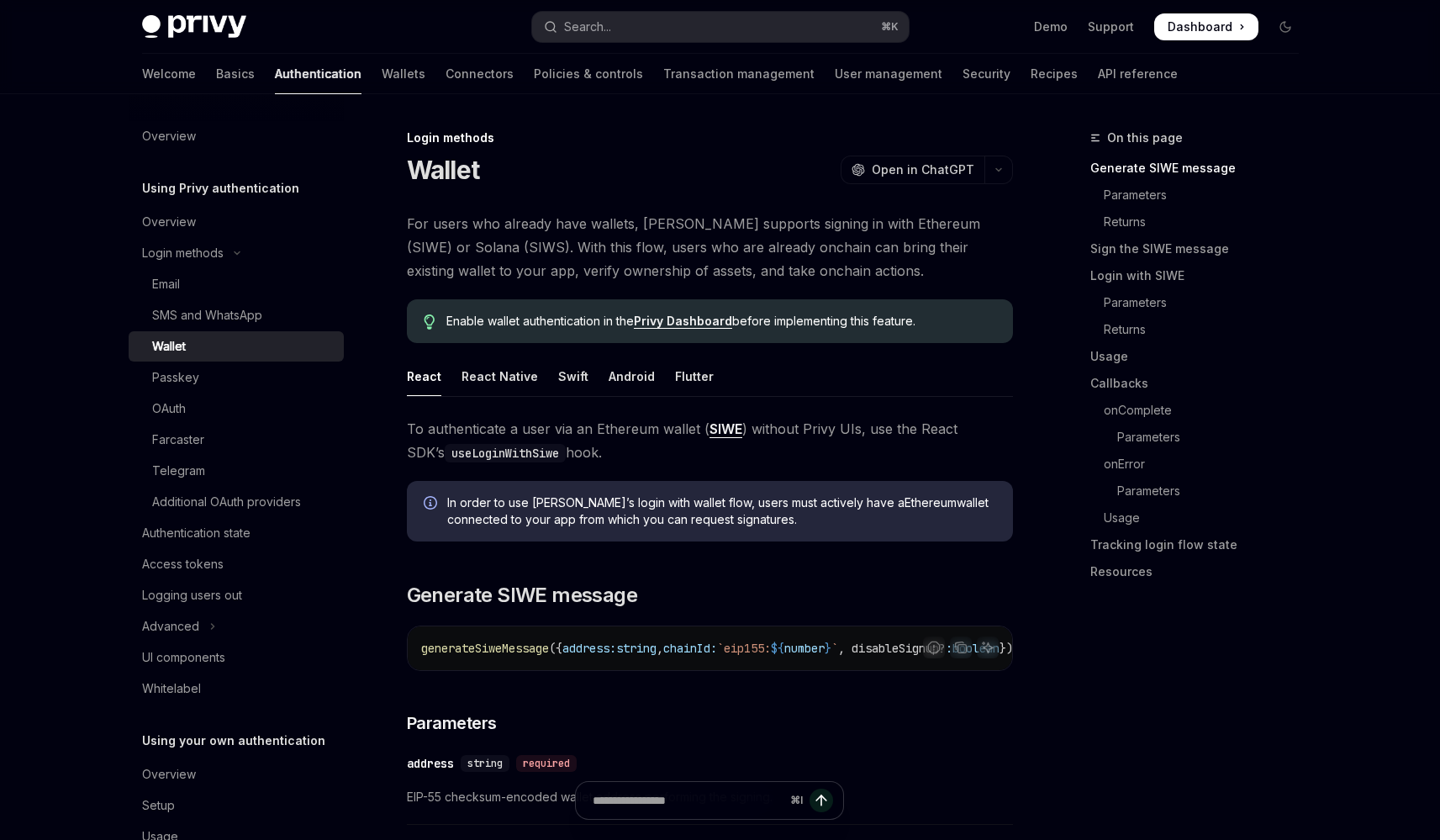
click at [129, 332] on link "Wallet" at bounding box center [236, 346] width 215 height 30
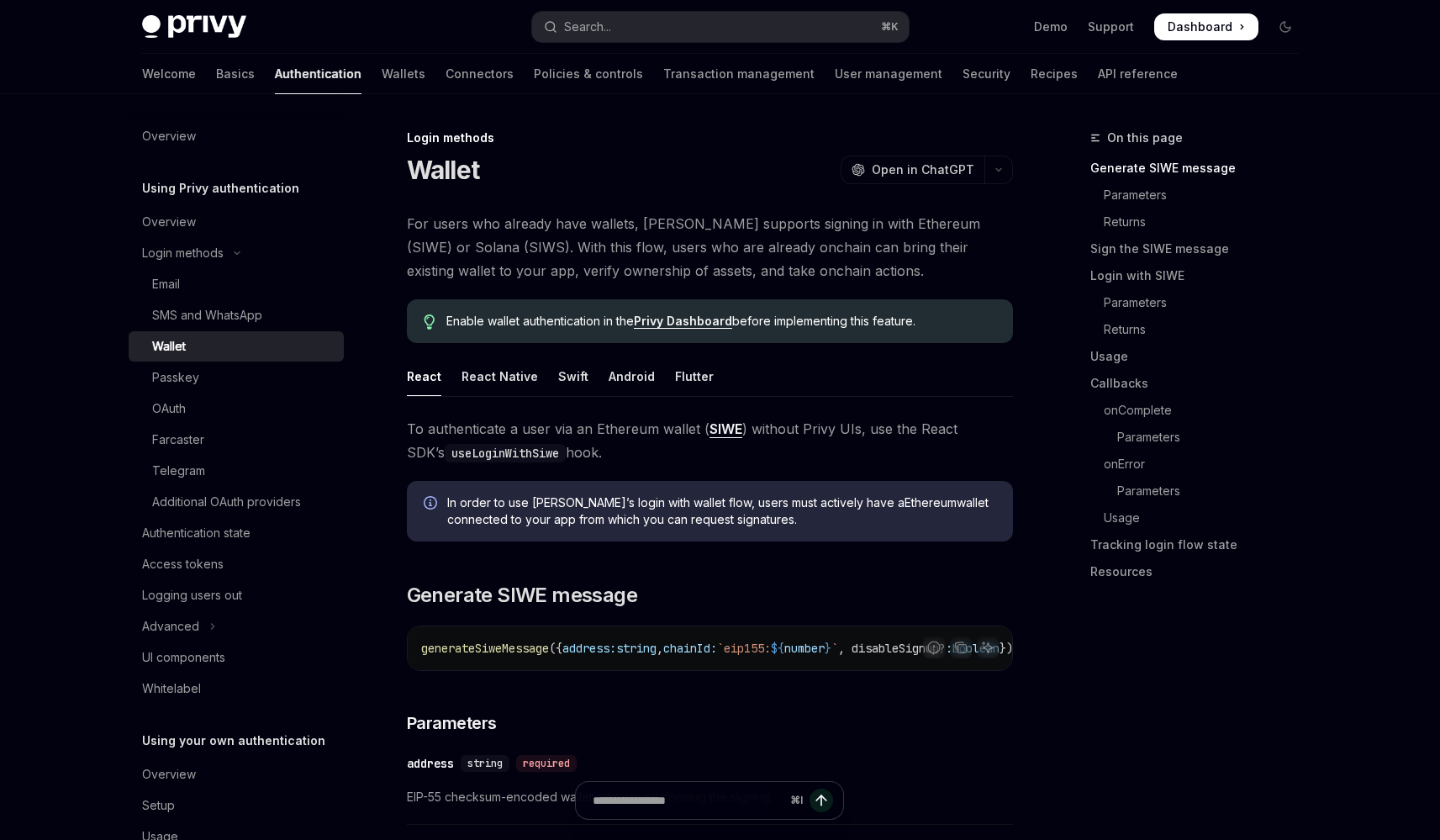
click at [129, 332] on link "Wallet" at bounding box center [236, 346] width 215 height 30
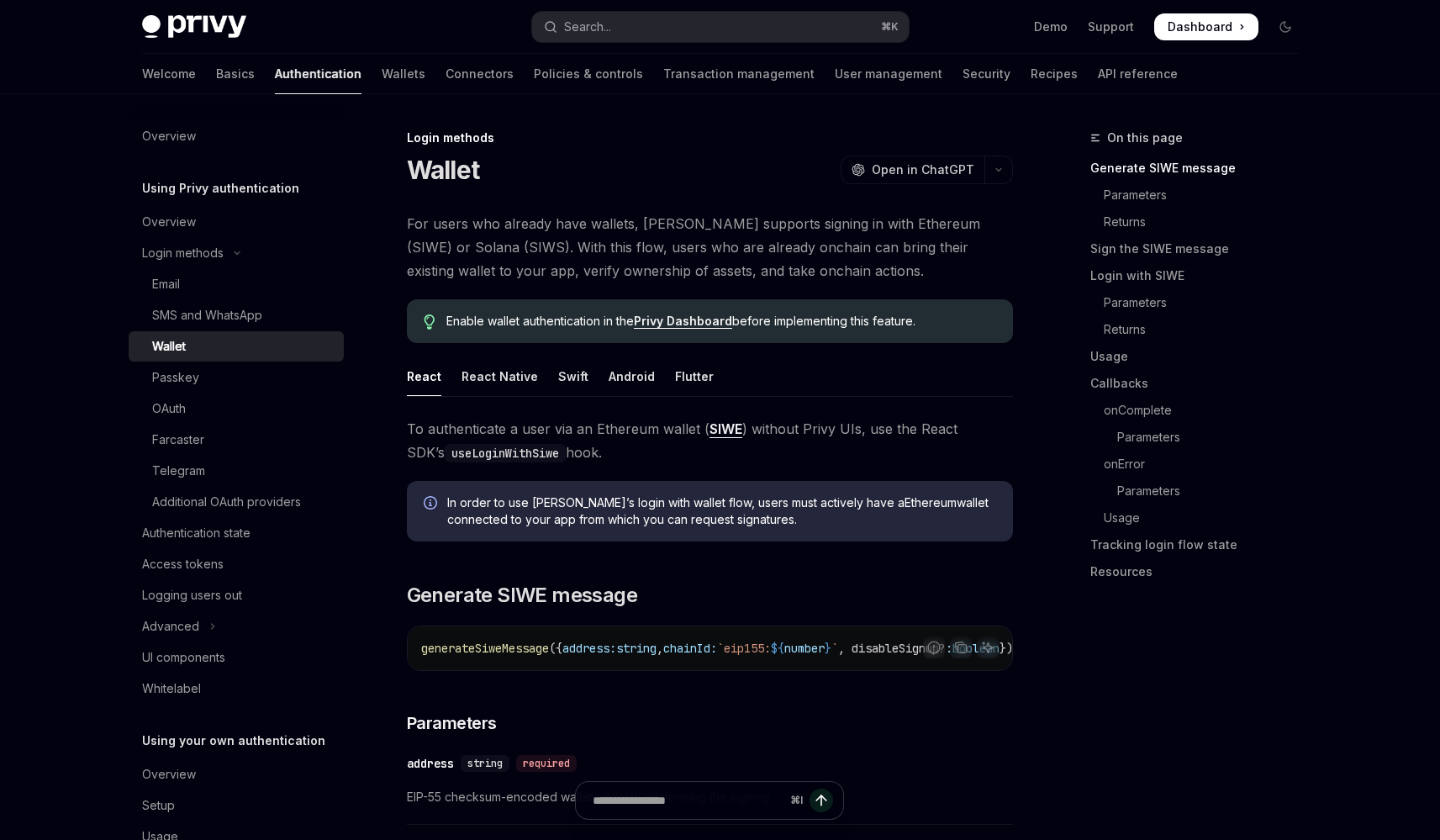
click at [129, 332] on link "Wallet" at bounding box center [236, 346] width 215 height 30
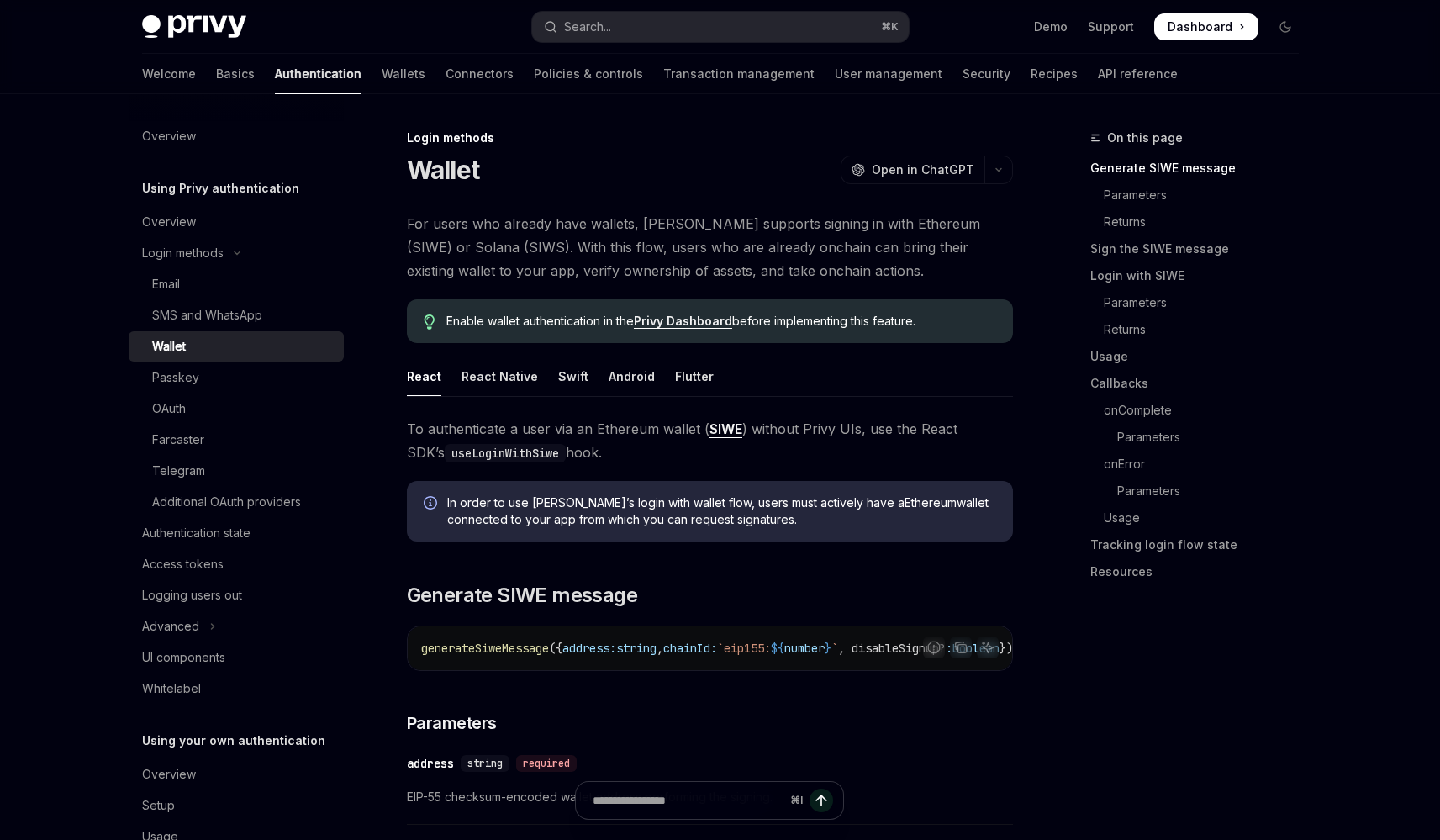
click at [129, 332] on link "Wallet" at bounding box center [236, 346] width 215 height 30
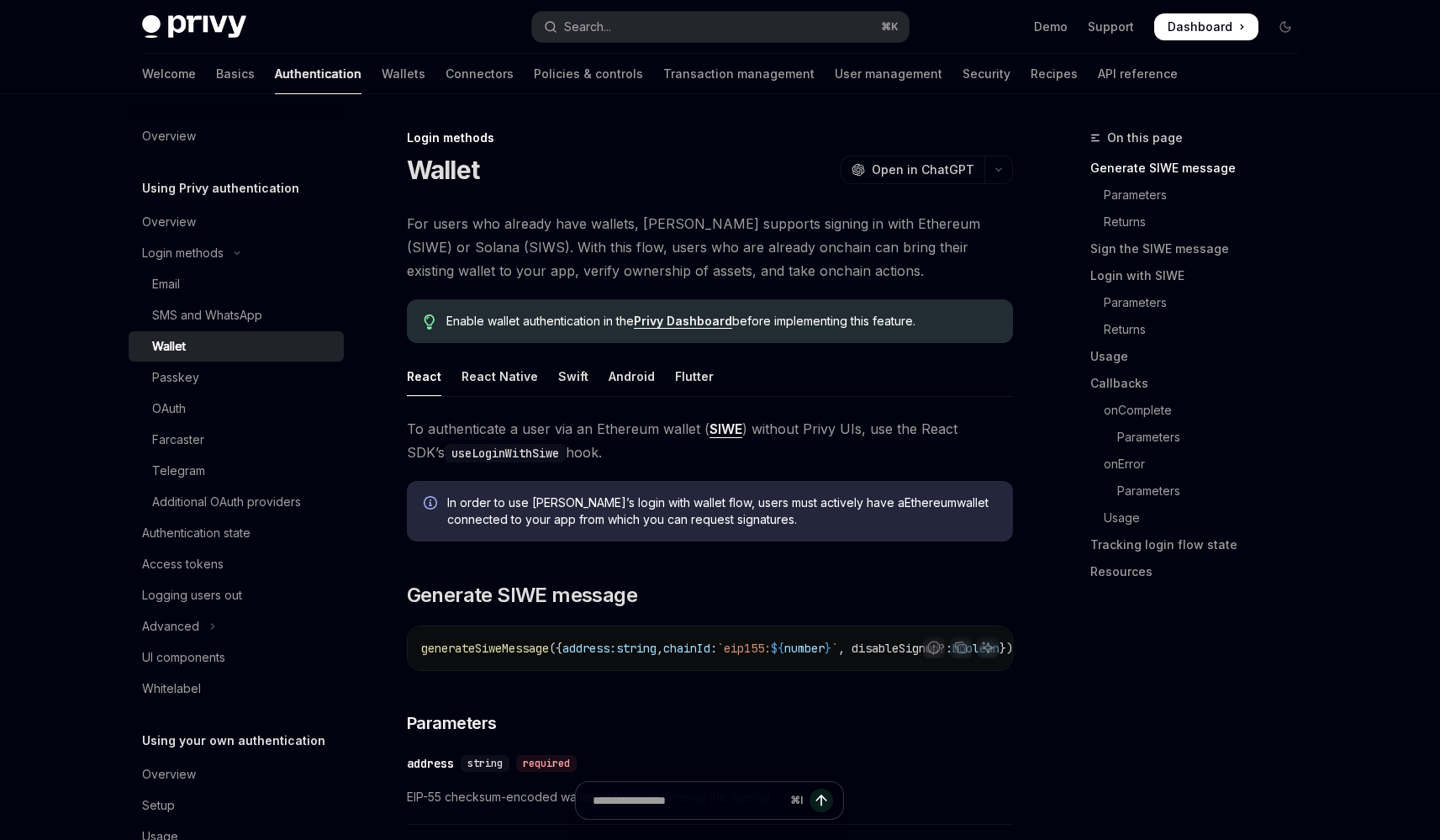
click at [129, 332] on link "Wallet" at bounding box center [236, 346] width 215 height 30
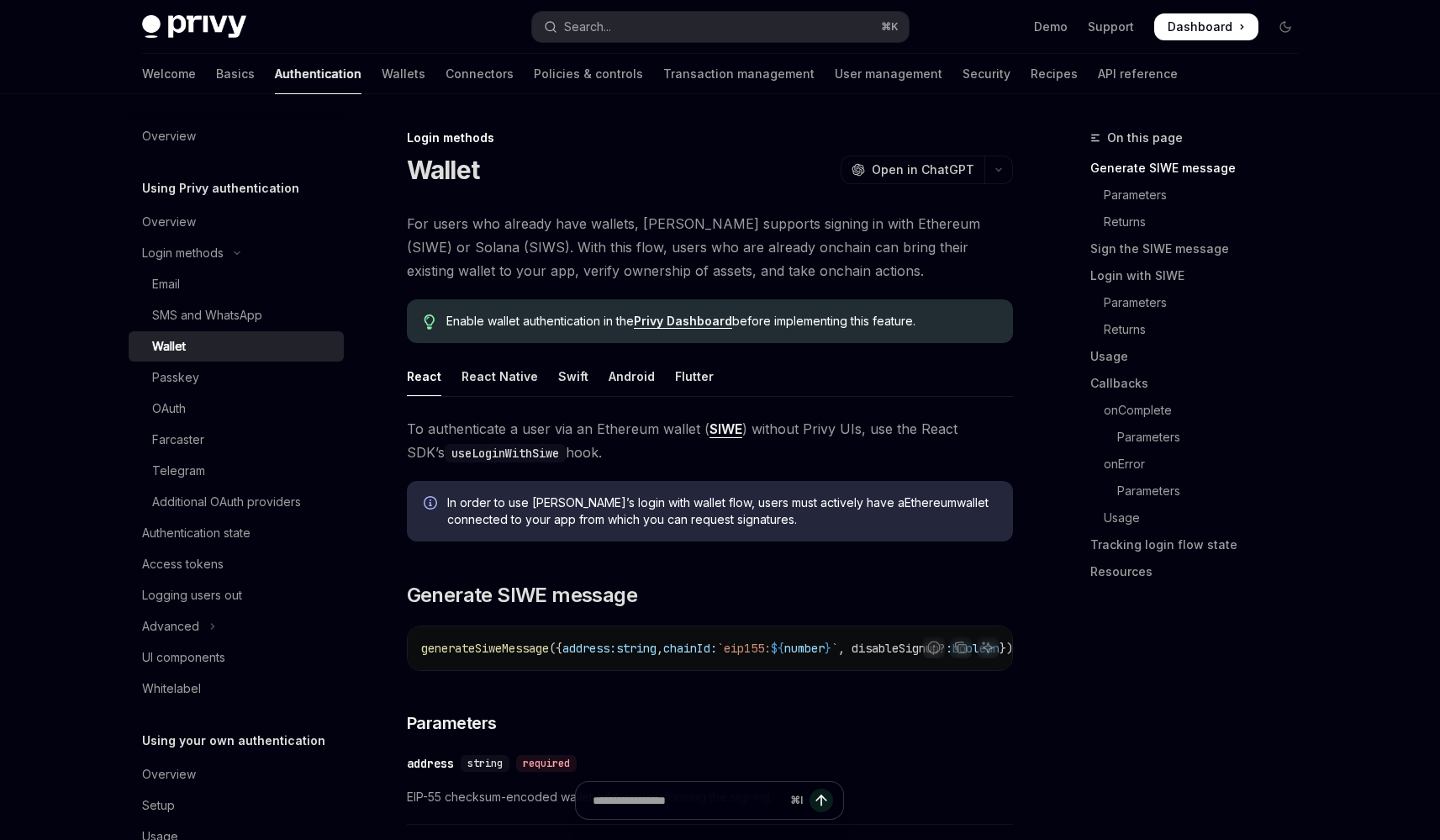
click at [129, 332] on link "Wallet" at bounding box center [236, 346] width 215 height 30
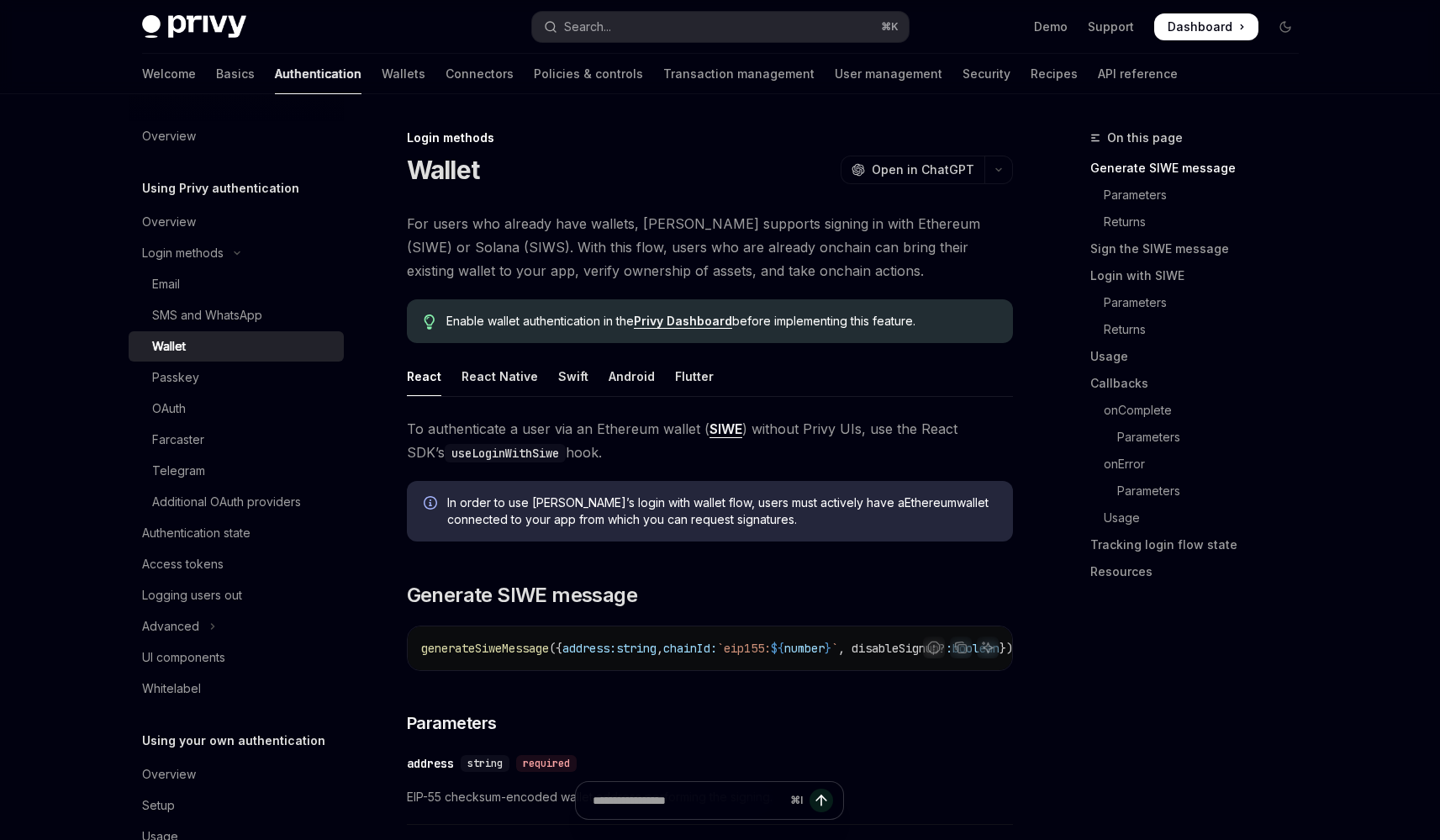
click at [129, 332] on link "Wallet" at bounding box center [236, 346] width 215 height 30
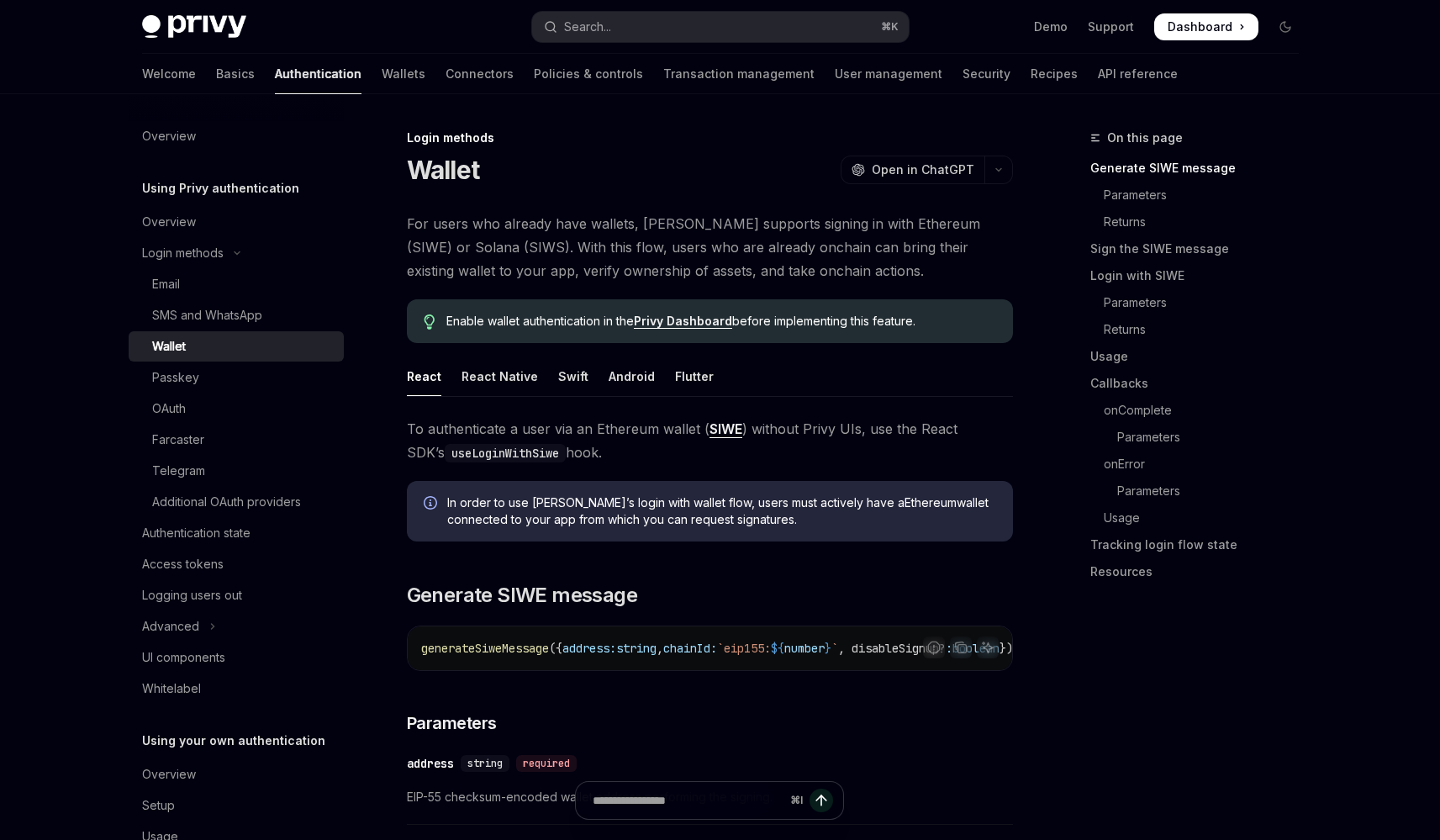
click at [129, 332] on link "Wallet" at bounding box center [236, 346] width 215 height 30
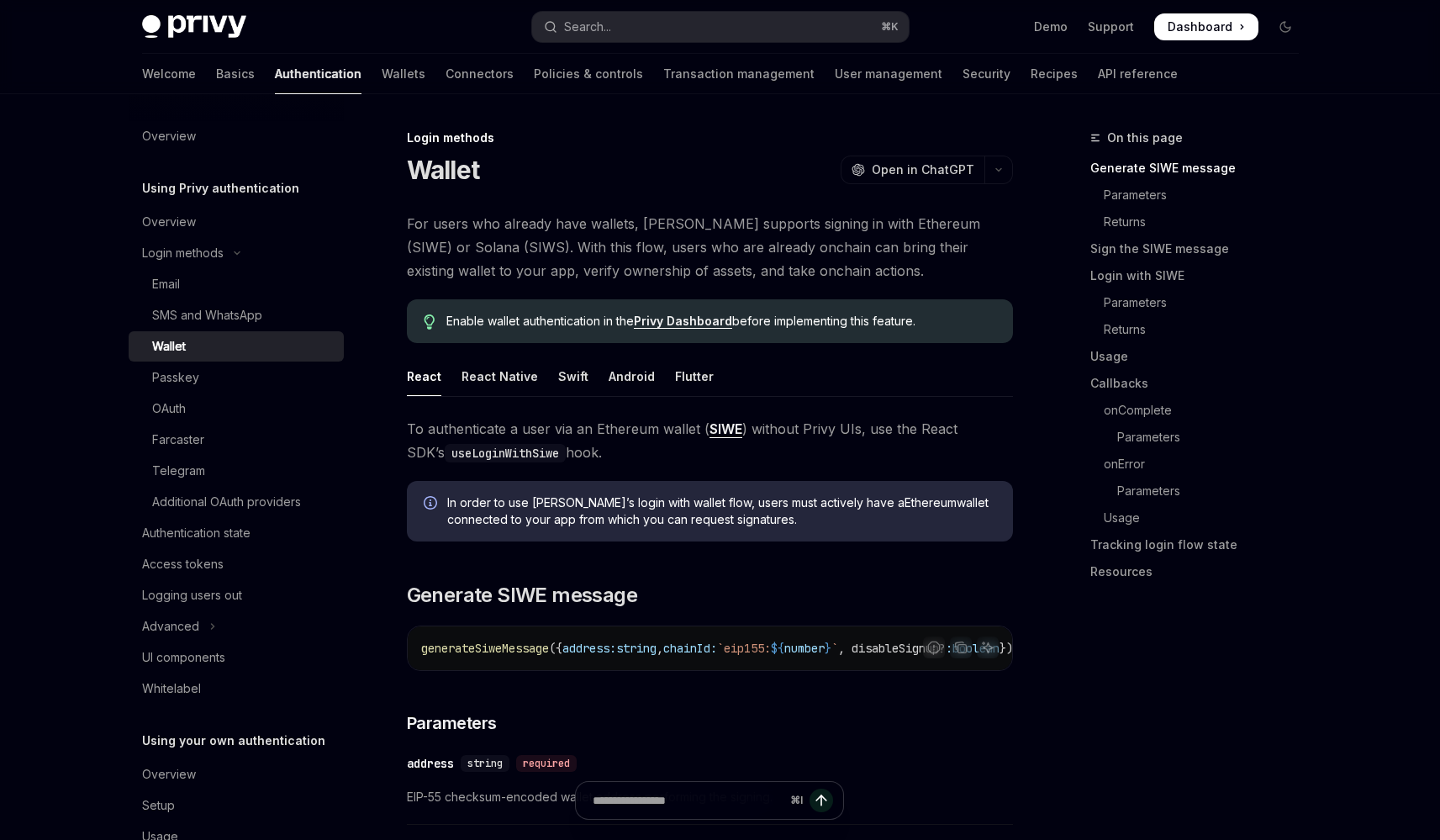
click at [129, 332] on link "Wallet" at bounding box center [236, 346] width 215 height 30
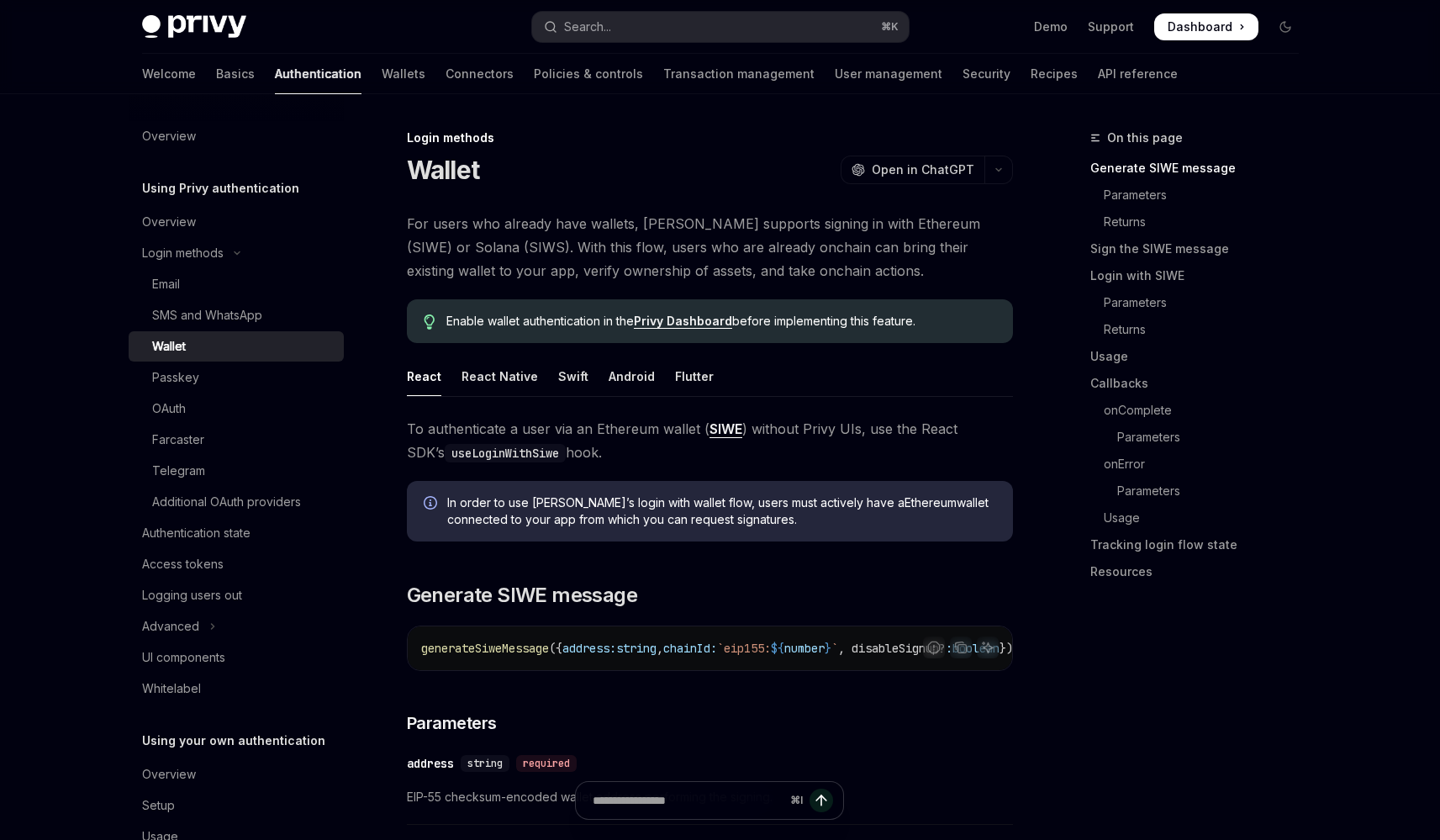
click at [129, 332] on link "Wallet" at bounding box center [236, 346] width 215 height 30
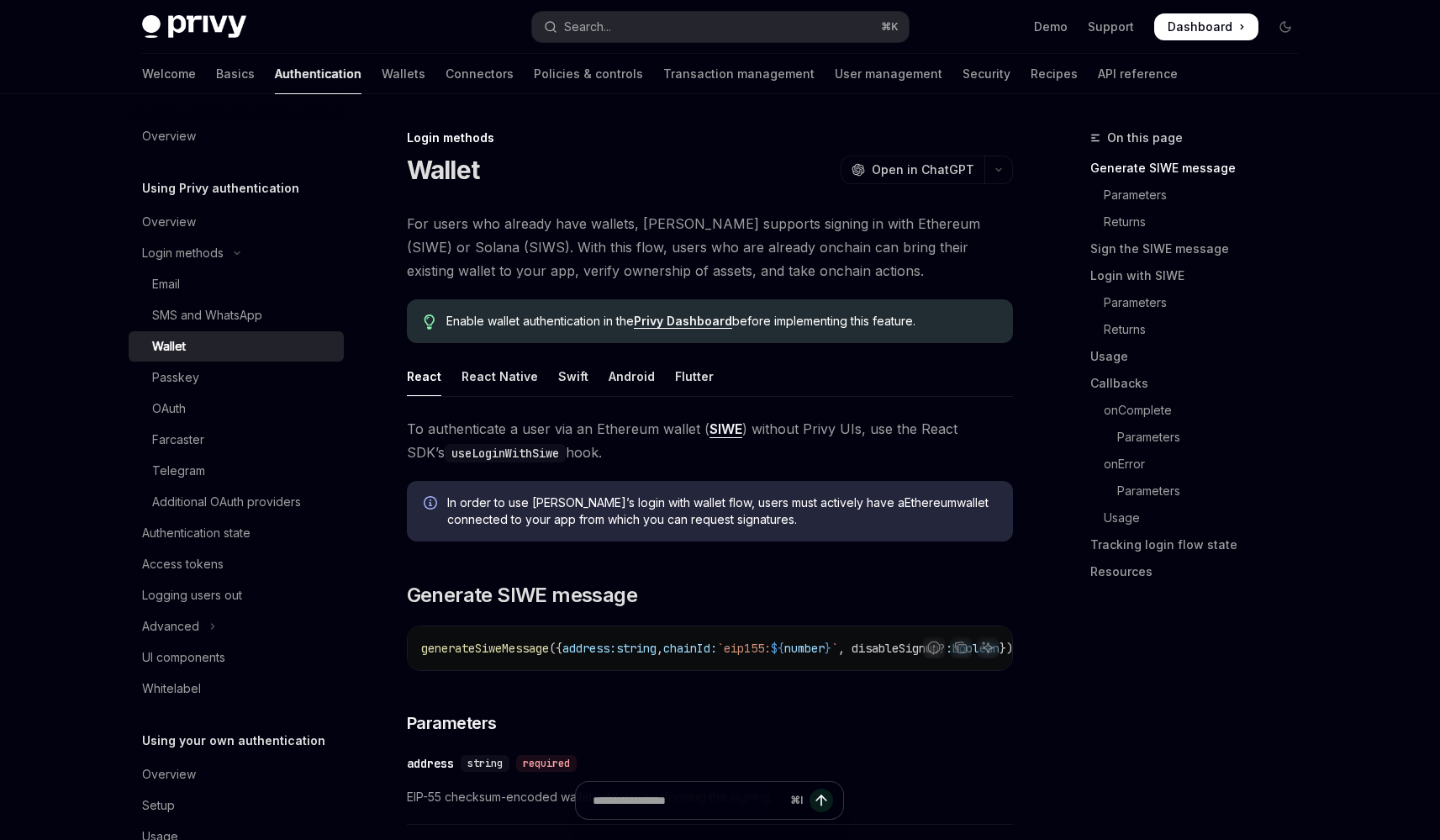
click at [129, 332] on link "Wallet" at bounding box center [236, 346] width 215 height 30
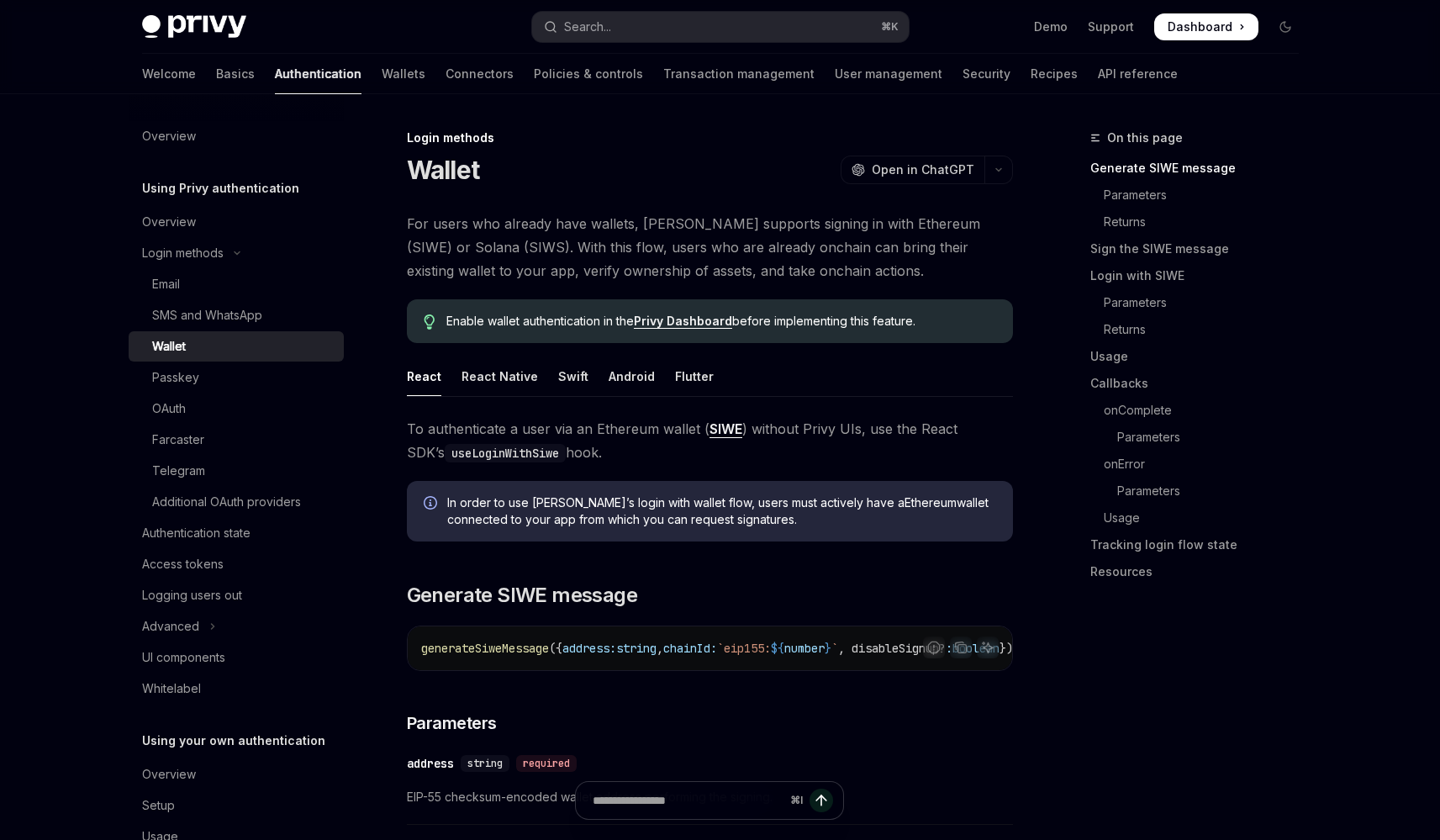
click at [129, 332] on link "Wallet" at bounding box center [236, 346] width 215 height 30
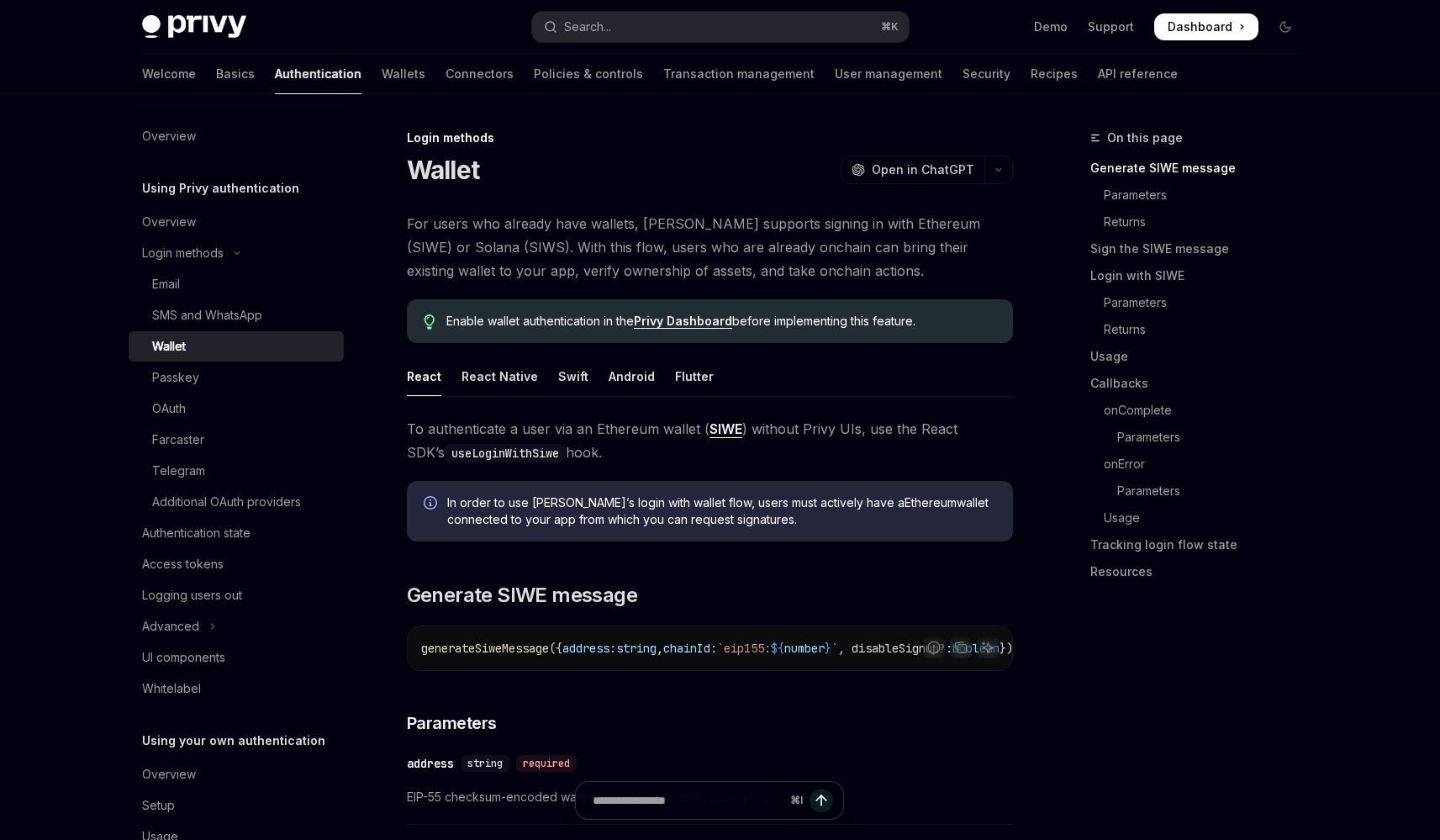
click at [129, 332] on link "Wallet" at bounding box center [236, 346] width 215 height 30
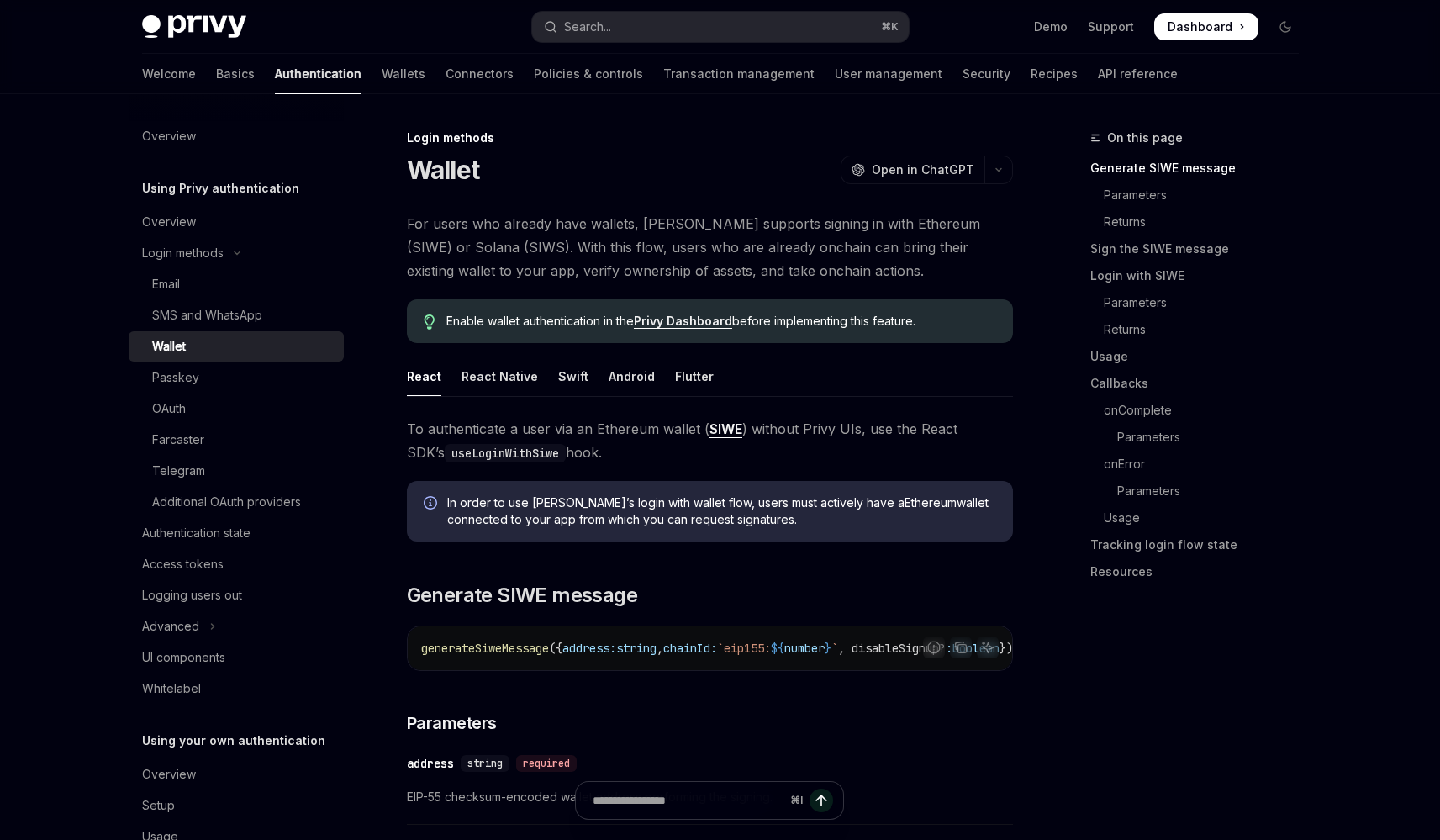
click at [129, 332] on link "Wallet" at bounding box center [236, 346] width 215 height 30
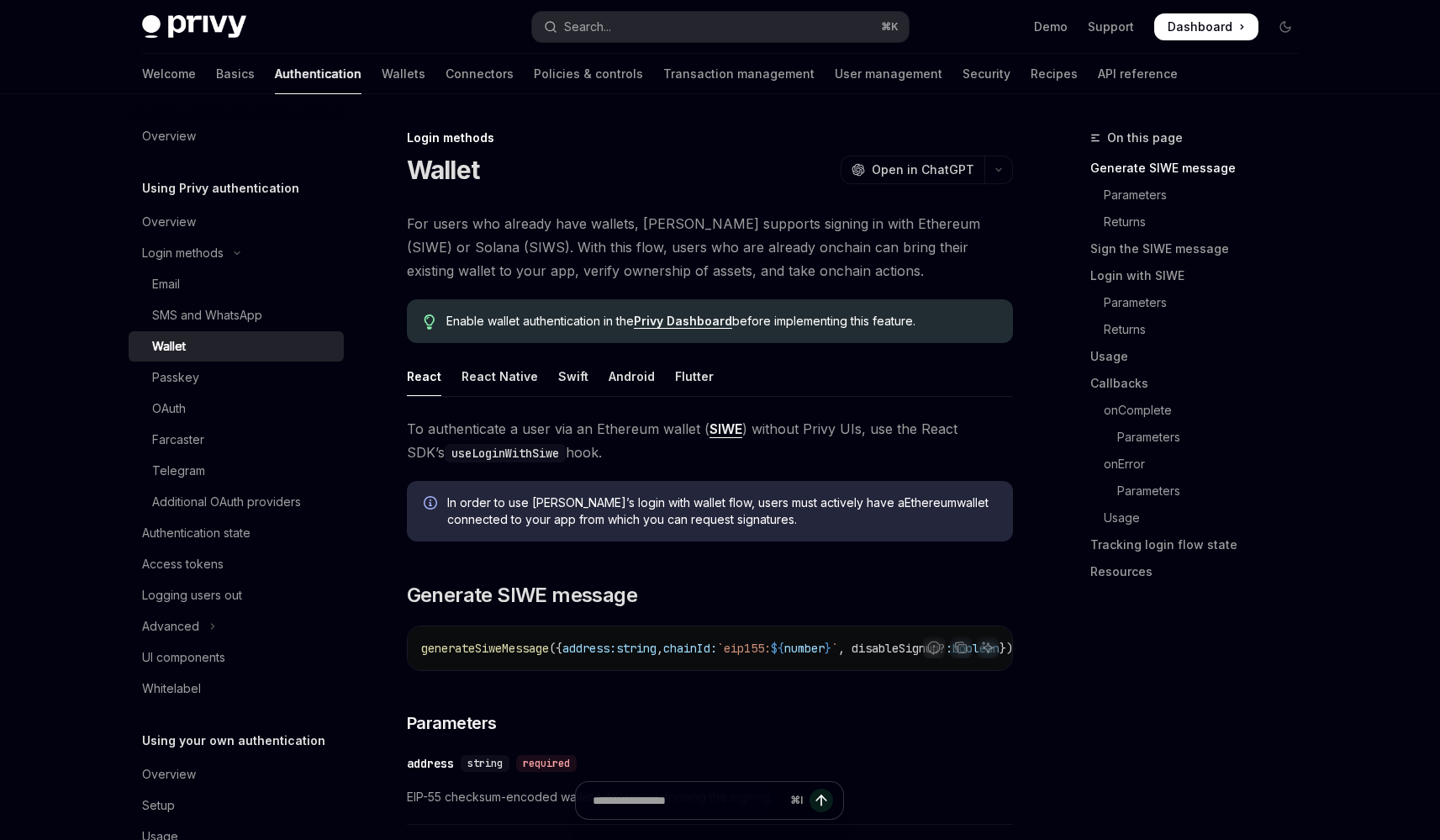
click
type textarea "*"
